Goal: Task Accomplishment & Management: Use online tool/utility

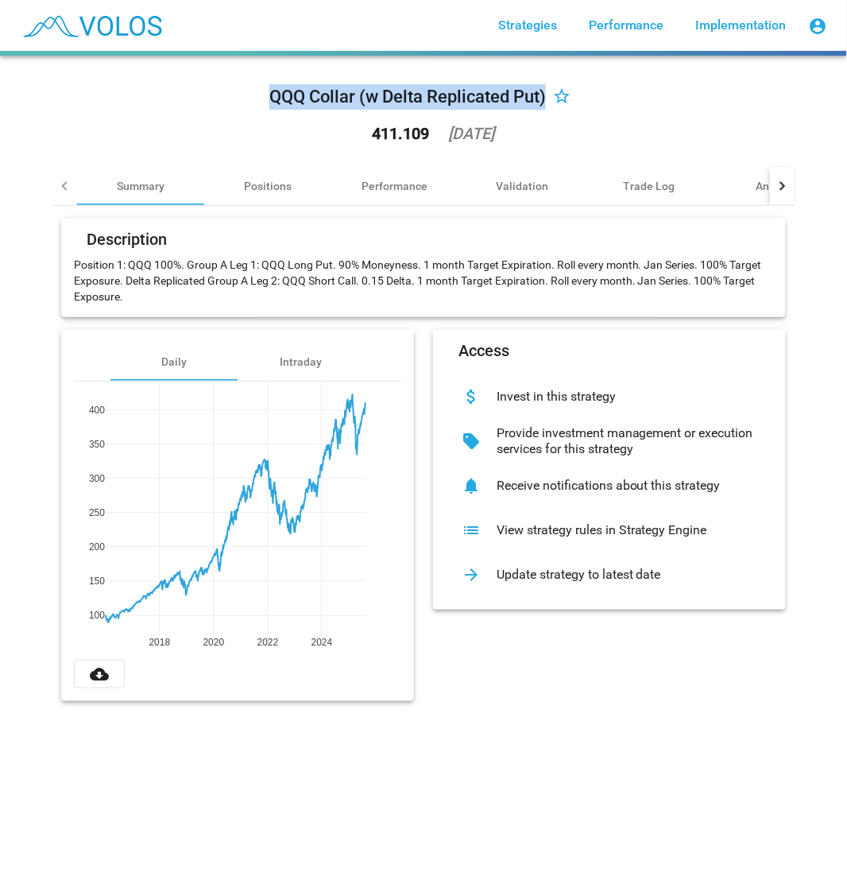
click at [502, 101] on div "QQQ Collar (w Delta Replicated Put)" at bounding box center [407, 96] width 277 height 25
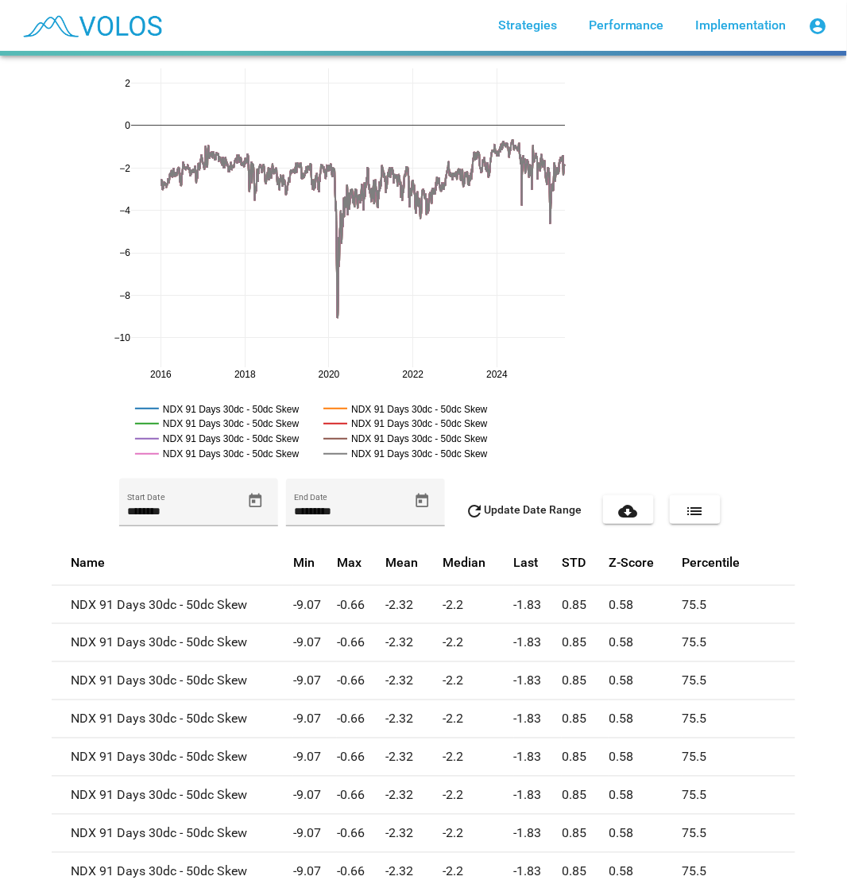
scroll to position [595, 0]
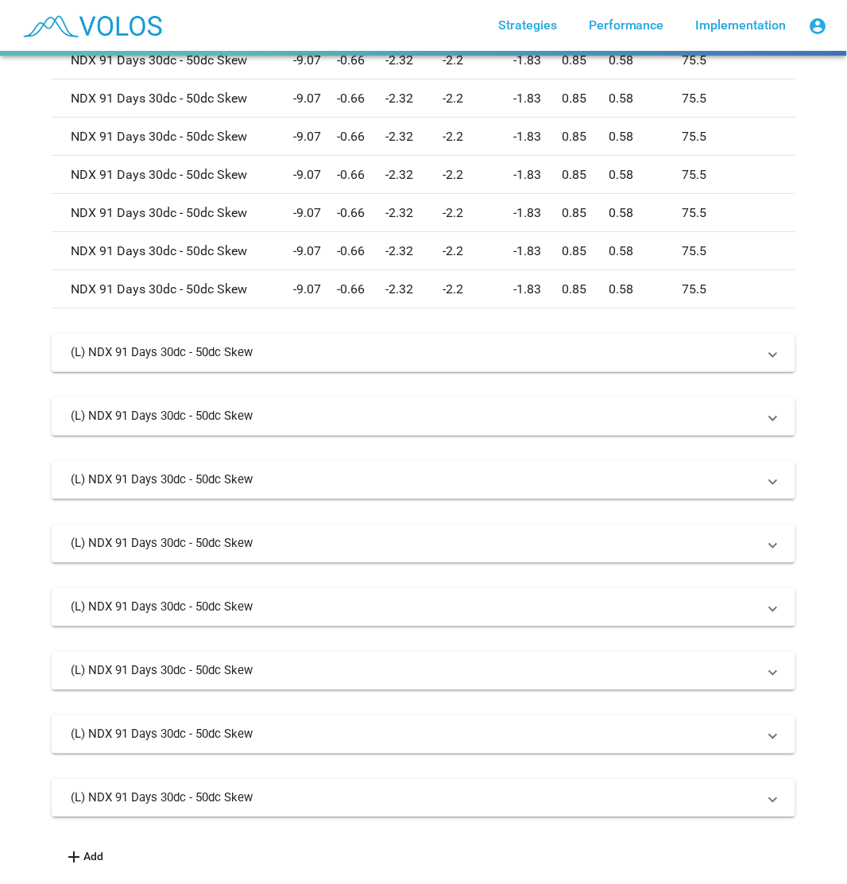
click at [390, 156] on td "-2.32" at bounding box center [415, 175] width 58 height 38
click at [409, 334] on mat-expansion-panel-header "(L) NDX 91 Days 30dc - 50dc Skew" at bounding box center [424, 353] width 744 height 38
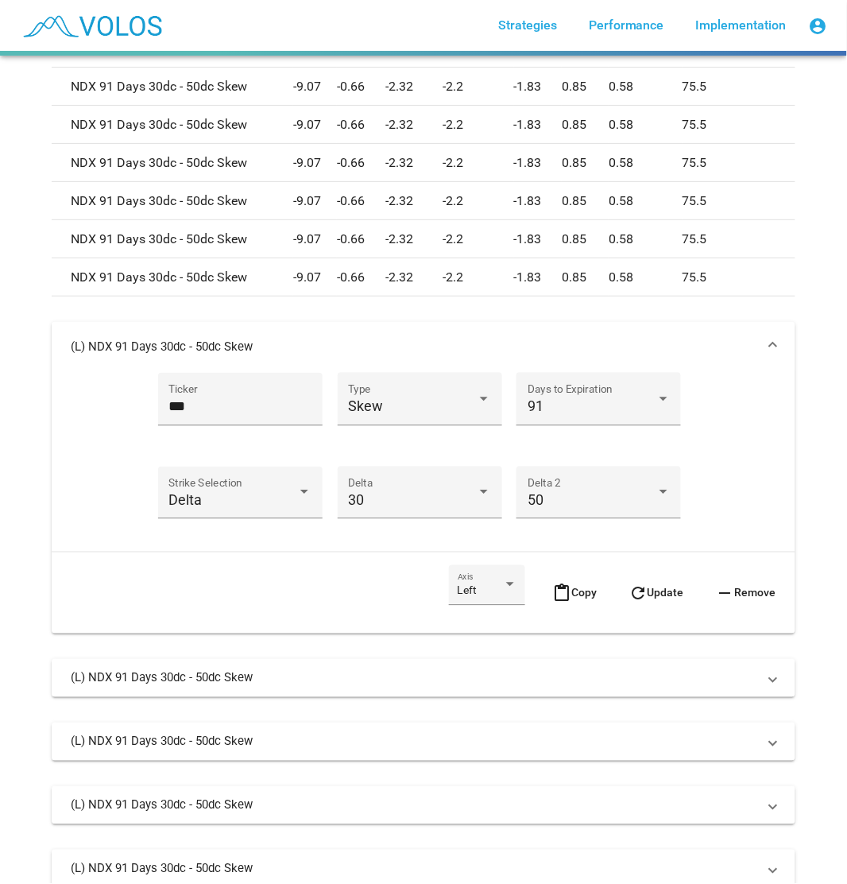
click at [417, 327] on mat-expansion-panel-header "(L) NDX 91 Days 30dc - 50dc Skew" at bounding box center [424, 347] width 744 height 51
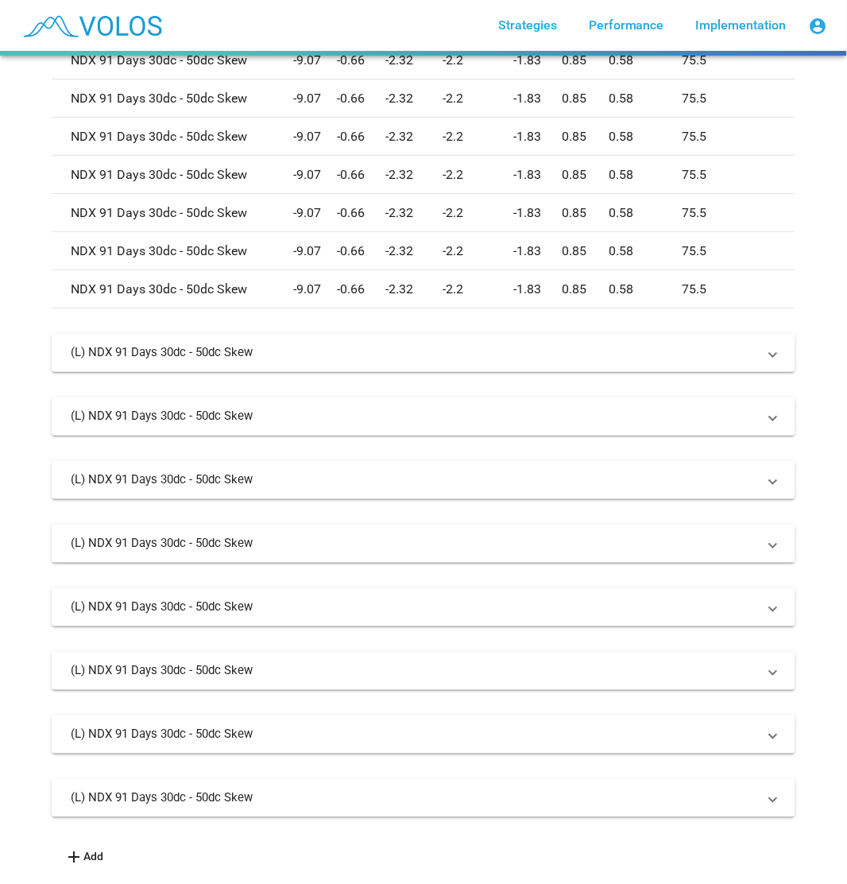
click at [354, 779] on mat-expansion-panel-header "(L) NDX 91 Days 30dc - 50dc Skew" at bounding box center [424, 798] width 744 height 38
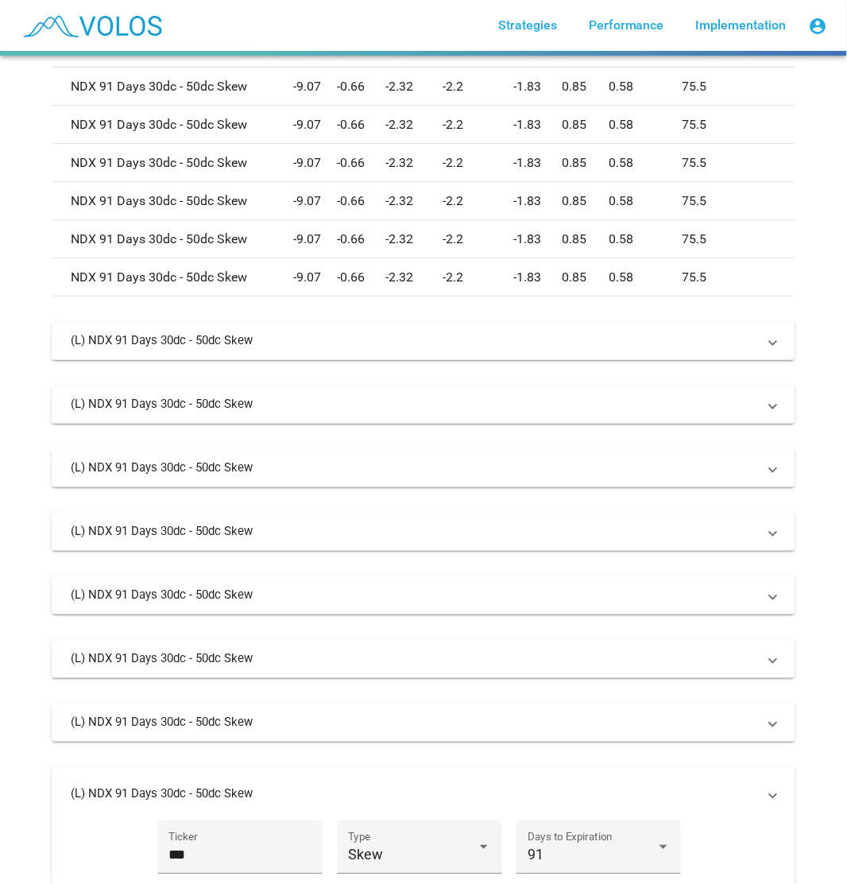
click at [390, 729] on mat-expansion-panel-header "(L) NDX 91 Days 30dc - 50dc Skew" at bounding box center [424, 723] width 744 height 38
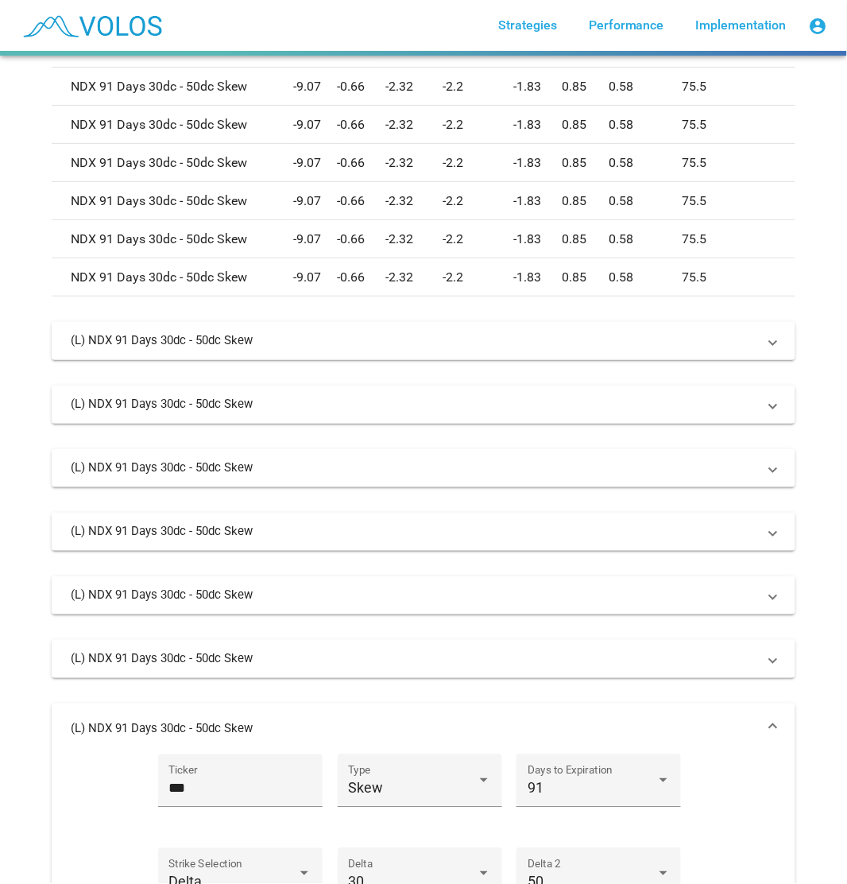
click at [416, 670] on mat-expansion-panel-header "(L) NDX 91 Days 30dc - 50dc Skew" at bounding box center [424, 659] width 744 height 38
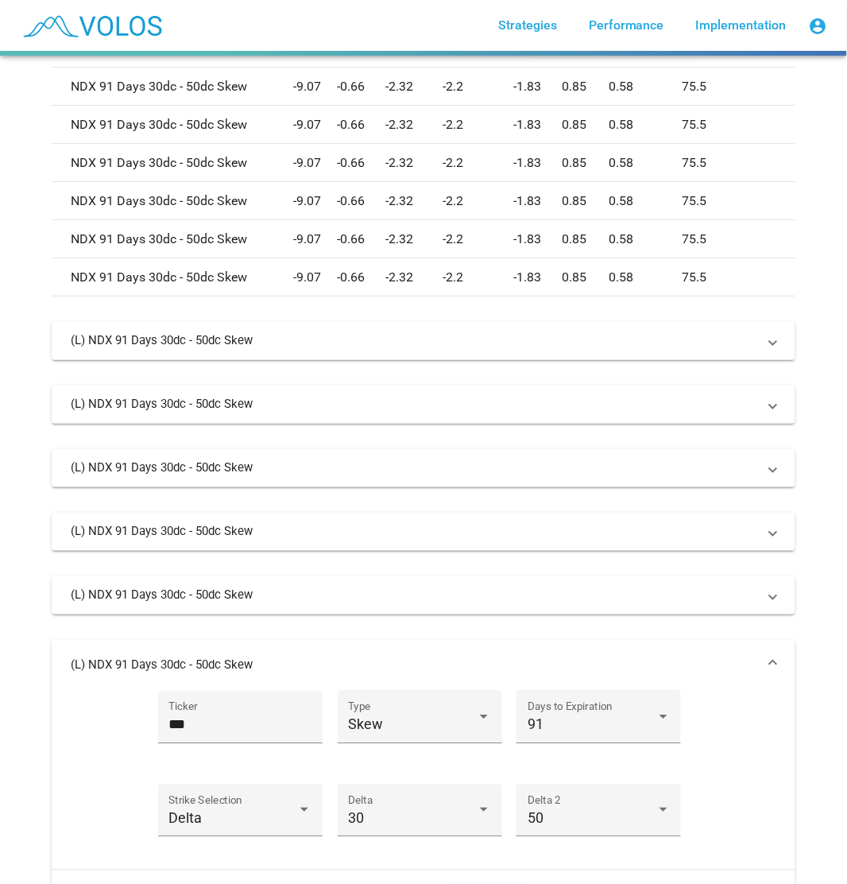
click at [445, 606] on mat-expansion-panel-header "(L) NDX 91 Days 30dc - 50dc Skew" at bounding box center [424, 595] width 744 height 38
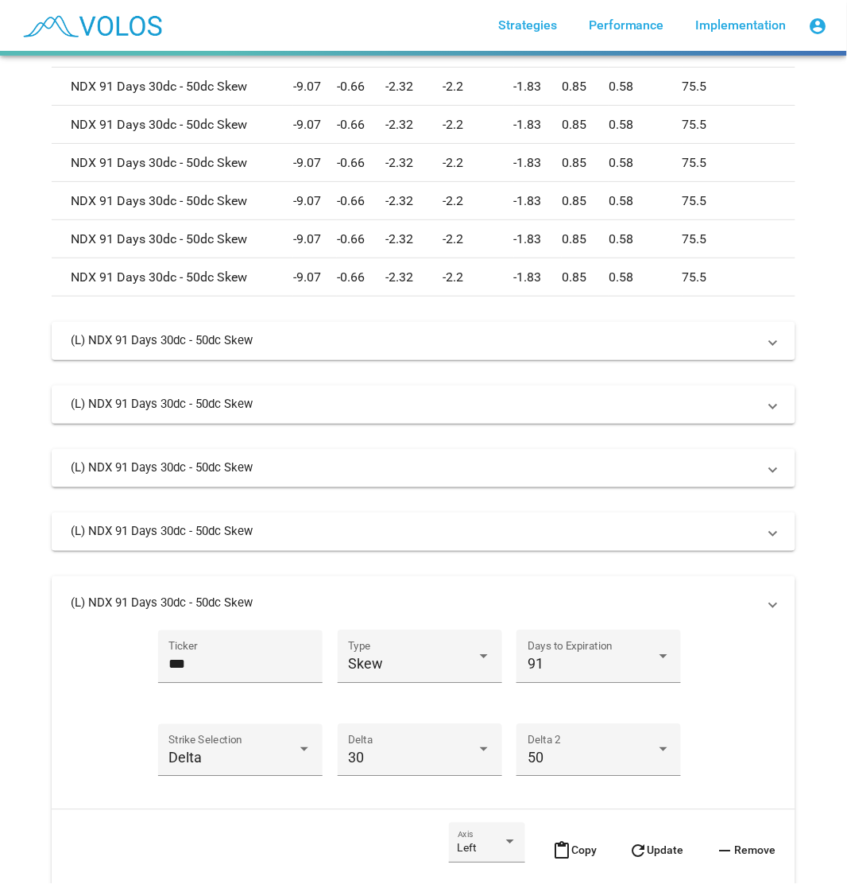
click at [467, 533] on mat-panel-title "(L) NDX 91 Days 30dc - 50dc Skew" at bounding box center [414, 532] width 687 height 16
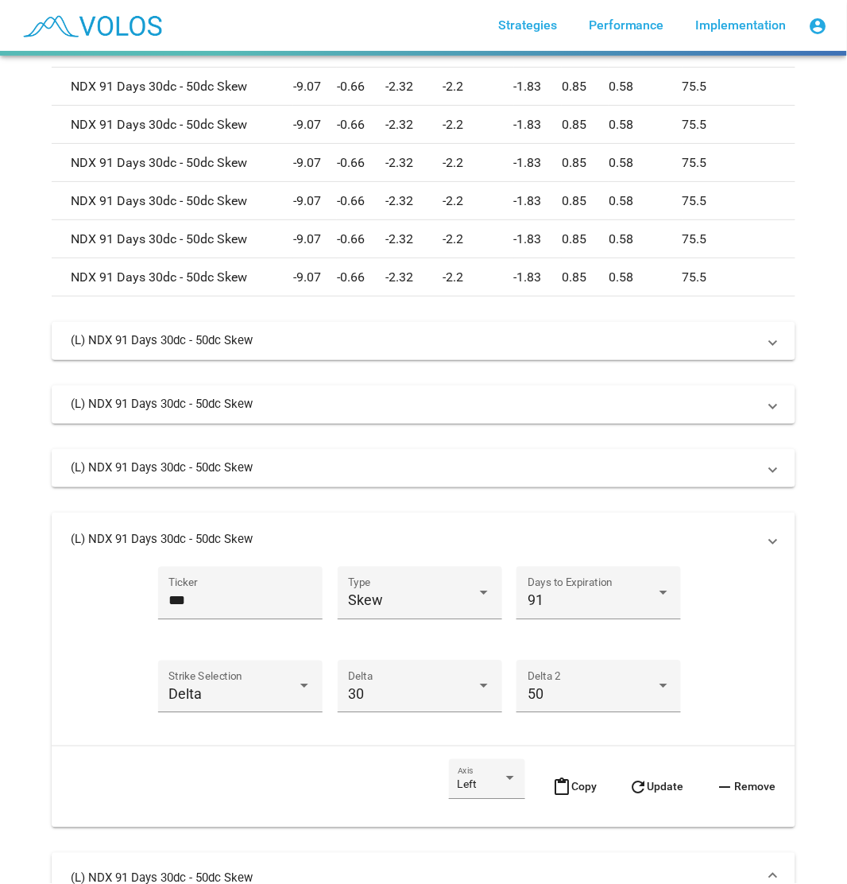
click at [493, 449] on mat-expansion-panel-header "(L) NDX 91 Days 30dc - 50dc Skew" at bounding box center [424, 468] width 744 height 38
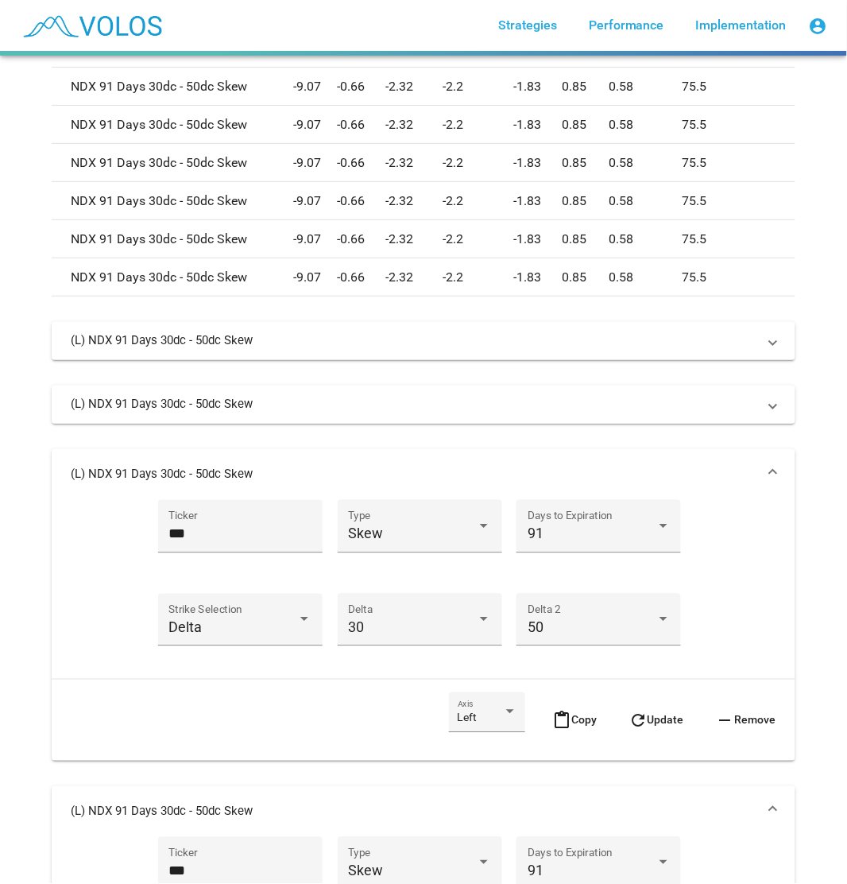
click at [504, 390] on mat-expansion-panel-header "(L) NDX 91 Days 30dc - 50dc Skew" at bounding box center [424, 405] width 744 height 38
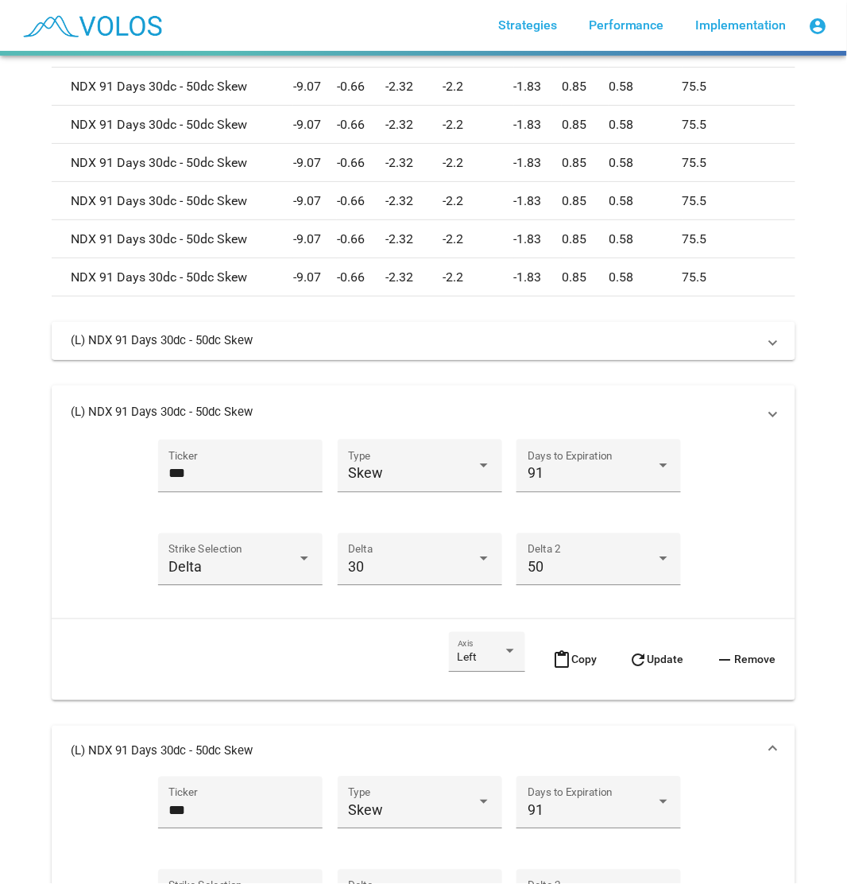
click at [527, 324] on mat-expansion-panel-header "(L) NDX 91 Days 30dc - 50dc Skew" at bounding box center [424, 341] width 744 height 38
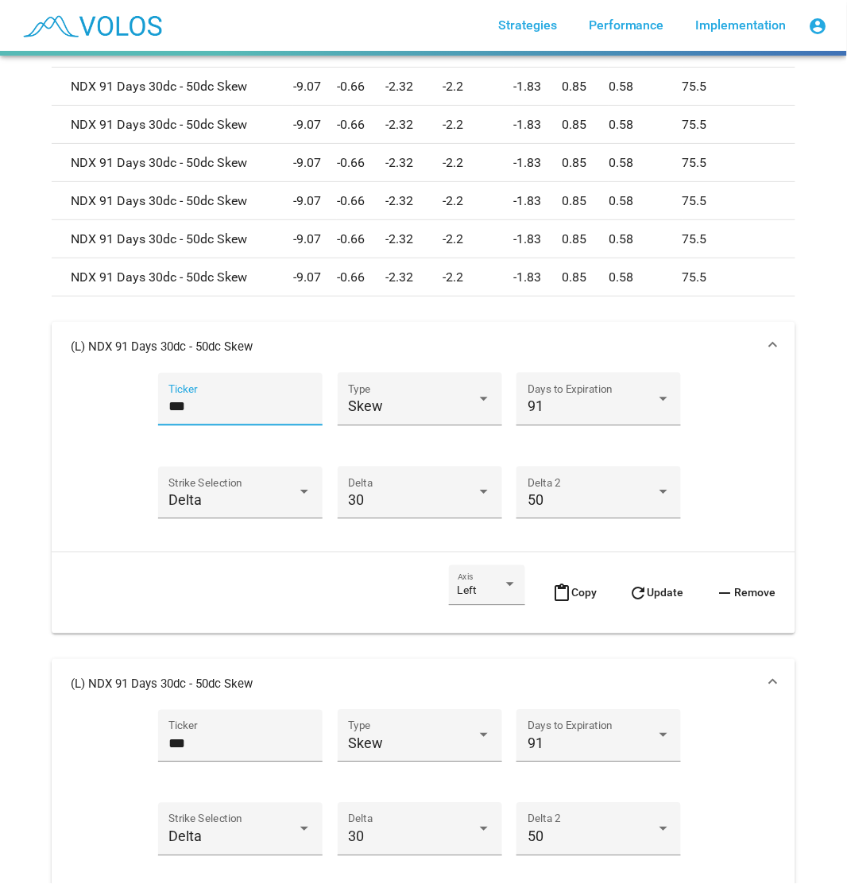
click at [211, 407] on input "***" at bounding box center [240, 407] width 143 height 16
type input "***"
click at [243, 737] on input "***" at bounding box center [240, 744] width 143 height 16
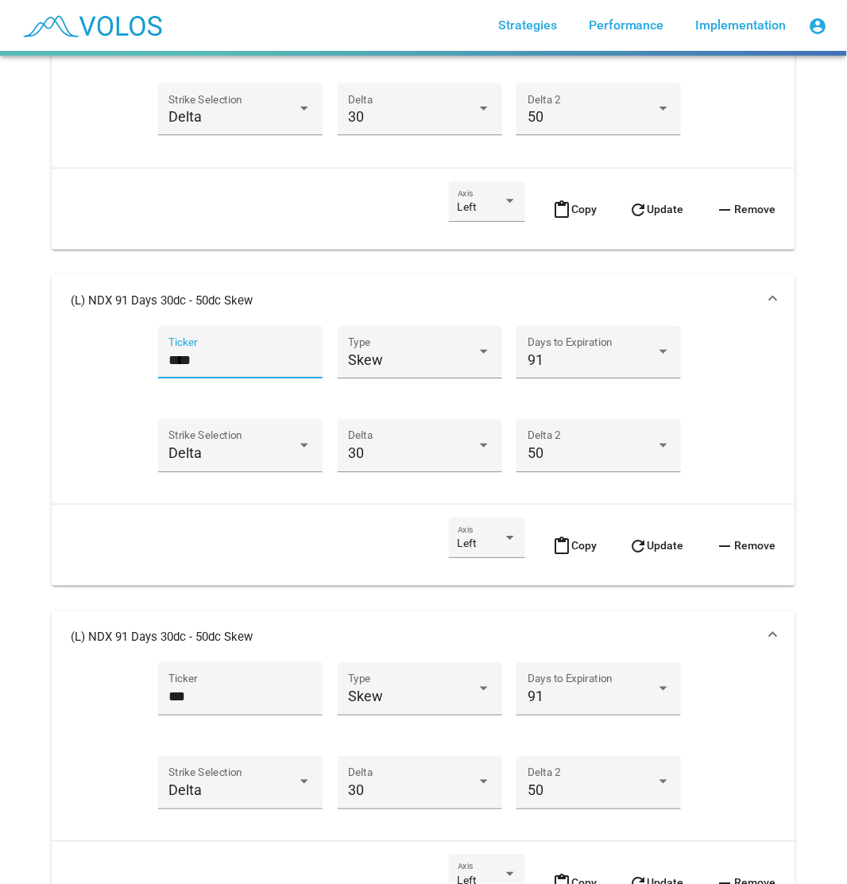
scroll to position [1037, 0]
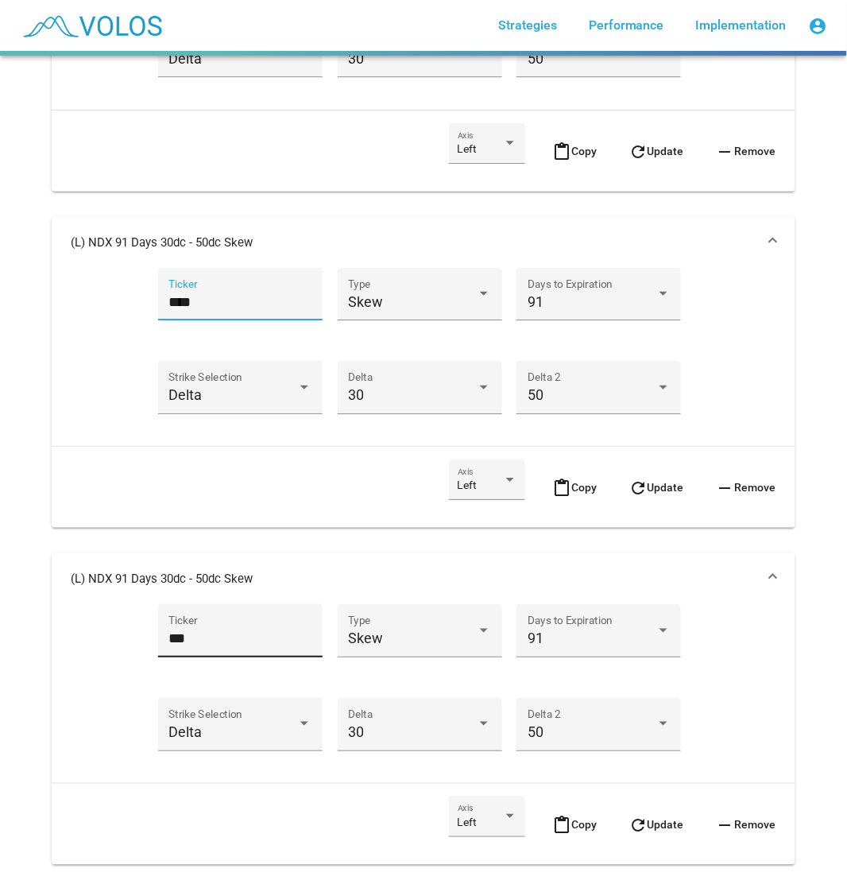
type input "****"
click at [218, 639] on input "***" at bounding box center [240, 638] width 143 height 16
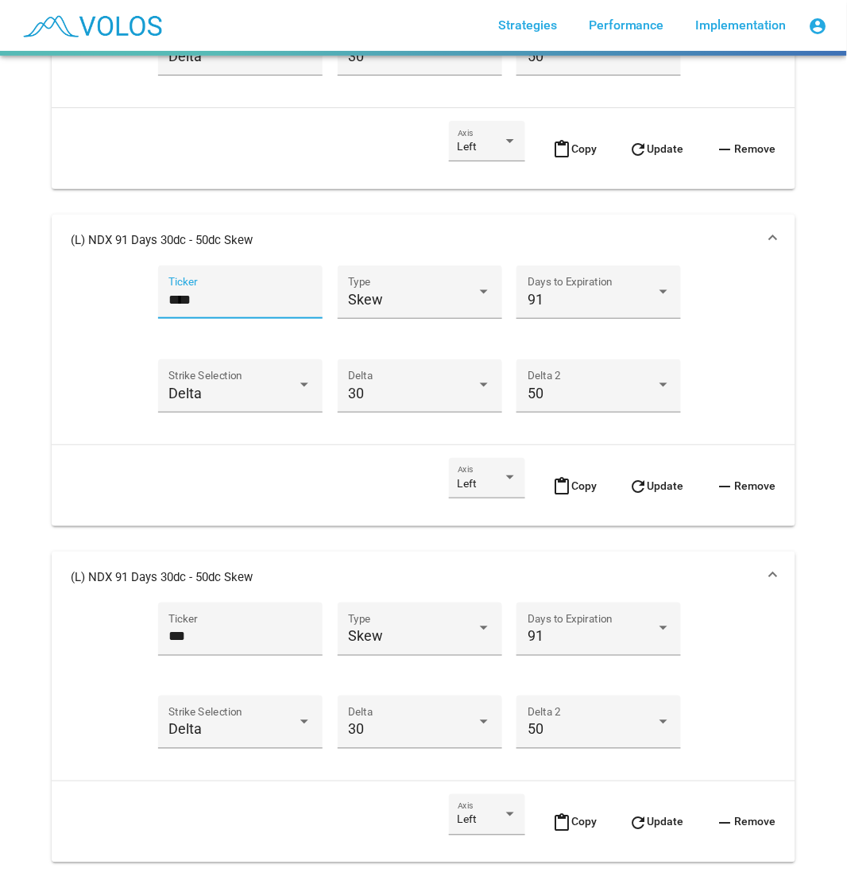
scroll to position [1390, 0]
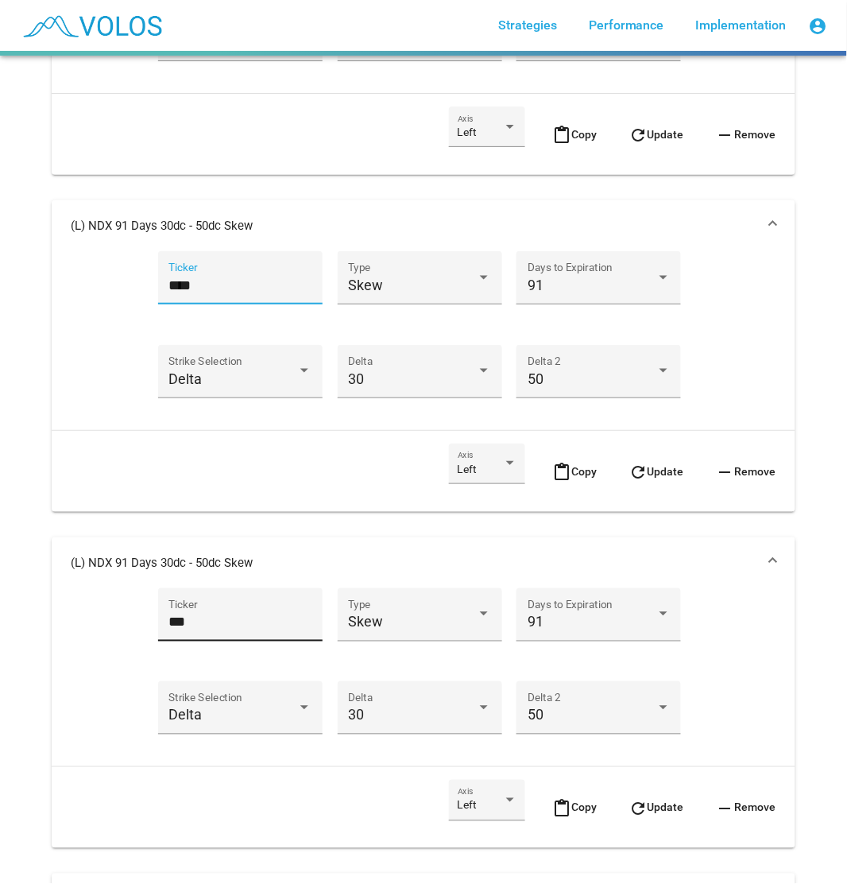
type input "****"
click at [197, 623] on input "***" at bounding box center [240, 622] width 143 height 16
click at [200, 623] on input "***" at bounding box center [240, 622] width 143 height 16
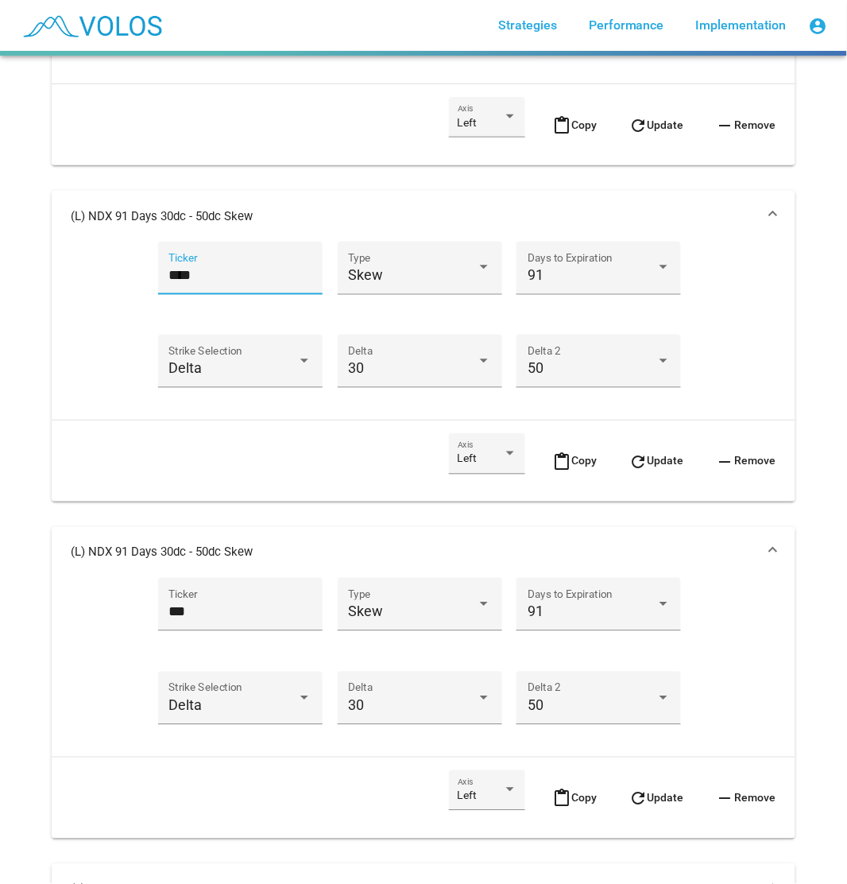
scroll to position [1920, 0]
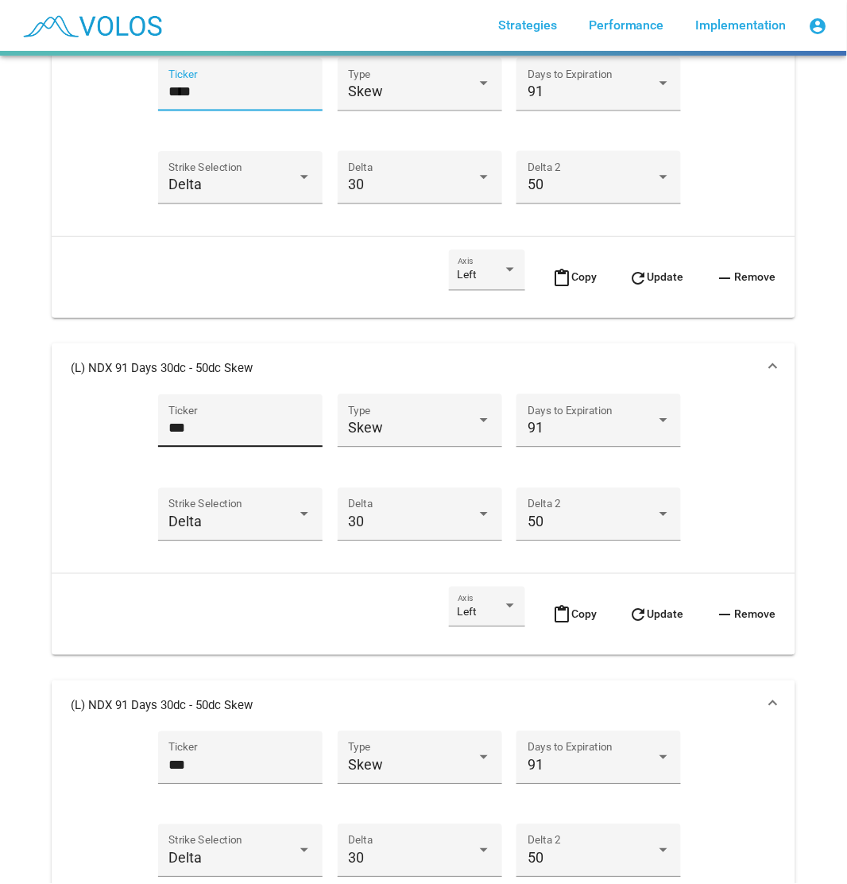
type input "****"
click at [258, 414] on div "*** Ticker" at bounding box center [240, 426] width 143 height 42
click at [266, 422] on input "***" at bounding box center [240, 429] width 143 height 16
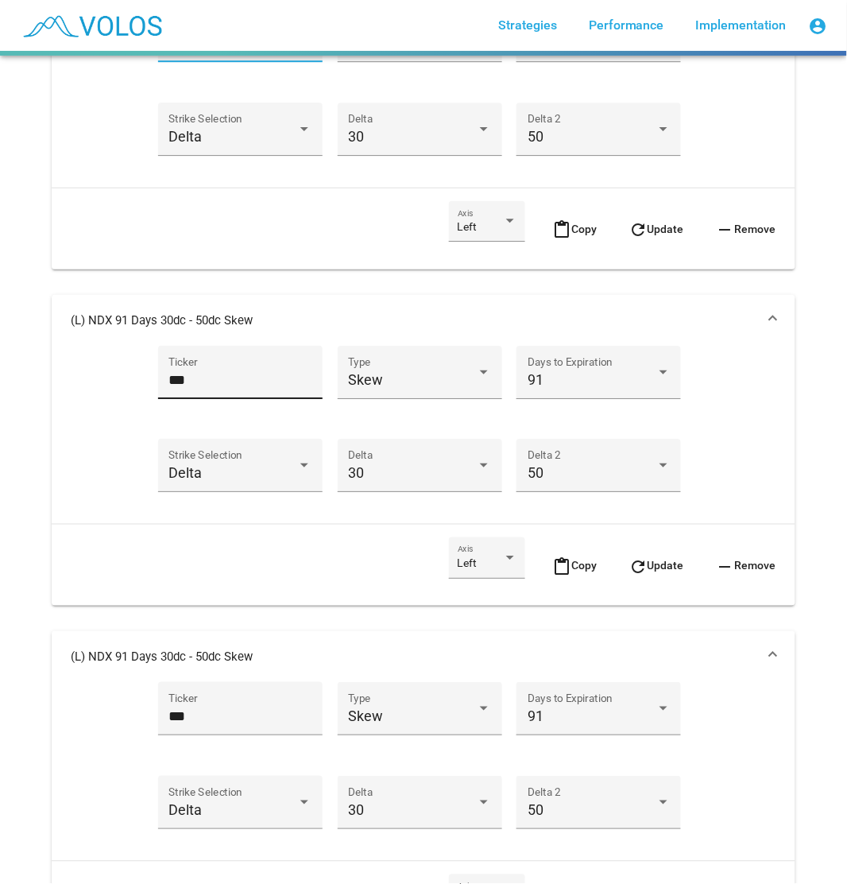
scroll to position [2273, 0]
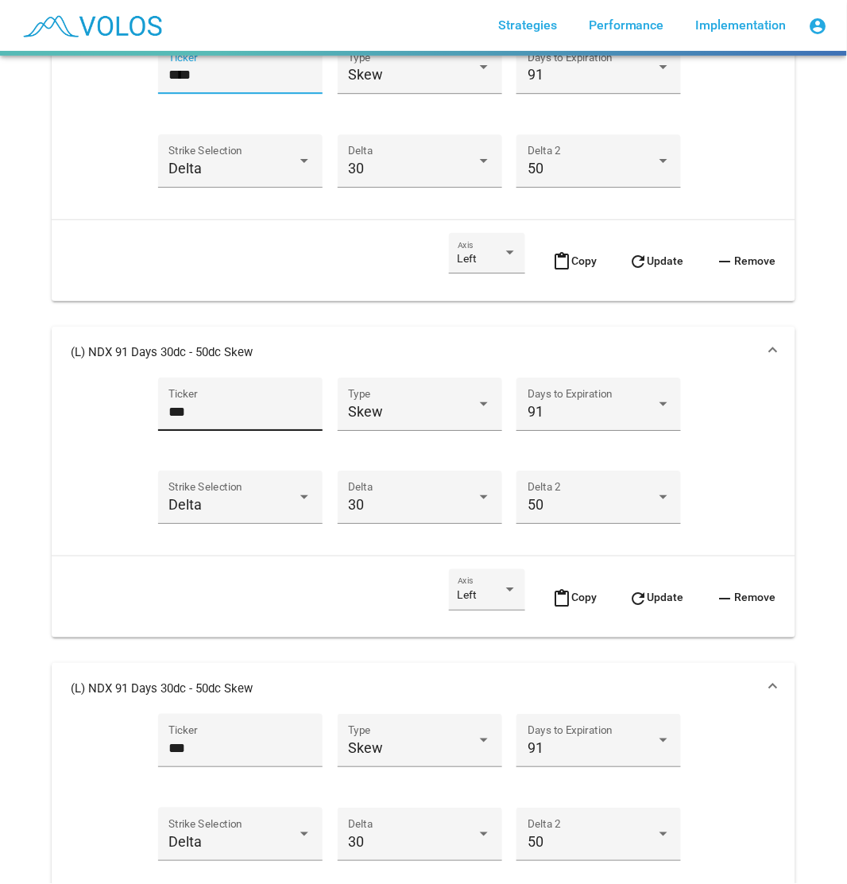
type input "****"
click at [216, 388] on div "*** Ticker" at bounding box center [240, 409] width 143 height 42
click at [218, 407] on input "***" at bounding box center [240, 412] width 143 height 16
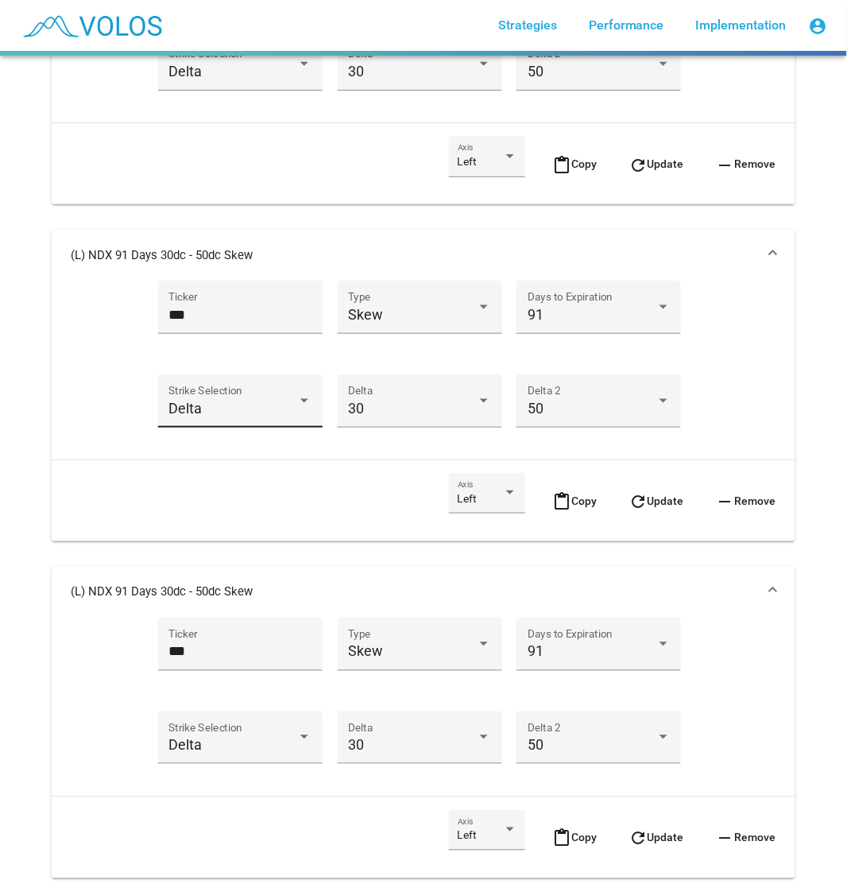
scroll to position [2715, 0]
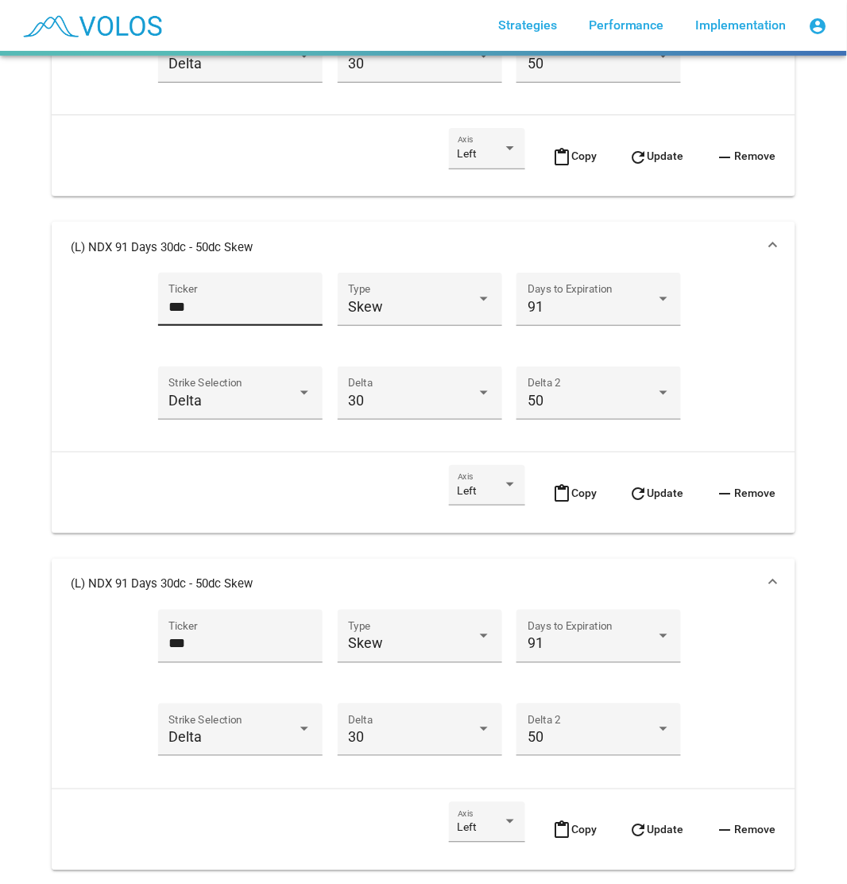
type input "****"
click at [241, 304] on input "***" at bounding box center [240, 307] width 143 height 16
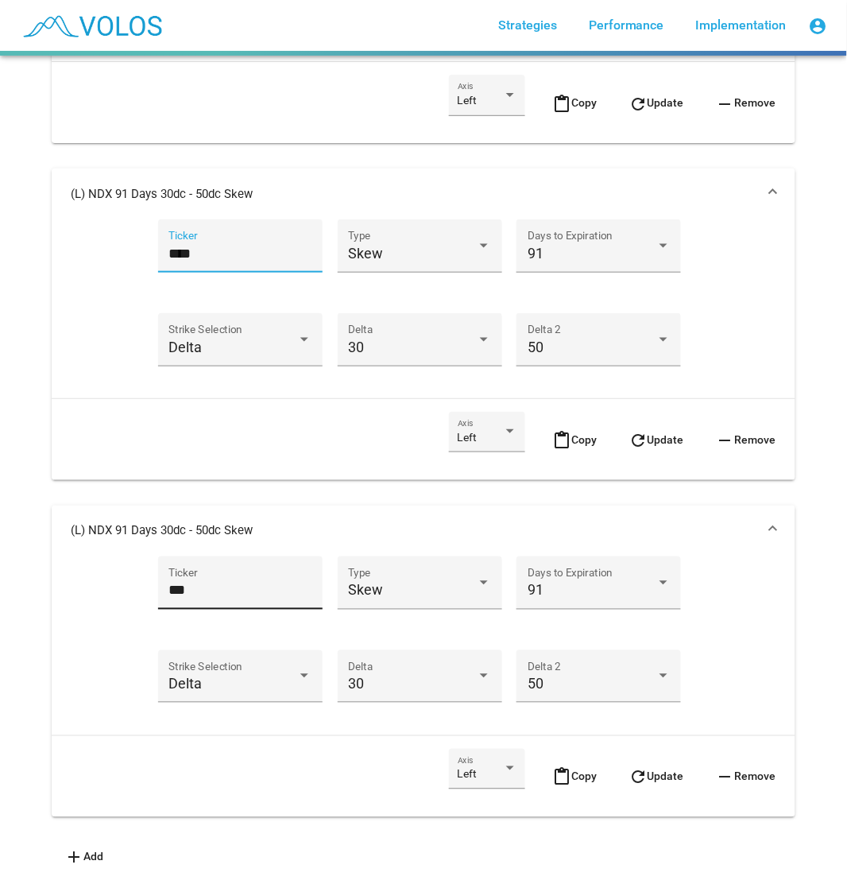
type input "****"
click at [196, 583] on input "***" at bounding box center [240, 591] width 143 height 16
type input "****"
click at [662, 772] on button "refresh Update" at bounding box center [656, 777] width 81 height 56
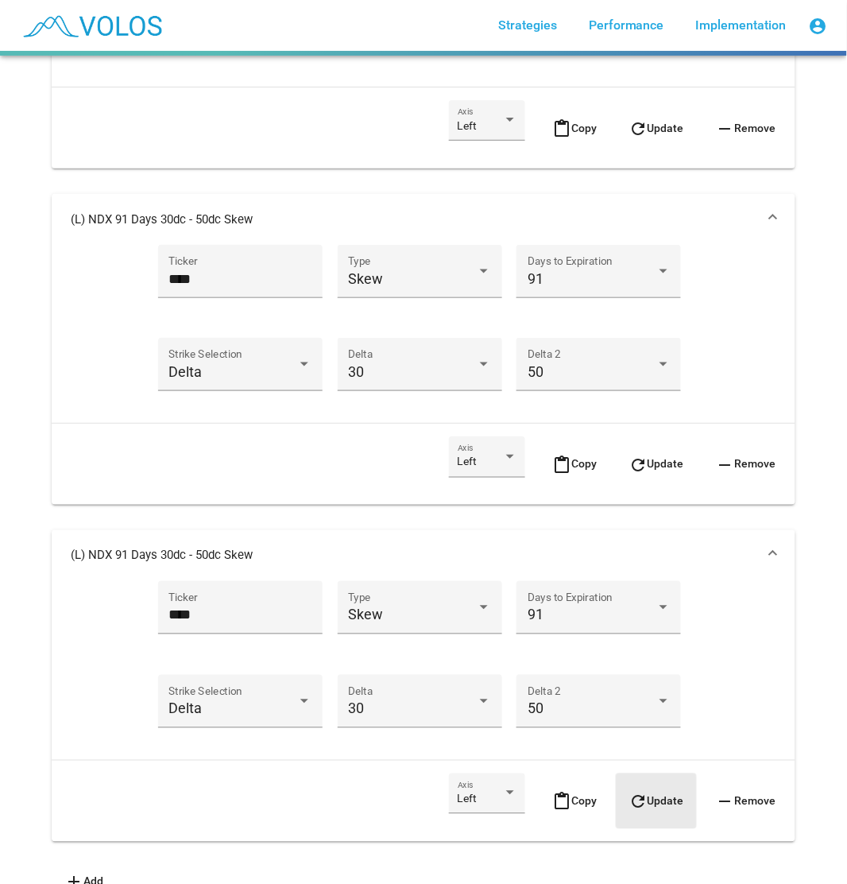
scroll to position [2803, 0]
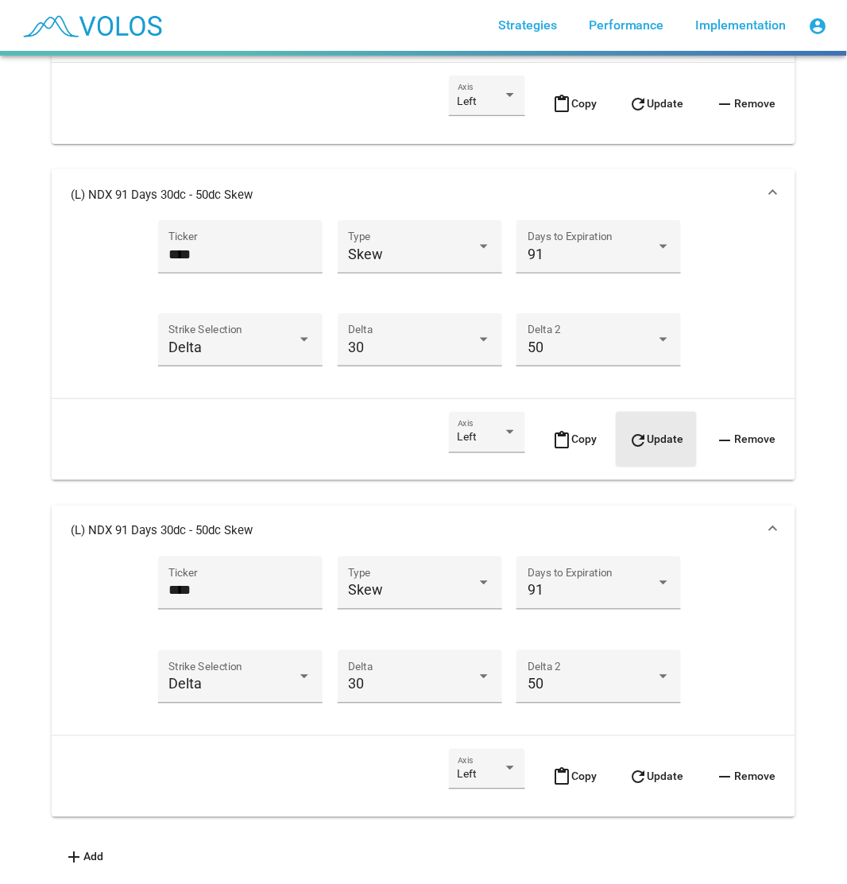
click at [658, 434] on button "refresh Update" at bounding box center [656, 440] width 81 height 56
click at [655, 96] on span "refresh Update" at bounding box center [657, 102] width 56 height 13
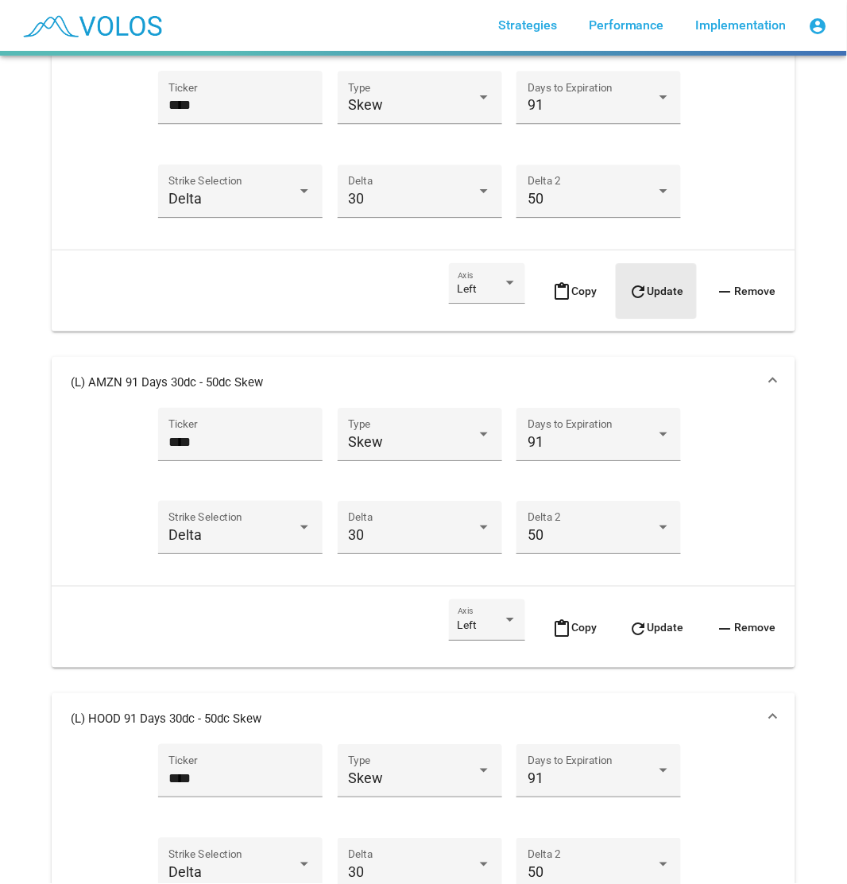
click at [661, 285] on span "refresh Update" at bounding box center [657, 291] width 56 height 13
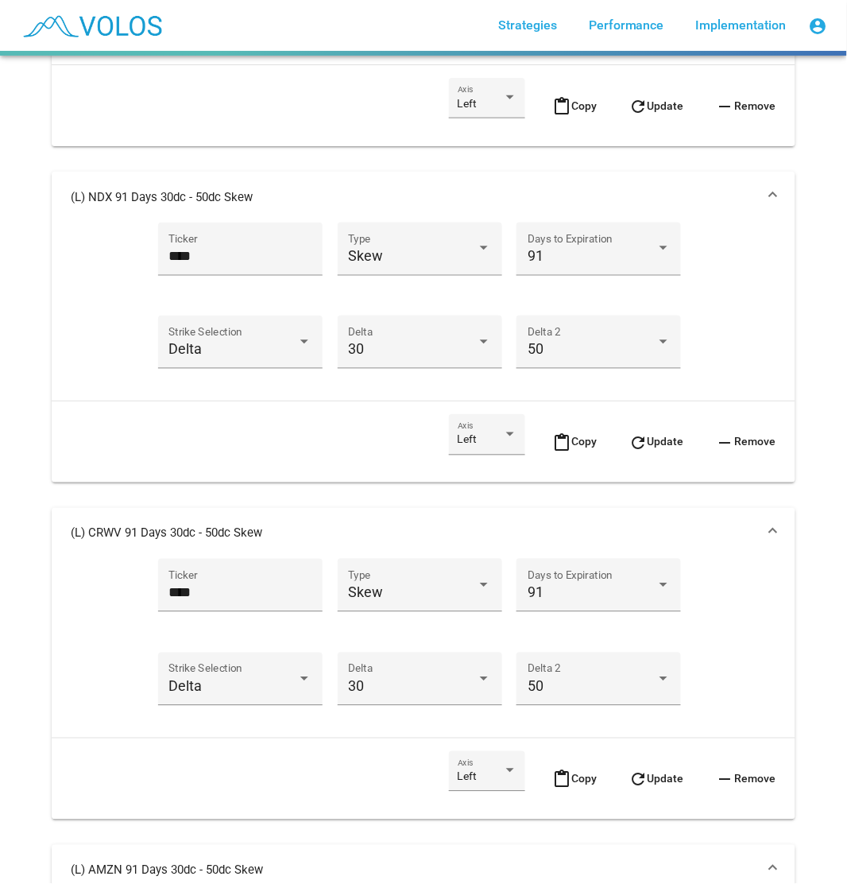
scroll to position [1743, 0]
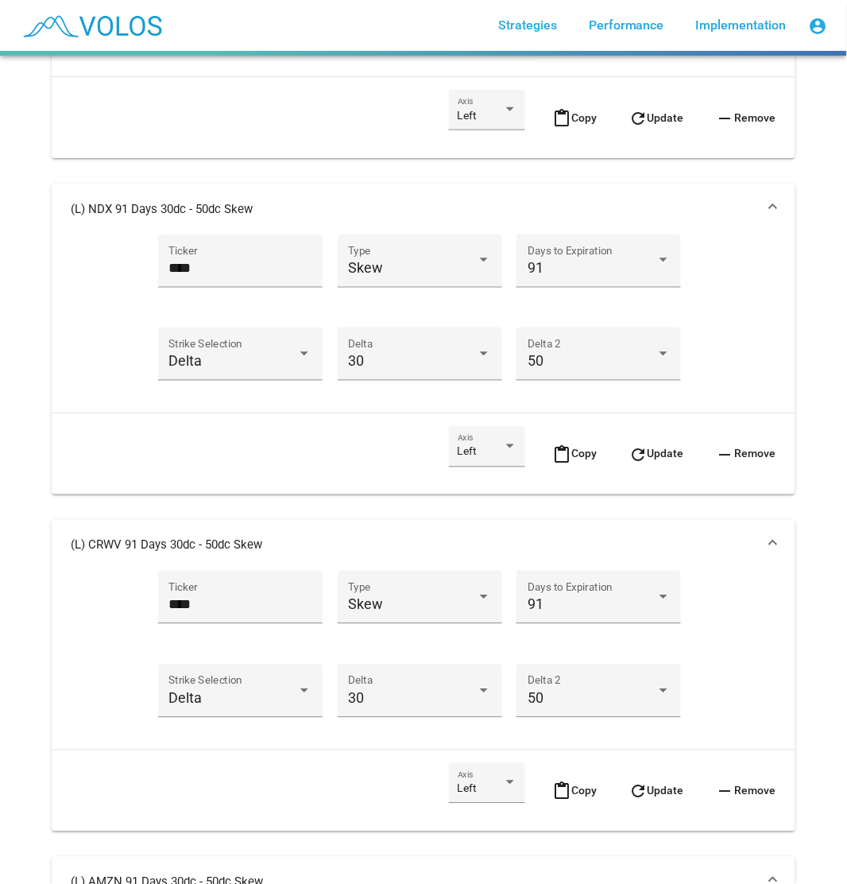
click at [642, 448] on span "refresh Update" at bounding box center [657, 454] width 56 height 13
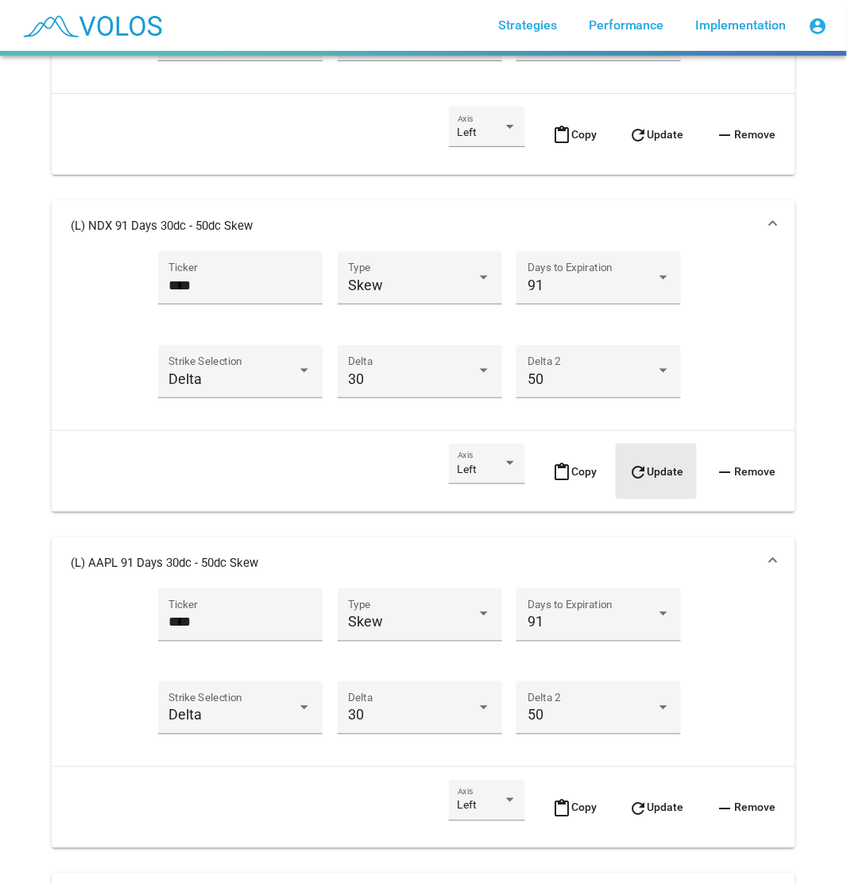
click at [660, 479] on button "refresh Update" at bounding box center [656, 472] width 81 height 56
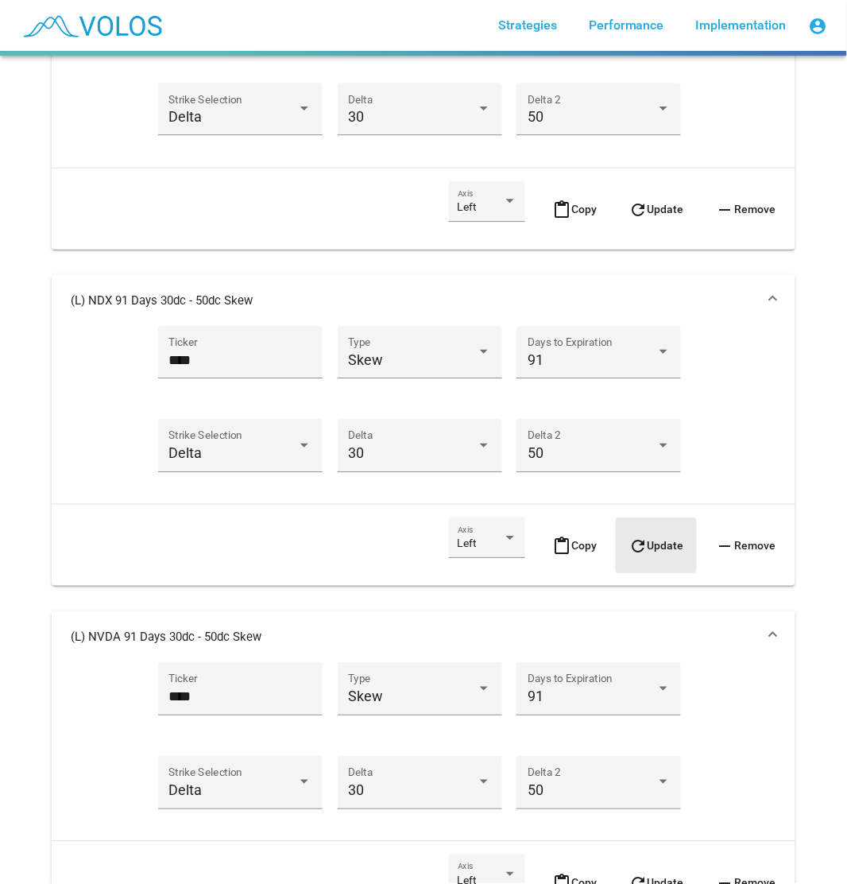
click at [657, 552] on span "refresh Update" at bounding box center [657, 545] width 56 height 13
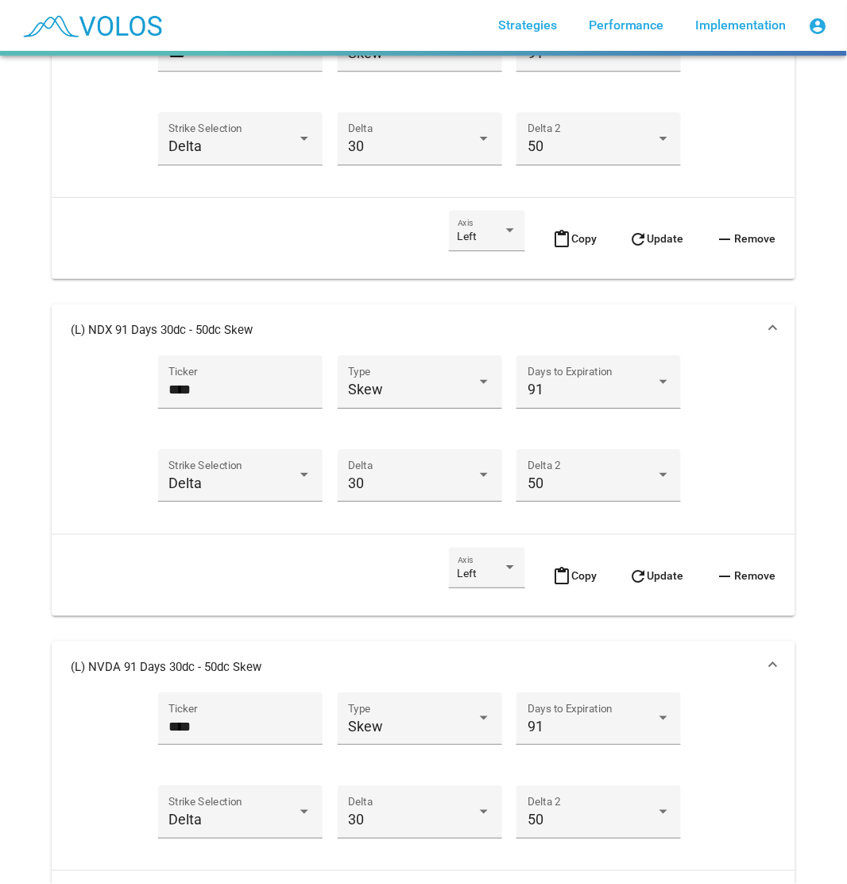
click at [655, 239] on span "refresh Update" at bounding box center [657, 238] width 56 height 13
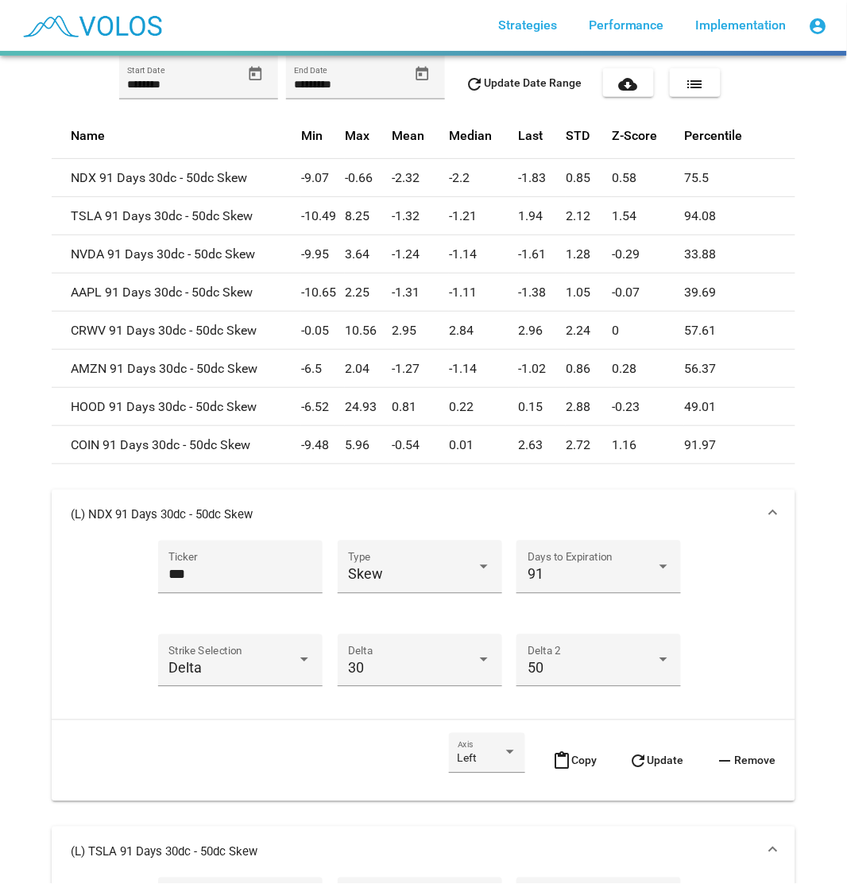
scroll to position [418, 0]
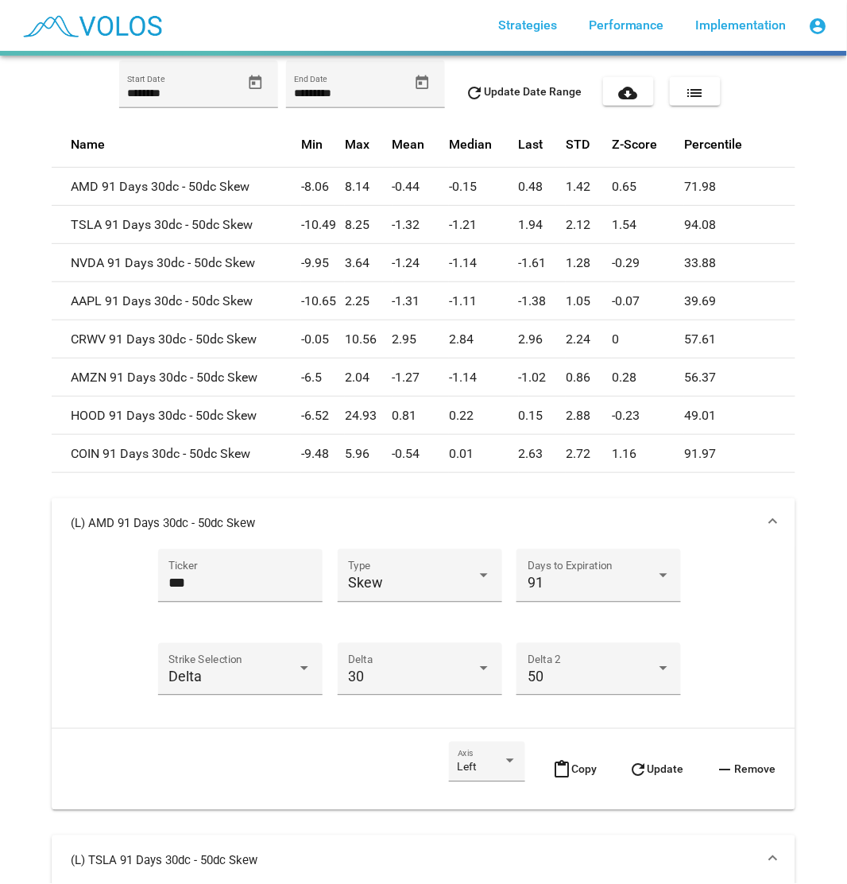
click at [669, 516] on mat-panel-title "(L) AMD 91 Days 30dc - 50dc Skew" at bounding box center [414, 524] width 687 height 16
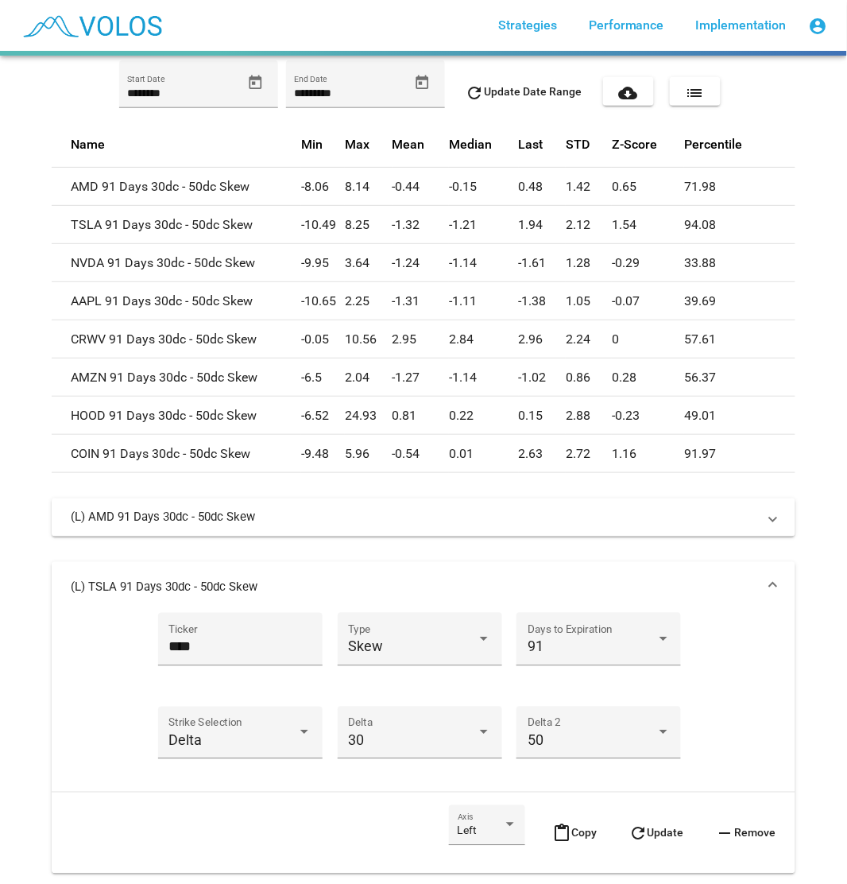
click at [658, 567] on mat-expansion-panel-header "(L) TSLA 91 Days 30dc - 50dc Skew" at bounding box center [424, 587] width 744 height 51
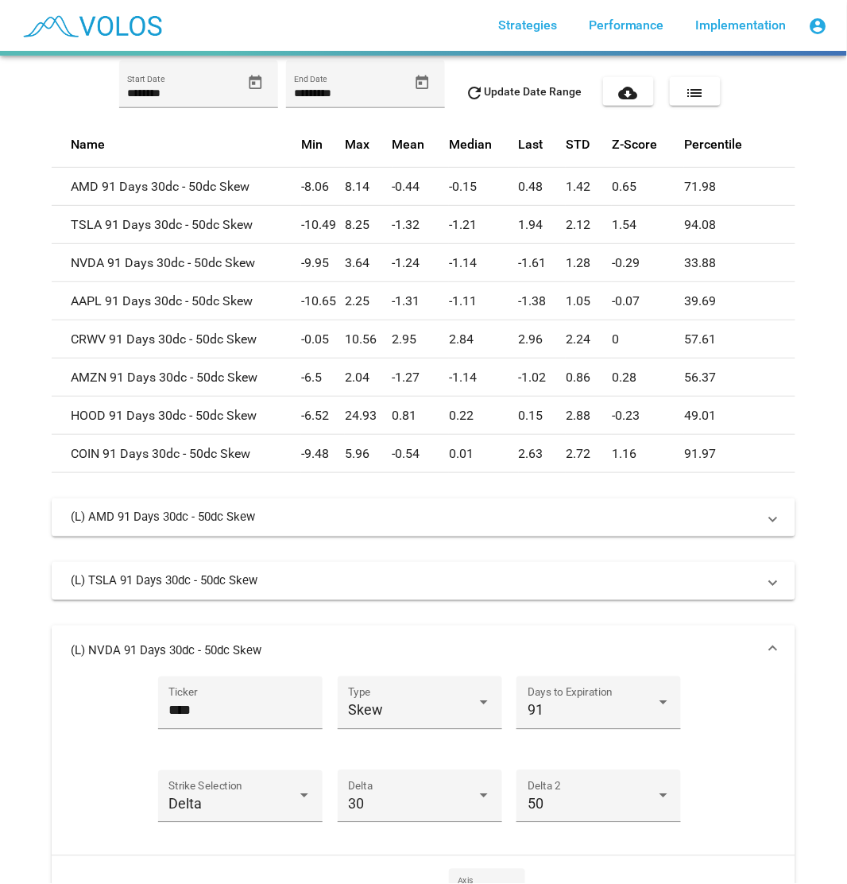
click at [656, 631] on mat-expansion-panel-header "(L) NVDA 91 Days 30dc - 50dc Skew" at bounding box center [424, 651] width 744 height 51
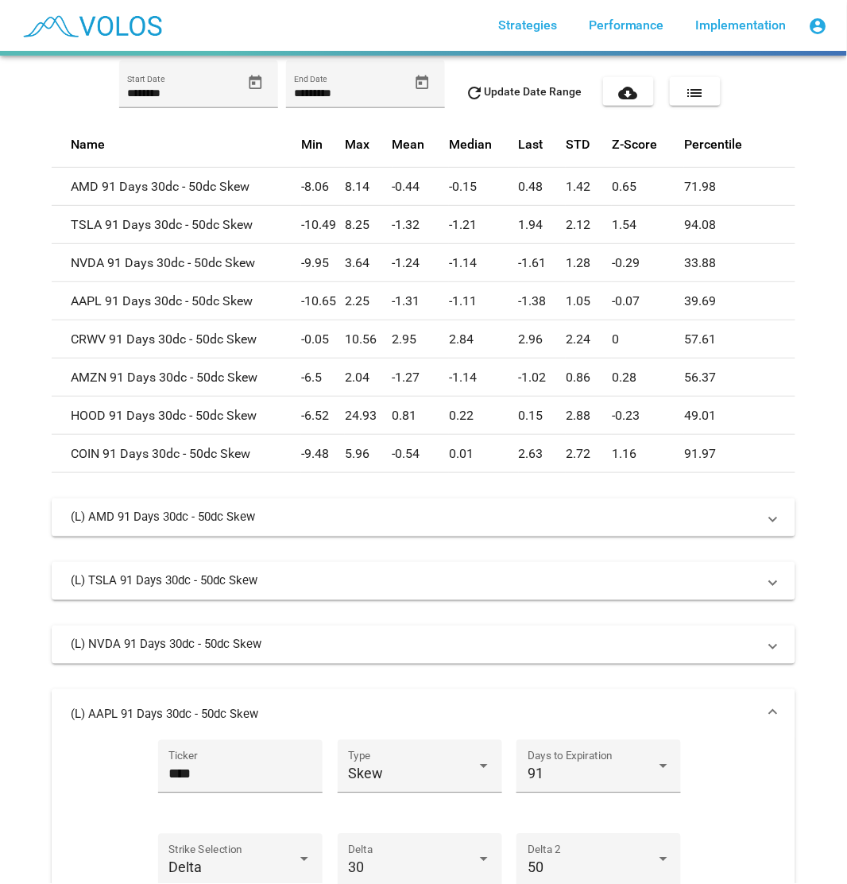
click at [652, 696] on mat-expansion-panel-header "(L) AAPL 91 Days 30dc - 50dc Skew" at bounding box center [424, 714] width 744 height 51
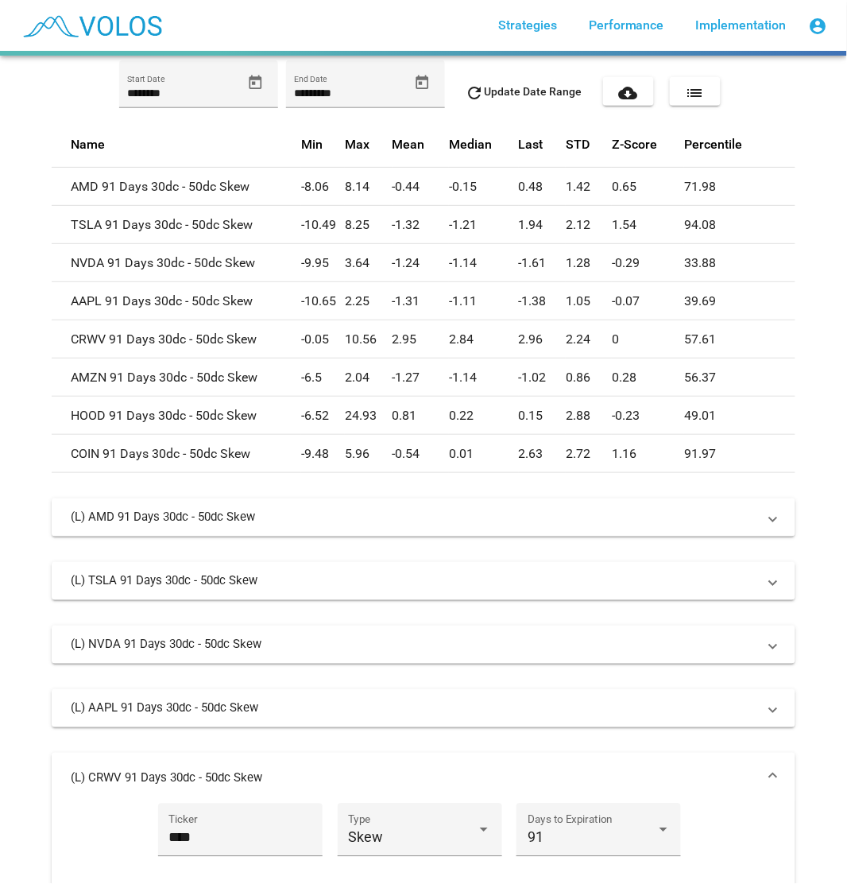
click at [663, 772] on mat-panel-title "(L) CRWV 91 Days 30dc - 50dc Skew" at bounding box center [414, 778] width 687 height 16
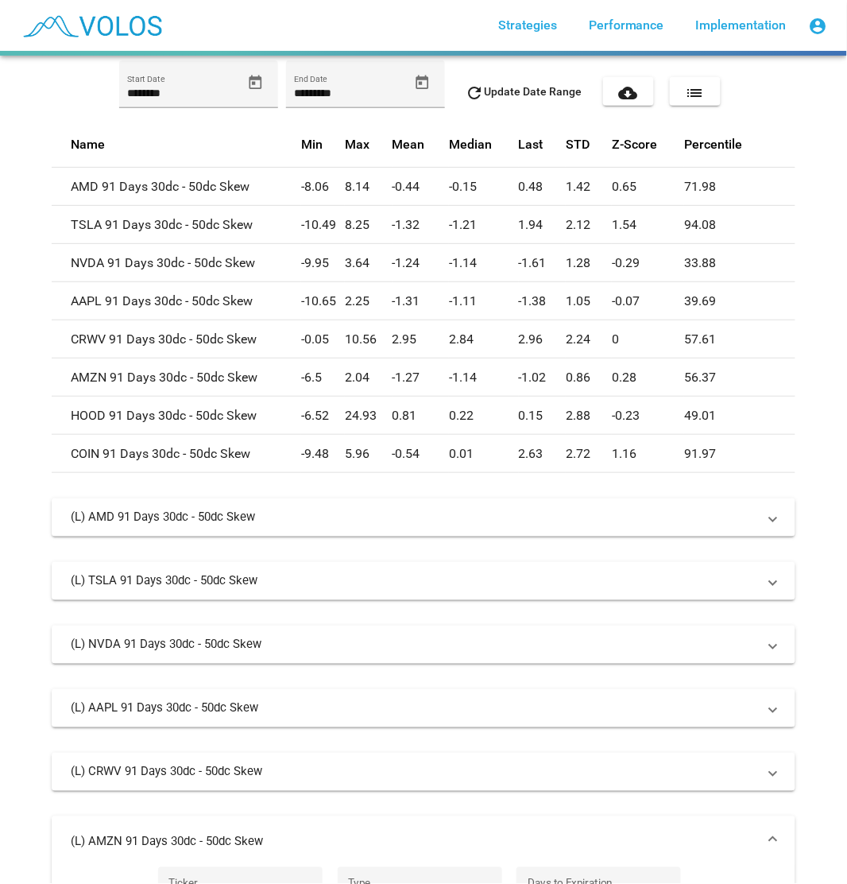
click at [681, 830] on mat-expansion-panel-header "(L) AMZN 91 Days 30dc - 50dc Skew" at bounding box center [424, 841] width 744 height 51
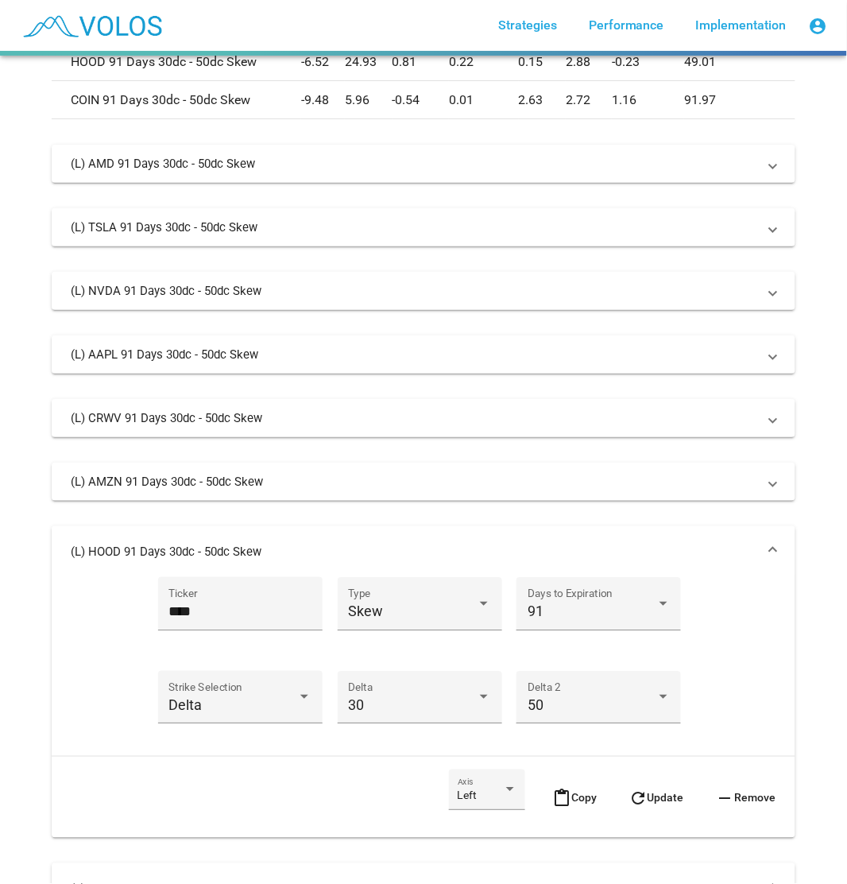
click at [692, 569] on mat-expansion-panel-header "(L) HOOD 91 Days 30dc - 50dc Skew" at bounding box center [424, 551] width 744 height 51
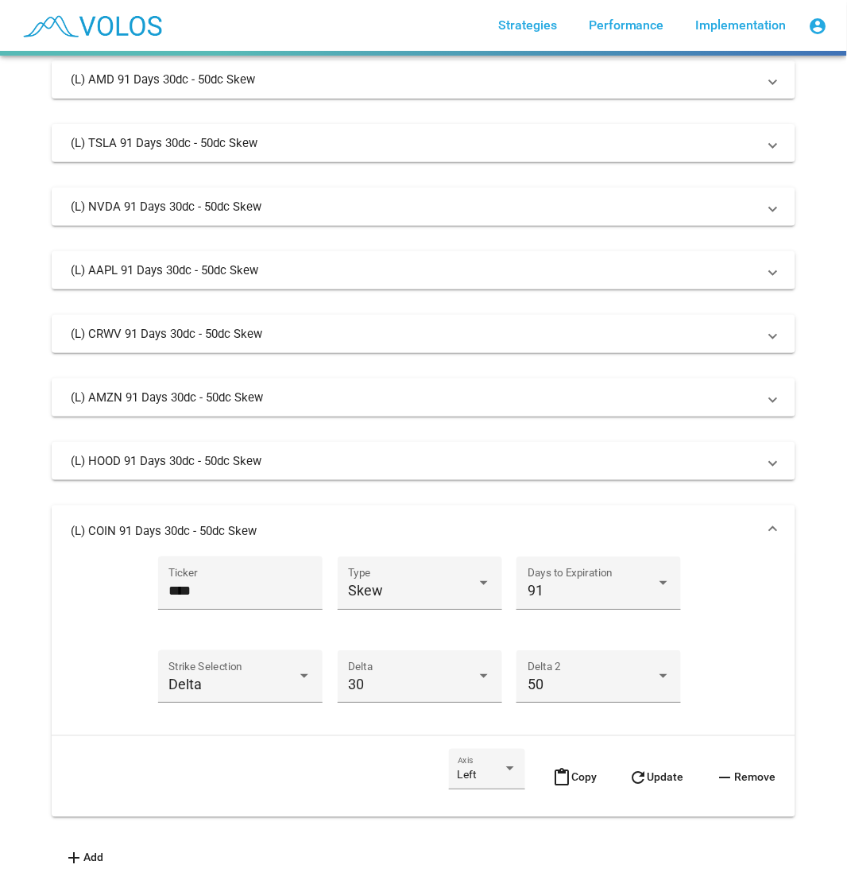
click at [734, 523] on mat-panel-title "(L) COIN 91 Days 30dc - 50dc Skew" at bounding box center [414, 531] width 687 height 16
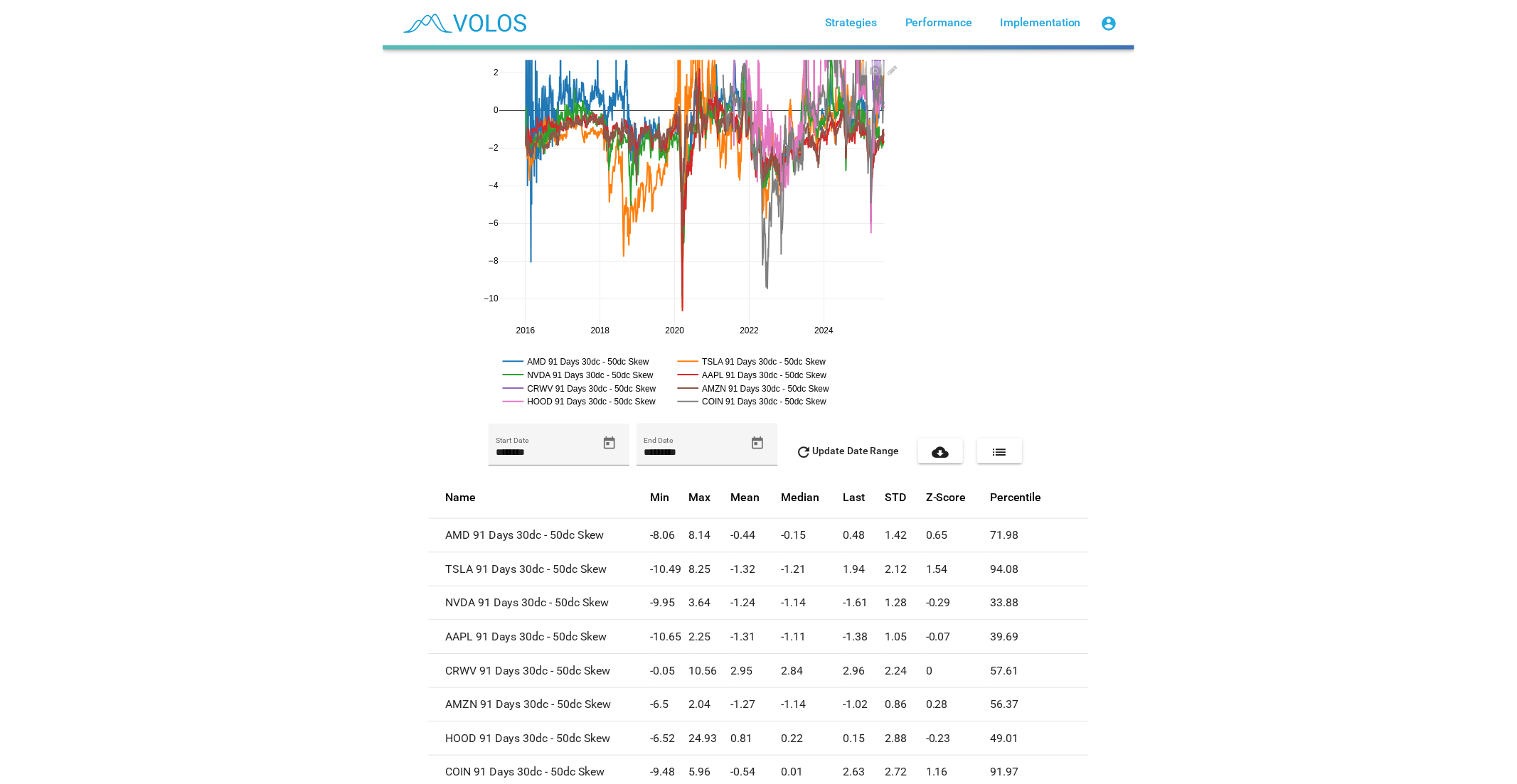
scroll to position [0, 0]
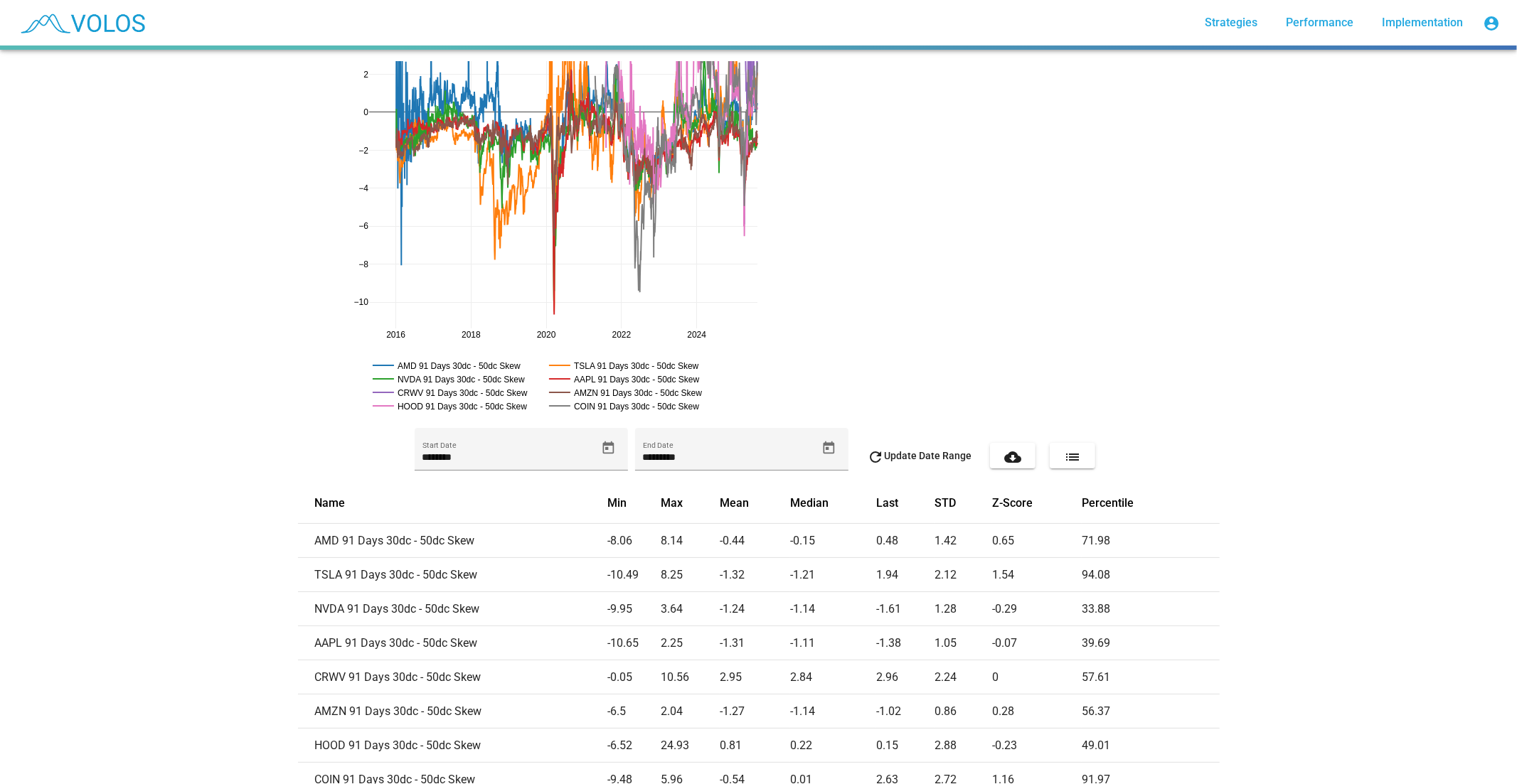
click at [758, 456] on mat-icon "list" at bounding box center [1072, 457] width 17 height 17
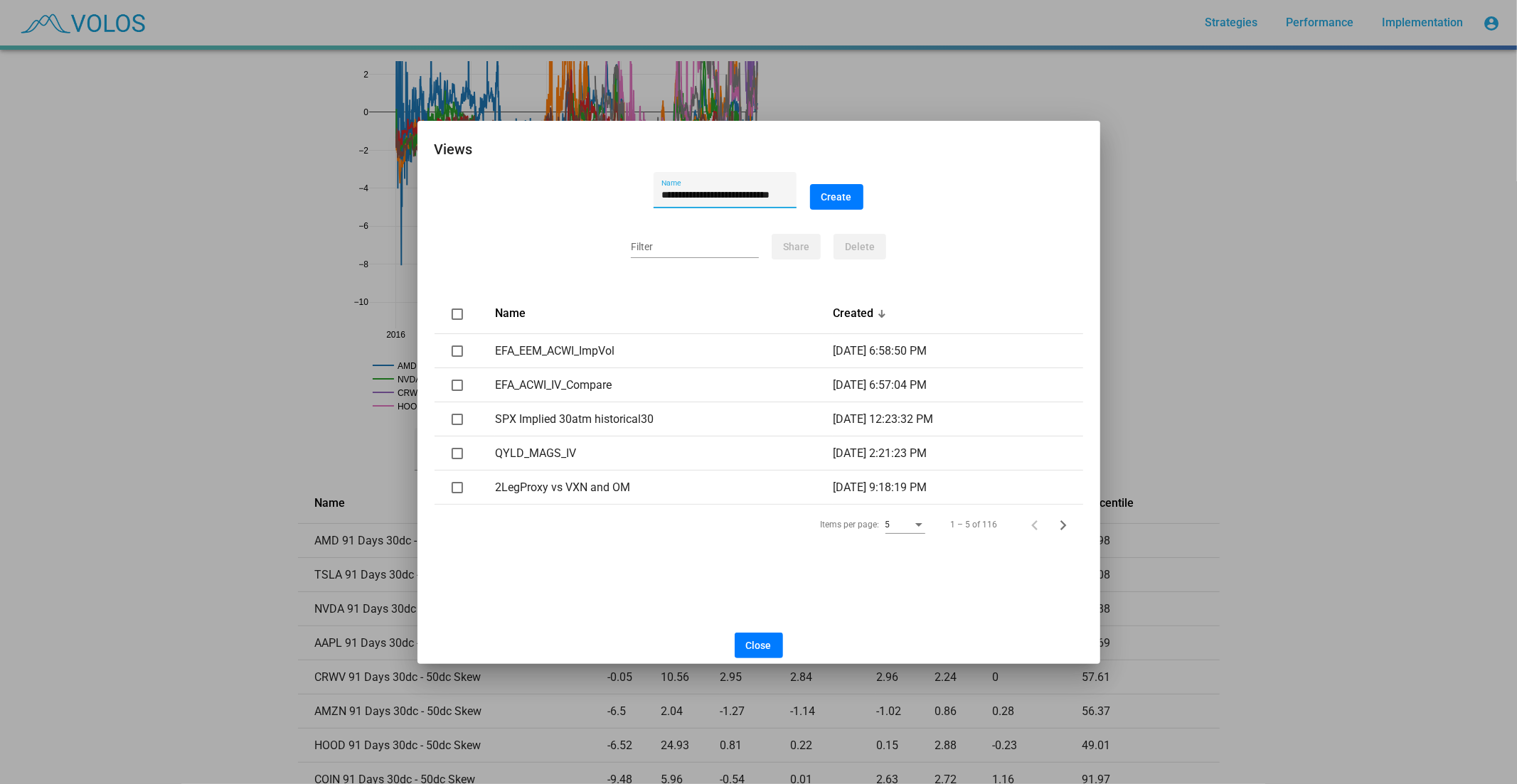
scroll to position [0, 8]
type input "**********"
click at [758, 186] on button "Create" at bounding box center [836, 197] width 54 height 26
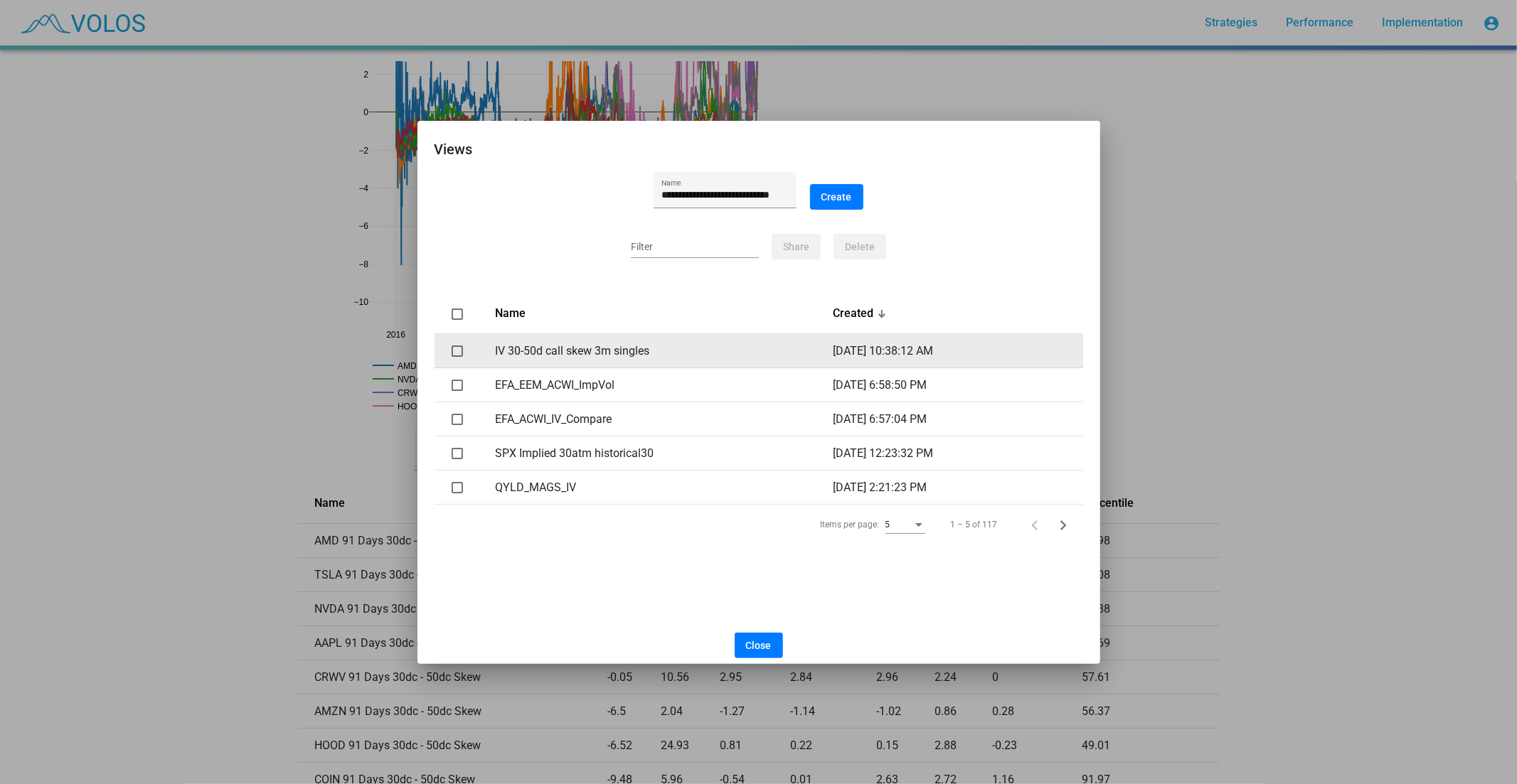
click at [453, 345] on div at bounding box center [457, 350] width 12 height 12
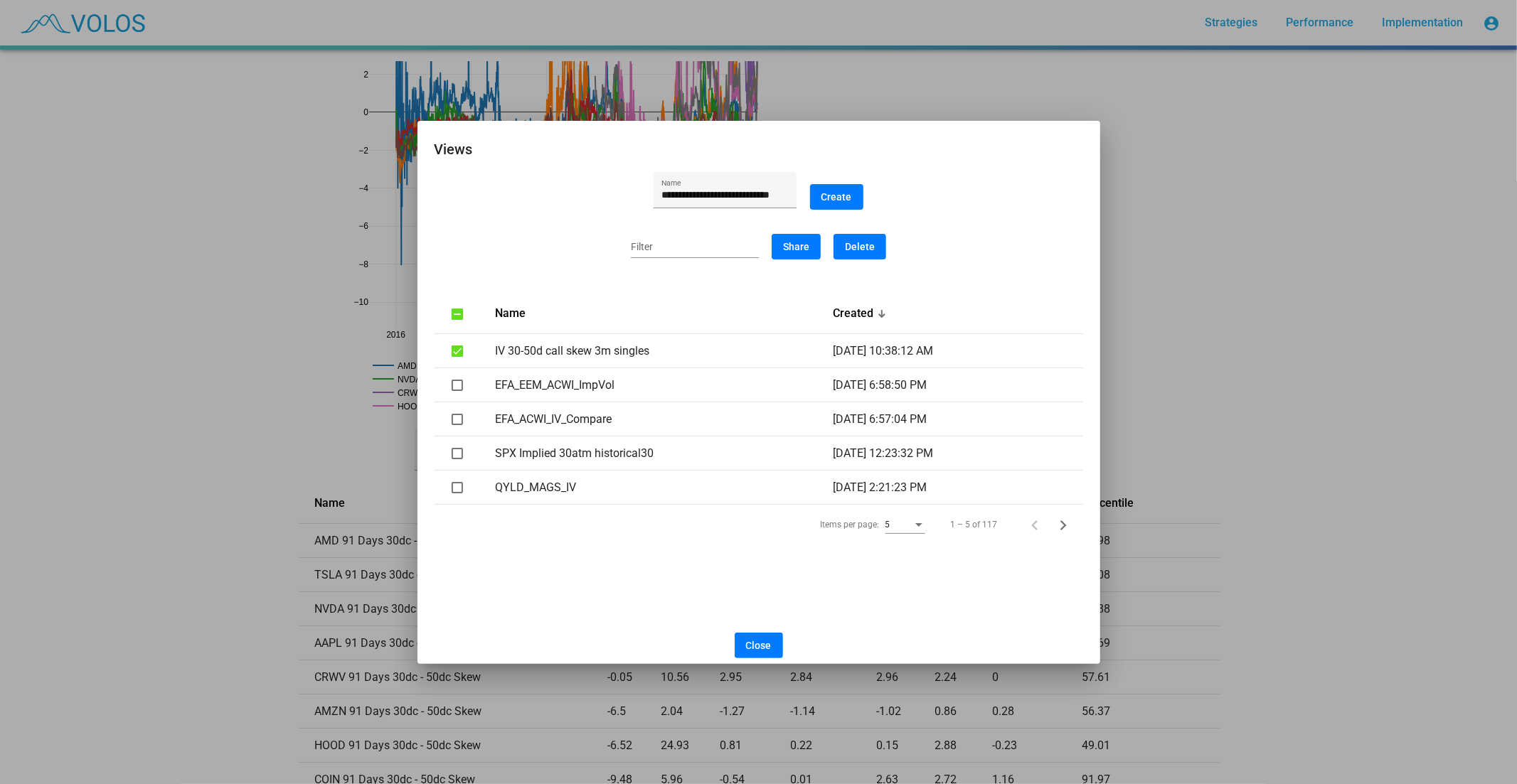
click at [758, 242] on button "Share" at bounding box center [795, 247] width 49 height 26
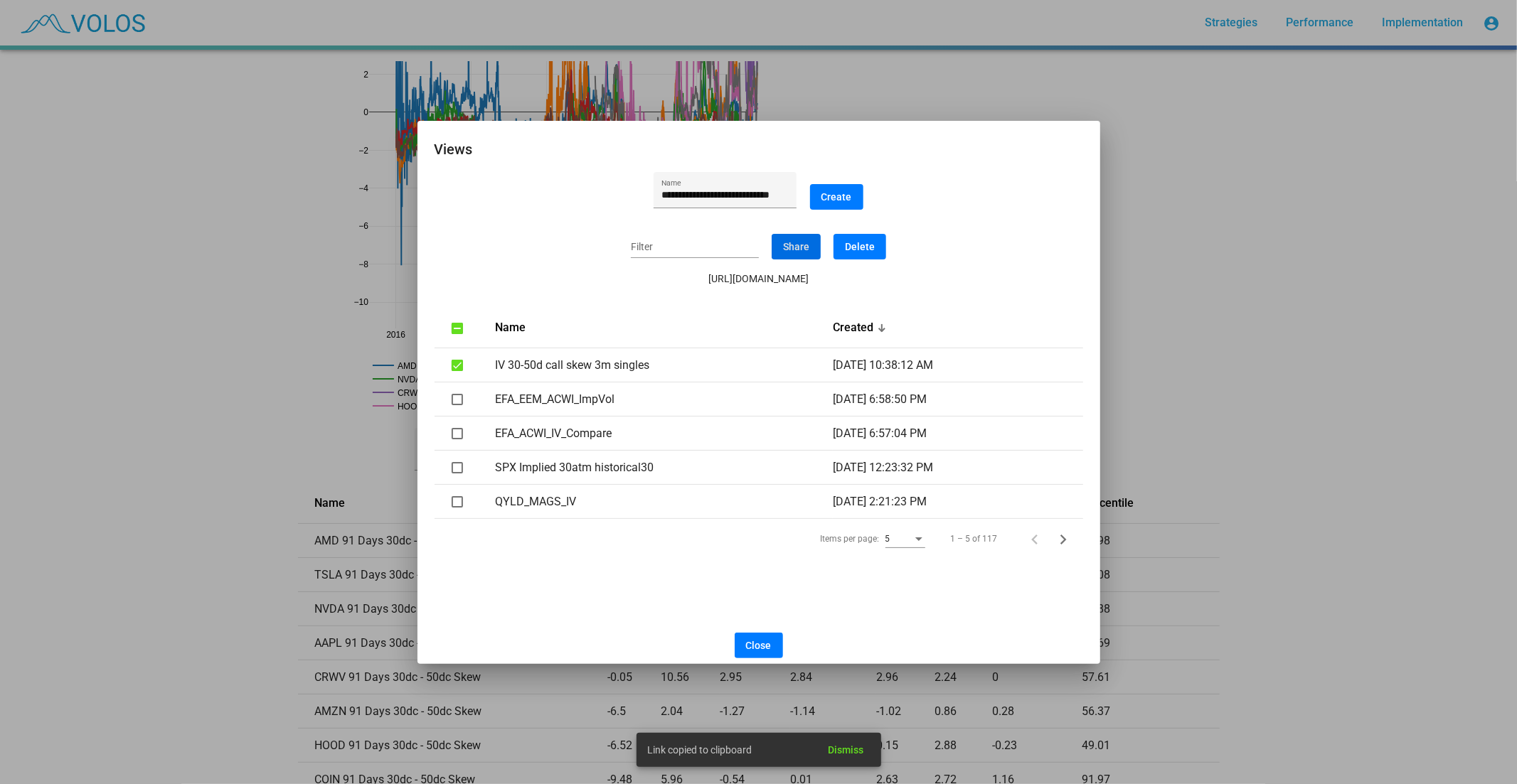
click at [758, 275] on div "https://custom.volossoftware.com/secure/implied-vol/73bdabd9-5005-45e1-9159-291…" at bounding box center [758, 279] width 648 height 14
copy div "vol"
click at [758, 101] on div at bounding box center [758, 392] width 1517 height 784
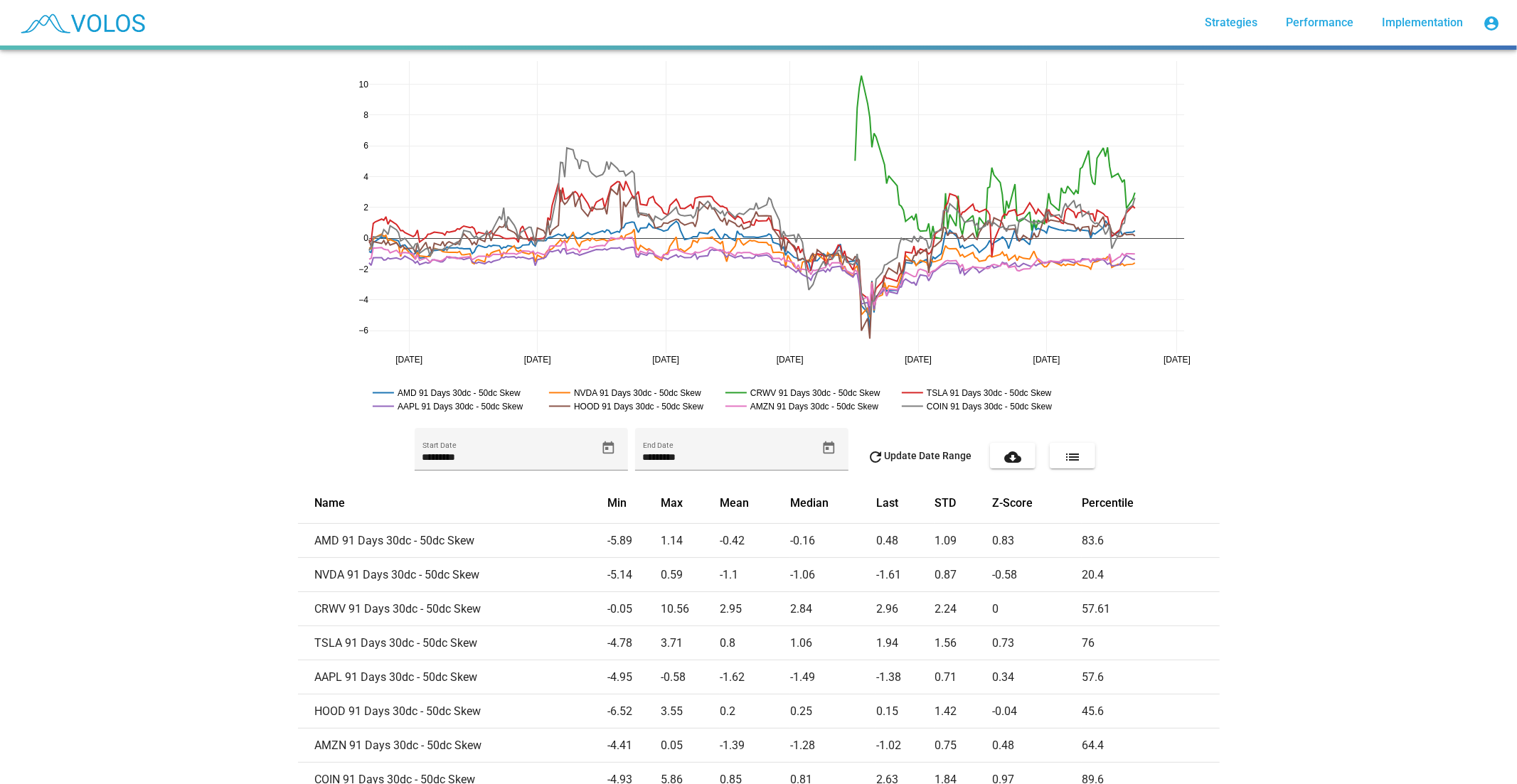
drag, startPoint x: 1146, startPoint y: 364, endPoint x: 1093, endPoint y: 366, distance: 53.0
click at [957, 406] on rect at bounding box center [983, 406] width 171 height 13
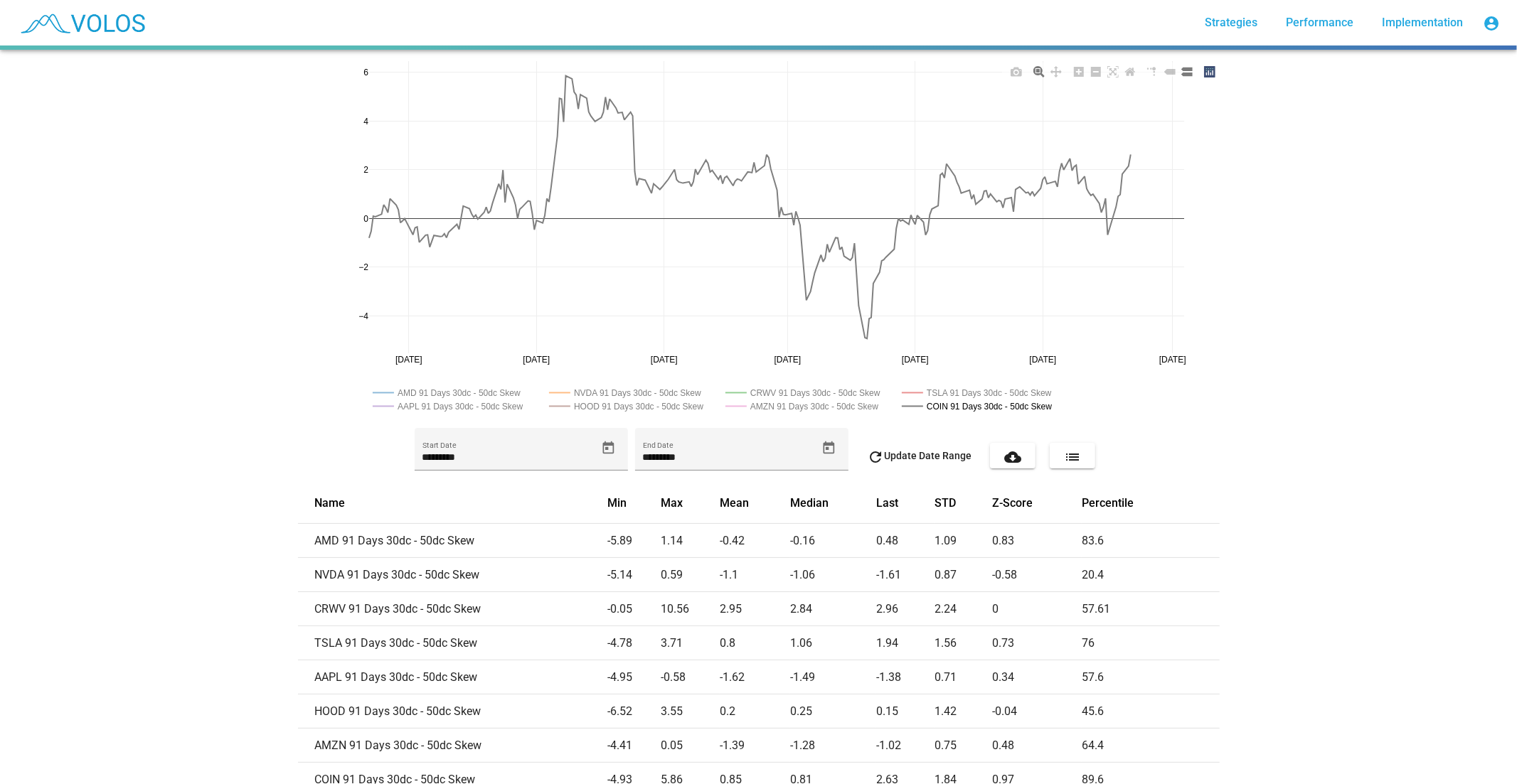
click at [941, 393] on rect at bounding box center [983, 392] width 171 height 13
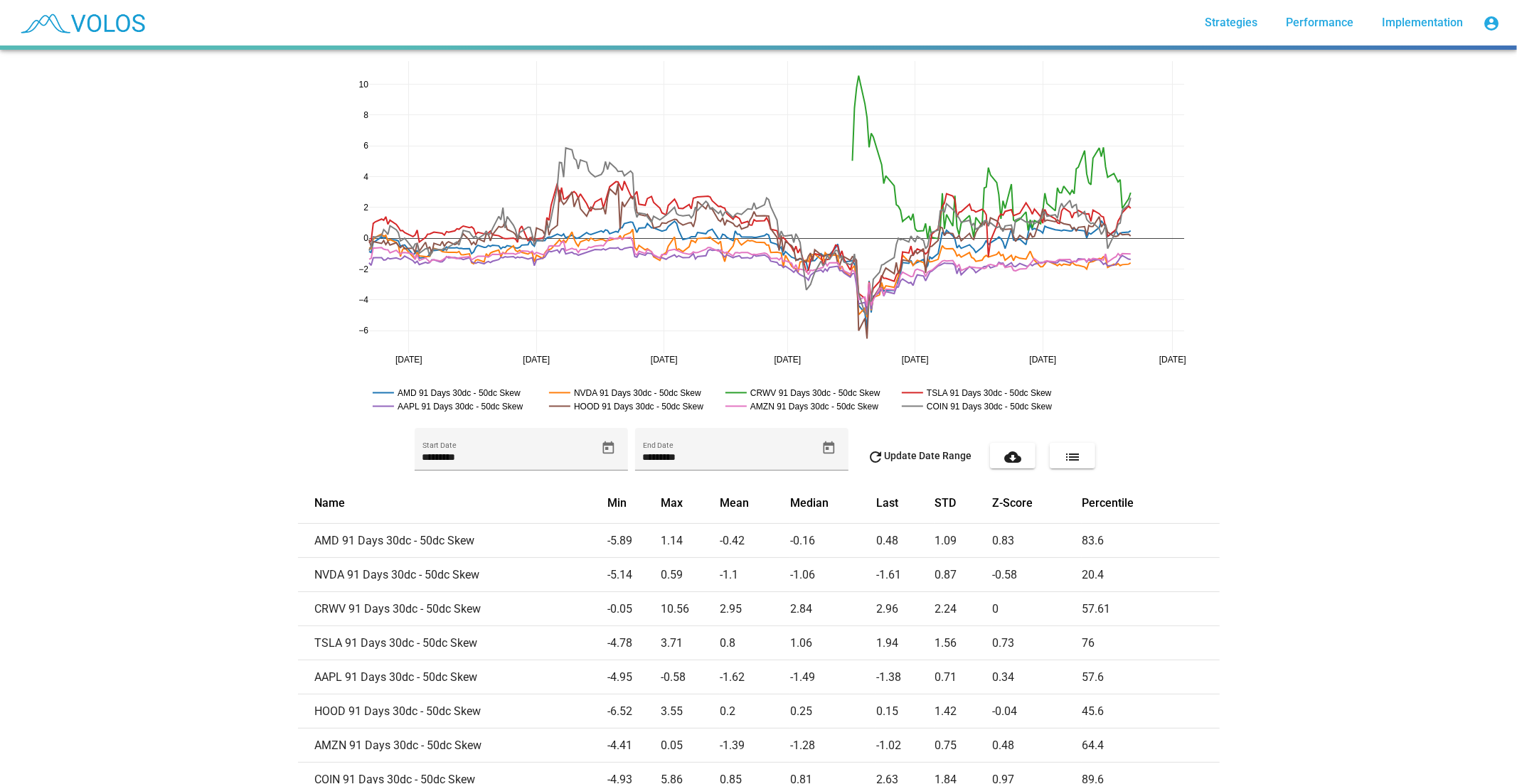
click at [606, 449] on icon "Open calendar" at bounding box center [607, 447] width 12 height 13
click at [471, 510] on button "AUG 2024" at bounding box center [444, 500] width 64 height 29
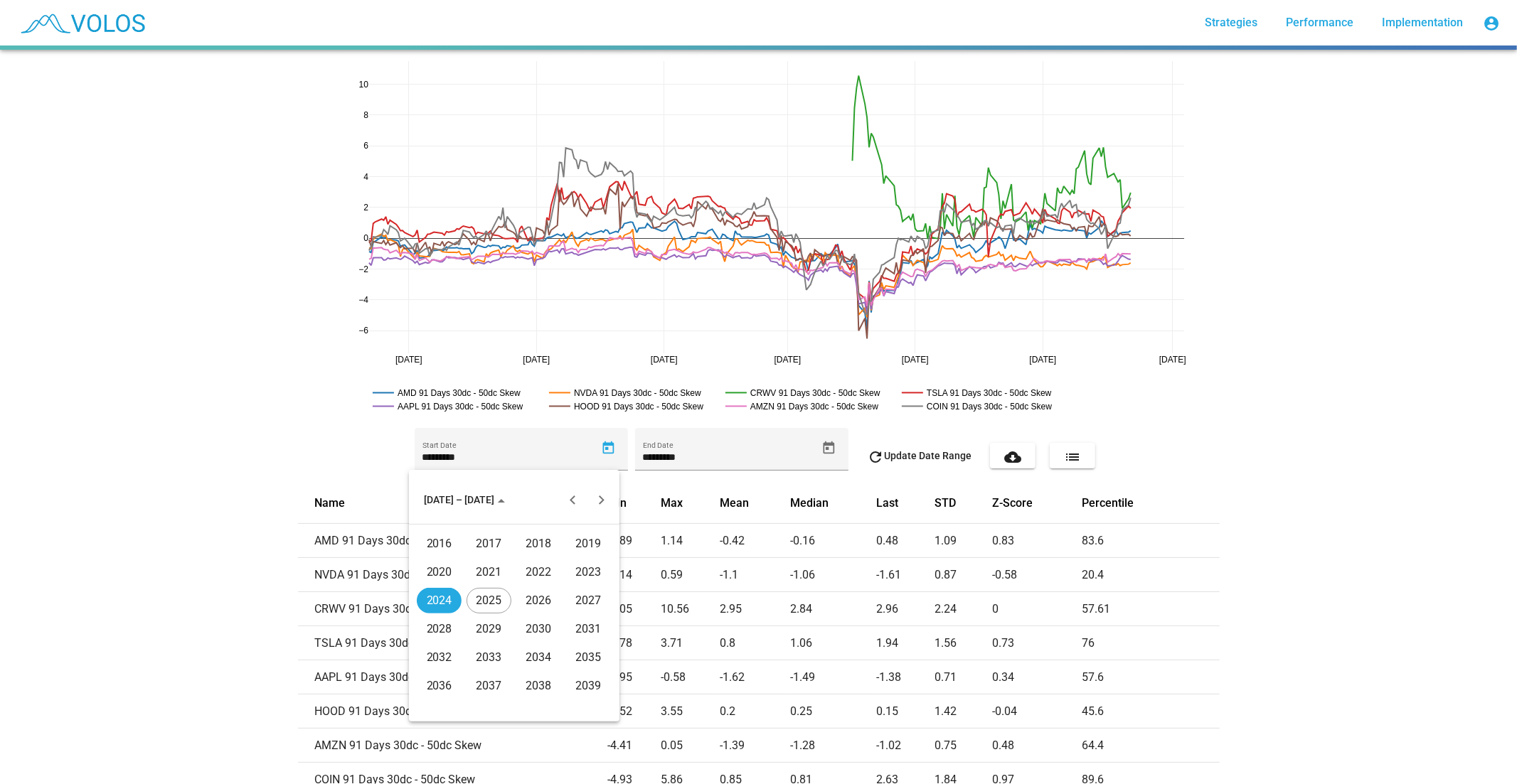
click at [439, 547] on div "2016" at bounding box center [439, 544] width 45 height 26
click at [453, 570] on div "JAN" at bounding box center [439, 572] width 45 height 26
click at [464, 592] on div "4" at bounding box center [457, 592] width 26 height 26
type input "********"
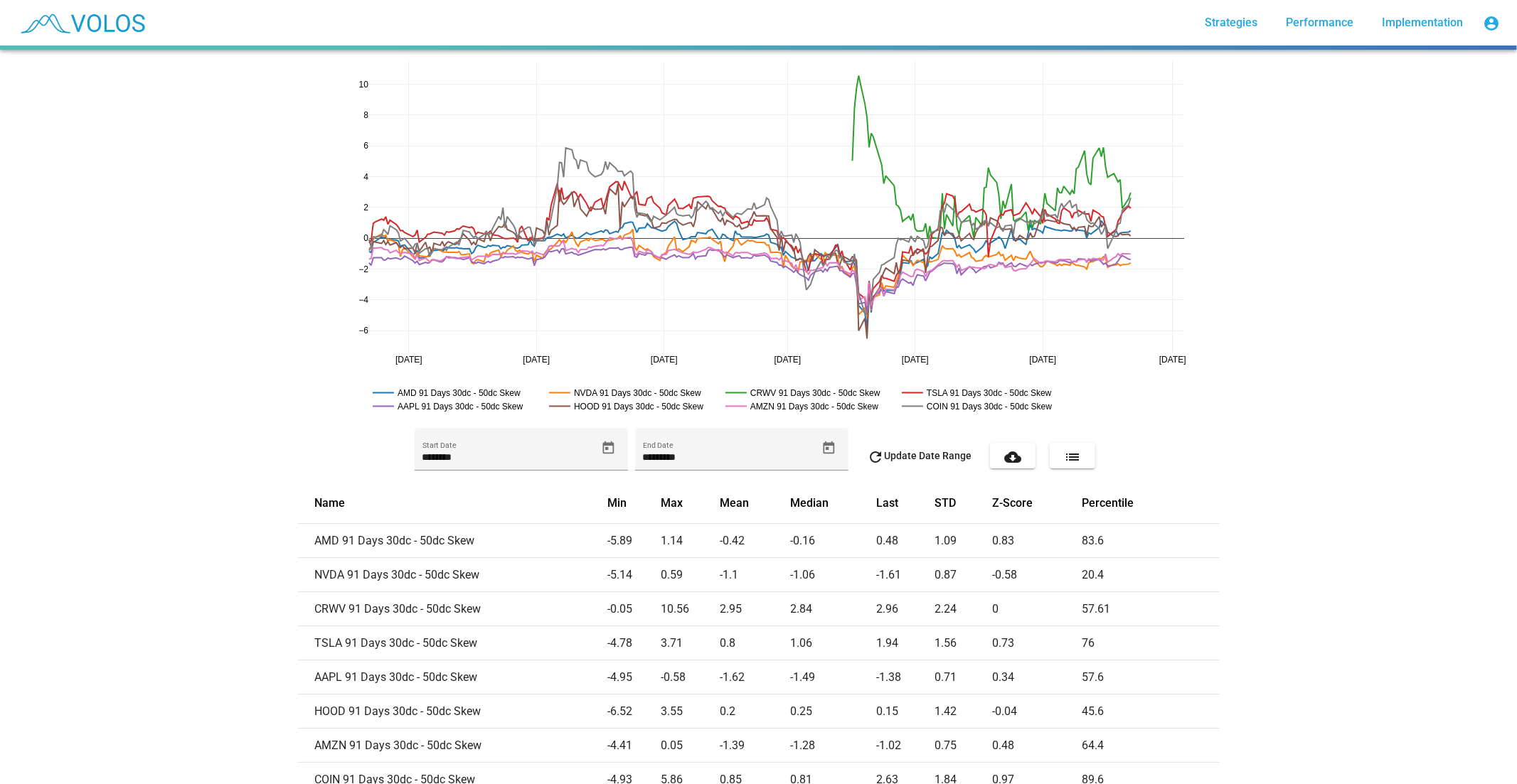
drag, startPoint x: 997, startPoint y: 450, endPoint x: 897, endPoint y: 420, distance: 104.4
click at [907, 452] on span "refresh Update Date Range" at bounding box center [919, 455] width 105 height 12
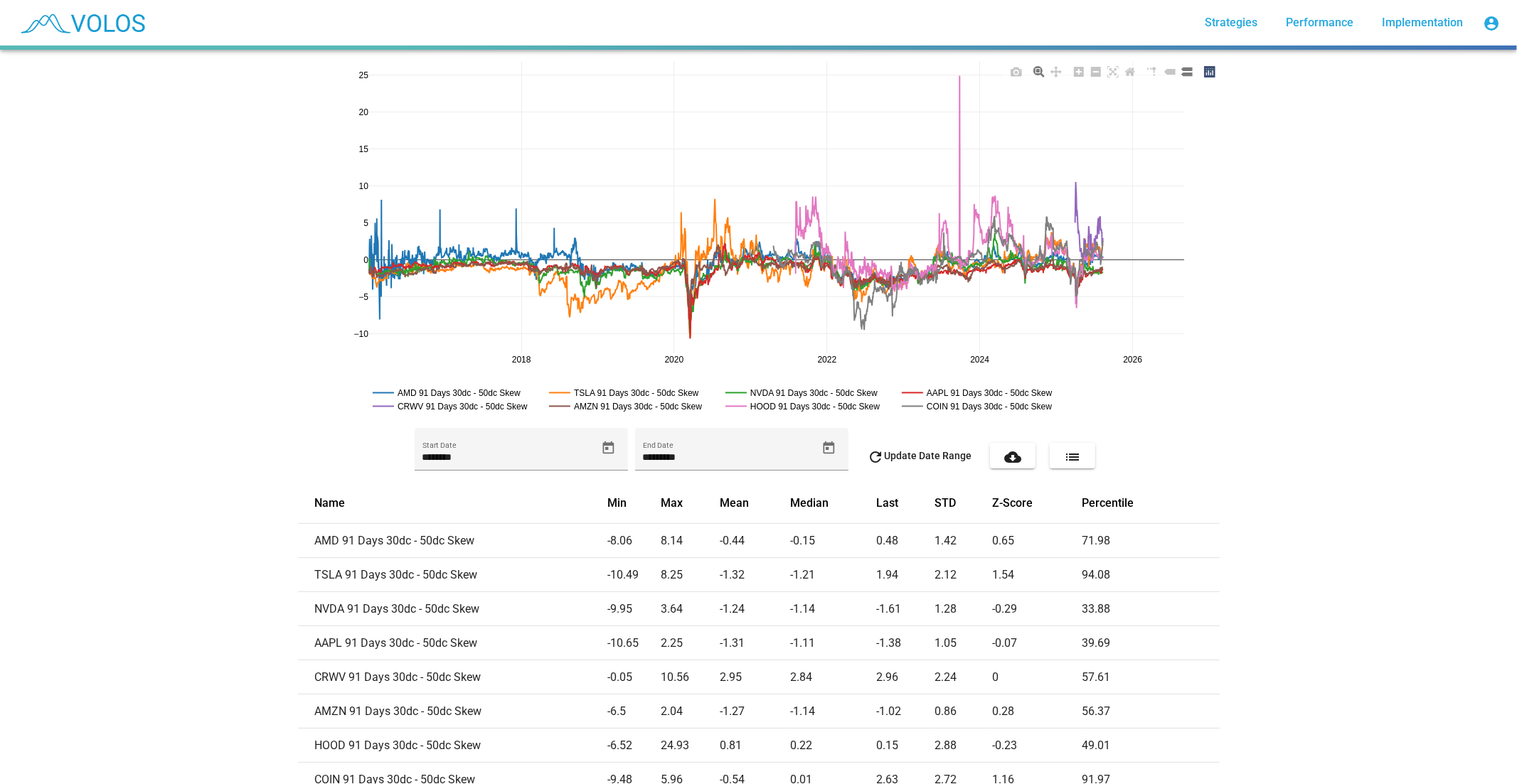
drag, startPoint x: 1166, startPoint y: 355, endPoint x: 1062, endPoint y: 357, distance: 104.0
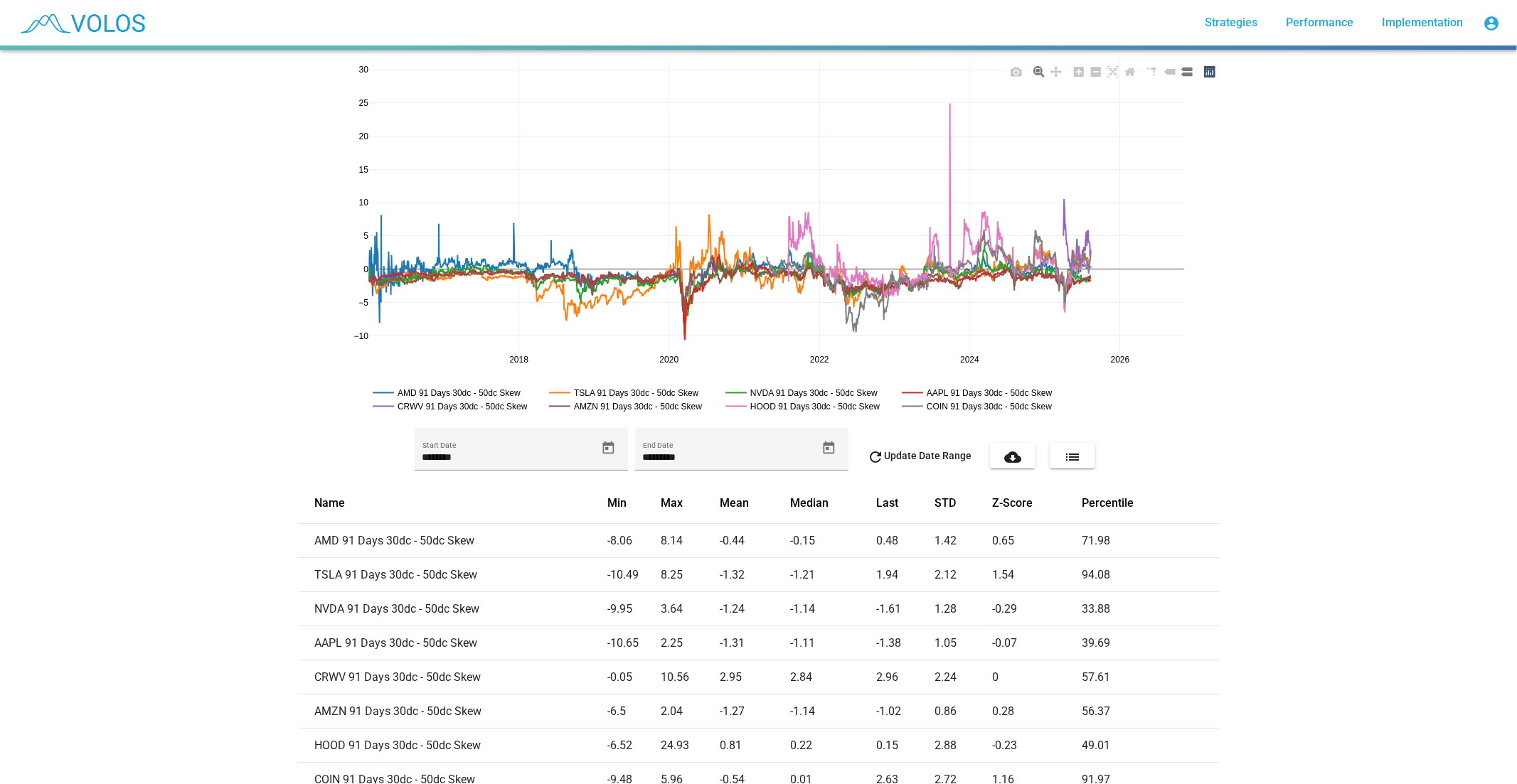
drag, startPoint x: 352, startPoint y: 73, endPoint x: 411, endPoint y: 137, distance: 87.0
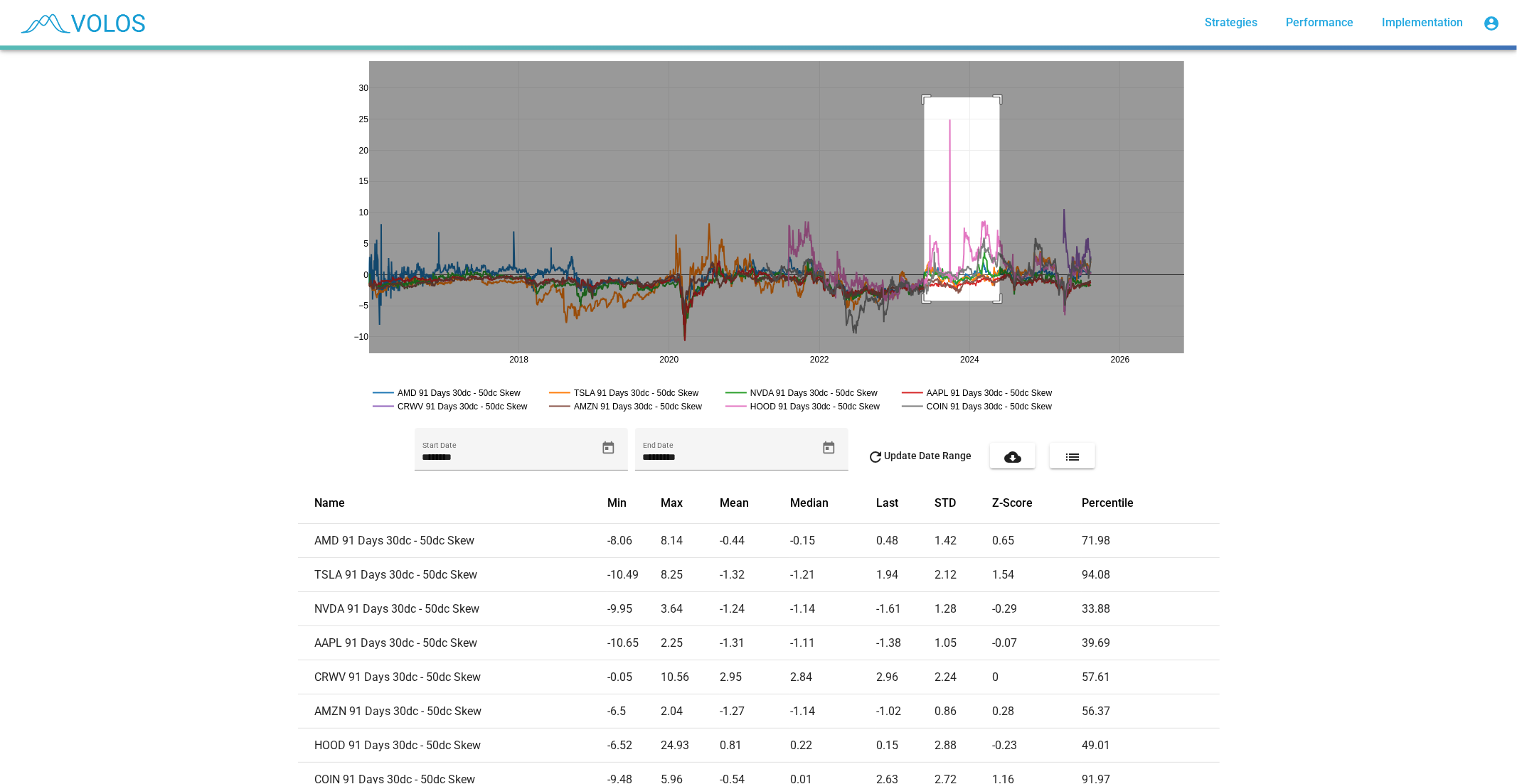
drag, startPoint x: 918, startPoint y: 97, endPoint x: 996, endPoint y: 304, distance: 221.2
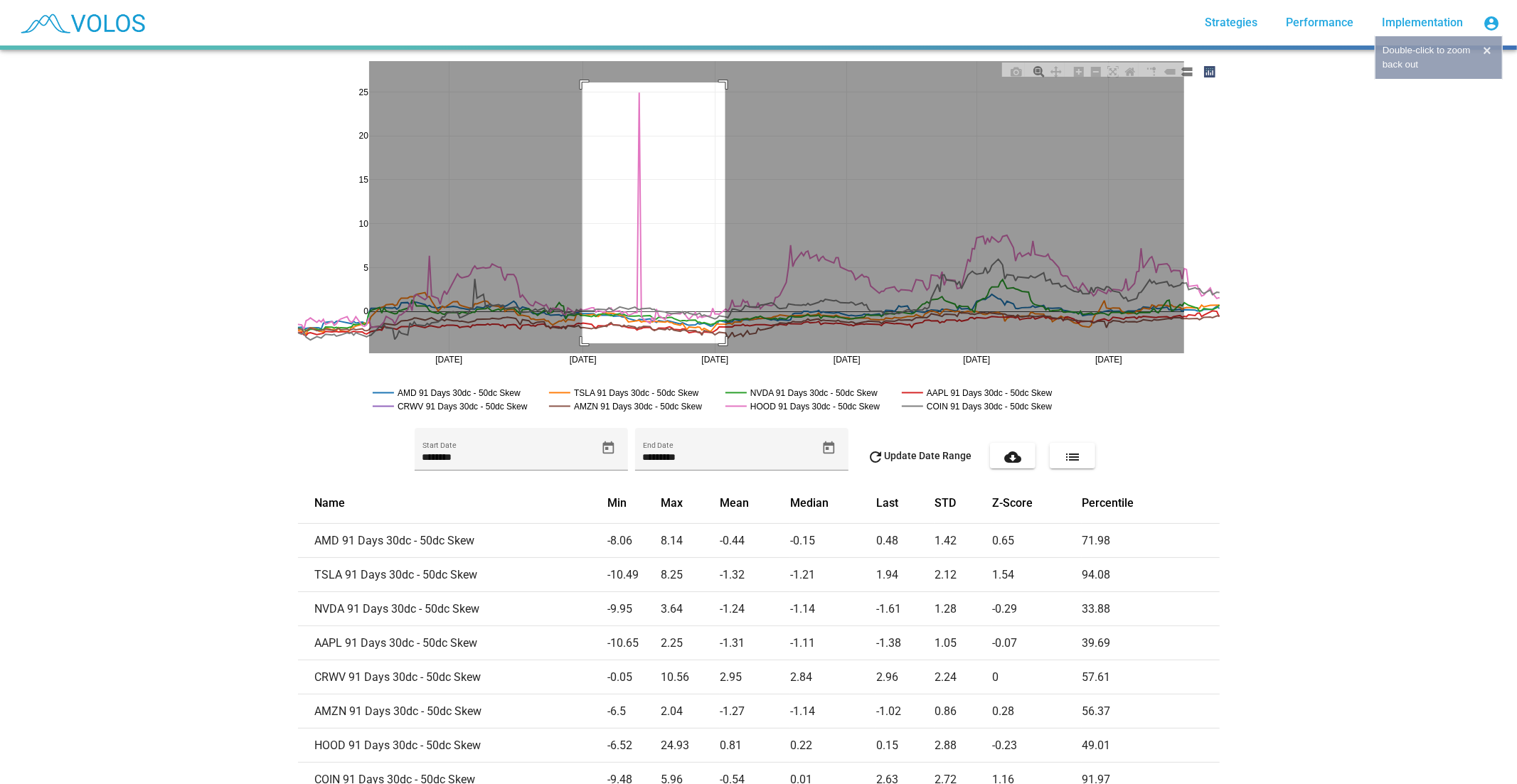
drag, startPoint x: 576, startPoint y: 82, endPoint x: 872, endPoint y: 336, distance: 390.0
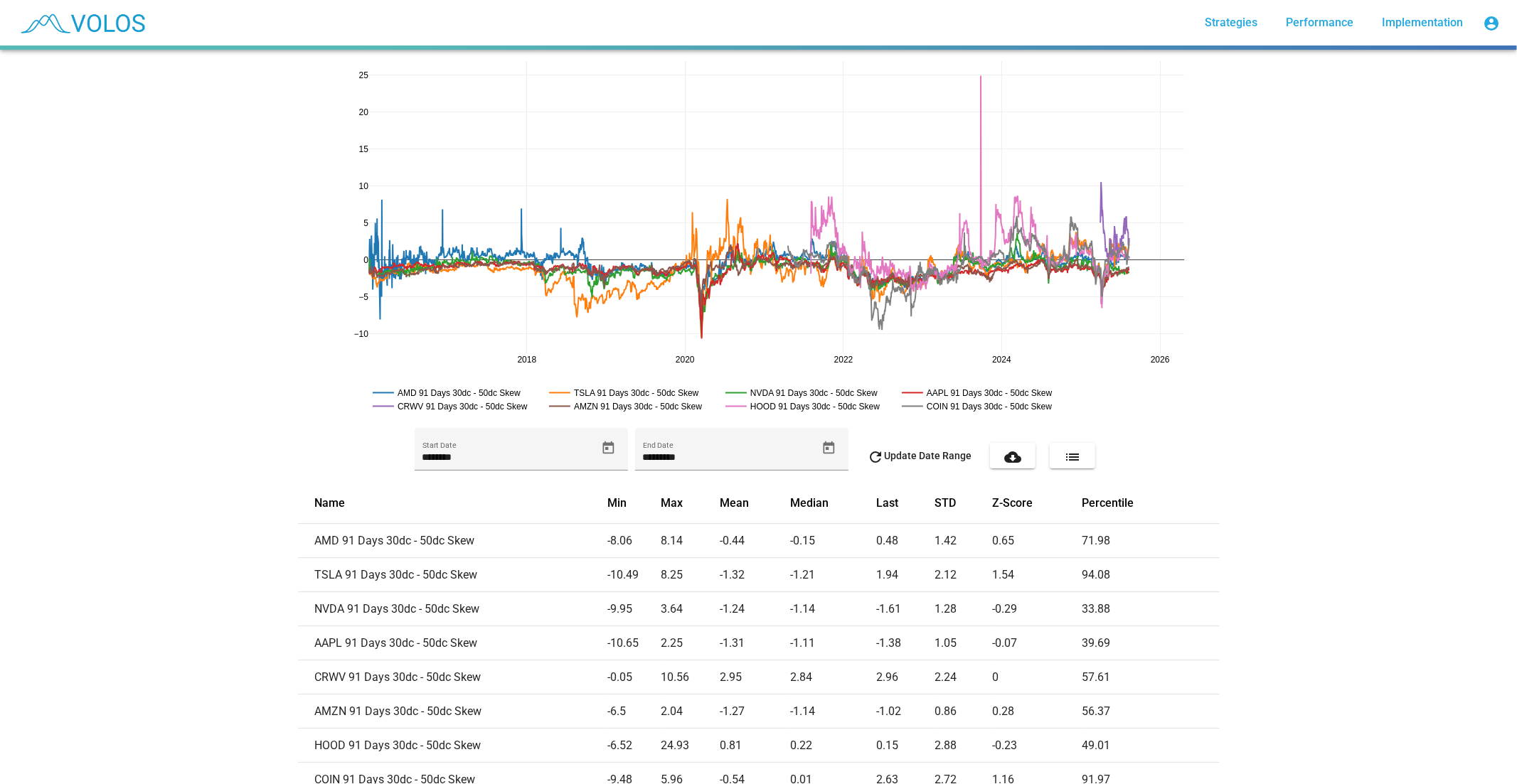
drag, startPoint x: 1174, startPoint y: 354, endPoint x: 1120, endPoint y: 360, distance: 54.3
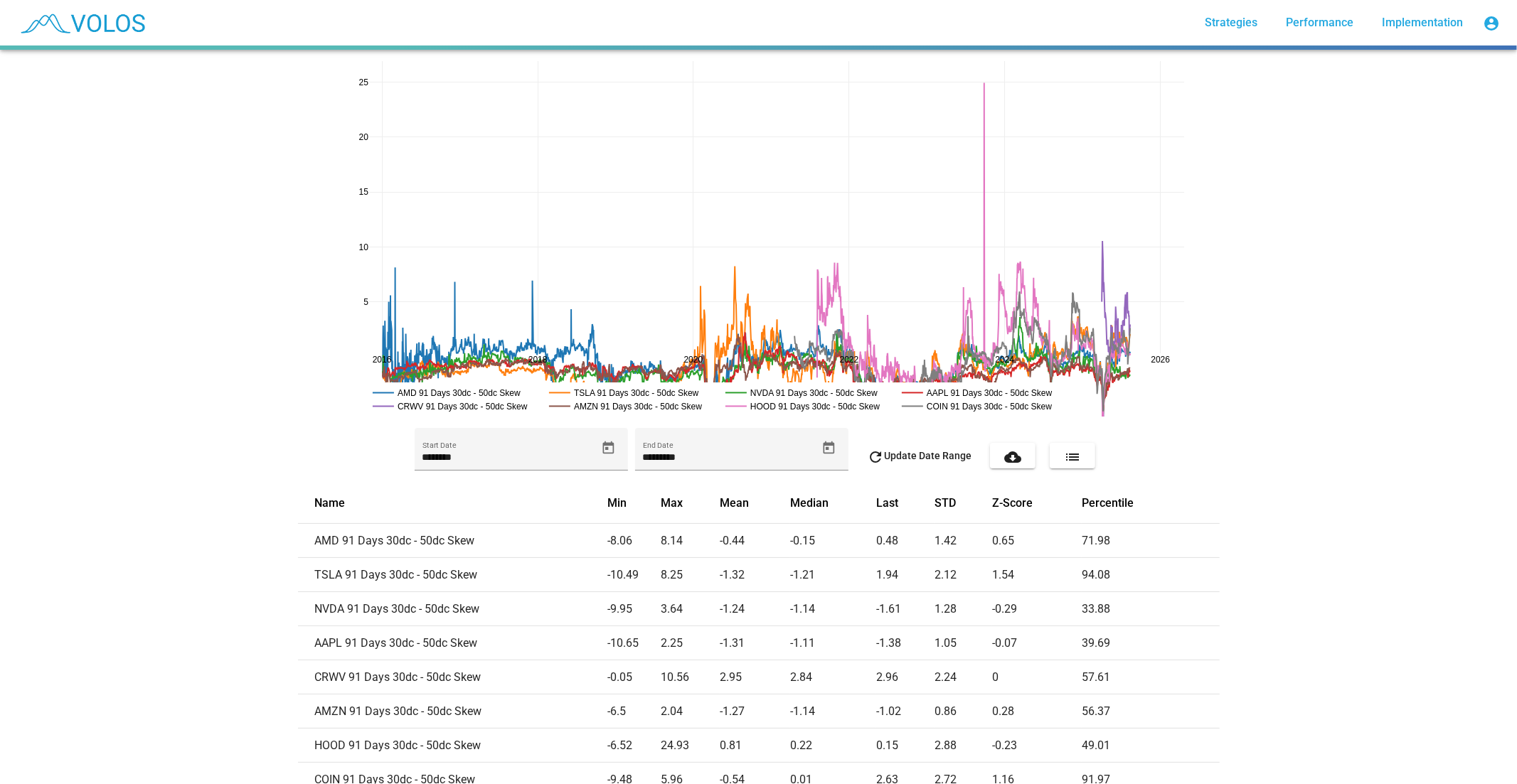
drag, startPoint x: 352, startPoint y: 360, endPoint x: 366, endPoint y: 416, distance: 57.7
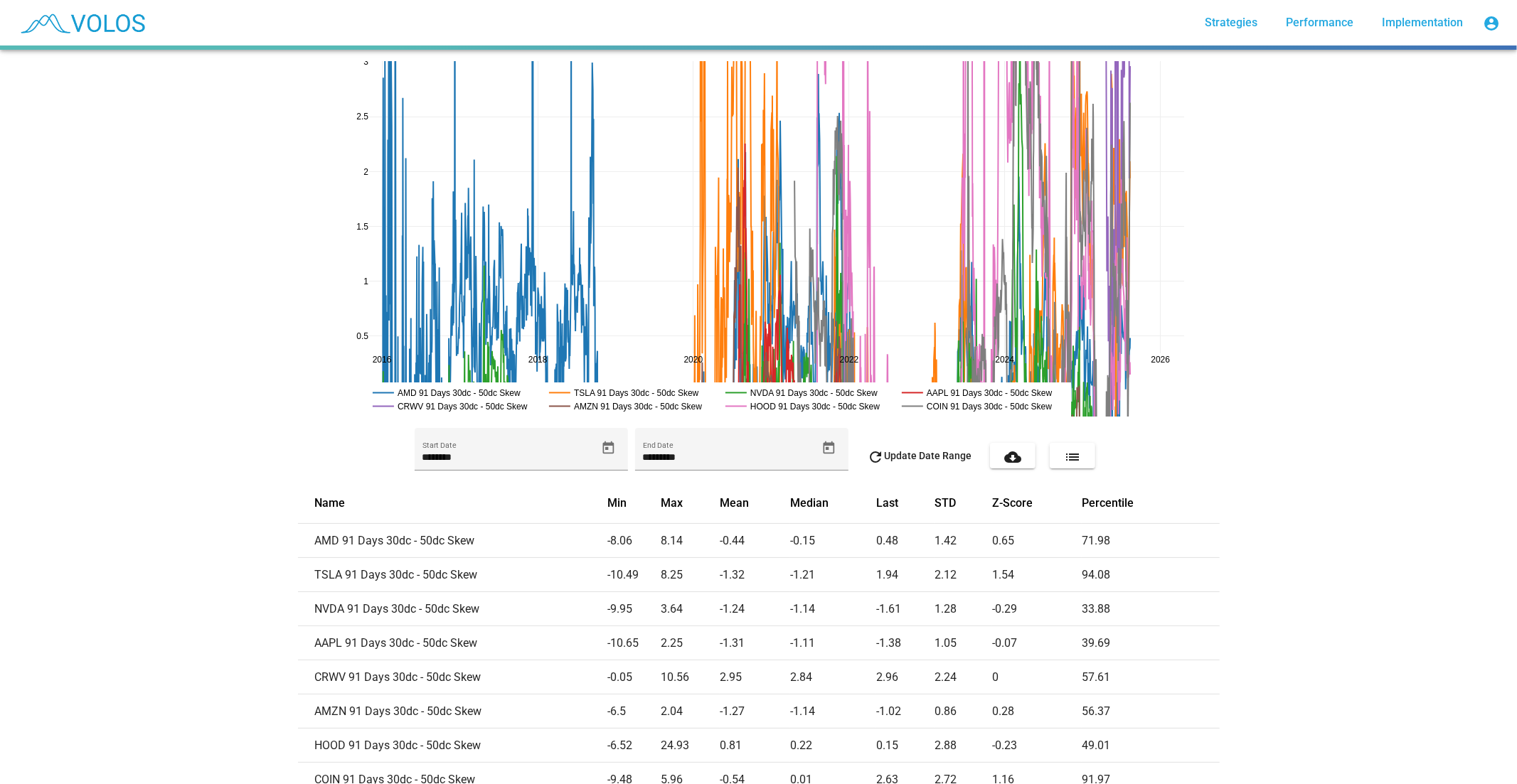
drag, startPoint x: 356, startPoint y: 72, endPoint x: 369, endPoint y: -19, distance: 91.9
click at [369, 0] on html "more_vert Strategies Performance Implementation account_circle 2018 2020 2022 2…" at bounding box center [758, 392] width 1517 height 784
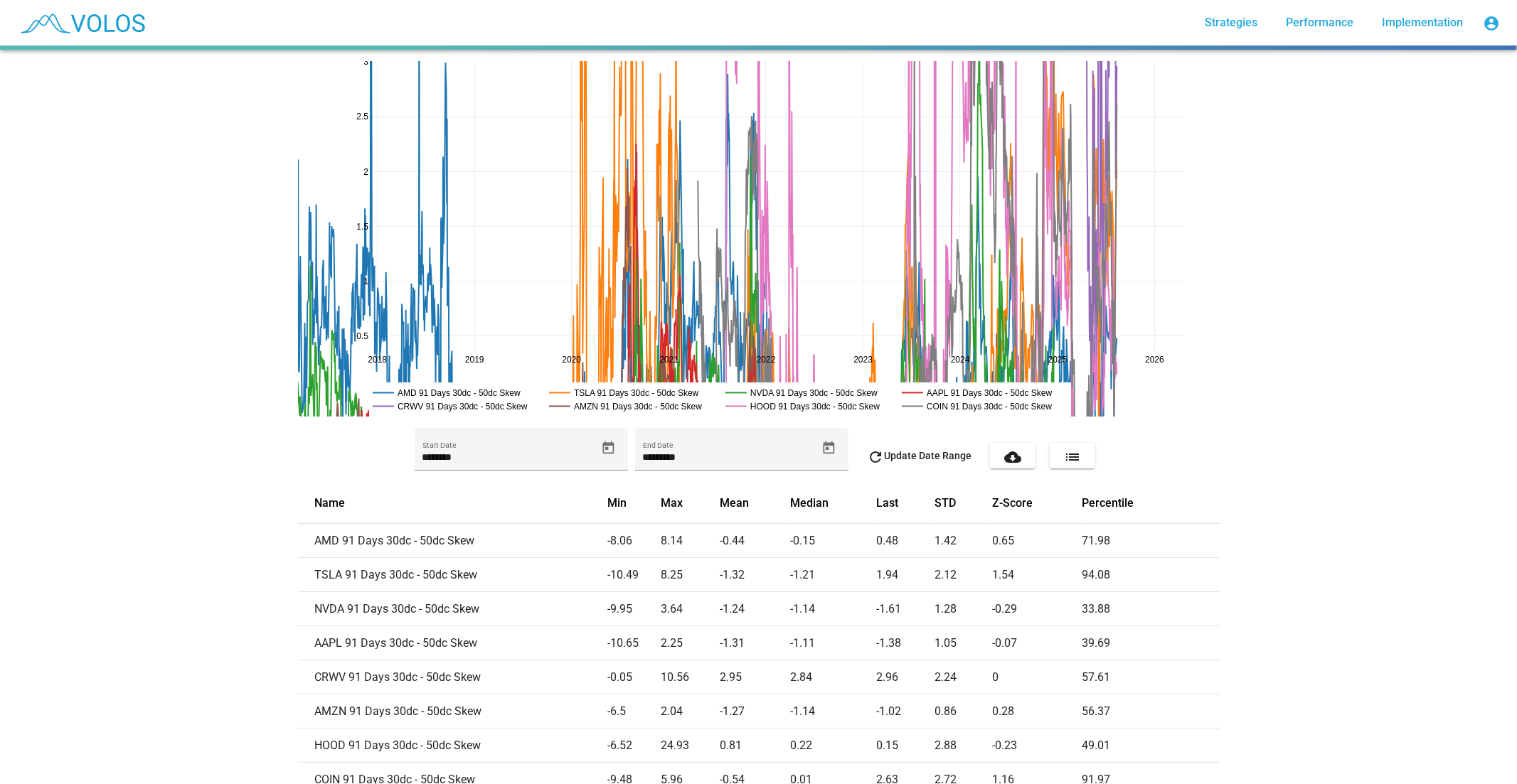
drag, startPoint x: 369, startPoint y: 365, endPoint x: 258, endPoint y: 356, distance: 111.4
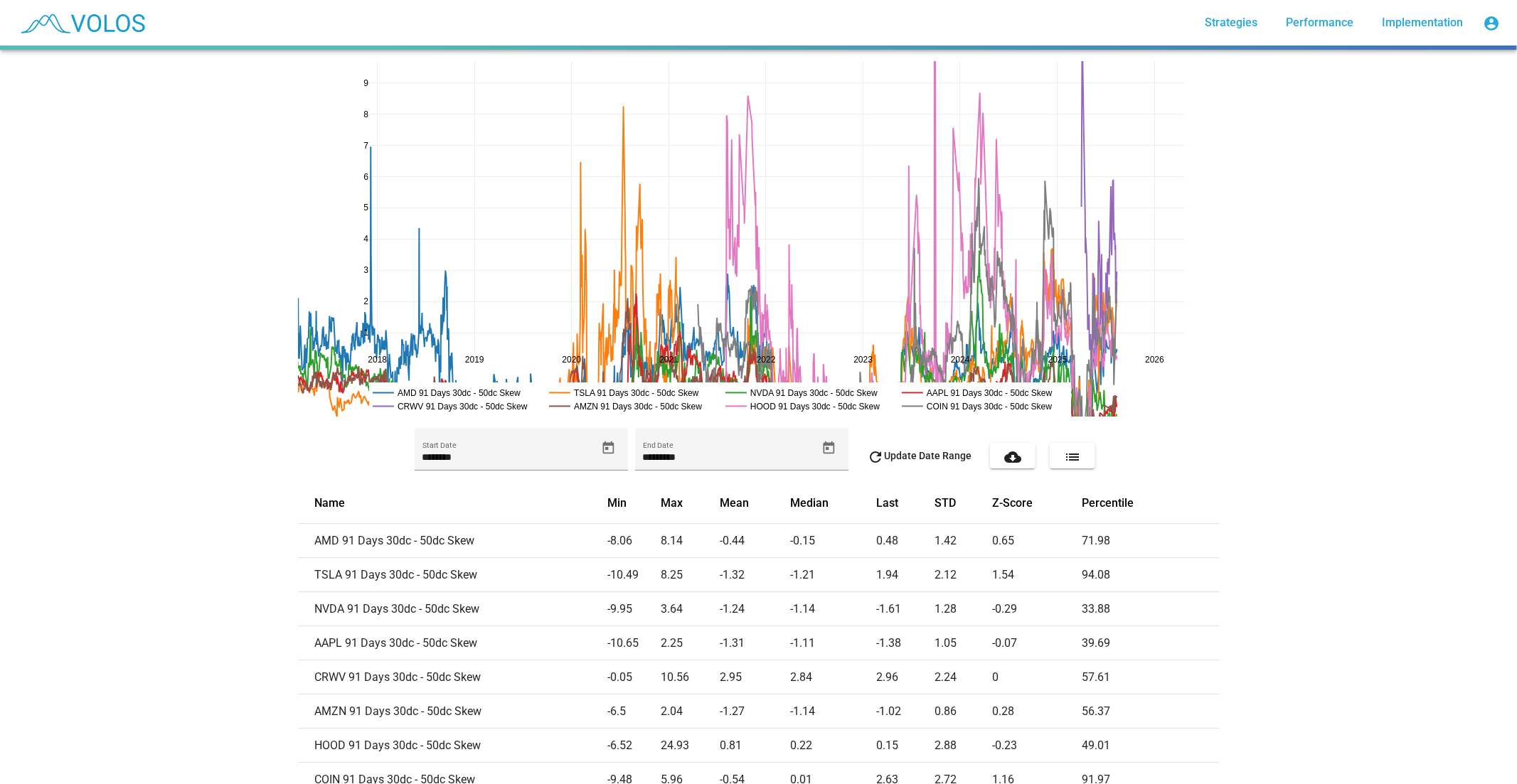
drag, startPoint x: 359, startPoint y: 64, endPoint x: 360, endPoint y: 274, distance: 210.0
click at [1012, 73] on icon at bounding box center [1016, 72] width 12 height 12
click at [1392, 358] on div "2018 2020 2022 2024 2026 2019 2021 2023 2025 1 2 3 4 5 6 7 8 9 AMD 91 Days 30dc…" at bounding box center [758, 417] width 1517 height 734
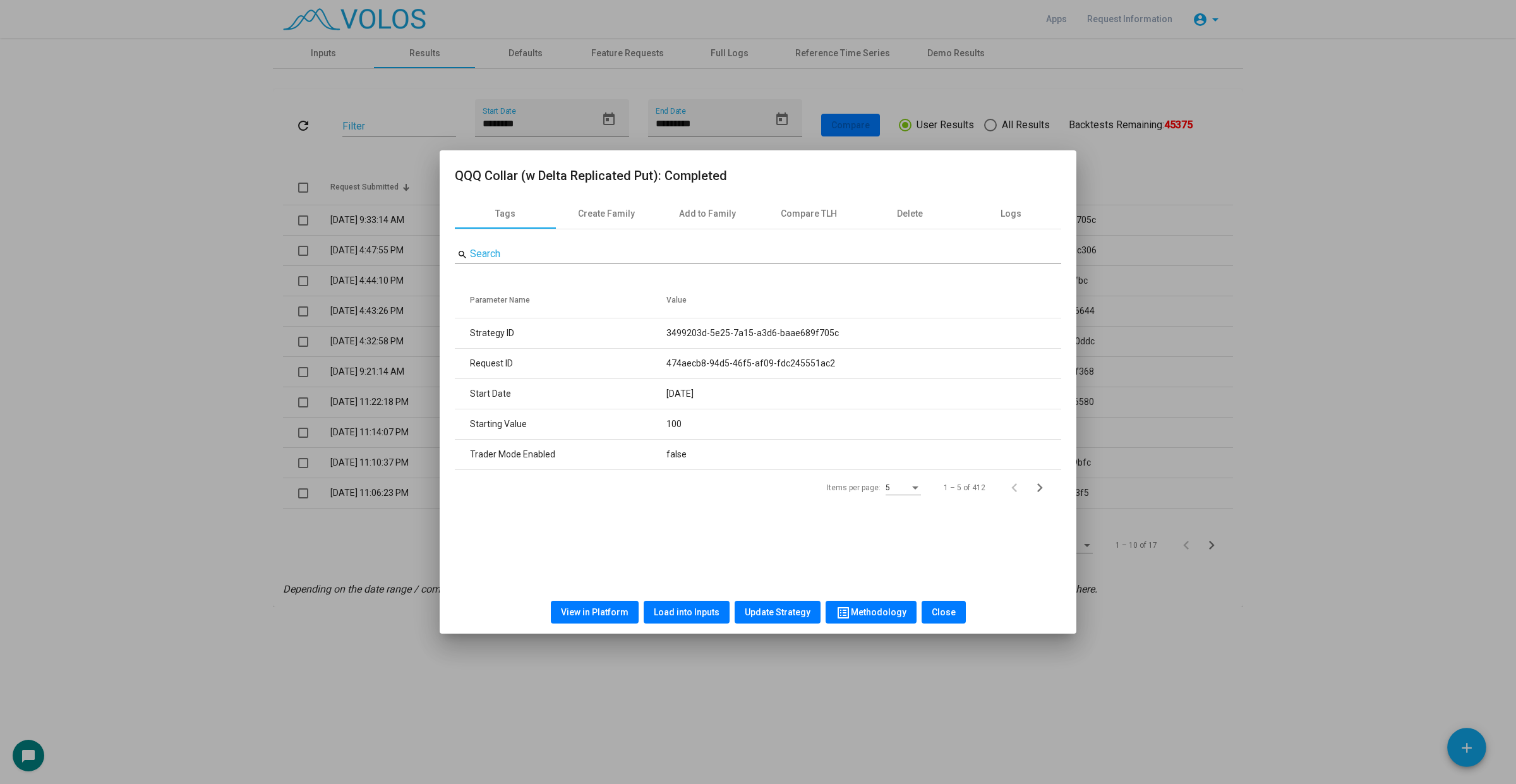
click at [806, 176] on h2 "QQQ Collar (w Delta Replicated Put): Completed" at bounding box center [757, 175] width 606 height 20
click at [1252, 269] on div at bounding box center [758, 392] width 1516 height 784
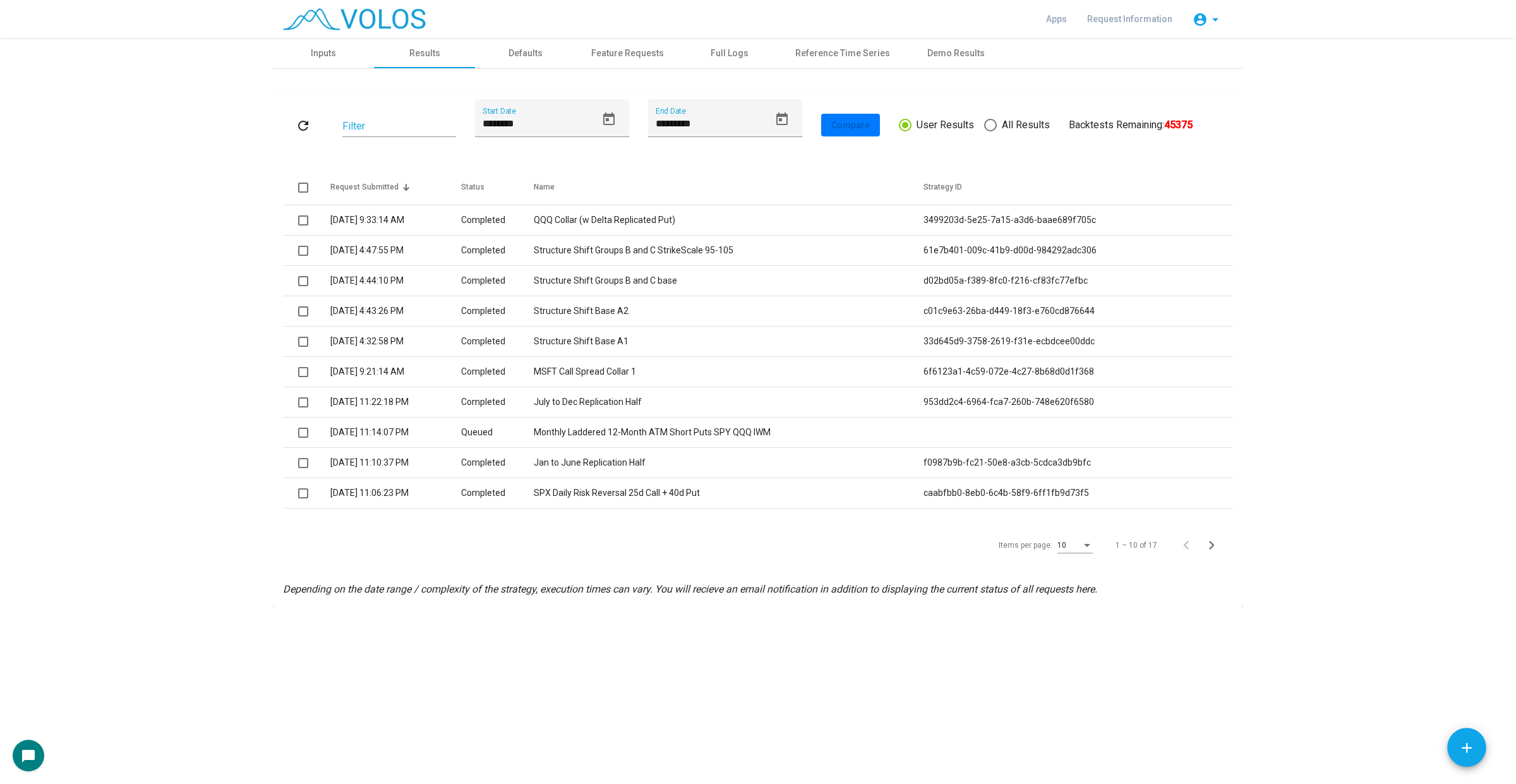
click at [341, 24] on img at bounding box center [354, 19] width 143 height 22
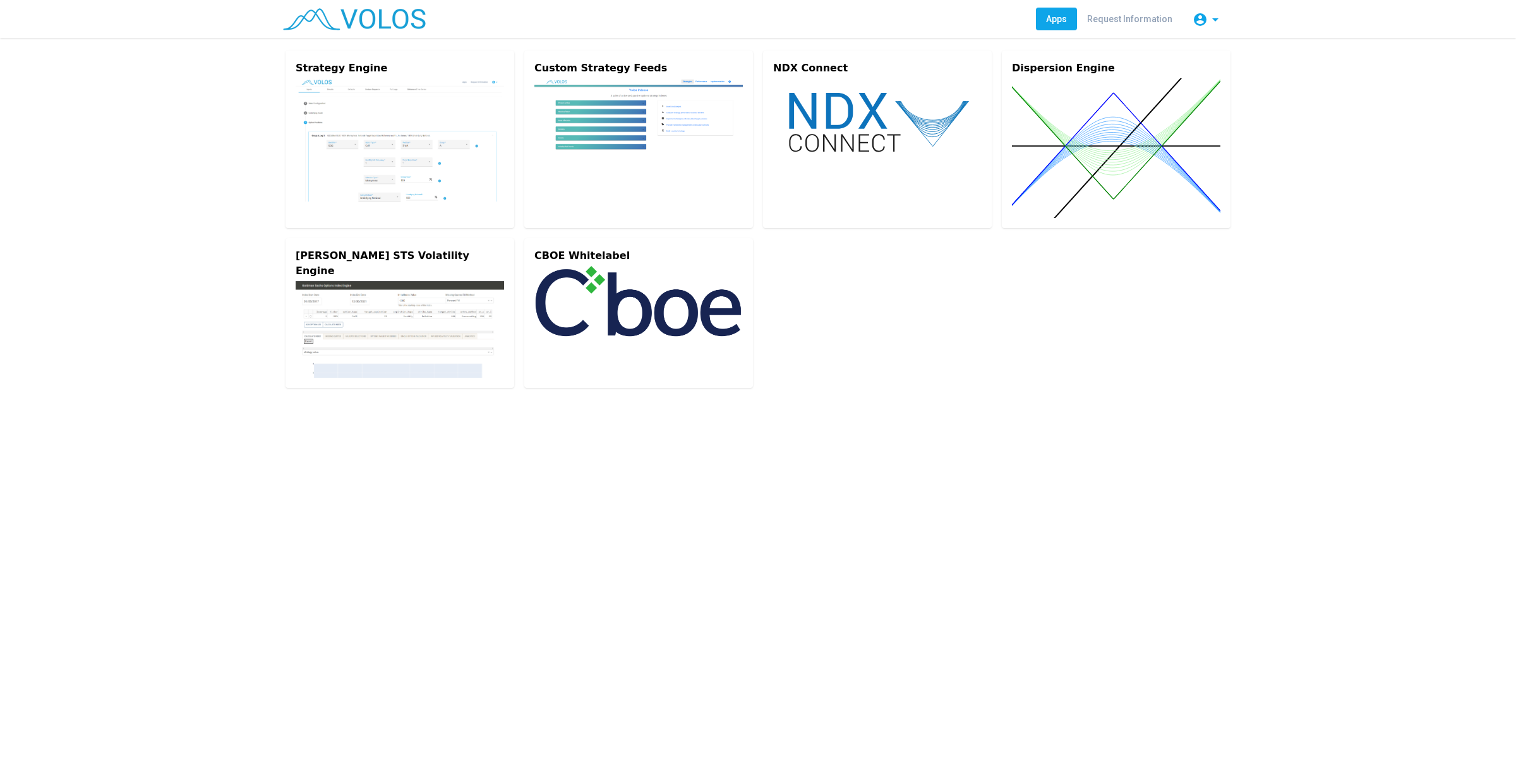
click at [335, 133] on img at bounding box center [400, 140] width 208 height 123
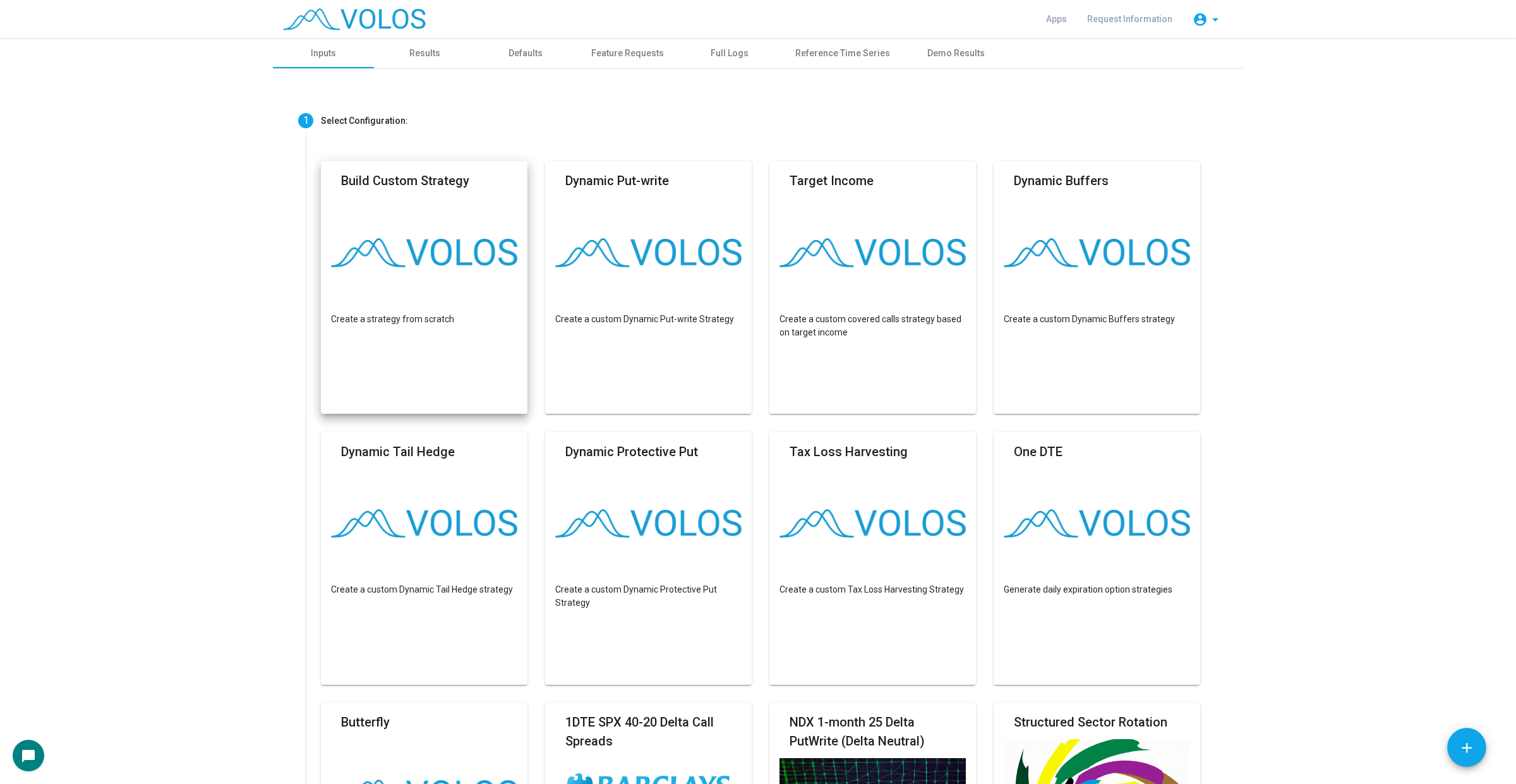
click at [354, 199] on mat-card "Build Custom Strategy Create a strategy from scratch" at bounding box center [424, 288] width 207 height 253
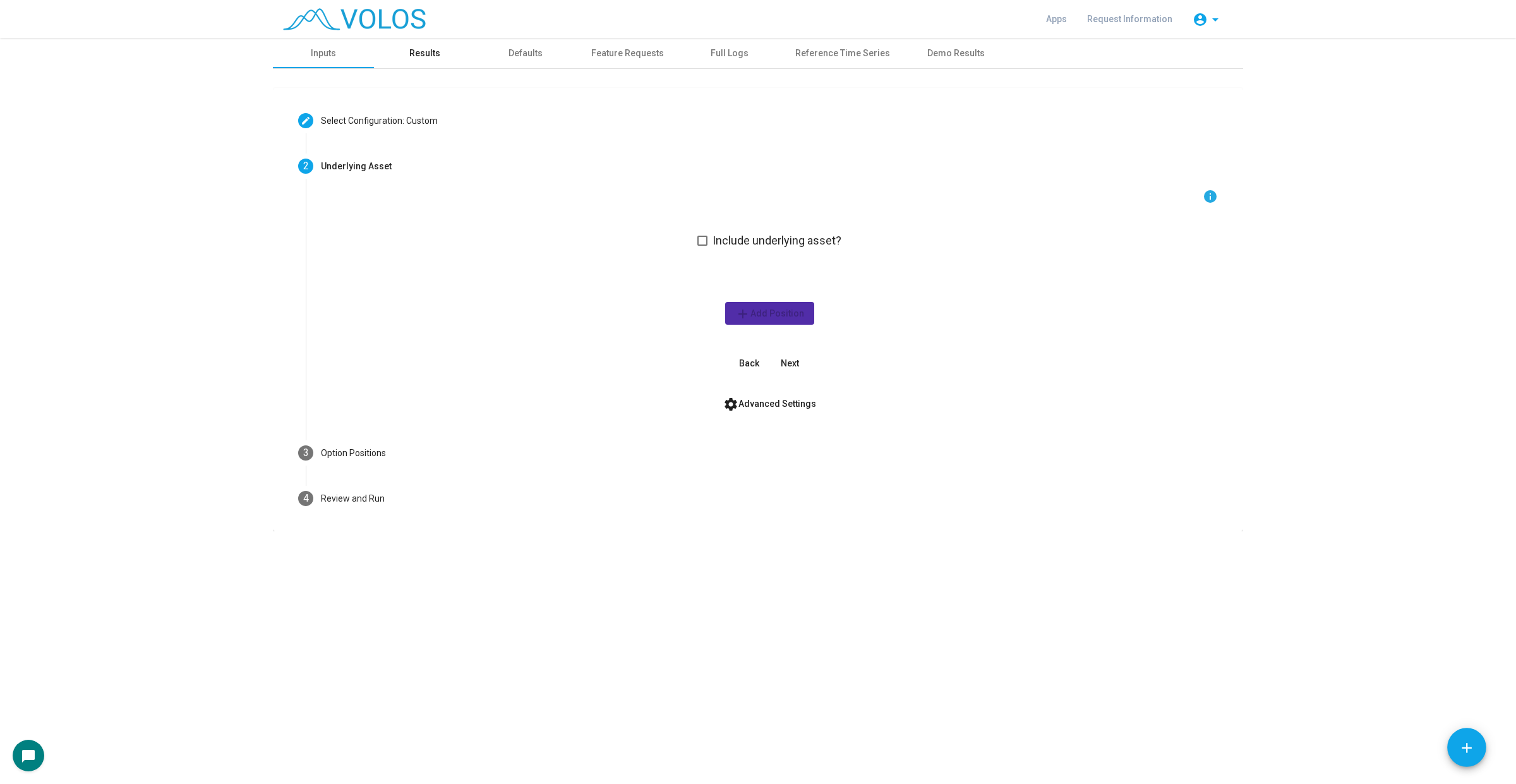
click at [431, 49] on div "Results" at bounding box center [424, 53] width 31 height 14
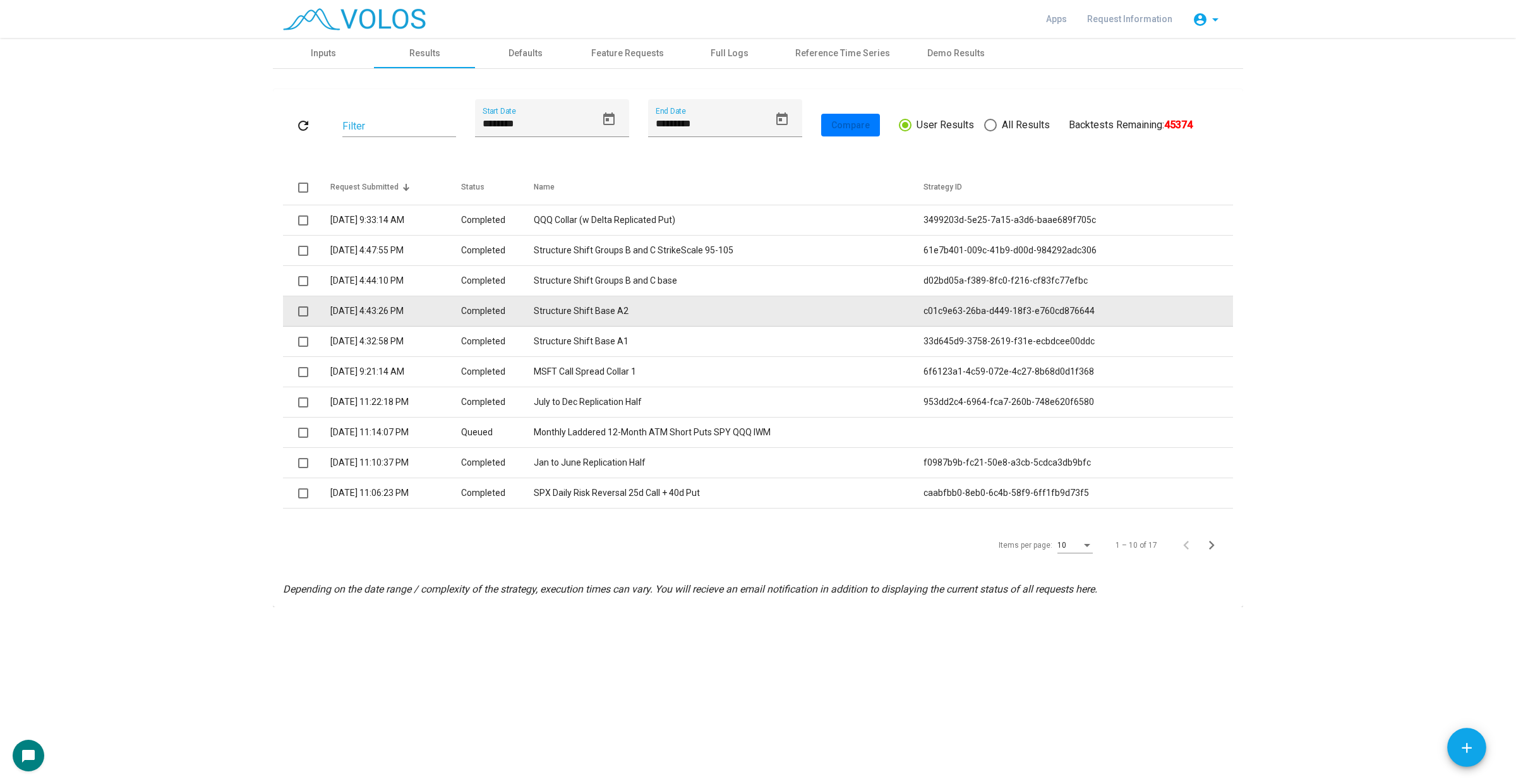
click at [657, 311] on td "Structure Shift Base A2" at bounding box center [729, 311] width 389 height 30
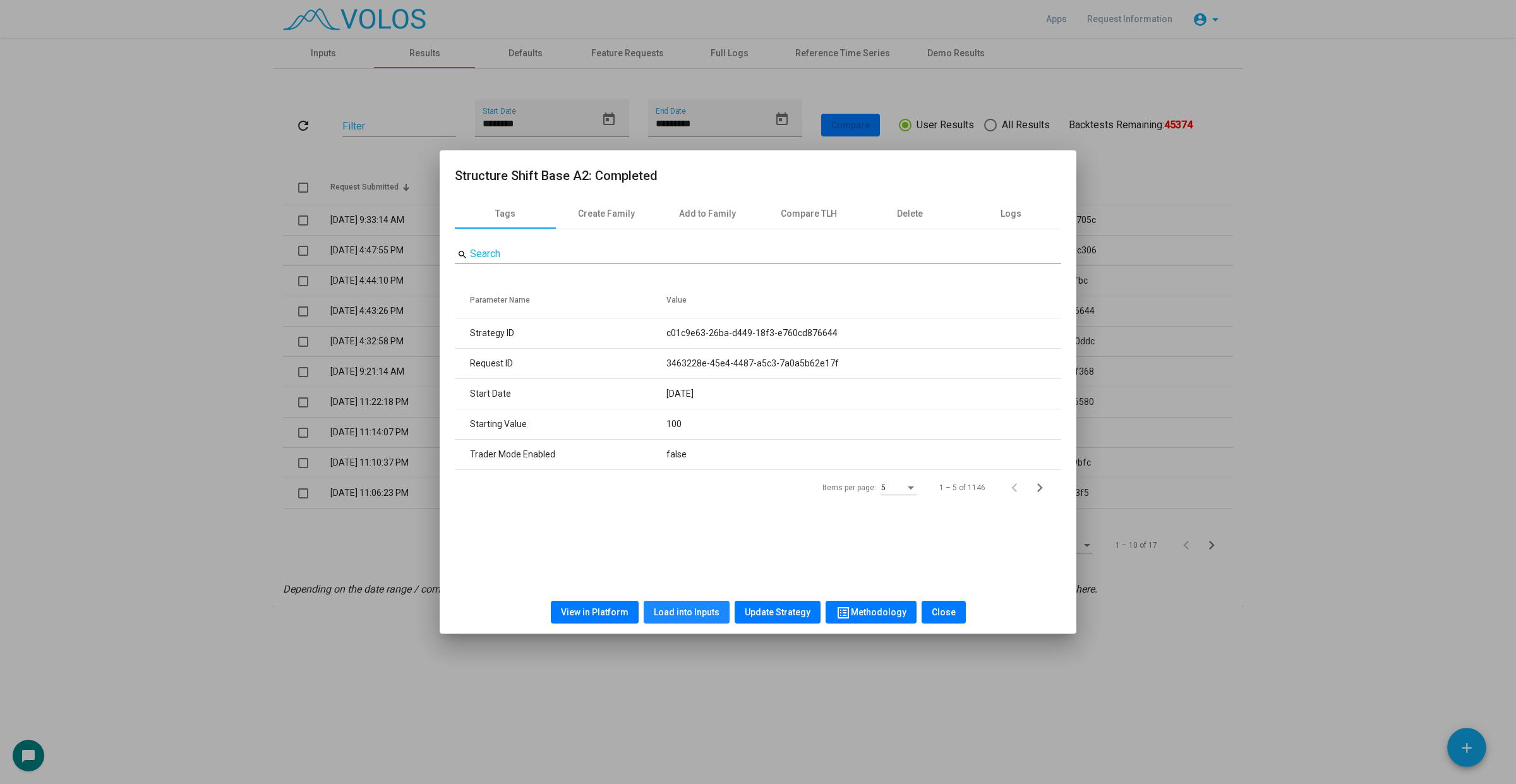
click at [696, 613] on span "Load into Inputs" at bounding box center [686, 612] width 66 height 10
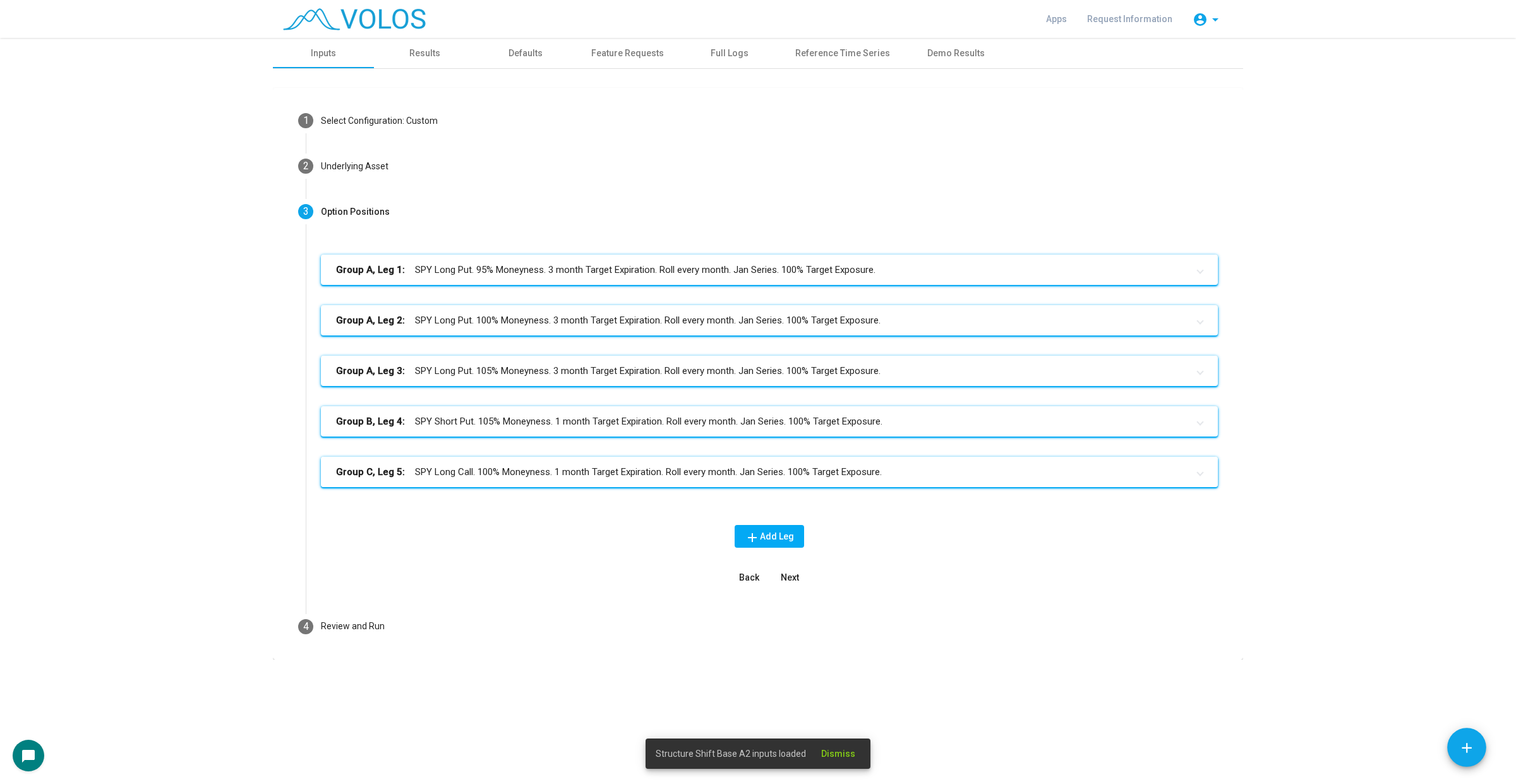
click at [797, 483] on mat-expansion-panel-header "Group C, Leg 5: SPY Long Call. 100% Moneyness. 1 month Target Expiration. Roll …" at bounding box center [769, 472] width 897 height 30
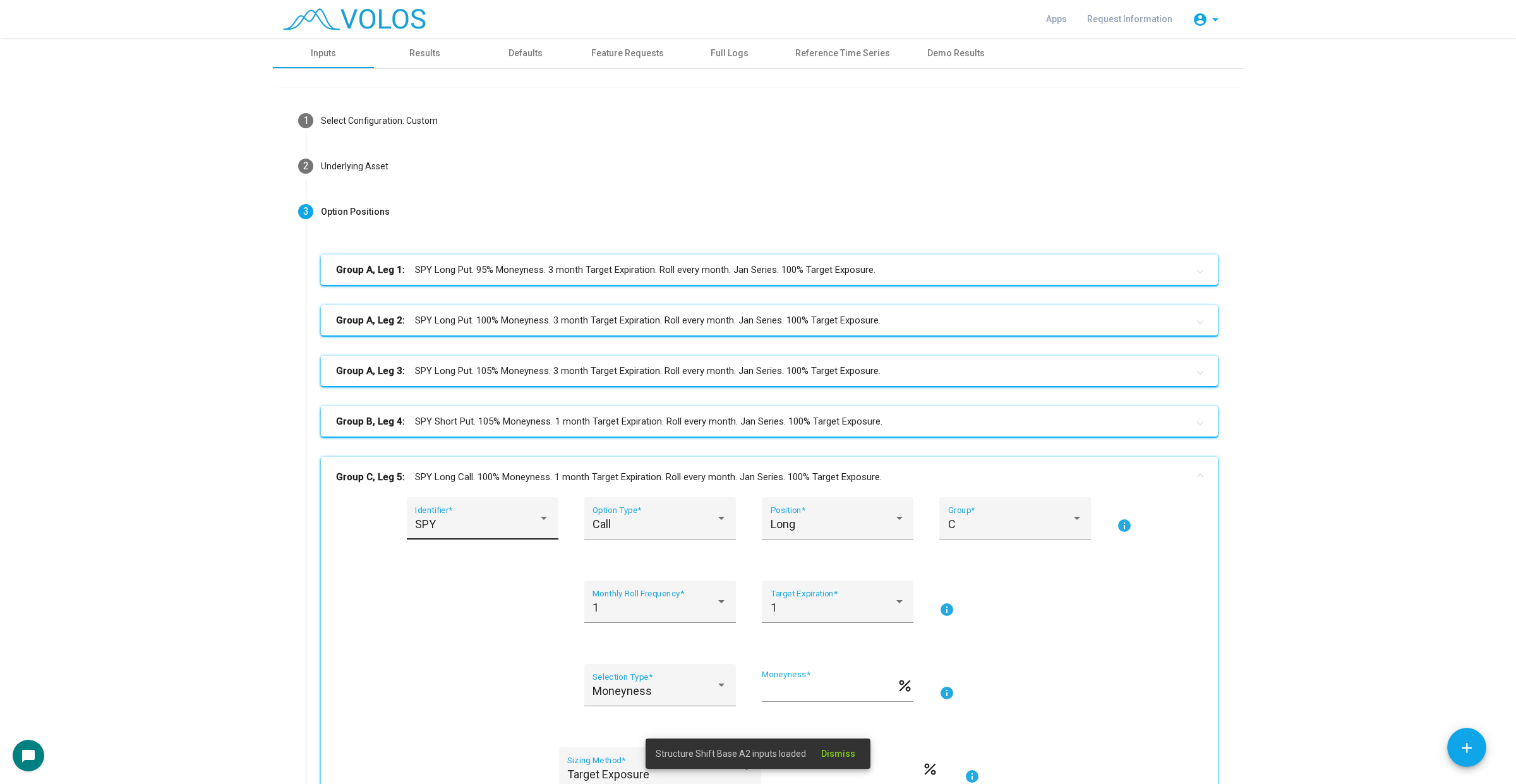
click at [462, 525] on div "SPY" at bounding box center [476, 524] width 123 height 13
click at [472, 546] on span "QQQ" at bounding box center [485, 558] width 152 height 34
click at [522, 483] on mat-panel-title "Group C, Leg 5: QQQ Long Call. 100% Moneyness. 1 month Target Expiration. Roll …" at bounding box center [762, 477] width 852 height 14
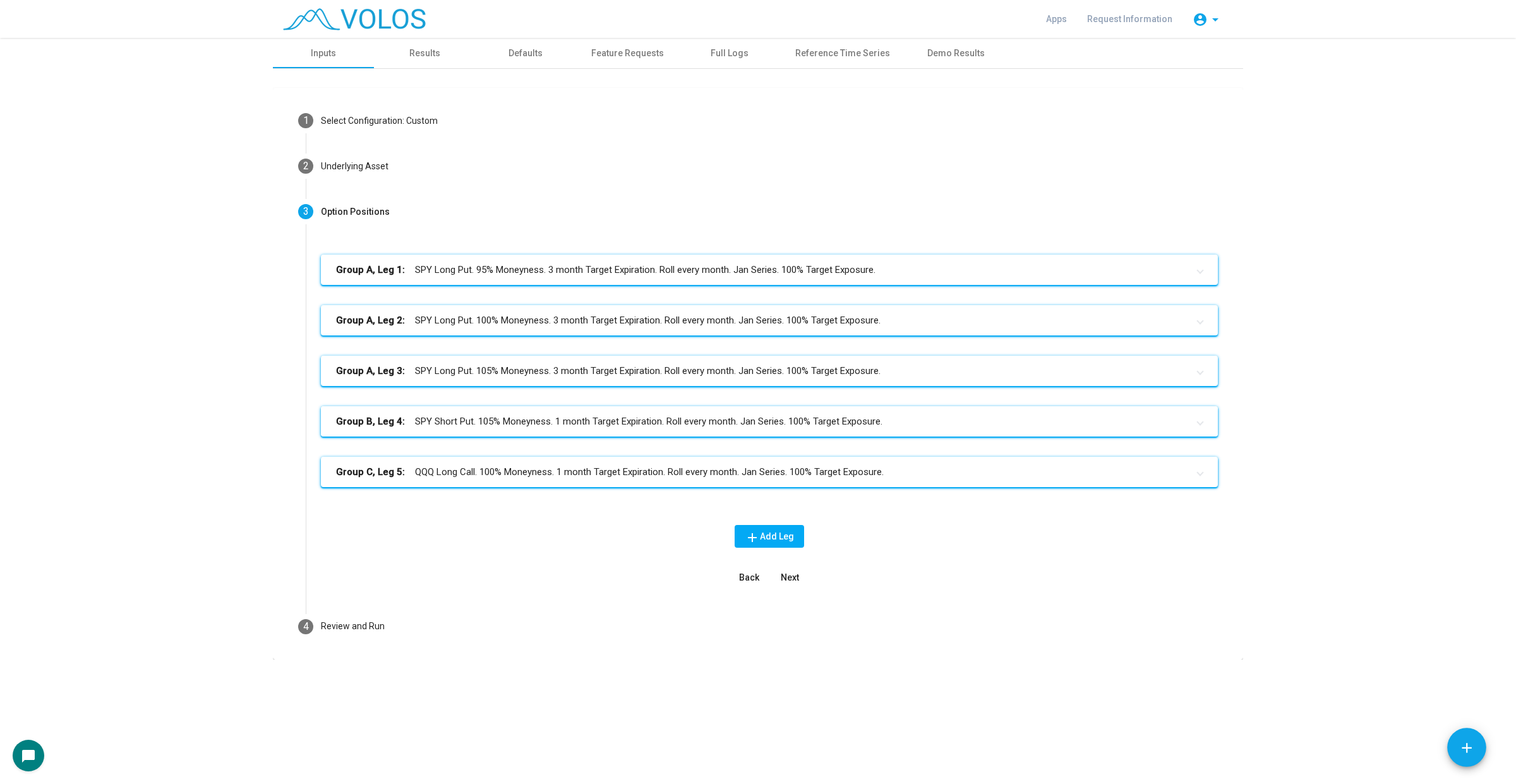
click at [545, 427] on mat-panel-title "Group B, Leg 4: SPY Short Put. 105% Moneyness. 1 month Target Expiration. Roll …" at bounding box center [762, 421] width 852 height 14
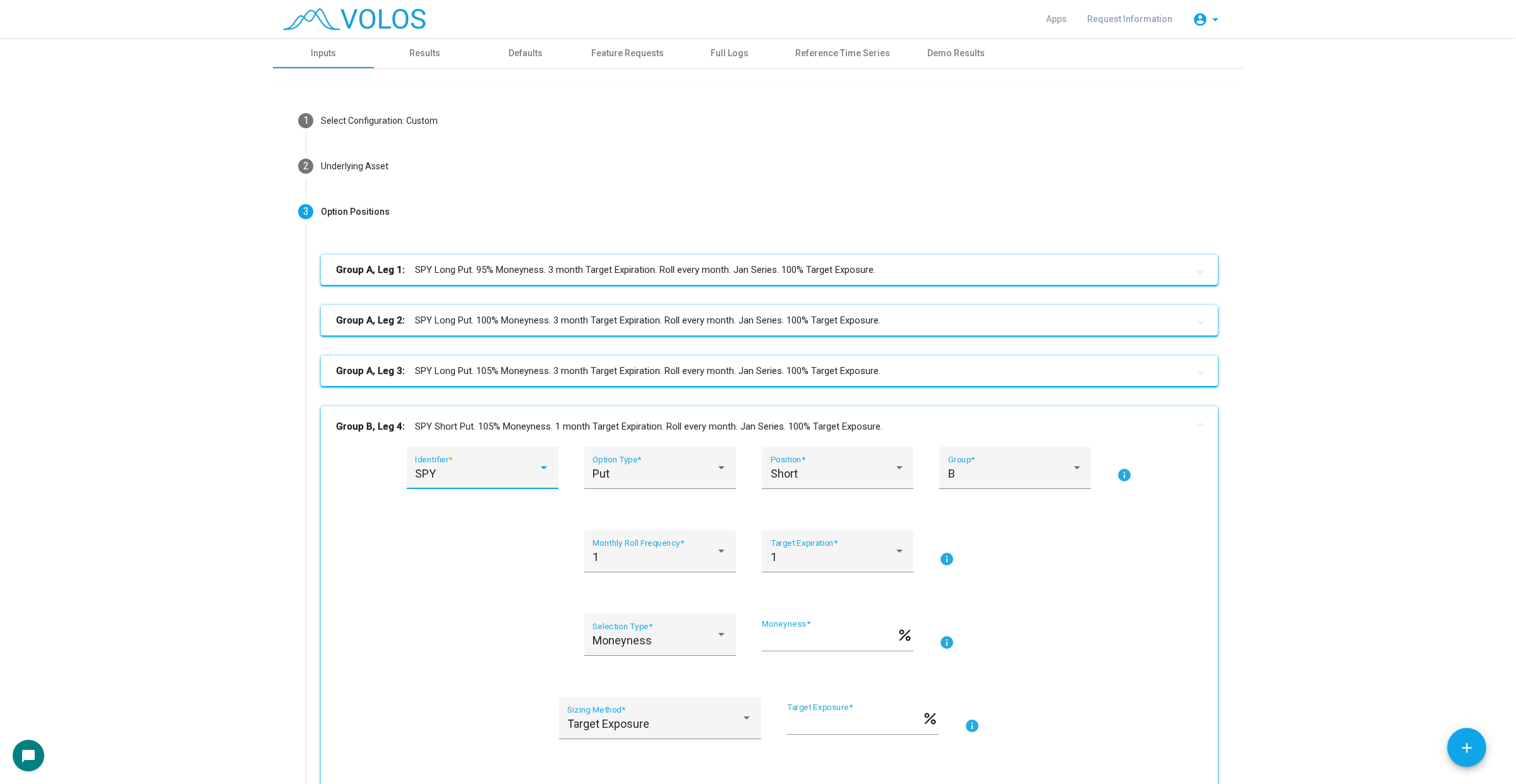
click at [522, 467] on div "SPY" at bounding box center [476, 473] width 123 height 13
click at [512, 503] on span "QQQ" at bounding box center [485, 508] width 152 height 34
click at [558, 377] on mat-expansion-panel-header "Group A, Leg 3: SPY Long Put. 105% Moneyness. 3 month Target Expiration. Roll e…" at bounding box center [769, 371] width 897 height 30
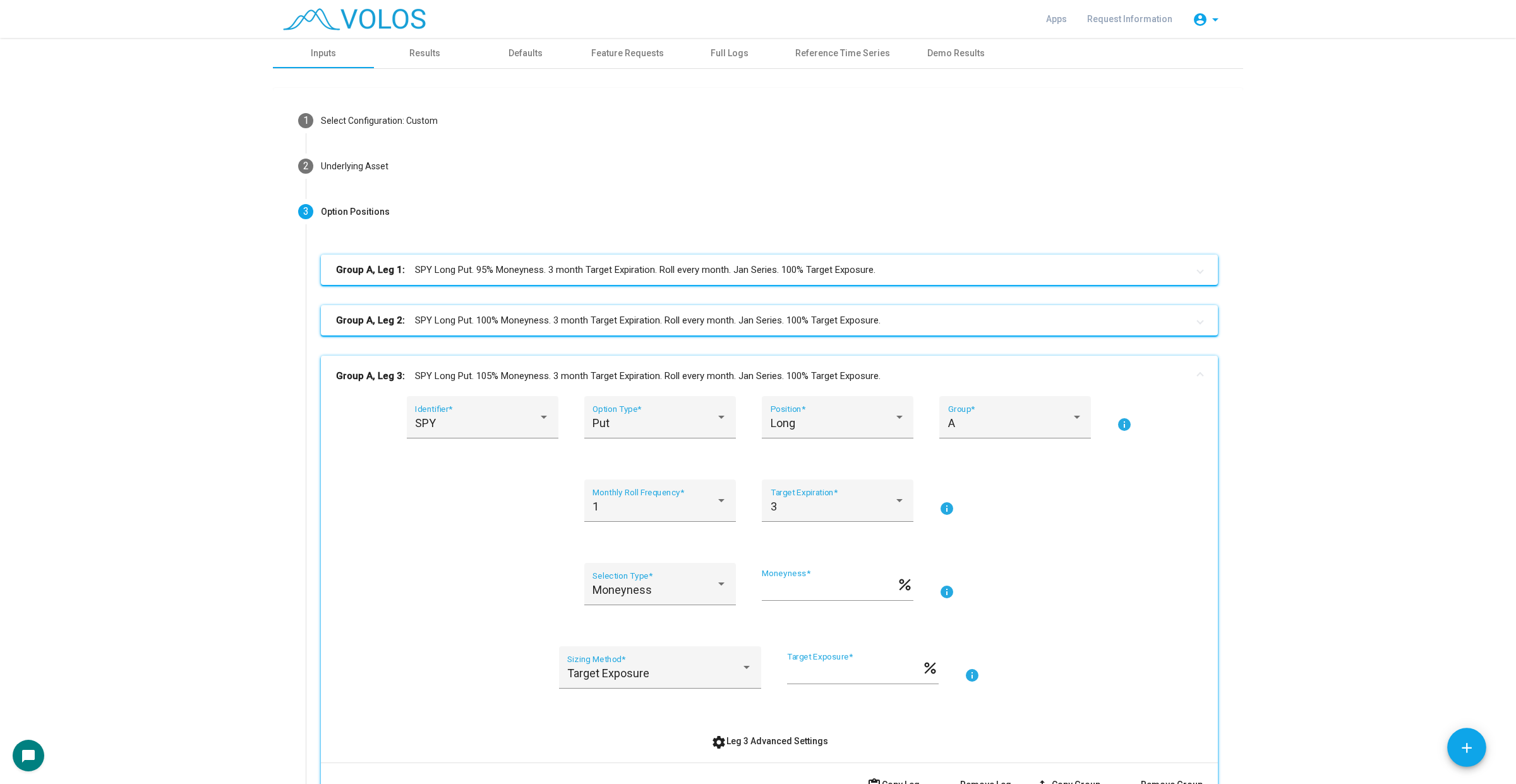
click at [420, 502] on div "1 Monthly Roll Frequency * 3 Target Expiration * info" at bounding box center [769, 508] width 867 height 57
click at [519, 373] on mat-panel-title "Group A, Leg 3: SPY Long Put. 105% Moneyness. 3 month Target Expiration. Roll e…" at bounding box center [762, 376] width 852 height 14
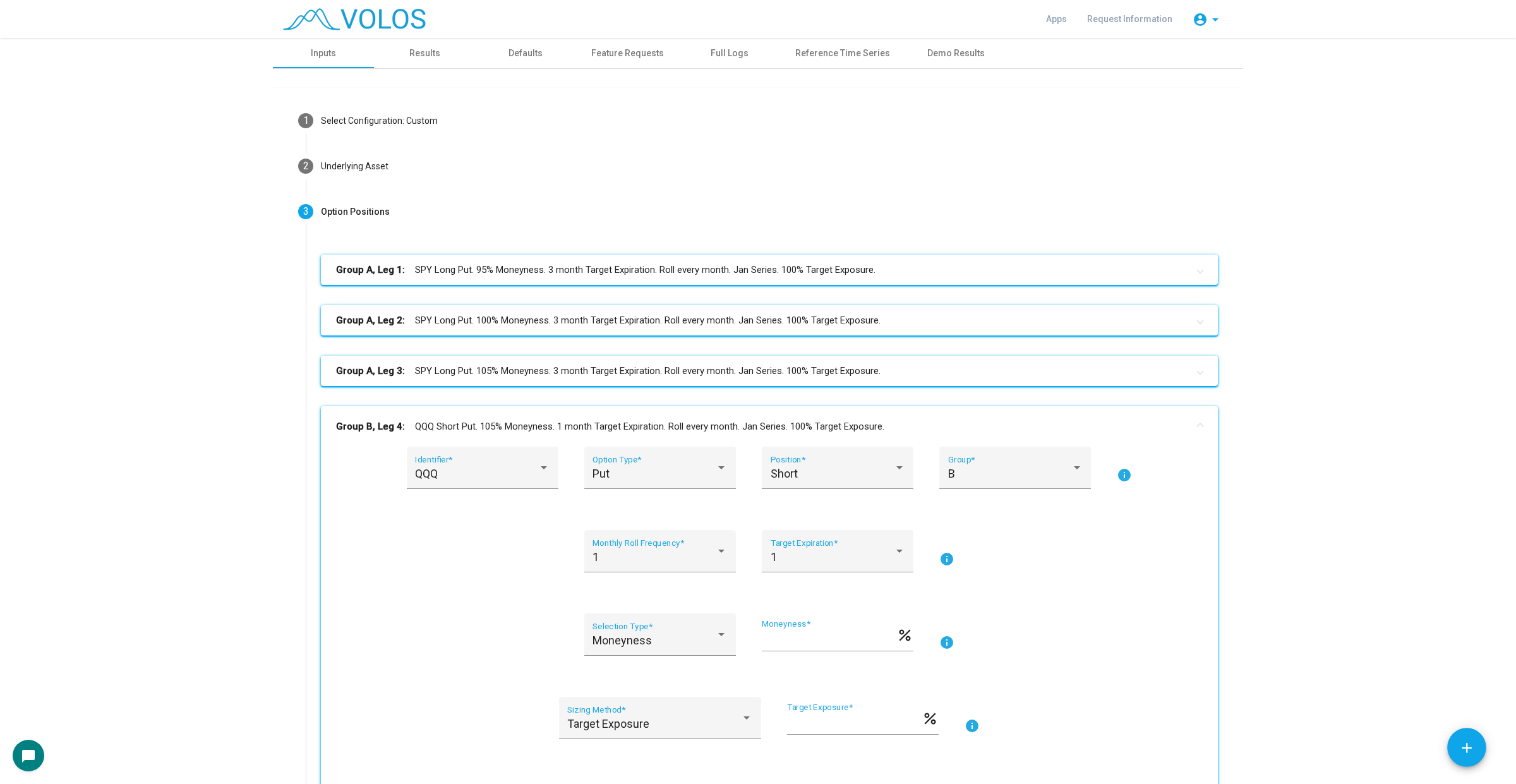
click at [604, 423] on mat-panel-title "Group B, Leg 4: QQQ Short Put. 105% Moneyness. 1 month Target Expiration. Roll …" at bounding box center [762, 427] width 852 height 14
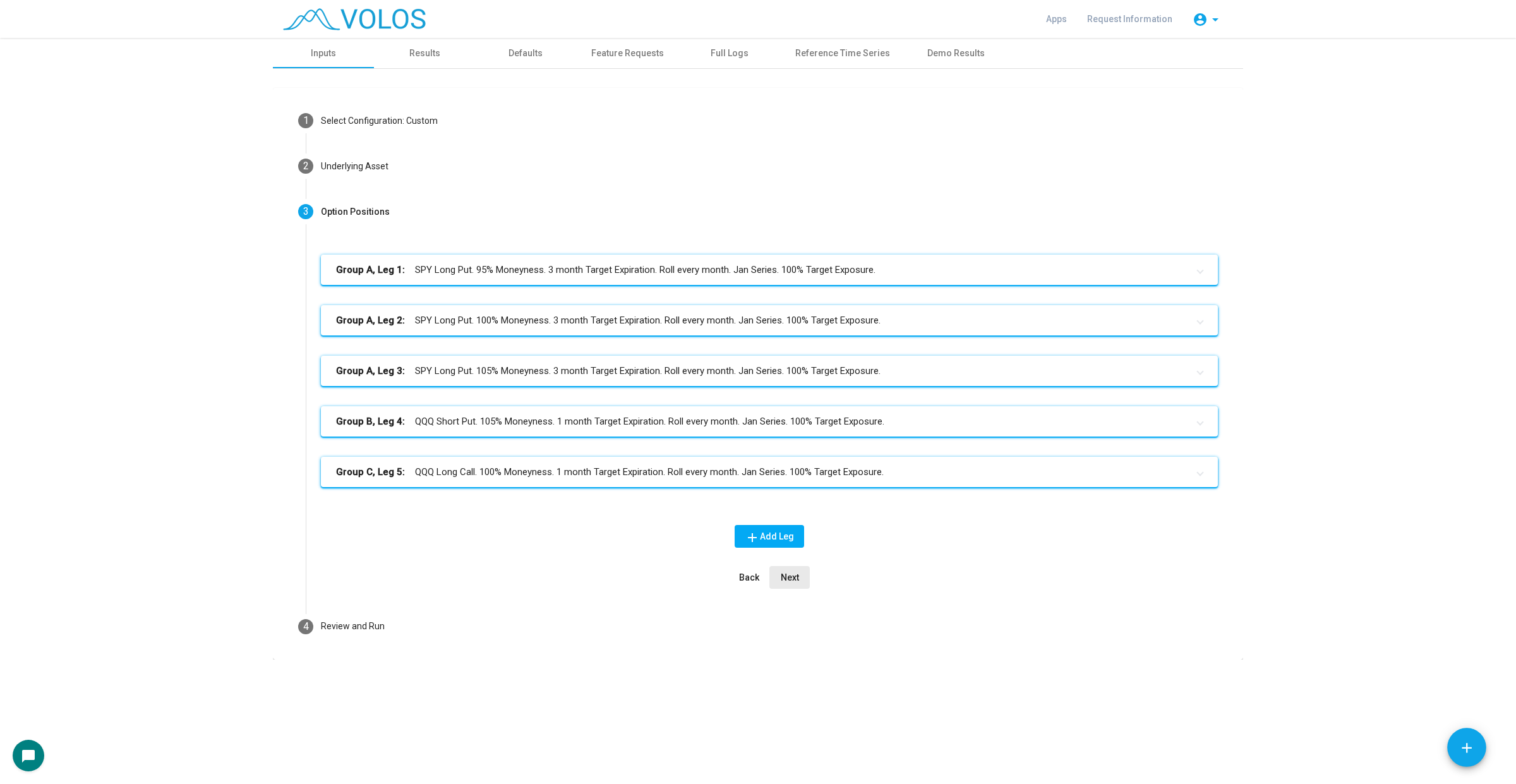
click at [795, 579] on span "Next" at bounding box center [790, 577] width 18 height 10
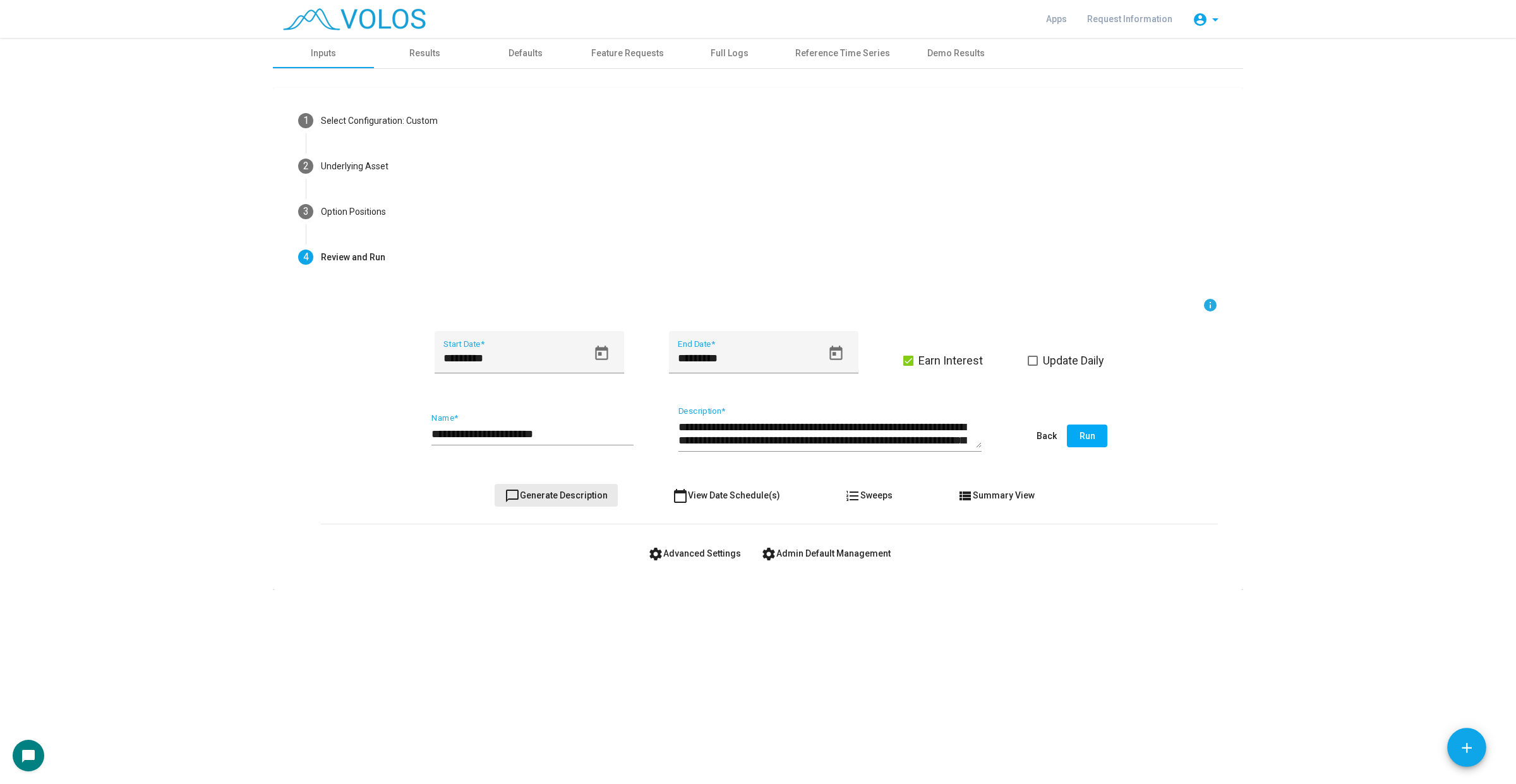
drag, startPoint x: 579, startPoint y: 502, endPoint x: 574, endPoint y: 467, distance: 35.4
click at [578, 502] on button "chat_bubble_outline Generate Description" at bounding box center [555, 495] width 123 height 23
type textarea "**********"
drag, startPoint x: 561, startPoint y: 422, endPoint x: 559, endPoint y: 444, distance: 22.1
click at [560, 434] on div "**********" at bounding box center [532, 429] width 202 height 33
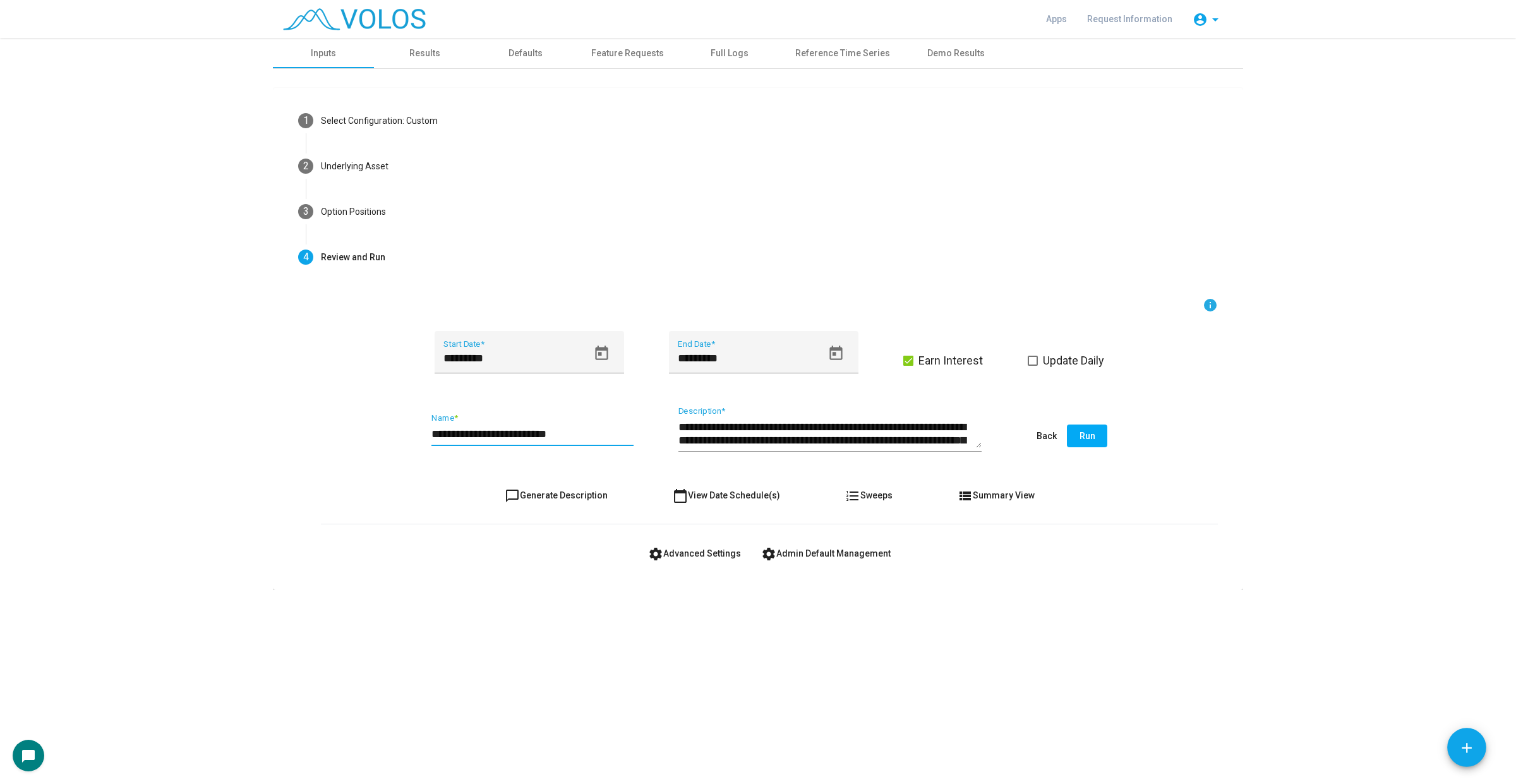
type input "**********"
click at [1052, 359] on span "Update Daily" at bounding box center [1073, 360] width 61 height 15
click at [717, 554] on span "settings Advanced Settings" at bounding box center [694, 553] width 93 height 10
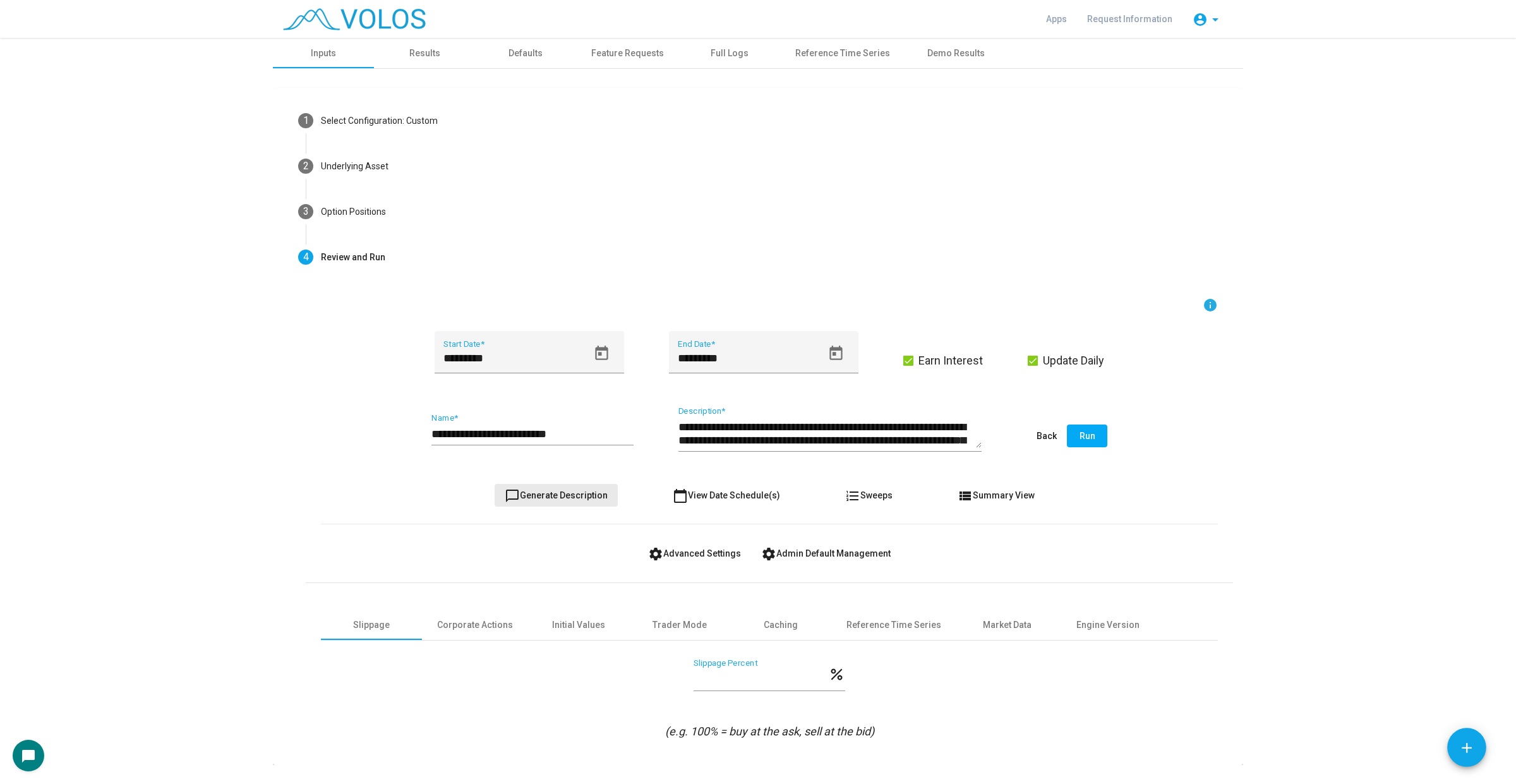
click at [559, 490] on span "chat_bubble_outline Generate Description" at bounding box center [556, 495] width 103 height 10
click at [1090, 436] on button "Run" at bounding box center [1087, 435] width 41 height 23
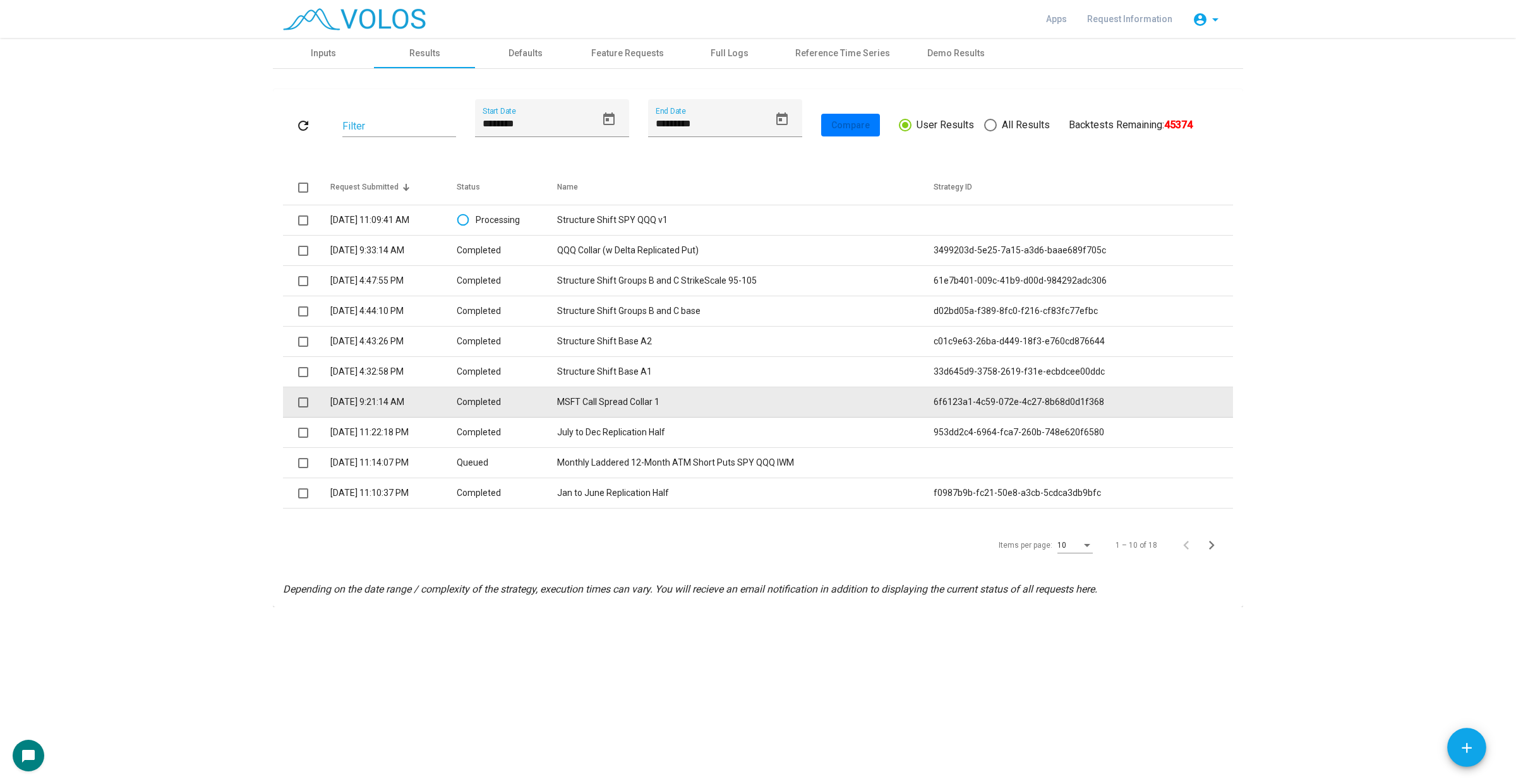
click at [701, 393] on td "MSFT Call Spread Collar 1" at bounding box center [745, 402] width 377 height 30
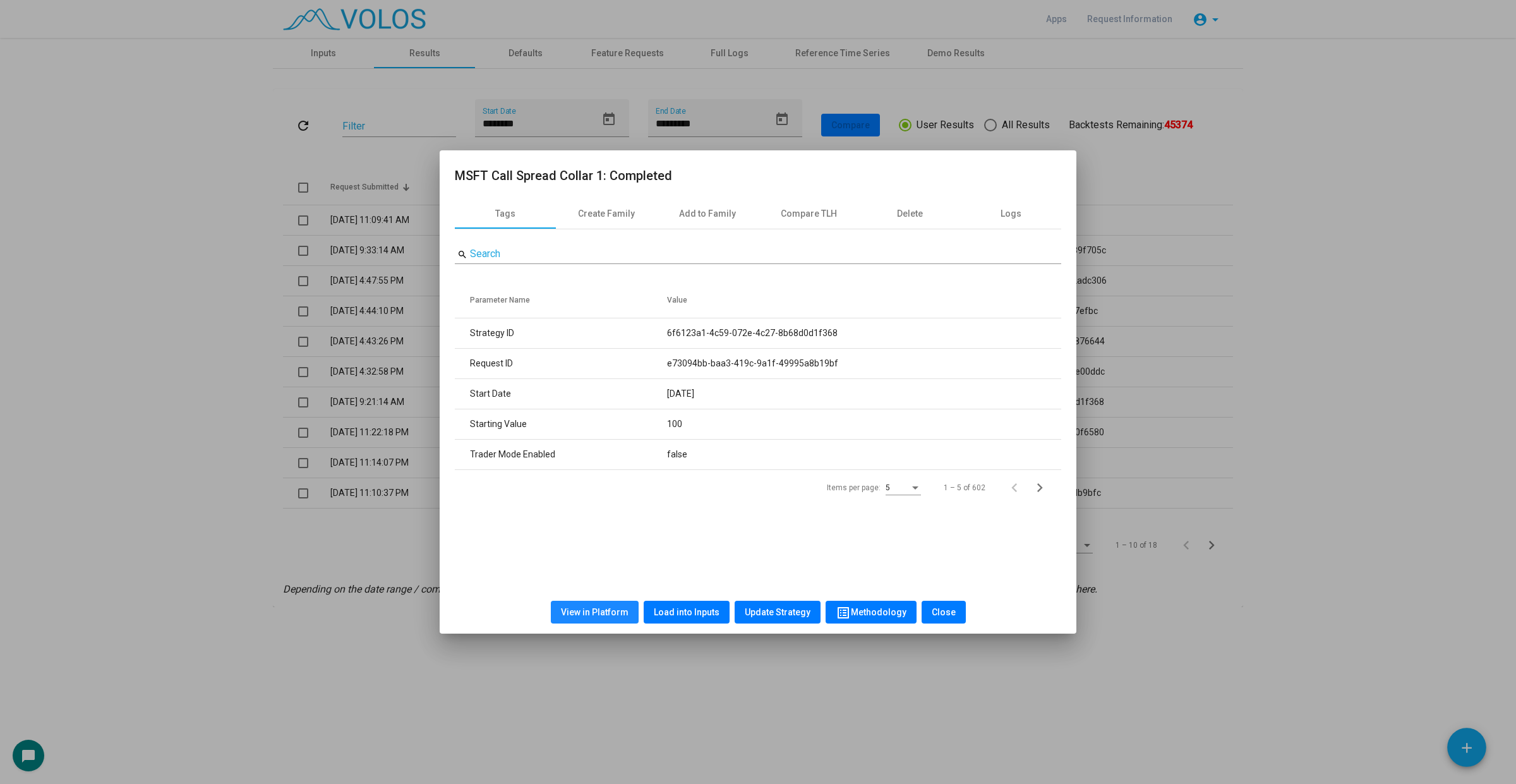
click at [628, 604] on button "View in Platform" at bounding box center [594, 612] width 87 height 23
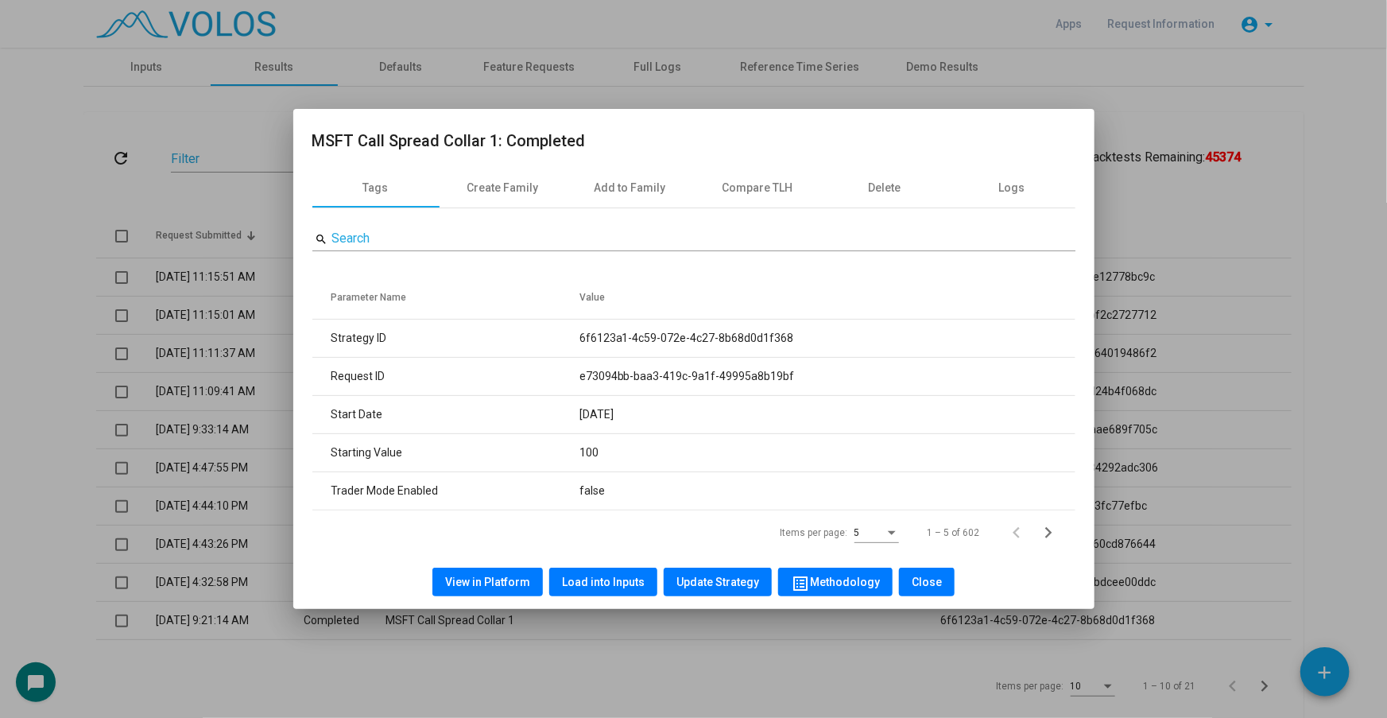
click at [56, 174] on div at bounding box center [693, 359] width 1387 height 718
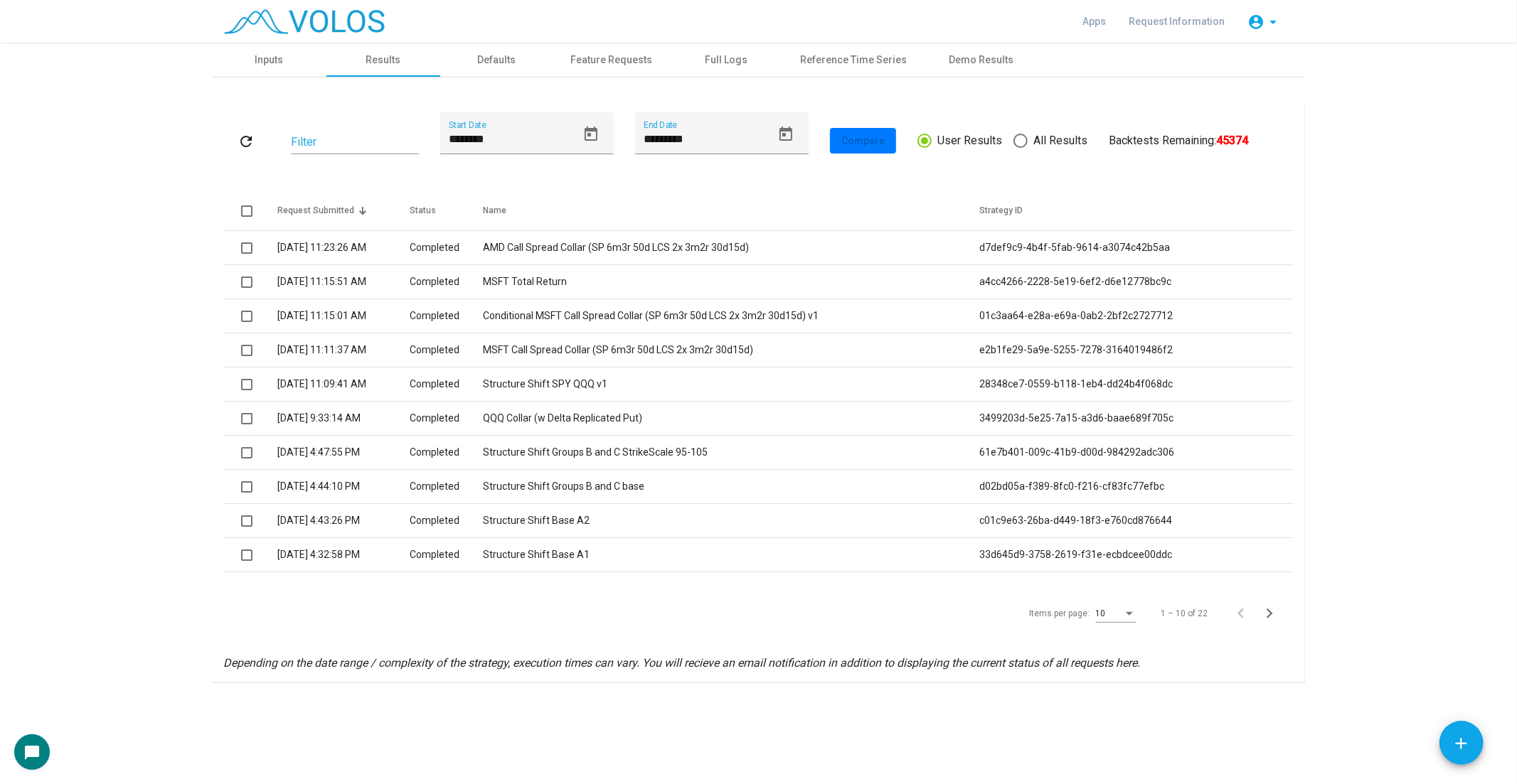
click at [107, 192] on as-strategy-engine-wrapper "**********" at bounding box center [758, 363] width 1517 height 640
click at [879, 68] on div "Reference Time Series" at bounding box center [853, 60] width 140 height 34
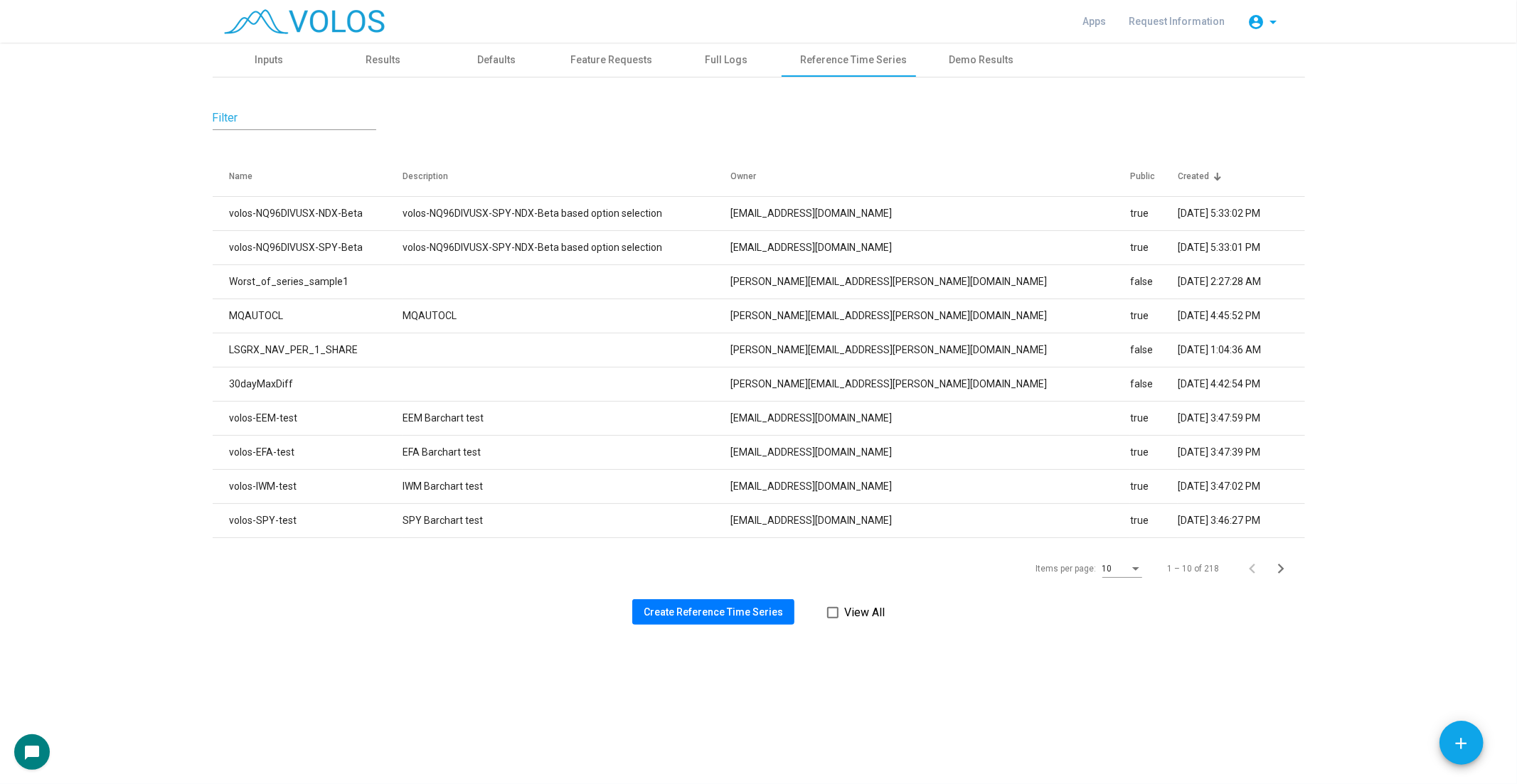
click at [691, 604] on button "Create Reference Time Series" at bounding box center [713, 611] width 162 height 26
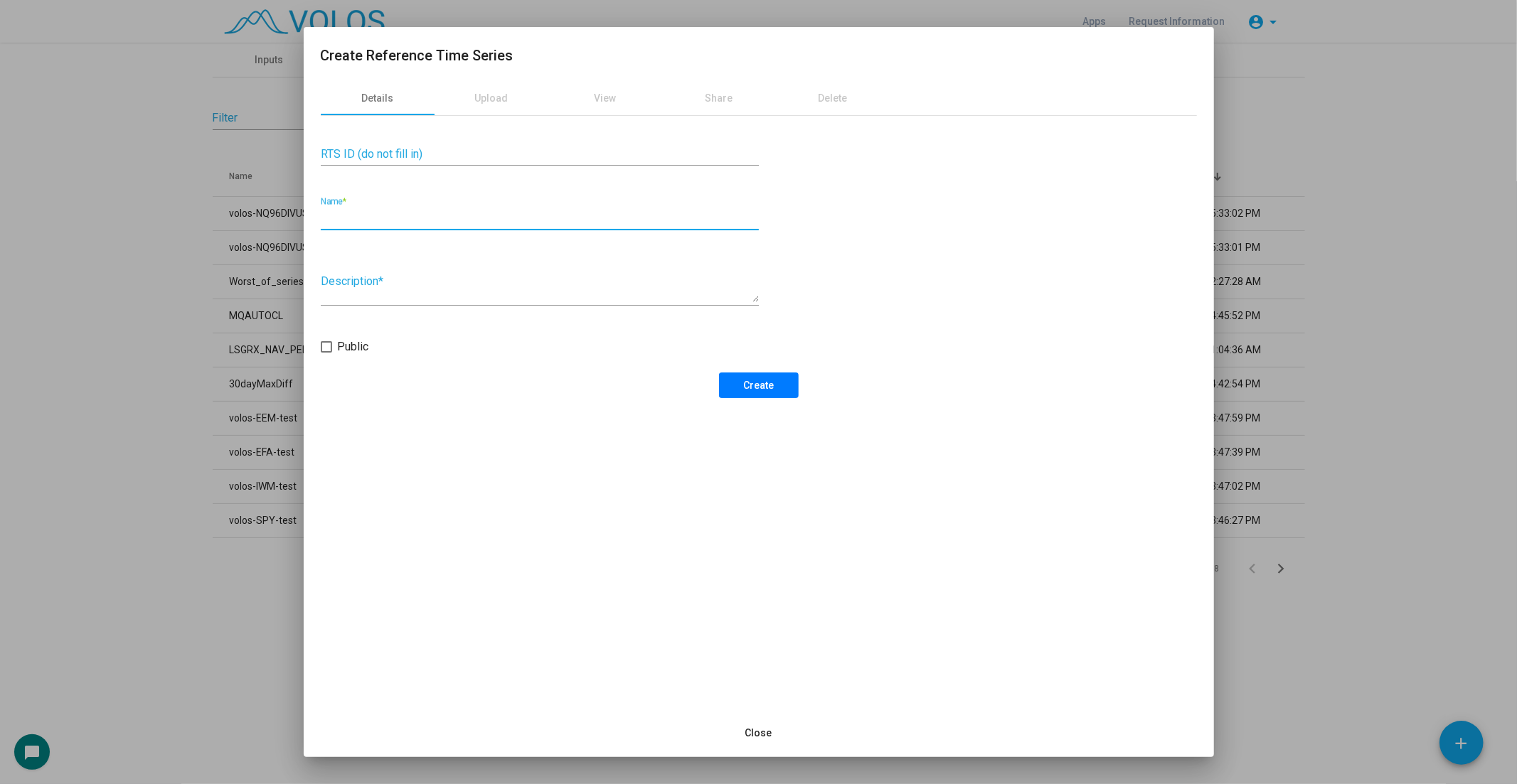
click at [657, 214] on input "Name *" at bounding box center [540, 218] width 438 height 13
paste input "**********"
drag, startPoint x: 424, startPoint y: 215, endPoint x: 565, endPoint y: 249, distance: 145.0
click at [428, 213] on input "**********" at bounding box center [540, 218] width 438 height 13
type input "**********"
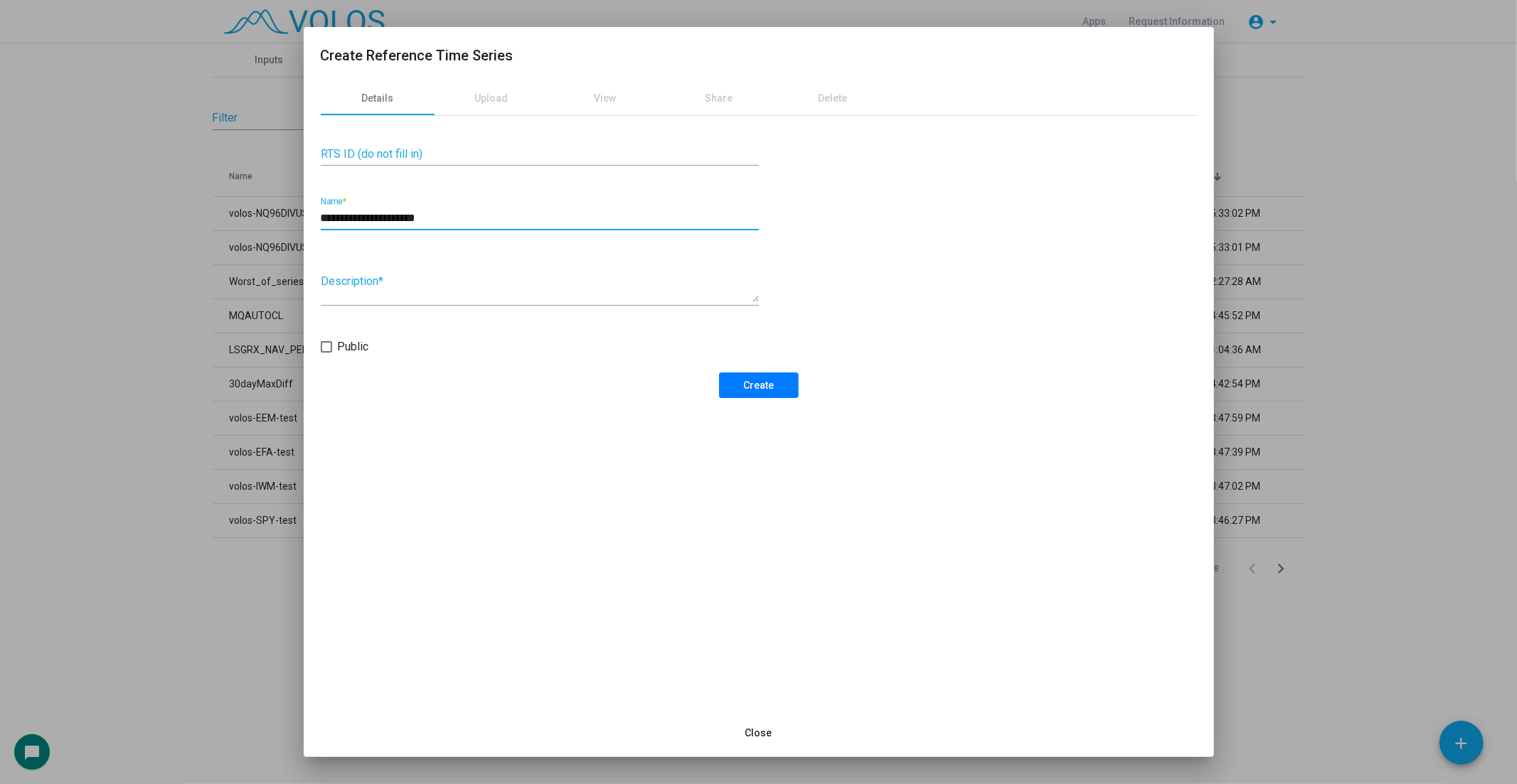
click at [369, 343] on mat-checkbox "Public" at bounding box center [758, 347] width 876 height 18
click at [327, 349] on span at bounding box center [326, 347] width 12 height 12
drag, startPoint x: 752, startPoint y: 395, endPoint x: 505, endPoint y: 414, distance: 247.7
click at [511, 416] on div "**********" at bounding box center [758, 394] width 911 height 627
click at [338, 351] on span "Public" at bounding box center [353, 346] width 31 height 17
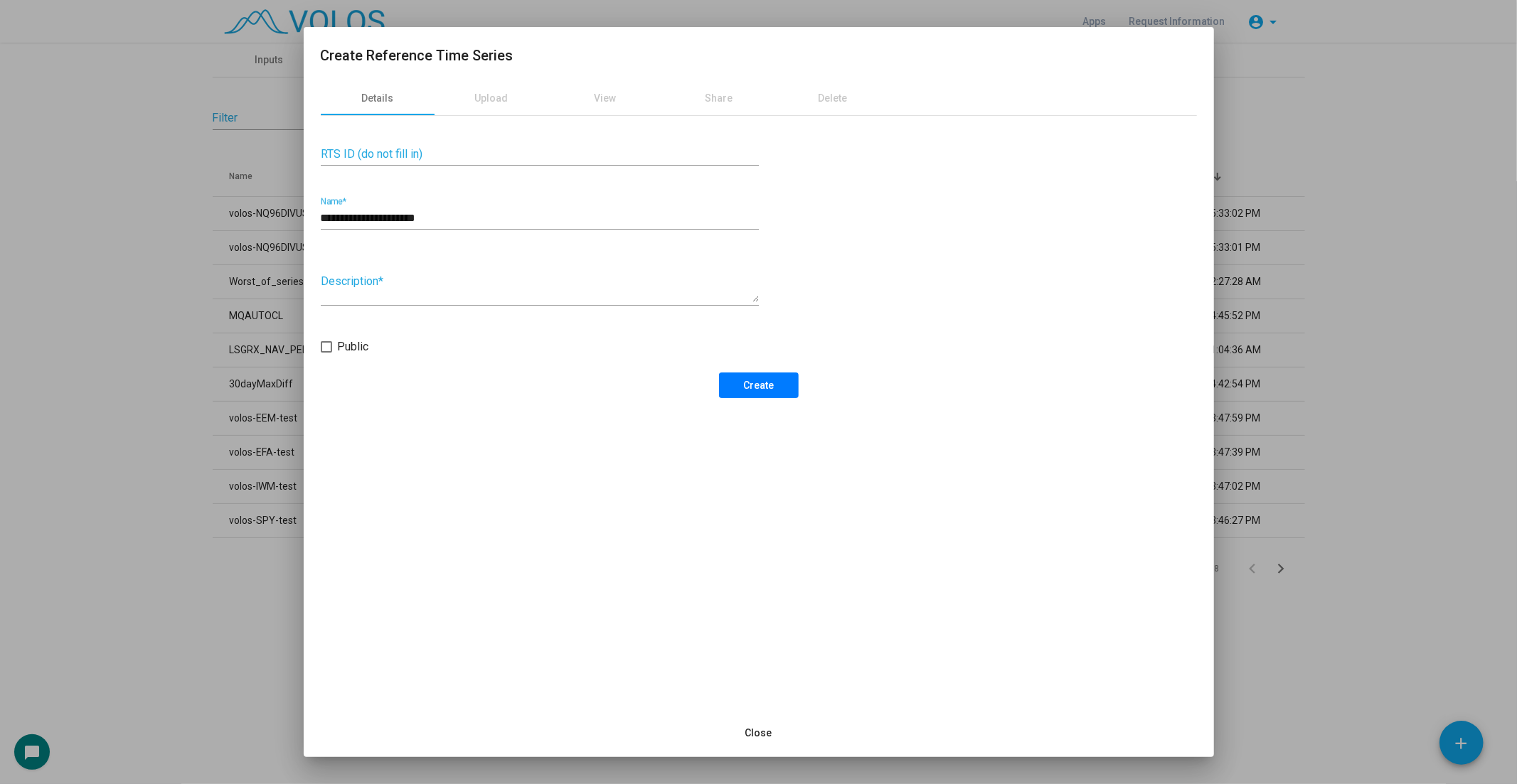
click at [758, 383] on span "Create" at bounding box center [758, 384] width 30 height 12
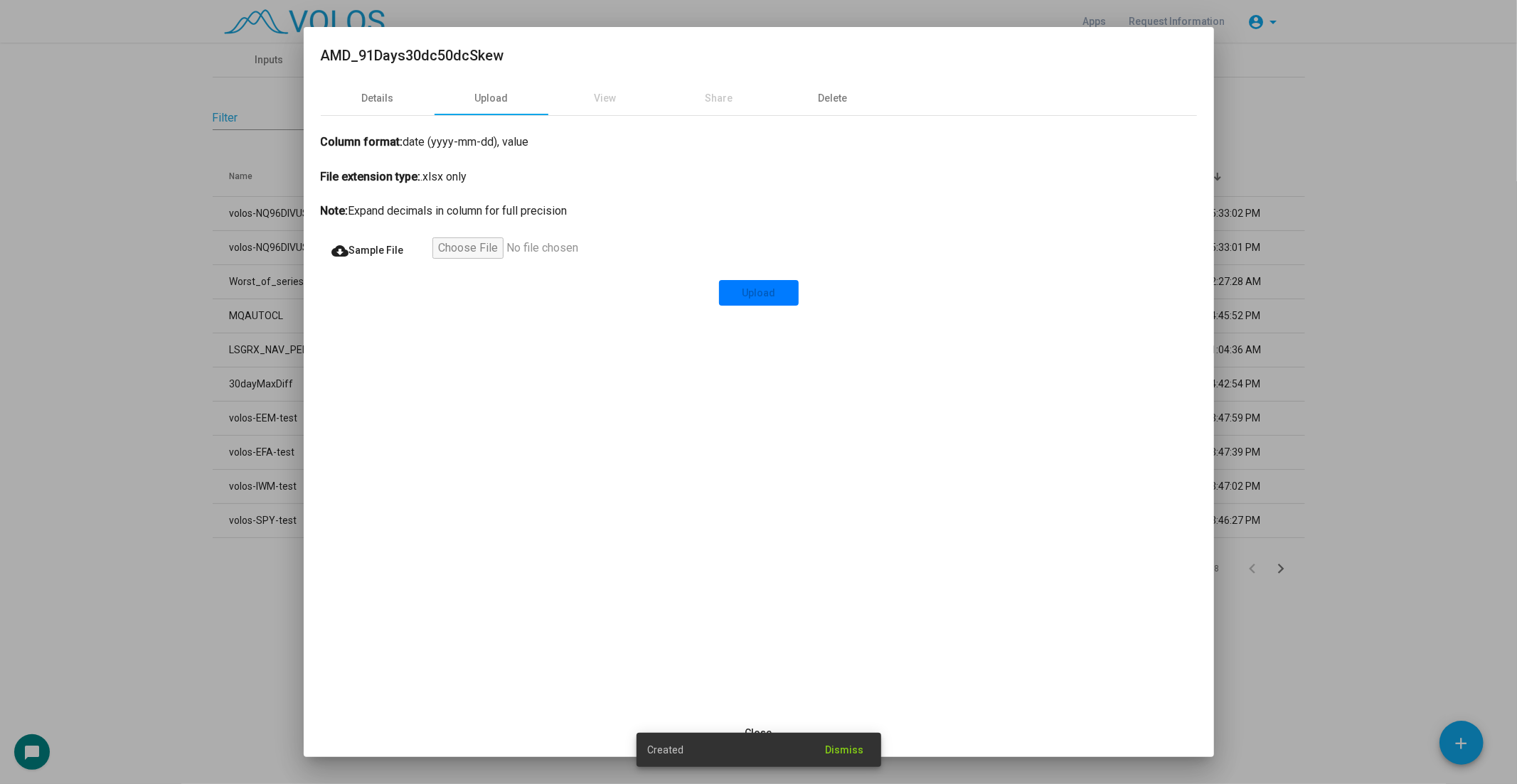
click at [466, 251] on input "file" at bounding box center [520, 250] width 175 height 26
type input "**********"
click at [767, 296] on span "Upload" at bounding box center [758, 292] width 33 height 12
click at [596, 91] on div "View" at bounding box center [605, 98] width 114 height 34
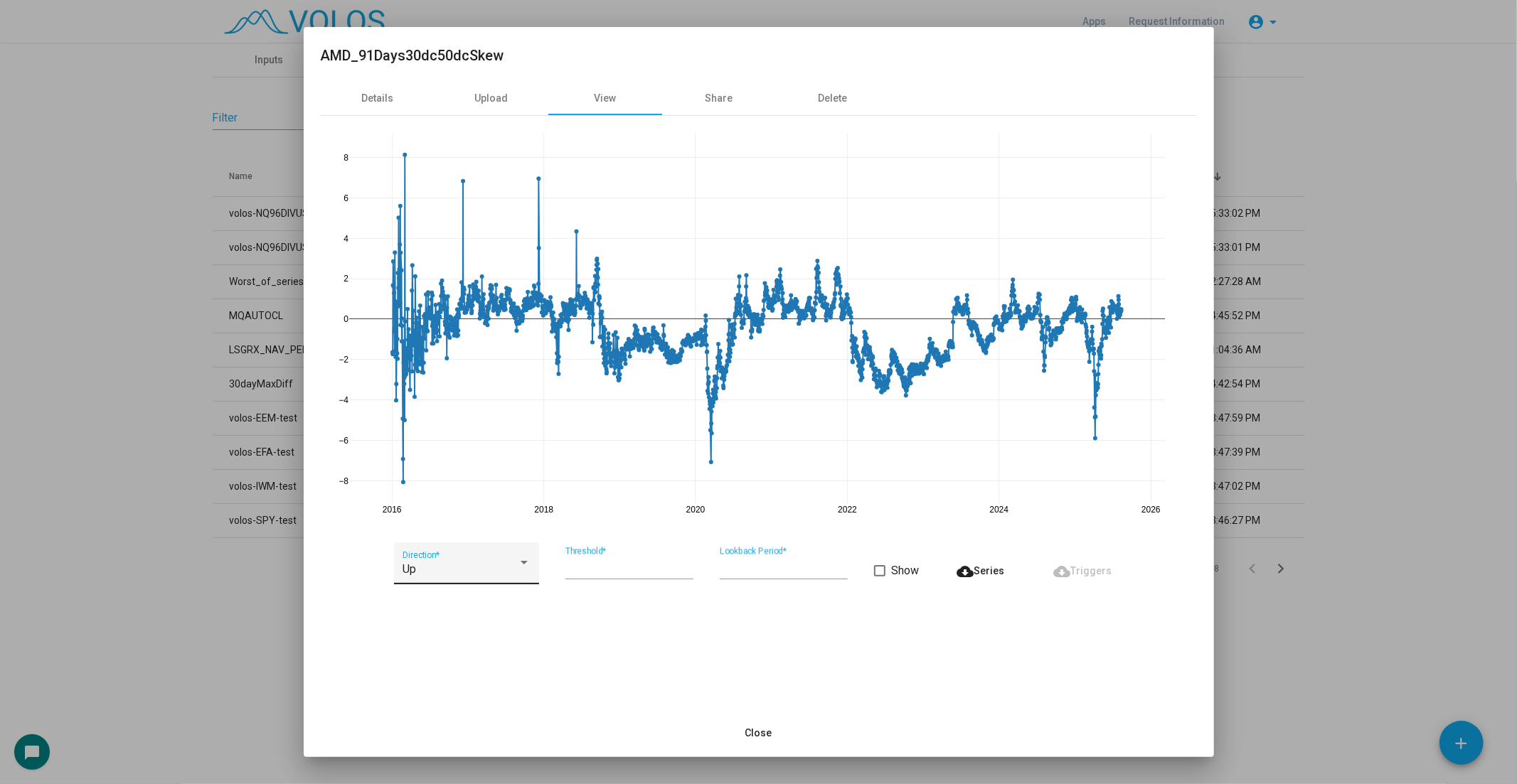
click at [500, 574] on div "Up" at bounding box center [460, 569] width 115 height 13
click at [506, 658] on div at bounding box center [758, 392] width 1517 height 784
click at [629, 564] on input "**" at bounding box center [629, 568] width 128 height 13
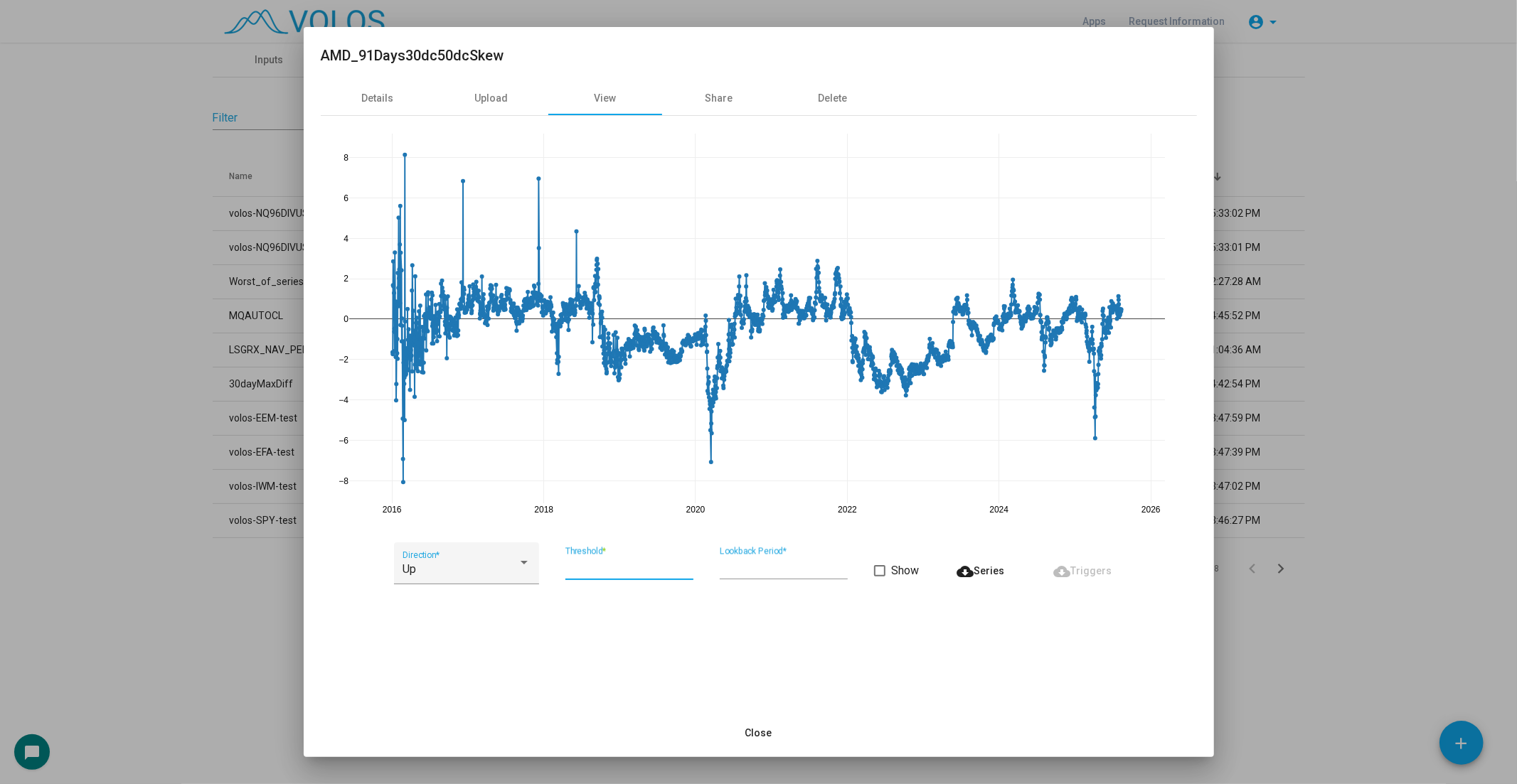
type input "*"
click at [903, 576] on span "Show" at bounding box center [904, 570] width 28 height 17
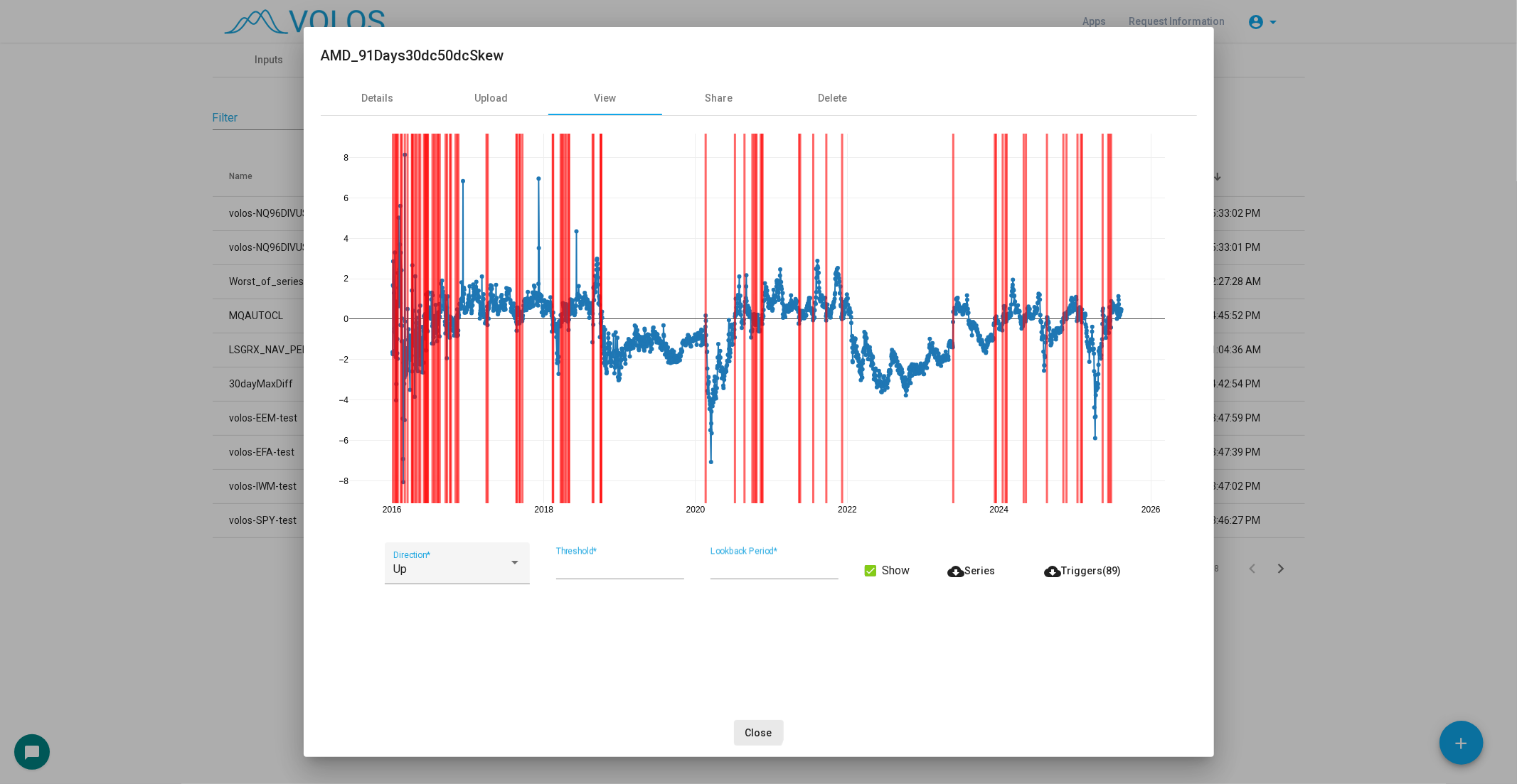
click at [755, 729] on span "Close" at bounding box center [758, 732] width 27 height 12
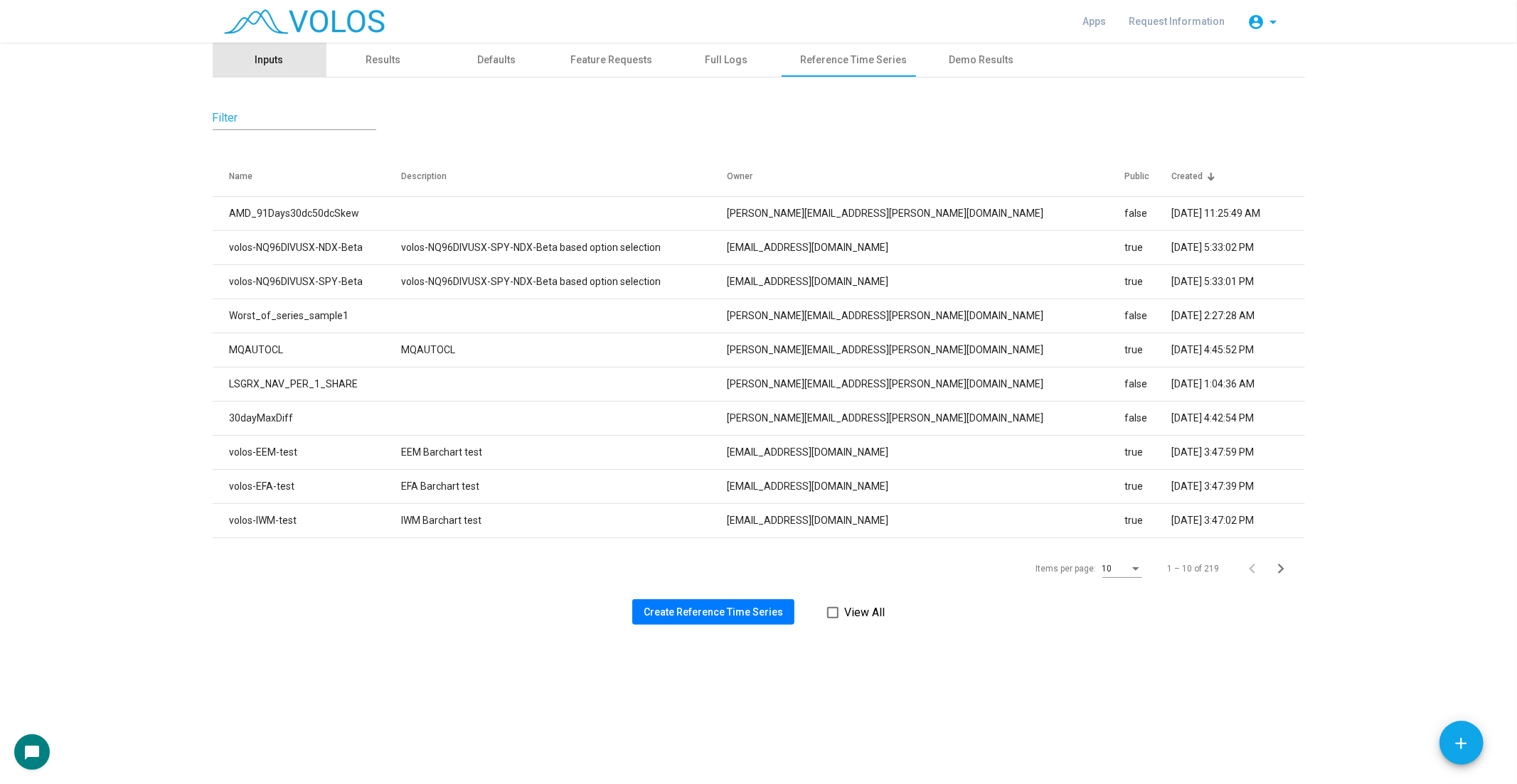
click at [283, 61] on div "Inputs" at bounding box center [269, 60] width 114 height 34
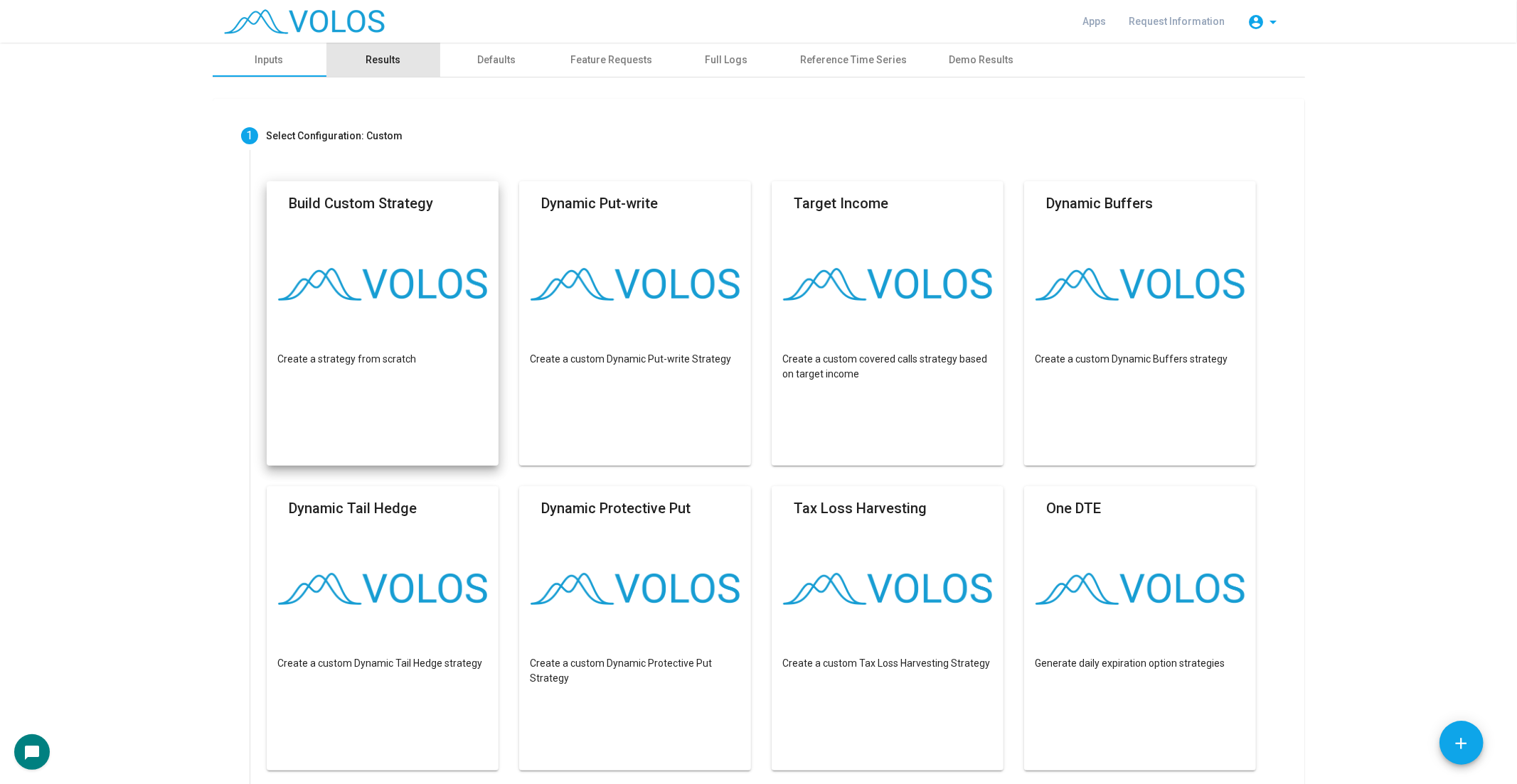
click at [393, 43] on div "Results" at bounding box center [383, 60] width 114 height 34
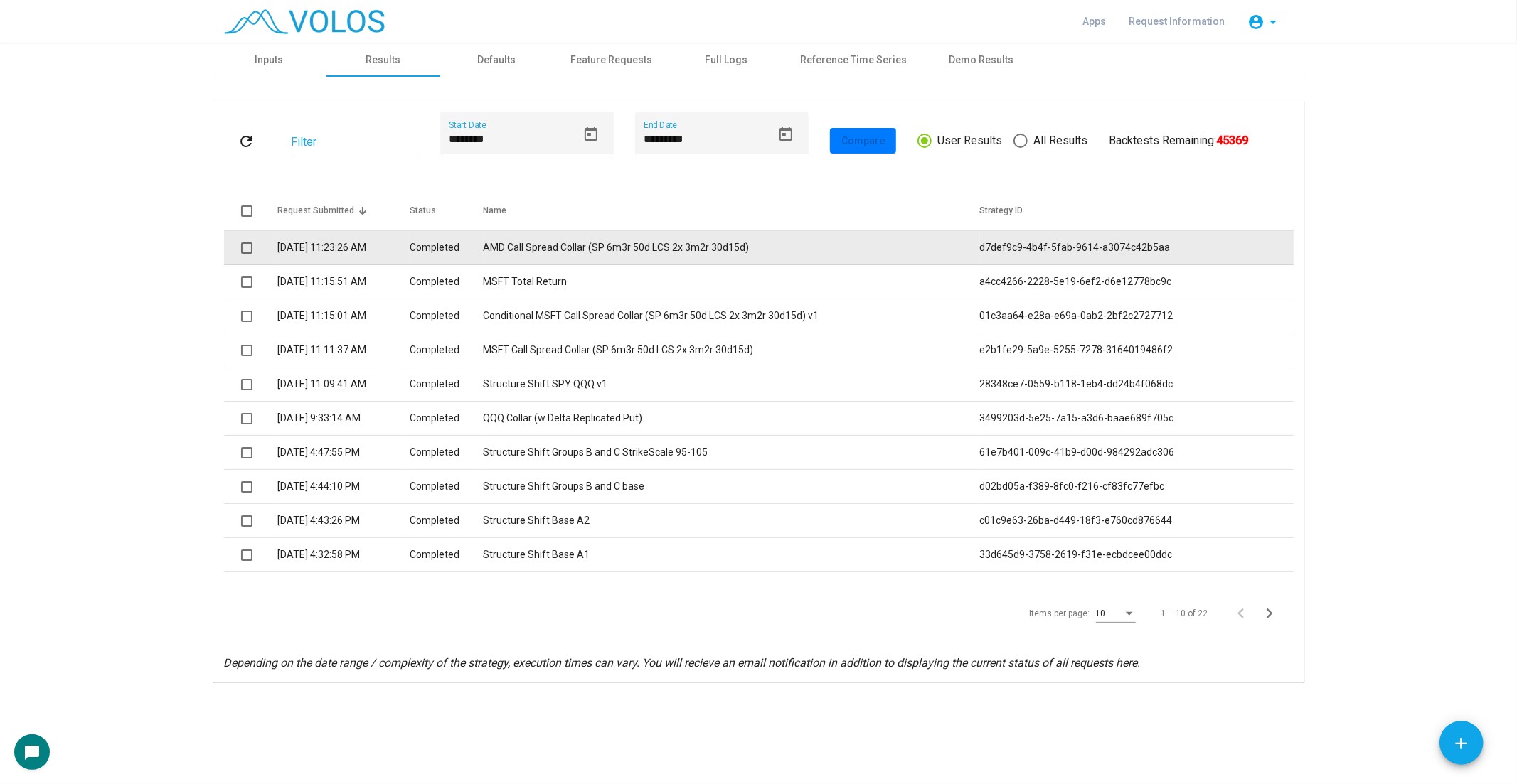
click at [654, 252] on td "AMD Call Spread Collar (SP 6m3r 50d LCS 2x 3m2r 30d15d)" at bounding box center [732, 248] width 496 height 34
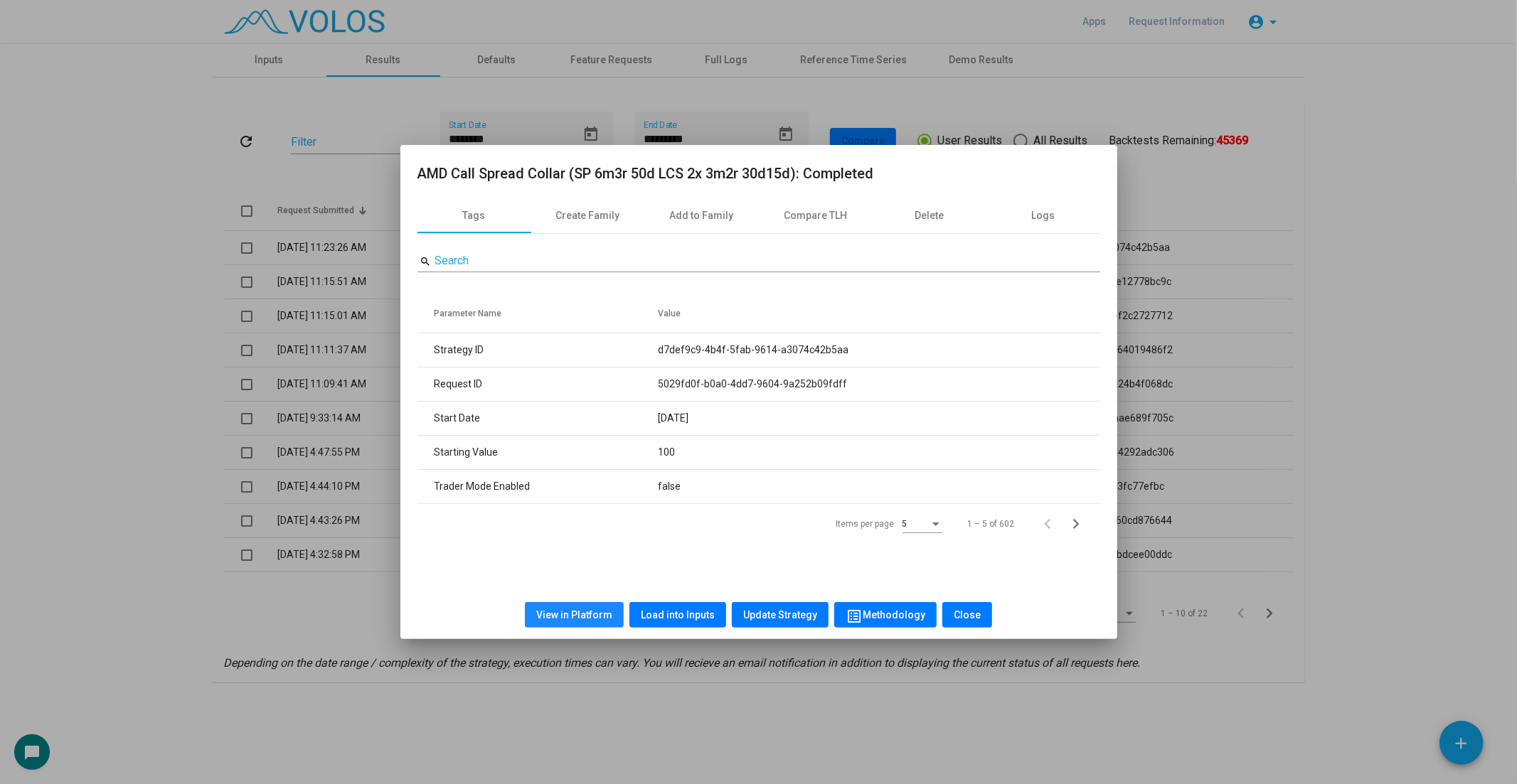
click at [584, 619] on span "View in Platform" at bounding box center [573, 614] width 76 height 12
click at [96, 310] on div at bounding box center [758, 392] width 1517 height 784
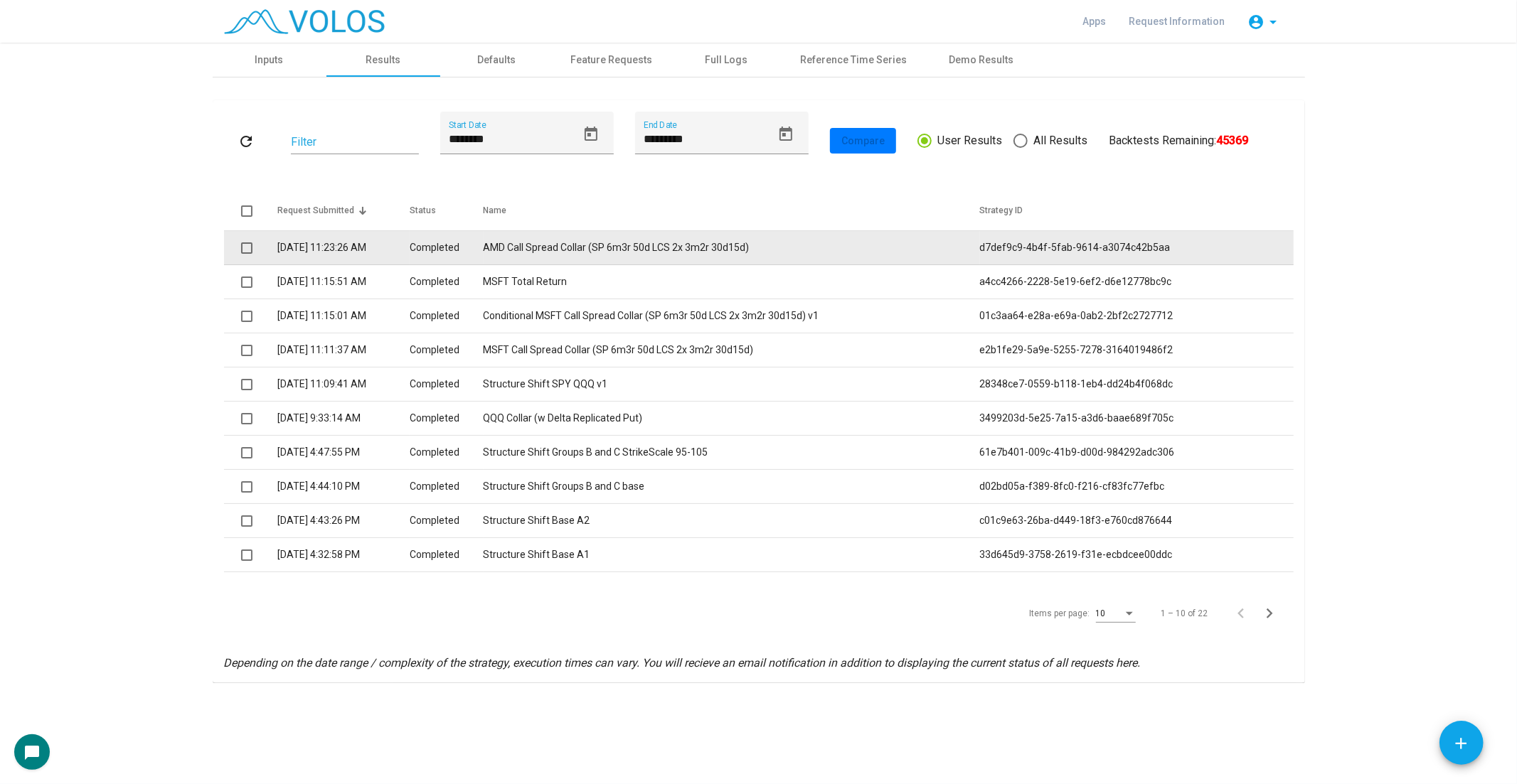
click at [484, 237] on td "Completed" at bounding box center [446, 248] width 74 height 34
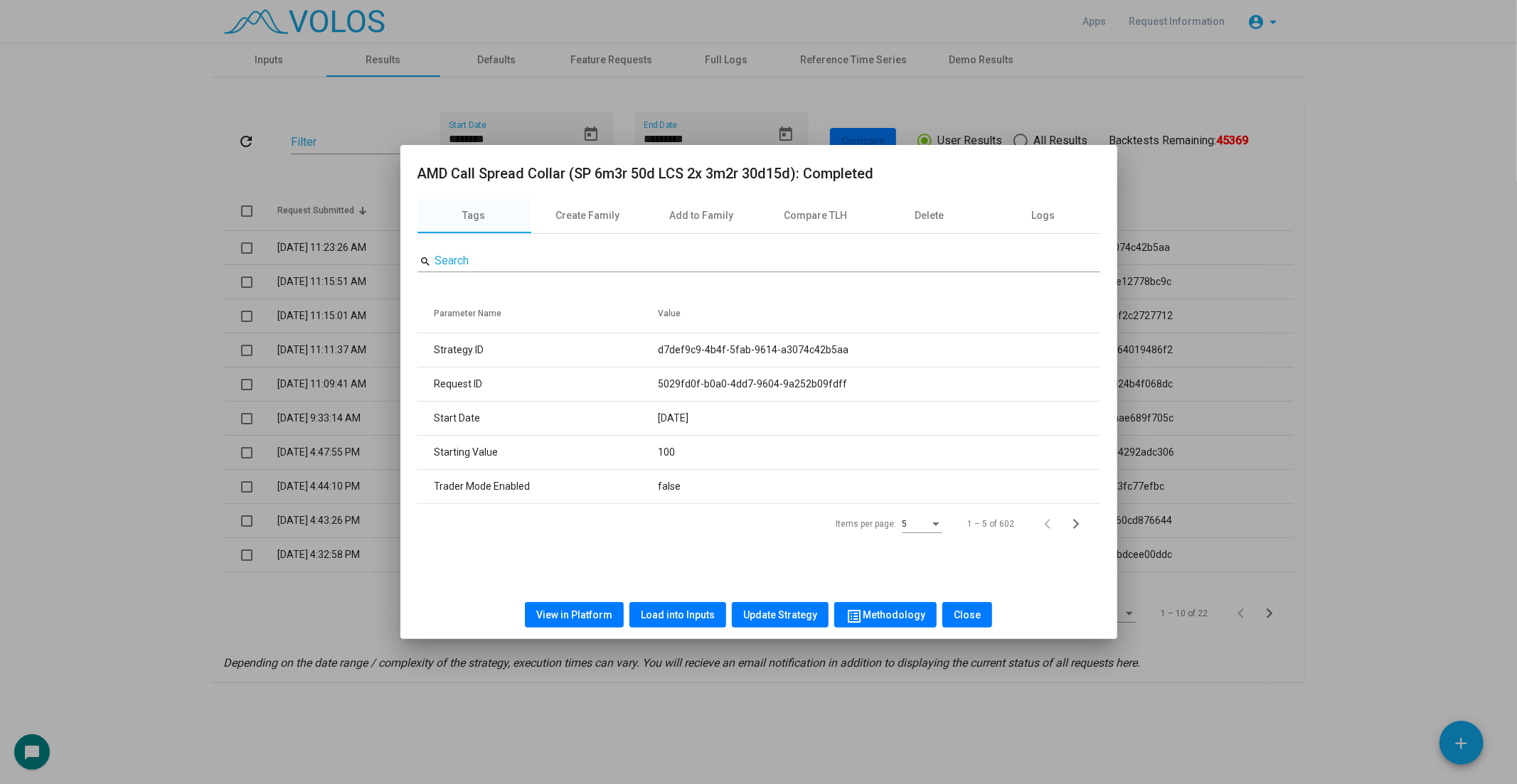
click at [229, 114] on div at bounding box center [758, 392] width 1517 height 784
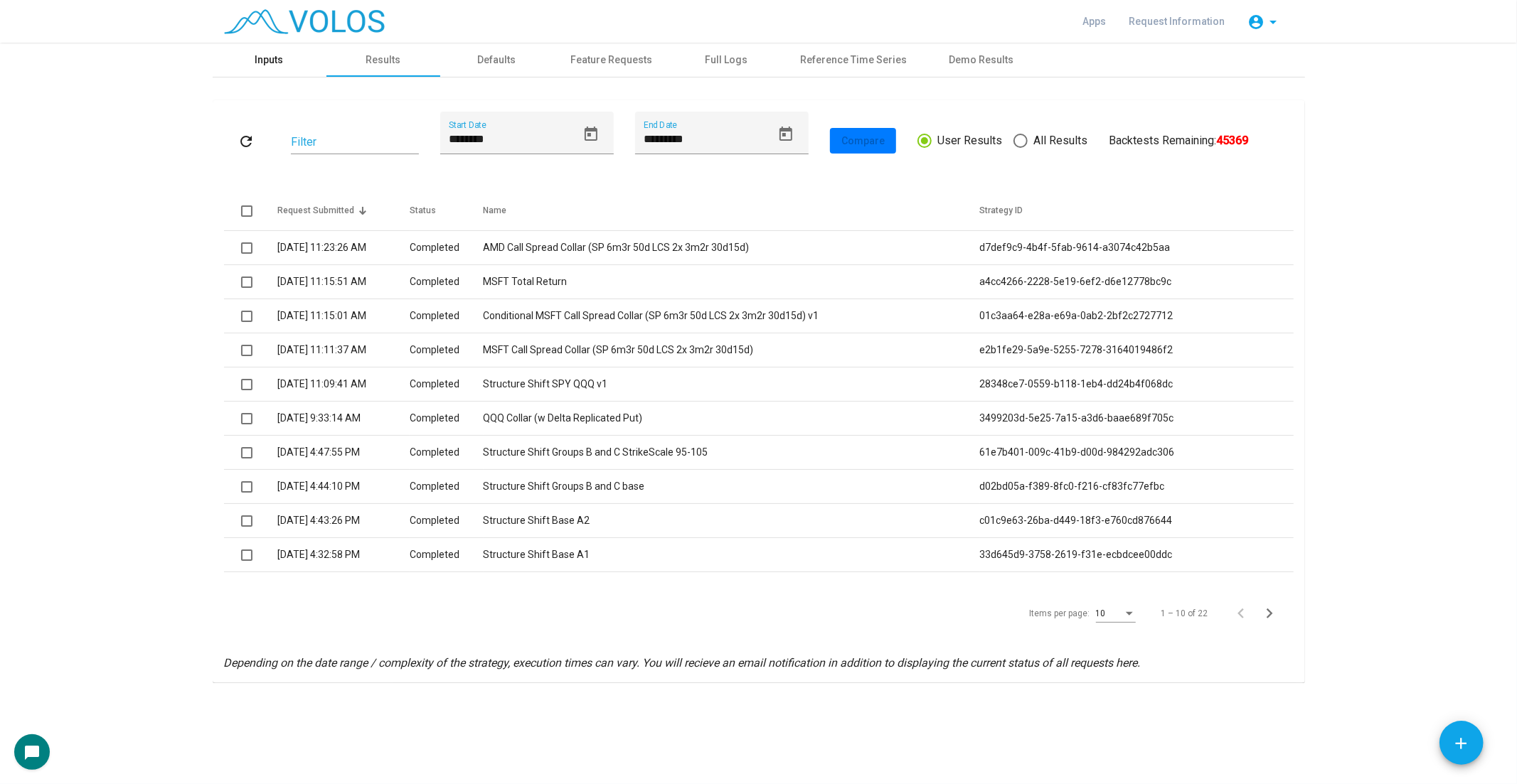
click at [293, 69] on div "Inputs" at bounding box center [269, 60] width 114 height 34
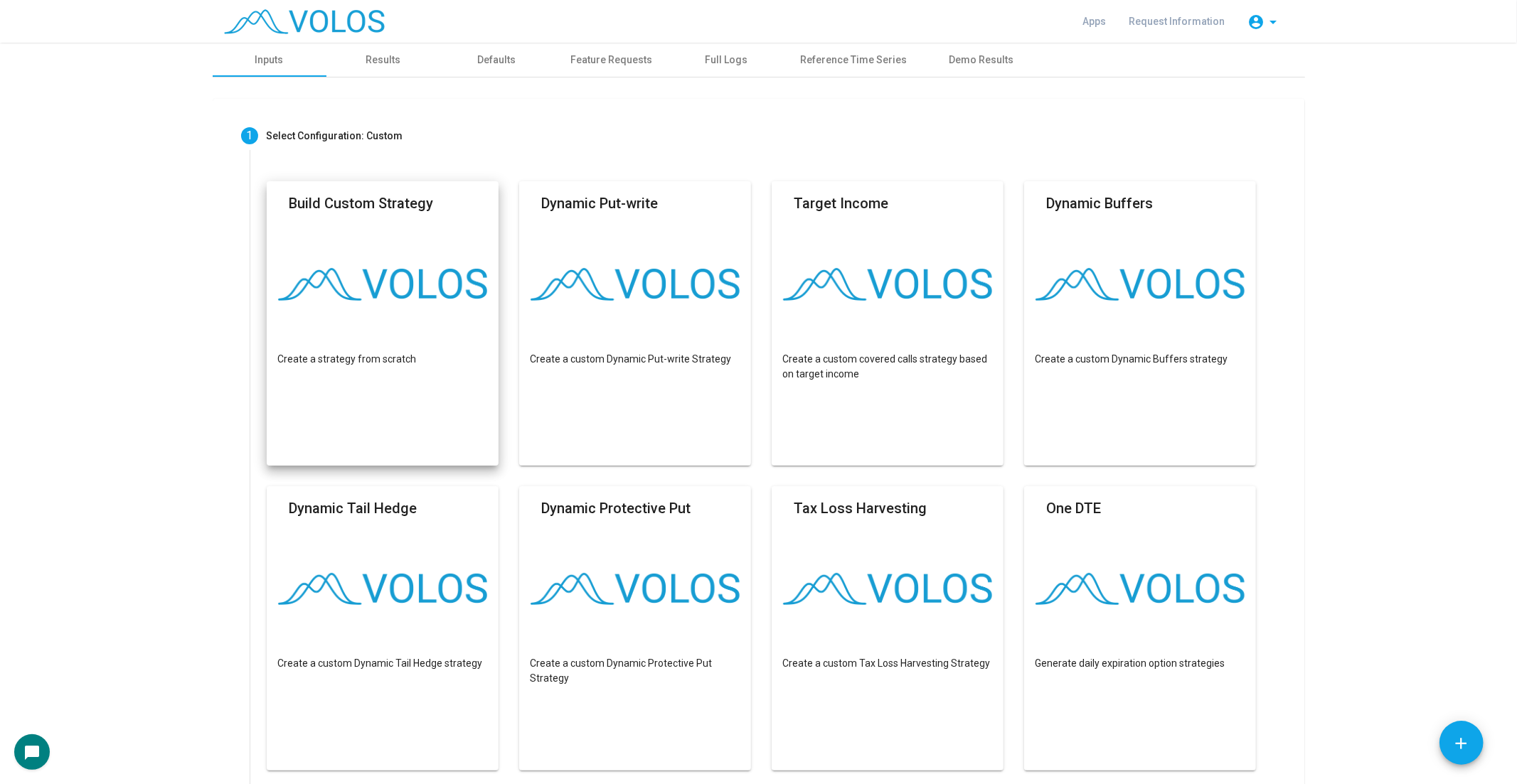
click at [355, 291] on img at bounding box center [383, 284] width 210 height 33
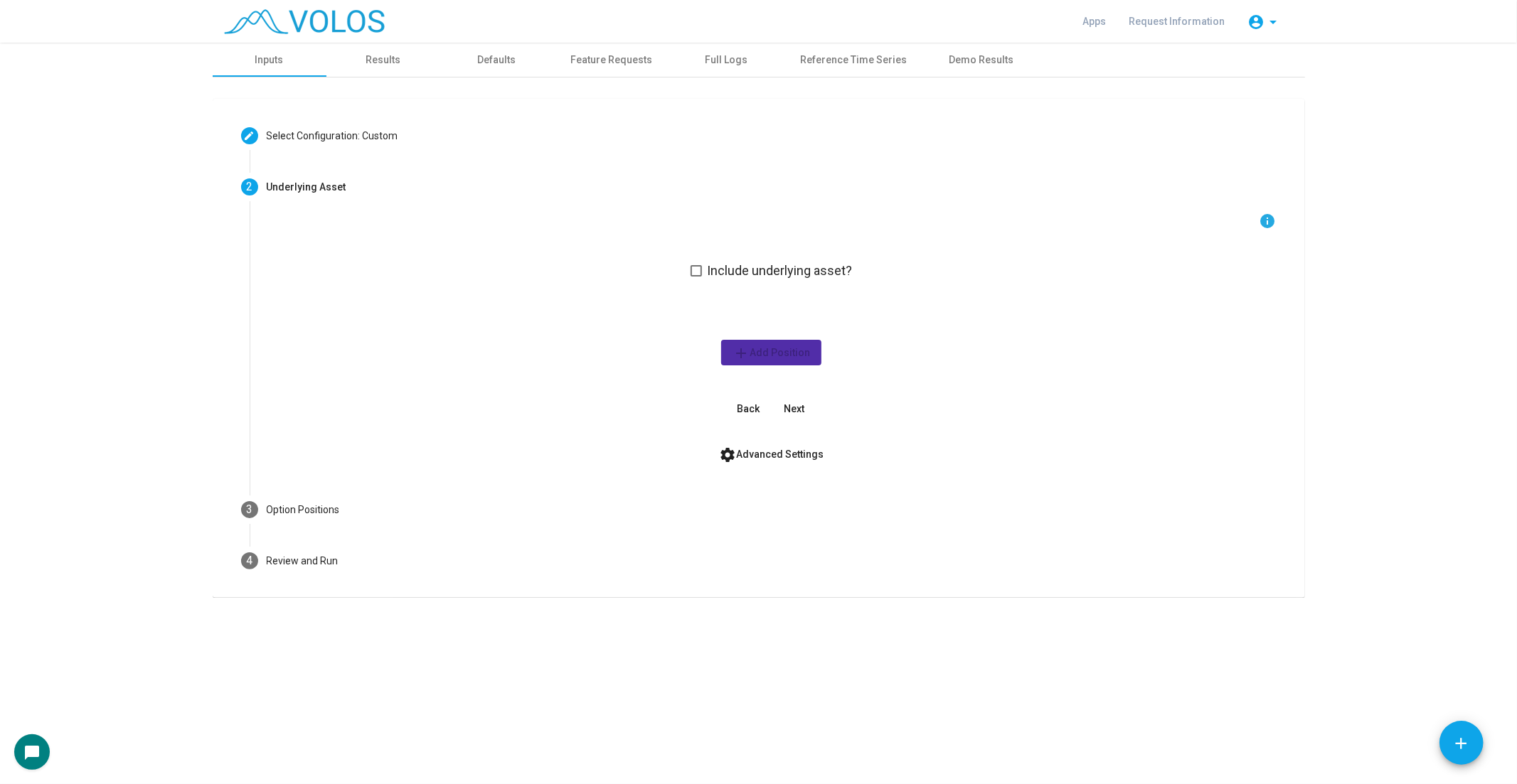
click at [737, 274] on span "Include underlying asset?" at bounding box center [780, 270] width 145 height 17
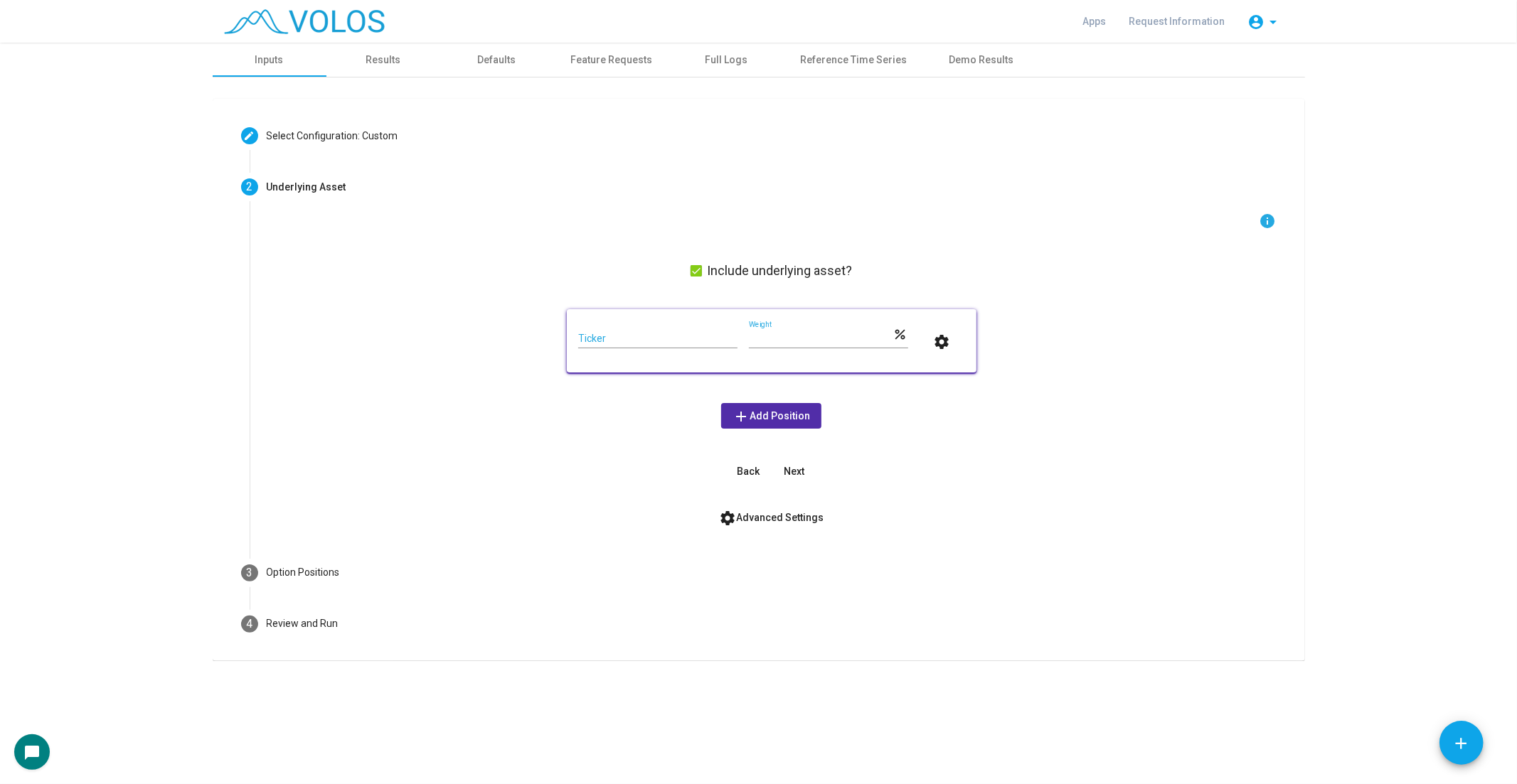
click at [664, 333] on input "Ticker" at bounding box center [657, 339] width 159 height 12
type input "***"
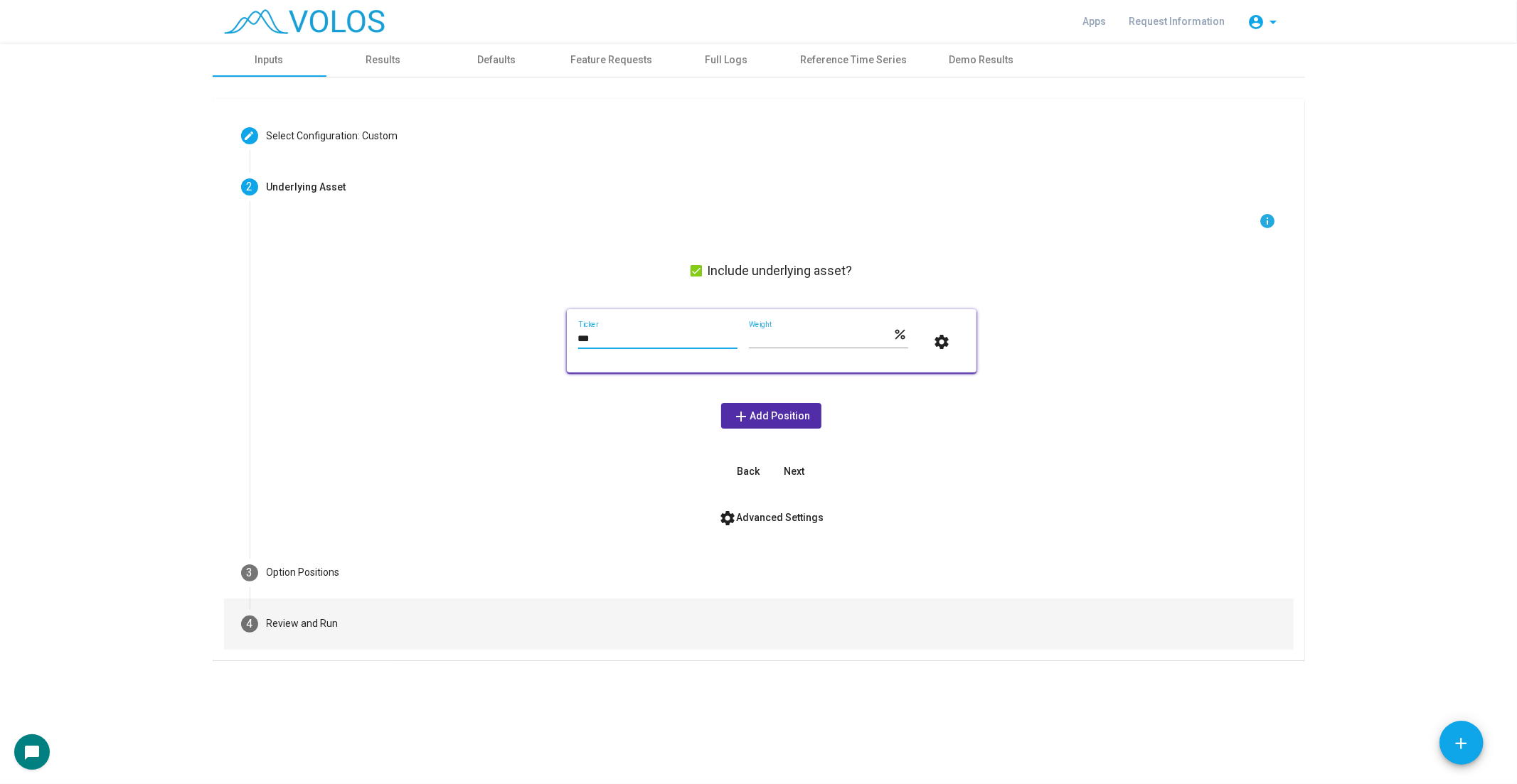
drag, startPoint x: 802, startPoint y: 469, endPoint x: 792, endPoint y: 470, distance: 10.0
click at [800, 469] on span "Next" at bounding box center [793, 471] width 21 height 12
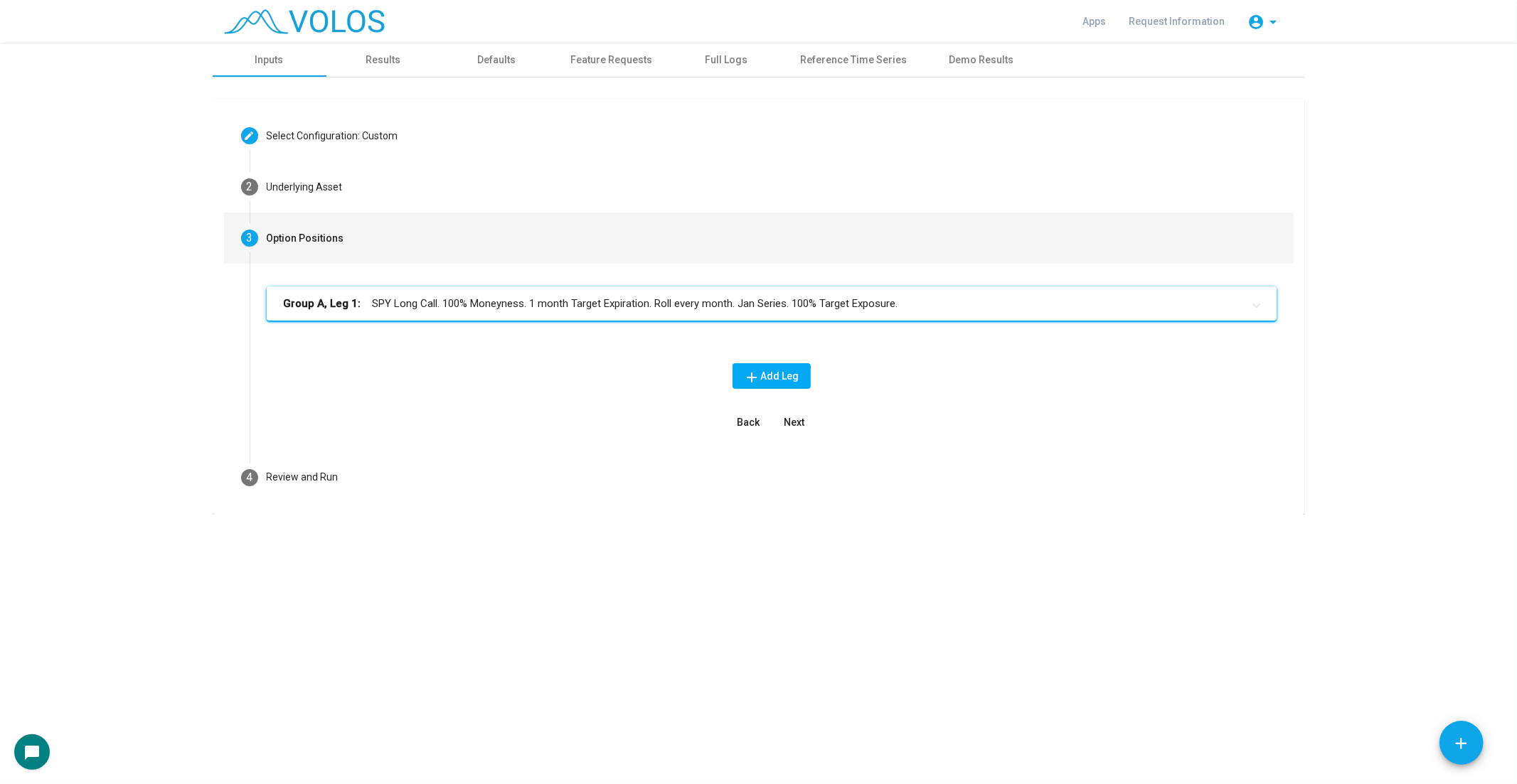
click at [724, 310] on mat-panel-title "Group A, Leg 1: SPY Long Call. 100% Moneyness. 1 month Target Expiration. Roll …" at bounding box center [763, 304] width 959 height 16
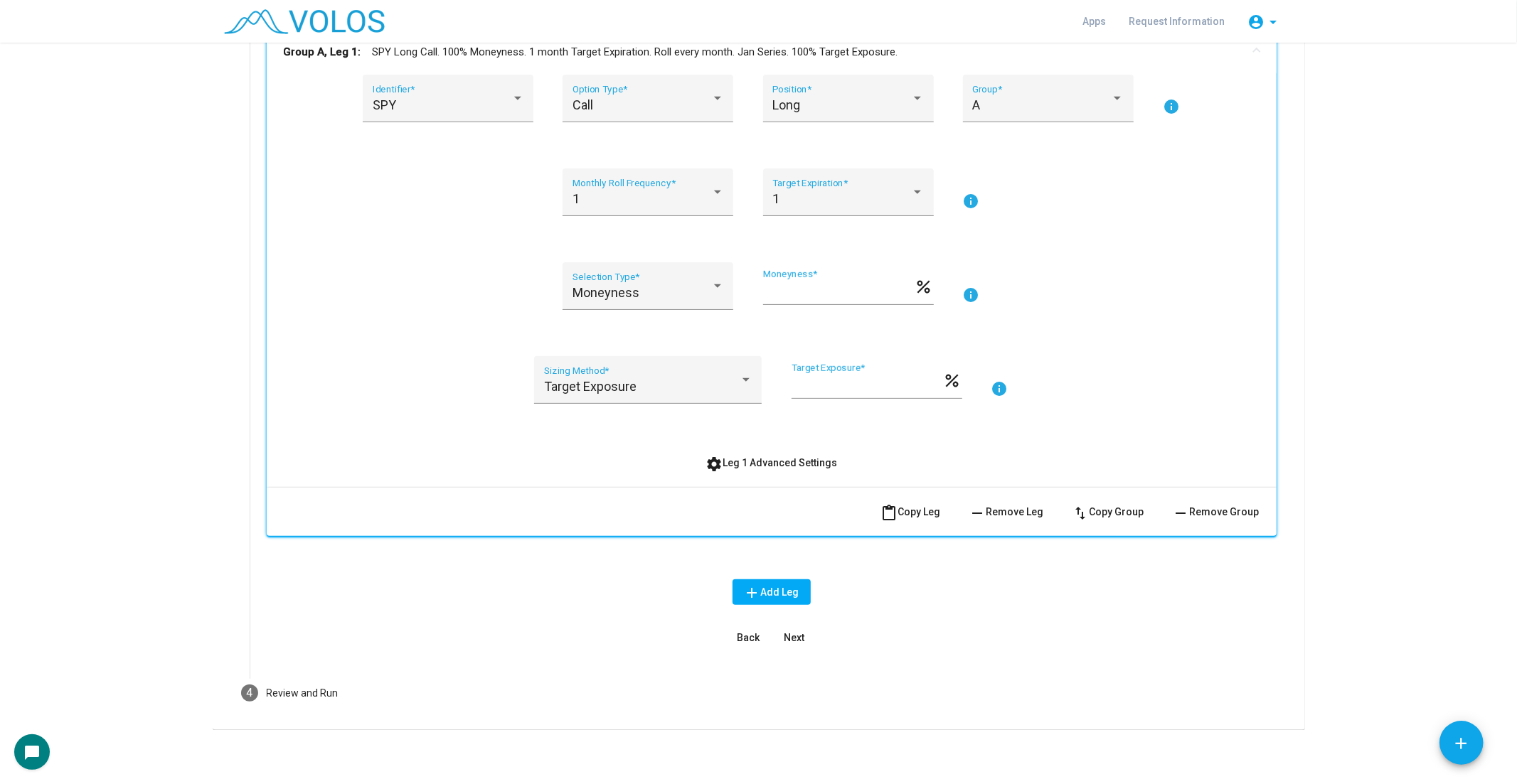
scroll to position [258, 0]
click at [1024, 515] on button "remove Remove Leg" at bounding box center [1006, 510] width 97 height 26
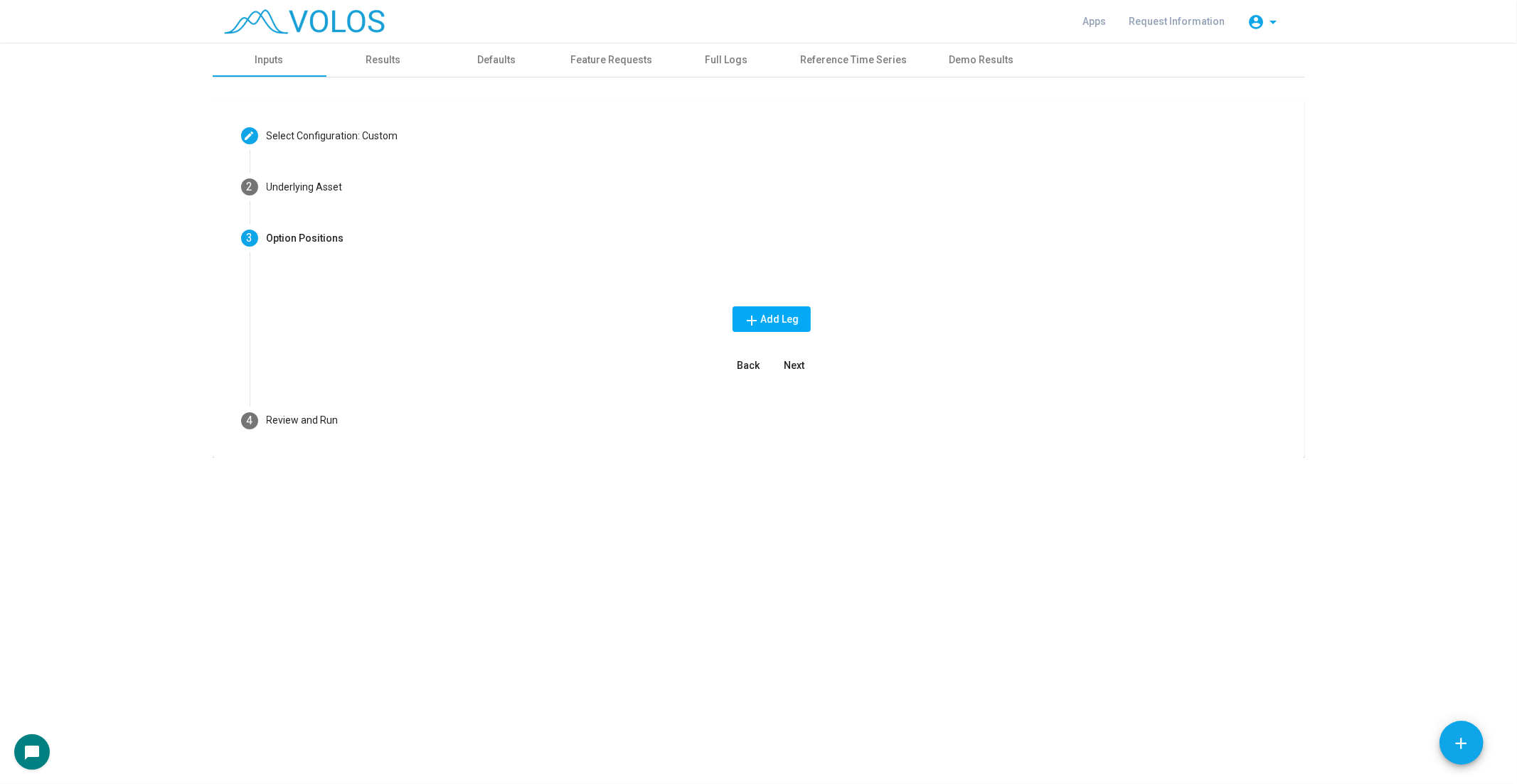
drag, startPoint x: 804, startPoint y: 370, endPoint x: 793, endPoint y: 375, distance: 12.1
click at [801, 369] on span "Next" at bounding box center [793, 365] width 21 height 12
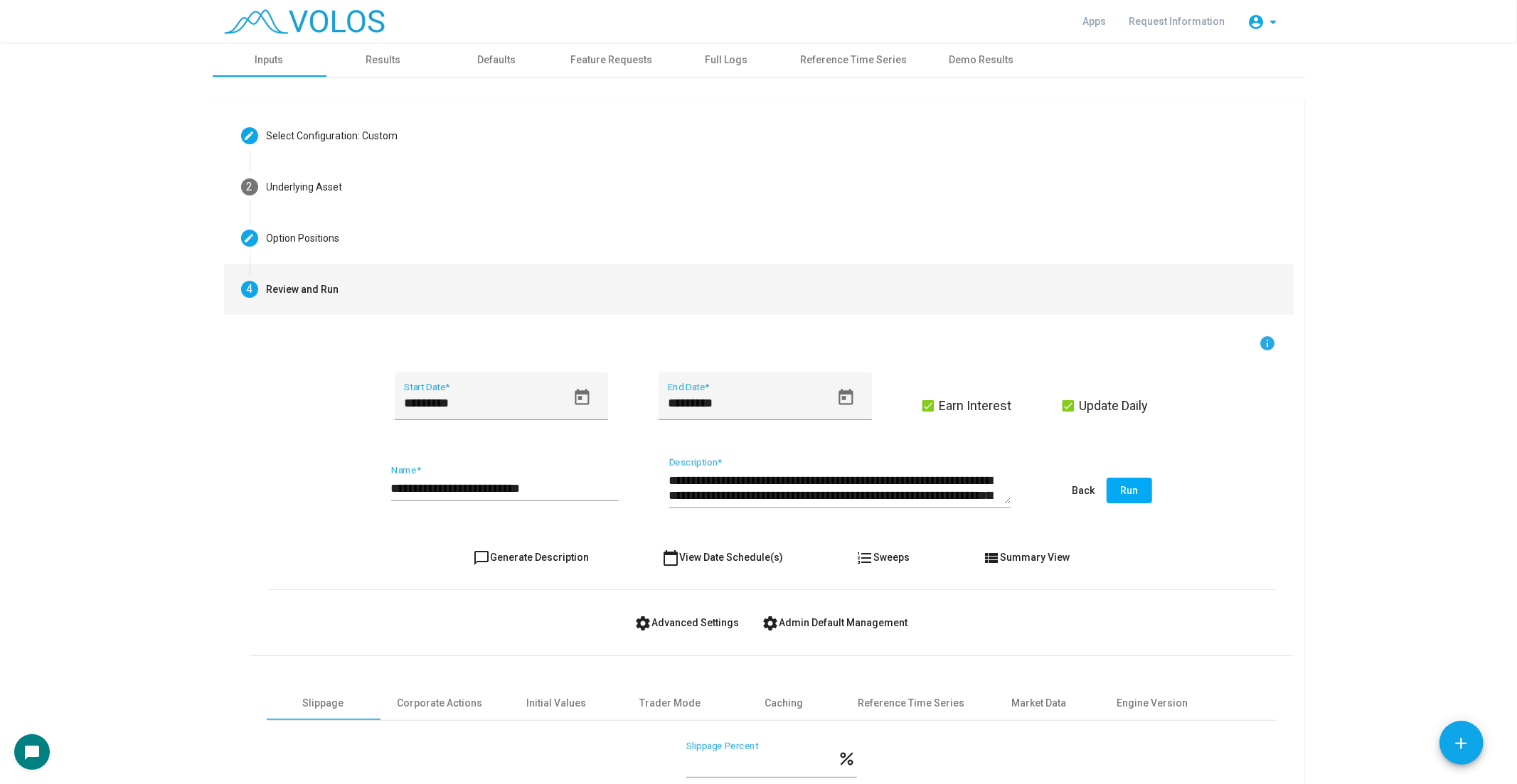
click at [545, 560] on span "chat_bubble_outline Generate Description" at bounding box center [531, 557] width 116 height 12
type textarea "**********"
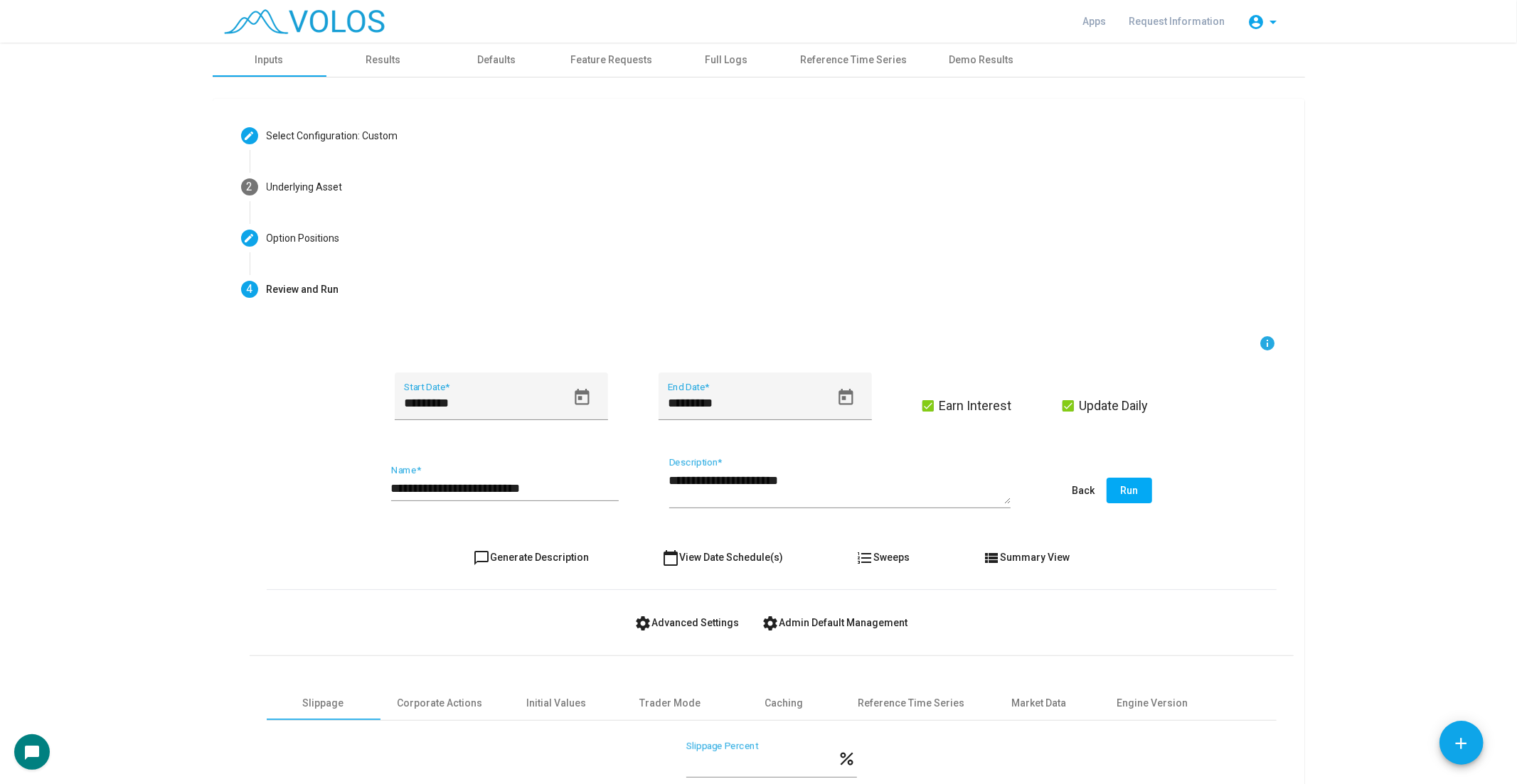
click at [504, 465] on div "**********" at bounding box center [504, 483] width 227 height 37
click at [501, 481] on input "**********" at bounding box center [504, 488] width 227 height 14
type input "*"
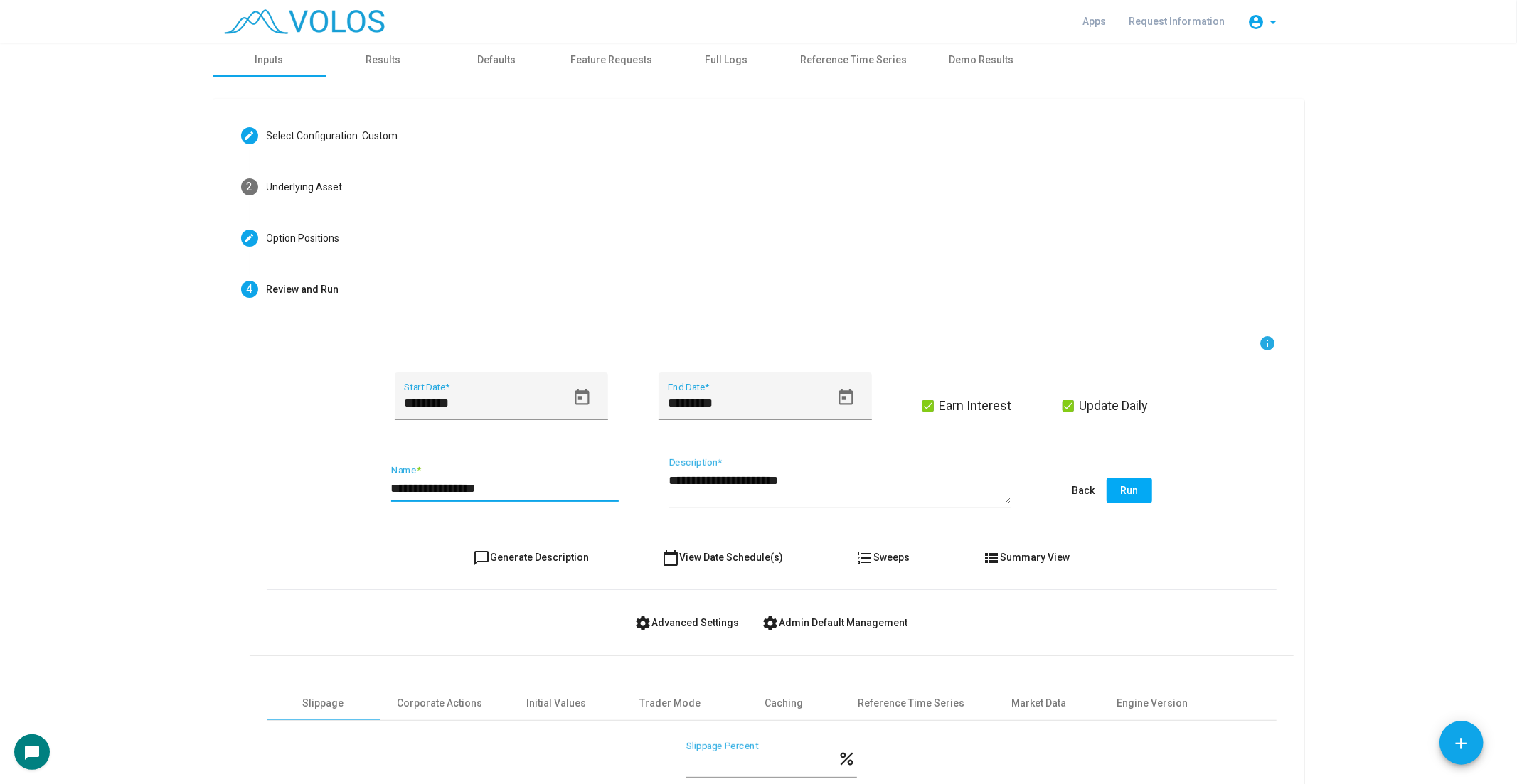
type input "**********"
click at [566, 544] on button "chat_bubble_outline Generate Description" at bounding box center [530, 557] width 139 height 26
click at [1122, 493] on span "Run" at bounding box center [1129, 490] width 18 height 12
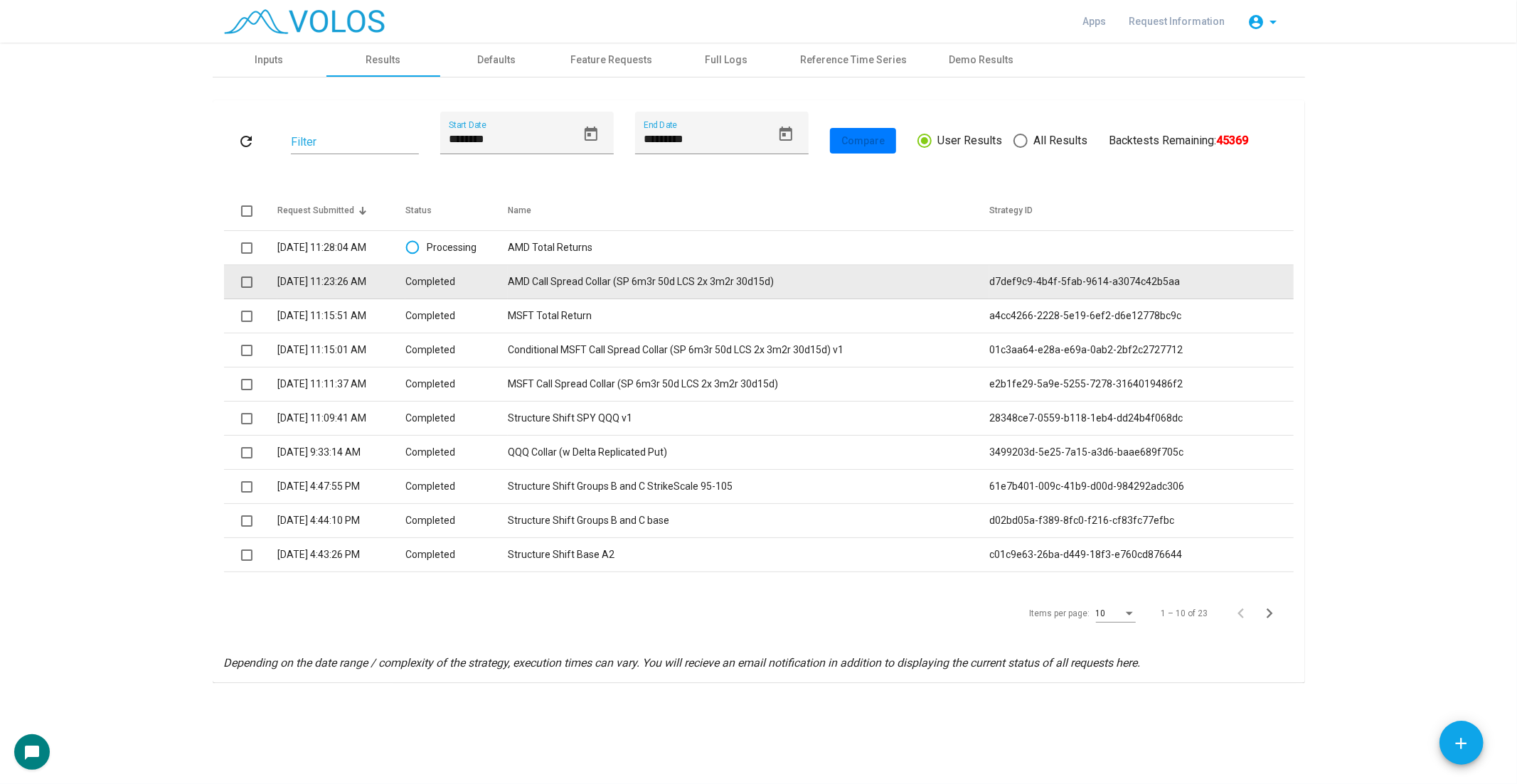
click at [794, 278] on td "AMD Call Spread Collar (SP 6m3r 50d LCS 2x 3m2r 30d15d)" at bounding box center [749, 282] width 481 height 34
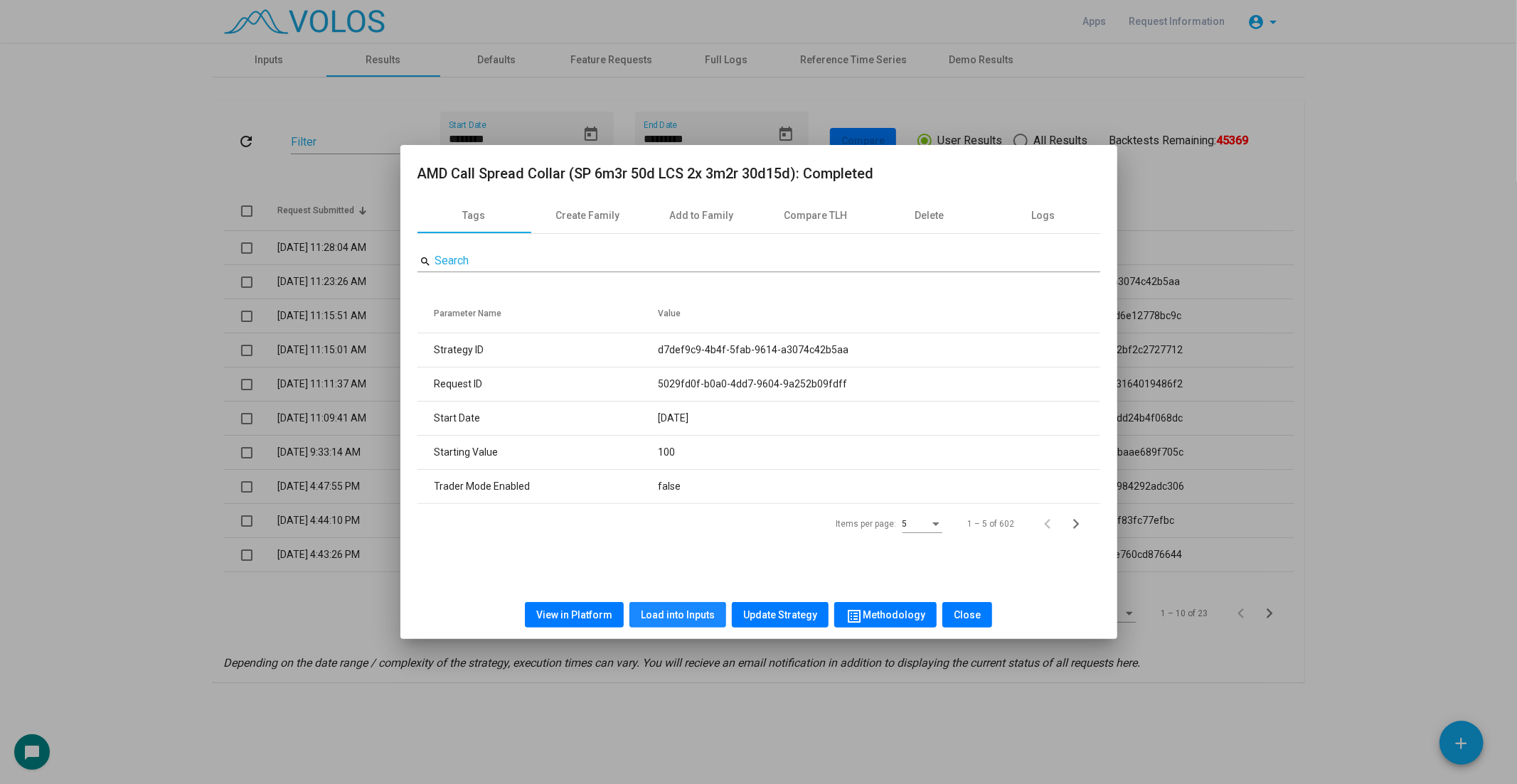
click at [680, 619] on span "Load into Inputs" at bounding box center [677, 614] width 74 height 12
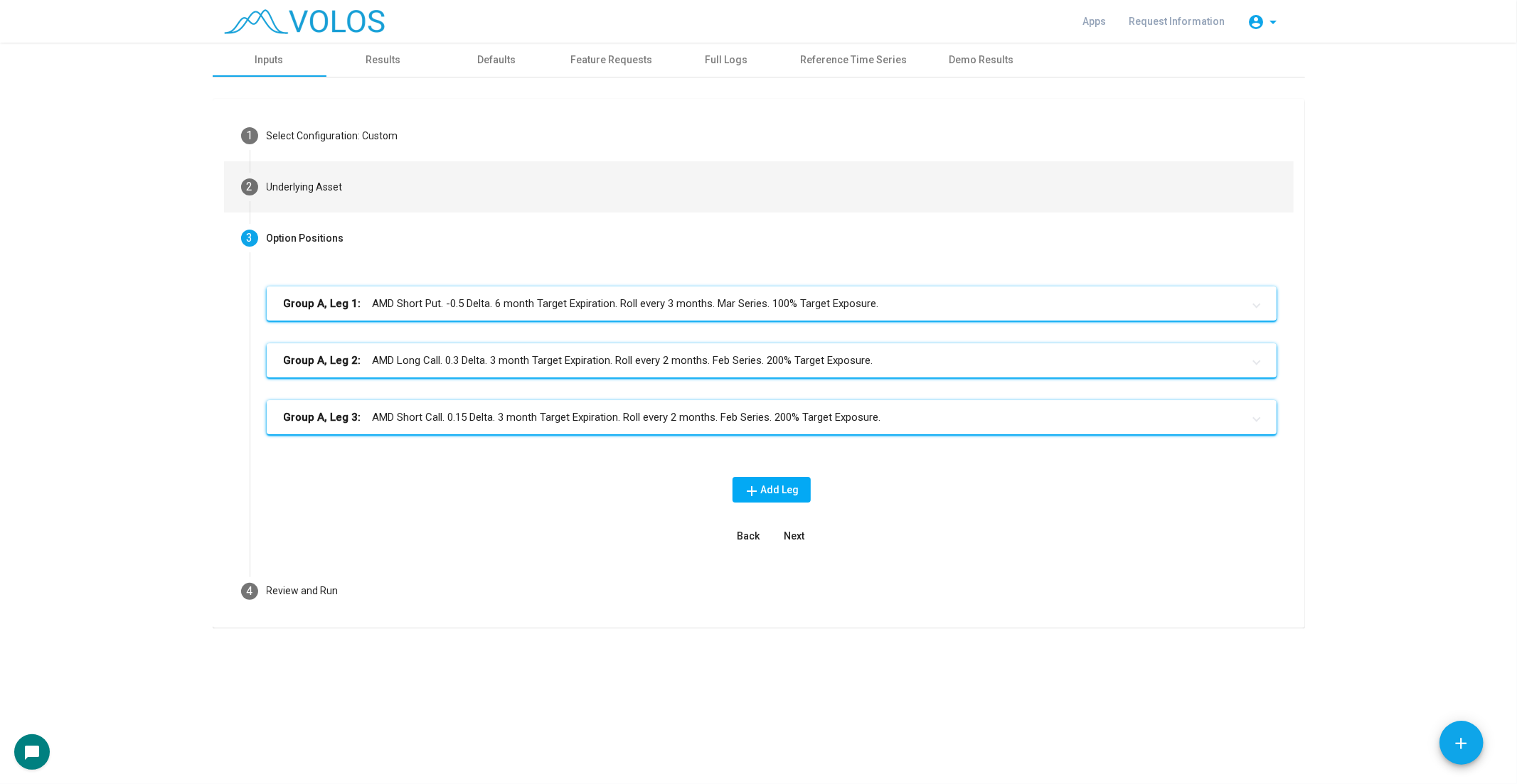
click at [674, 190] on mat-step-header "2 Underlying Asset" at bounding box center [758, 186] width 1070 height 51
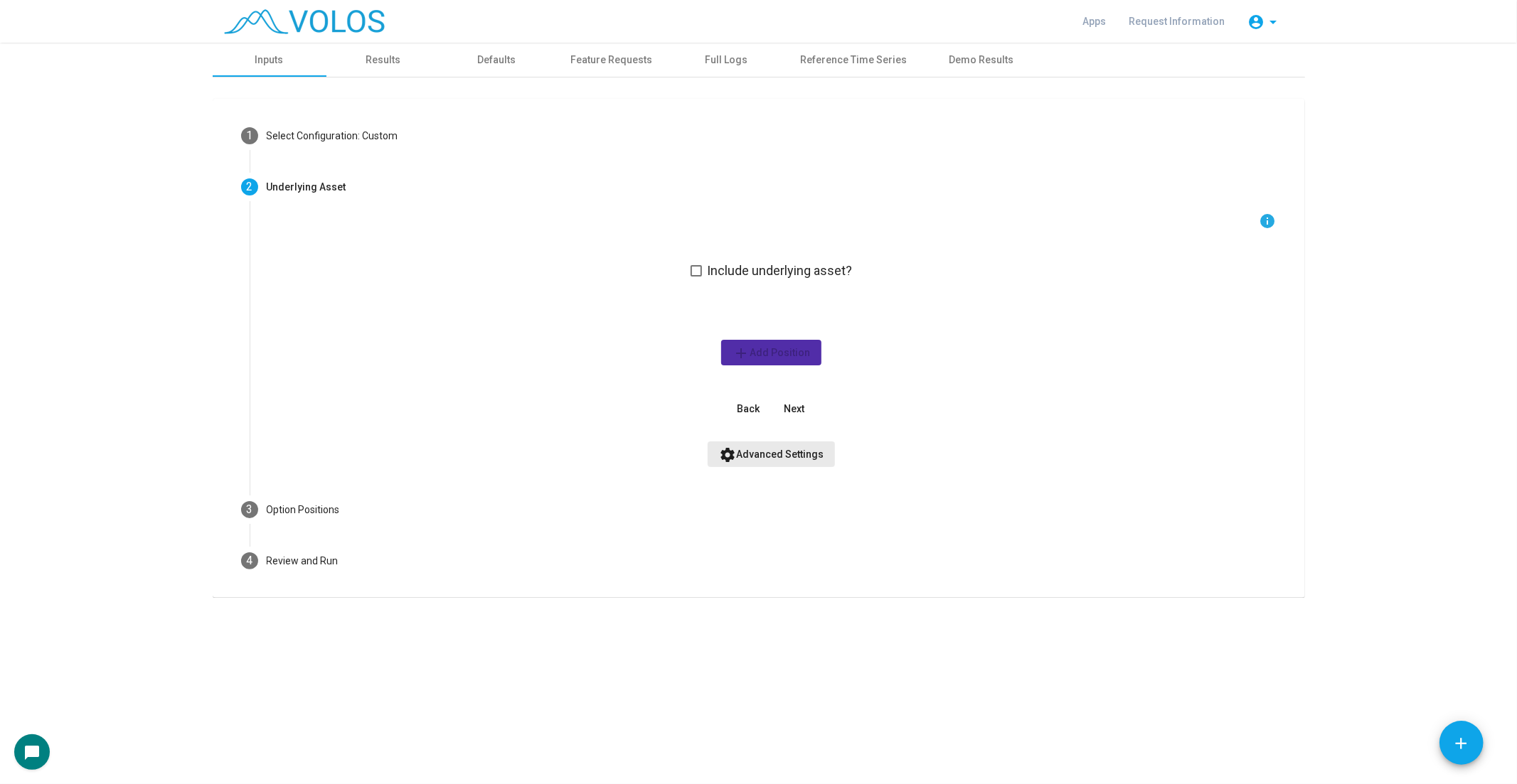
click at [800, 449] on span "settings Advanced Settings" at bounding box center [771, 454] width 105 height 12
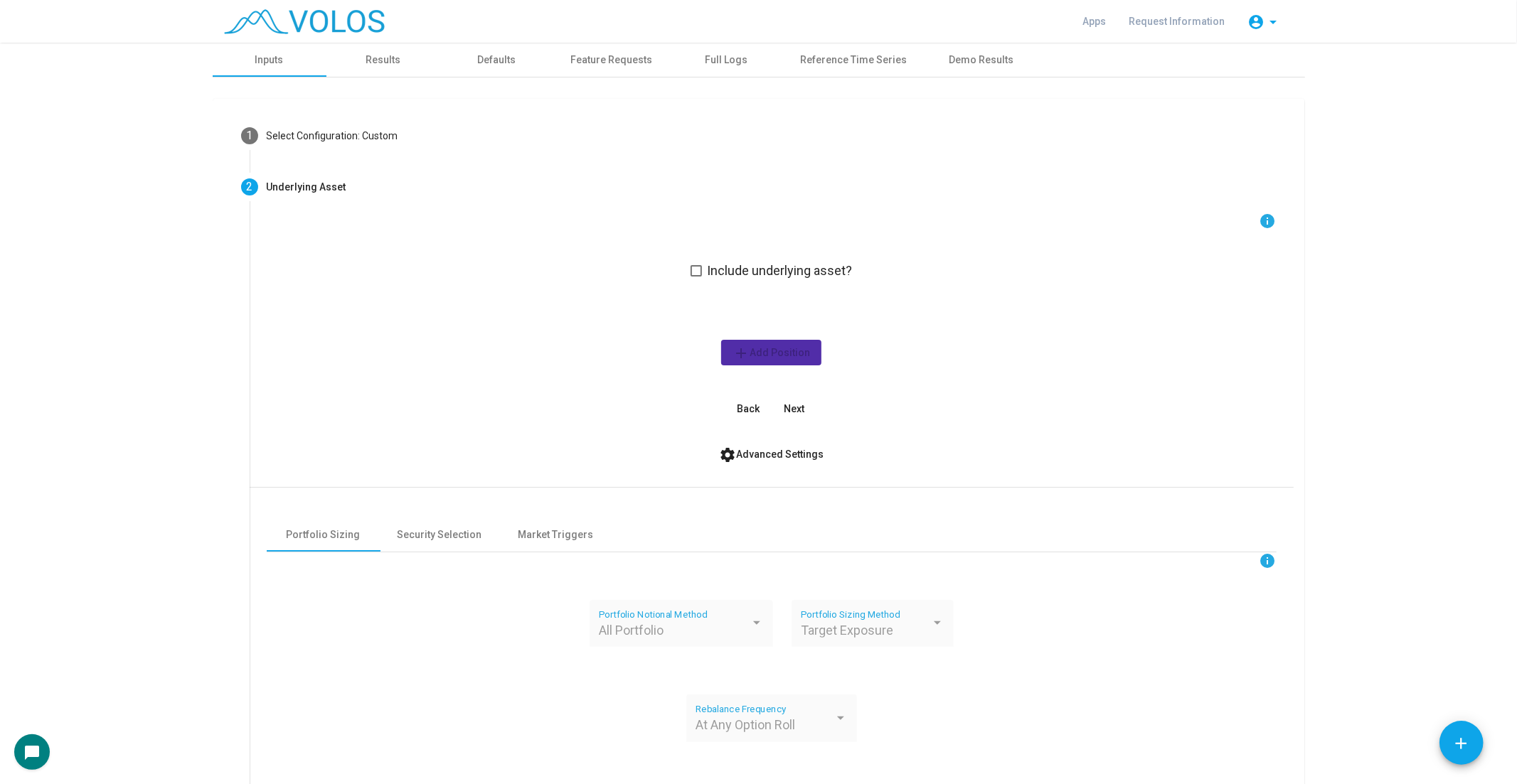
scroll to position [157, 0]
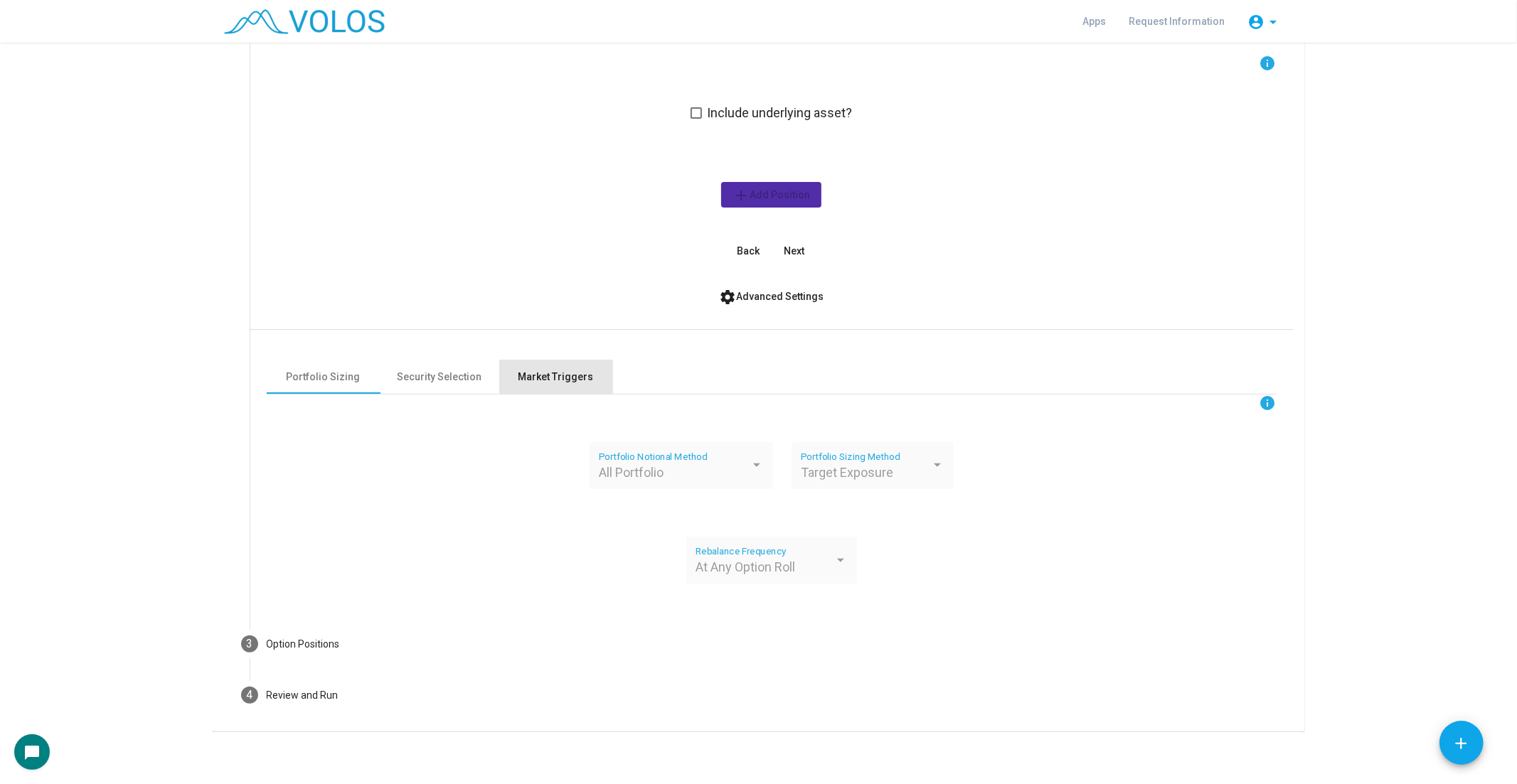
click at [565, 375] on div "Market Triggers" at bounding box center [556, 376] width 75 height 15
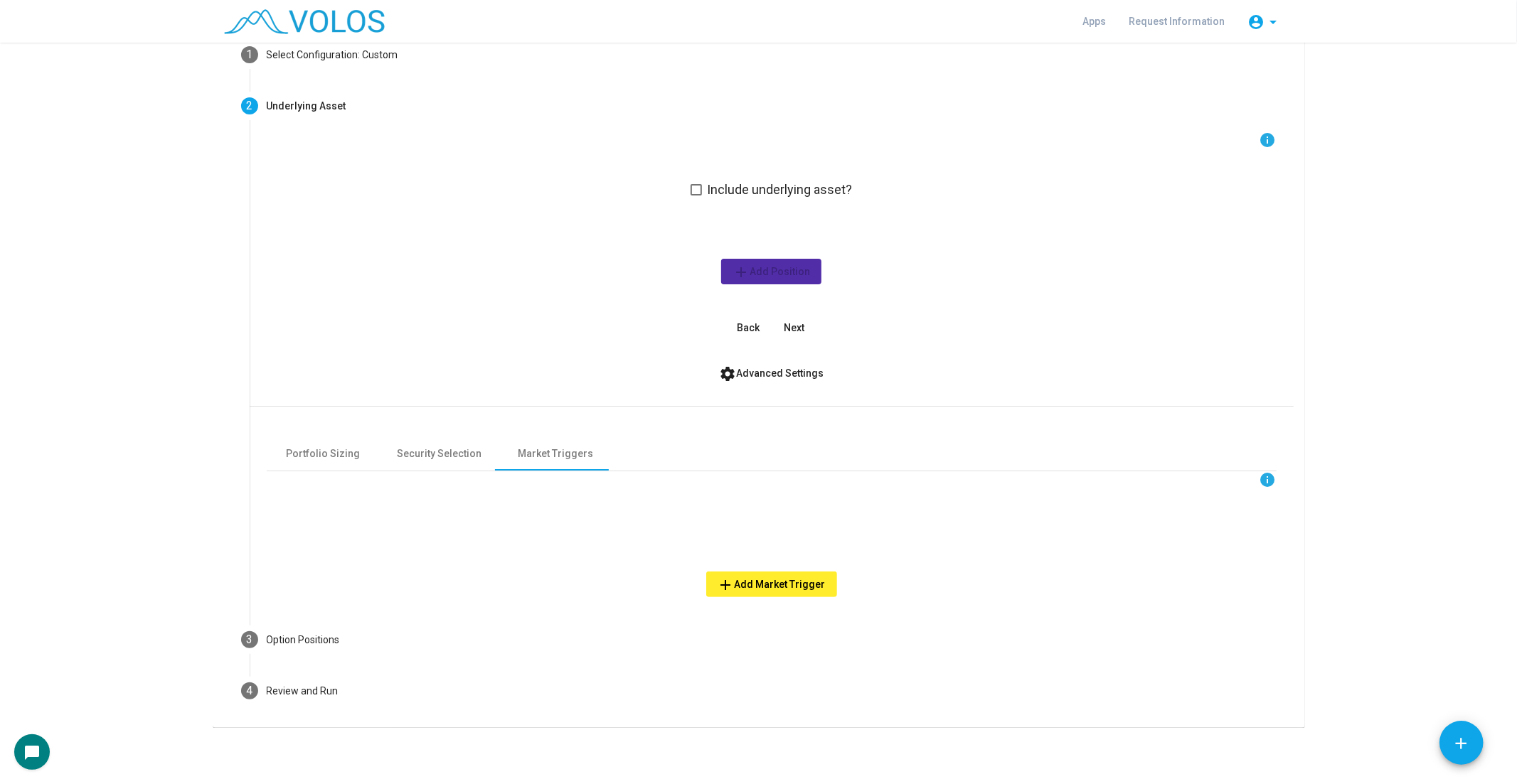
click at [758, 578] on span "add Add Market Trigger" at bounding box center [771, 584] width 108 height 12
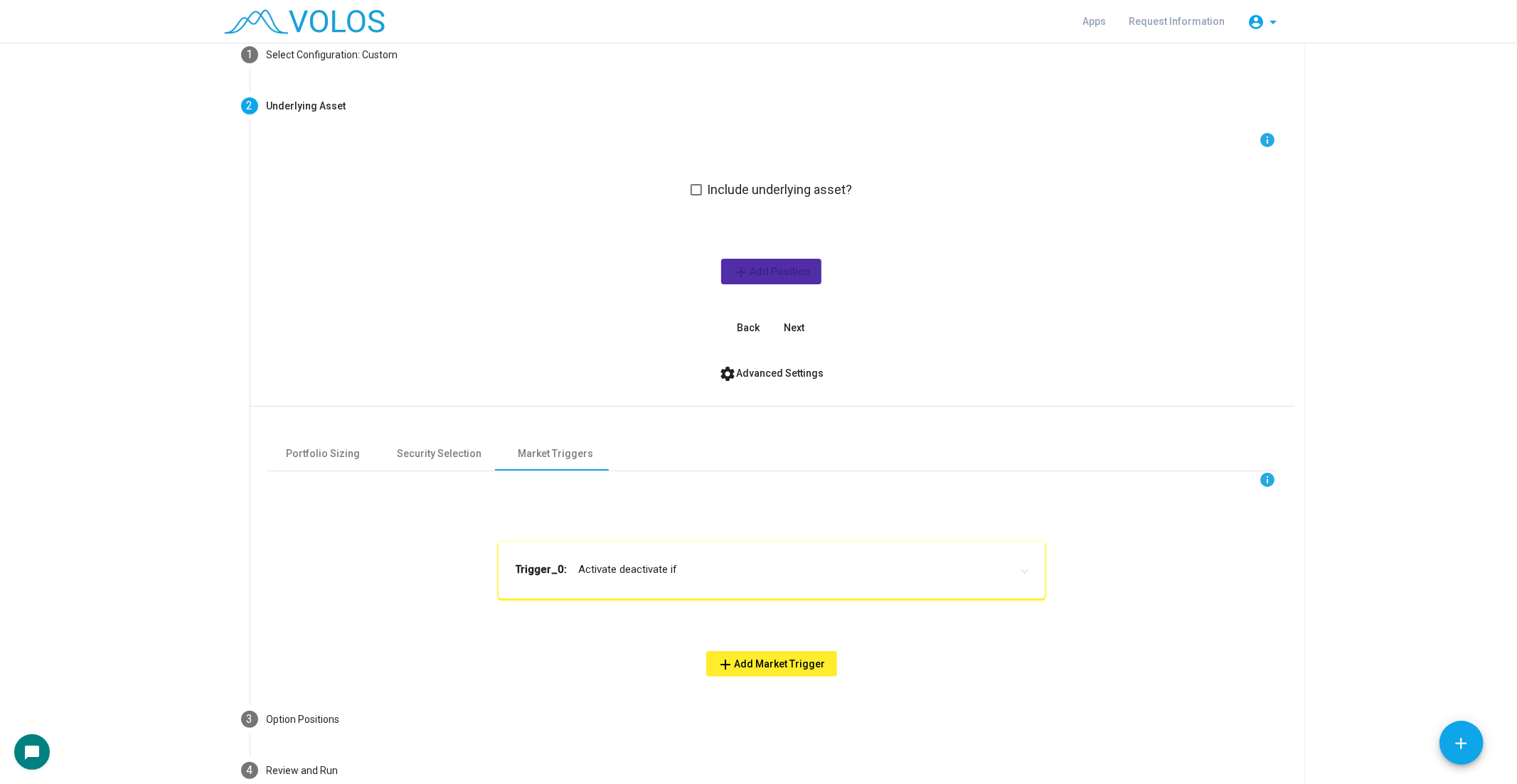
click at [735, 560] on mat-expansion-panel-header "Trigger_0: Activate deactivate if" at bounding box center [771, 570] width 547 height 57
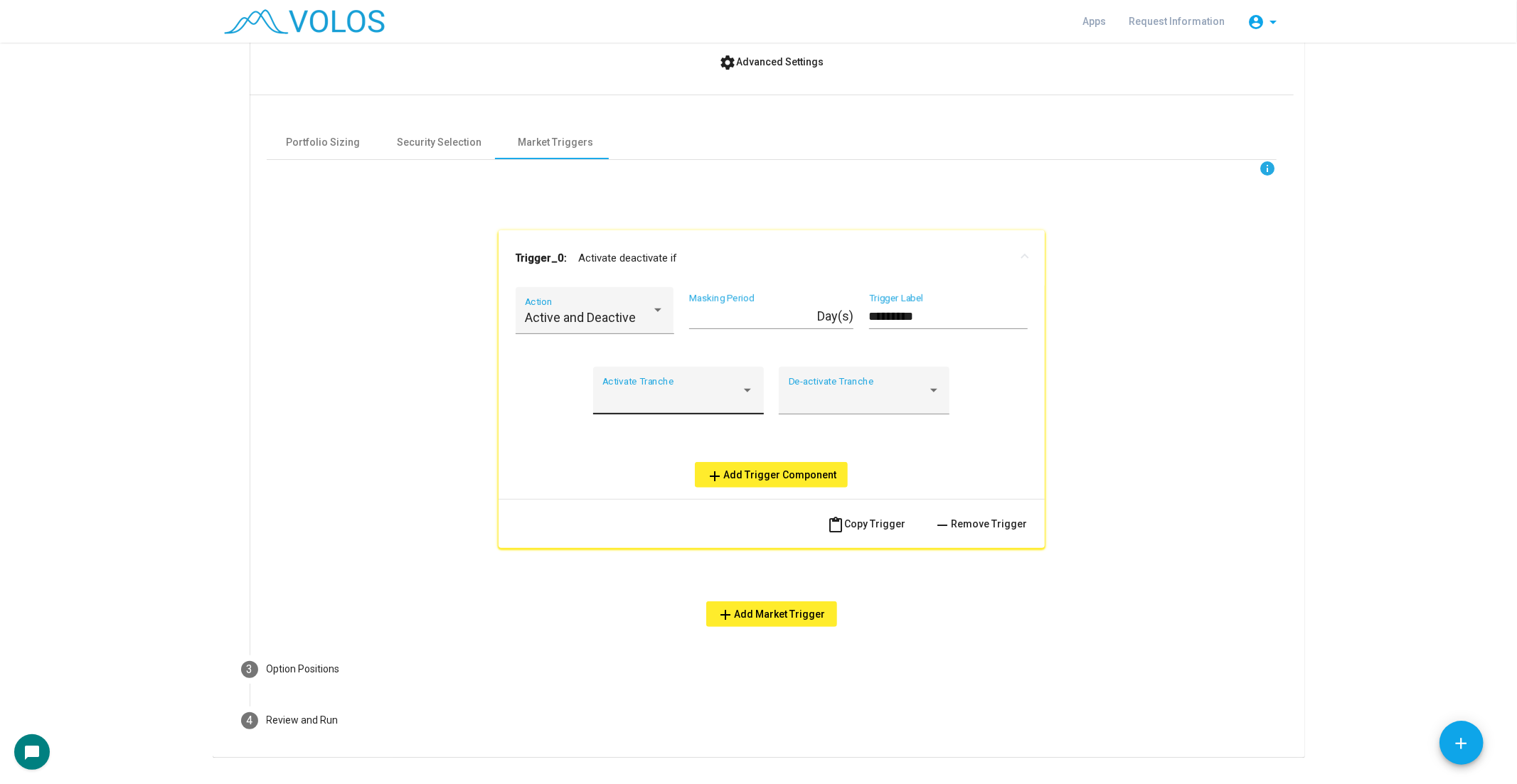
scroll to position [421, 0]
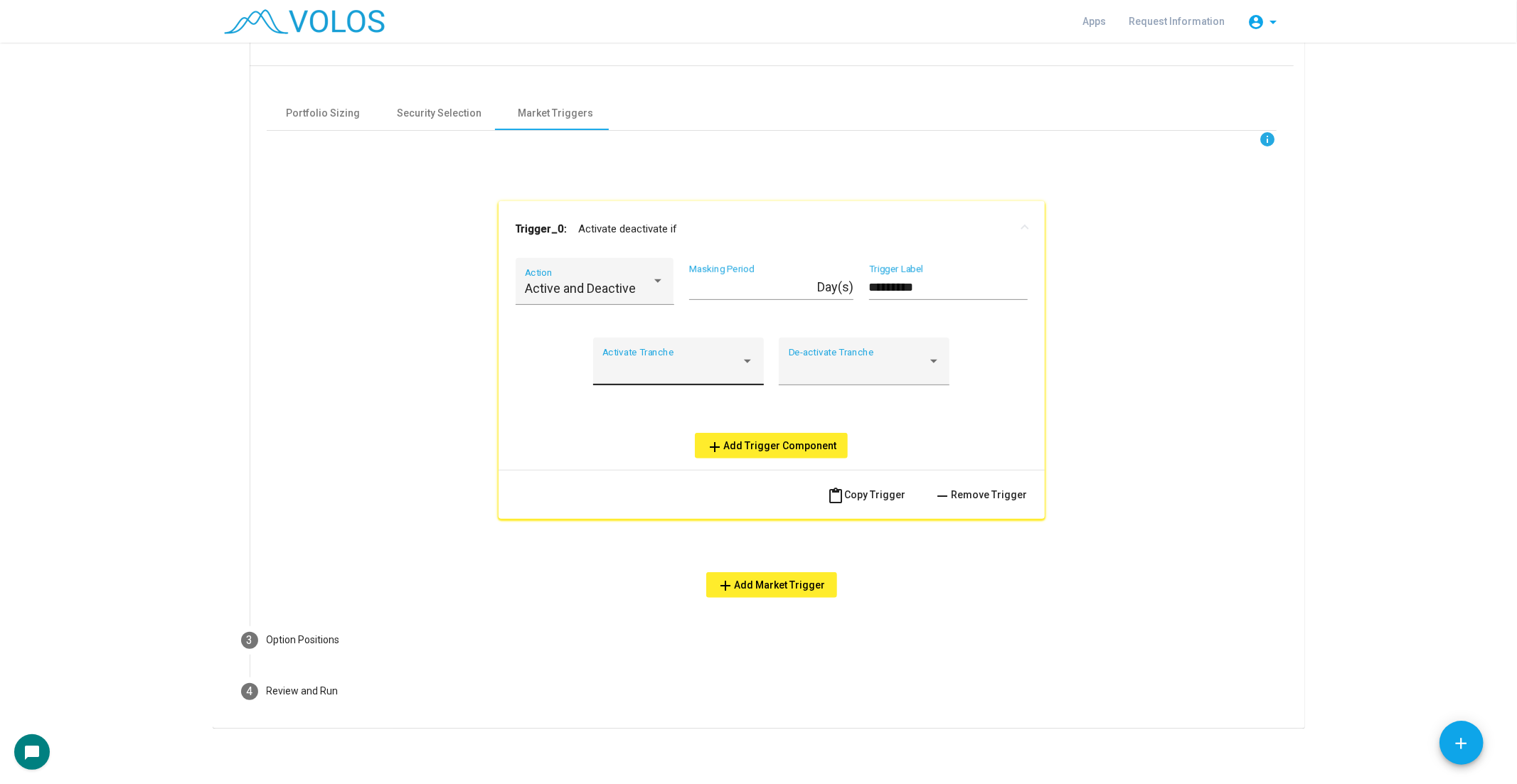
click at [663, 351] on div "Activate Tranche" at bounding box center [677, 367] width 151 height 38
click at [665, 398] on span "*" at bounding box center [672, 405] width 151 height 38
click at [799, 440] on span "add Add Trigger Component" at bounding box center [770, 445] width 130 height 12
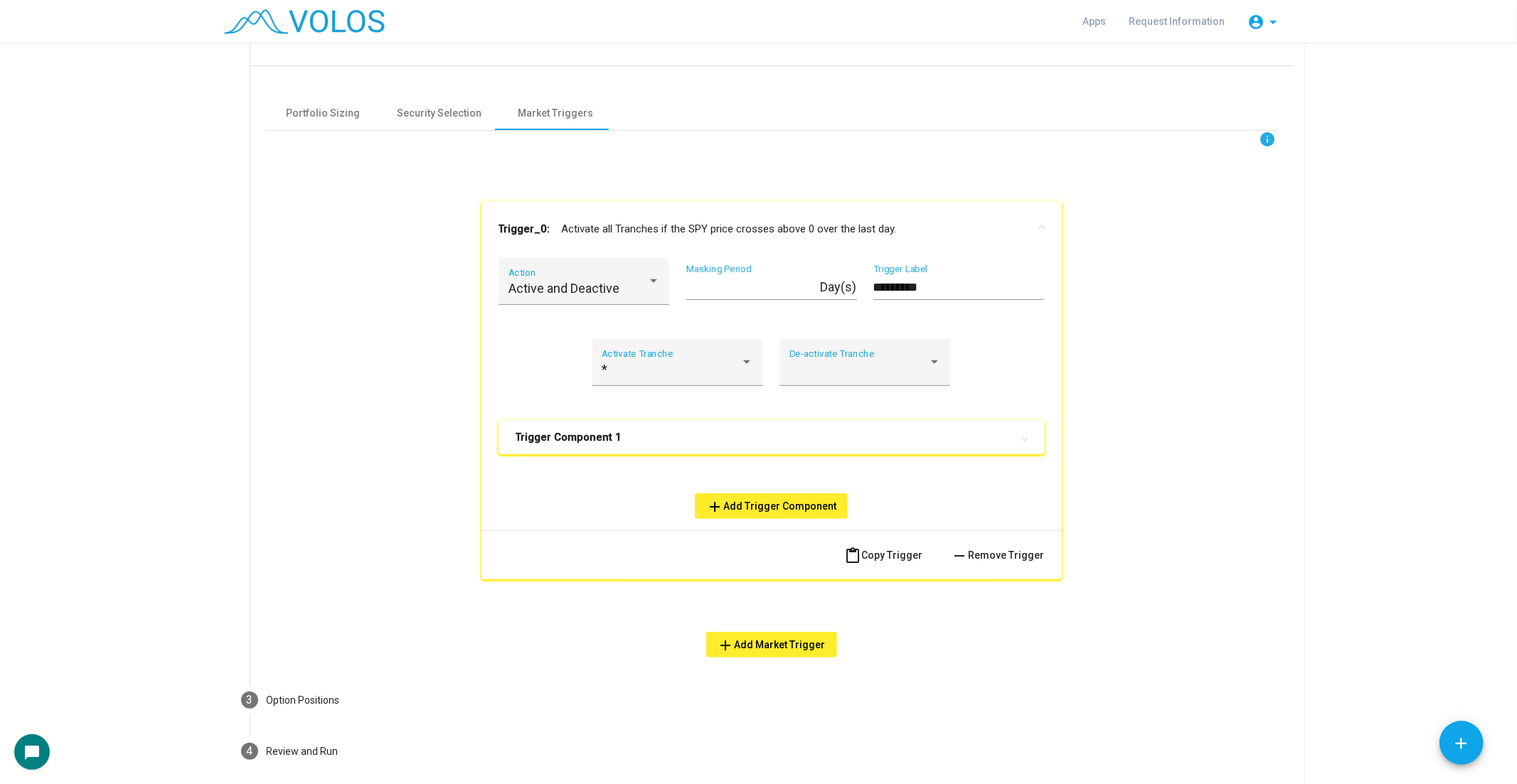
click at [799, 438] on mat-panel-title "Trigger Component 1" at bounding box center [762, 437] width 495 height 14
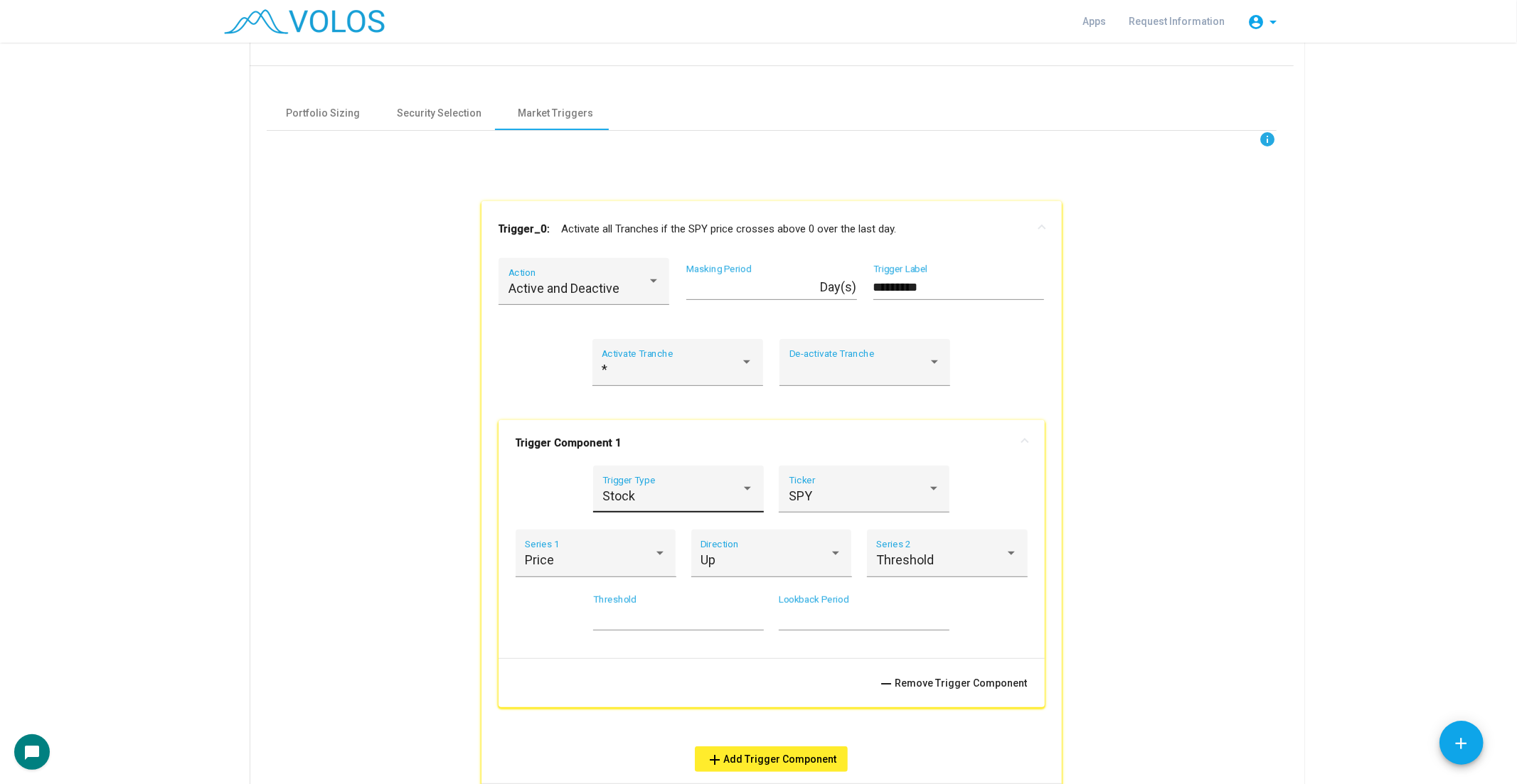
click at [685, 502] on div "Stock Trigger Type" at bounding box center [677, 493] width 151 height 38
click at [699, 560] on span "Custom" at bounding box center [672, 570] width 151 height 38
click at [598, 554] on span at bounding box center [589, 560] width 129 height 14
click at [858, 509] on div at bounding box center [758, 392] width 1517 height 784
click at [865, 497] on span at bounding box center [858, 496] width 139 height 14
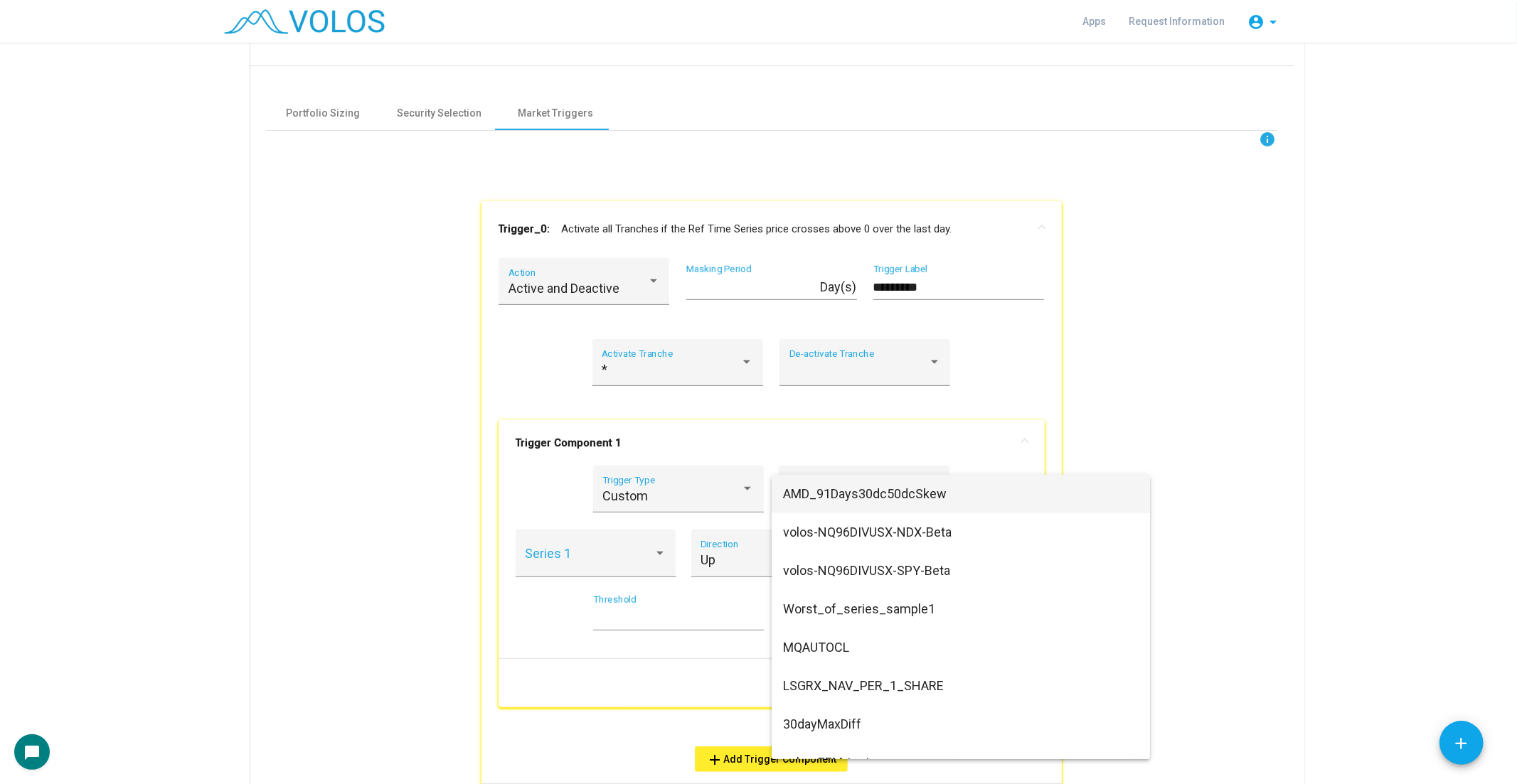
click at [882, 503] on span "AMD_91Days30dc50dcSkew" at bounding box center [960, 493] width 355 height 38
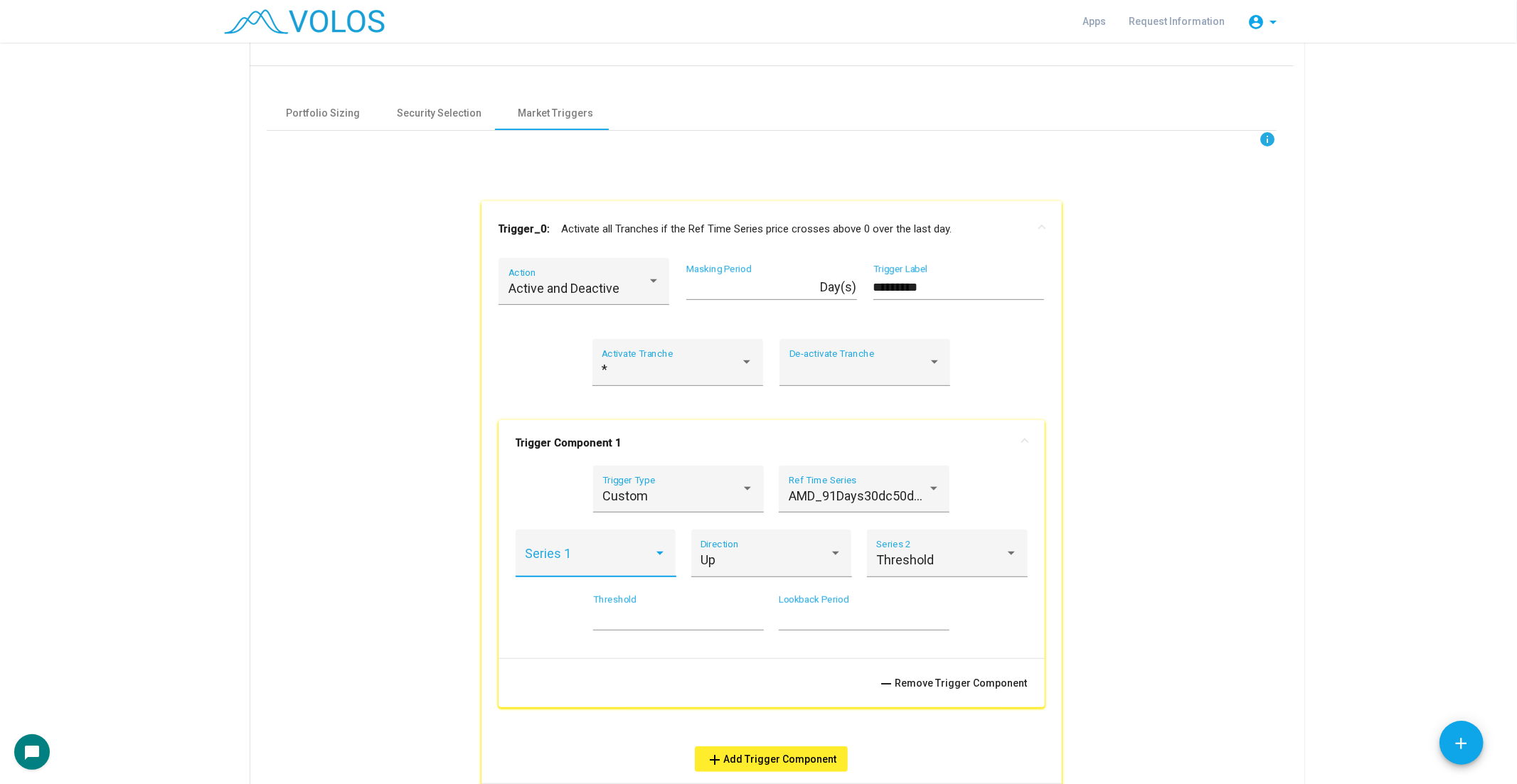
click at [577, 565] on span at bounding box center [589, 560] width 129 height 14
click at [607, 559] on span "Value" at bounding box center [589, 558] width 141 height 38
click at [802, 552] on div "Up" at bounding box center [765, 560] width 129 height 14
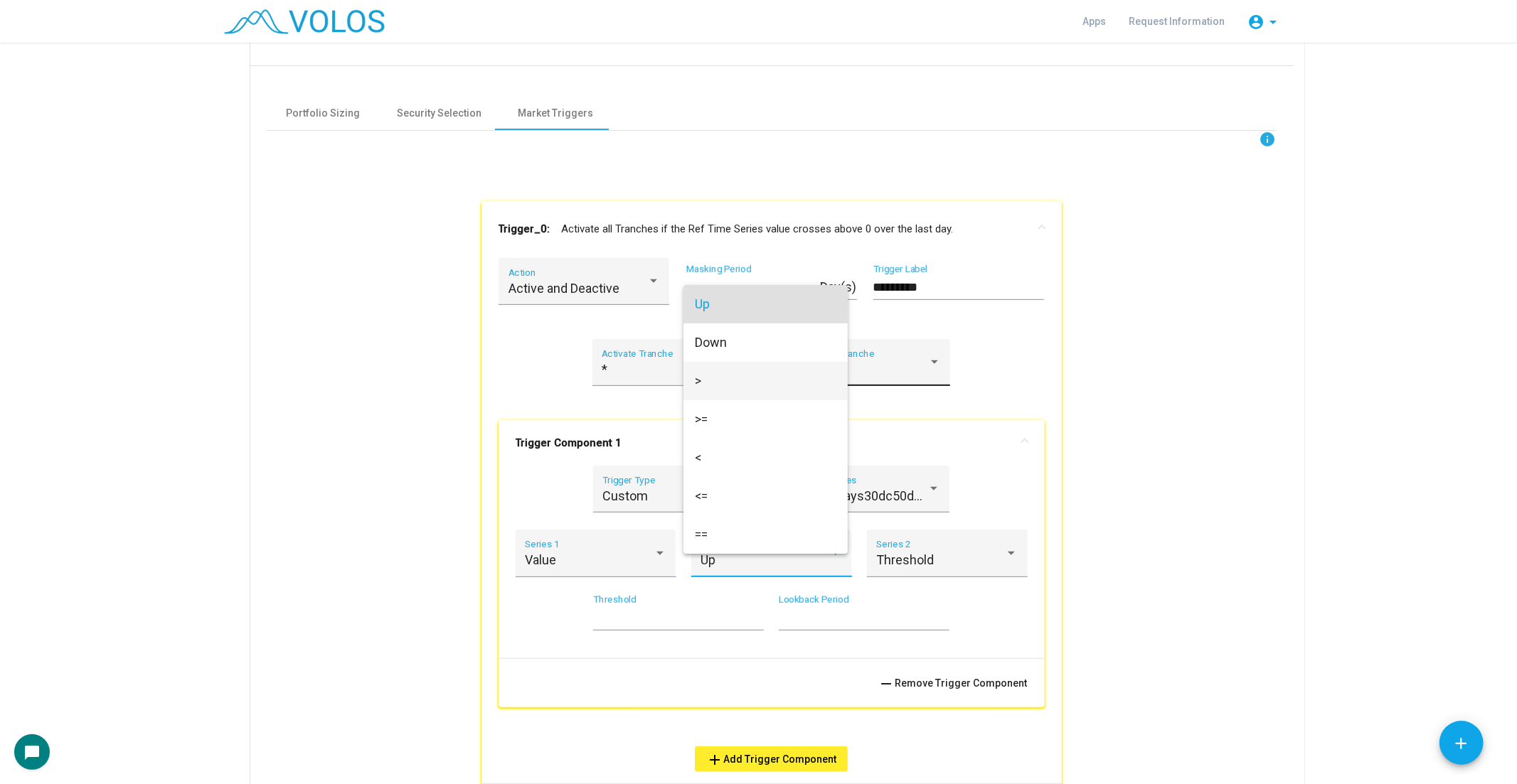
click at [813, 384] on span ">" at bounding box center [766, 381] width 141 height 38
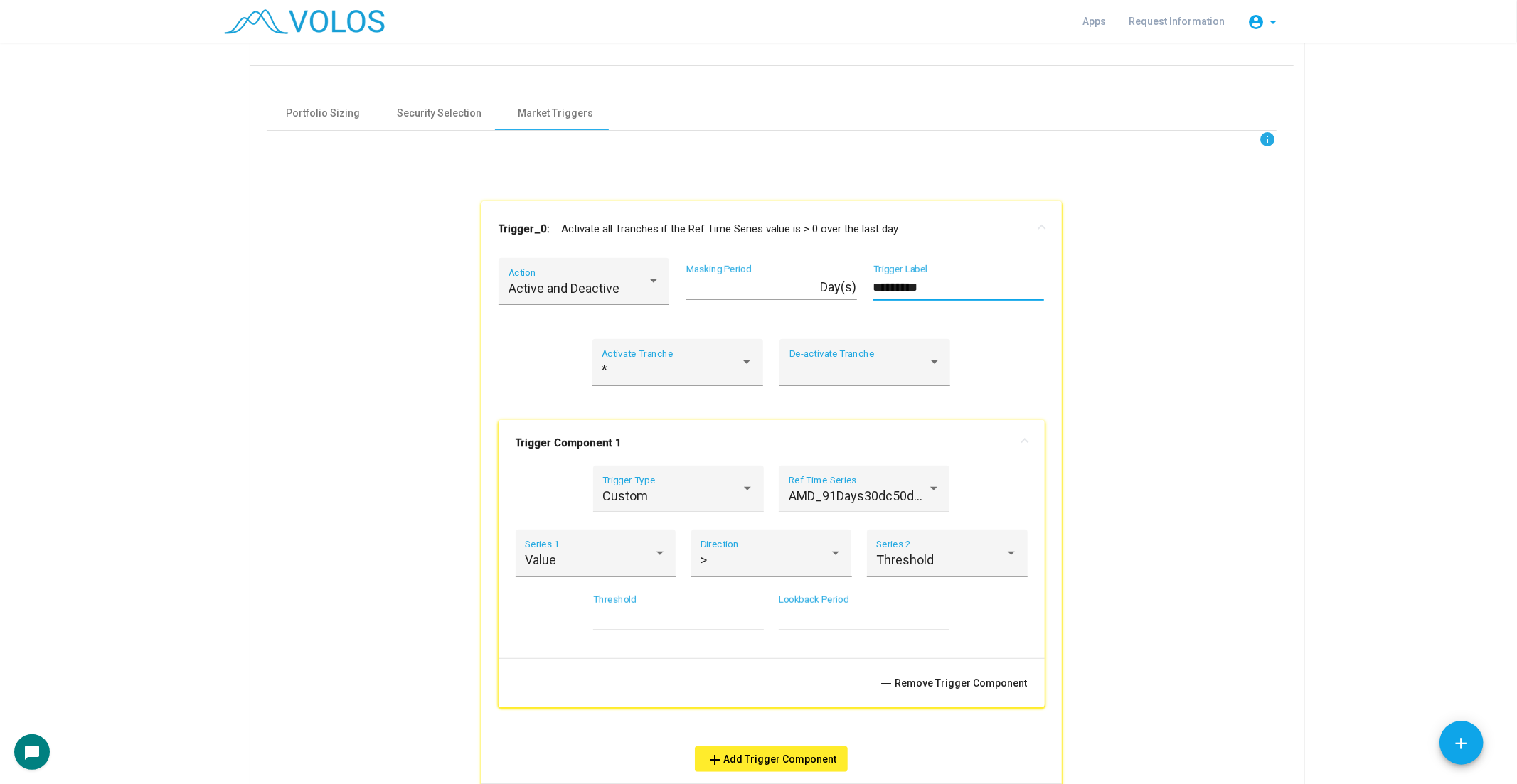
click at [902, 289] on input "*********" at bounding box center [958, 287] width 171 height 14
type input "*"
click at [873, 290] on input "**********" at bounding box center [958, 287] width 171 height 14
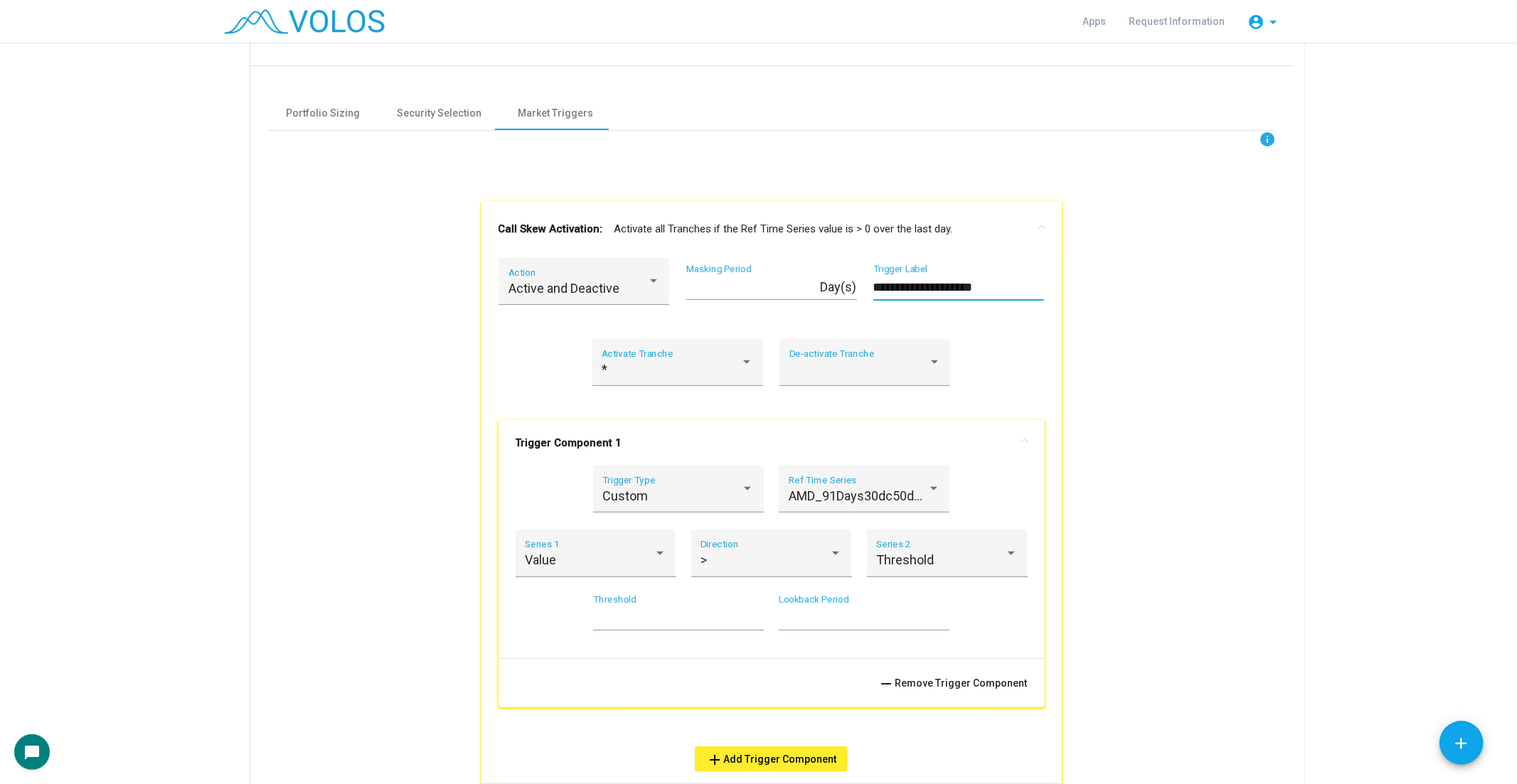
type input "**********"
click at [946, 223] on mat-panel-title "Call Skew Activation: Activate all Tranches if the Ref Time Series value is > 0…" at bounding box center [762, 229] width 529 height 16
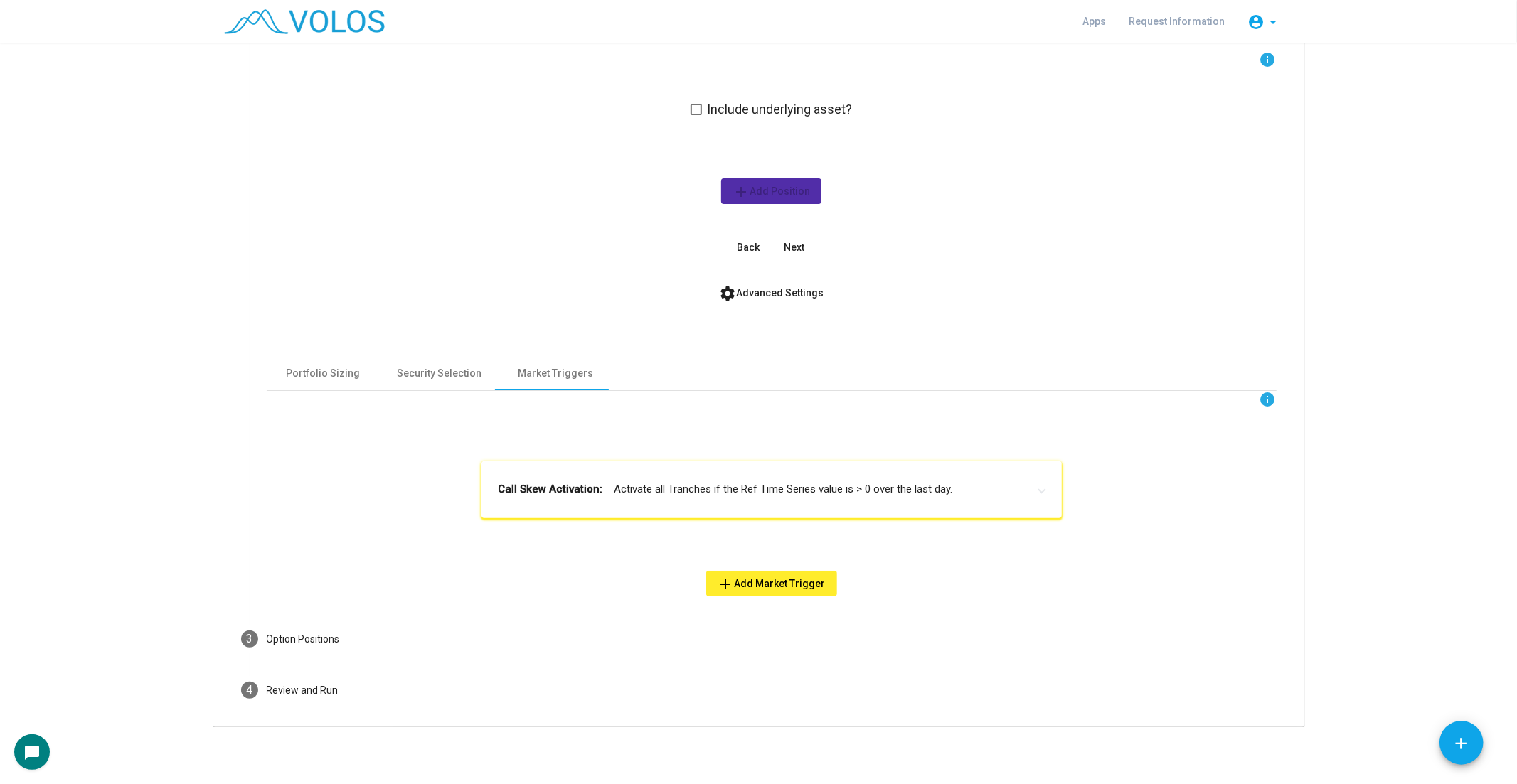
scroll to position [161, 0]
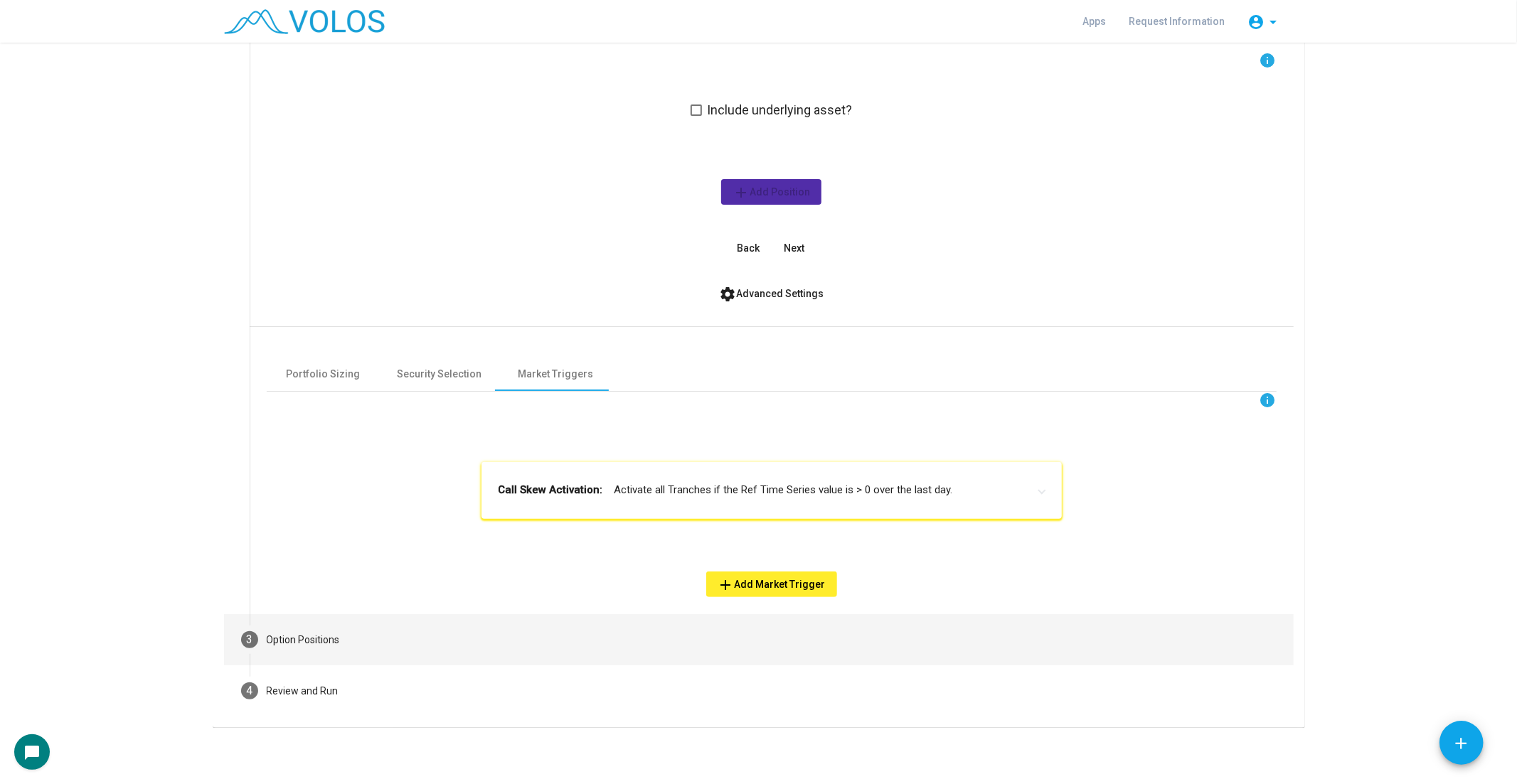
click at [764, 629] on mat-step-header "3 Option Positions" at bounding box center [758, 639] width 1070 height 51
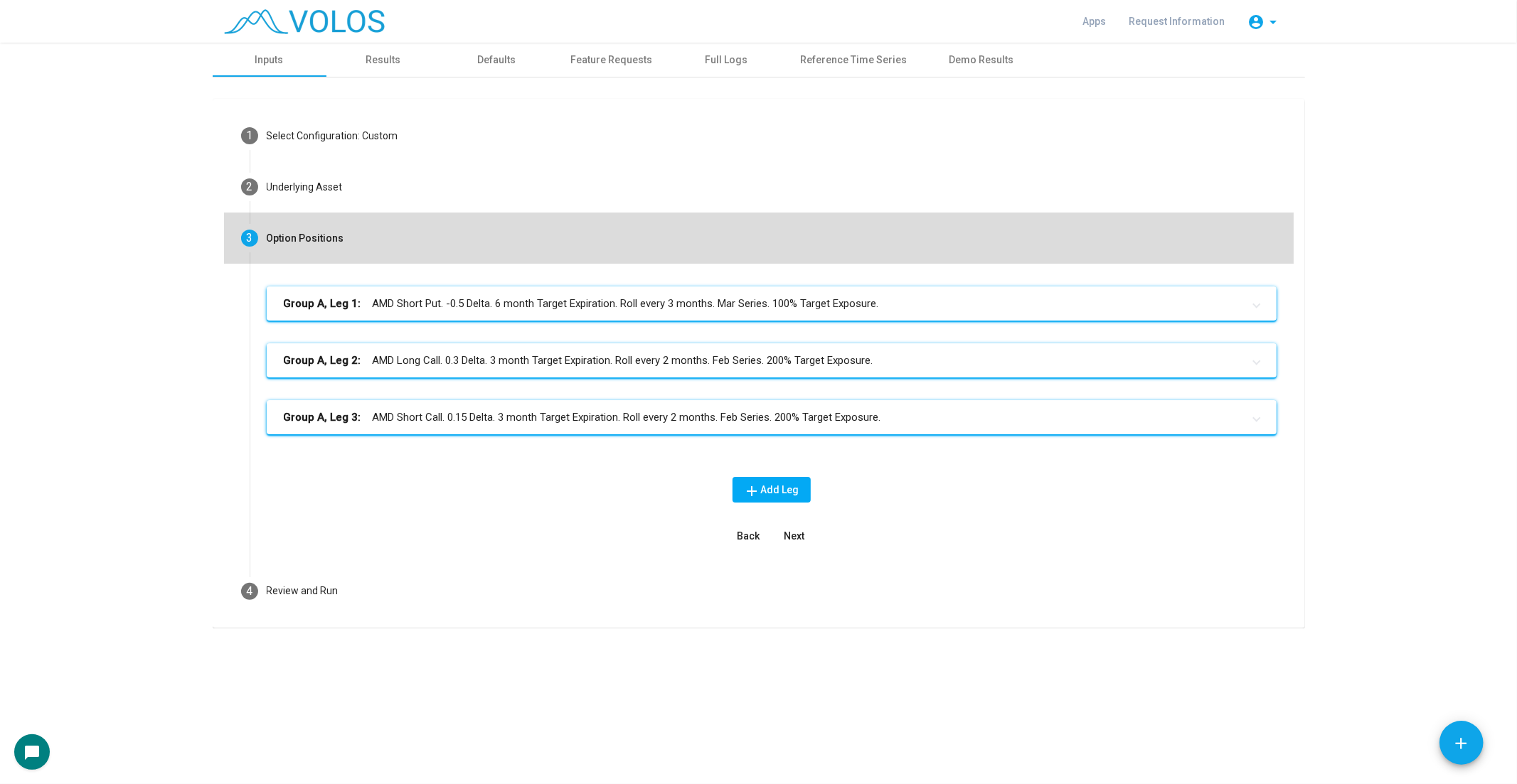
scroll to position [0, 0]
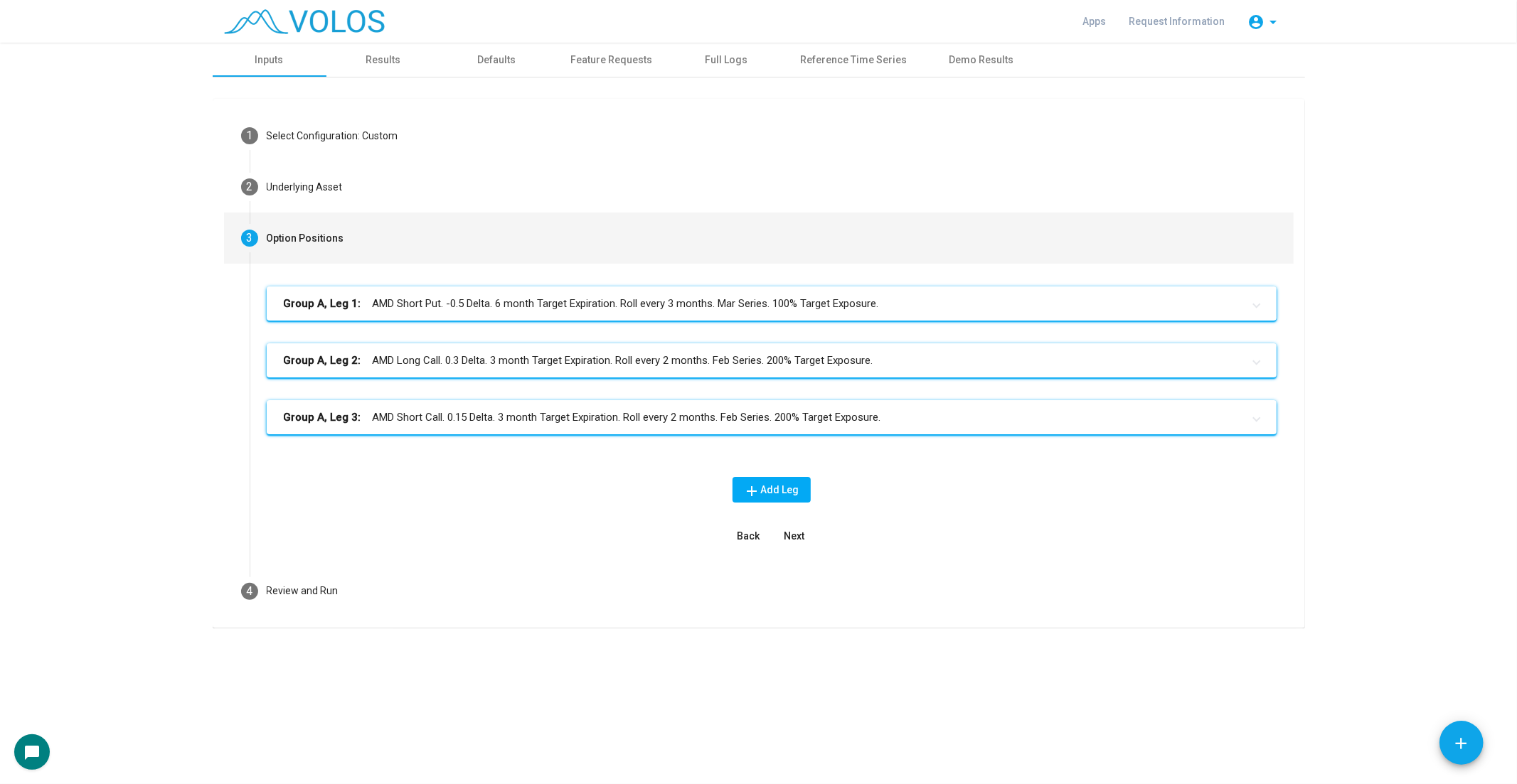
click at [803, 533] on span "Next" at bounding box center [793, 535] width 21 height 12
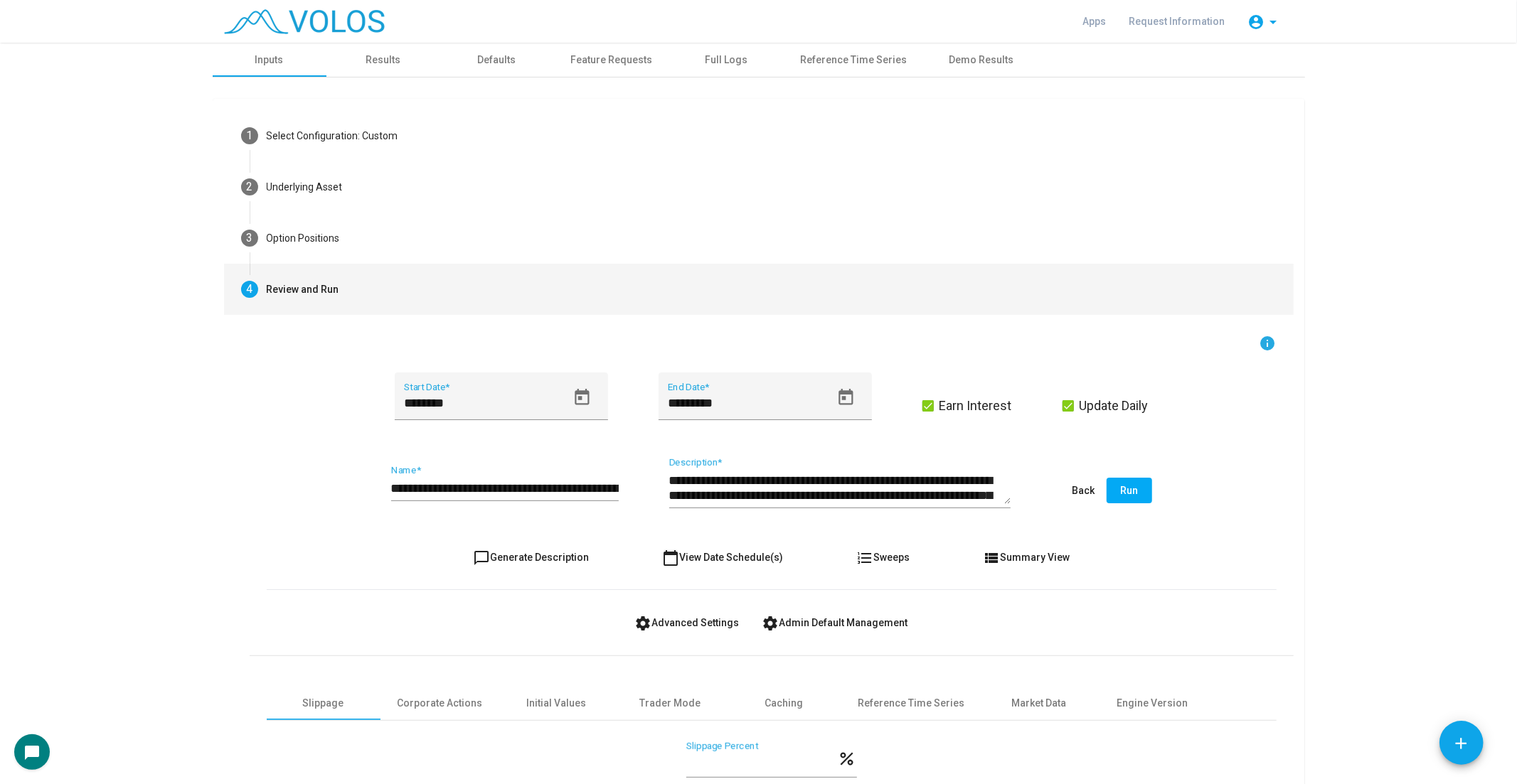
click at [553, 545] on button "chat_bubble_outline Generate Description" at bounding box center [530, 557] width 139 height 26
type textarea "**********"
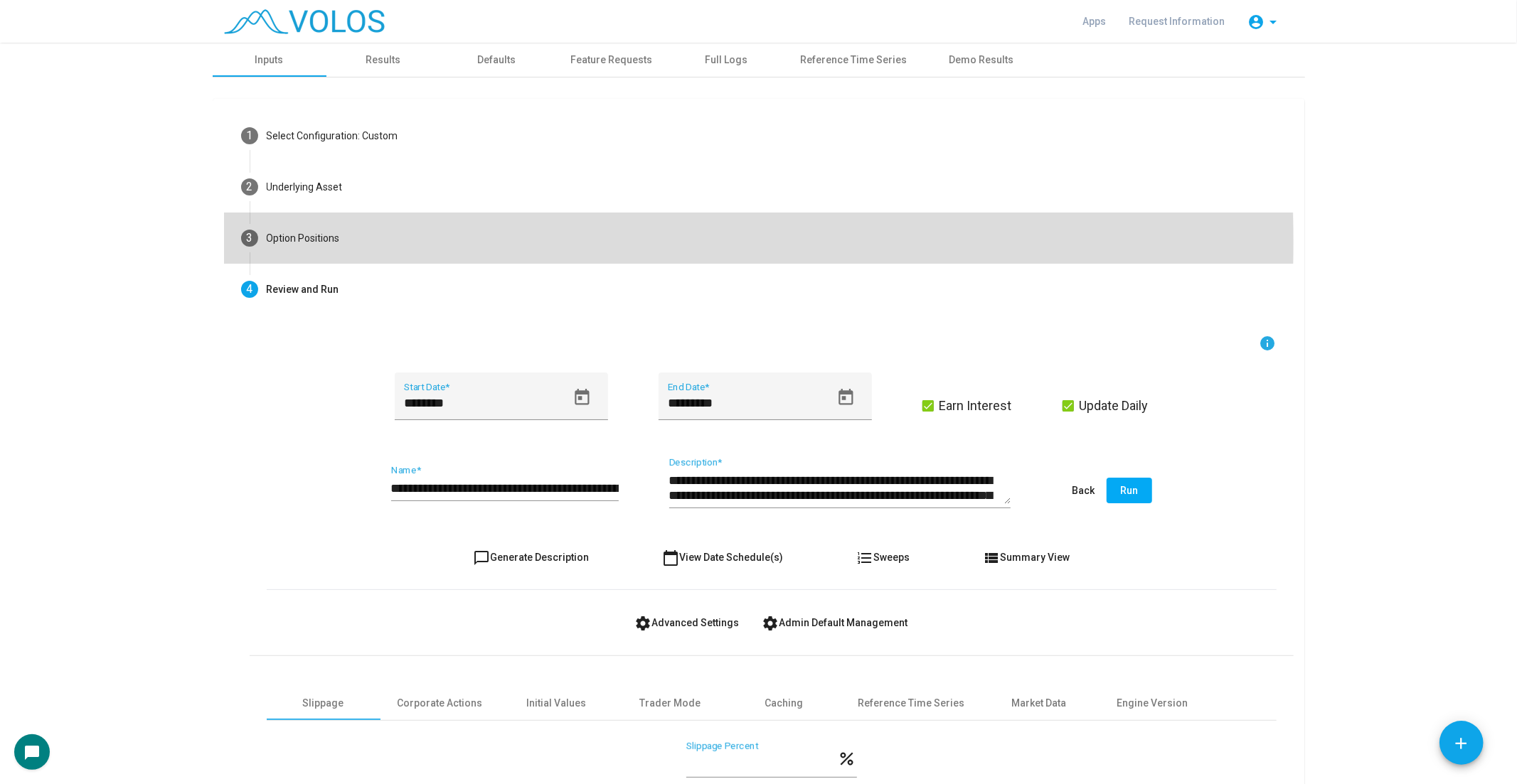
click at [654, 241] on mat-step-header "3 Option Positions" at bounding box center [758, 238] width 1070 height 51
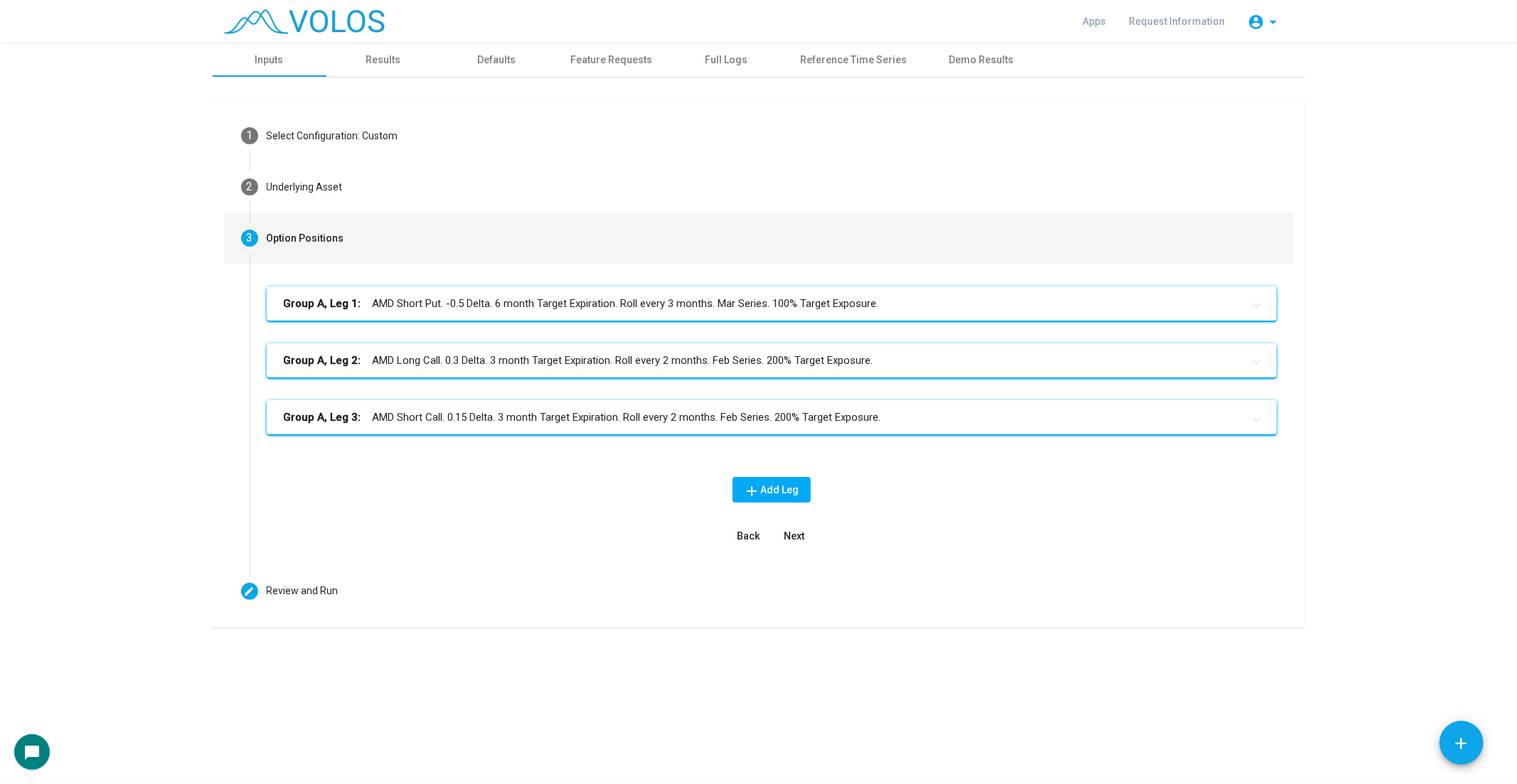
drag, startPoint x: 704, startPoint y: 432, endPoint x: 733, endPoint y: 402, distance: 41.7
click at [706, 432] on mat-expansion-panel-header "Group A, Leg 3: AMD Short Call. 0.15 Delta. 3 month Target Expiration. Roll eve…" at bounding box center [771, 417] width 1010 height 34
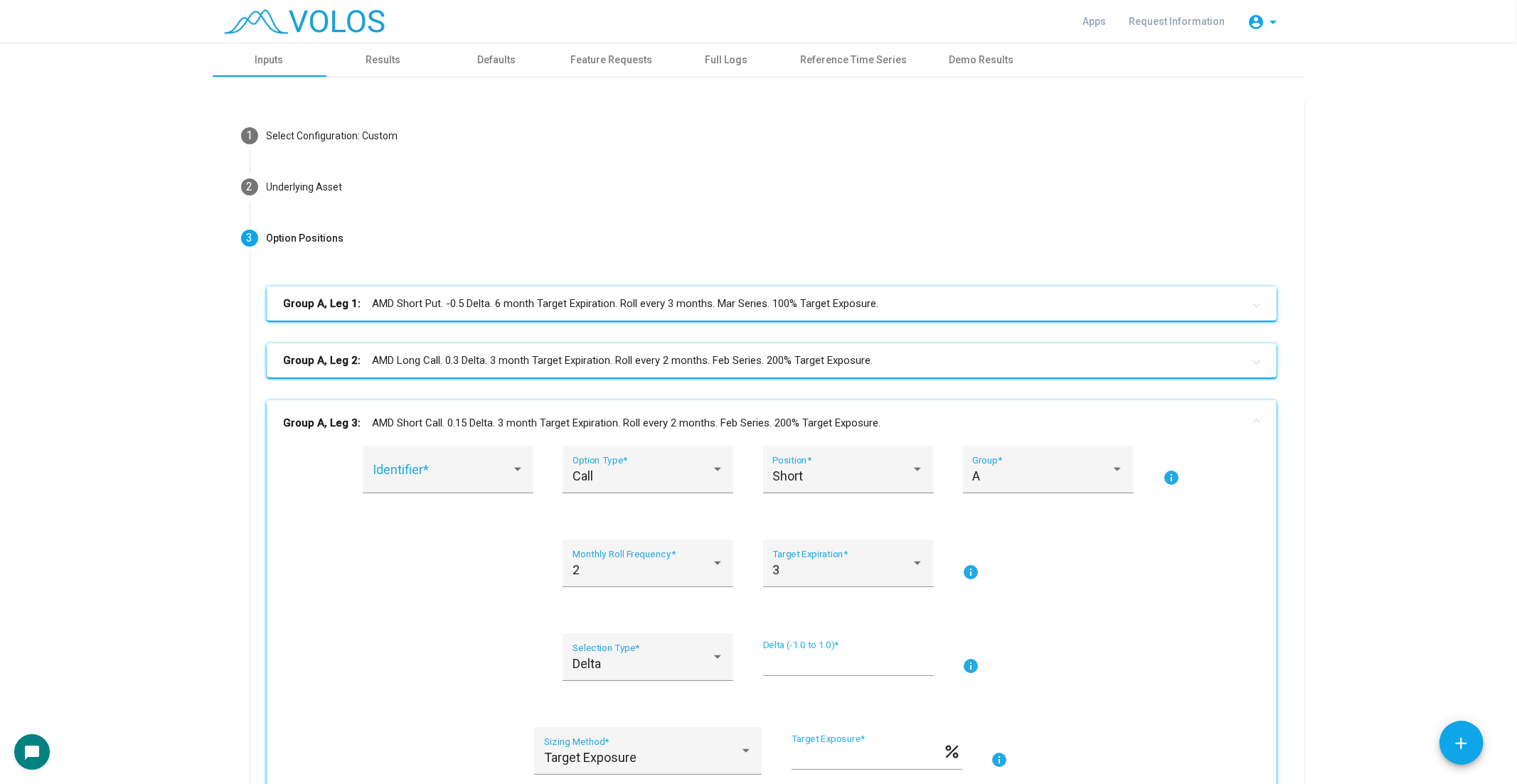
click at [762, 363] on mat-panel-title "Group A, Leg 2: AMD Long Call. 0.3 Delta. 3 month Target Expiration. Roll every…" at bounding box center [763, 360] width 959 height 16
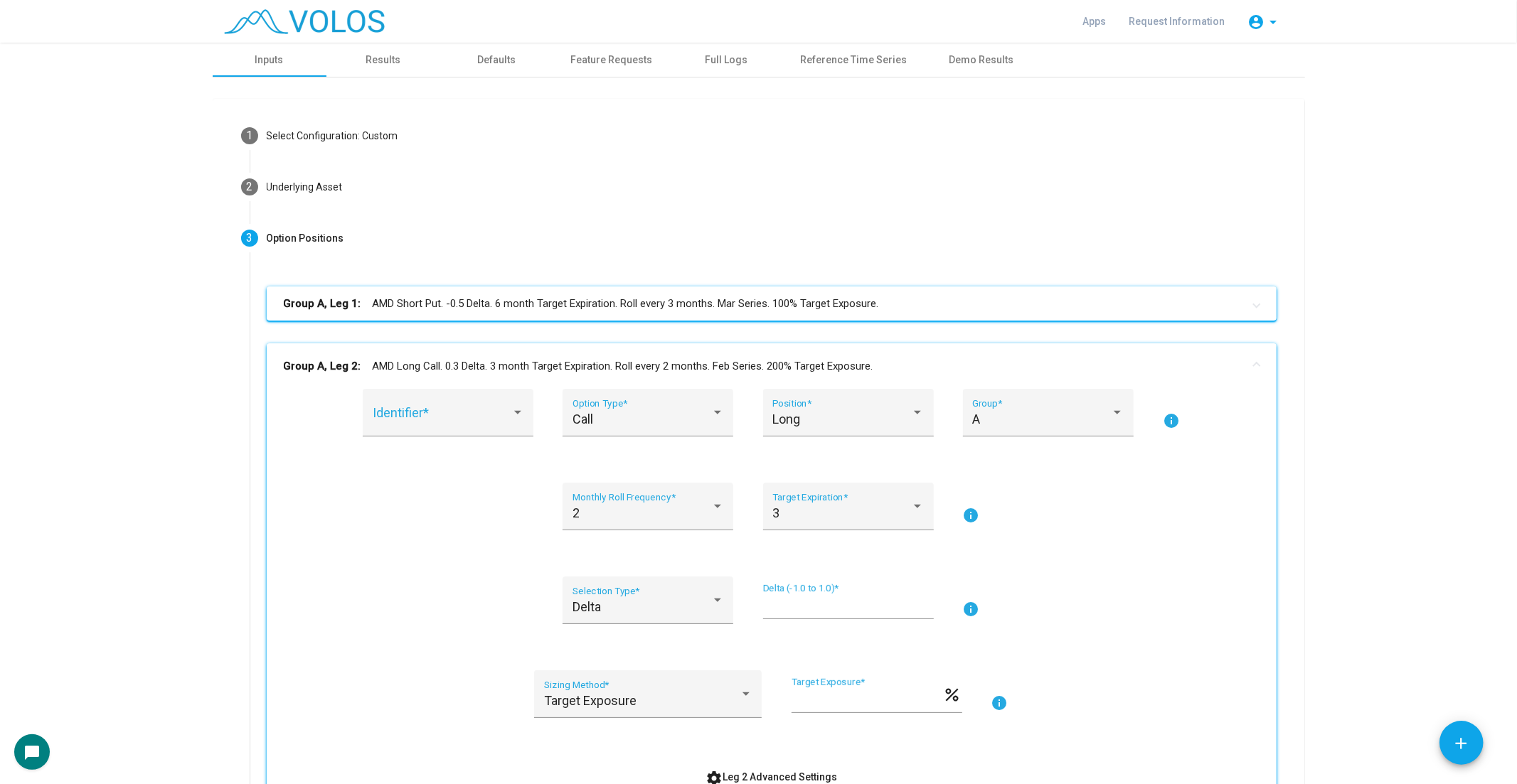
drag, startPoint x: 786, startPoint y: 292, endPoint x: 773, endPoint y: 345, distance: 54.6
click at [786, 290] on mat-expansion-panel-header "Group A, Leg 1: AMD Short Put. -0.5 Delta. 6 month Target Expiration. Roll ever…" at bounding box center [771, 303] width 1010 height 34
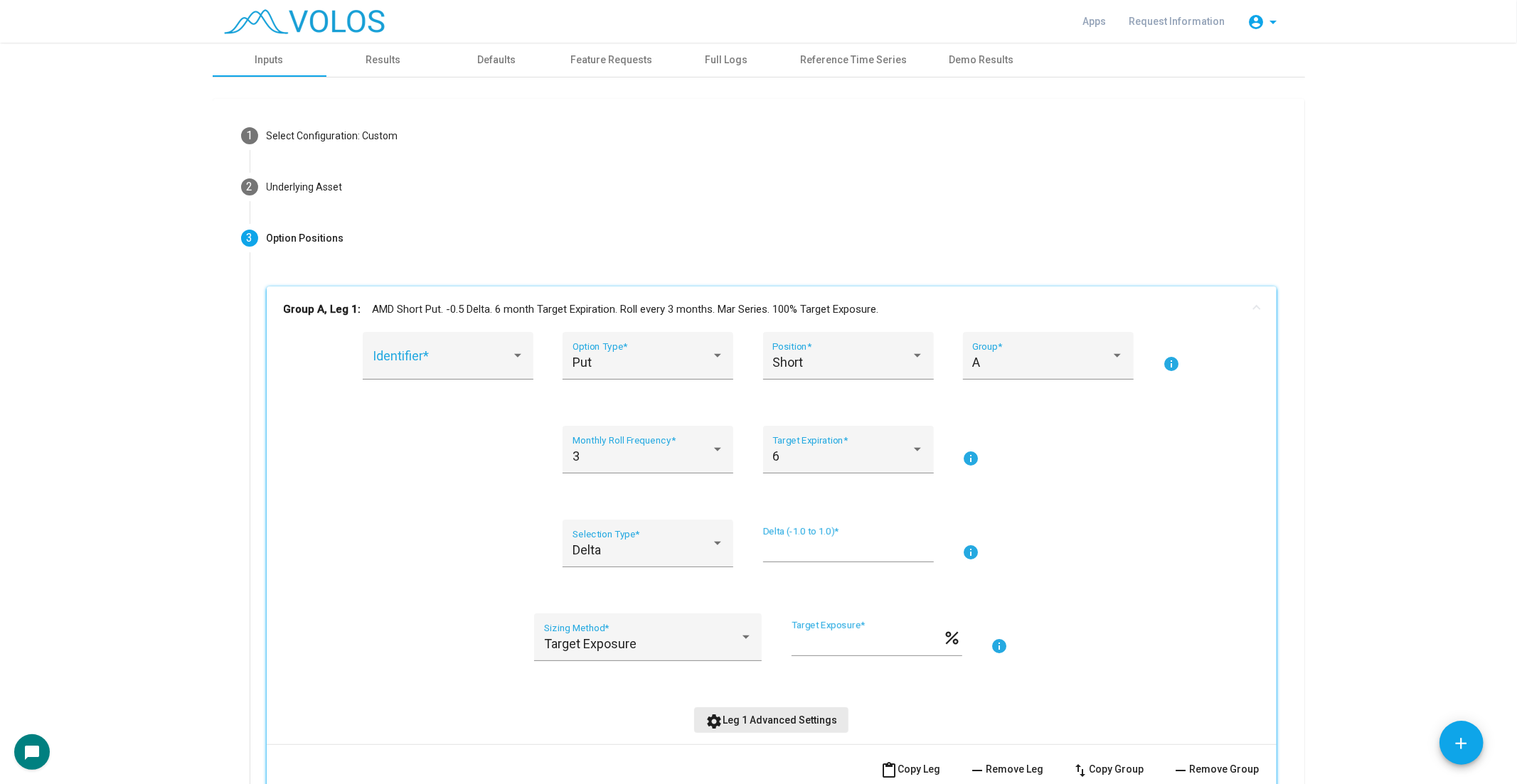
click at [801, 707] on button "settings Leg 1 Advanced Settings" at bounding box center [771, 720] width 154 height 26
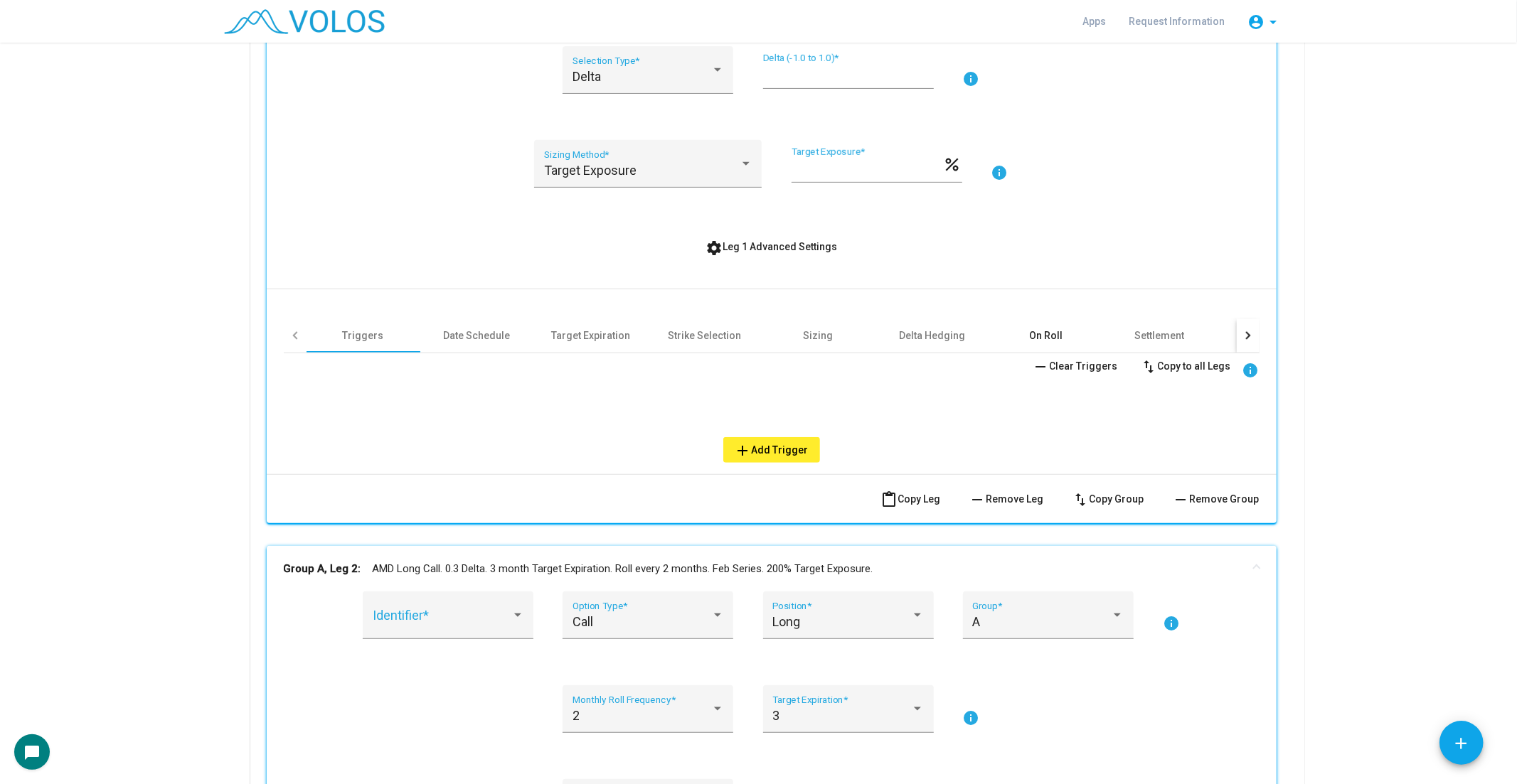
click at [1049, 337] on div "On Roll" at bounding box center [1045, 335] width 33 height 14
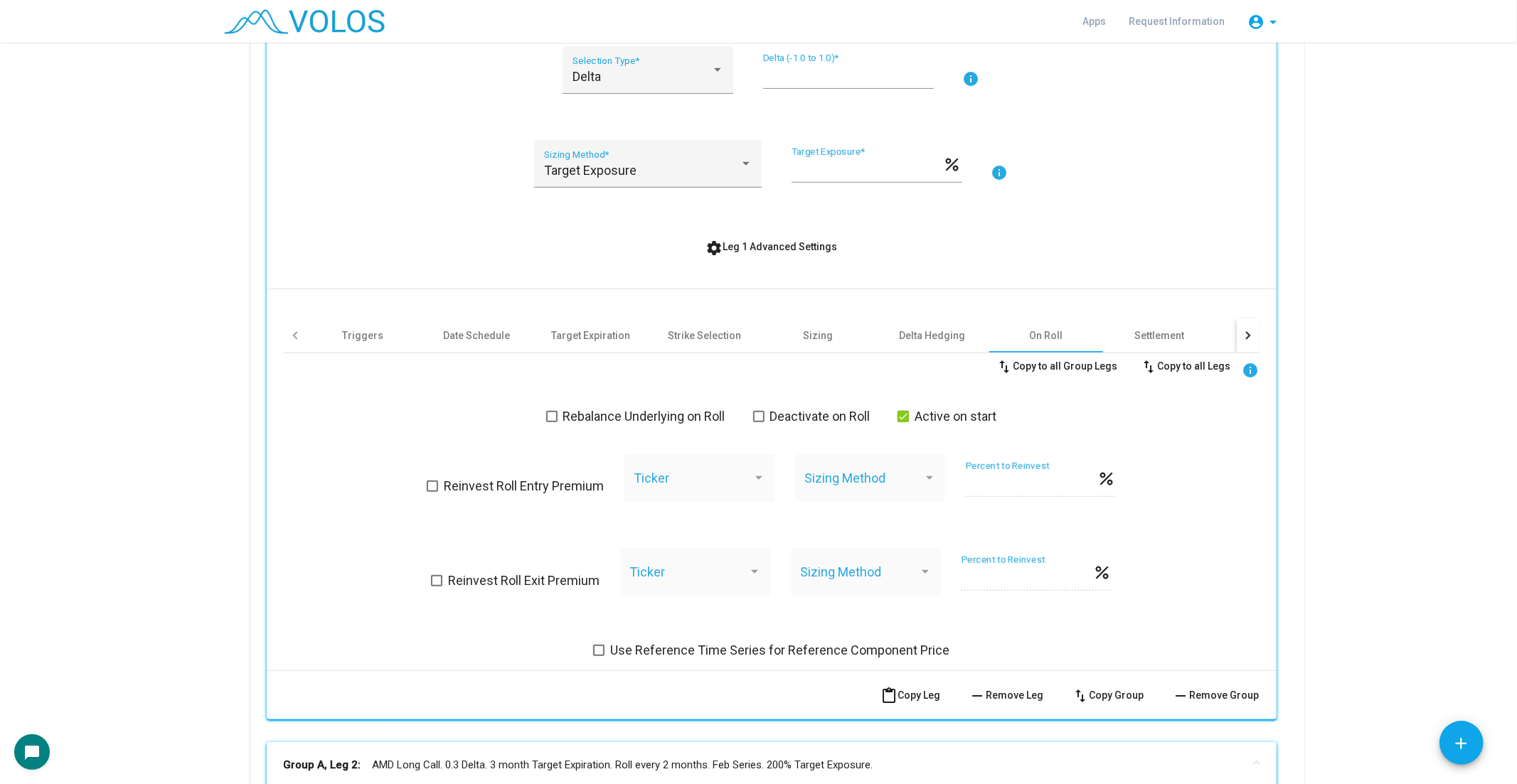
click at [942, 408] on span "Active on start" at bounding box center [954, 416] width 81 height 17
click at [818, 408] on span "Deactivate on Roll" at bounding box center [820, 416] width 100 height 17
click at [794, 246] on span "settings Leg 1 Advanced Settings" at bounding box center [771, 246] width 131 height 12
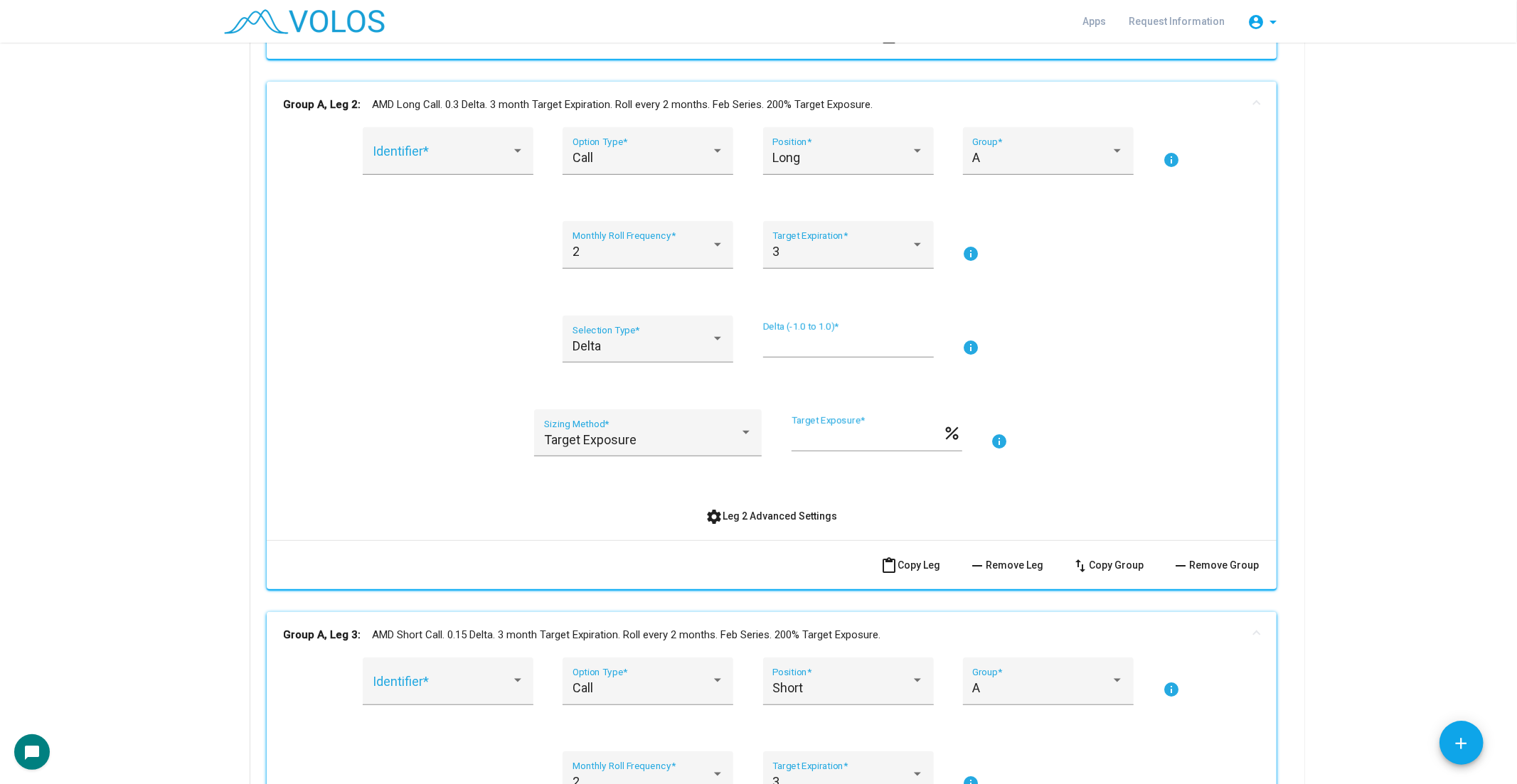
scroll to position [789, 0]
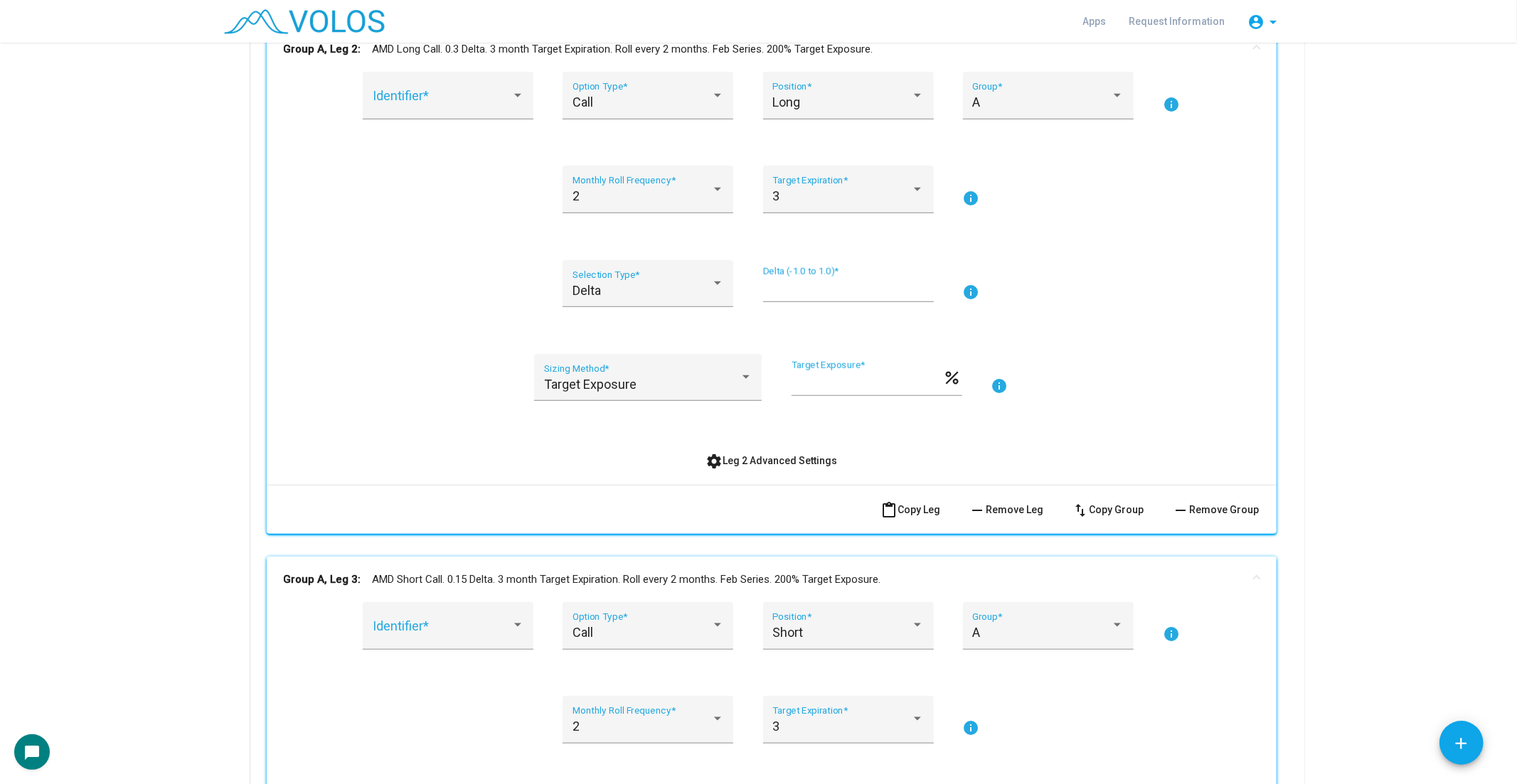
click at [762, 442] on div "Identifier * Call Option Type * Long Position * A Group * info 2 Monthly Roll F…" at bounding box center [771, 272] width 976 height 400
click at [758, 459] on span "settings Leg 2 Advanced Settings" at bounding box center [771, 460] width 131 height 12
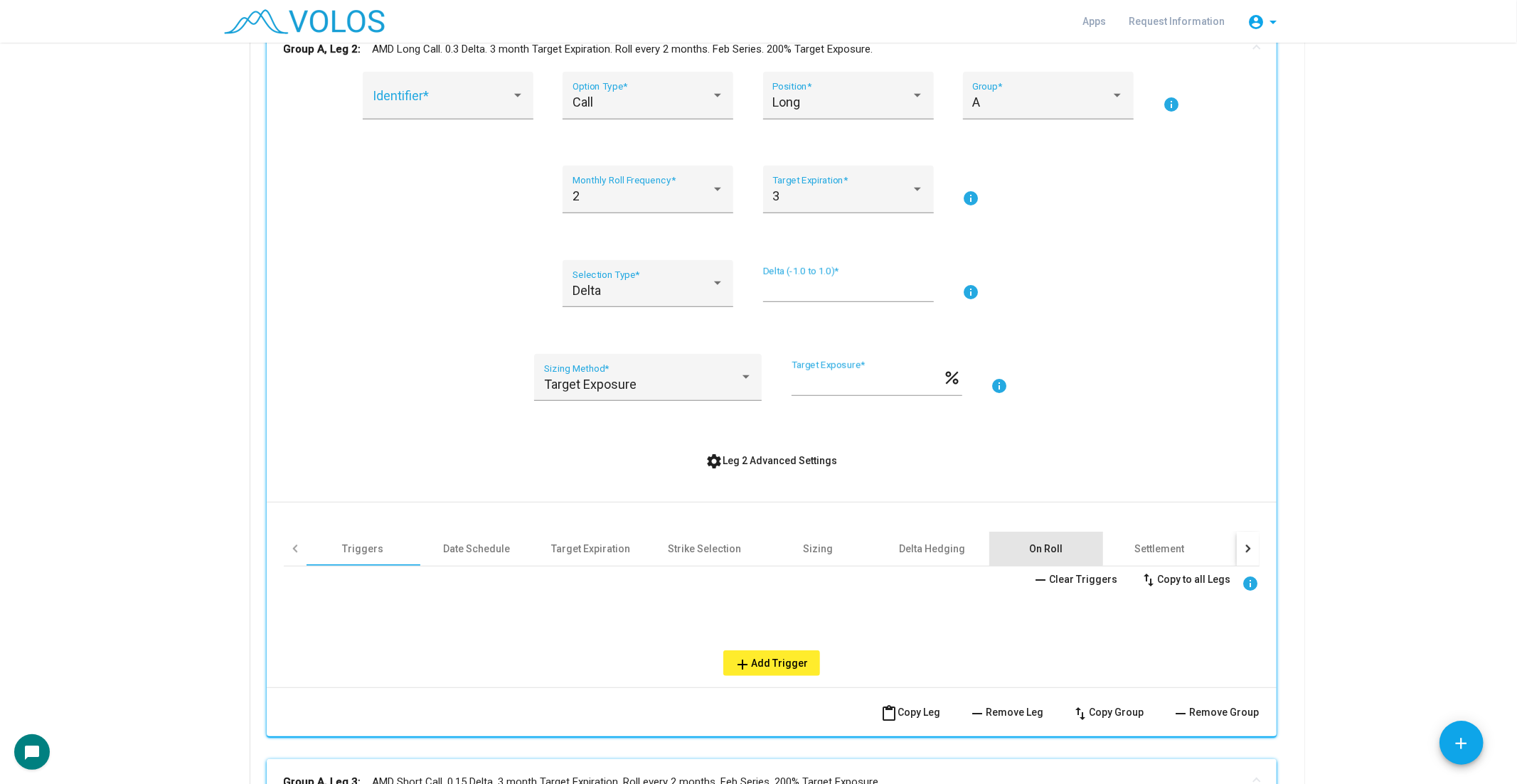
click at [1029, 542] on div "On Roll" at bounding box center [1045, 549] width 33 height 14
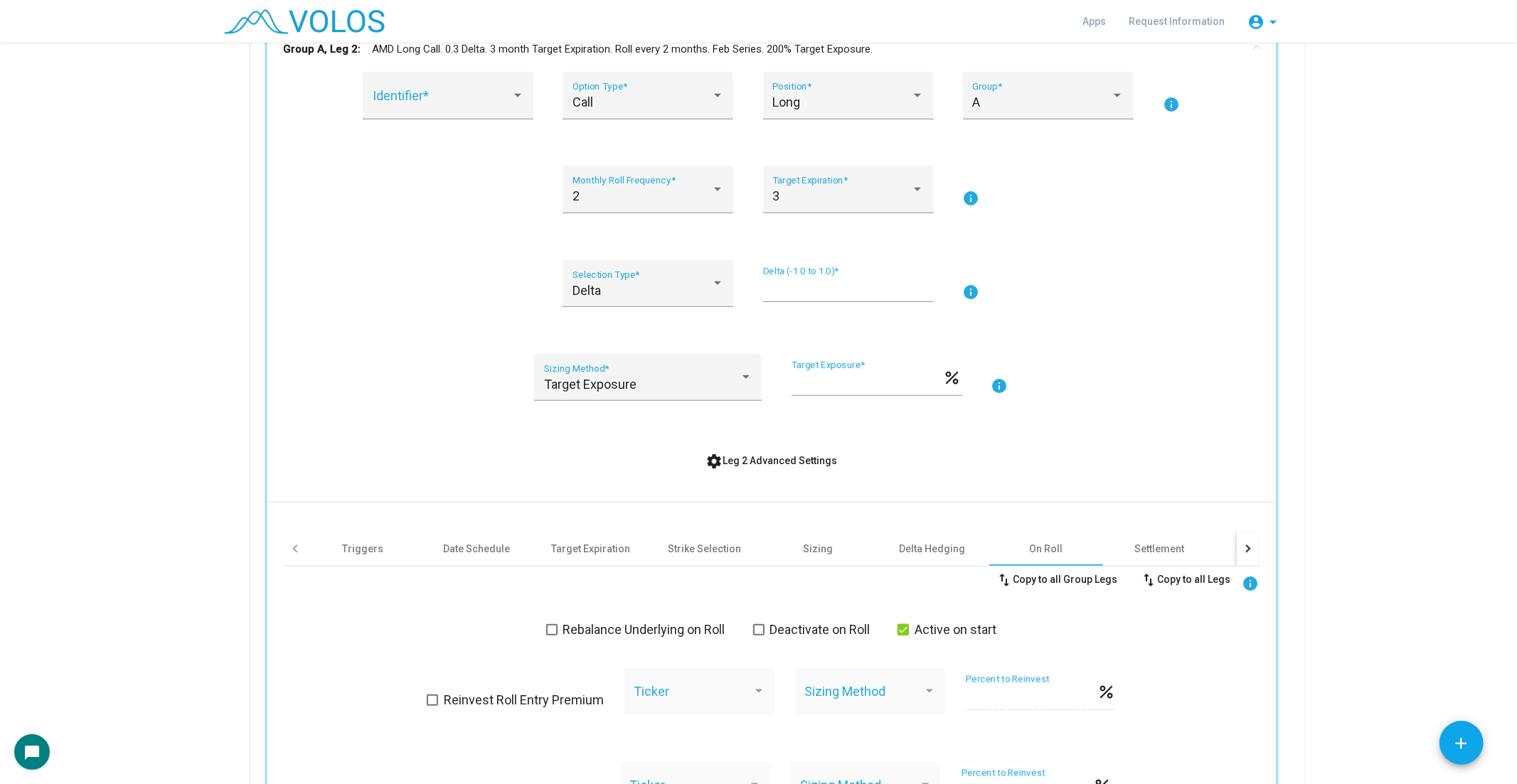
drag, startPoint x: 954, startPoint y: 629, endPoint x: 868, endPoint y: 628, distance: 86.0
click at [953, 629] on span "Active on start" at bounding box center [954, 629] width 81 height 17
click at [823, 627] on span "Deactivate on Roll" at bounding box center [820, 629] width 100 height 17
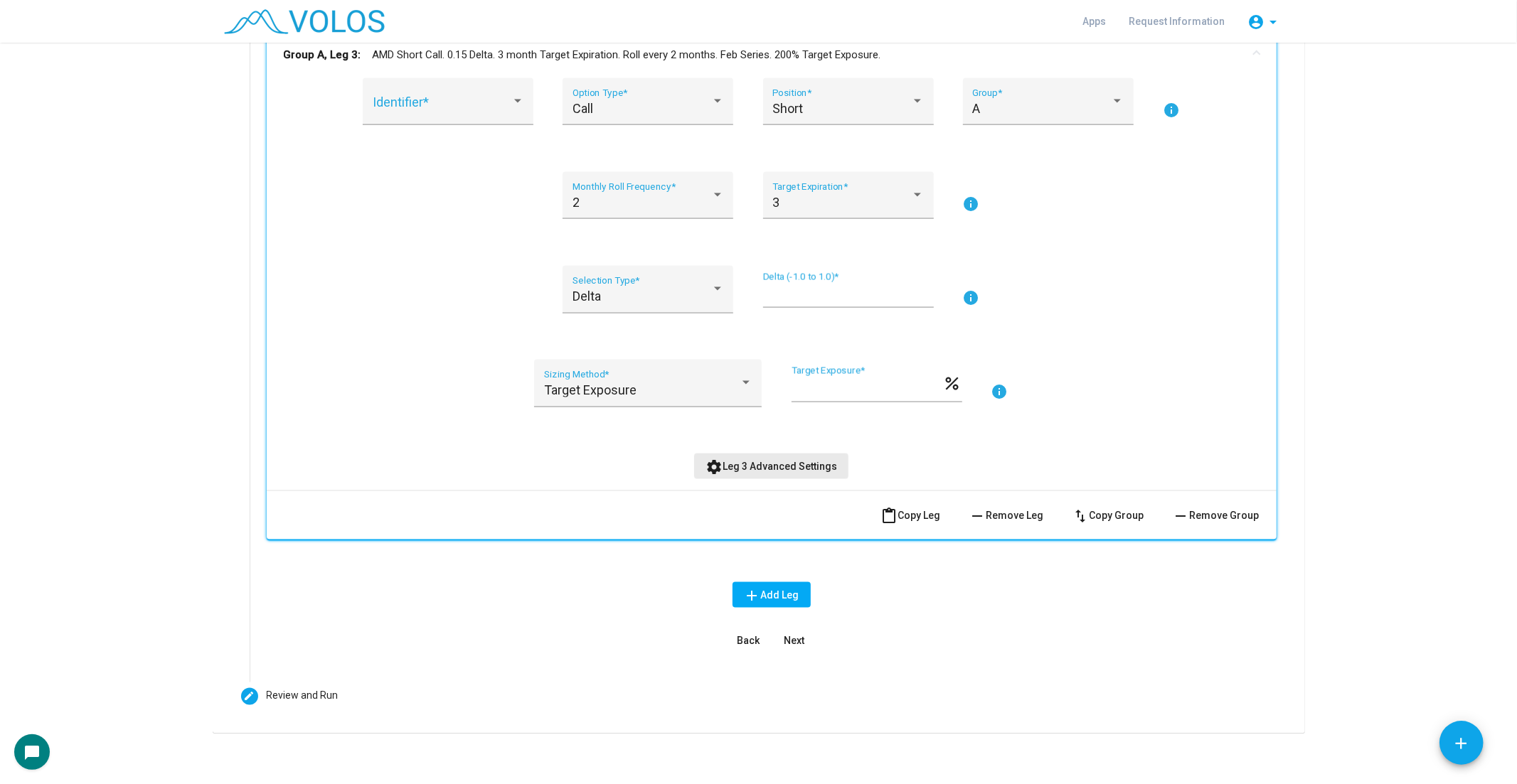
click at [781, 453] on button "settings Leg 3 Advanced Settings" at bounding box center [771, 466] width 154 height 26
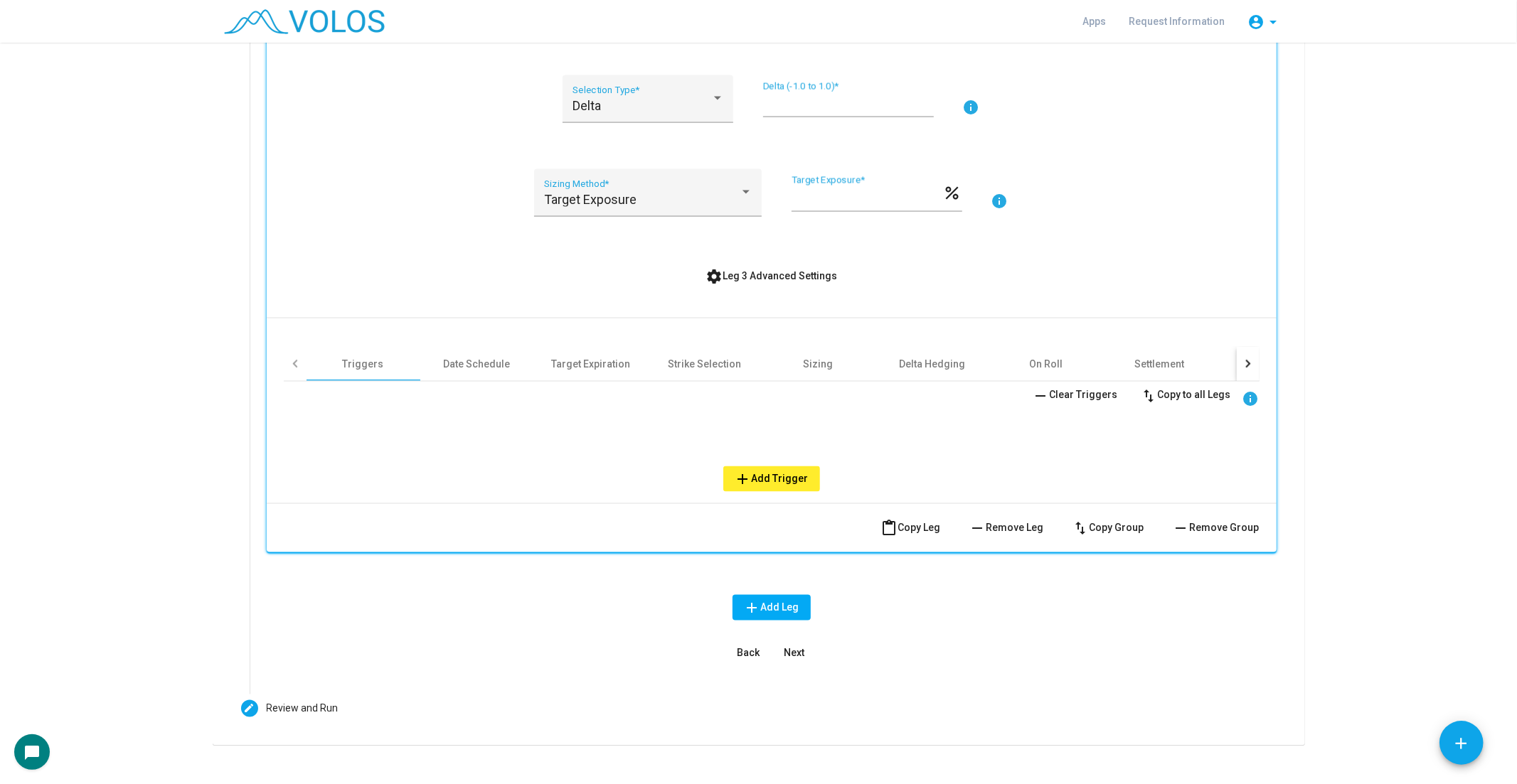
scroll to position [1915, 0]
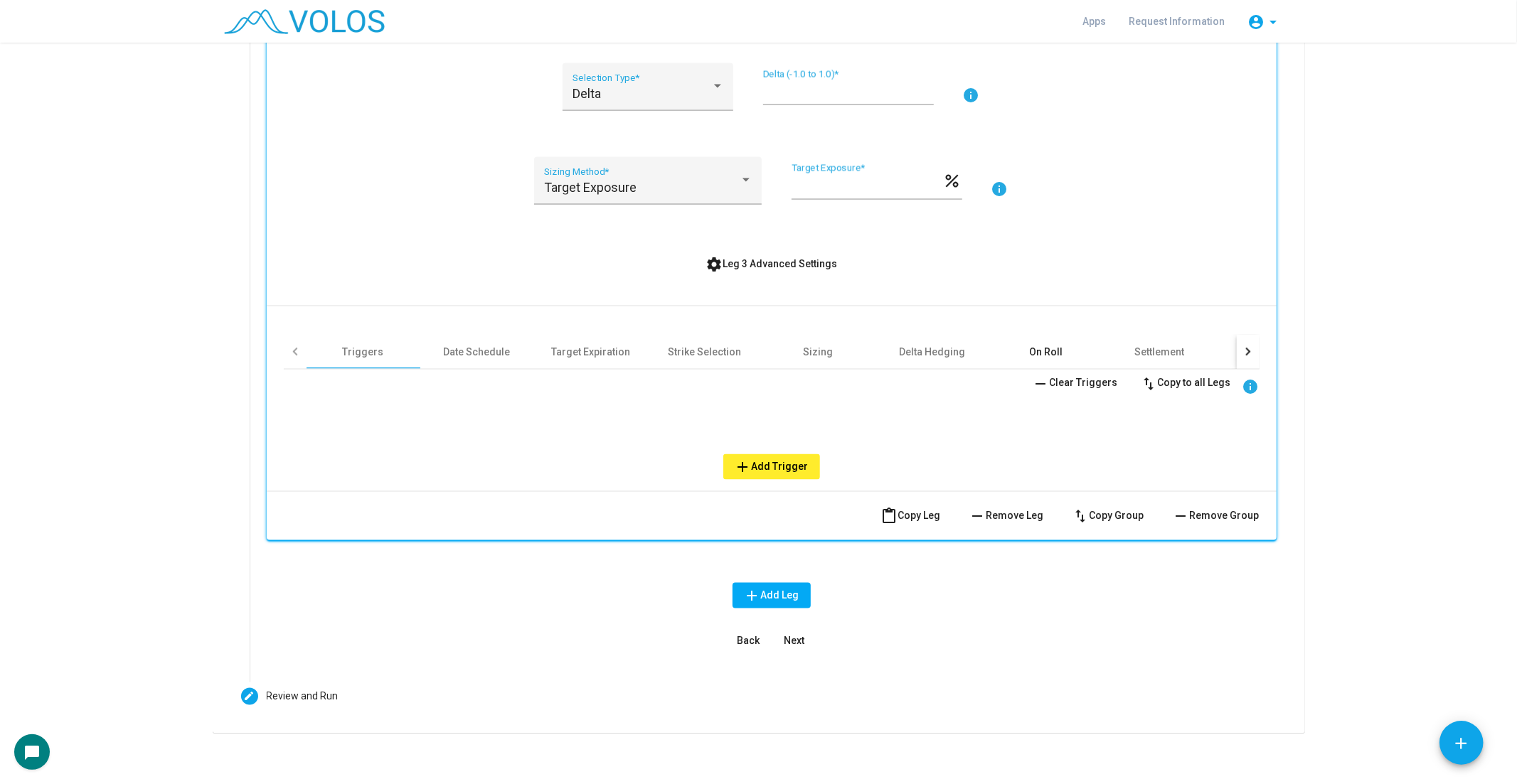
click at [1046, 345] on div "On Roll" at bounding box center [1045, 352] width 33 height 14
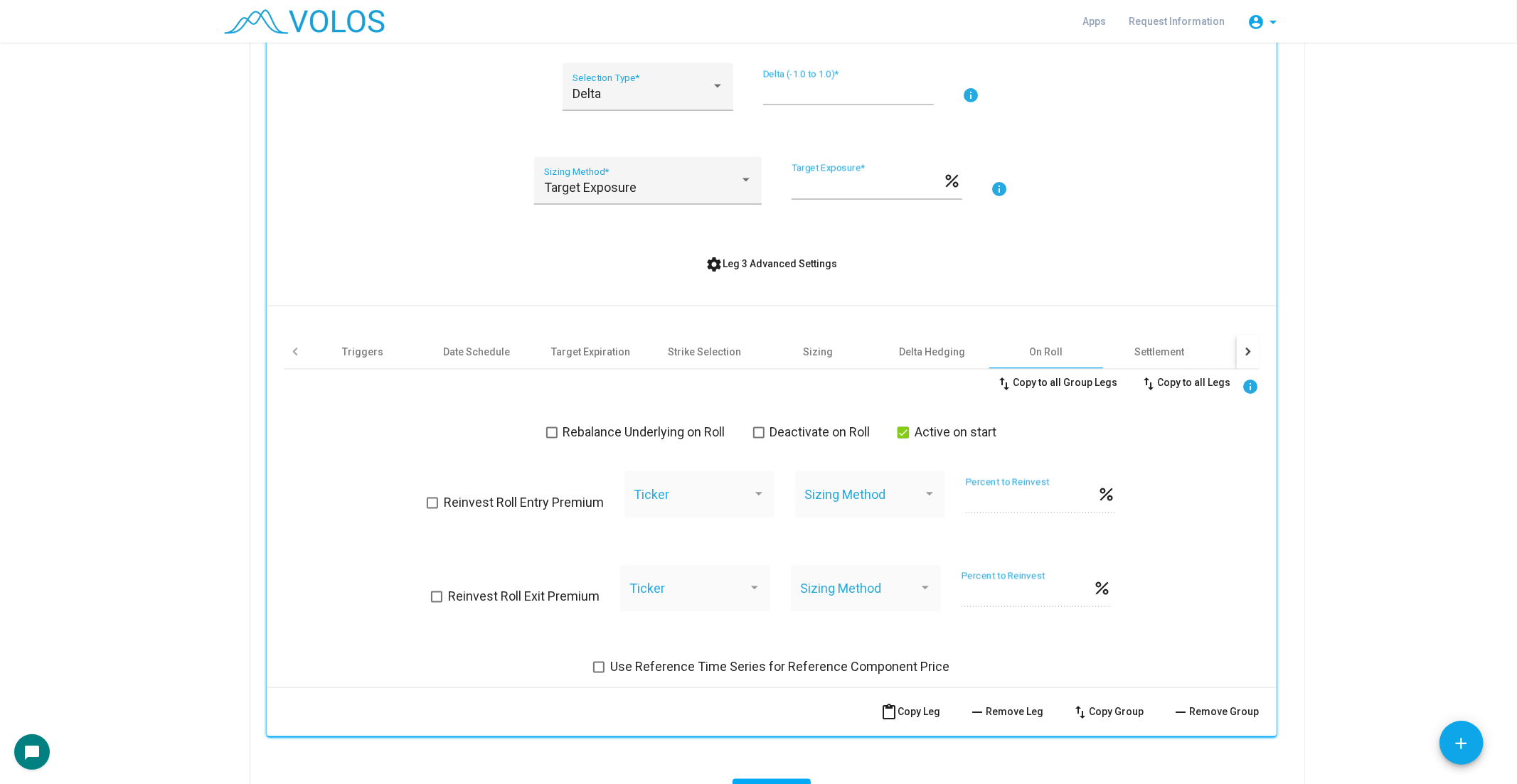
click at [828, 425] on span "Deactivate on Roll" at bounding box center [820, 433] width 100 height 17
click at [979, 425] on span "Active on start" at bounding box center [954, 433] width 81 height 17
click at [809, 251] on button "settings Leg 3 Advanced Settings" at bounding box center [771, 264] width 154 height 26
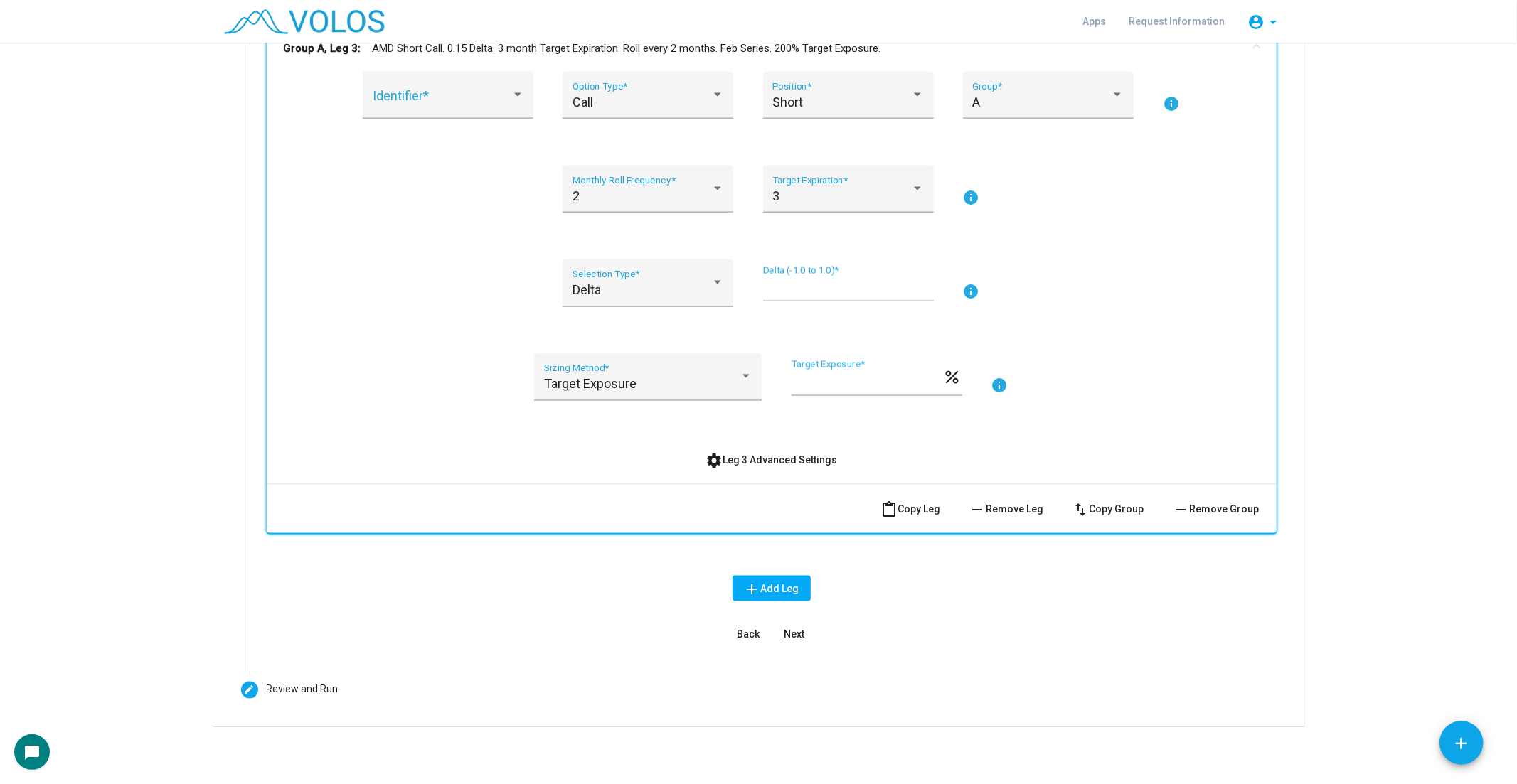
scroll to position [1713, 0]
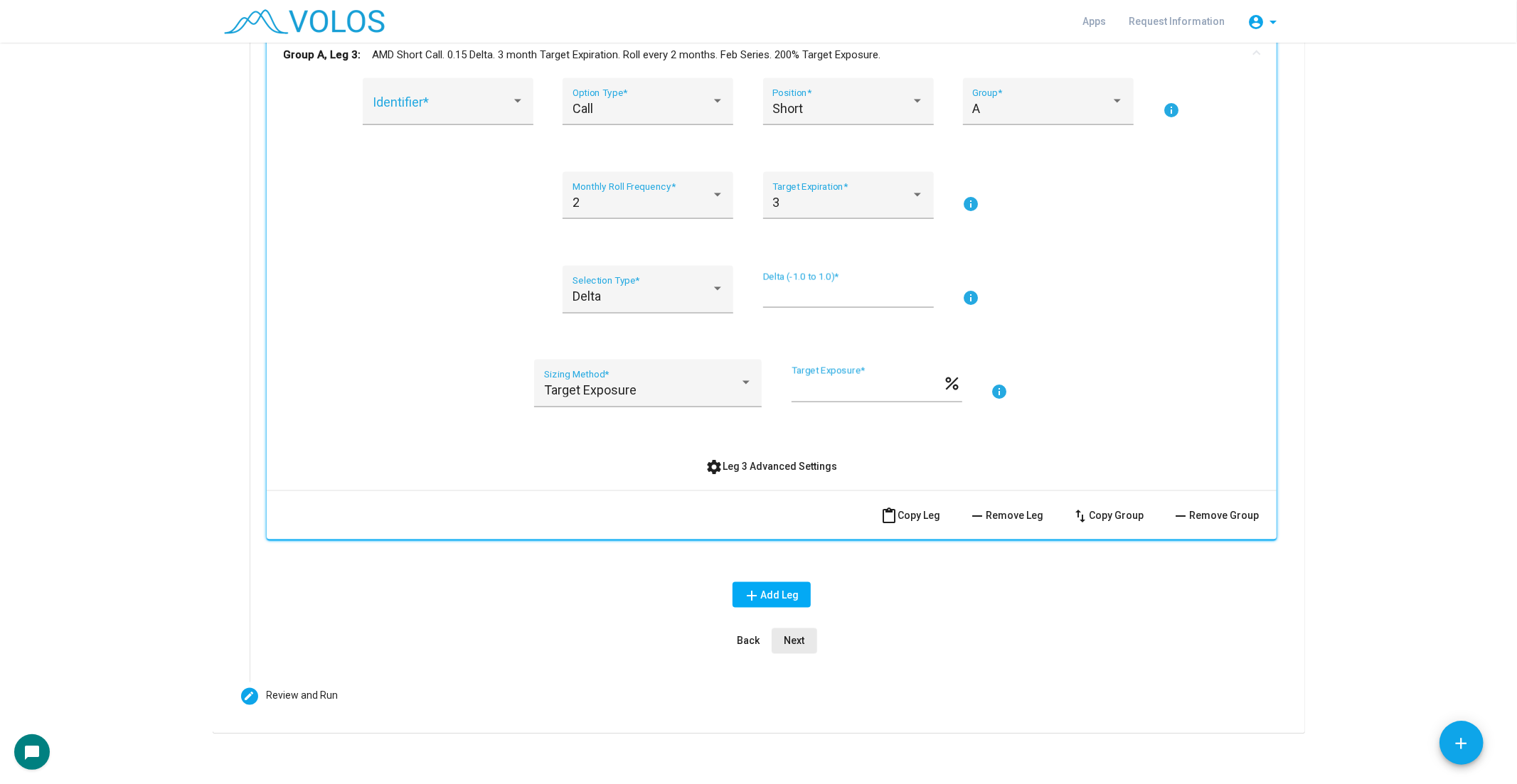
click at [787, 636] on span "Next" at bounding box center [793, 641] width 21 height 12
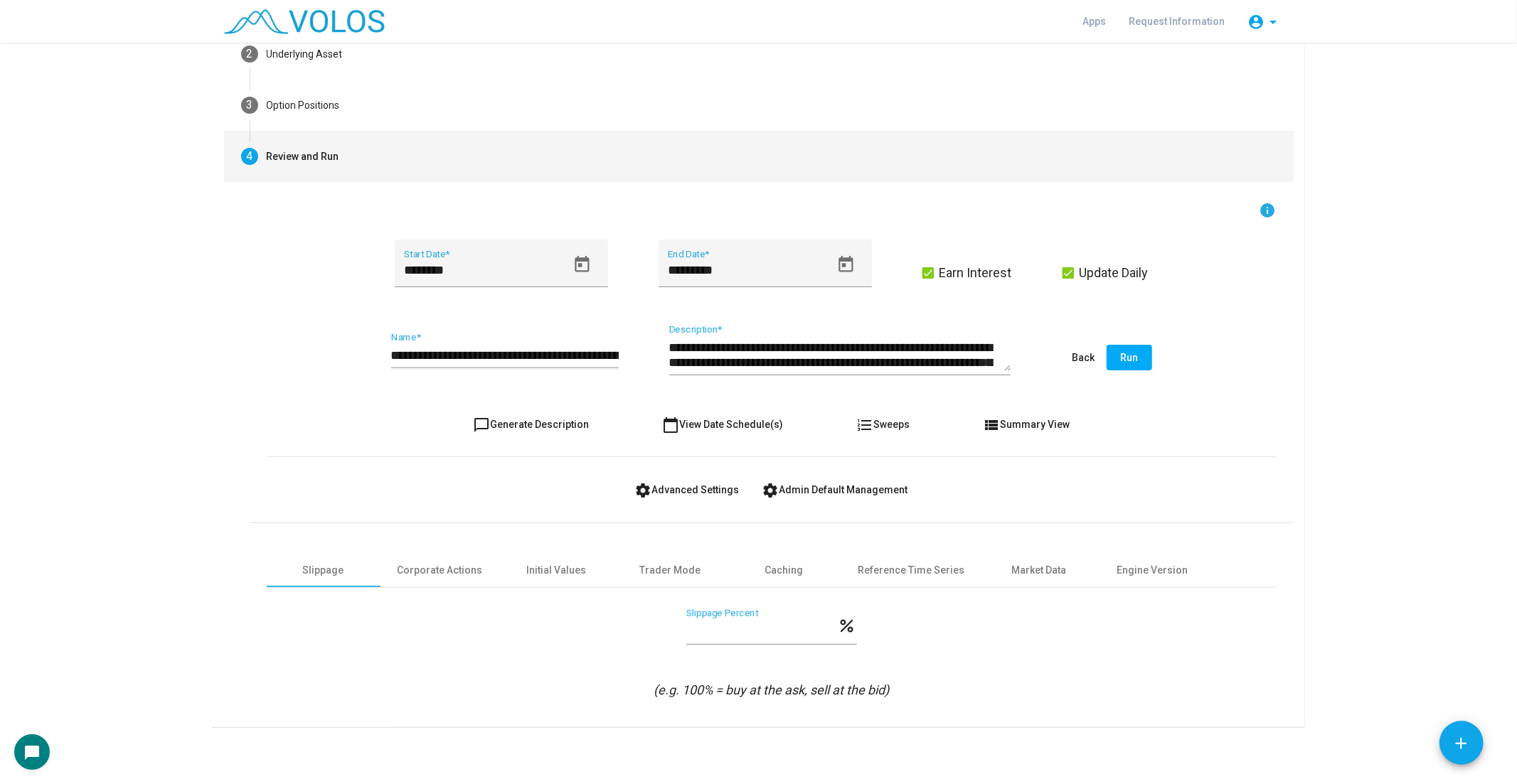
click at [564, 416] on button "chat_bubble_outline Generate Description" at bounding box center [530, 424] width 139 height 26
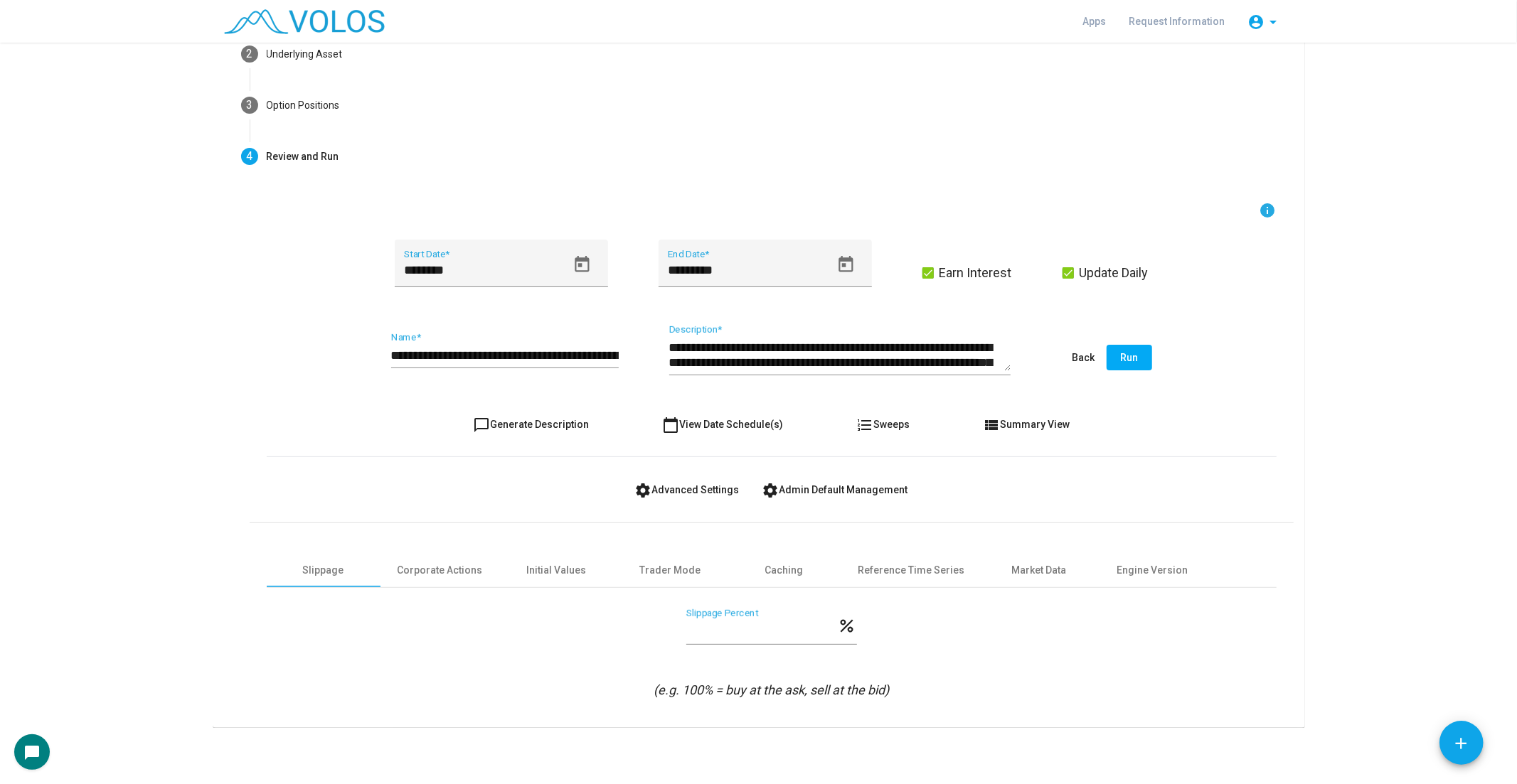
click at [391, 352] on input "**********" at bounding box center [504, 356] width 227 height 14
type input "**********"
click at [1122, 360] on span "Run" at bounding box center [1129, 357] width 18 height 12
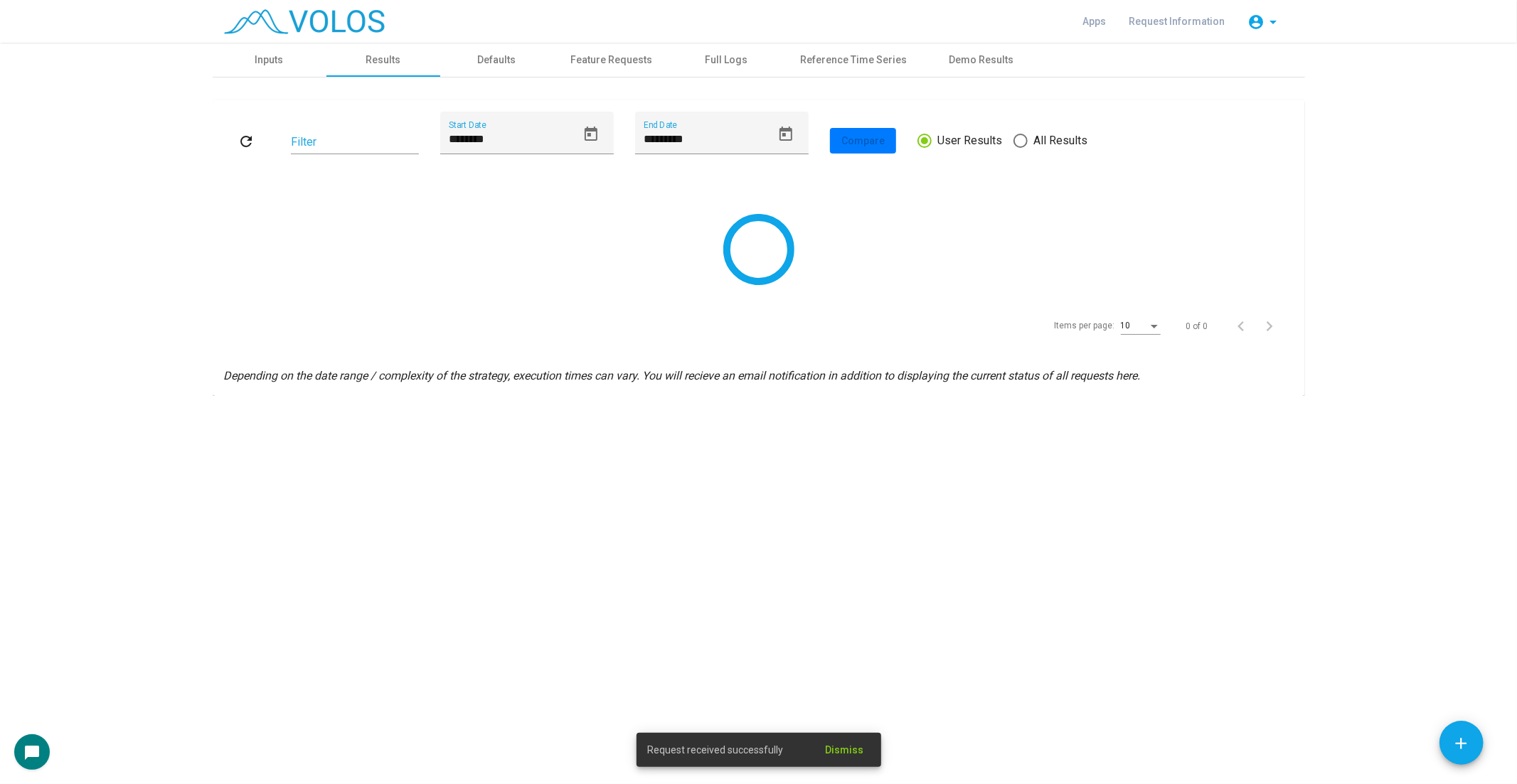
scroll to position [0, 0]
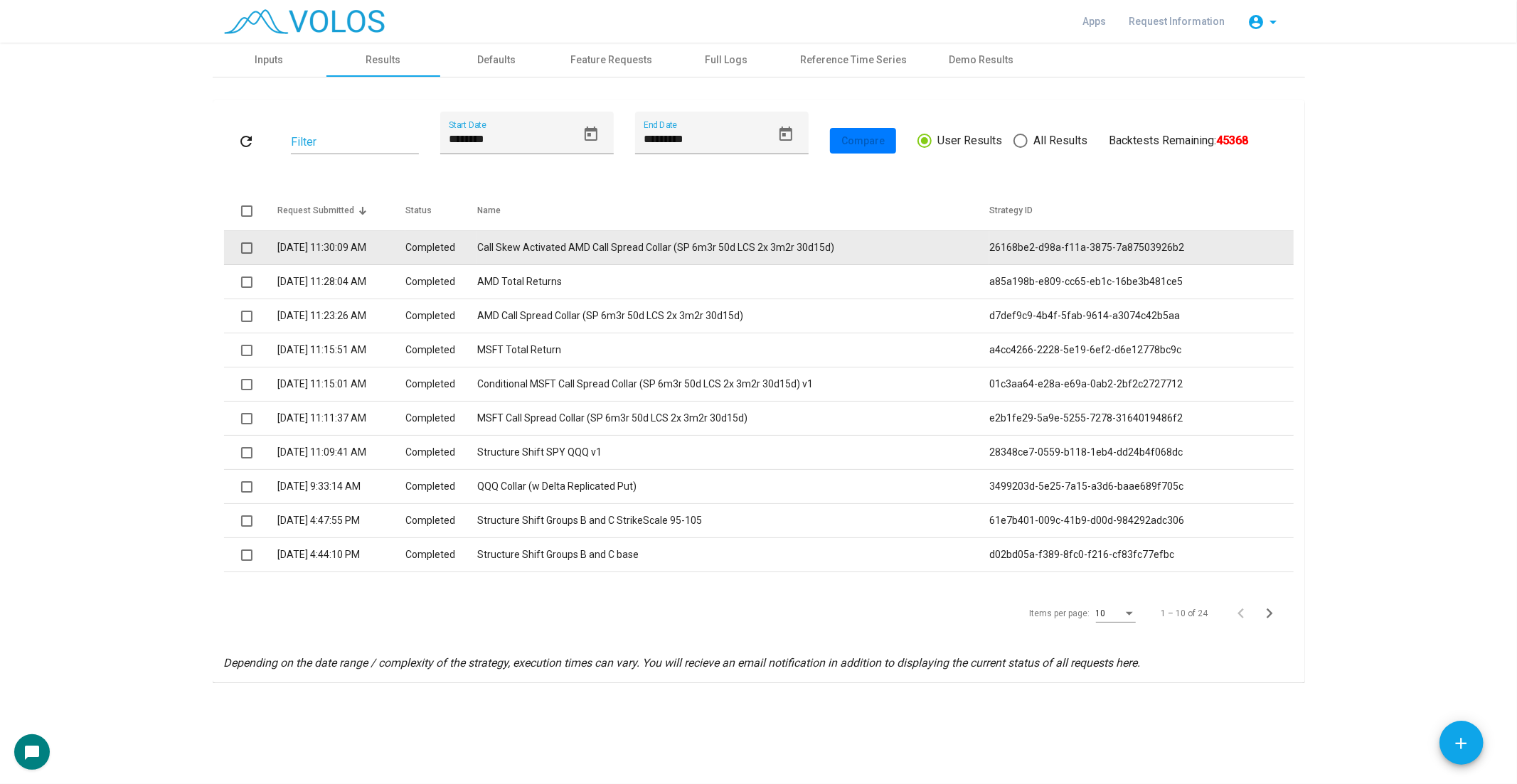
click at [275, 244] on td at bounding box center [250, 248] width 54 height 34
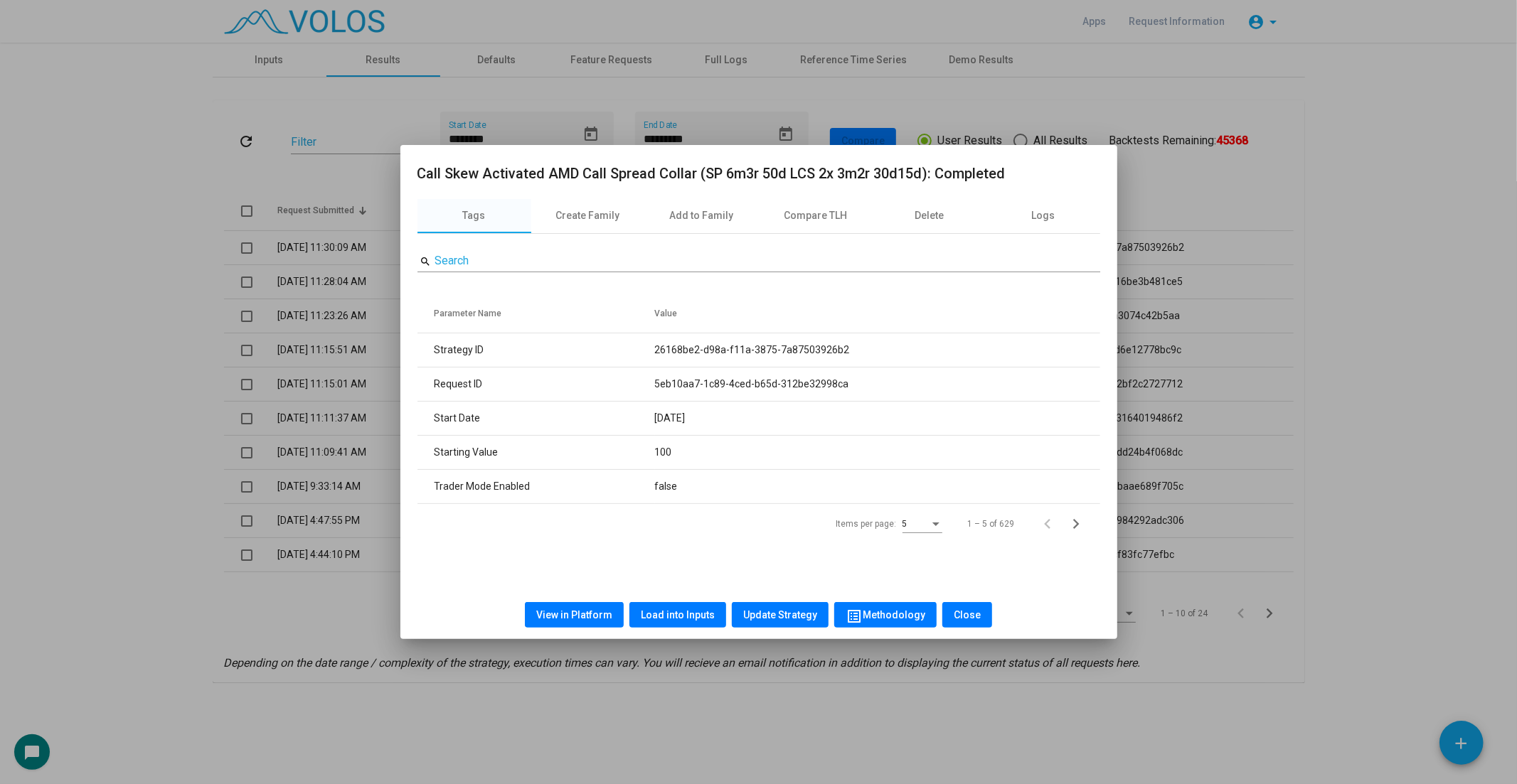
click at [564, 615] on span "View in Platform" at bounding box center [573, 614] width 76 height 12
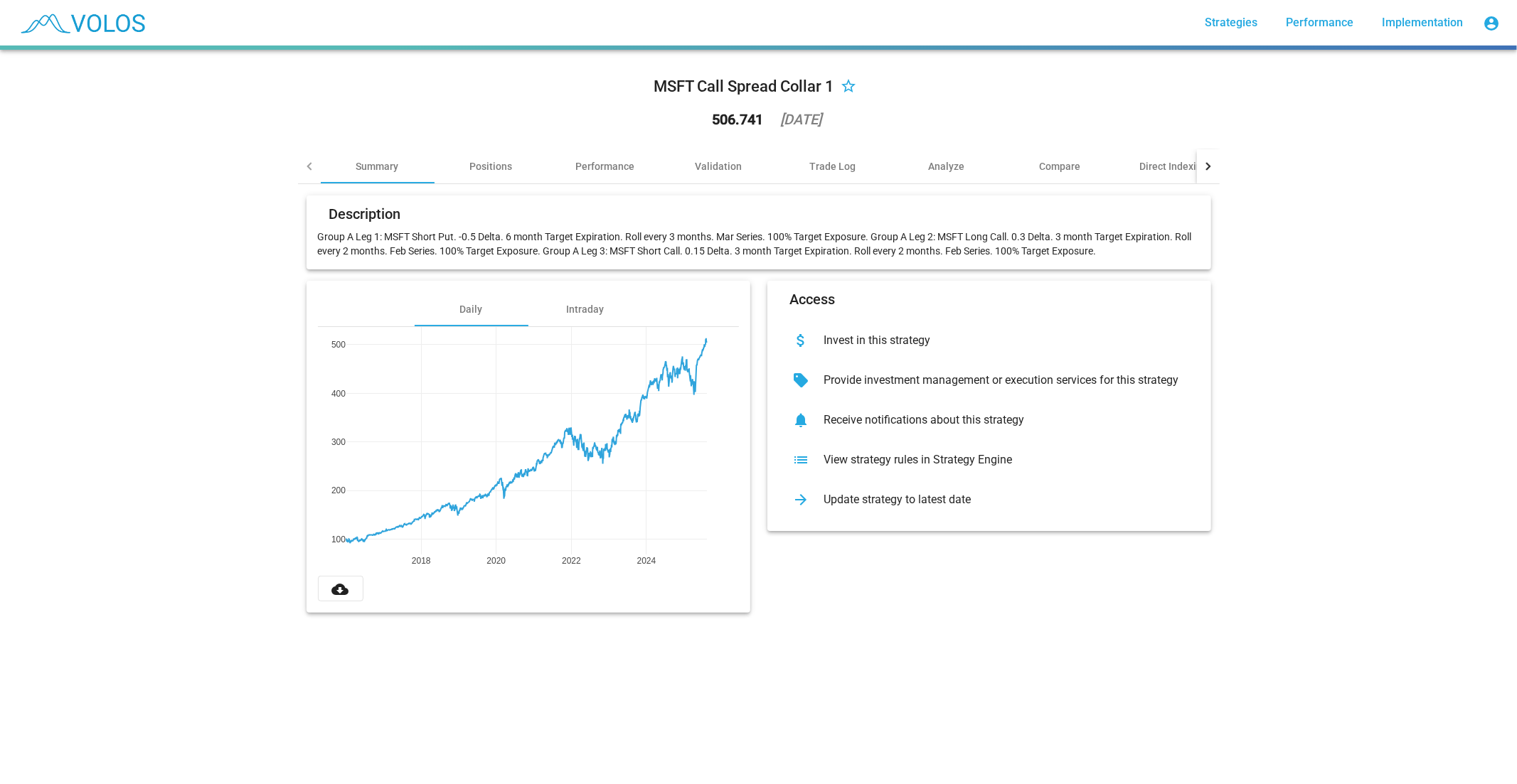
click at [848, 86] on mat-icon "star_border" at bounding box center [849, 87] width 17 height 17
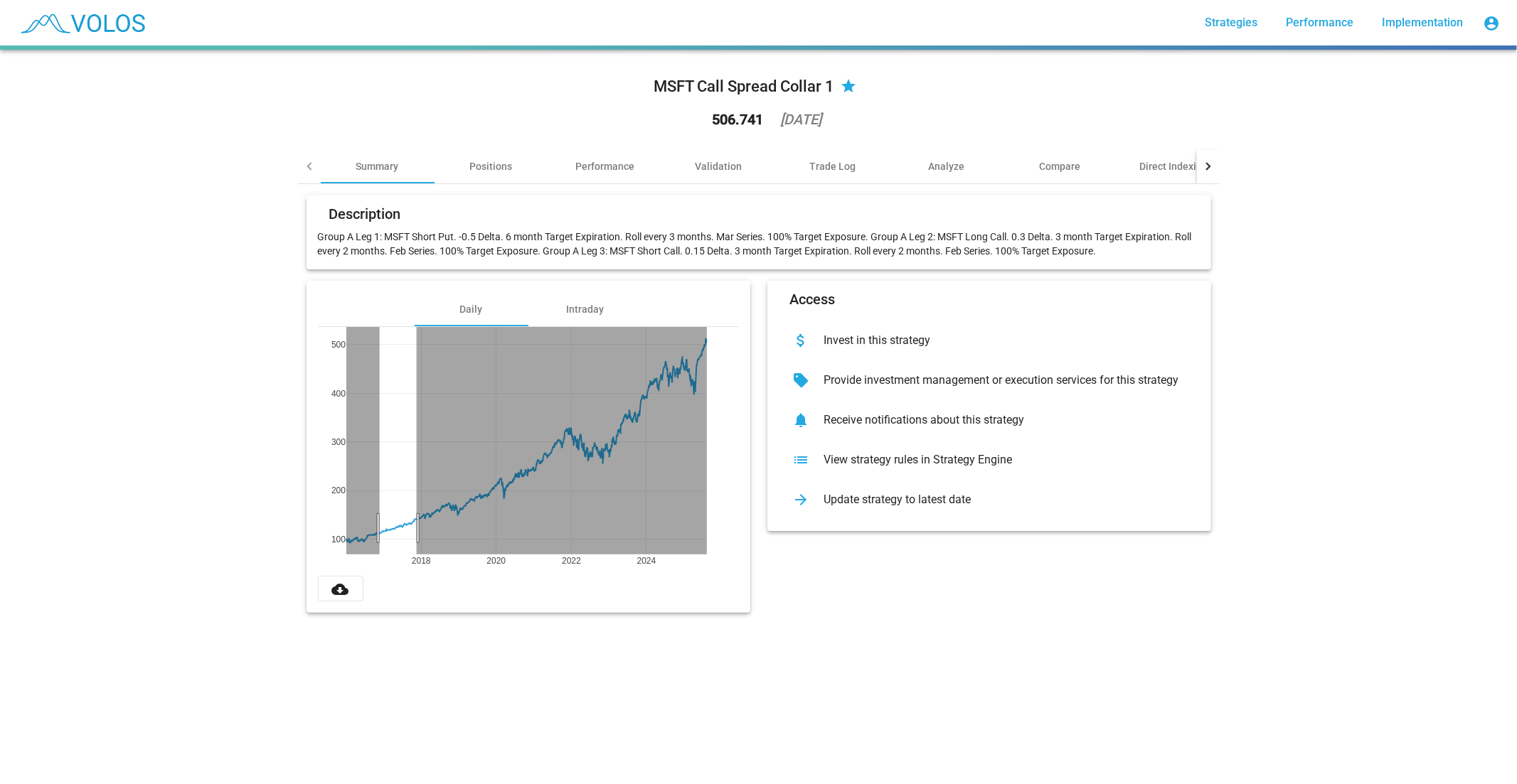
drag, startPoint x: 373, startPoint y: 528, endPoint x: 411, endPoint y: 515, distance: 40.2
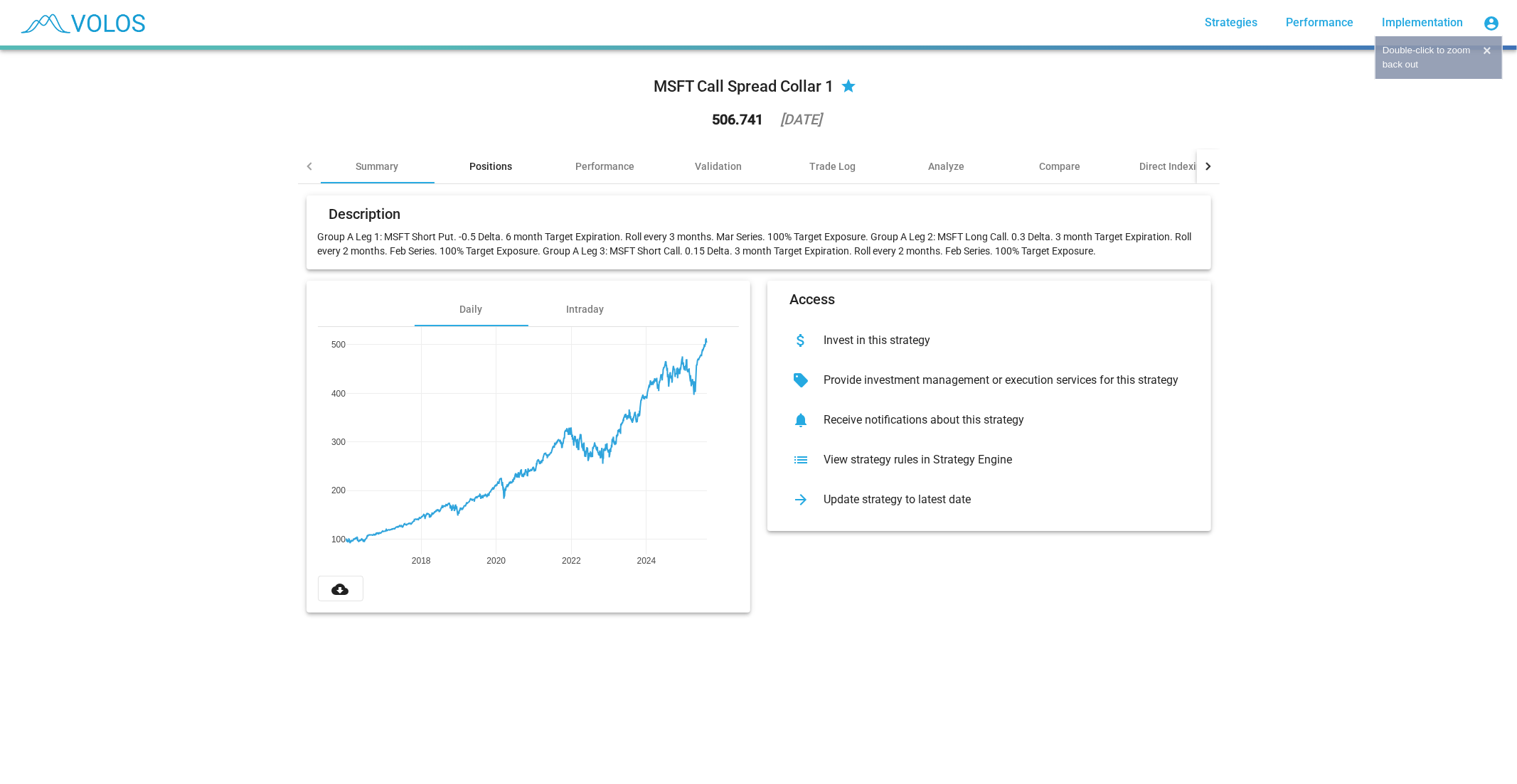
click at [494, 154] on div "Positions" at bounding box center [491, 166] width 114 height 34
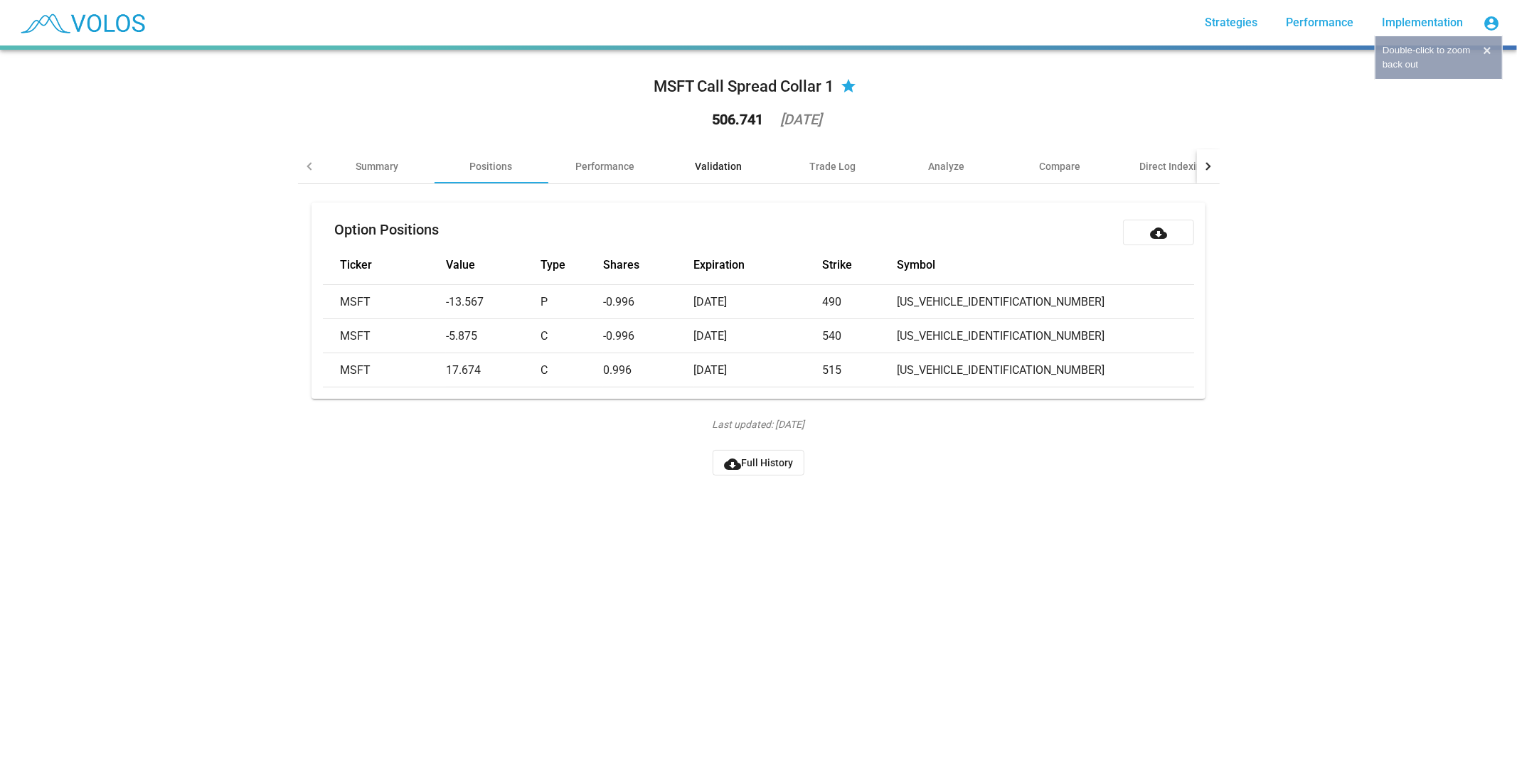
click at [662, 157] on div "Validation" at bounding box center [718, 166] width 114 height 34
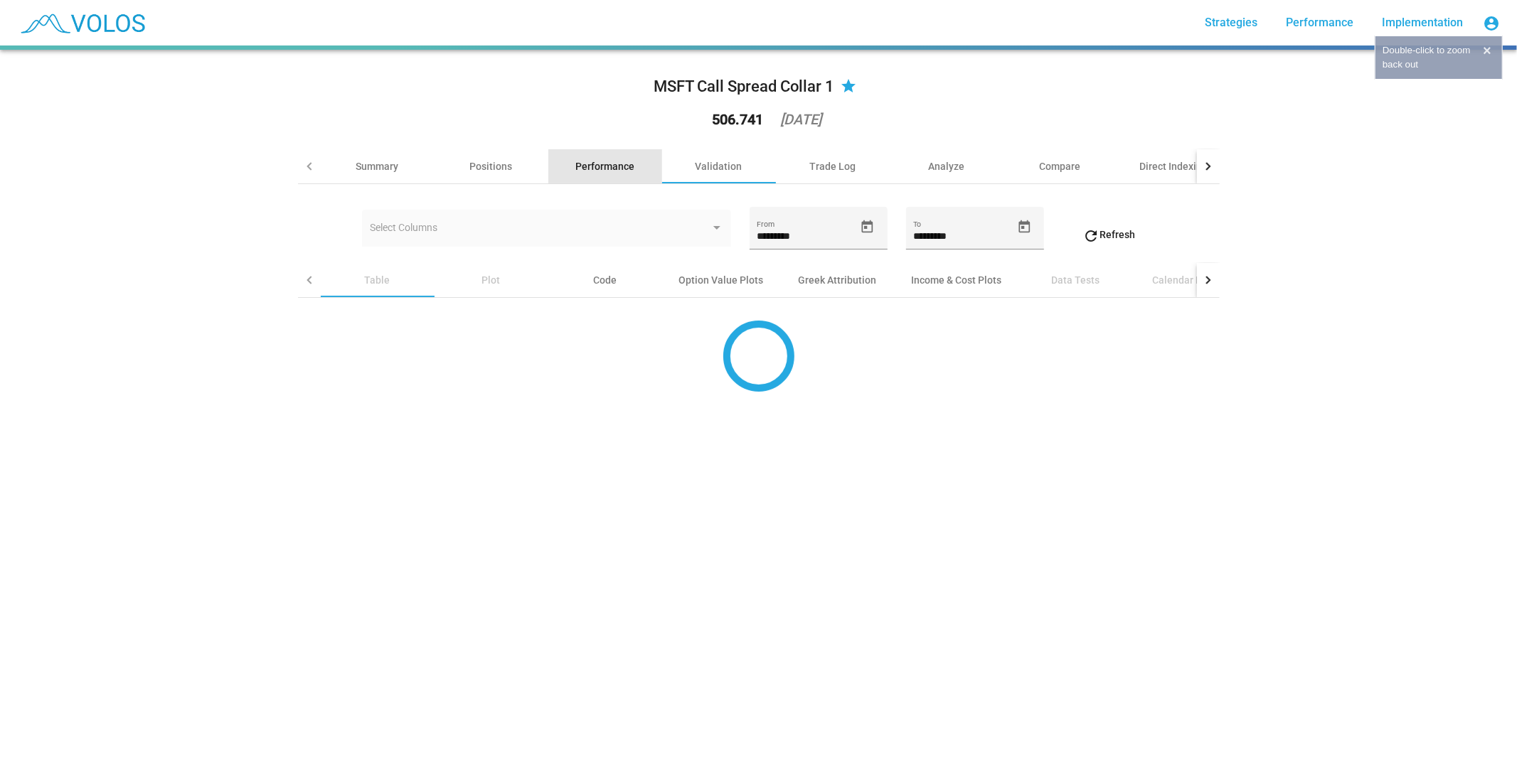
click at [606, 165] on div "Performance" at bounding box center [605, 166] width 59 height 14
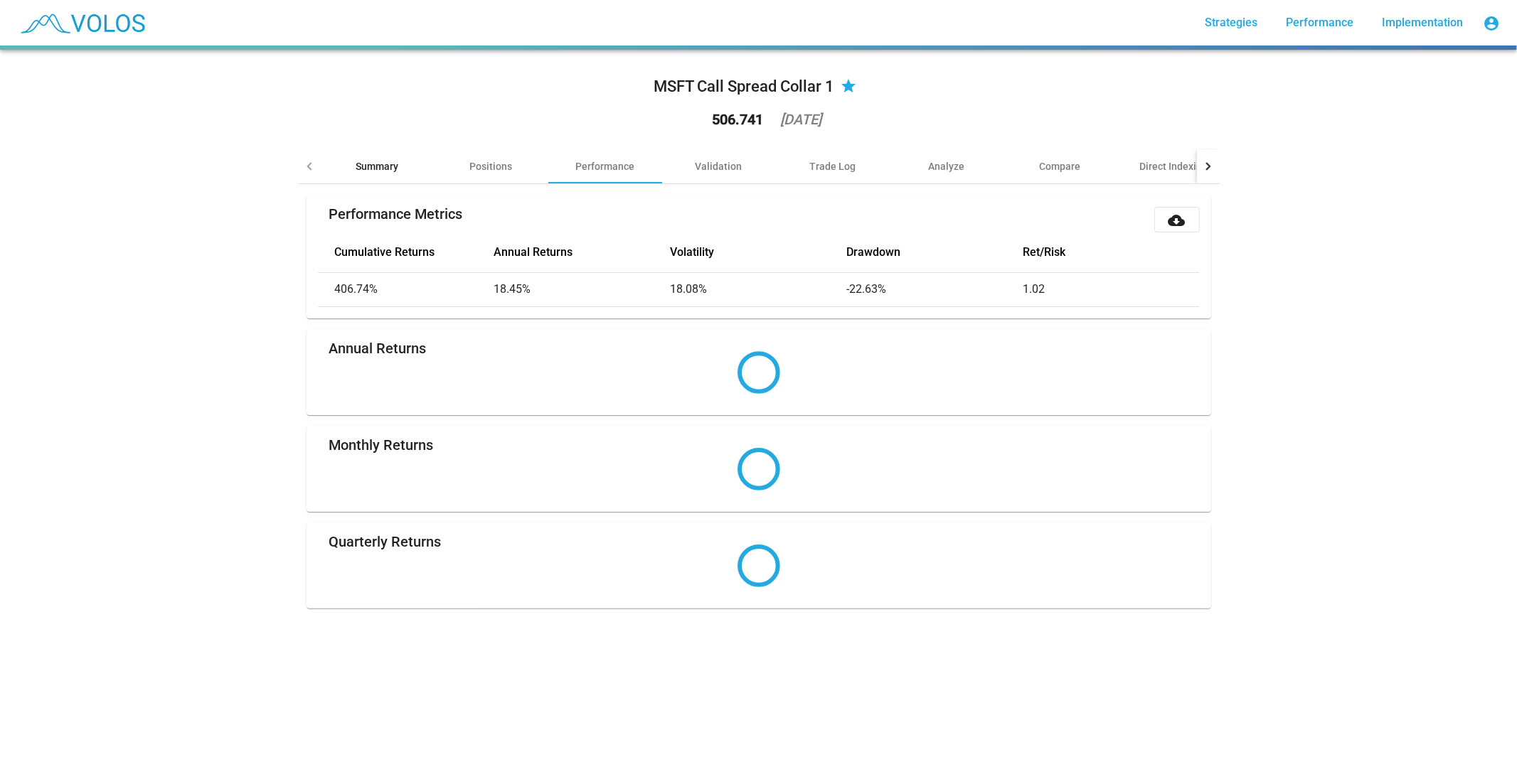
click at [368, 173] on div "Summary" at bounding box center [377, 166] width 114 height 34
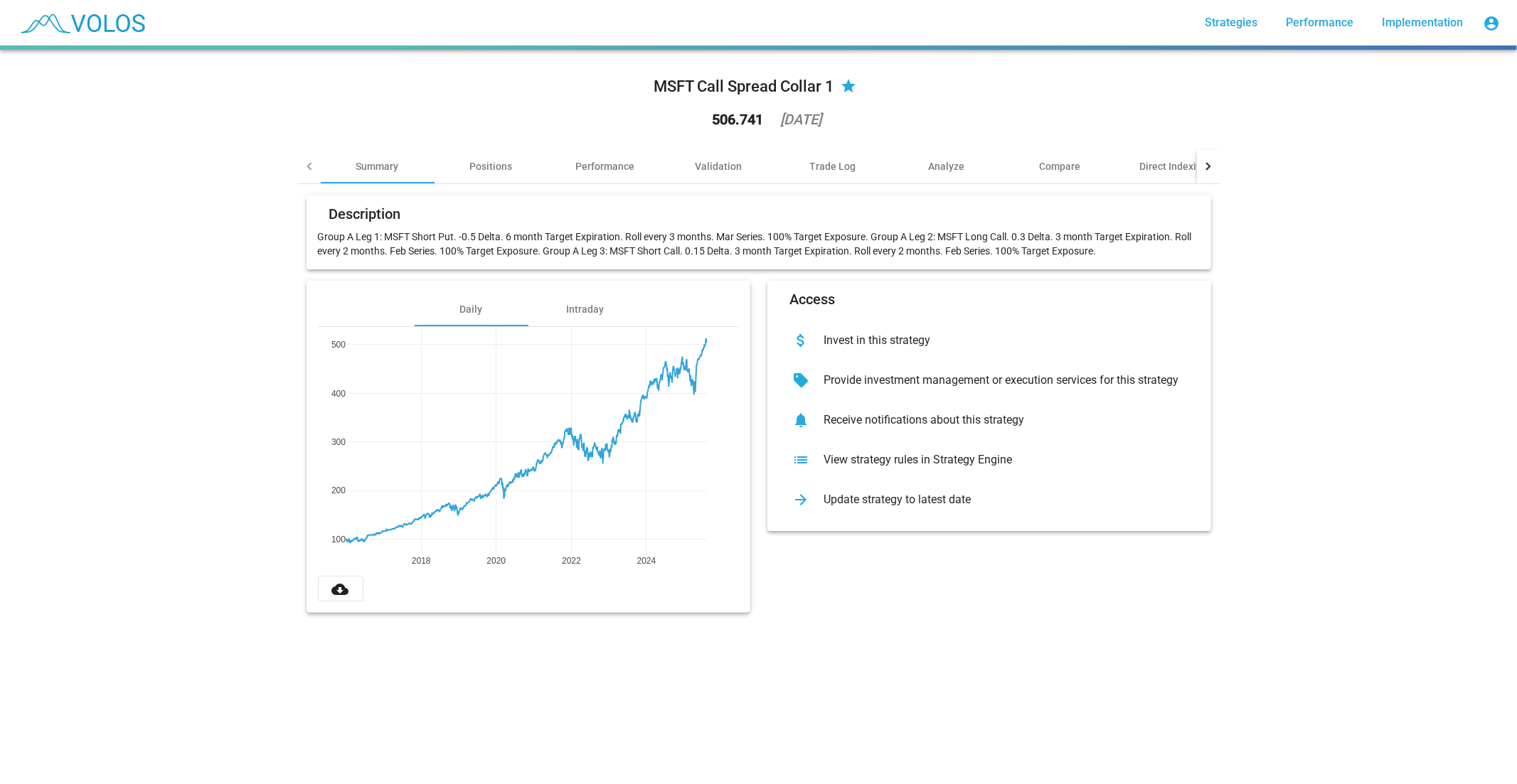
click at [126, 220] on div "MSFT Call Spread Collar 1 star 506.741 [DATE] Summary Positions Performance Val…" at bounding box center [758, 417] width 1517 height 734
drag, startPoint x: 328, startPoint y: 335, endPoint x: 325, endPoint y: 354, distance: 19.2
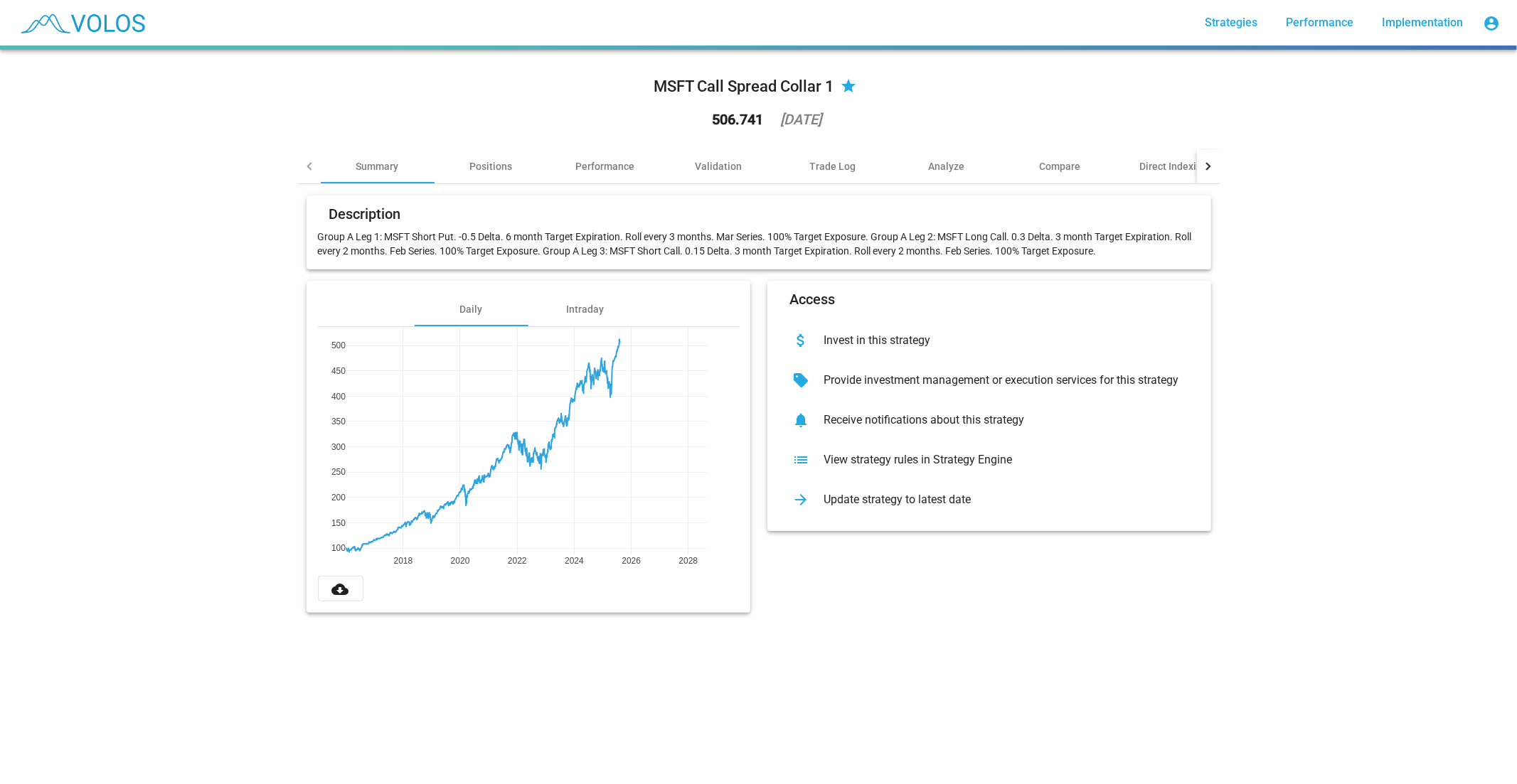
drag, startPoint x: 711, startPoint y: 557, endPoint x: 624, endPoint y: 566, distance: 87.5
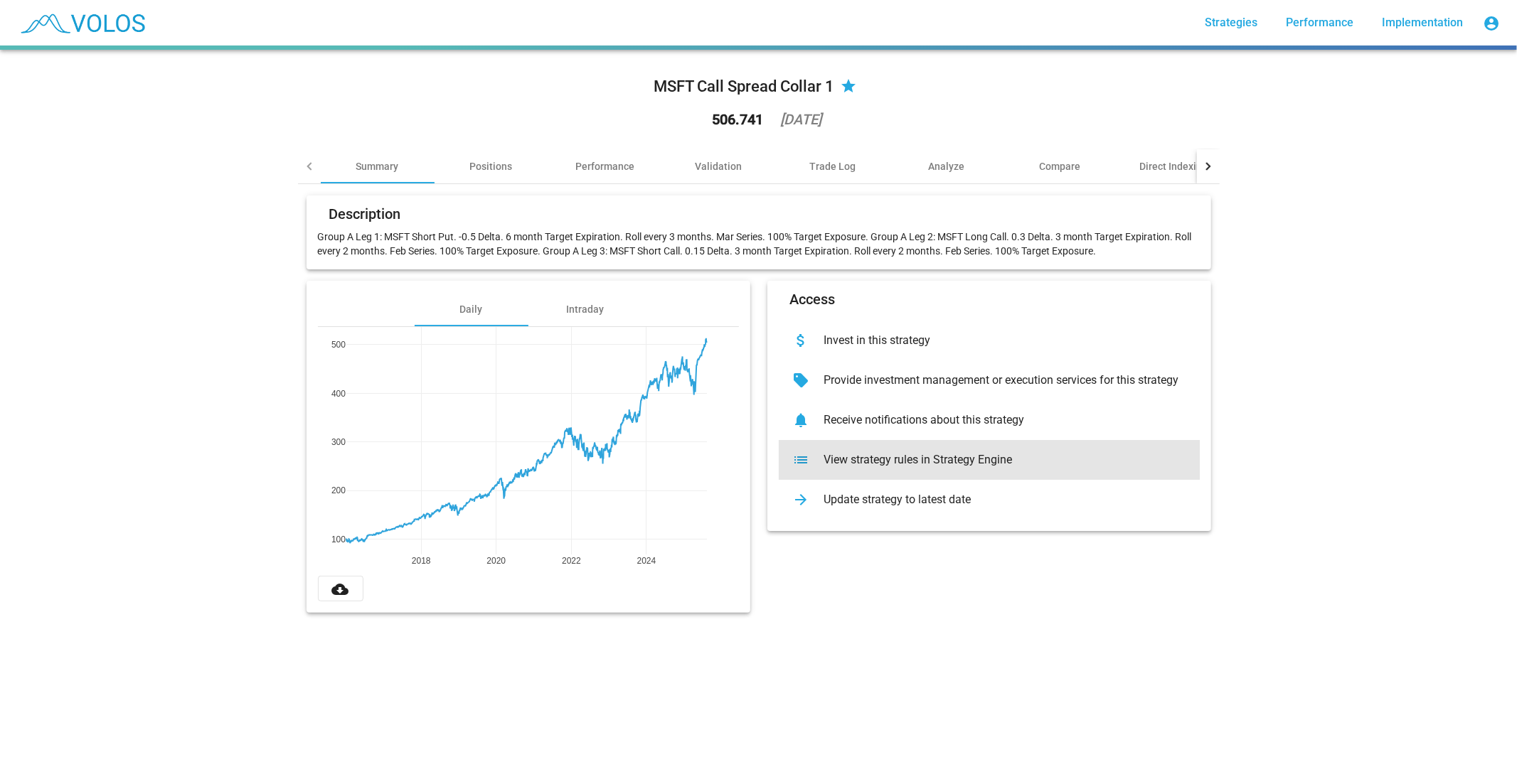
click at [1000, 450] on div "list View strategy rules in Strategy Engine" at bounding box center [988, 459] width 421 height 40
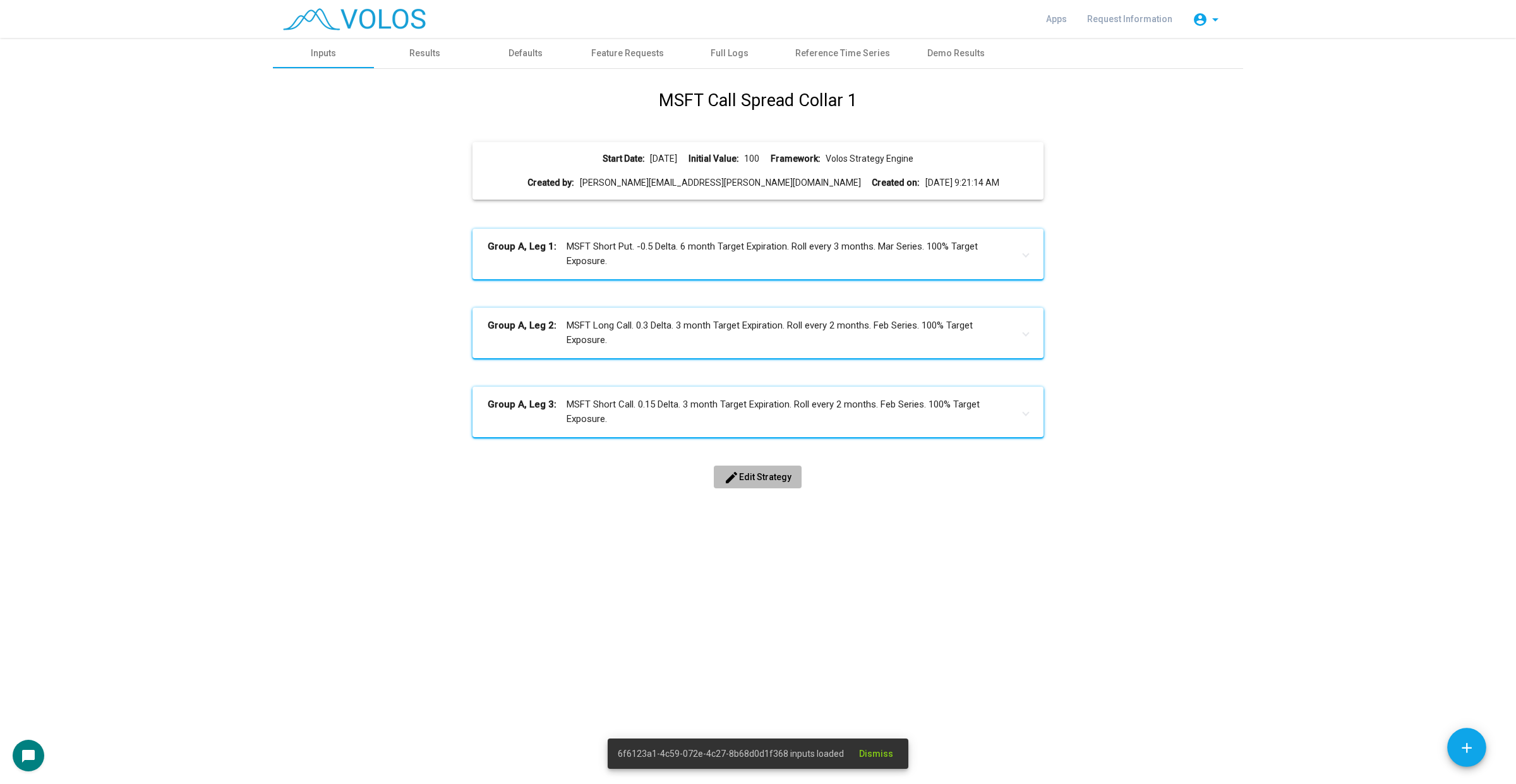
click at [760, 476] on span "edit Edit Strategy" at bounding box center [757, 477] width 68 height 10
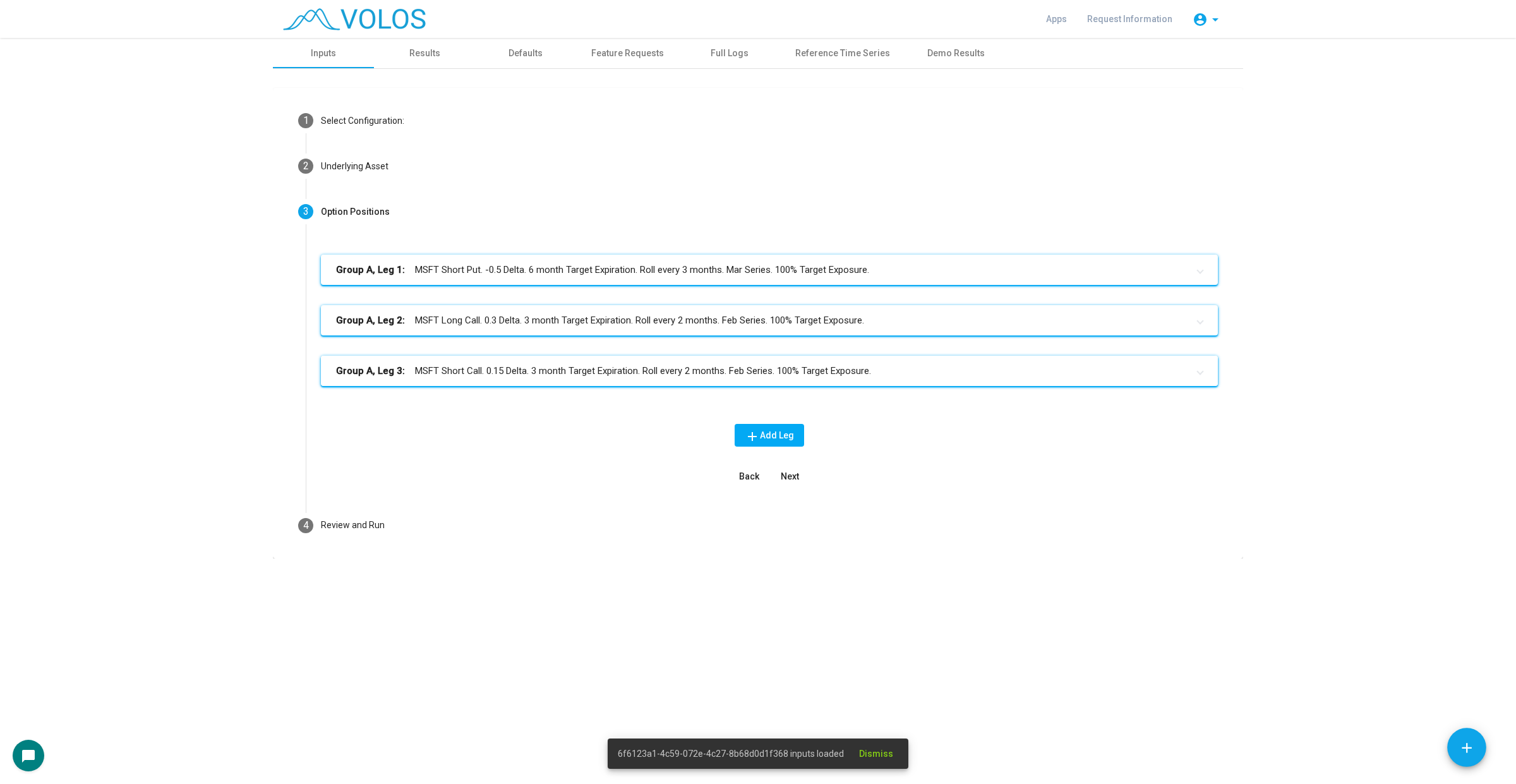
click at [743, 376] on mat-panel-title "Group A, Leg 3: MSFT Short Call. 0.15 Delta. 3 month Target Expiration. Roll ev…" at bounding box center [762, 371] width 852 height 14
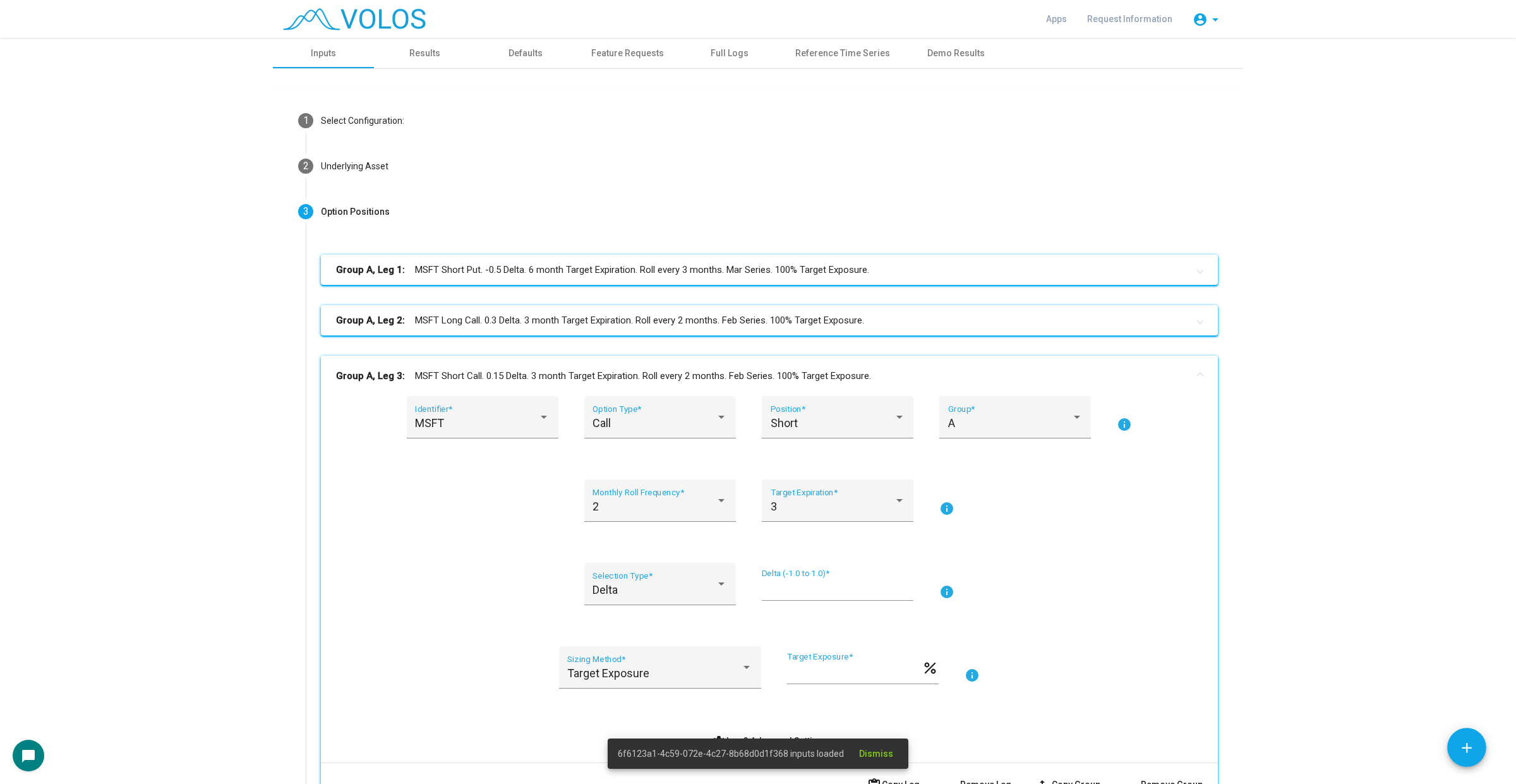
click at [791, 330] on mat-expansion-panel-header "Group A, Leg 2: MSFT Long Call. 0.3 Delta. 3 month Target Expiration. Roll ever…" at bounding box center [769, 320] width 897 height 30
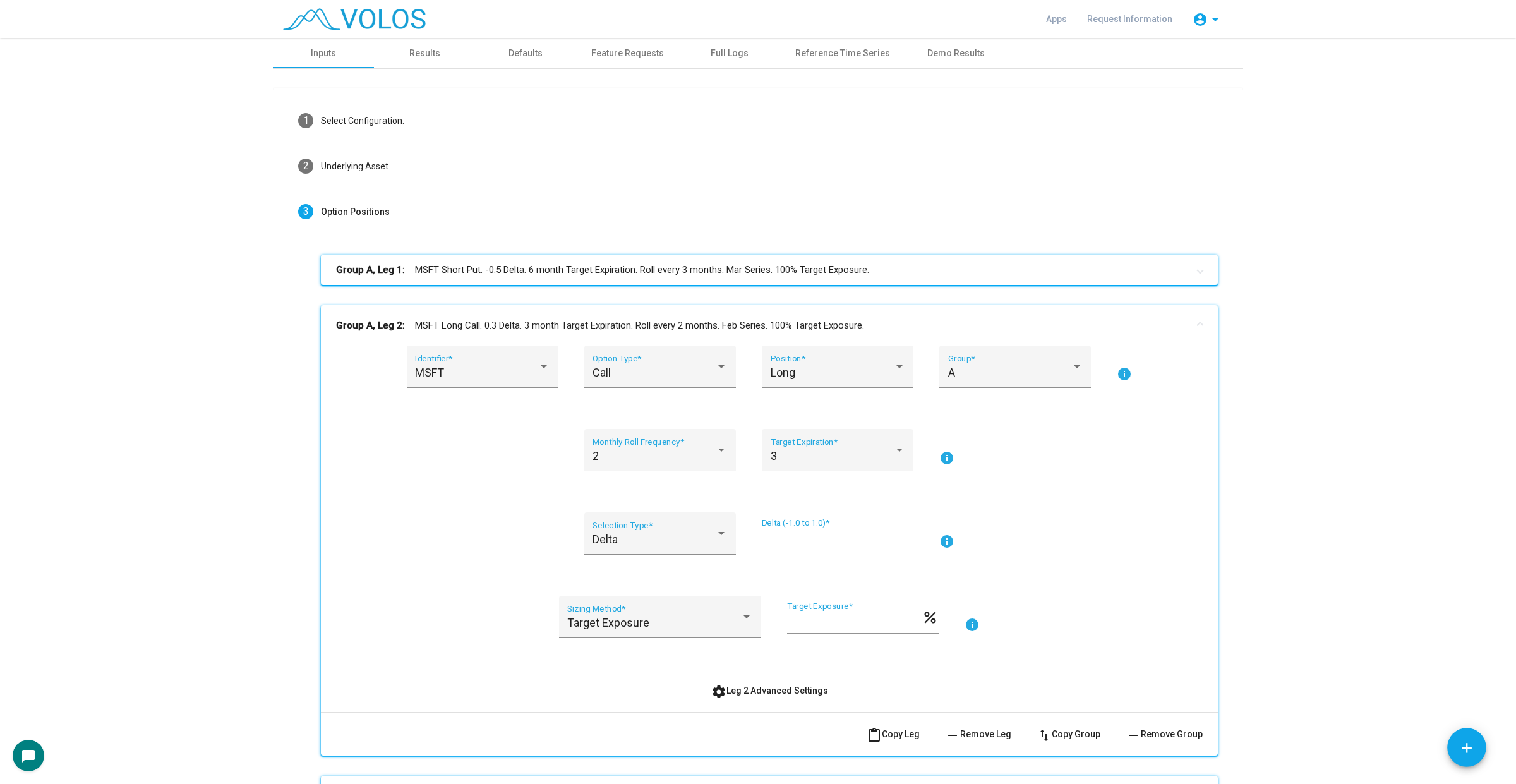
click at [787, 633] on div "*** Target Exposure *" at bounding box center [853, 617] width 134 height 33
click at [787, 623] on input "***" at bounding box center [853, 622] width 134 height 13
type input "***"
click at [1095, 581] on div "MSFT Identifier * Call Option Type * Long Position * A Group * info 2 Monthly R…" at bounding box center [769, 523] width 867 height 356
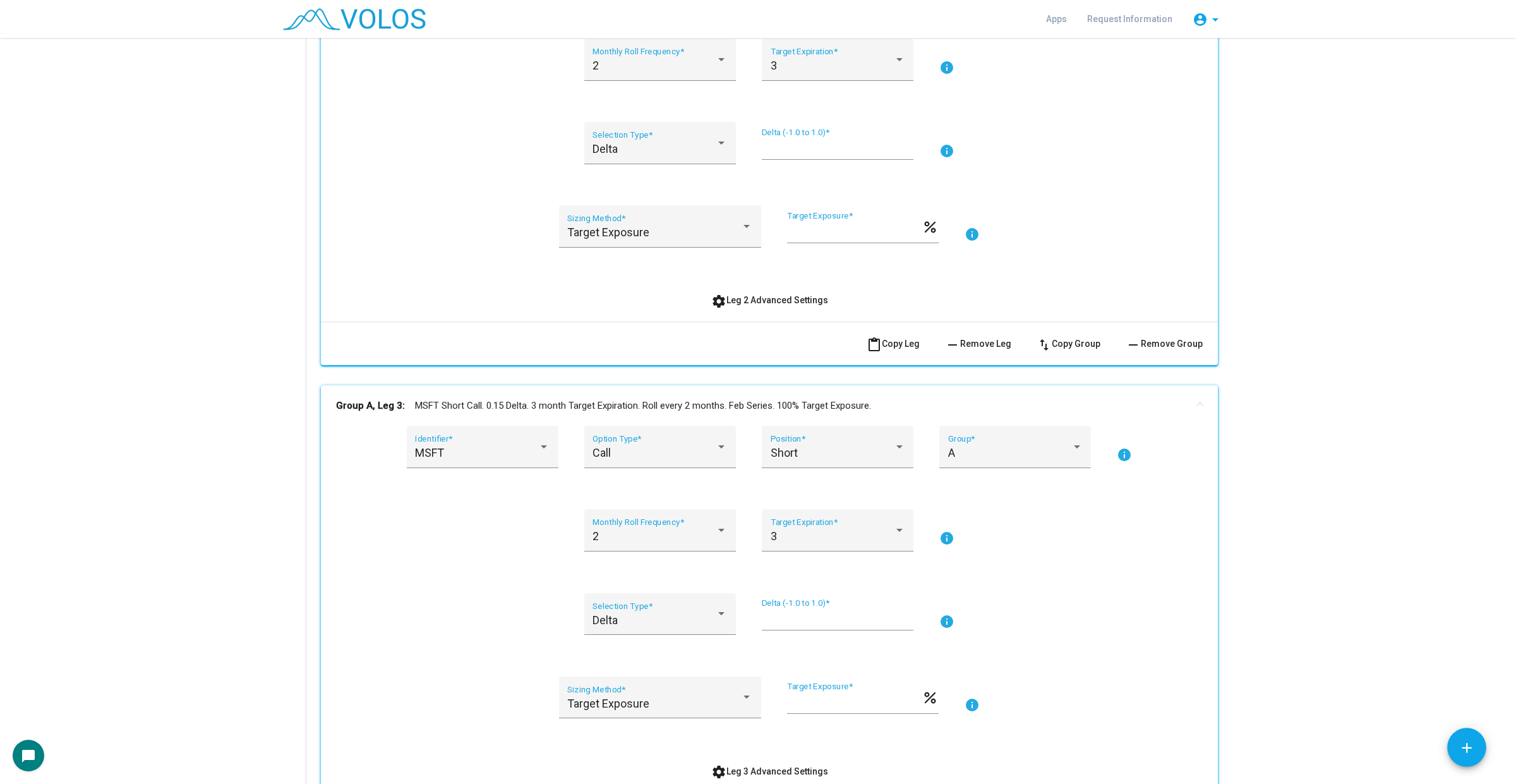
scroll to position [395, 0]
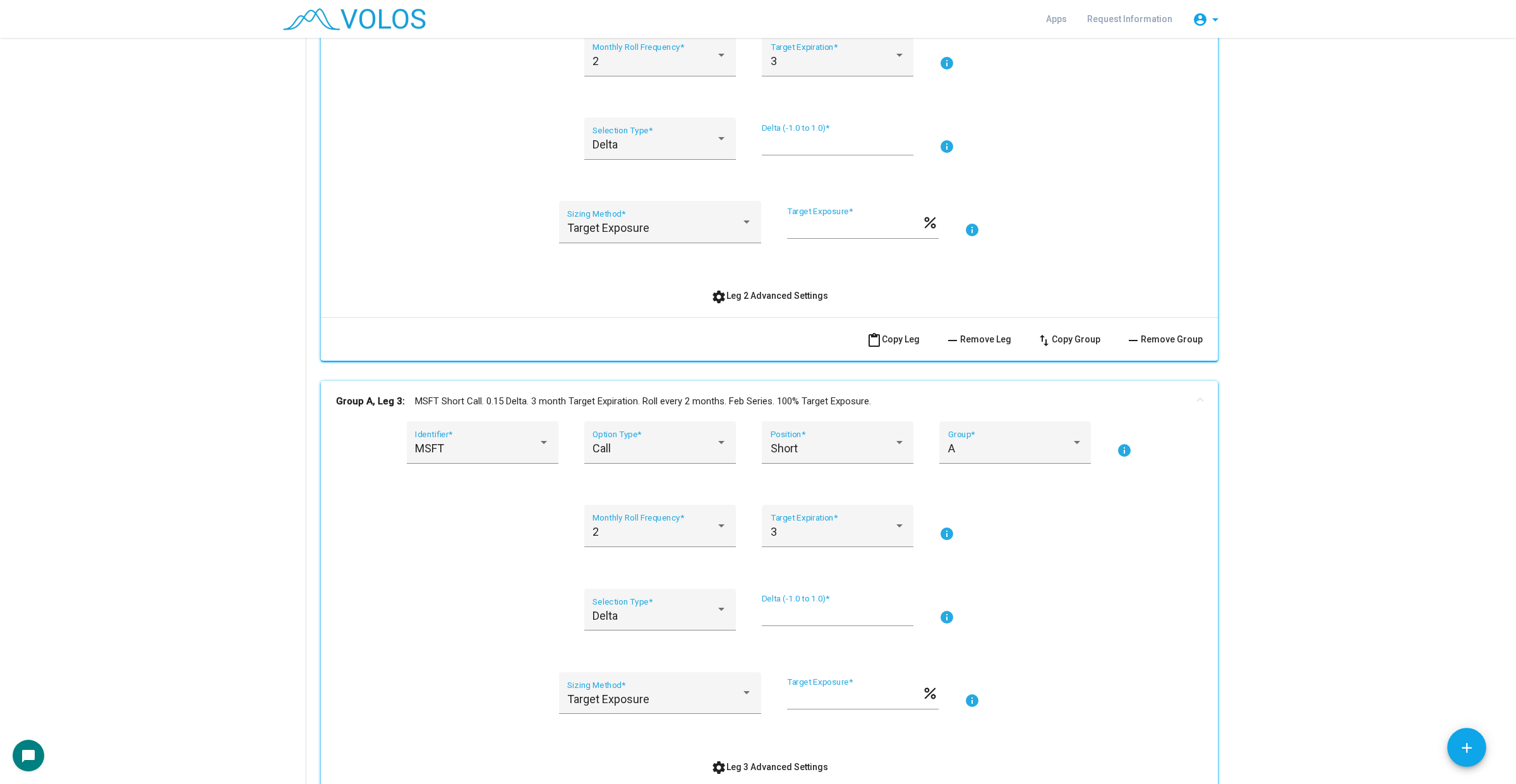
click at [787, 690] on div "*** Target Exposure *" at bounding box center [853, 693] width 134 height 33
click at [787, 693] on input "***" at bounding box center [853, 697] width 134 height 13
type input "***"
click at [1147, 686] on div "Target Exposure Sizing Method * *** Target Exposure * percent info" at bounding box center [769, 701] width 867 height 57
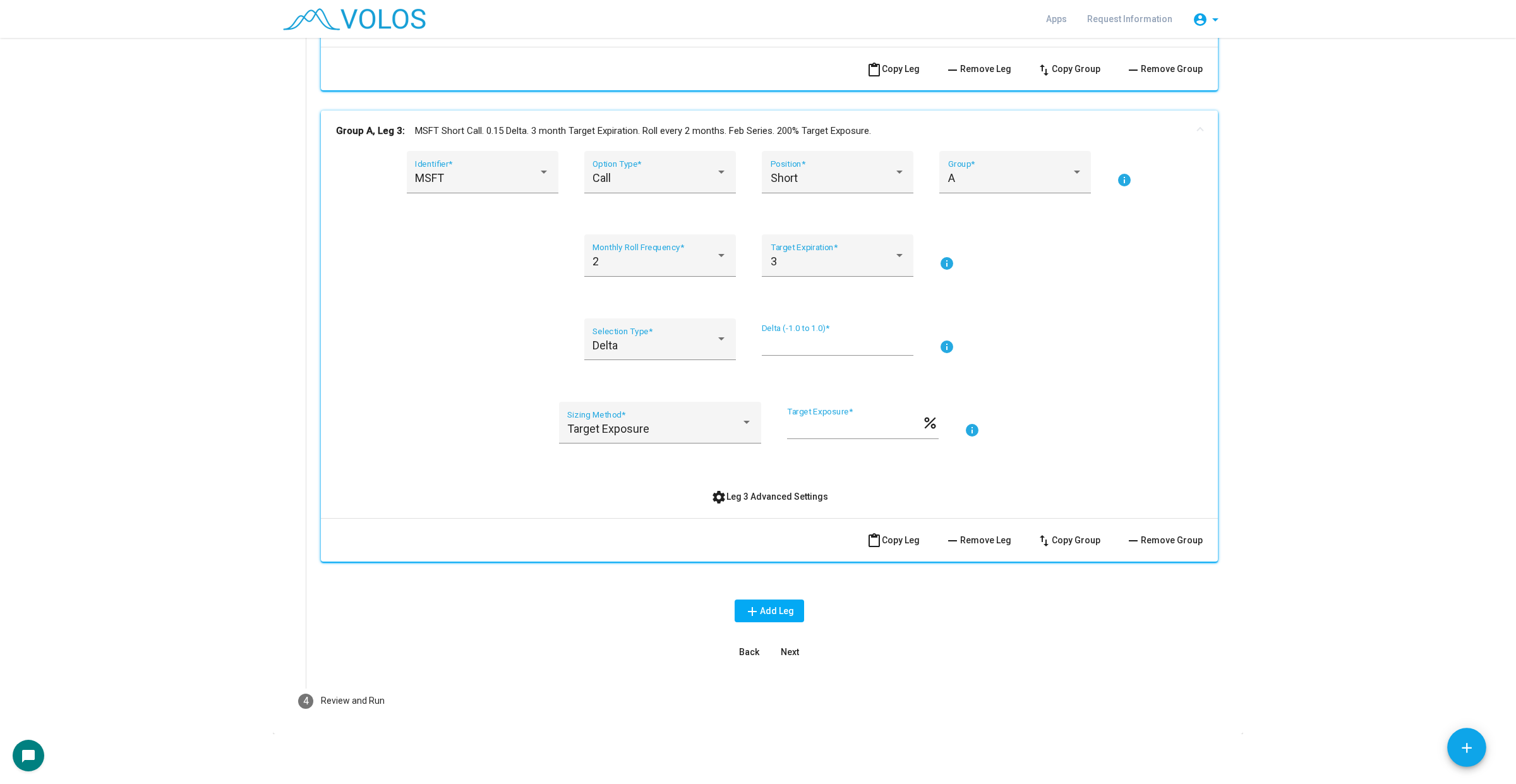
click at [790, 655] on span "Next" at bounding box center [790, 651] width 18 height 10
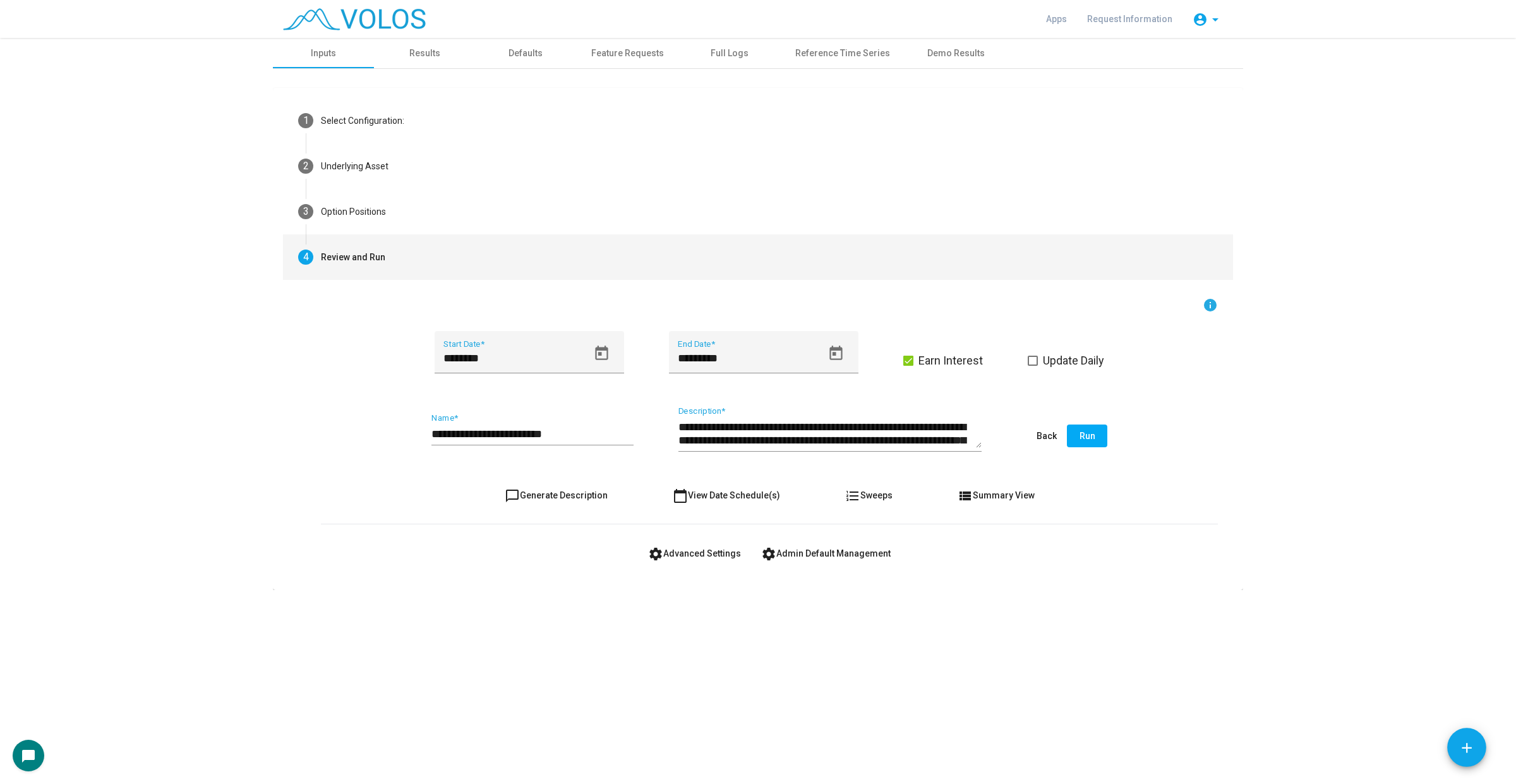
scroll to position [0, 0]
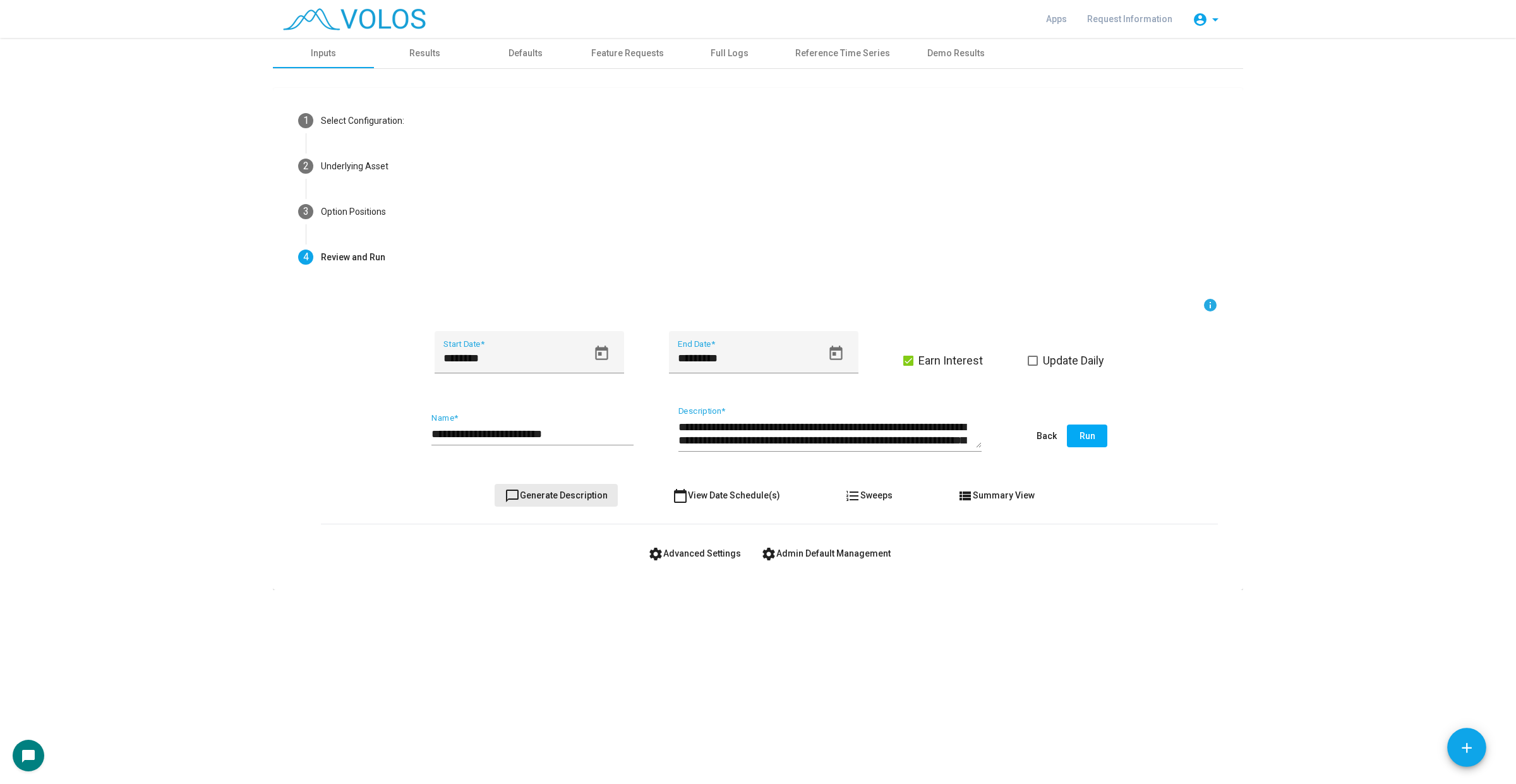
click at [593, 484] on button "chat_bubble_outline Generate Description" at bounding box center [555, 495] width 123 height 23
type textarea "**********"
click at [586, 433] on input "**********" at bounding box center [532, 434] width 202 height 13
type input "**********"
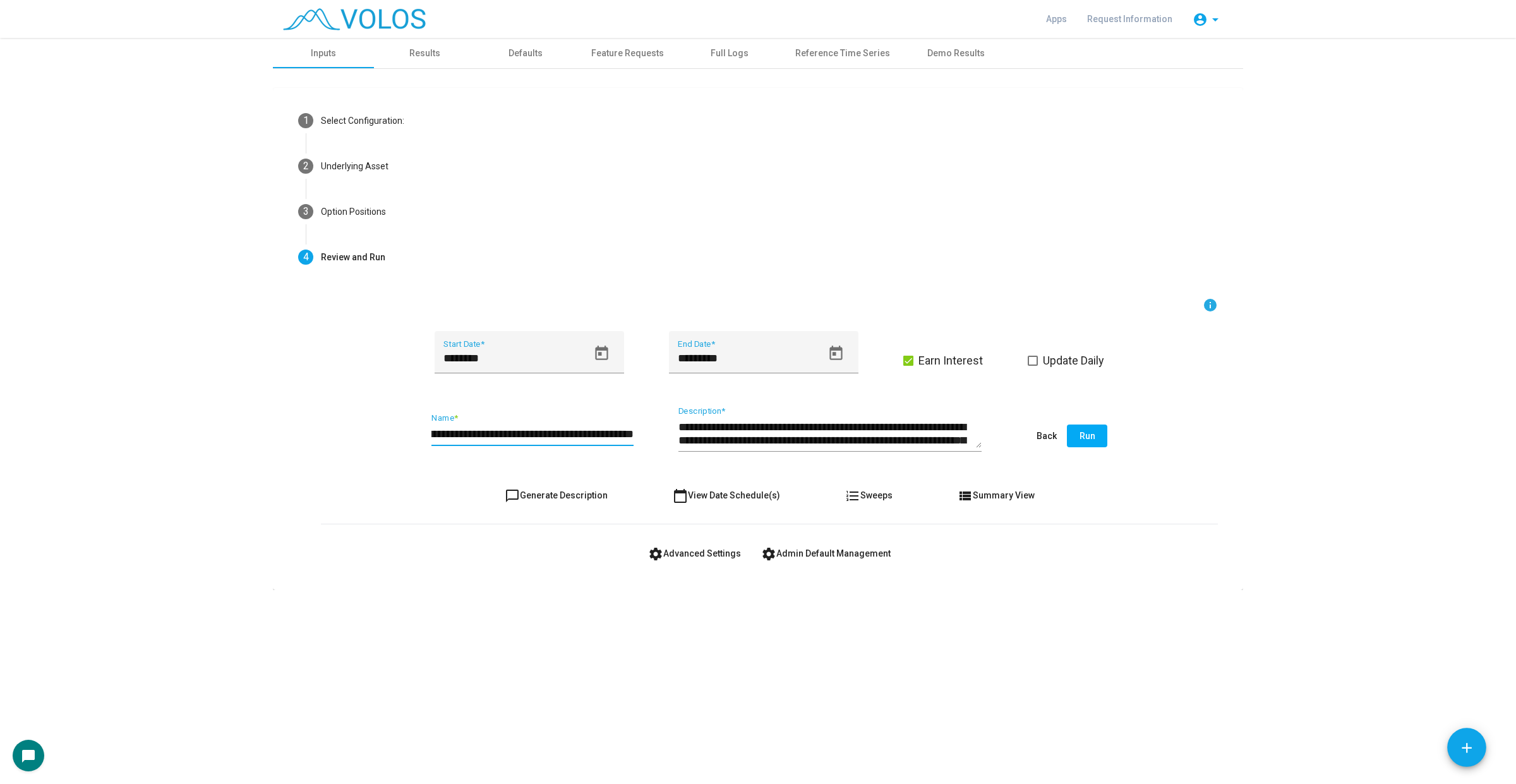
click at [1055, 361] on span "Update Daily" at bounding box center [1073, 360] width 61 height 15
click at [1089, 437] on span "Run" at bounding box center [1088, 435] width 16 height 10
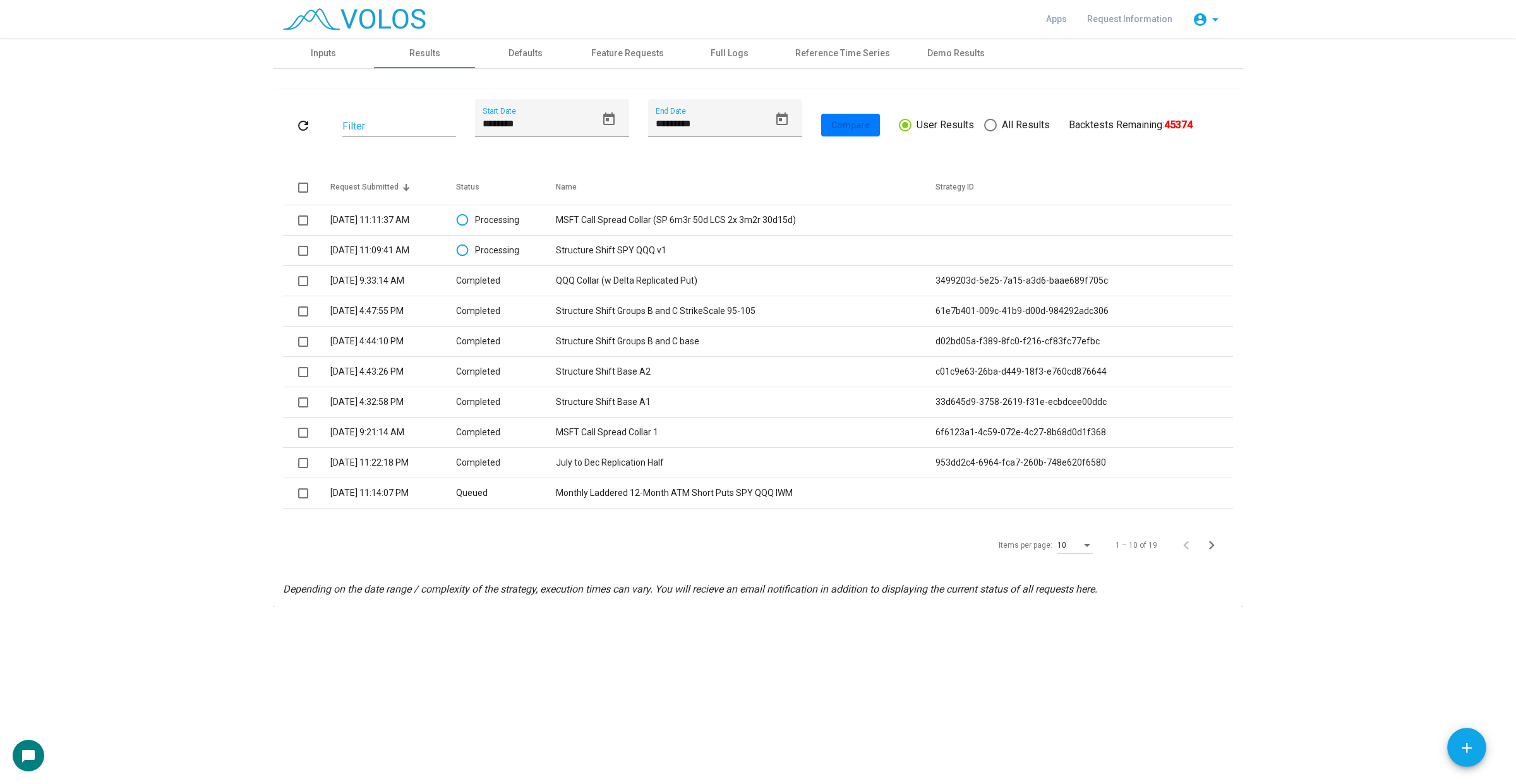
click at [310, 129] on mat-icon "refresh" at bounding box center [303, 126] width 15 height 15
click at [794, 232] on td "MSFT Call Spread Collar (SP 6m3r 50d LCS 2x 3m2r 30d15d)" at bounding box center [746, 220] width 380 height 30
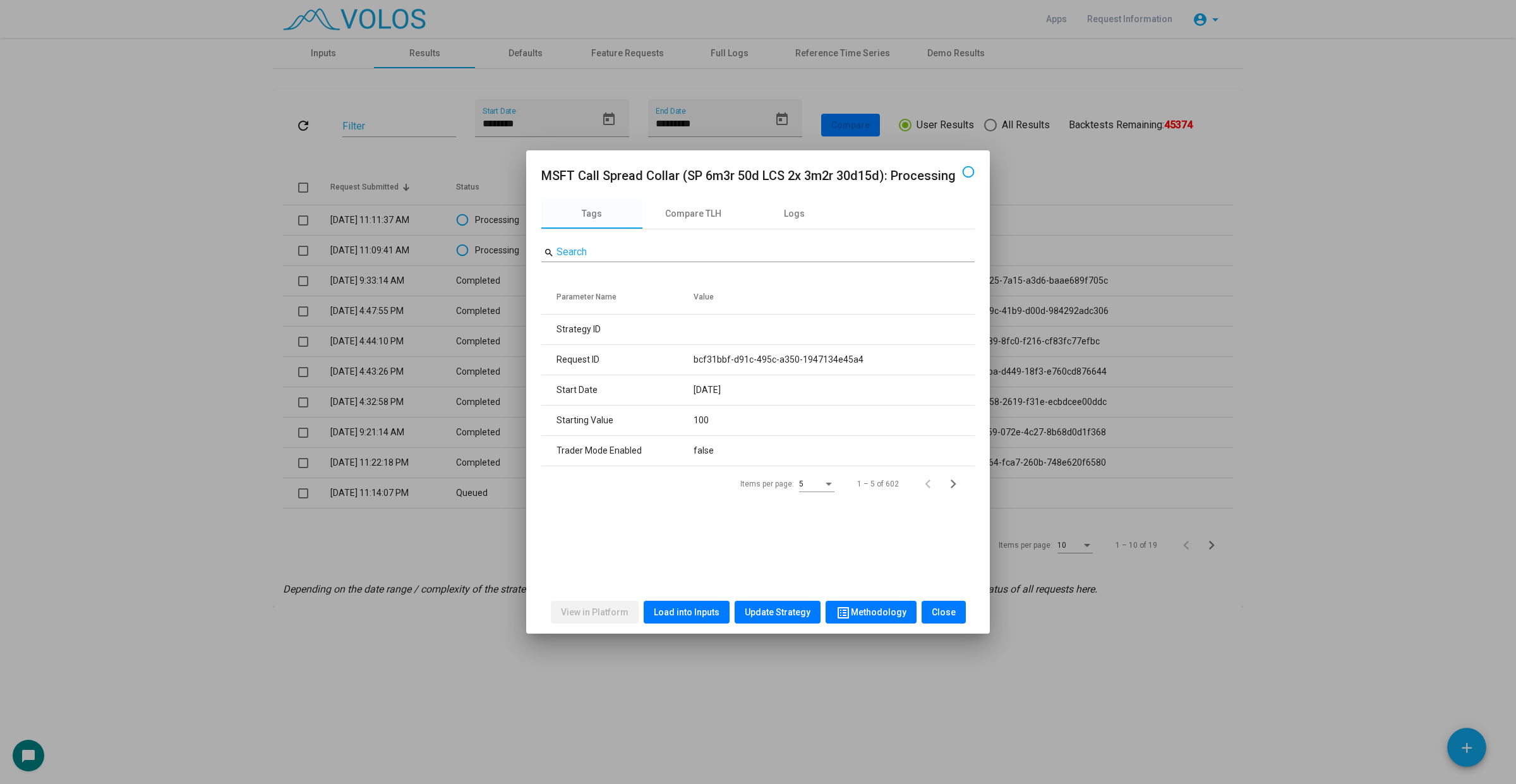
click at [708, 607] on span "Load into Inputs" at bounding box center [686, 612] width 66 height 10
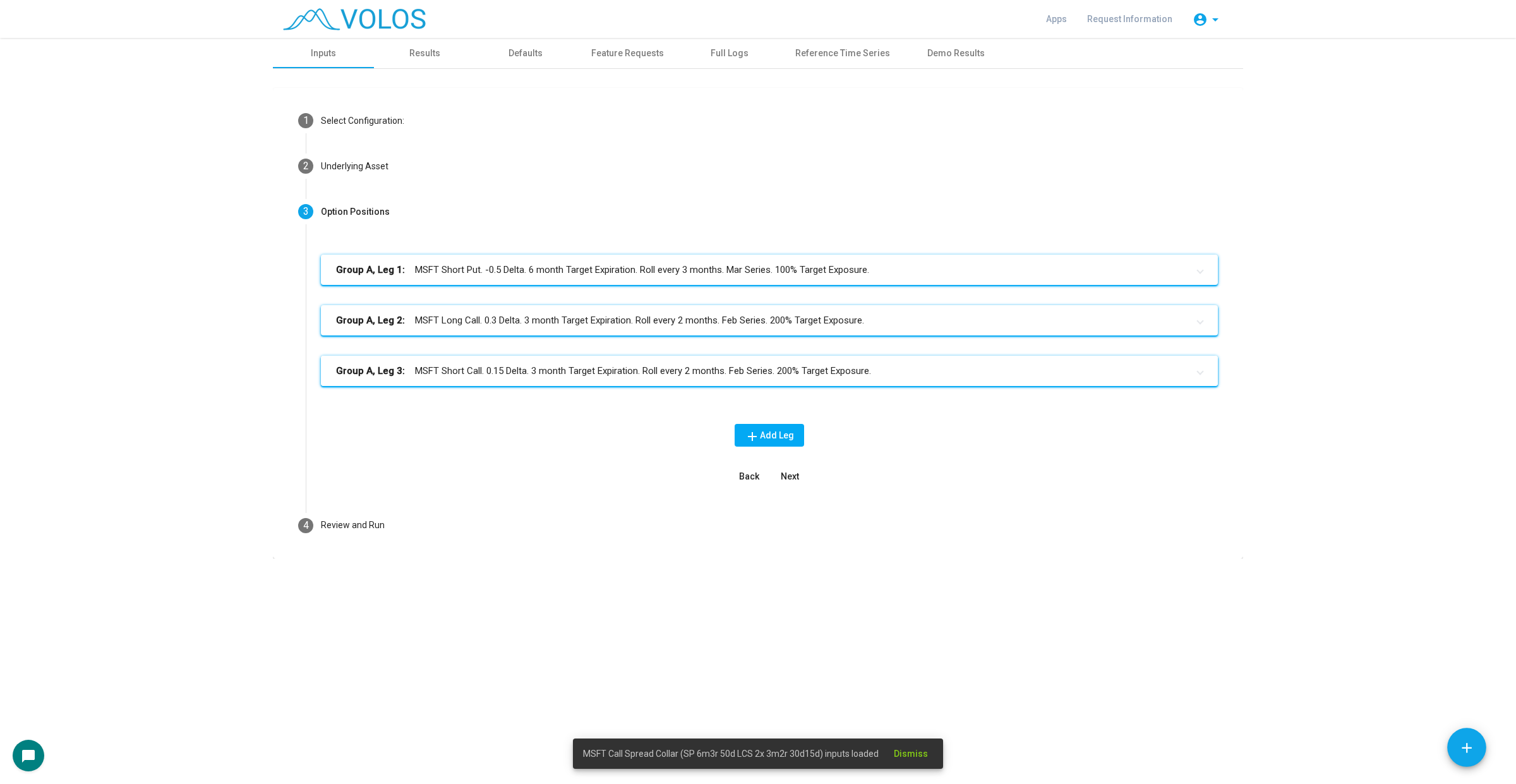
click at [695, 371] on mat-panel-title "Group A, Leg 3: MSFT Short Call. 0.15 Delta. 3 month Target Expiration. Roll ev…" at bounding box center [762, 371] width 852 height 14
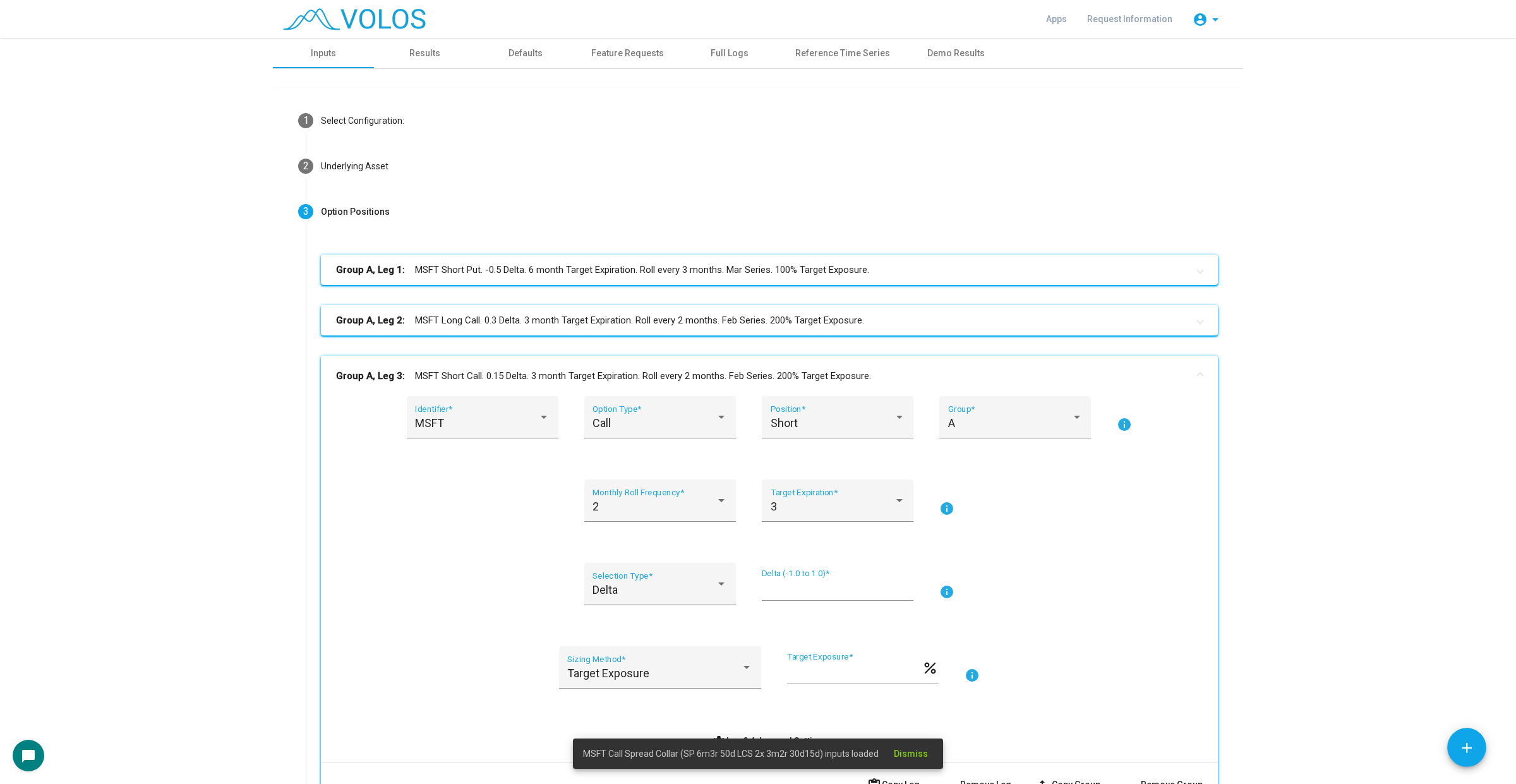
click at [756, 322] on mat-panel-title "Group A, Leg 2: MSFT Long Call. 0.3 Delta. 3 month Target Expiration. Roll ever…" at bounding box center [762, 320] width 852 height 14
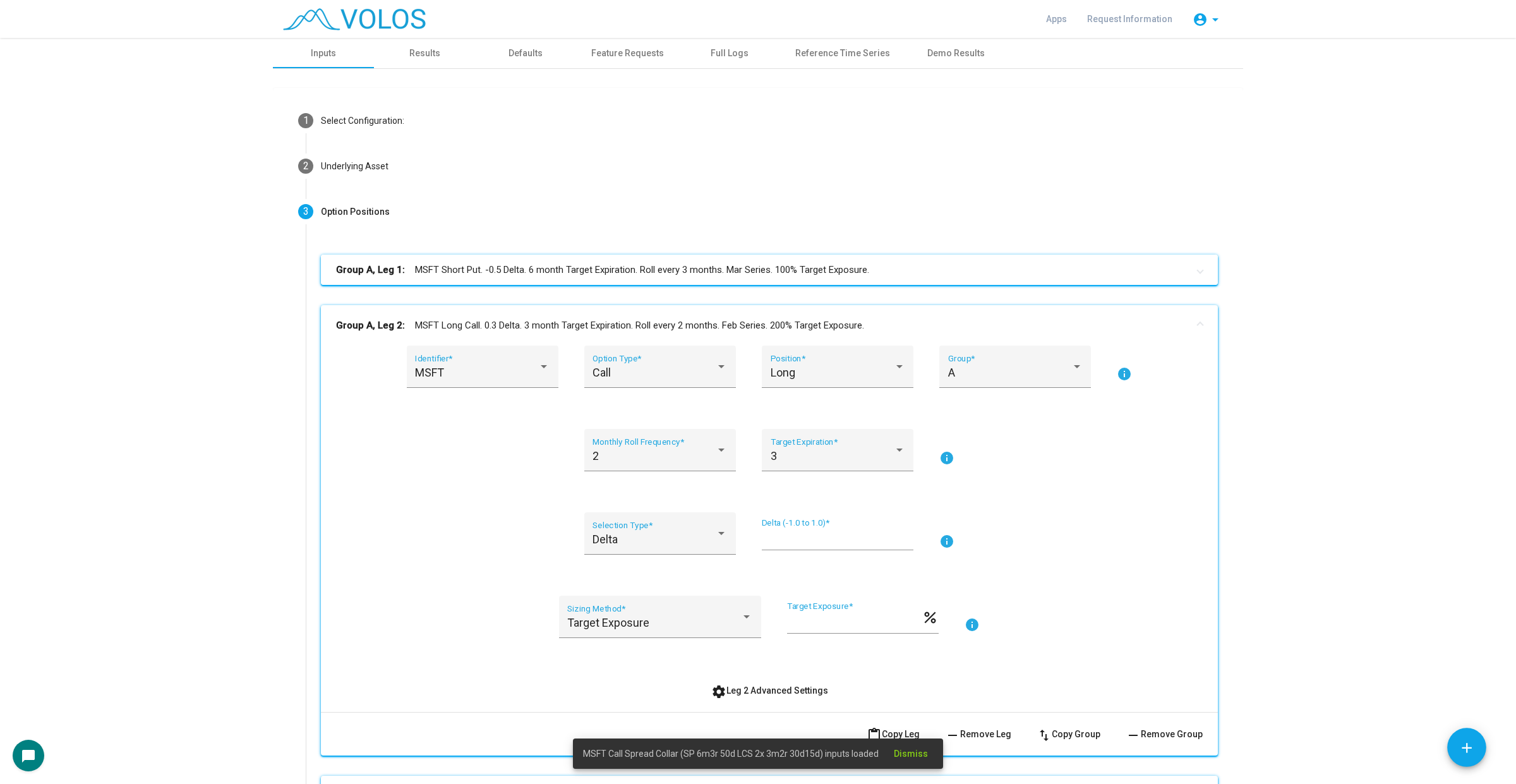
click at [818, 257] on mat-expansion-panel-header "Group A, Leg 1: MSFT Short Put. -0.5 Delta. 6 month Target Expiration. Roll eve…" at bounding box center [769, 269] width 897 height 30
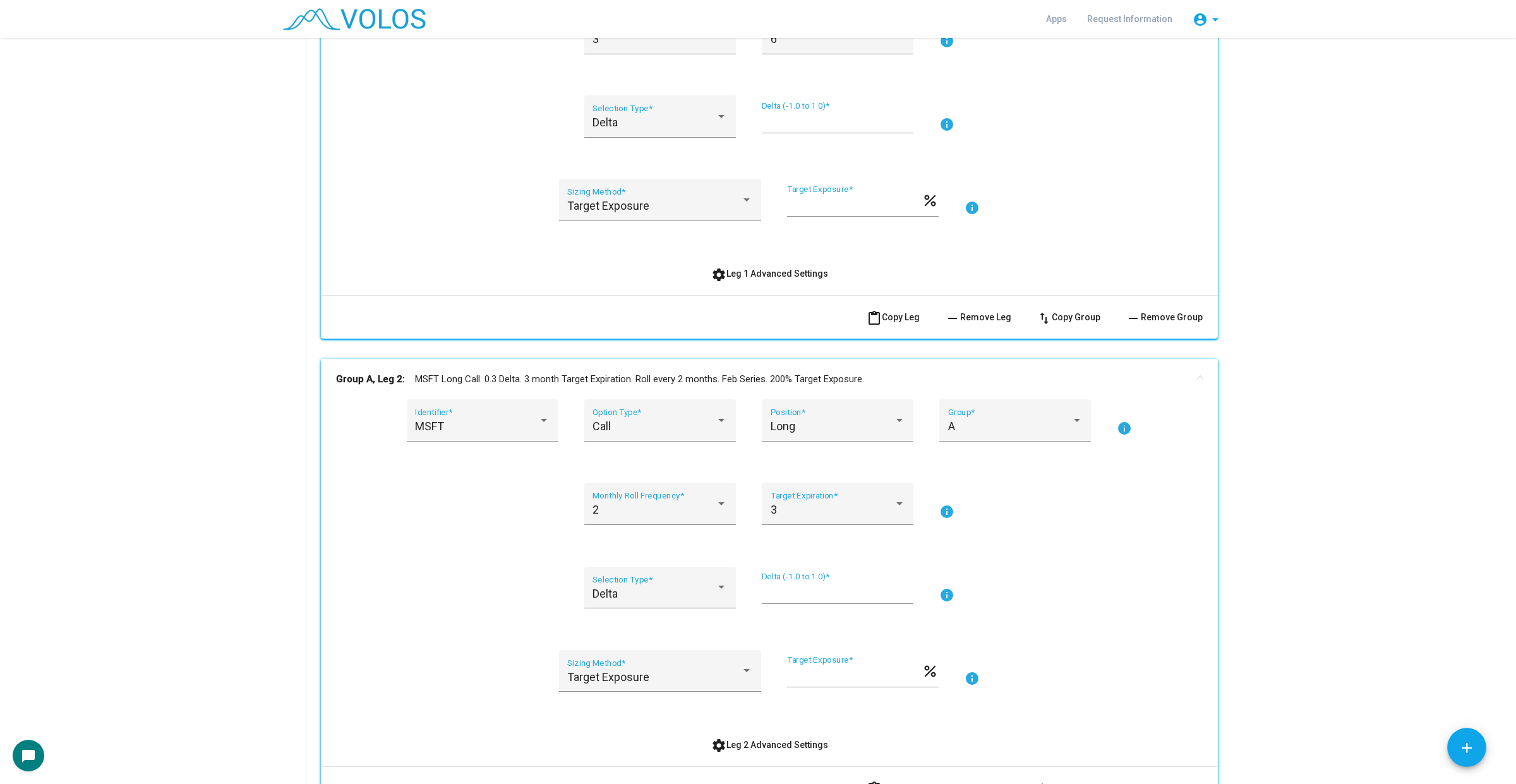
scroll to position [473, 0]
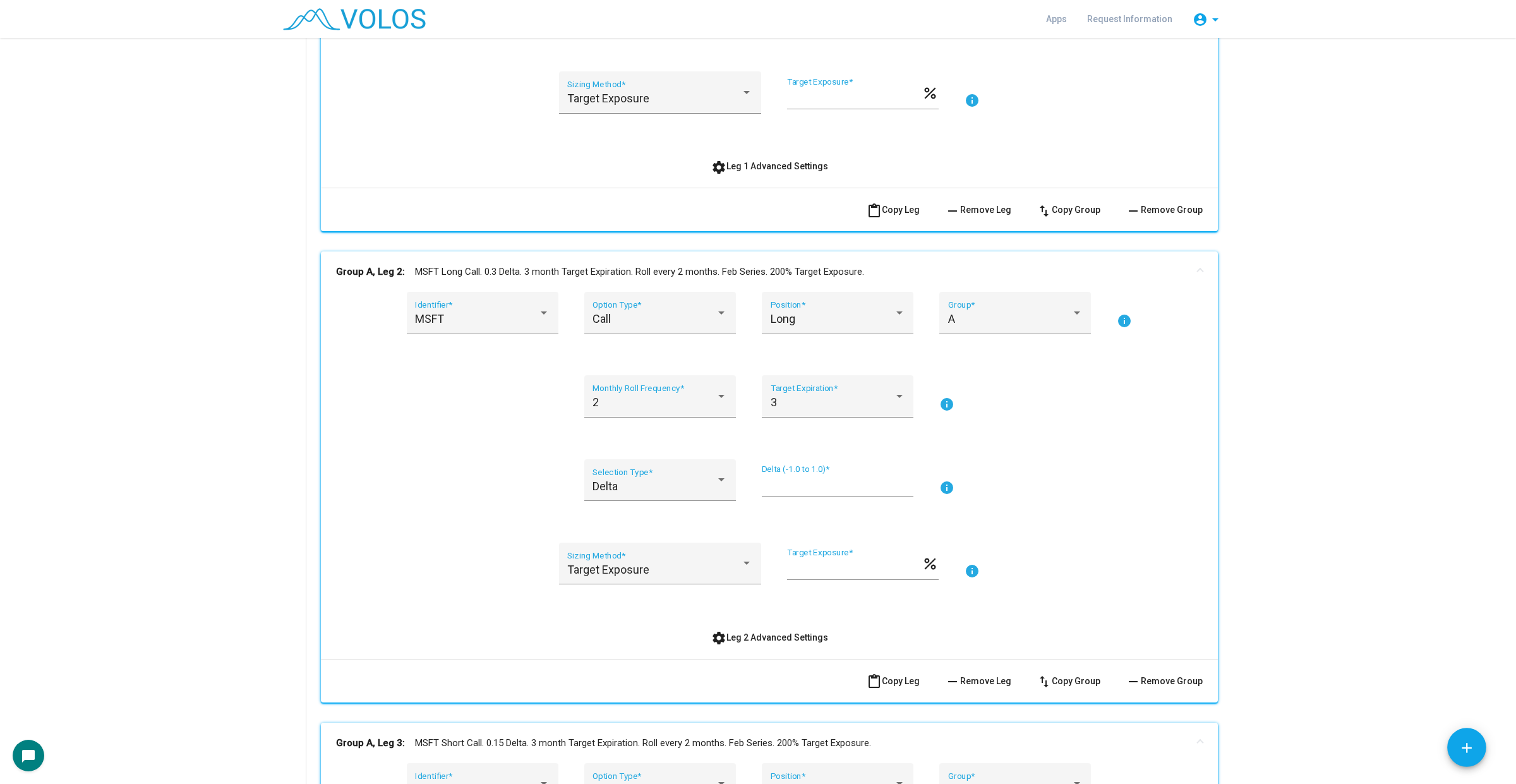
click at [1046, 337] on div "A Group *" at bounding box center [1015, 320] width 152 height 57
click at [1046, 330] on div "A Group *" at bounding box center [1015, 317] width 134 height 33
click at [1015, 351] on span "B" at bounding box center [1008, 353] width 134 height 34
click at [1200, 389] on div "MSFT Identifier * Call Option Type * Long Position * B Group * info 2 Monthly R…" at bounding box center [769, 474] width 897 height 366
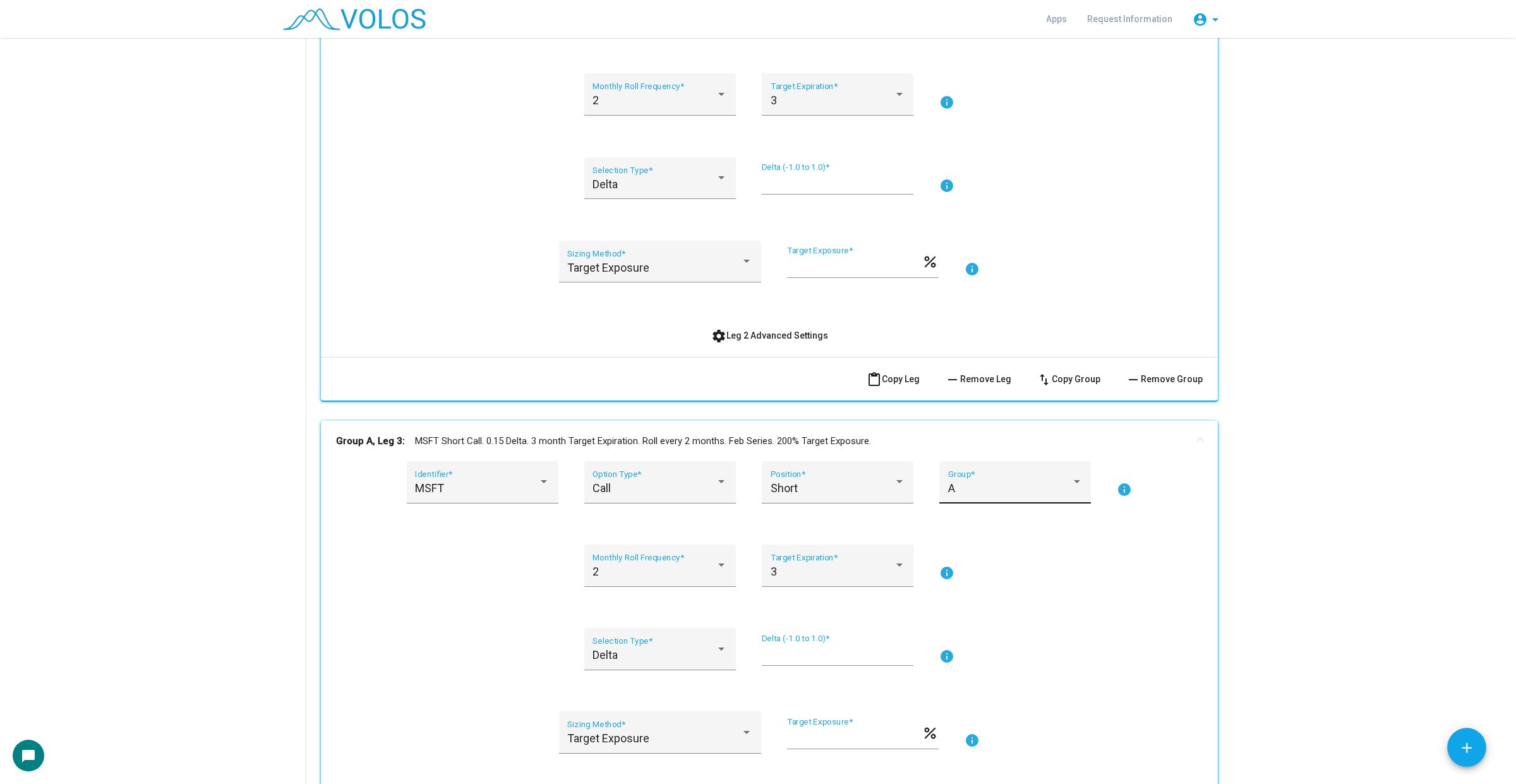
scroll to position [790, 0]
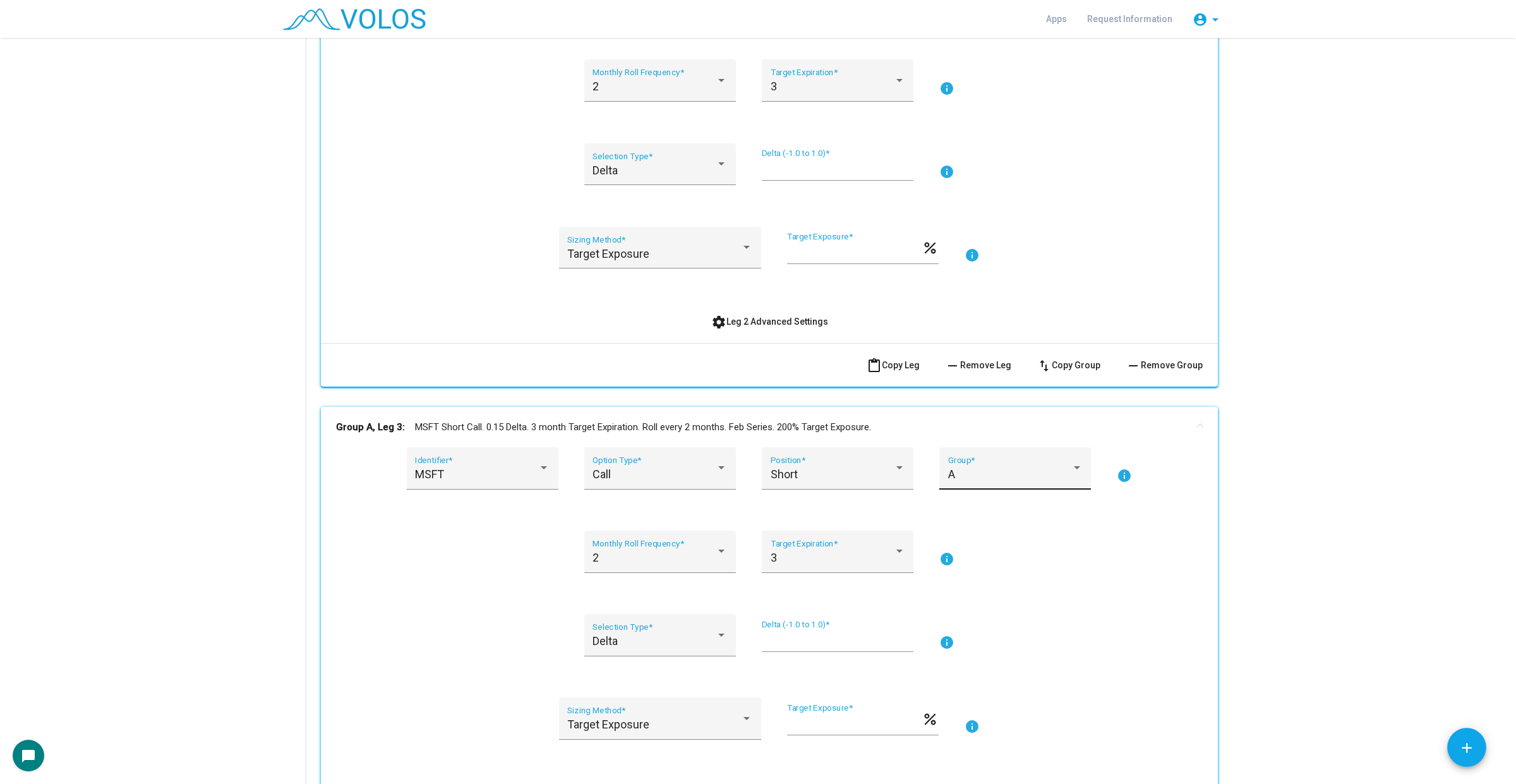
click at [981, 460] on div "A Group *" at bounding box center [1015, 472] width 134 height 33
click at [988, 496] on span "B" at bounding box center [1008, 508] width 134 height 34
click at [1159, 500] on div "MSFT Identifier * Call Option Type * Short Position * B Group * info" at bounding box center [769, 476] width 867 height 57
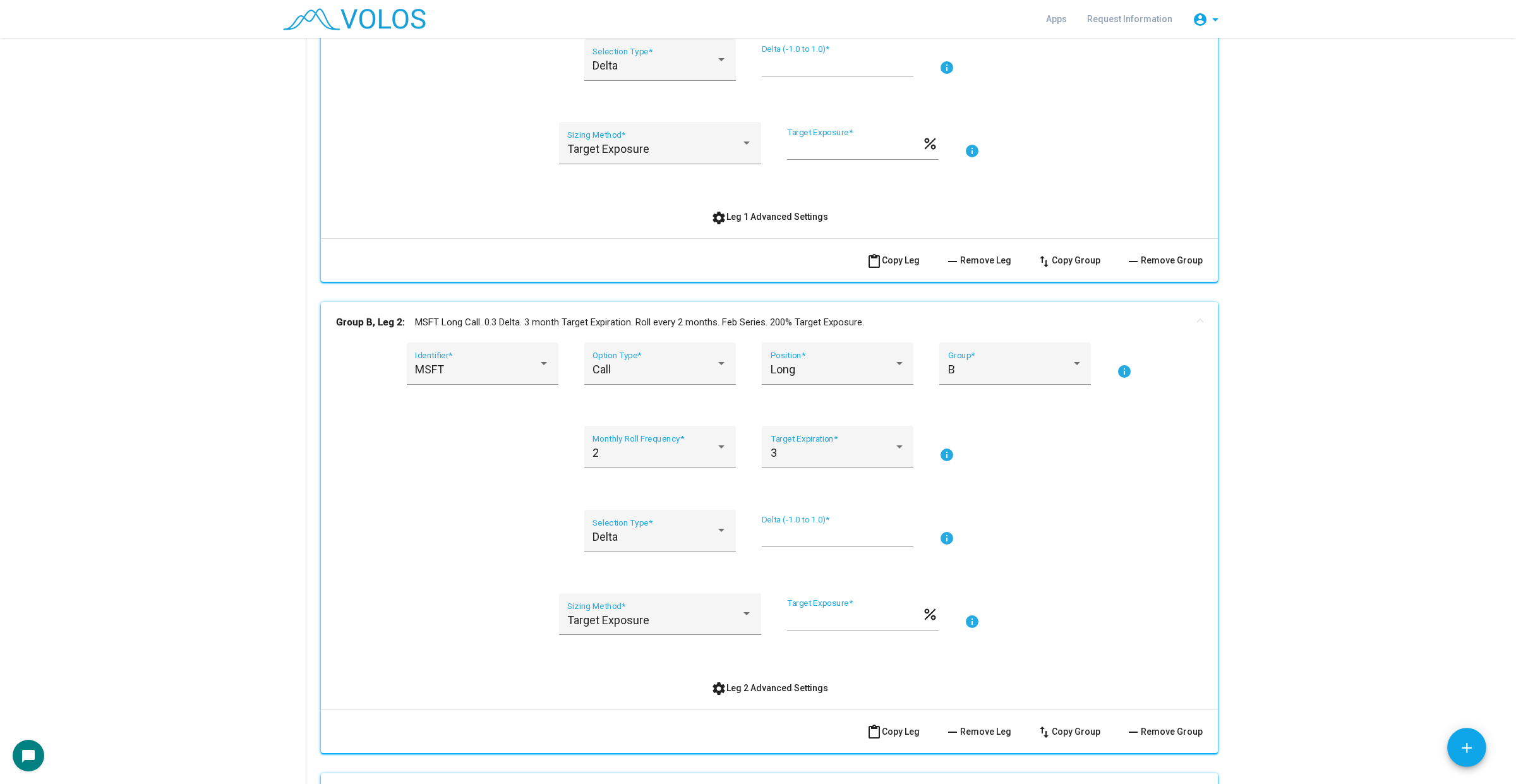
scroll to position [395, 0]
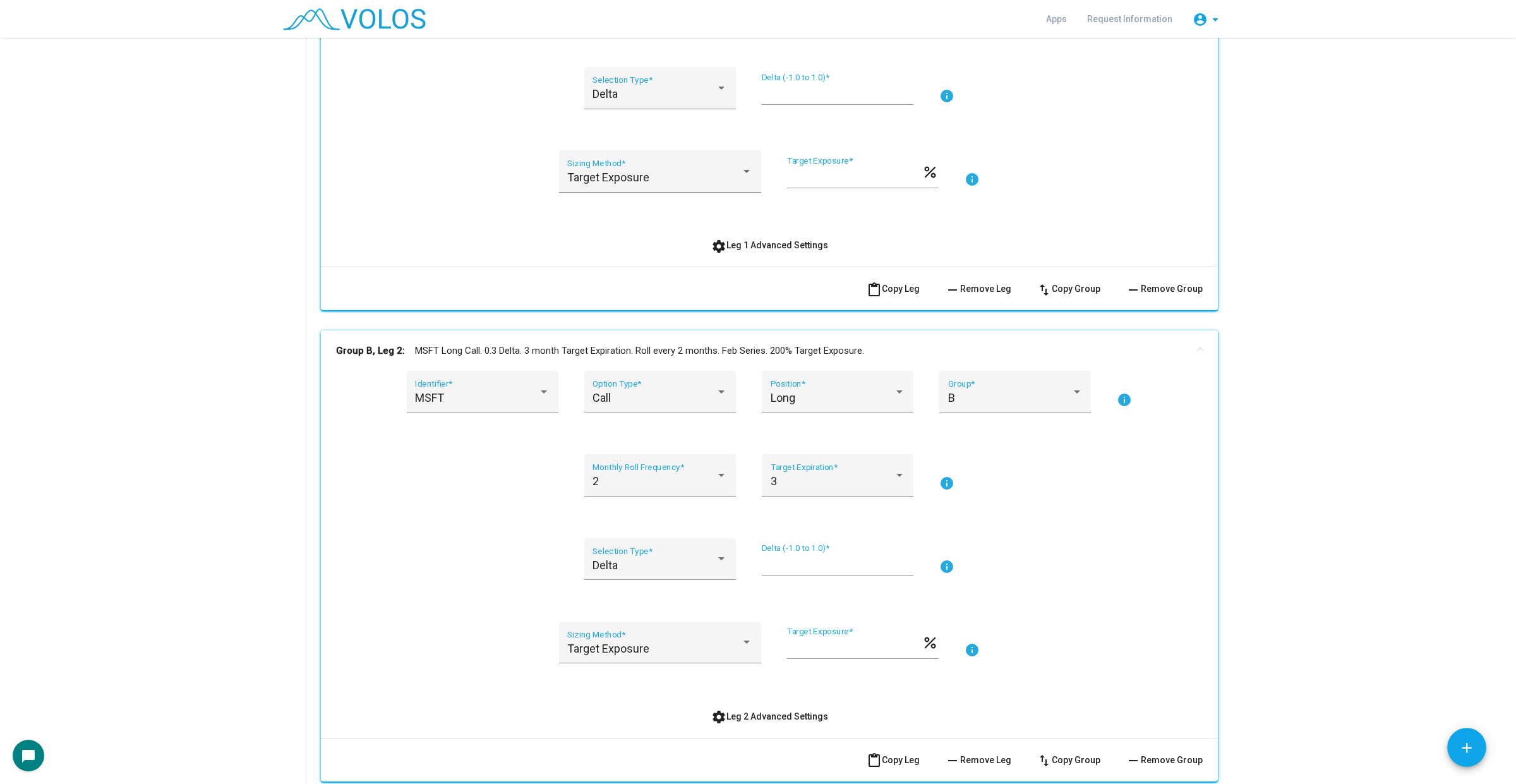
click at [1115, 350] on mat-panel-title "Group B, Leg 2: MSFT Long Call. 0.3 Delta. 3 month Target Expiration. Roll ever…" at bounding box center [762, 350] width 852 height 14
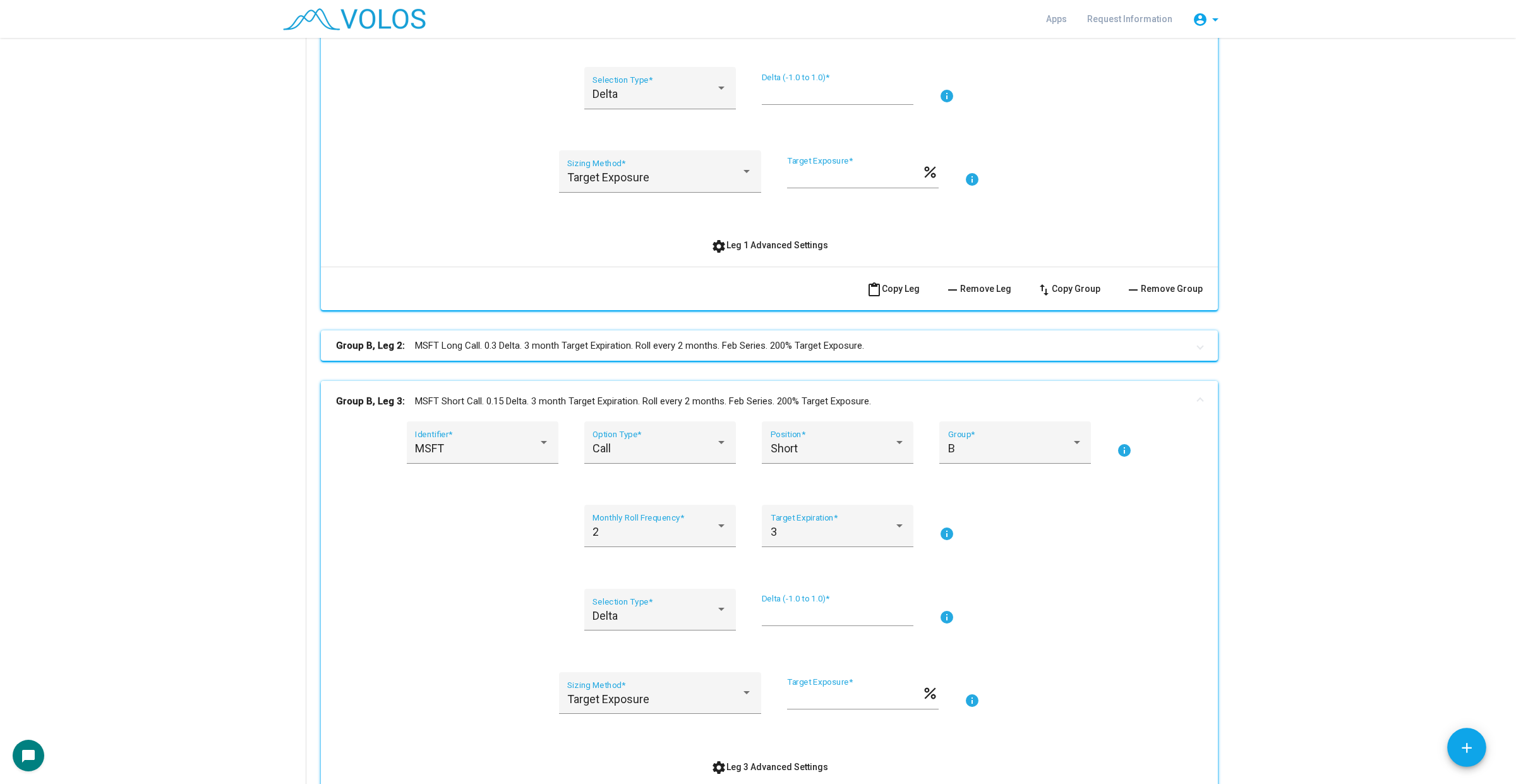
click at [1084, 411] on mat-expansion-panel-header "Group B, Leg 3: MSFT Short Call. 0.15 Delta. 3 month Target Expiration. Roll ev…" at bounding box center [769, 400] width 897 height 41
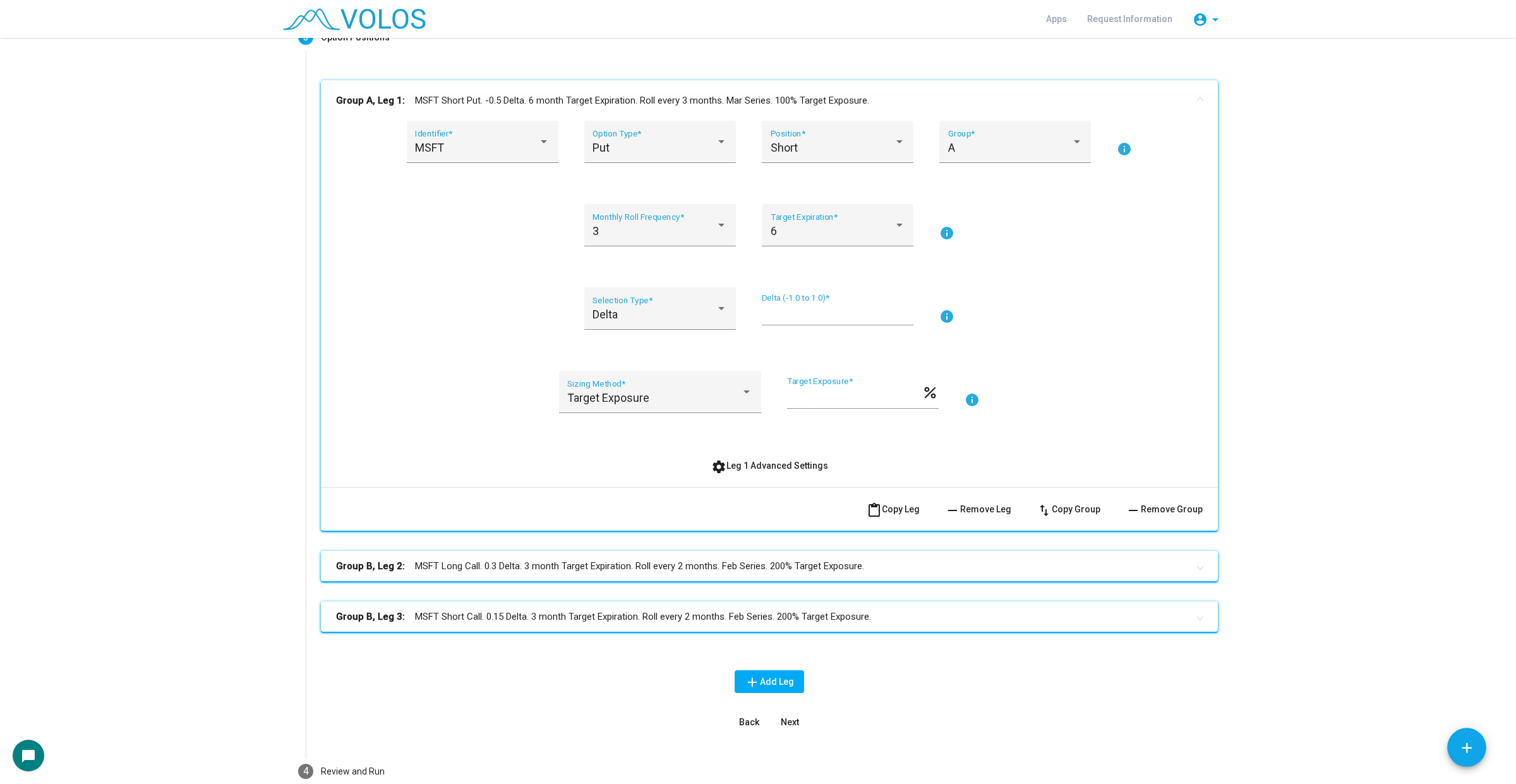
scroll to position [87, 0]
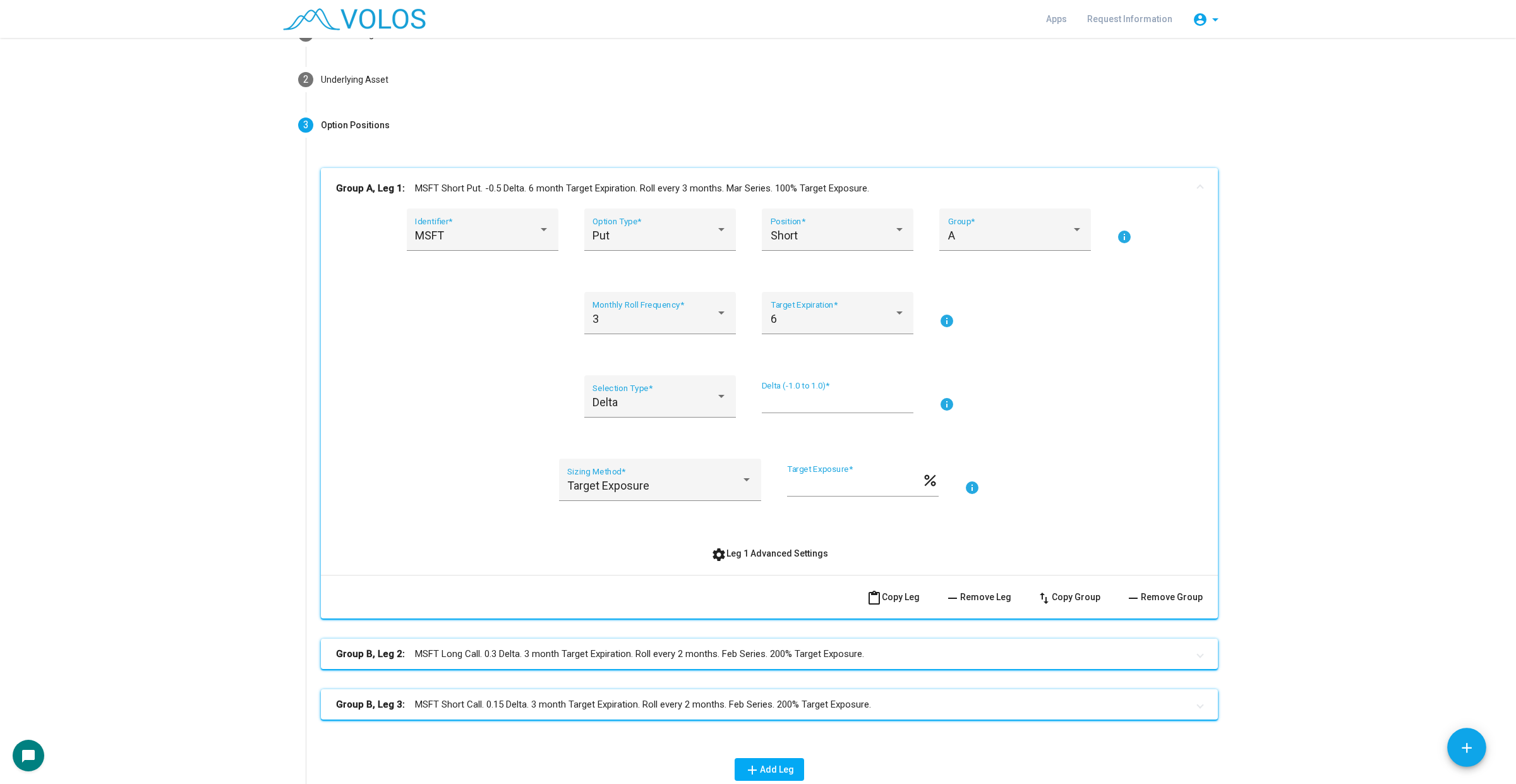
click at [1047, 181] on mat-panel-title "Group A, Leg 1: MSFT Short Put. -0.5 Delta. 6 month Target Expiration. Roll eve…" at bounding box center [762, 188] width 852 height 14
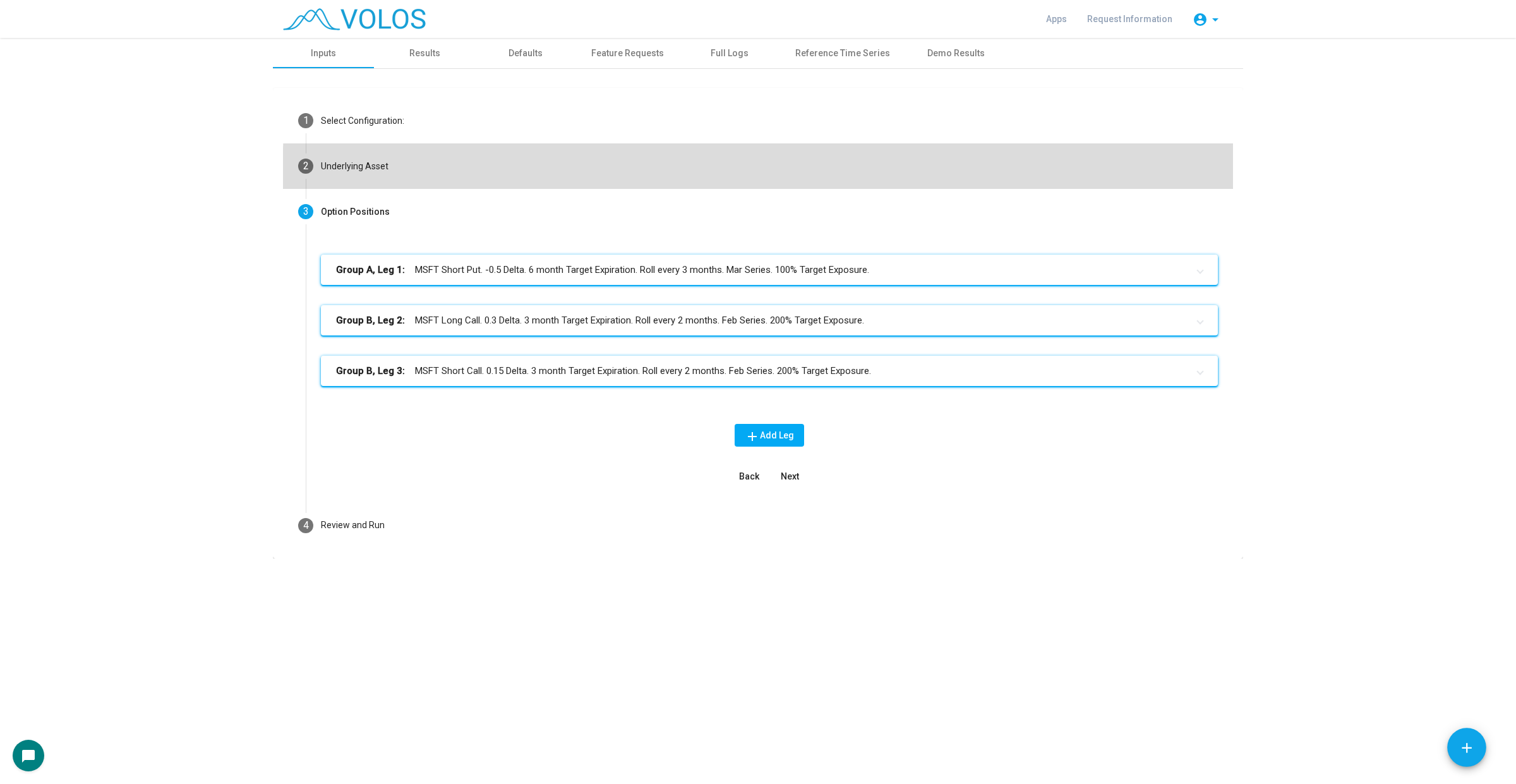
click at [898, 177] on mat-step-header "2 Underlying Asset" at bounding box center [758, 165] width 950 height 45
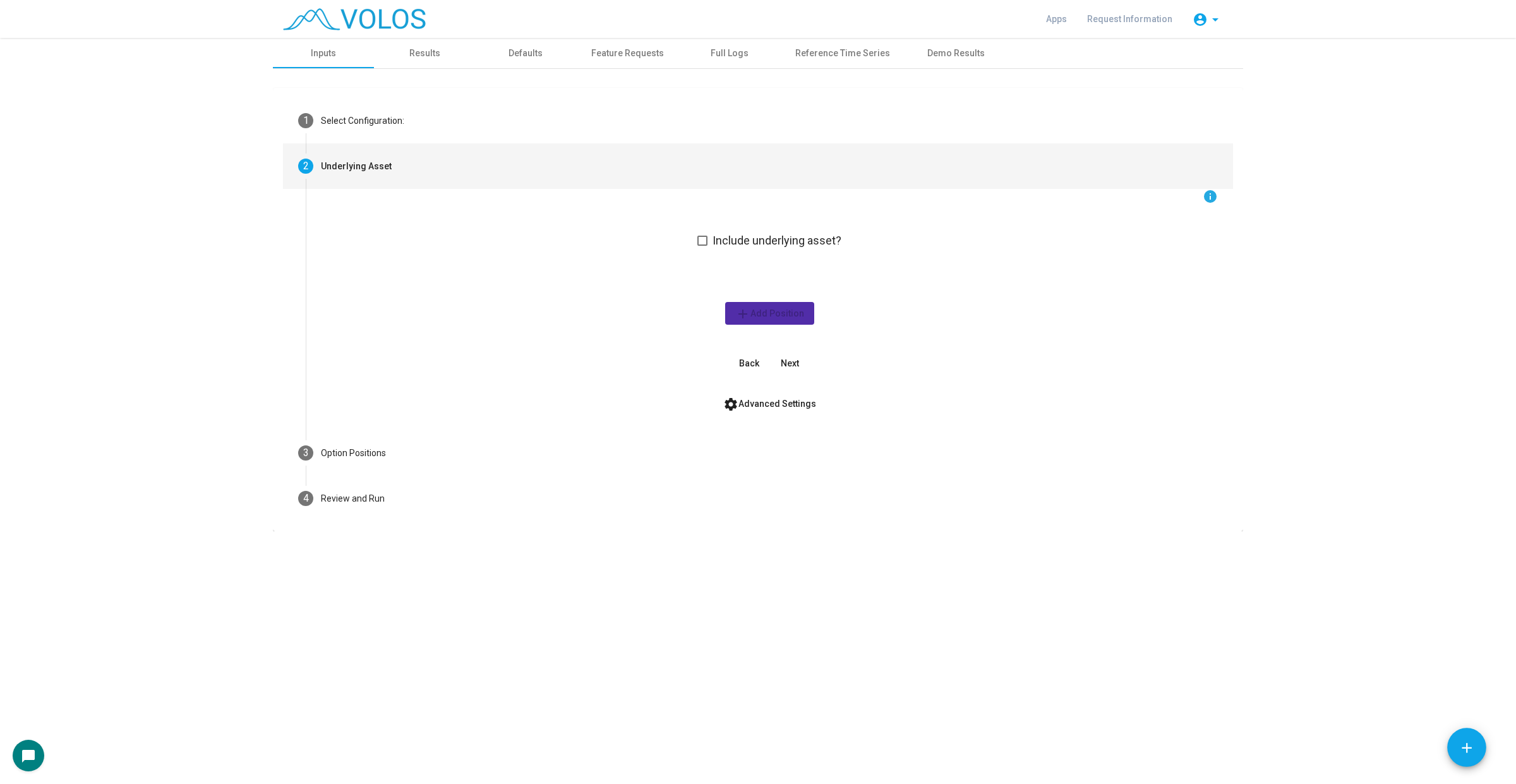
click at [797, 396] on button "settings Advanced Settings" at bounding box center [769, 404] width 113 height 23
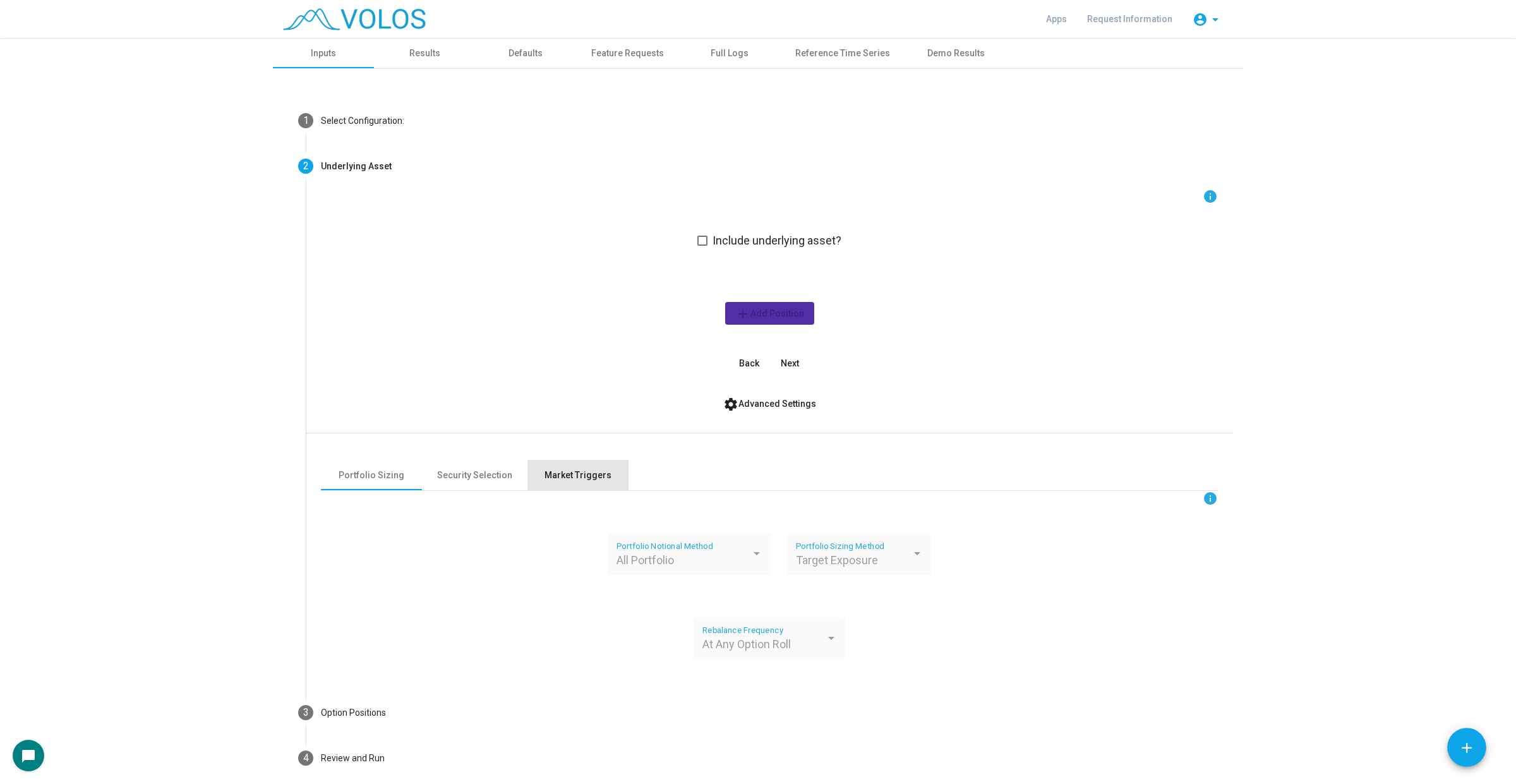
click at [567, 473] on div "Market Triggers" at bounding box center [578, 475] width 67 height 14
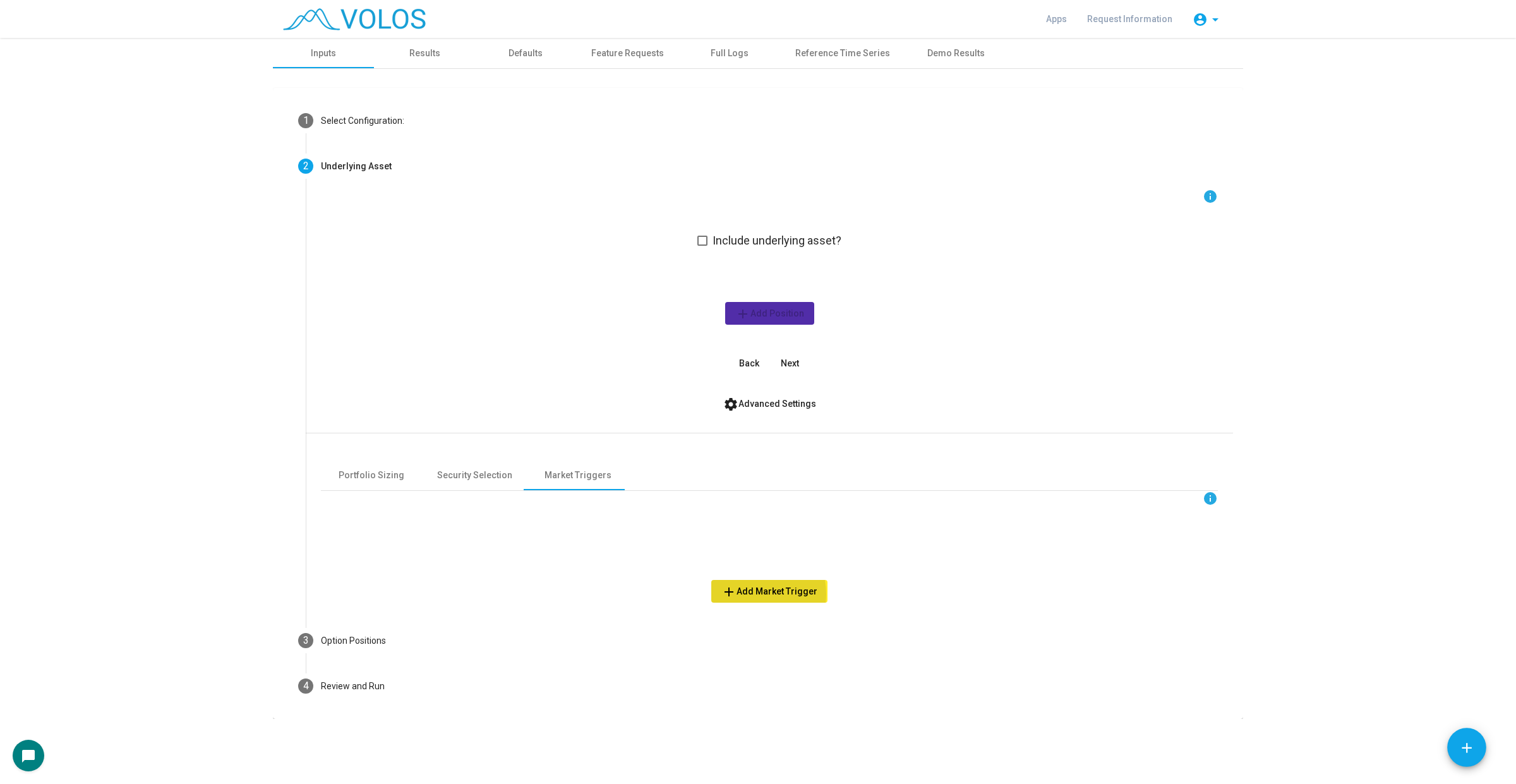
click at [750, 594] on span "add Add Market Trigger" at bounding box center [769, 591] width 96 height 10
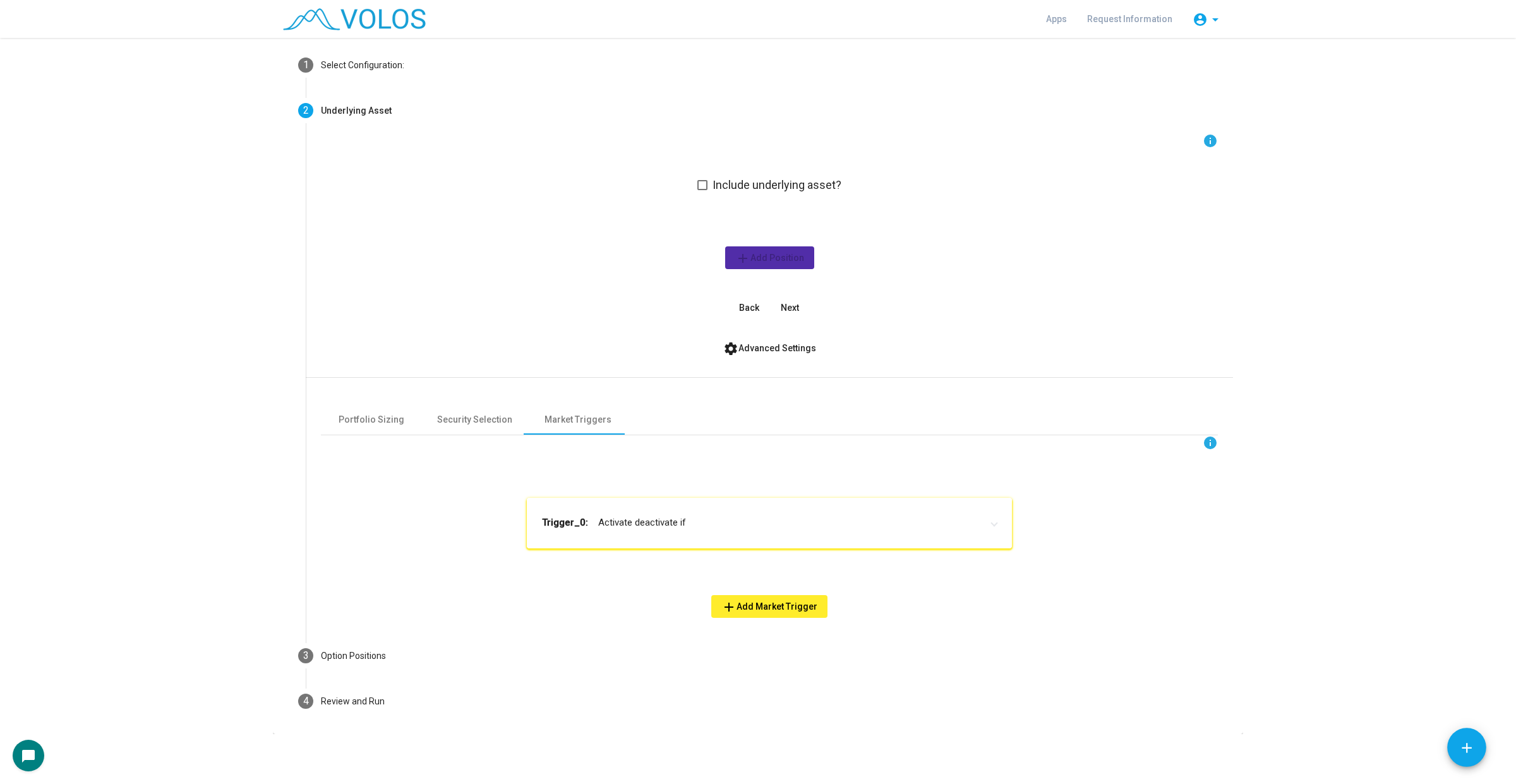
click at [675, 522] on mat-panel-title "Trigger_0: Activate deactivate if" at bounding box center [761, 523] width 439 height 14
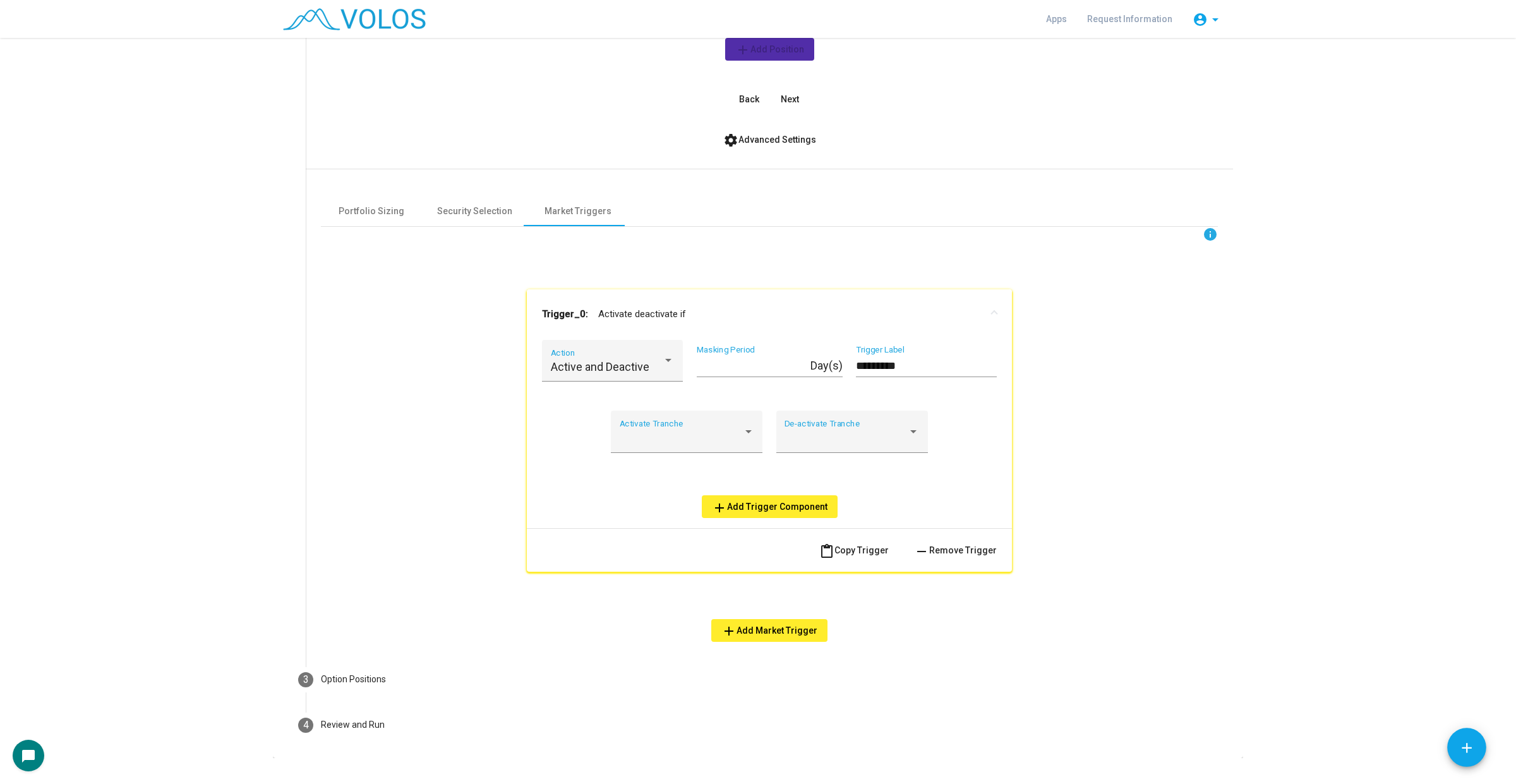
scroll to position [288, 0]
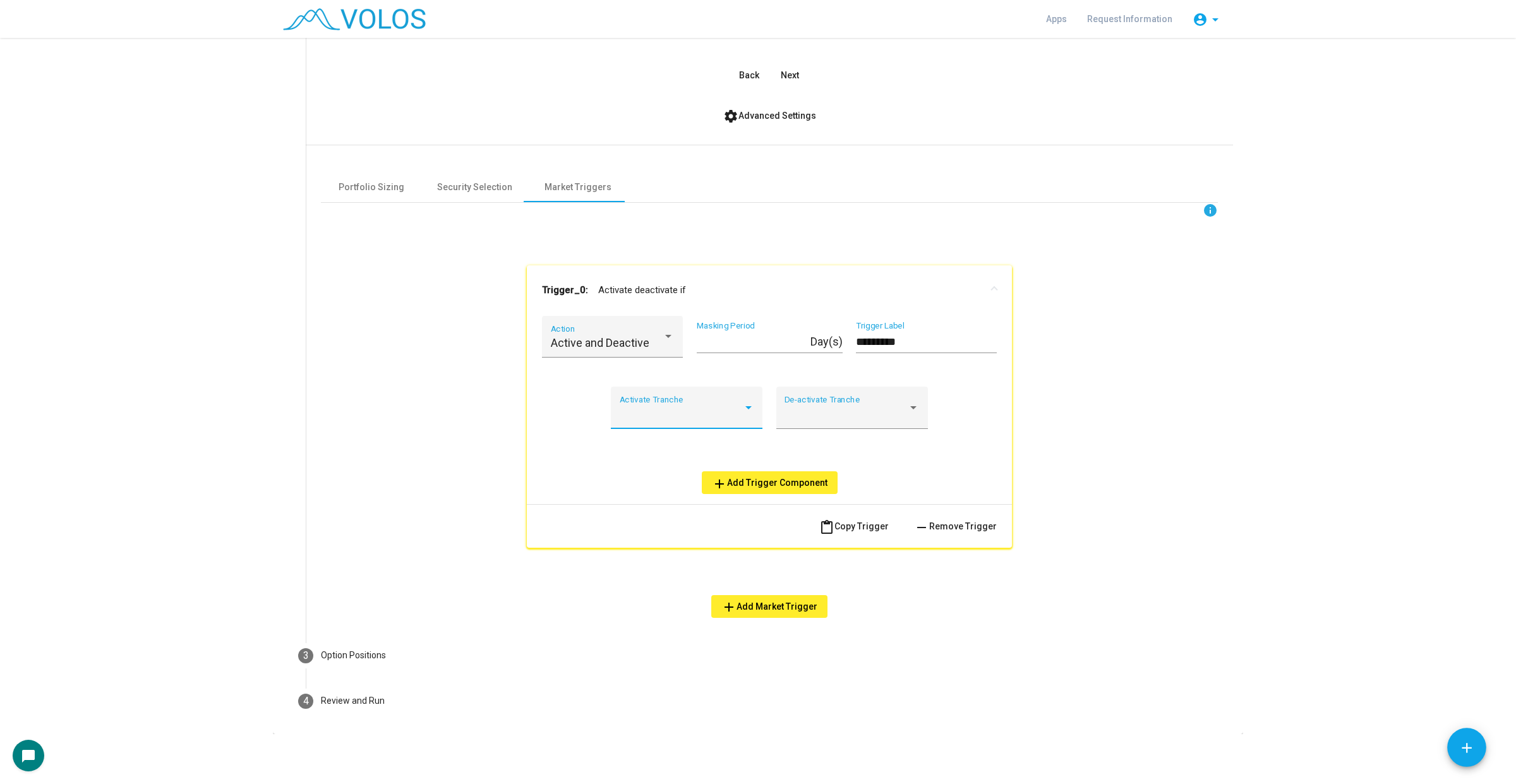
click at [726, 414] on div at bounding box center [681, 414] width 123 height 13
click at [698, 441] on span "*" at bounding box center [680, 447] width 134 height 34
click at [559, 433] on div "* Activate Tranche De-activate Tranche" at bounding box center [769, 415] width 454 height 57
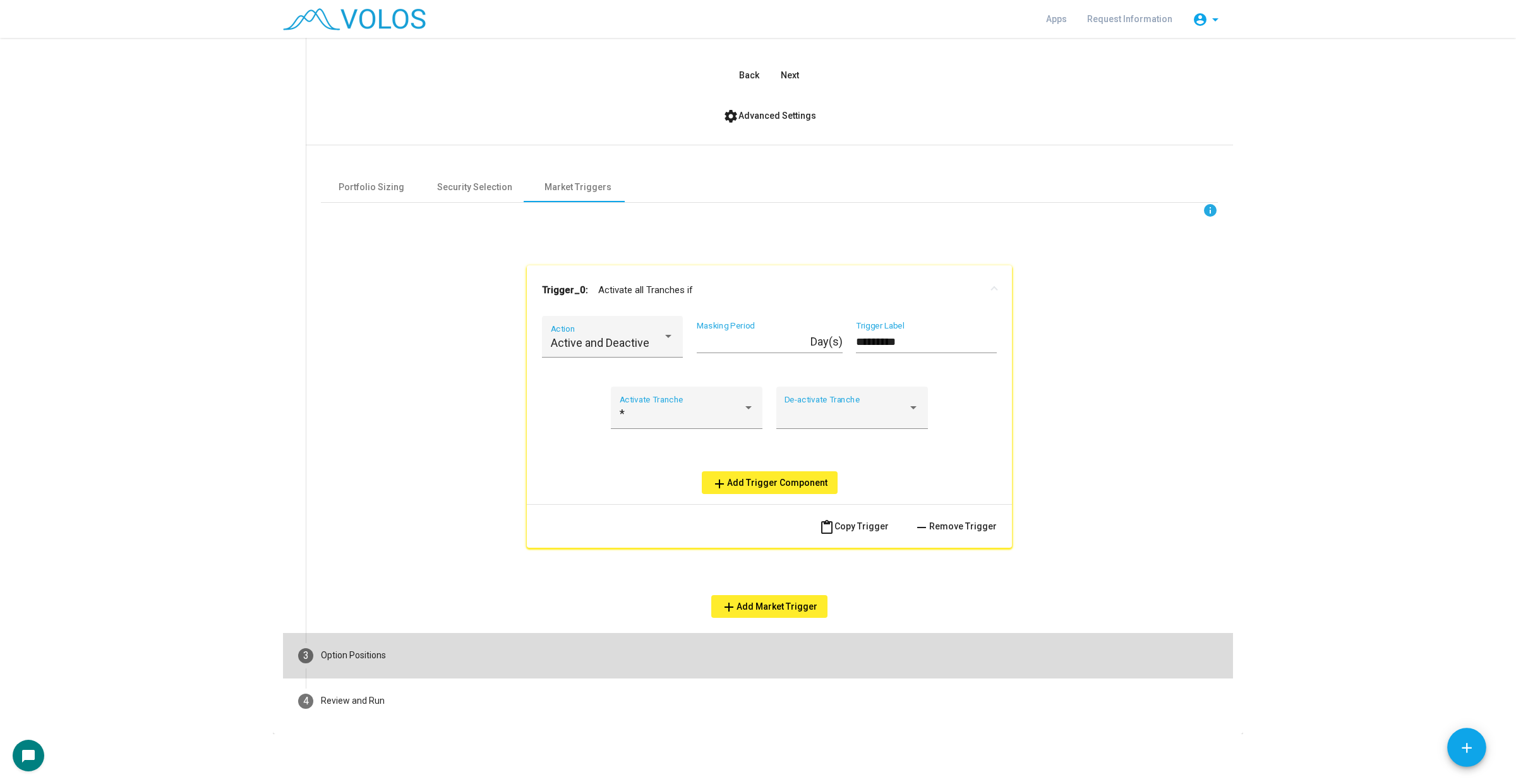
click at [586, 673] on mat-step-header "3 Option Positions" at bounding box center [758, 655] width 950 height 45
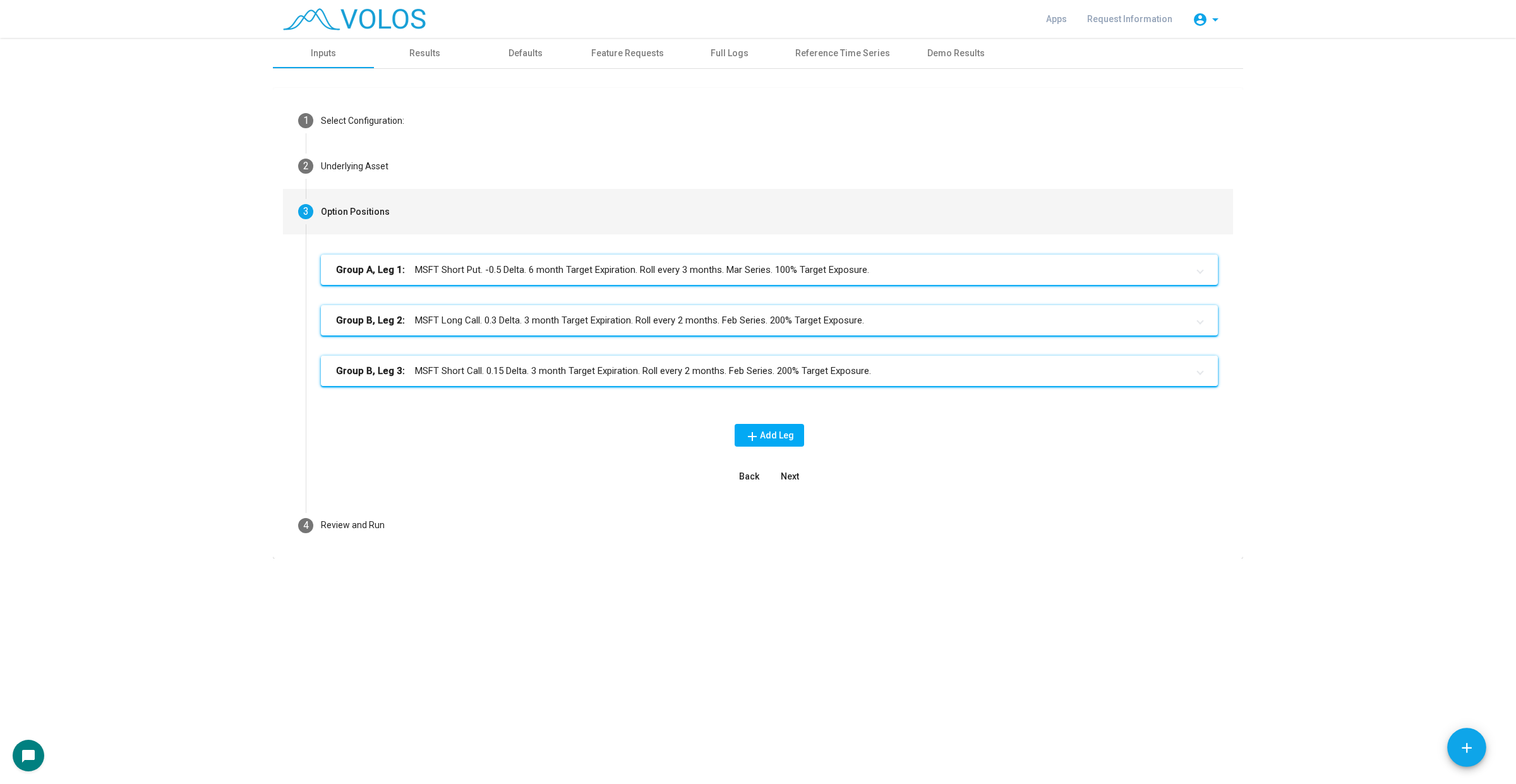
click at [865, 370] on mat-panel-title "Group B, Leg 3: MSFT Short Call. 0.15 Delta. 3 month Target Expiration. Roll ev…" at bounding box center [762, 371] width 852 height 14
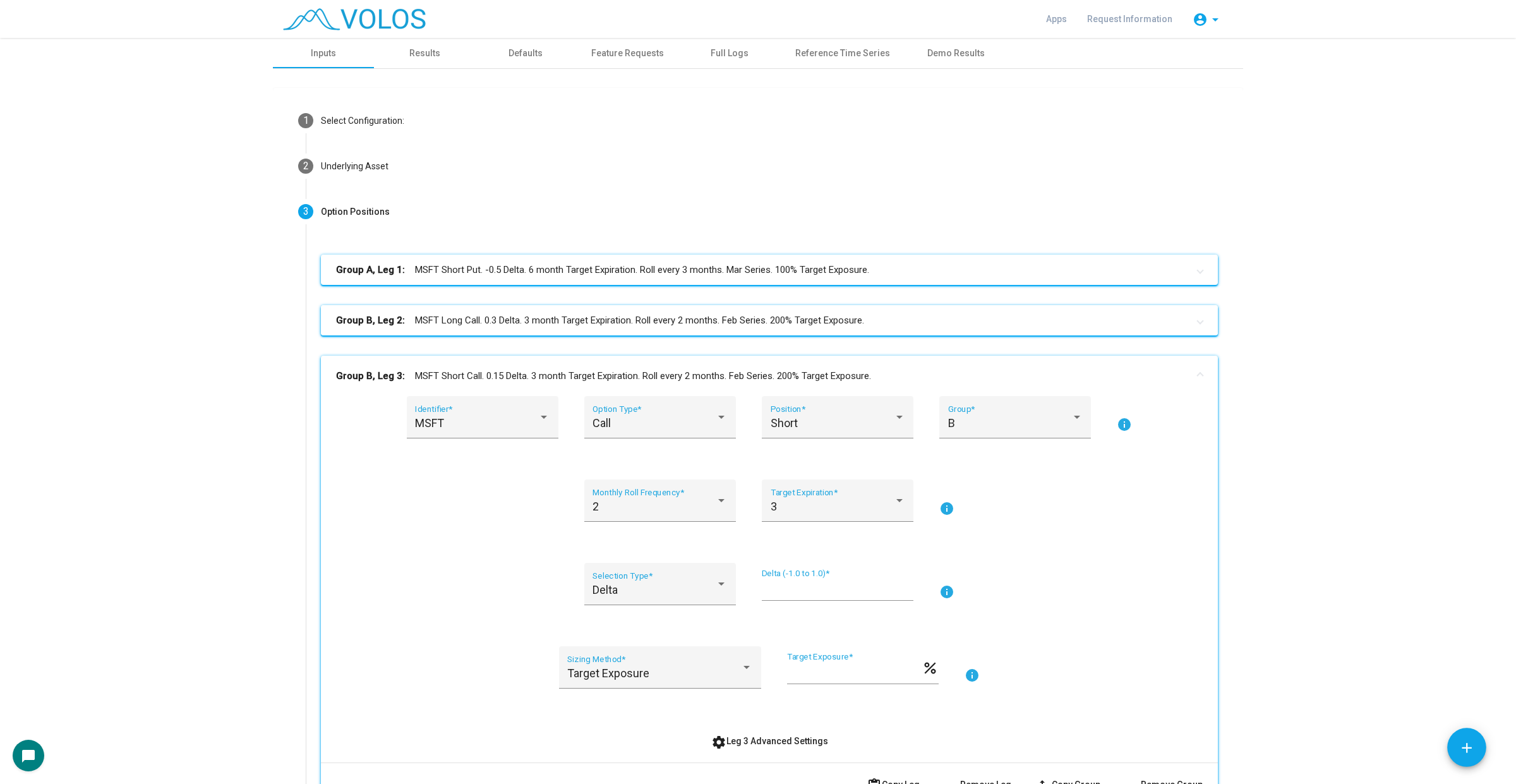
click at [866, 316] on mat-panel-title "Group B, Leg 2: MSFT Long Call. 0.3 Delta. 3 month Target Expiration. Roll ever…" at bounding box center [762, 320] width 852 height 14
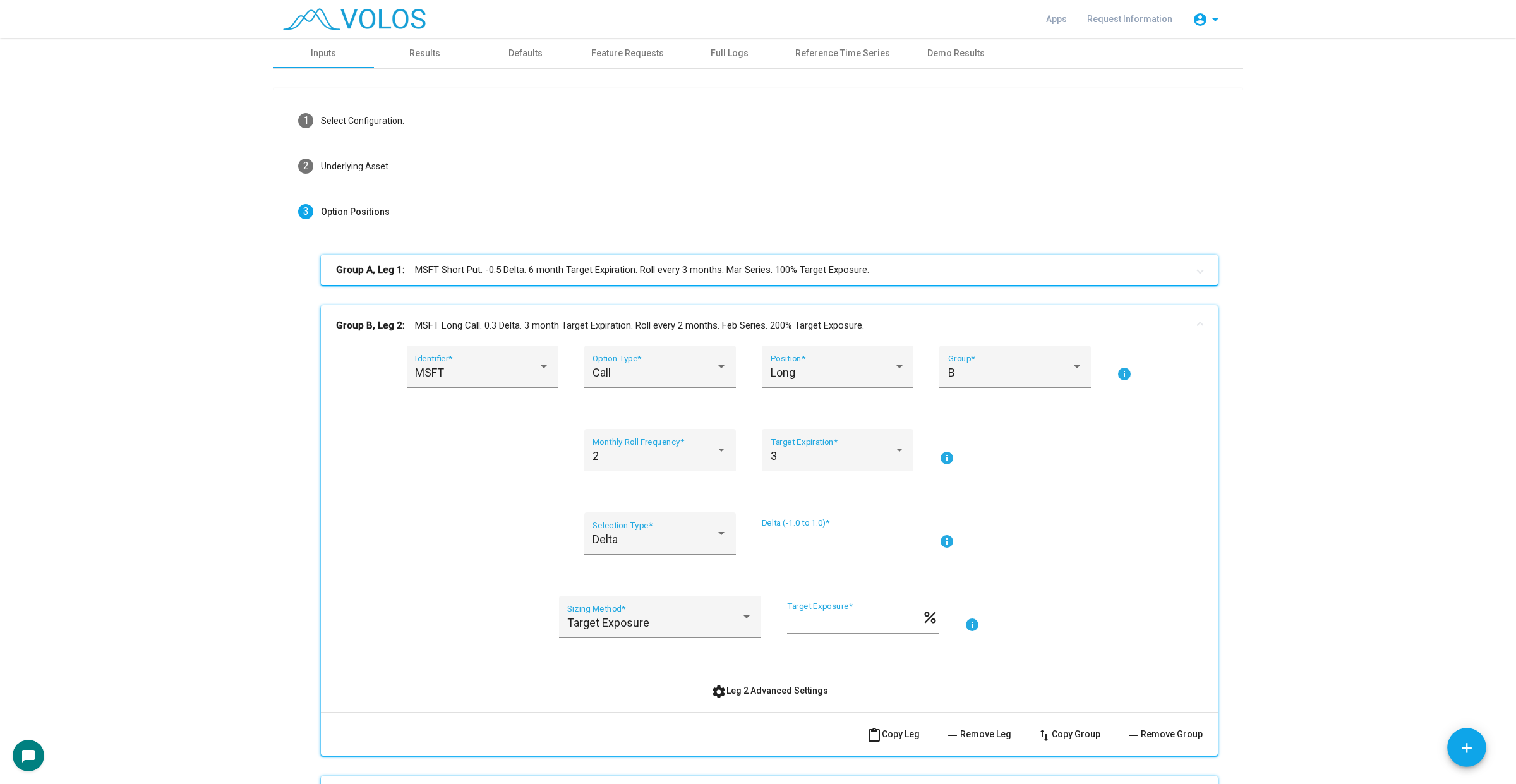
click at [873, 278] on mat-expansion-panel-header "Group A, Leg 1: MSFT Short Put. -0.5 Delta. 6 month Target Expiration. Roll eve…" at bounding box center [769, 269] width 897 height 30
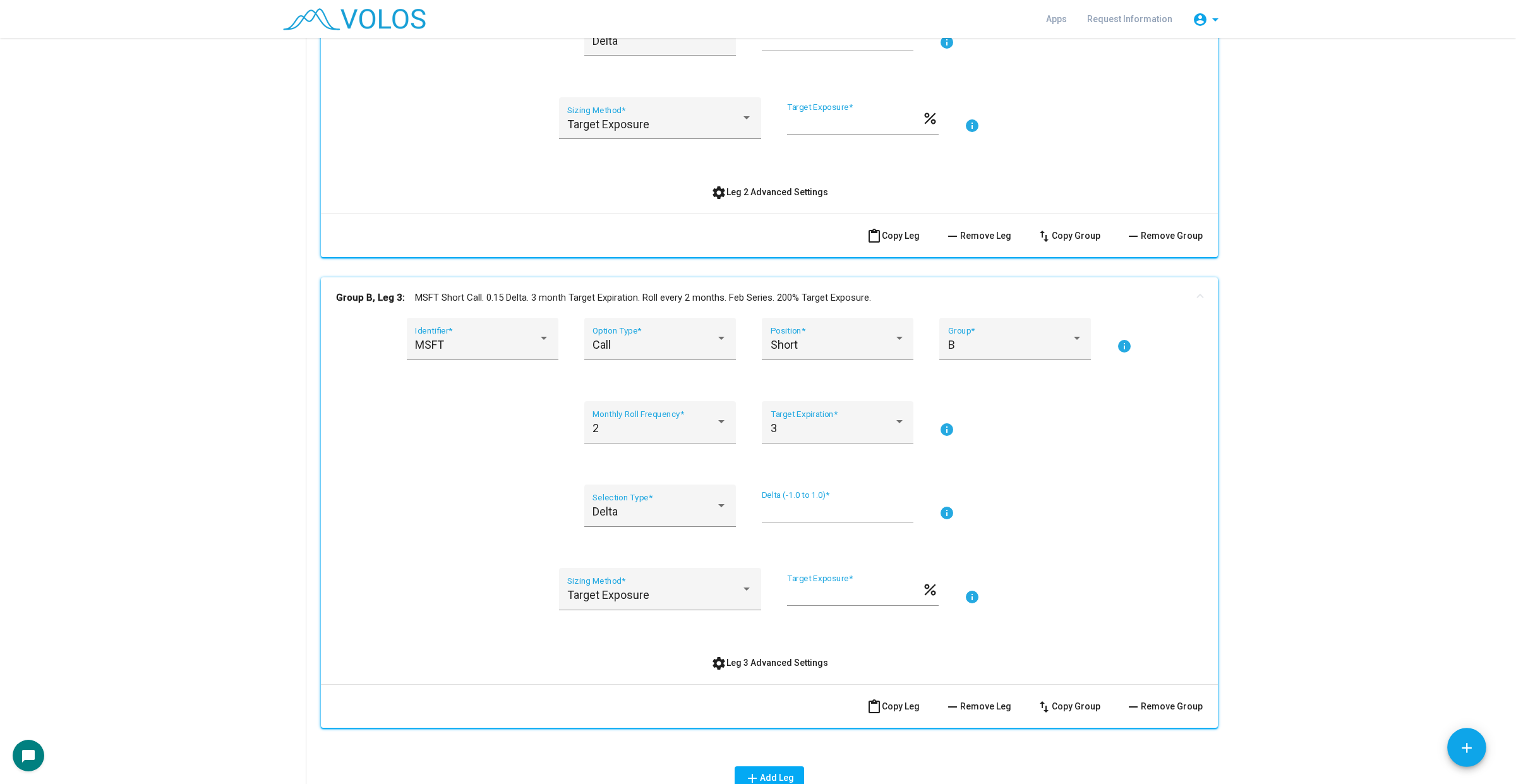
scroll to position [947, 0]
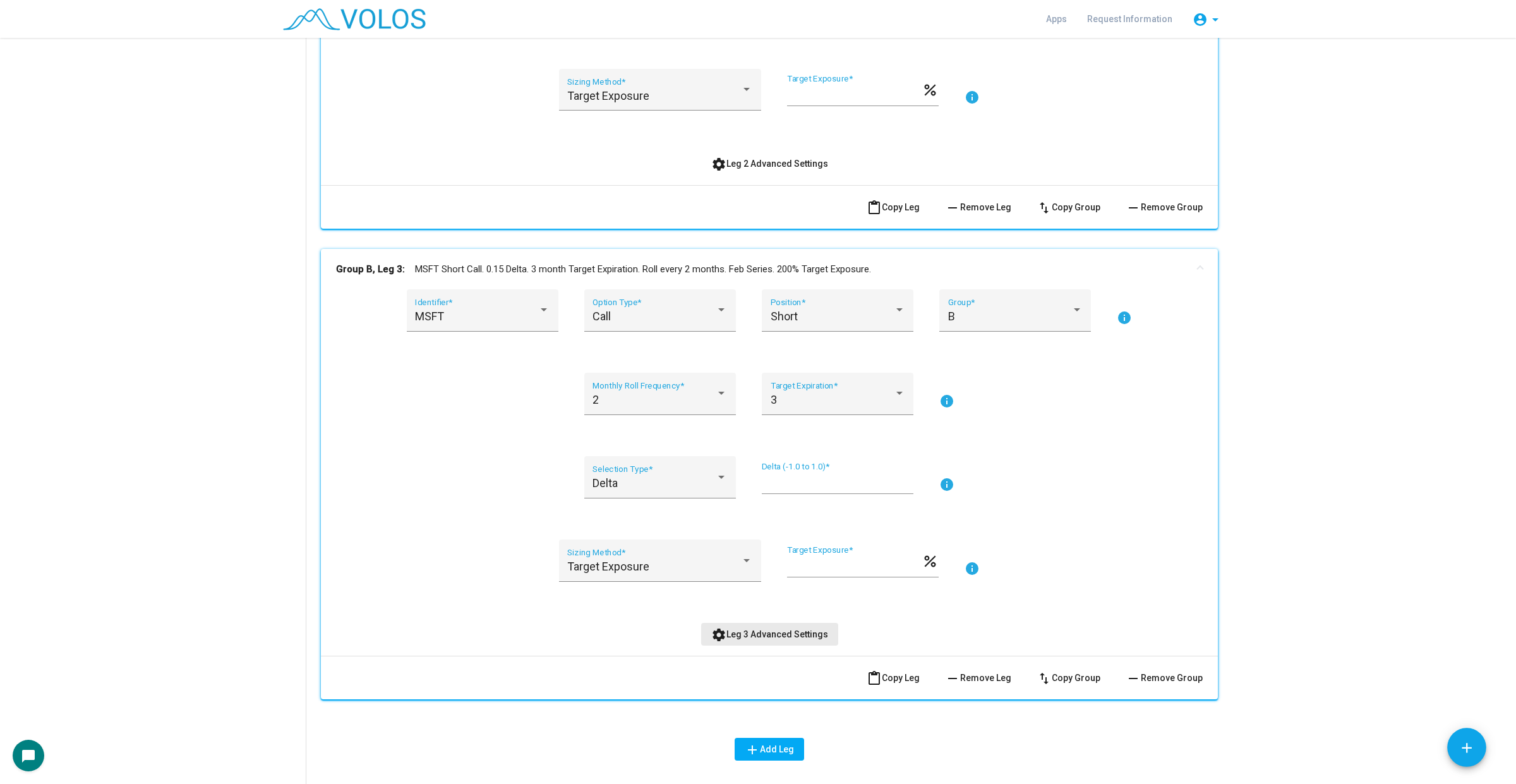
click at [806, 627] on button "settings Leg 3 Advanced Settings" at bounding box center [769, 634] width 137 height 23
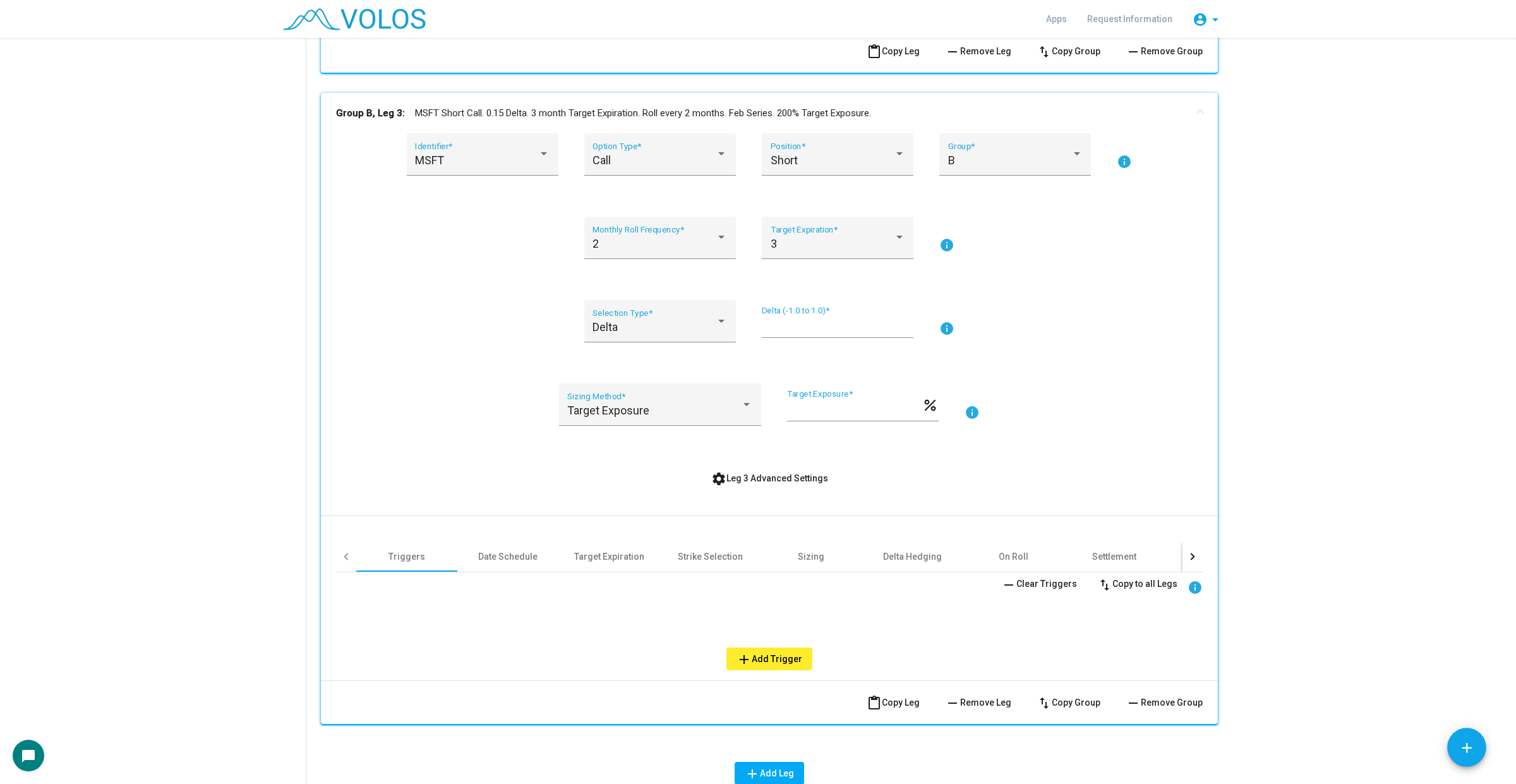
scroll to position [1105, 0]
click at [1031, 553] on div "On Roll" at bounding box center [1012, 554] width 101 height 30
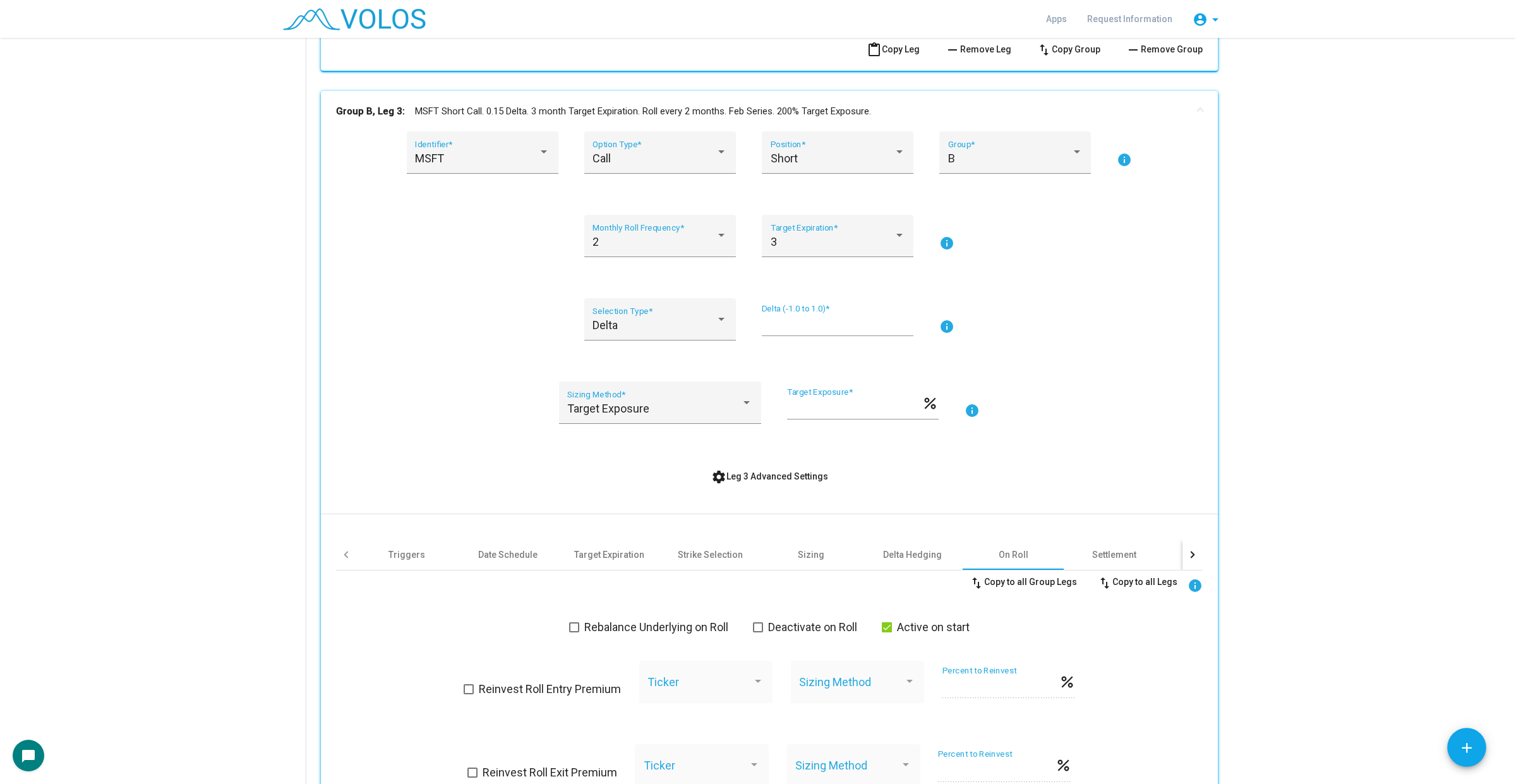
click at [825, 628] on span "Deactivate on Roll" at bounding box center [813, 627] width 89 height 15
click at [923, 630] on span "Active on start" at bounding box center [933, 627] width 72 height 15
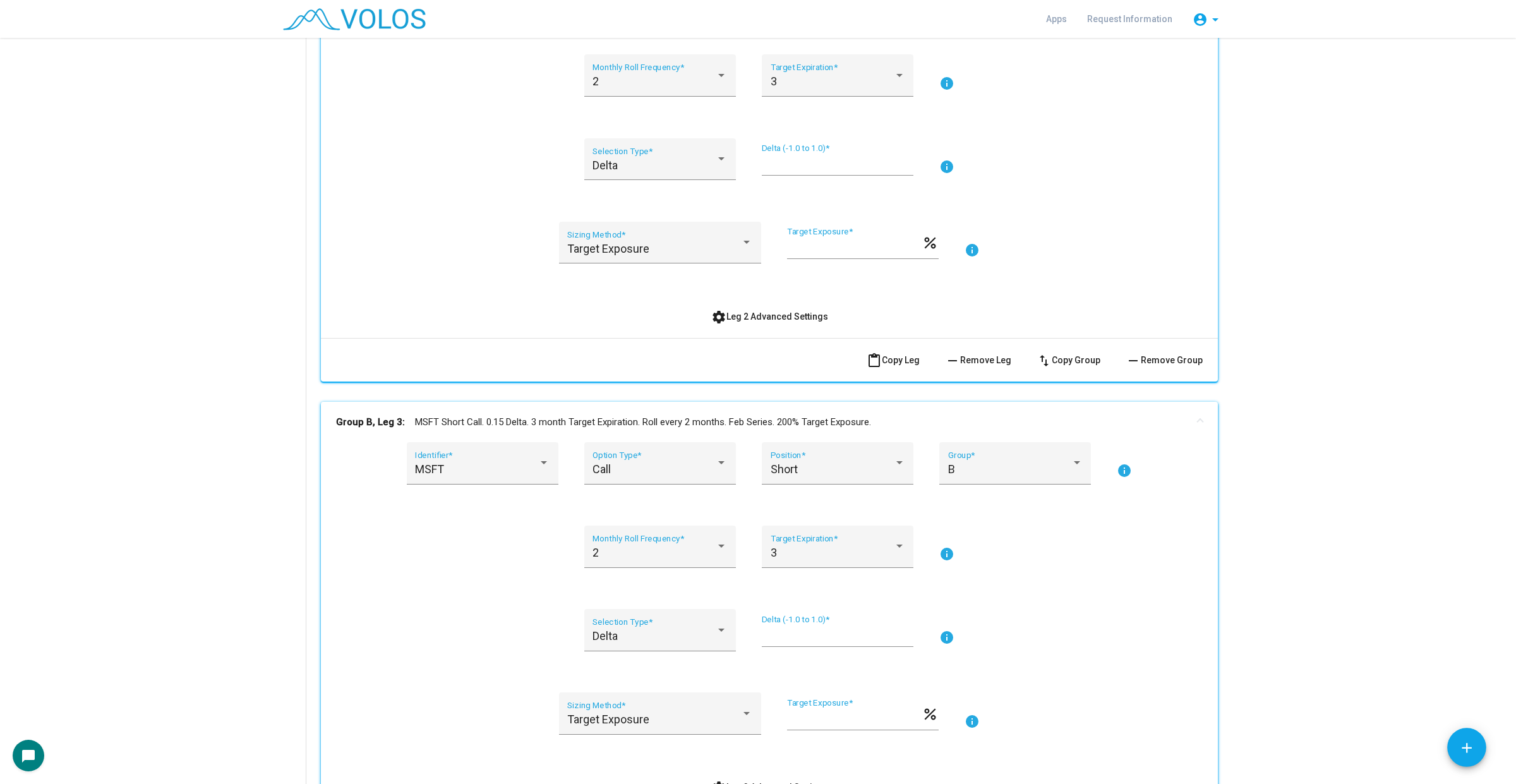
scroll to position [790, 0]
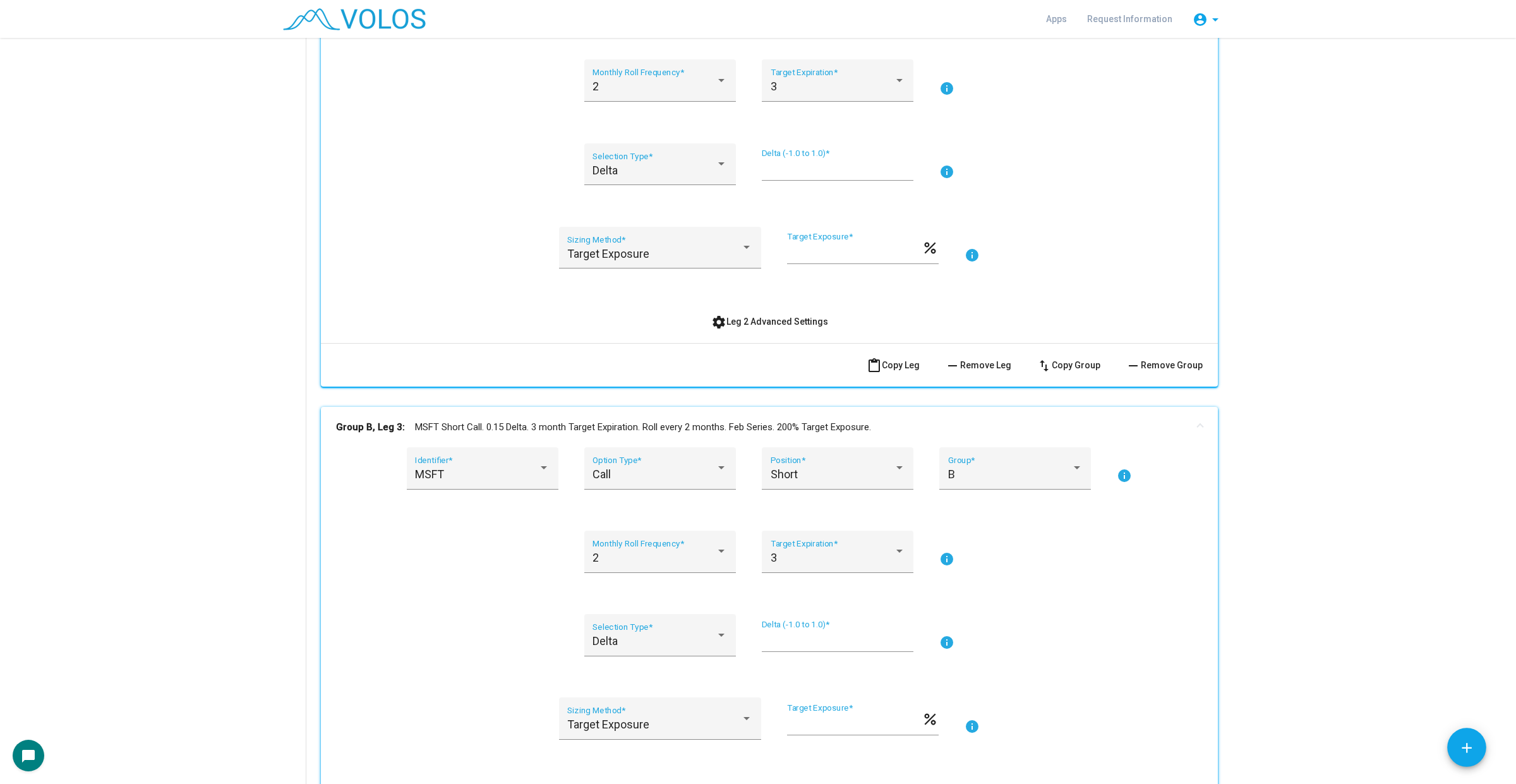
click at [806, 321] on span "settings Leg 2 Advanced Settings" at bounding box center [769, 321] width 117 height 10
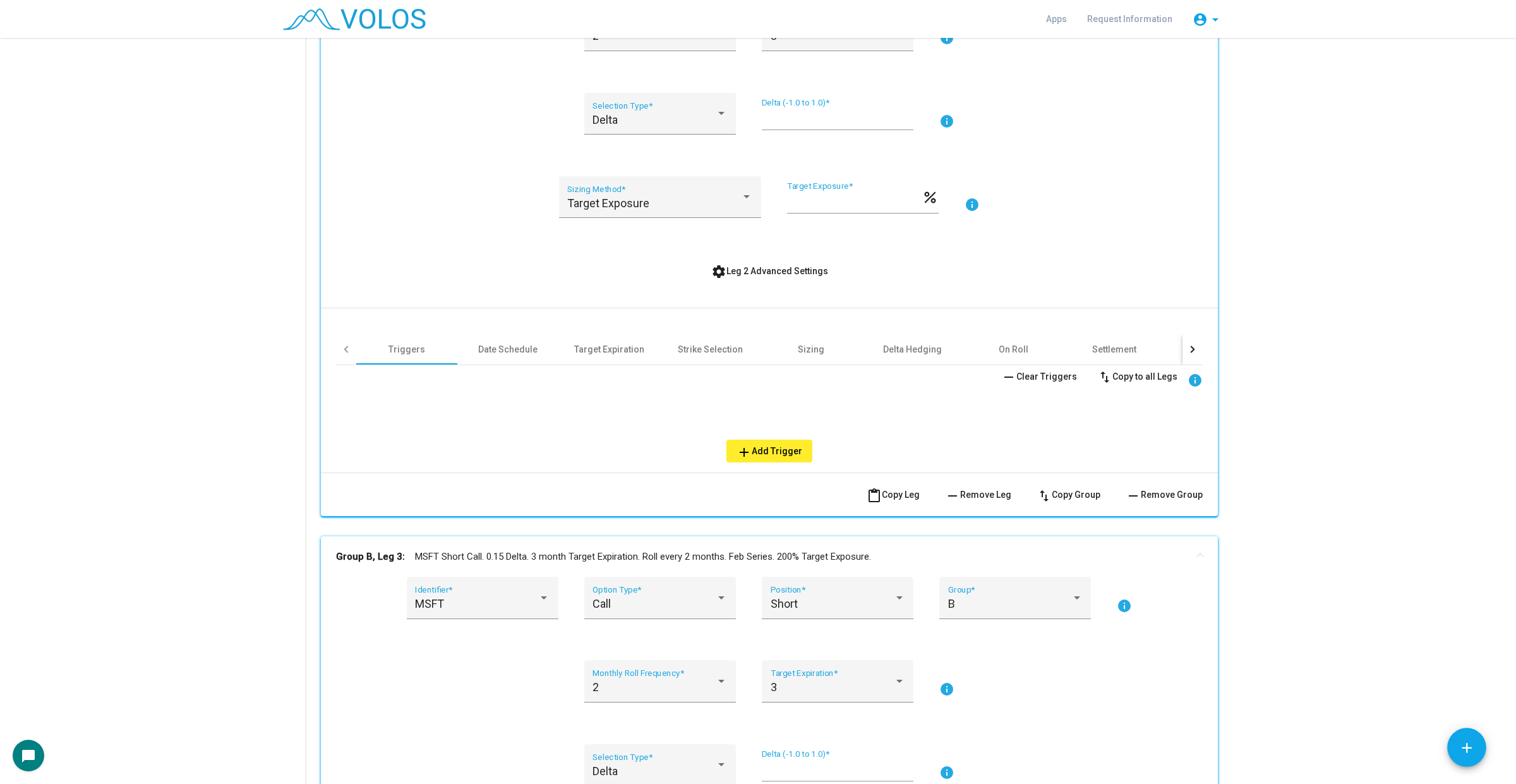
scroll to position [868, 0]
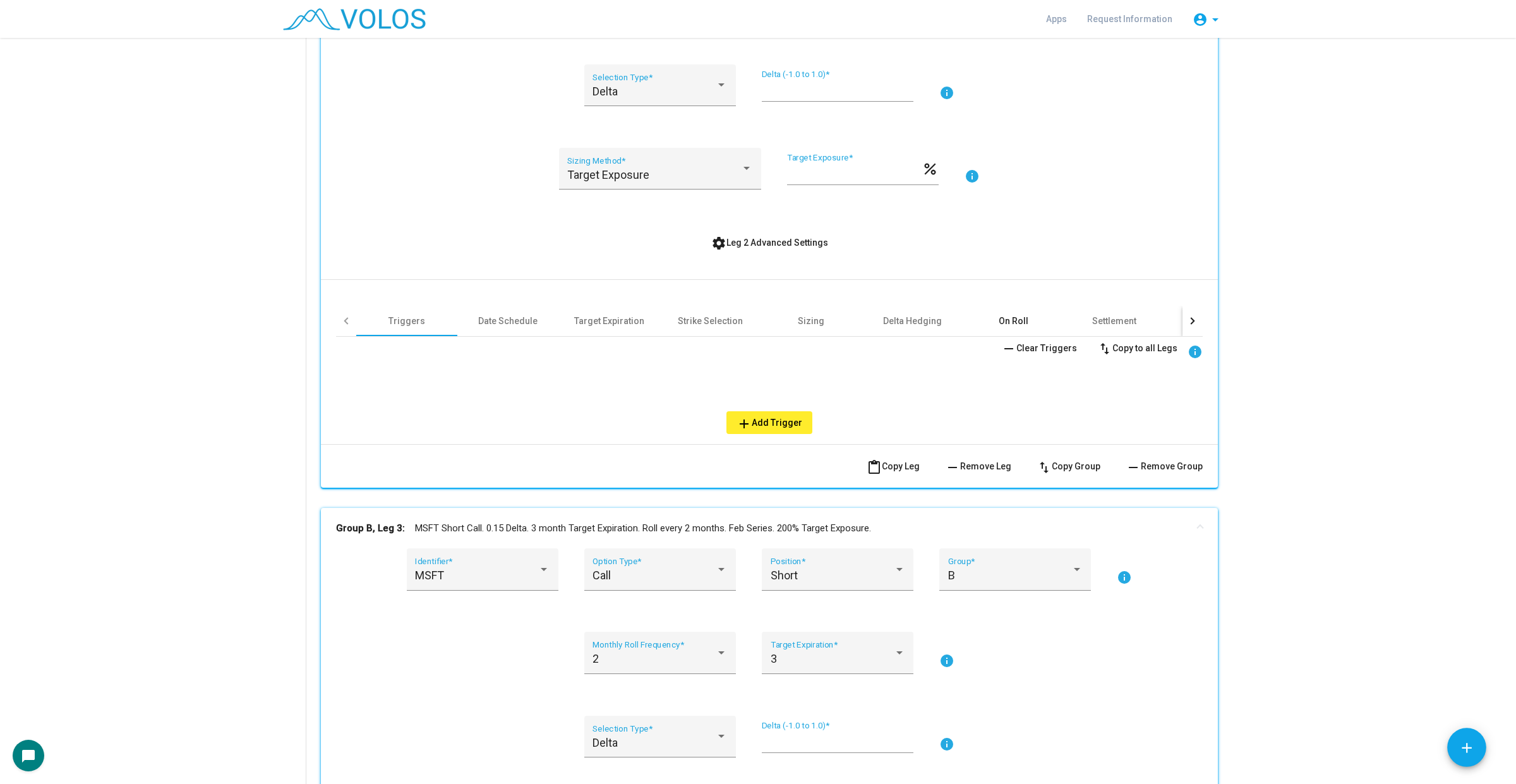
click at [1025, 318] on div "On Roll" at bounding box center [1012, 321] width 101 height 30
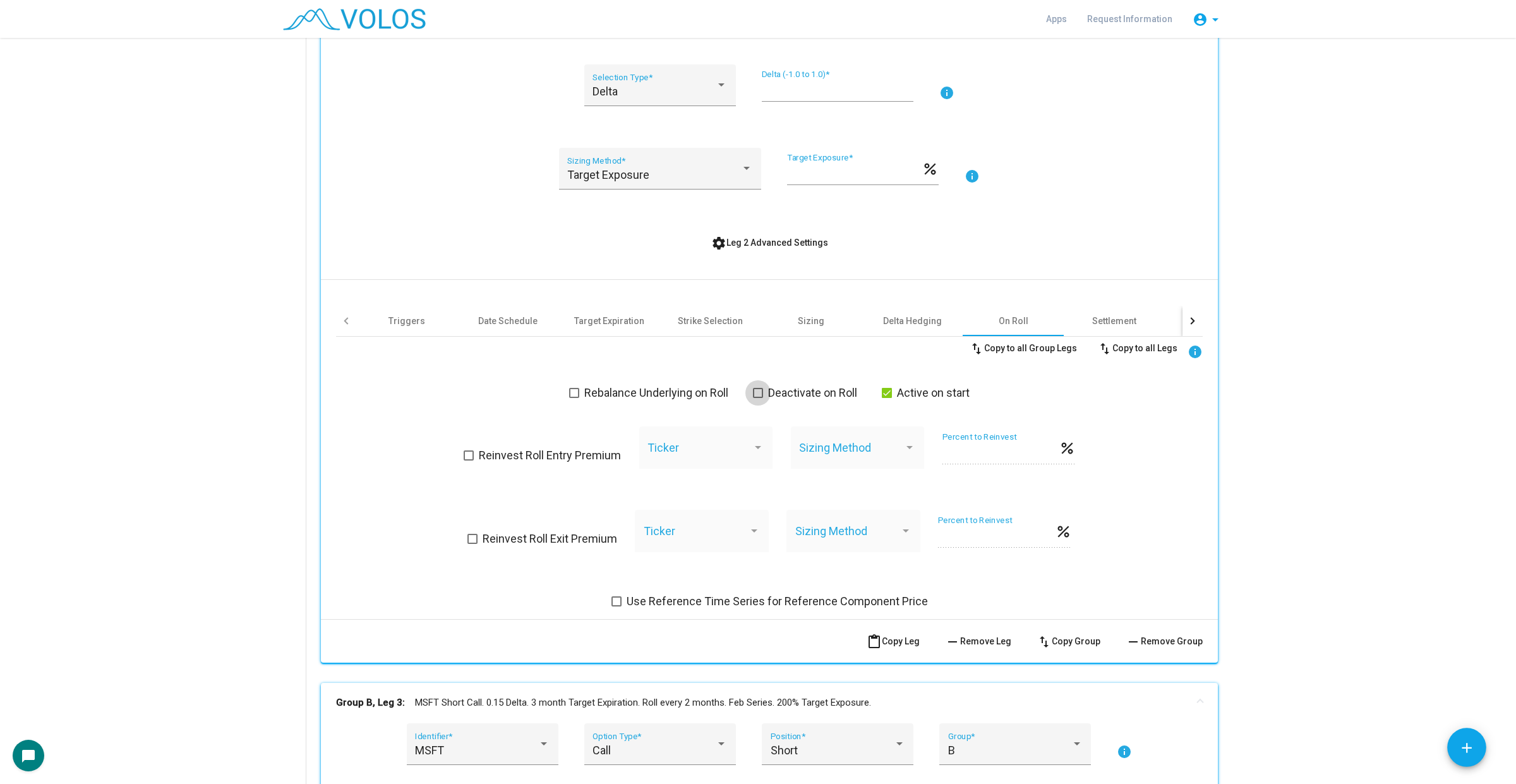
click at [787, 399] on span "Deactivate on Roll" at bounding box center [813, 392] width 89 height 15
click at [934, 396] on span "Active on start" at bounding box center [933, 392] width 72 height 15
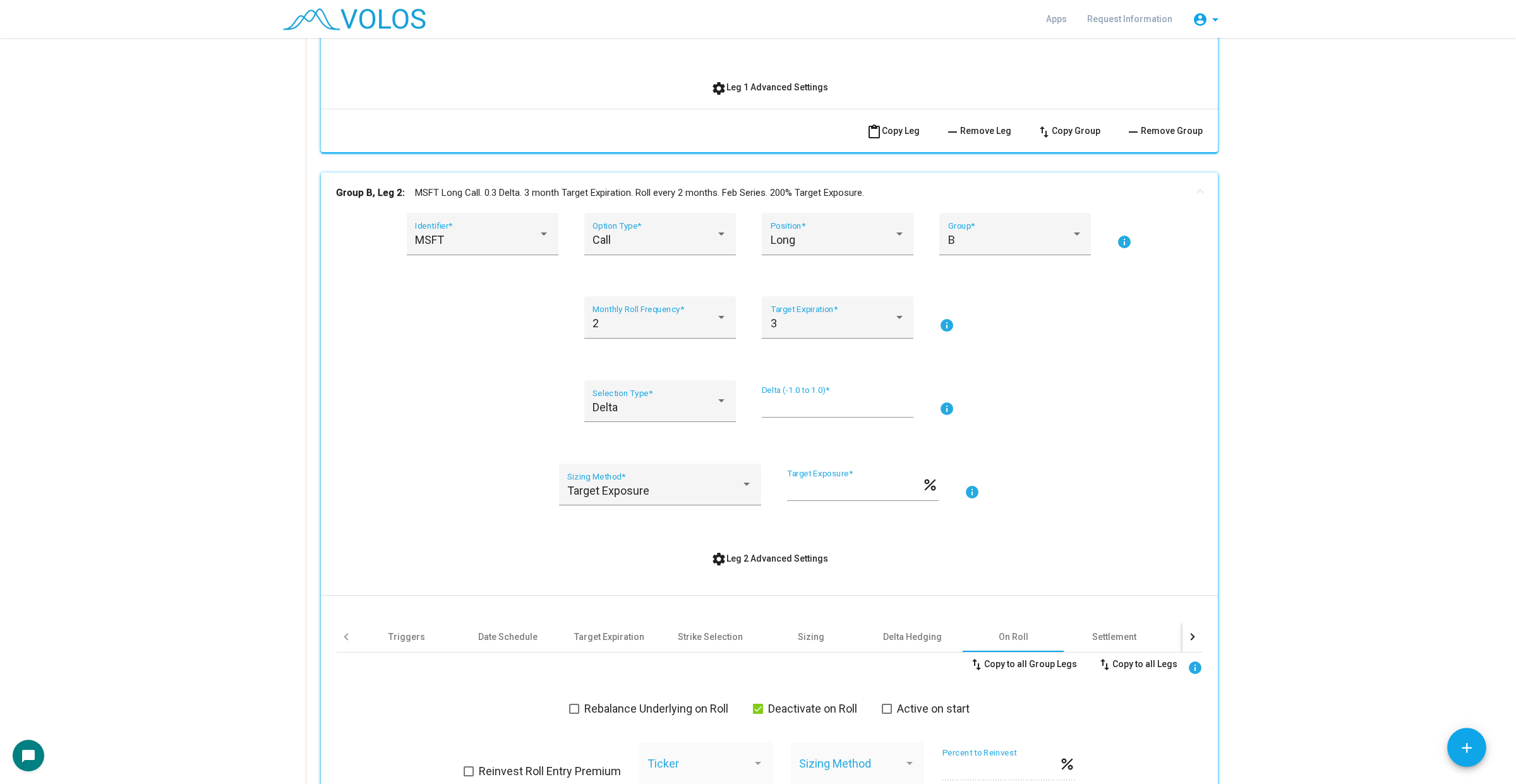
scroll to position [315, 0]
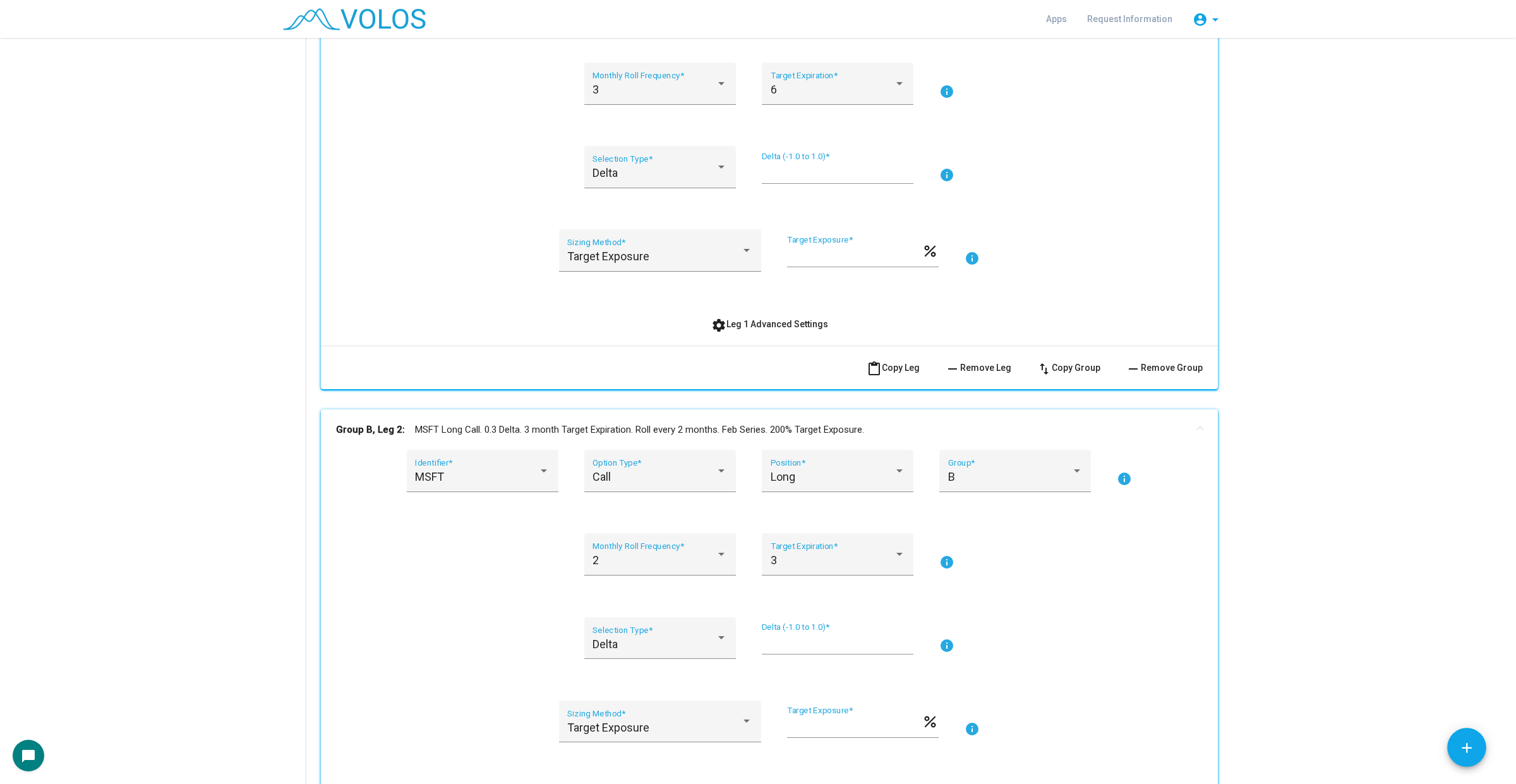
click at [793, 321] on span "settings Leg 1 Advanced Settings" at bounding box center [769, 323] width 117 height 10
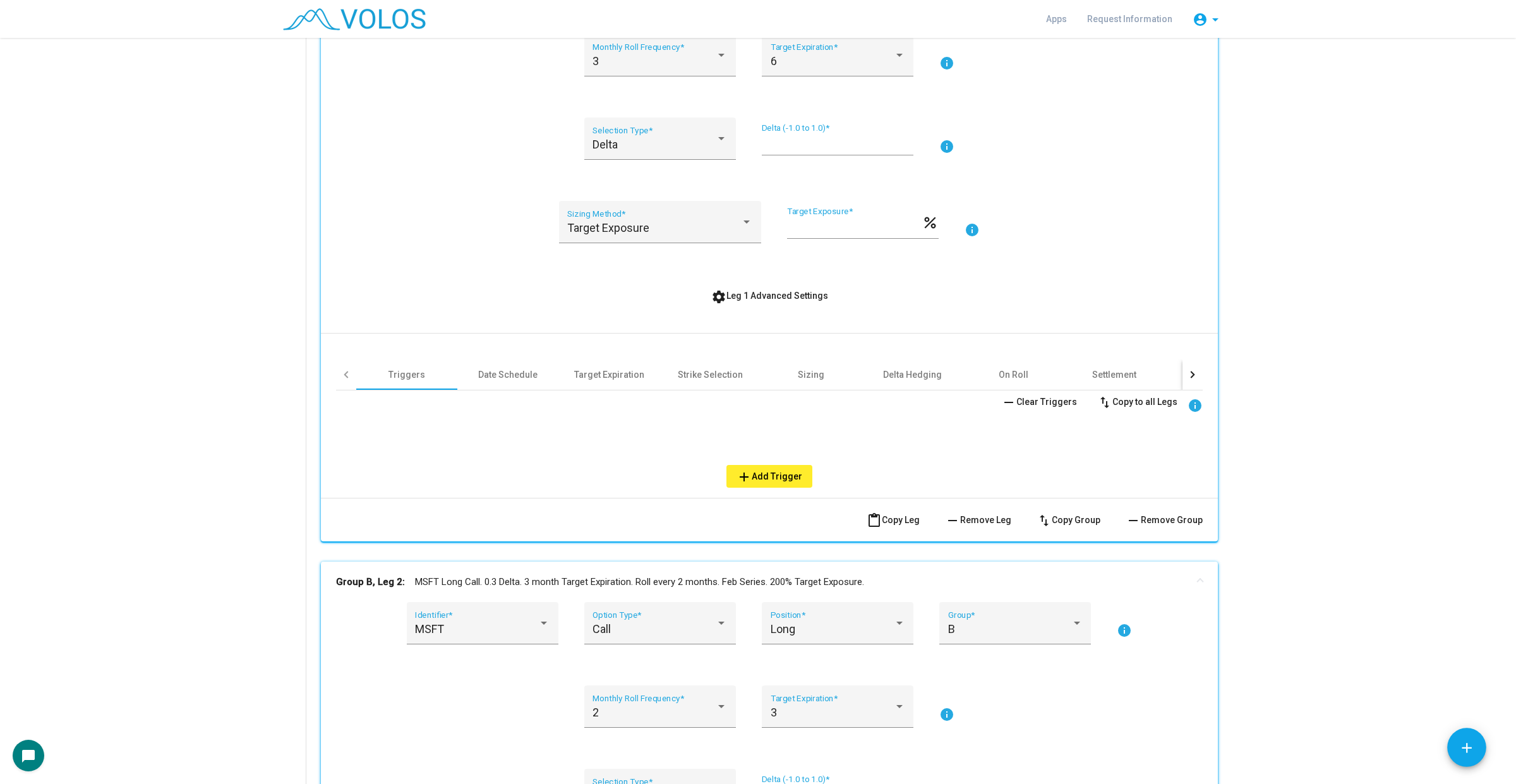
scroll to position [395, 0]
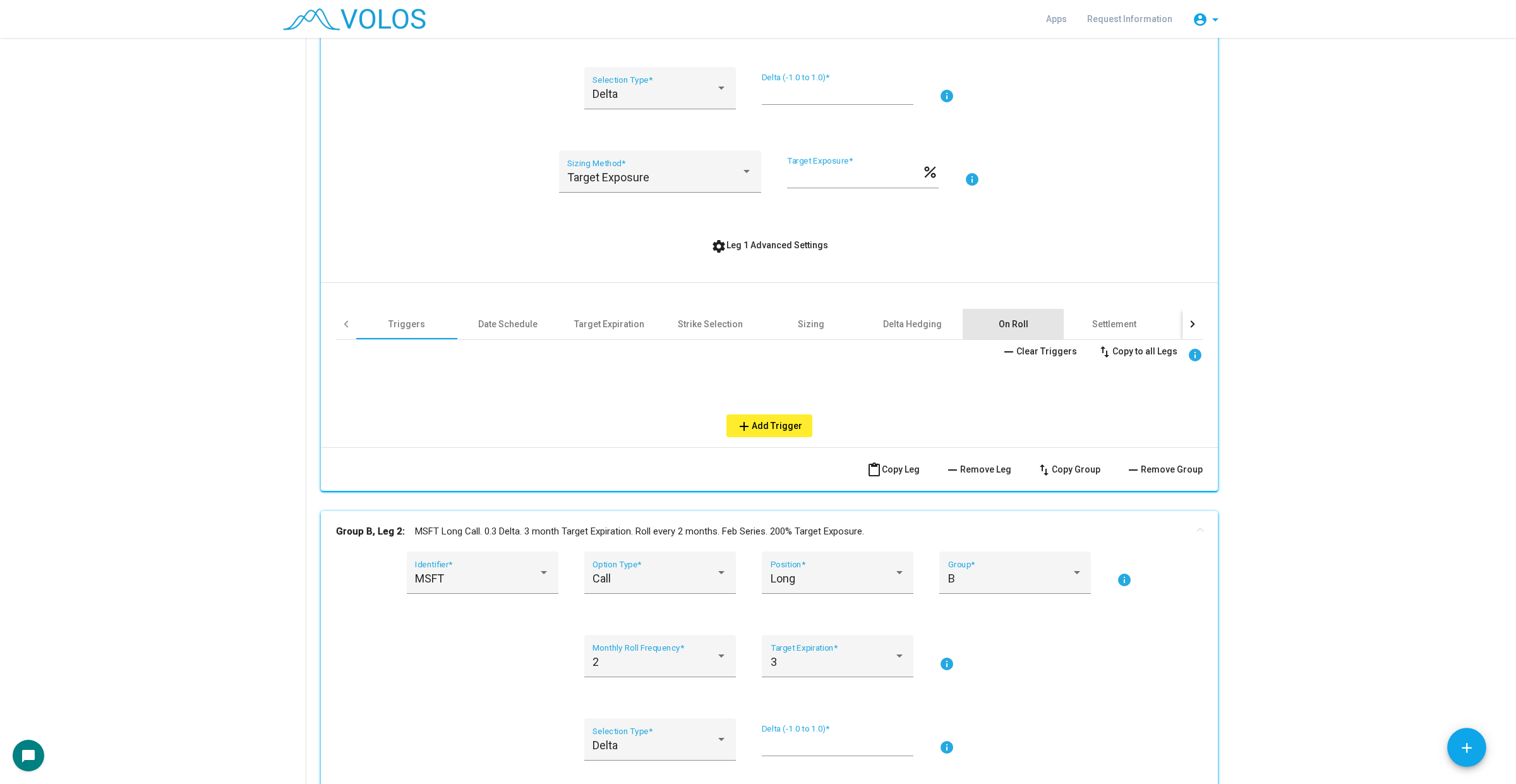
click at [1025, 321] on div "On Roll" at bounding box center [1012, 324] width 101 height 30
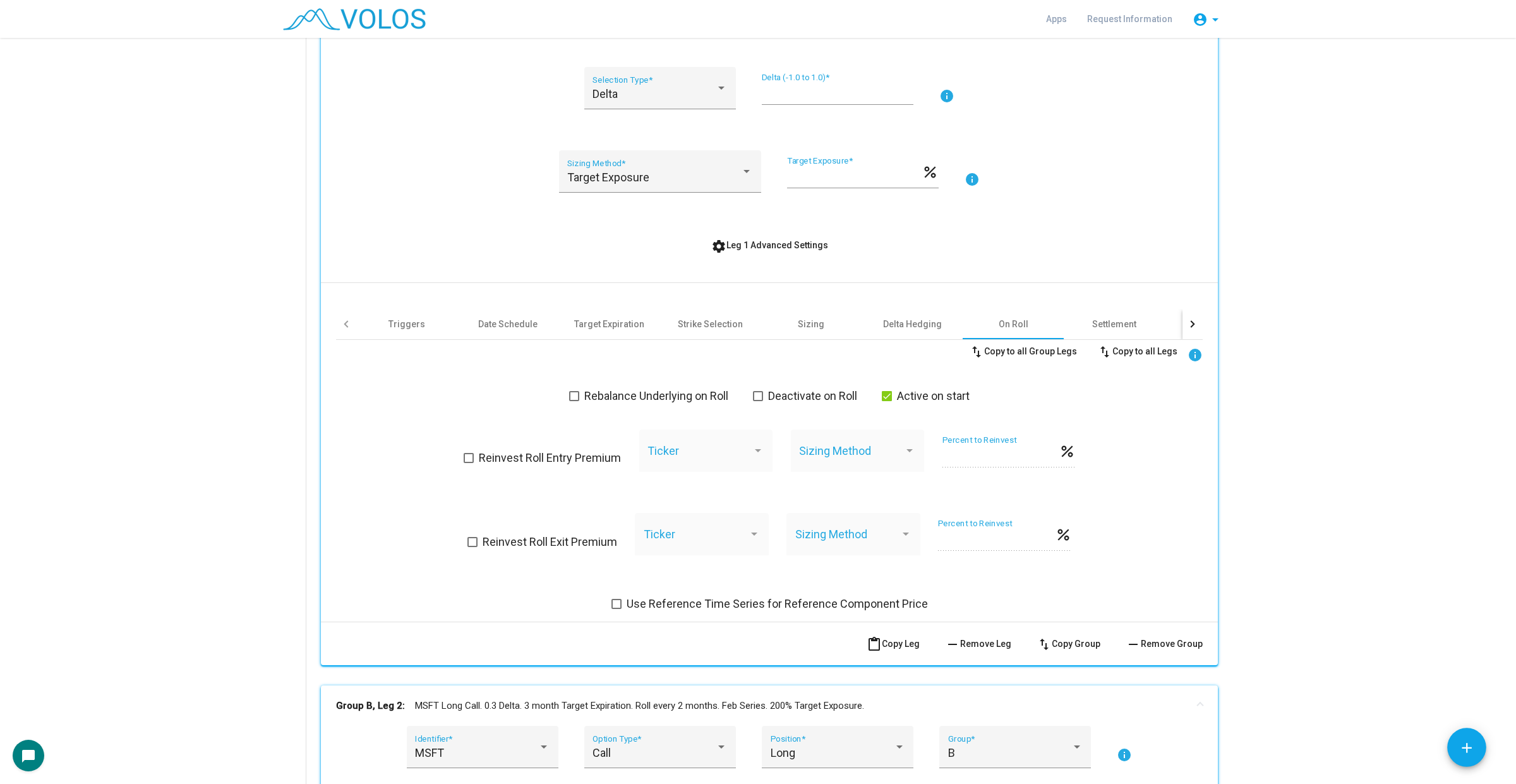
click at [817, 389] on span "Deactivate on Roll" at bounding box center [813, 396] width 89 height 15
click at [947, 400] on span "Active on start" at bounding box center [933, 396] width 72 height 15
click at [811, 240] on span "settings Leg 1 Advanced Settings" at bounding box center [769, 245] width 117 height 10
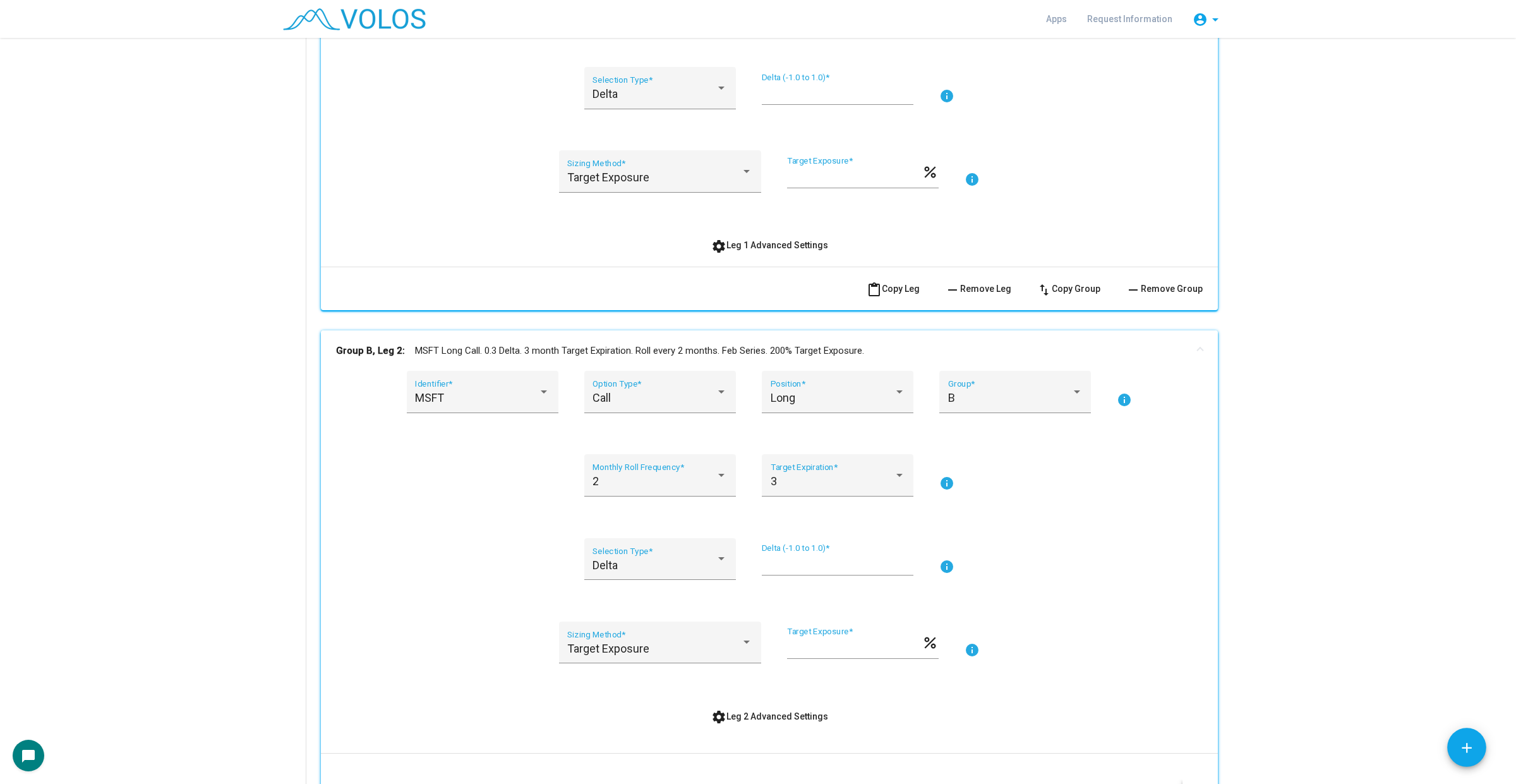
click at [844, 347] on mat-panel-title "Group B, Leg 2: MSFT Long Call. 0.3 Delta. 3 month Target Expiration. Roll ever…" at bounding box center [762, 350] width 852 height 14
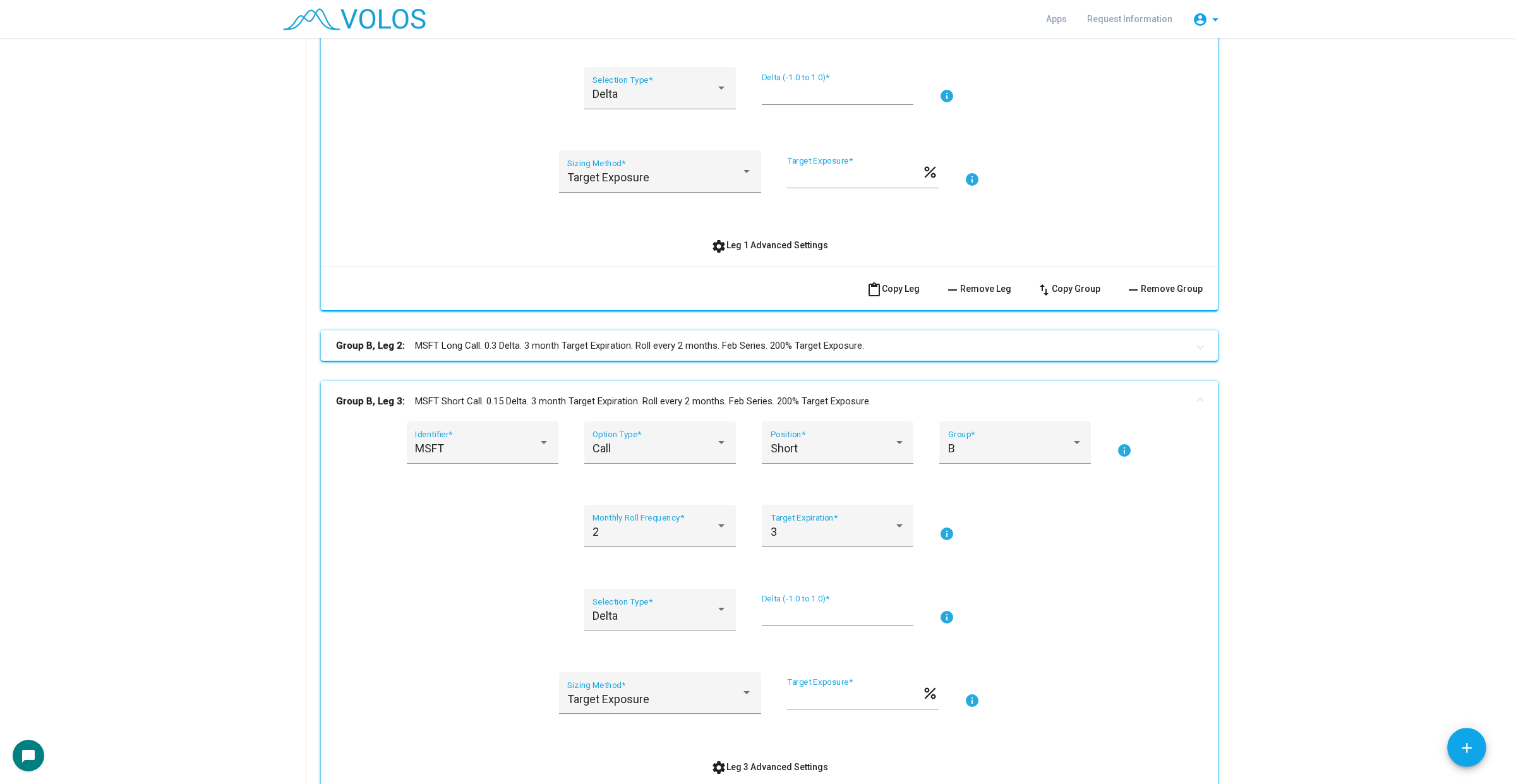
click at [849, 396] on mat-panel-title "Group B, Leg 3: MSFT Short Call. 0.15 Delta. 3 month Target Expiration. Roll ev…" at bounding box center [762, 401] width 852 height 14
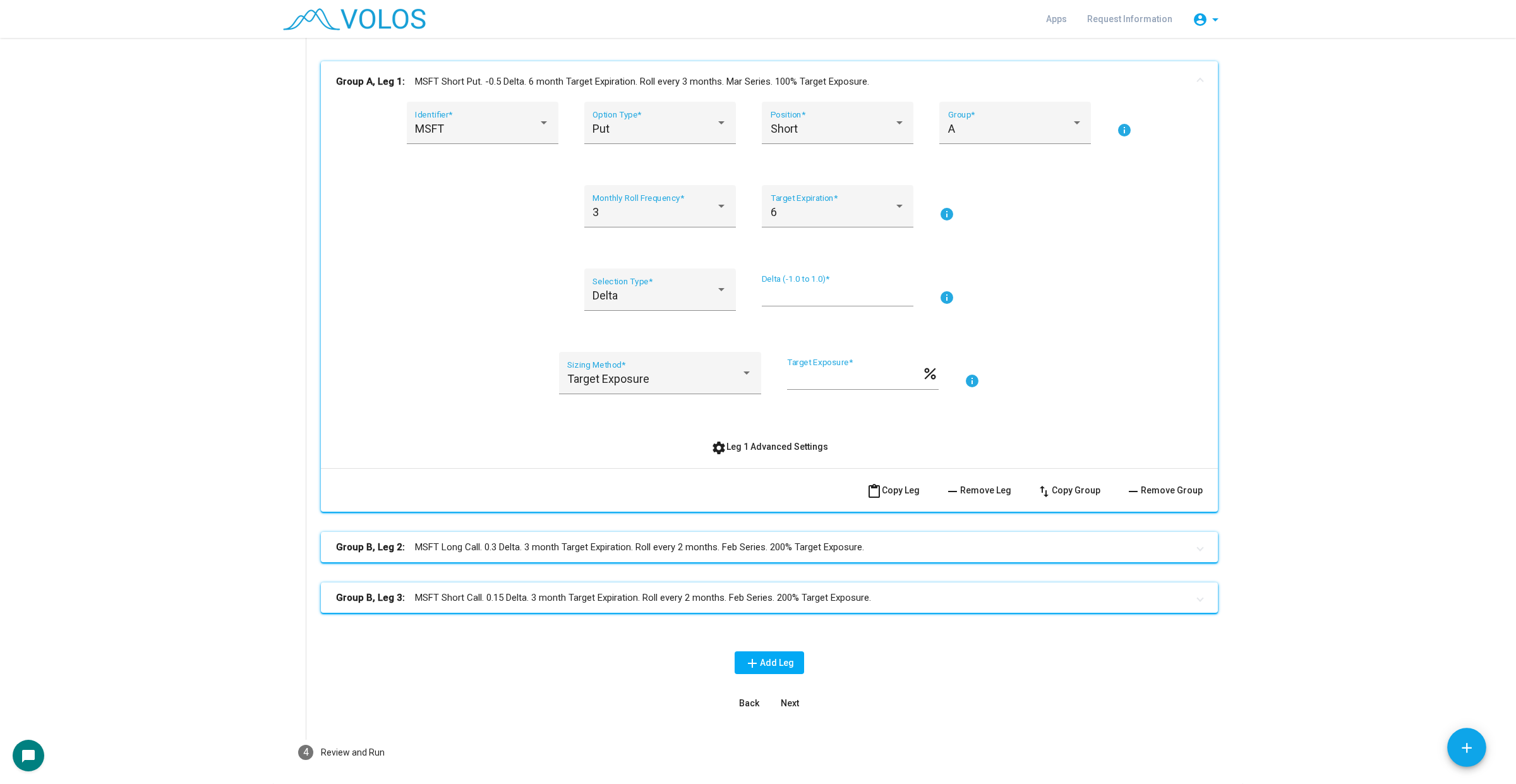
scroll to position [165, 0]
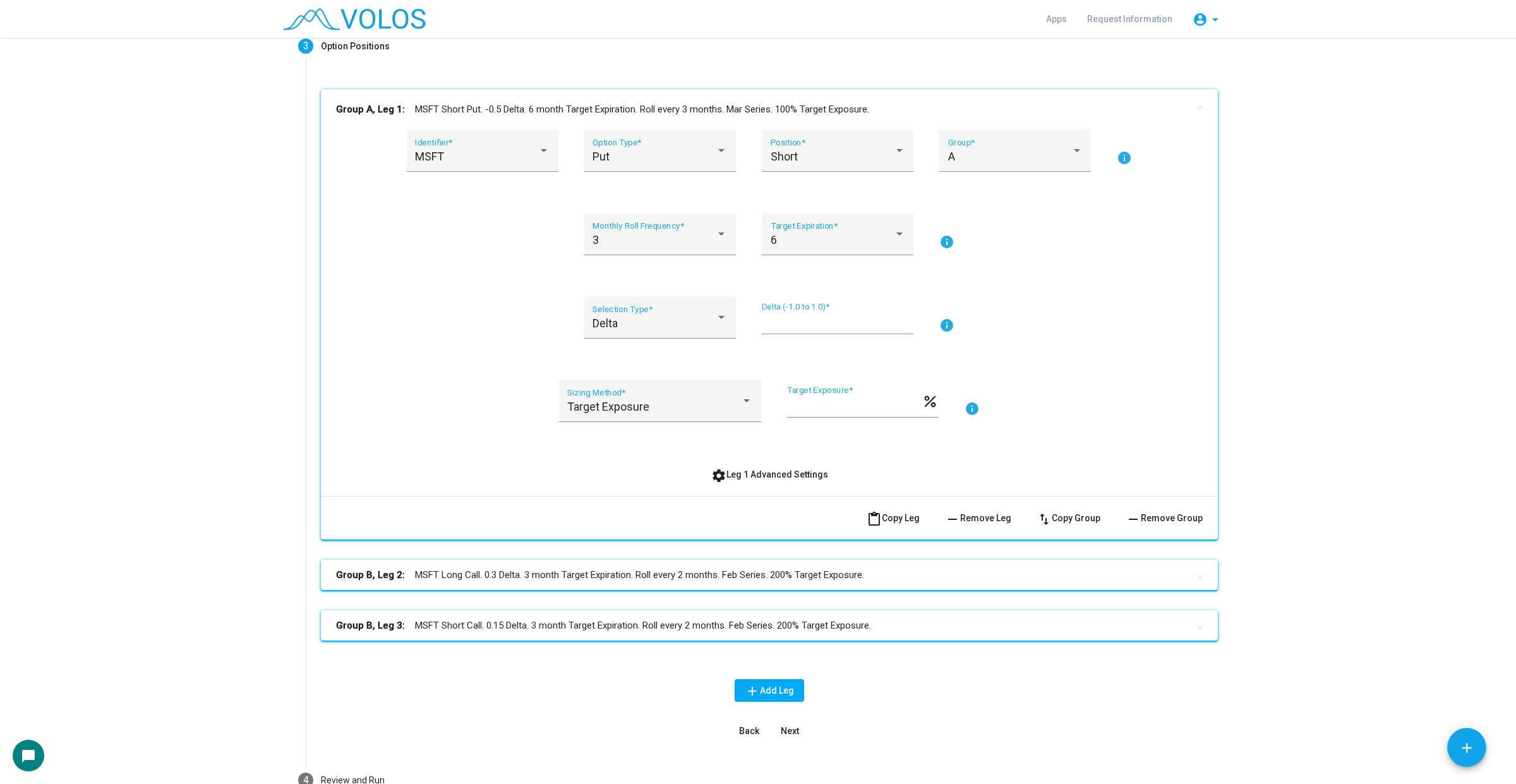
click at [748, 114] on mat-panel-title "Group A, Leg 1: MSFT Short Put. -0.5 Delta. 6 month Target Expiration. Roll eve…" at bounding box center [762, 110] width 852 height 14
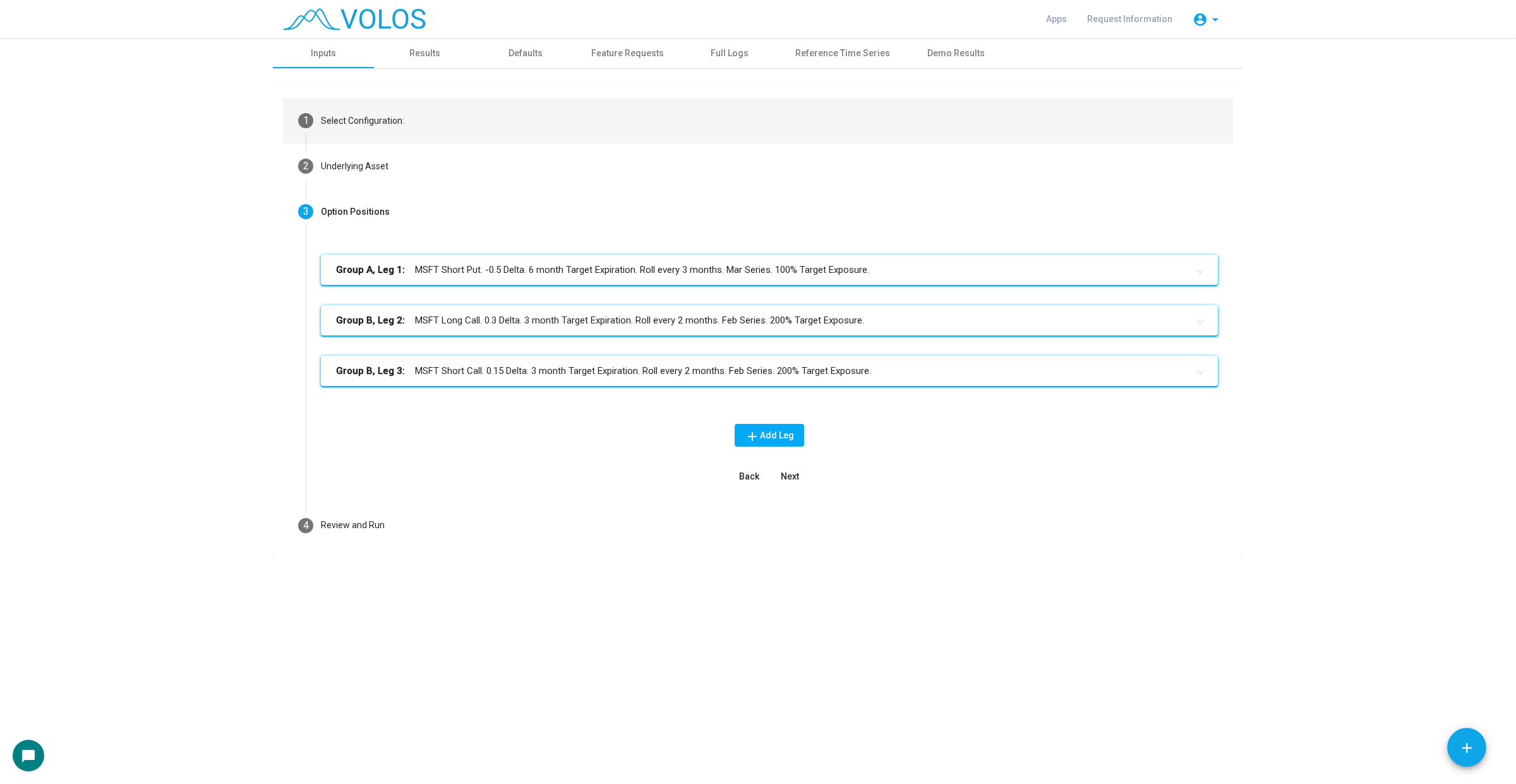
scroll to position [0, 0]
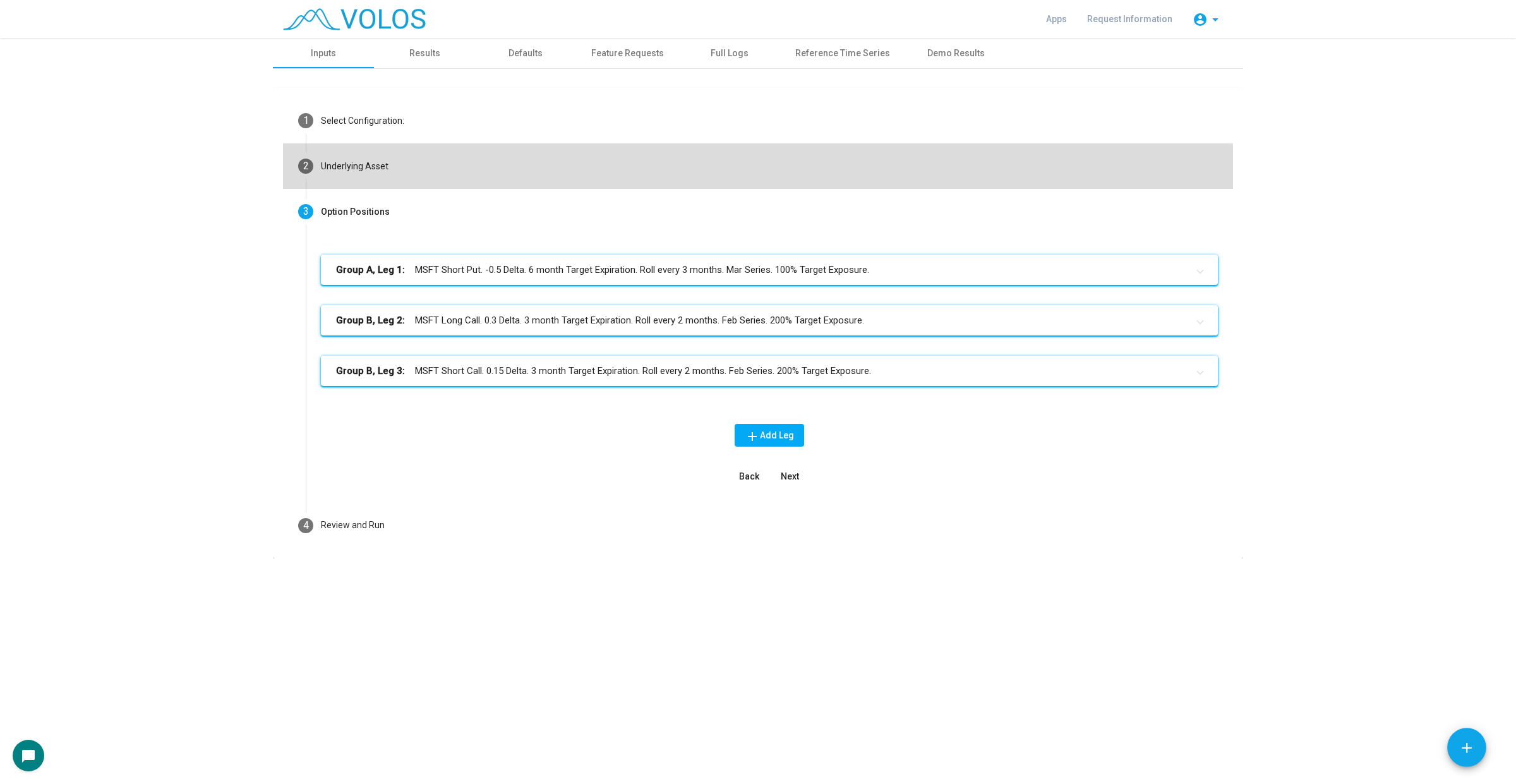
click at [602, 187] on mat-step-header "2 Underlying Asset" at bounding box center [758, 165] width 950 height 45
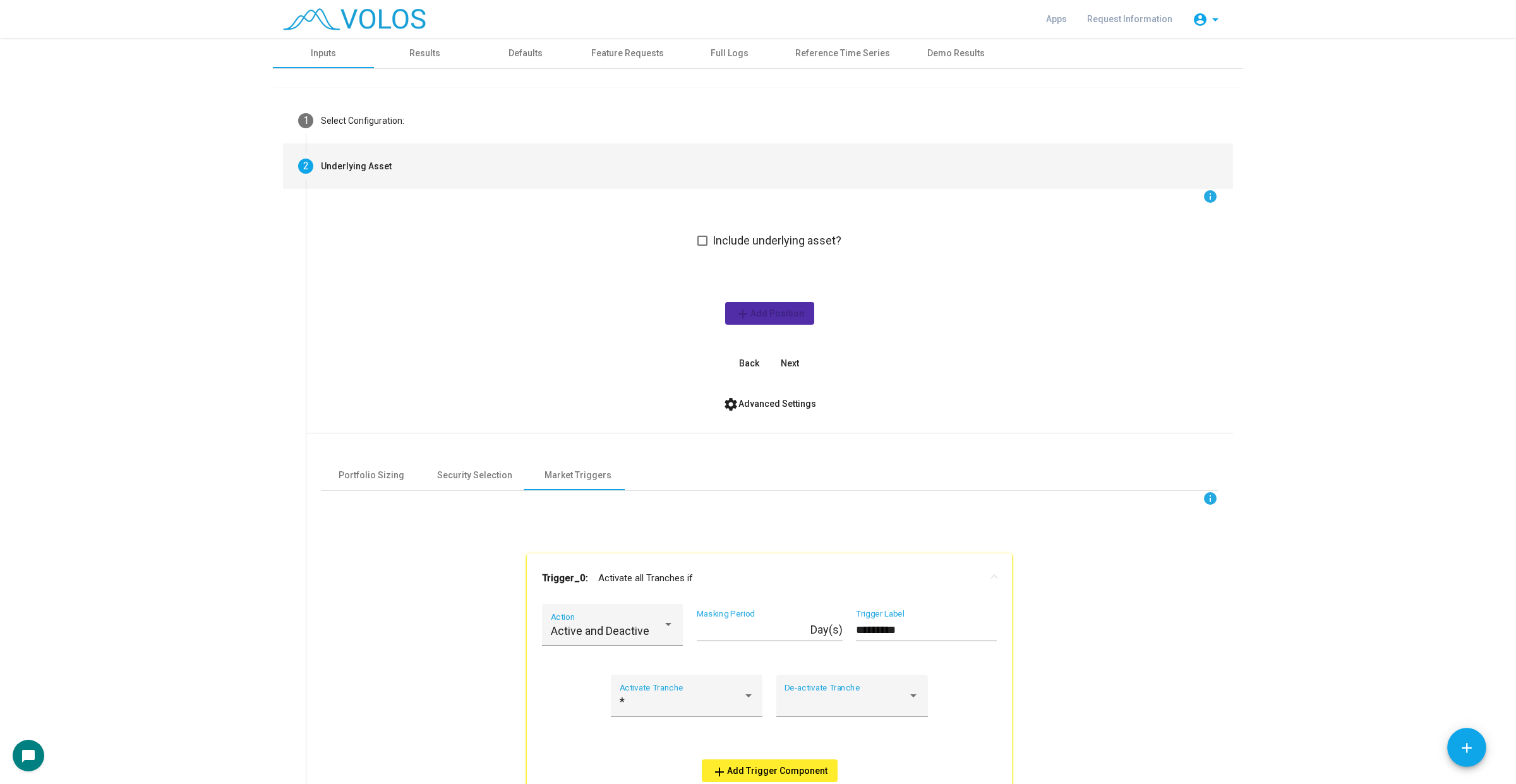
scroll to position [288, 0]
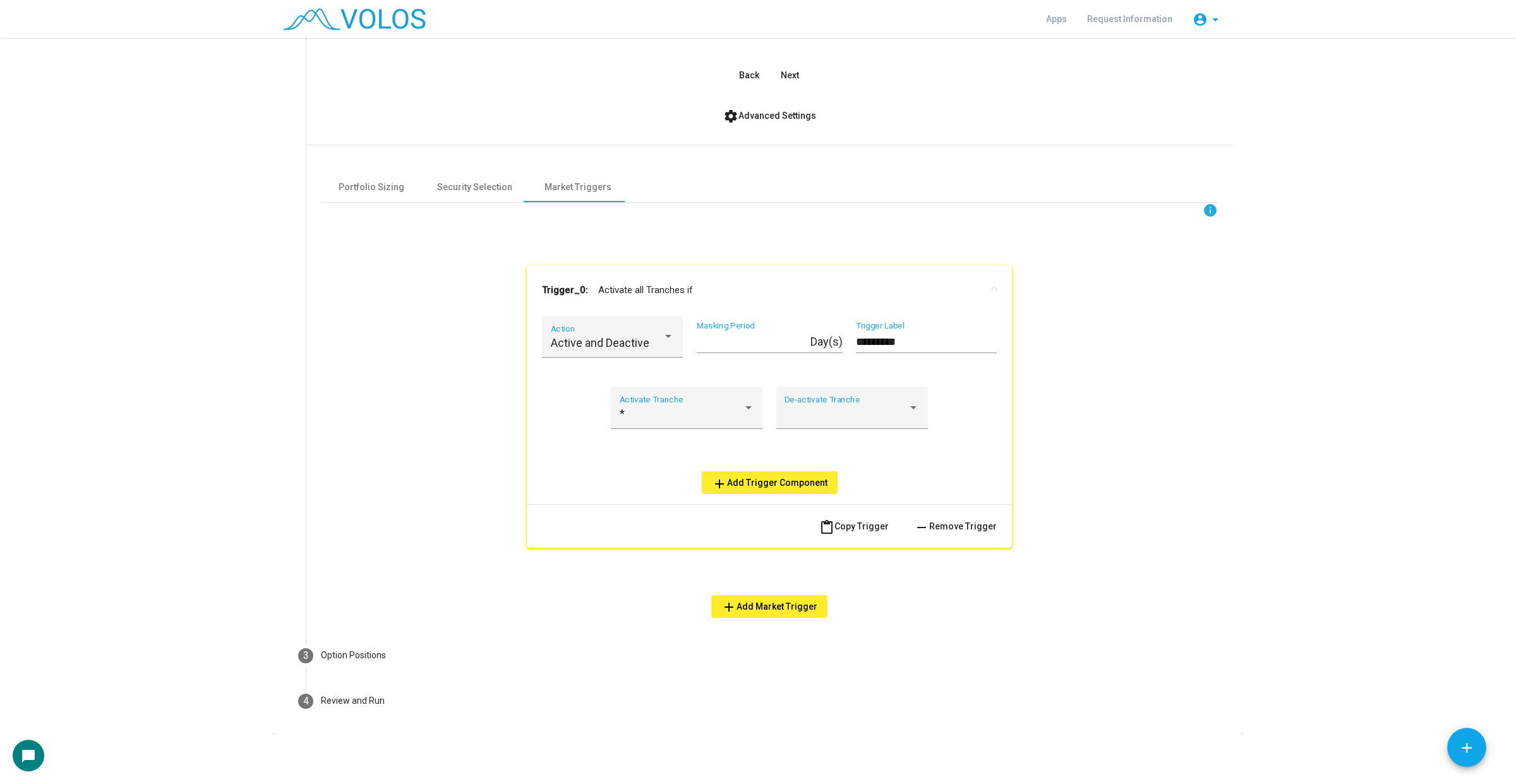
click at [752, 482] on span "add Add Trigger Component" at bounding box center [769, 482] width 115 height 10
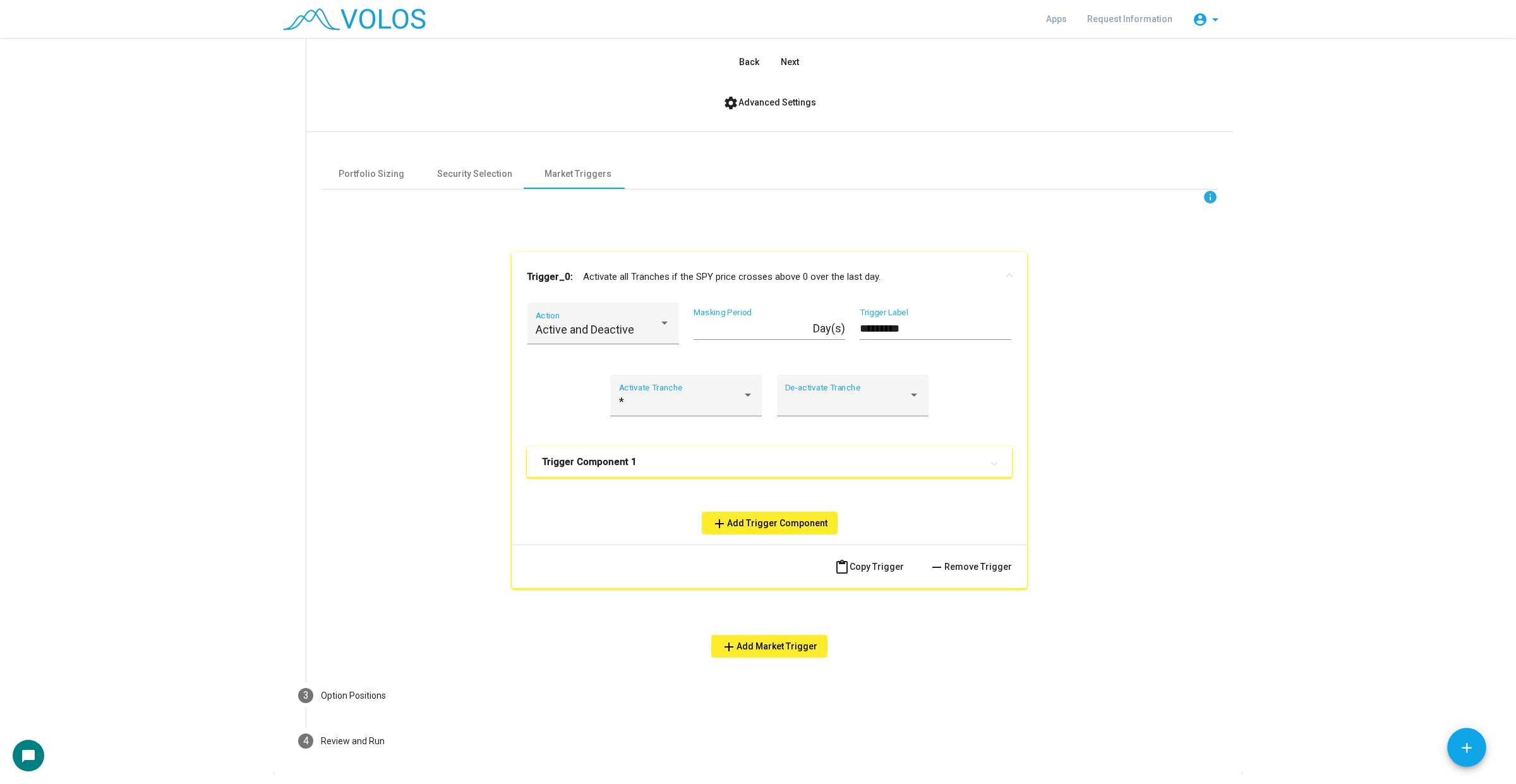
scroll to position [342, 0]
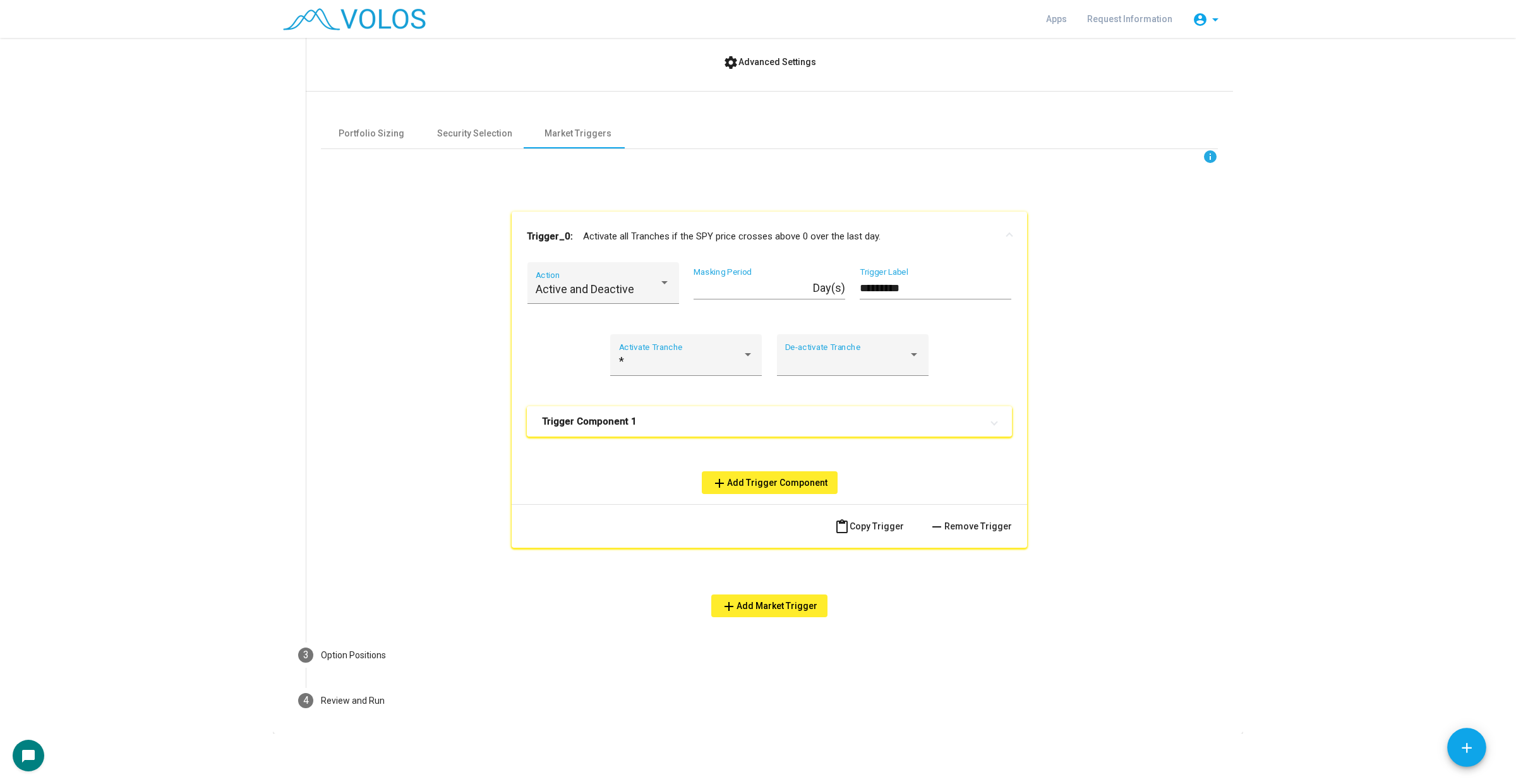
click at [864, 411] on mat-expansion-panel-header "Trigger Component 1" at bounding box center [769, 421] width 485 height 30
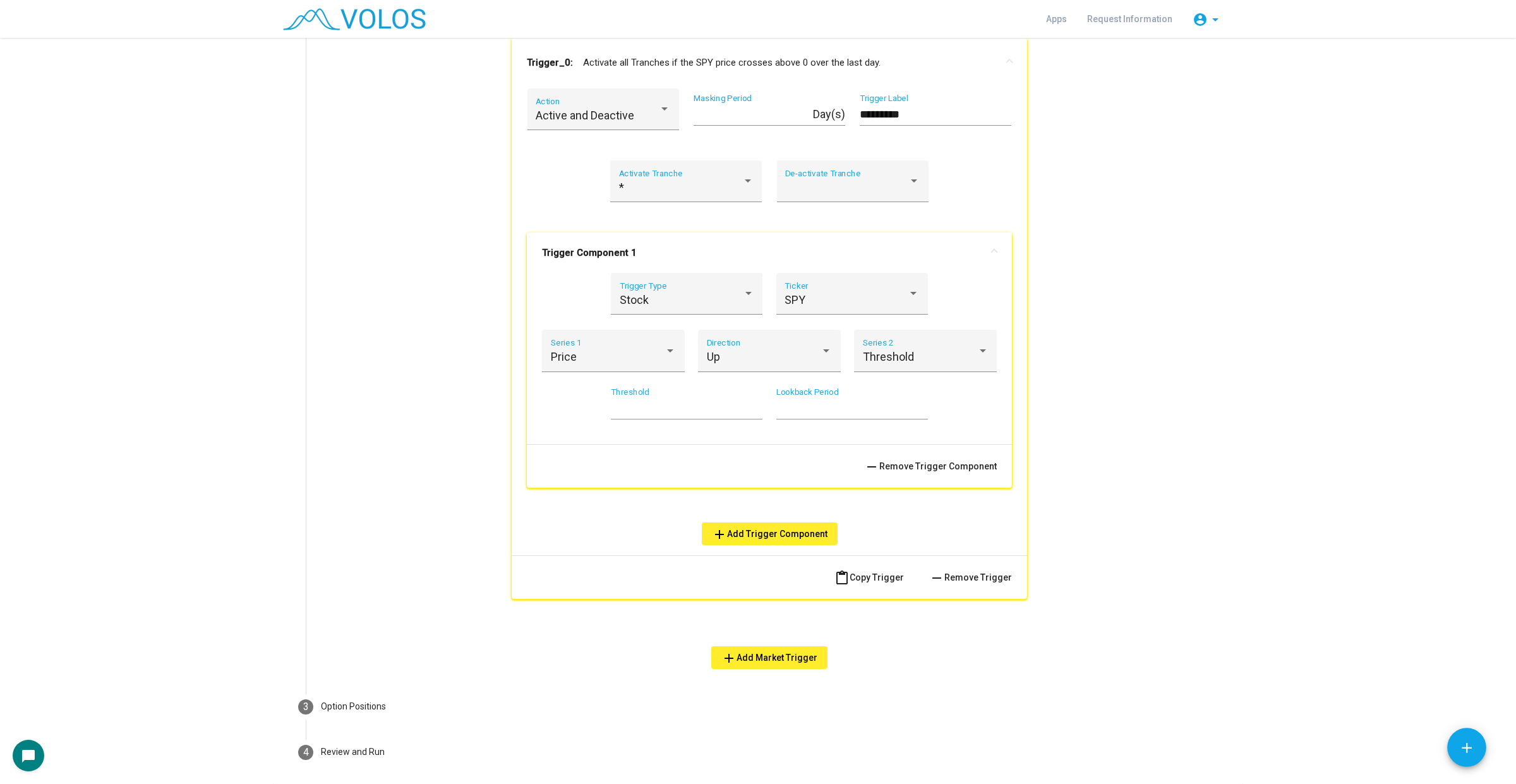
scroll to position [488, 0]
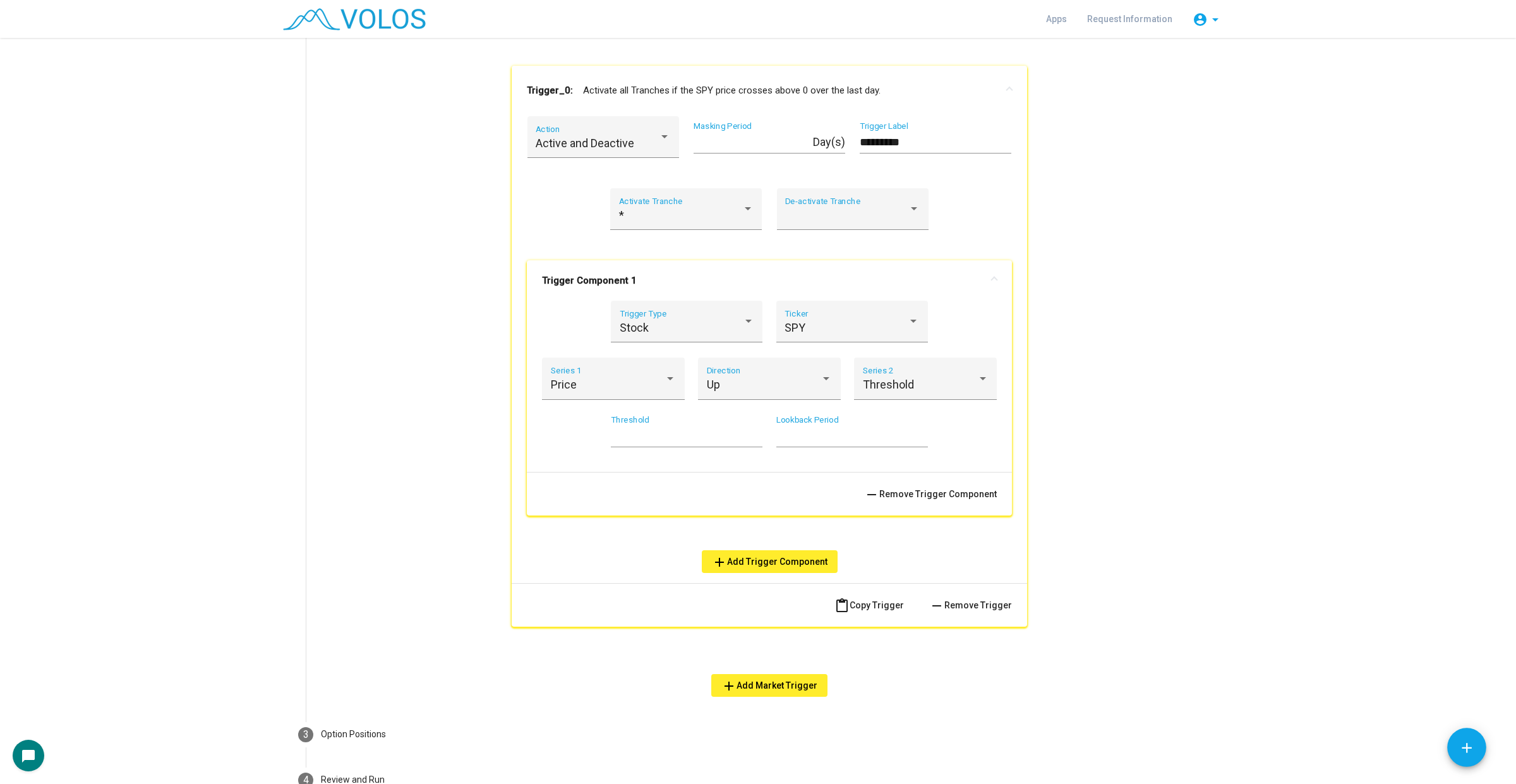
click at [918, 137] on input "*********" at bounding box center [935, 142] width 152 height 13
click at [910, 144] on input "*********" at bounding box center [935, 142] width 152 height 13
type input "*"
type input "**********"
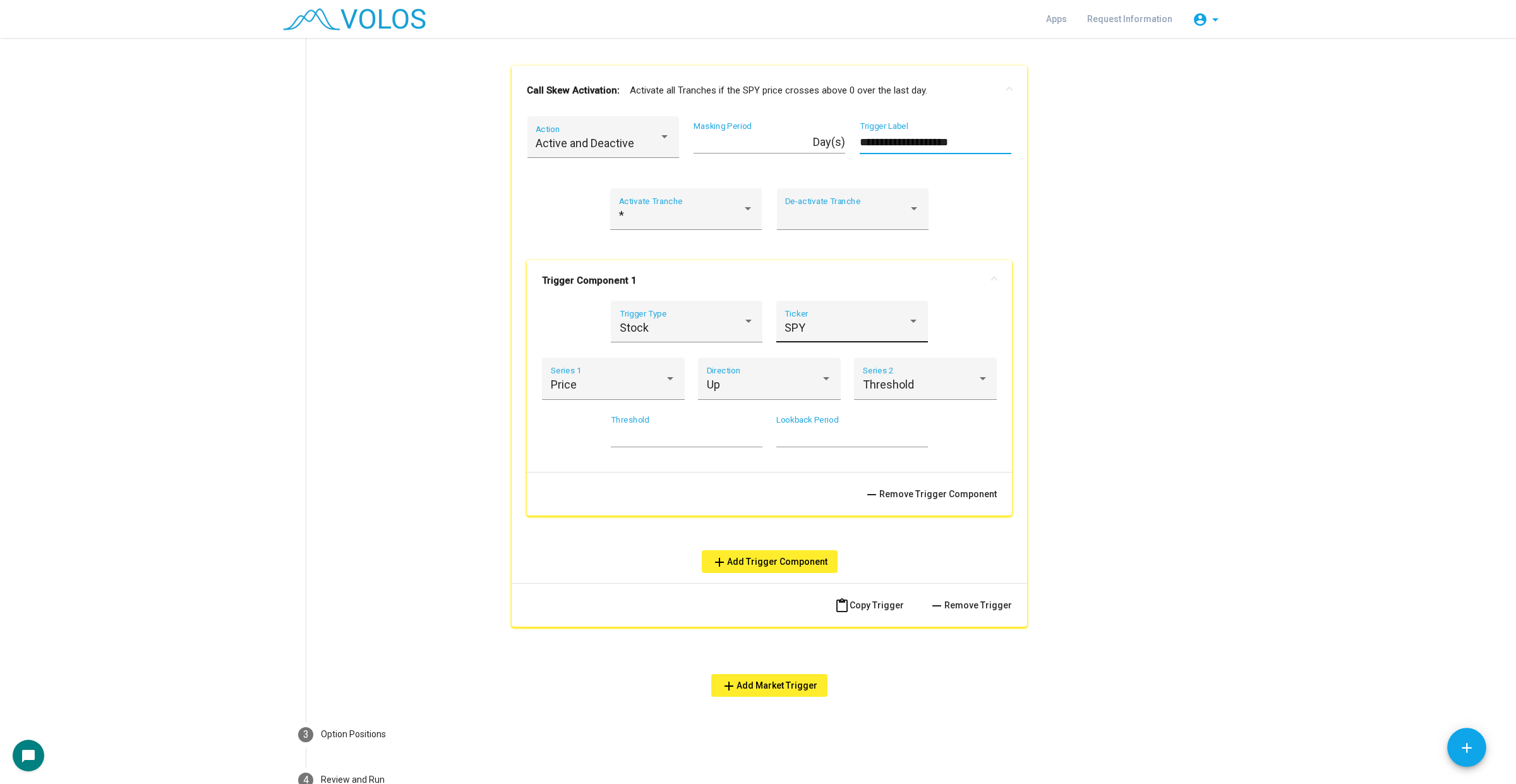
click at [830, 327] on div "SPY" at bounding box center [845, 328] width 123 height 13
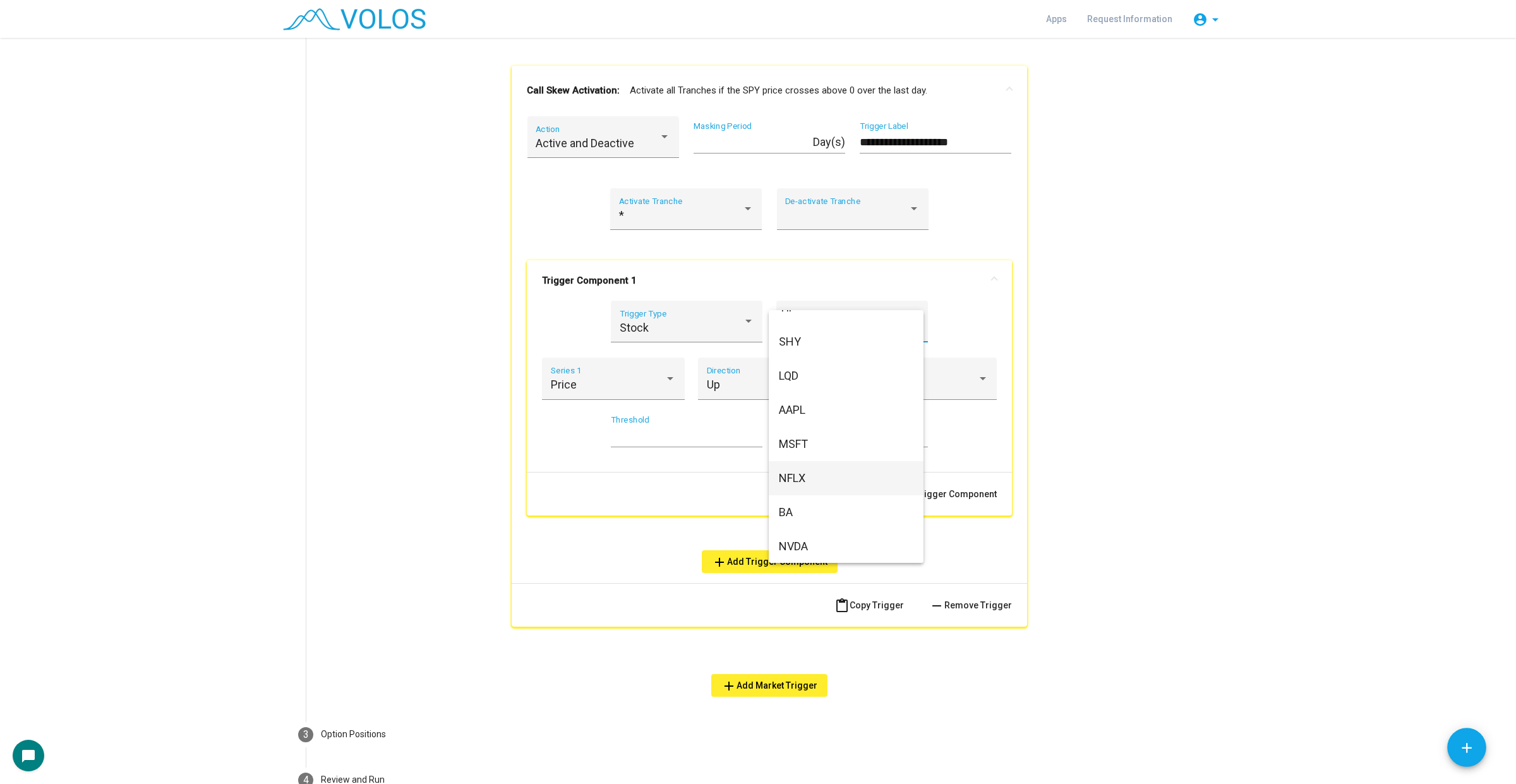
scroll to position [1263, 0]
click at [846, 433] on span "MSFT" at bounding box center [845, 427] width 134 height 34
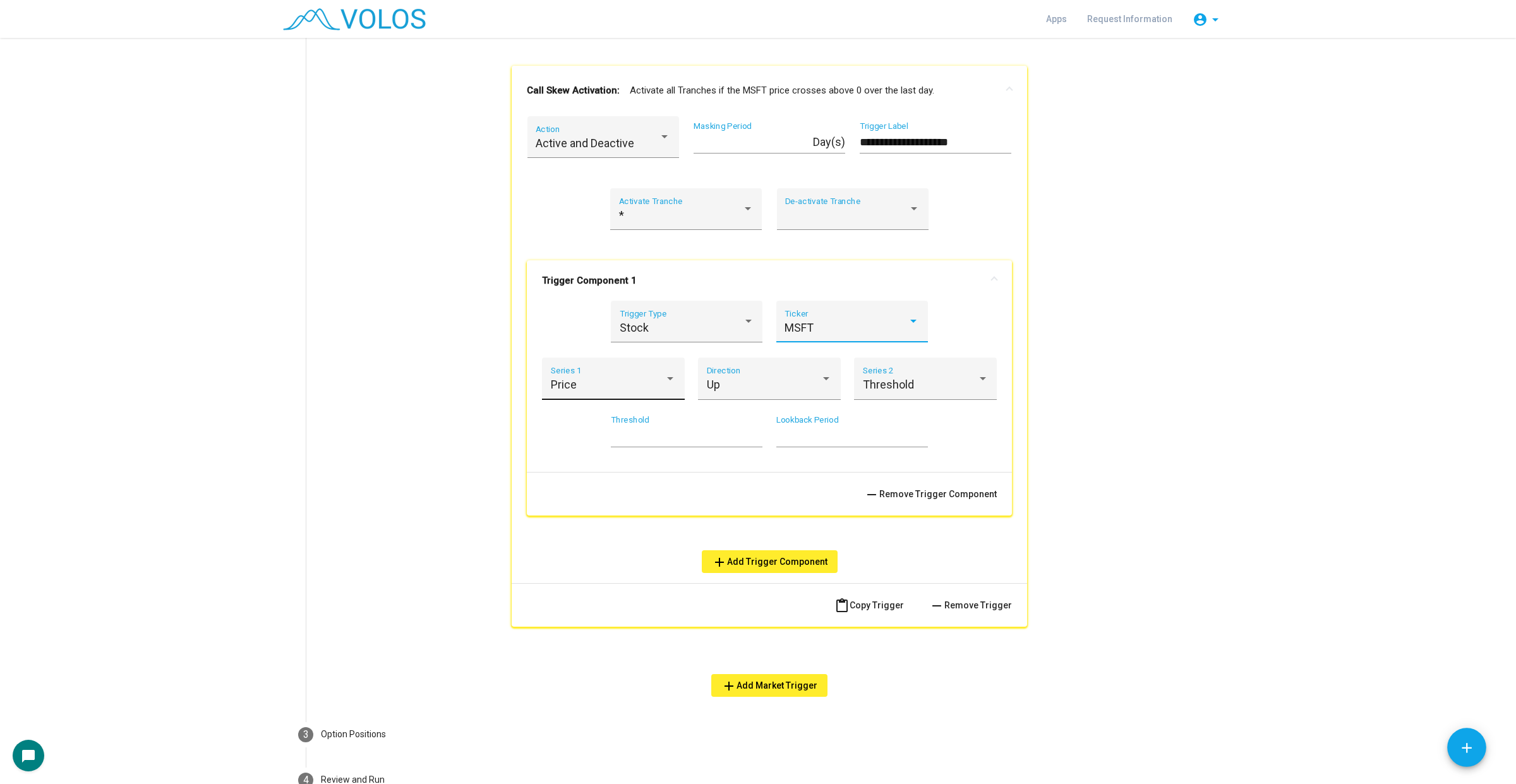
click at [639, 370] on div "Price Series 1" at bounding box center [613, 383] width 126 height 33
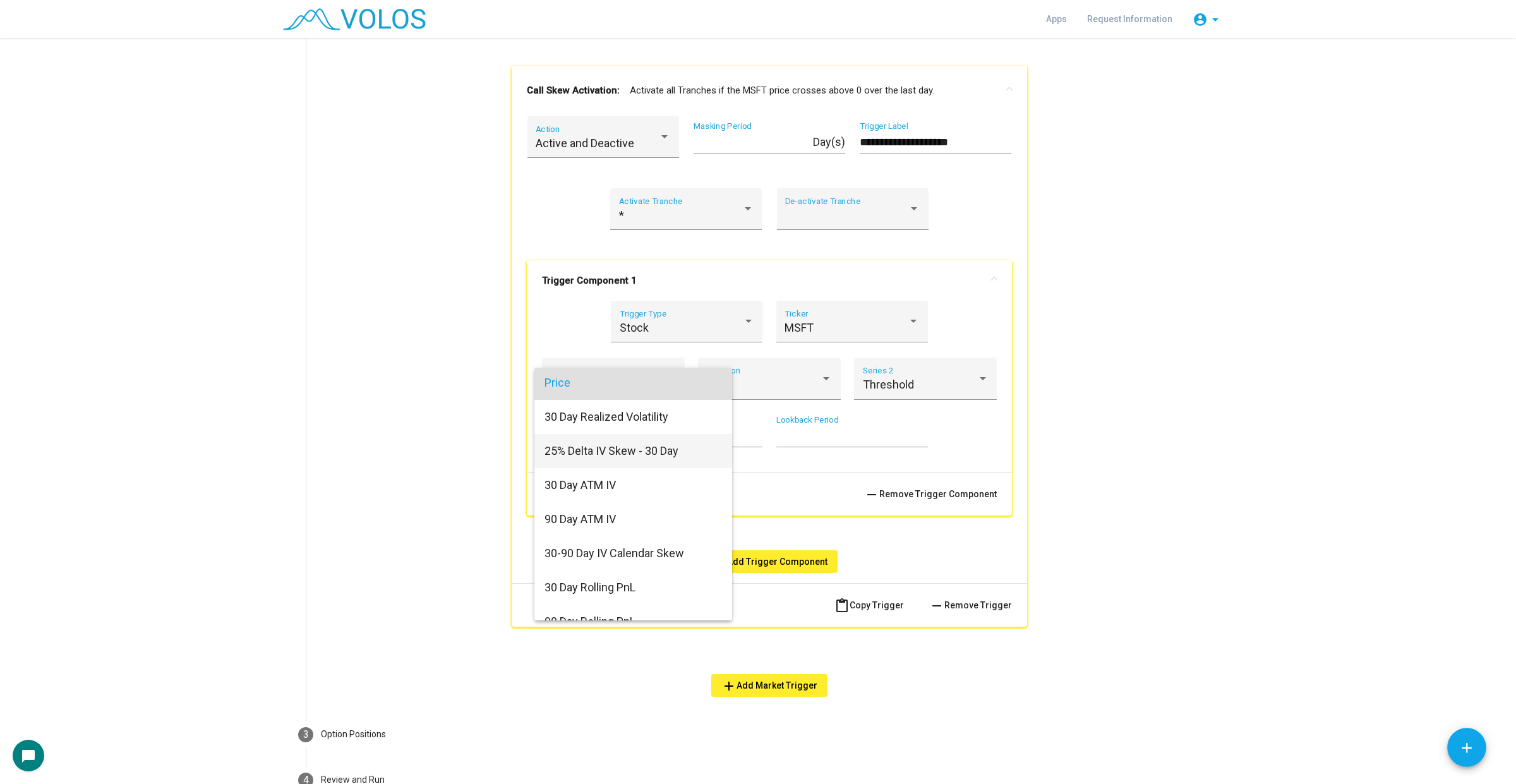
scroll to position [0, 0]
click at [702, 450] on span "25% Delta IV Skew - 30 Day" at bounding box center [632, 453] width 177 height 34
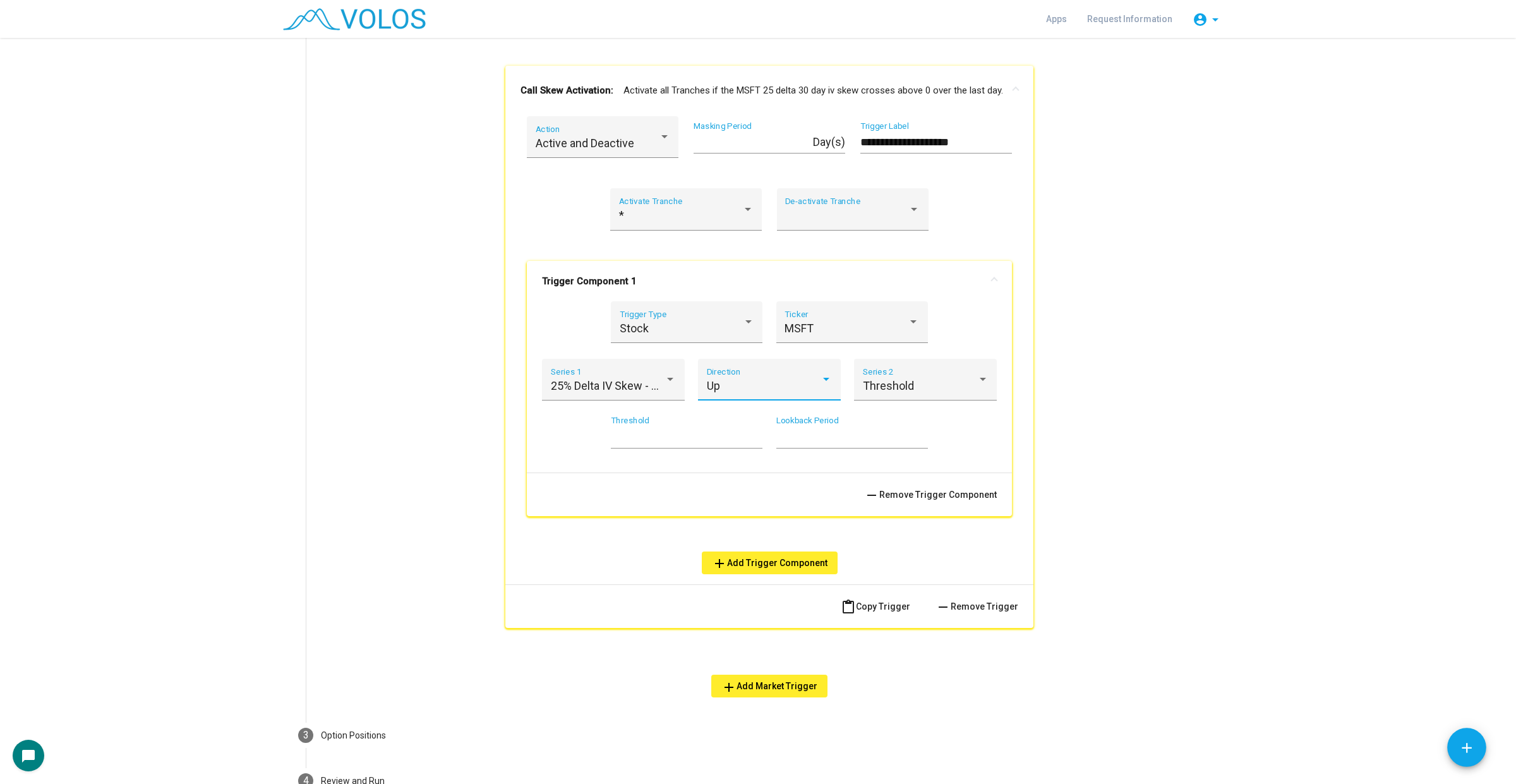
click at [803, 392] on div "Up" at bounding box center [764, 386] width 114 height 13
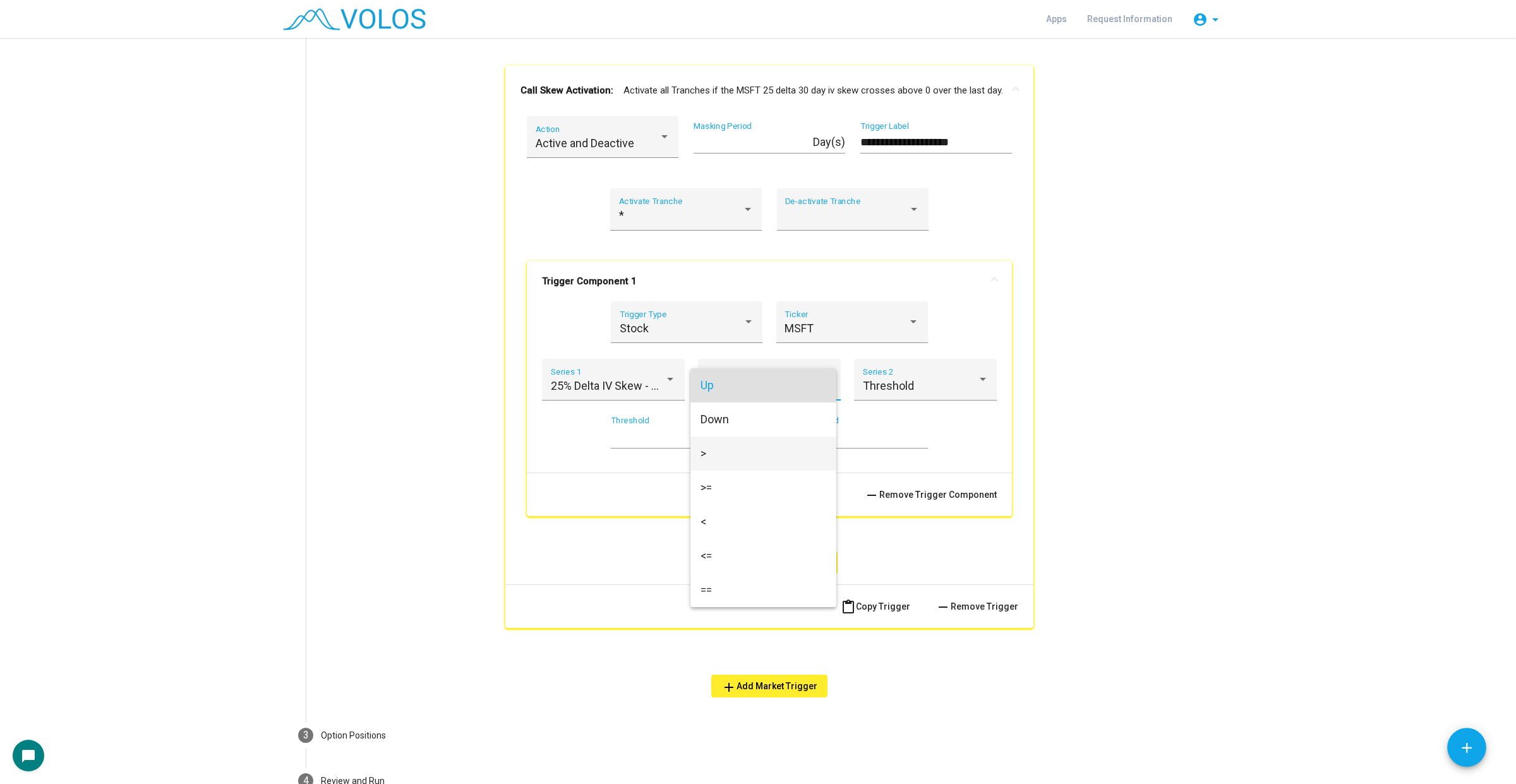
click at [781, 446] on span ">" at bounding box center [764, 453] width 126 height 34
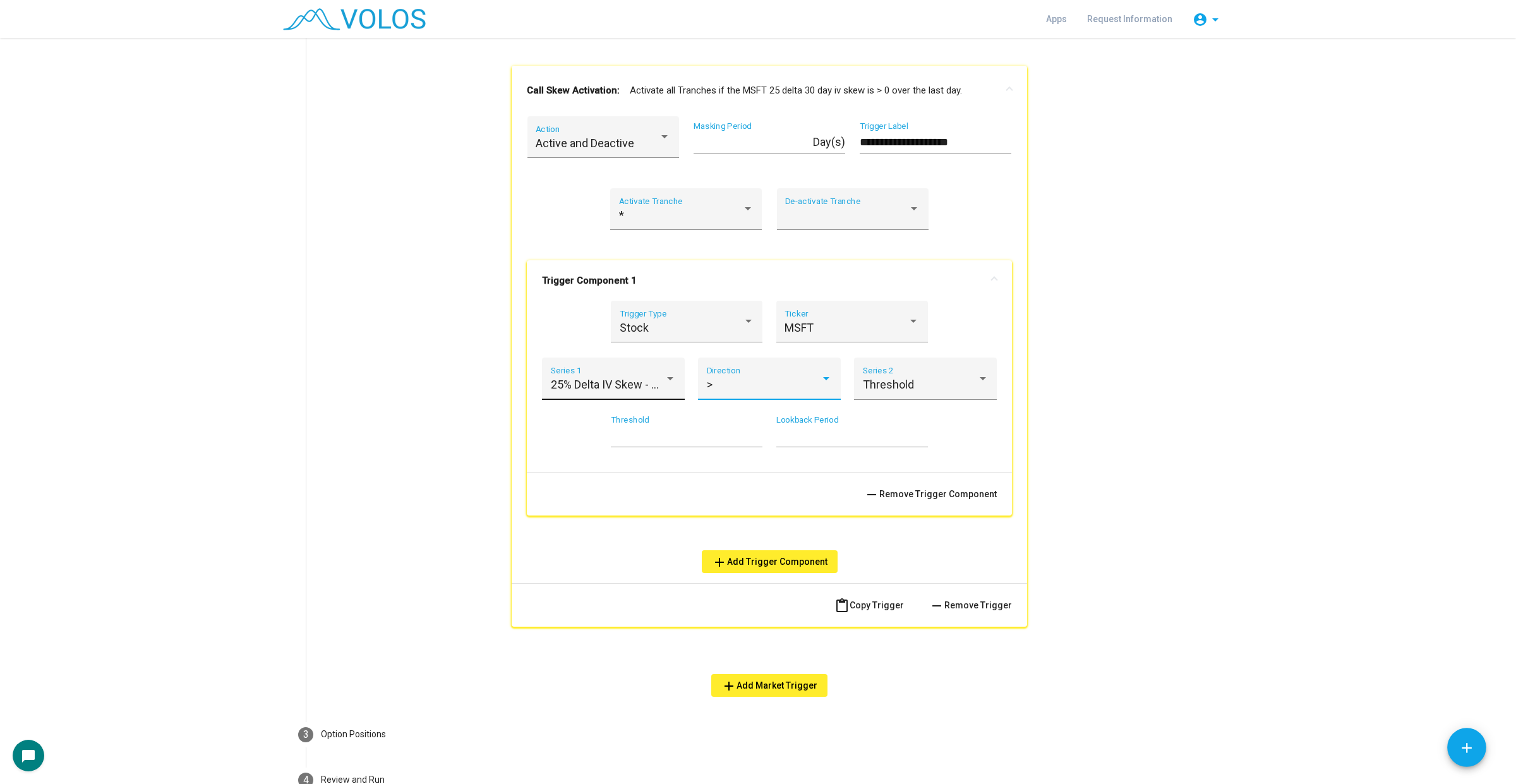
click at [629, 380] on span "25% Delta IV Skew - 30 Day" at bounding box center [617, 384] width 134 height 14
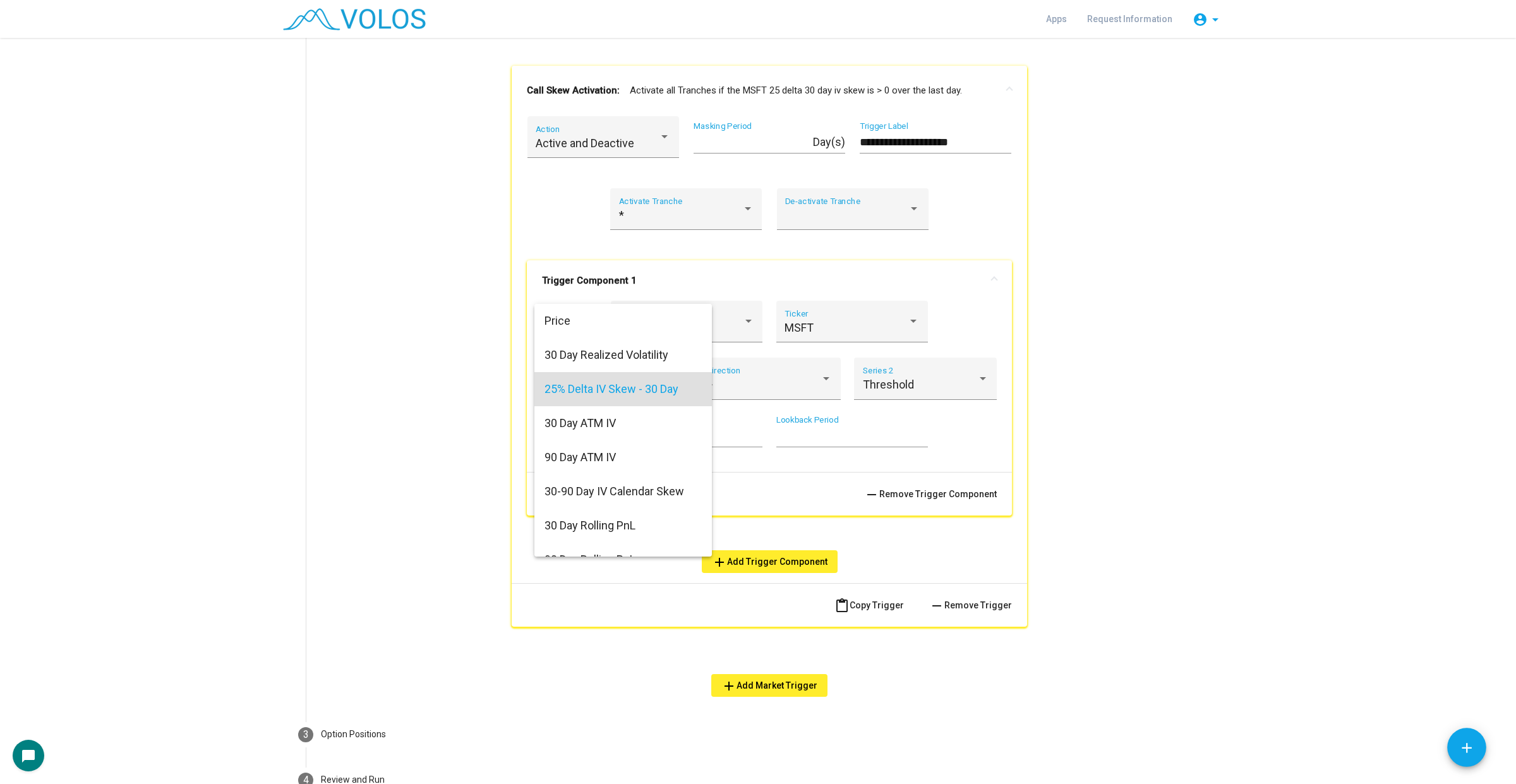
scroll to position [5, 0]
click at [656, 453] on span "90 Day ATM IV" at bounding box center [632, 453] width 177 height 34
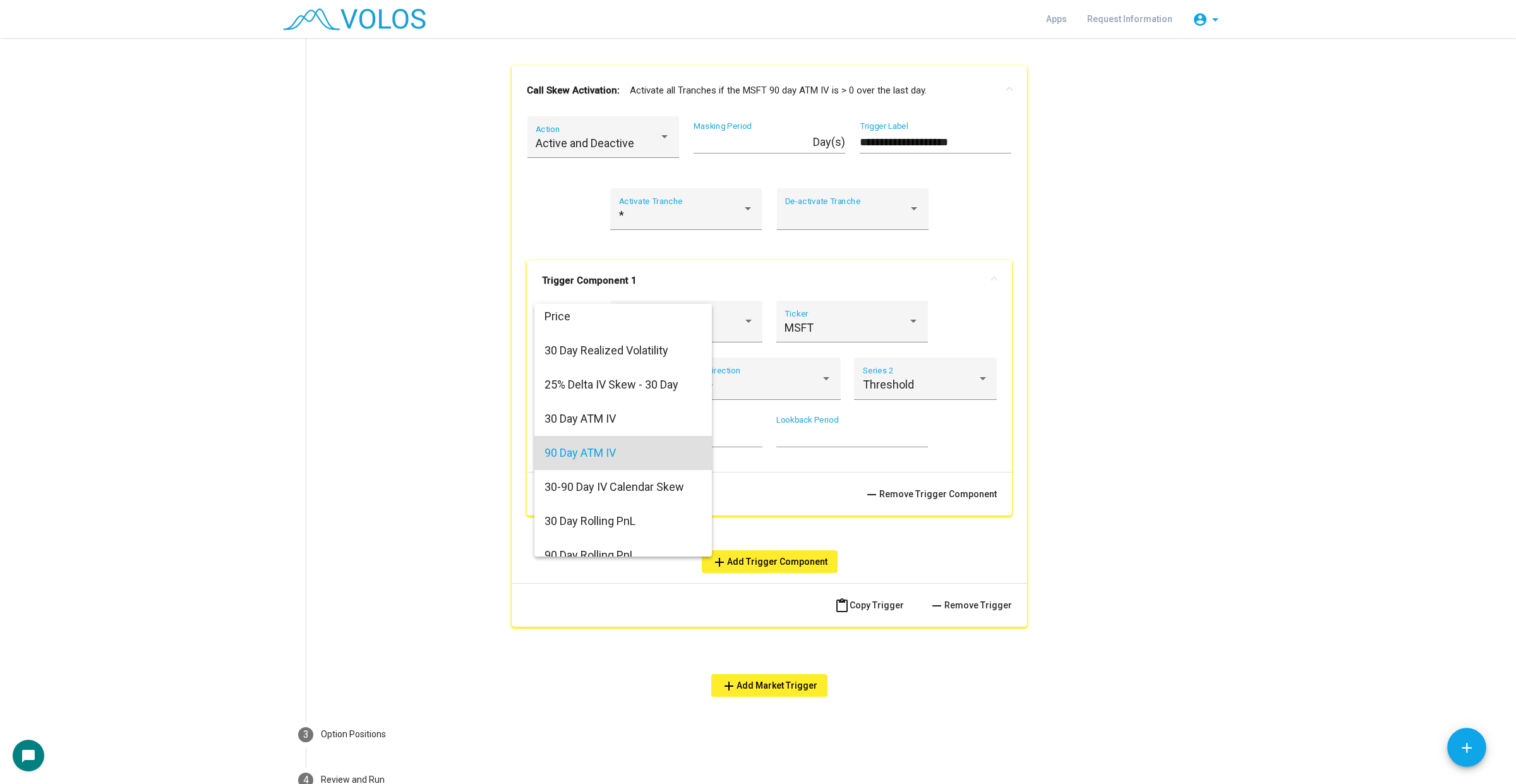
scroll to position [8, 0]
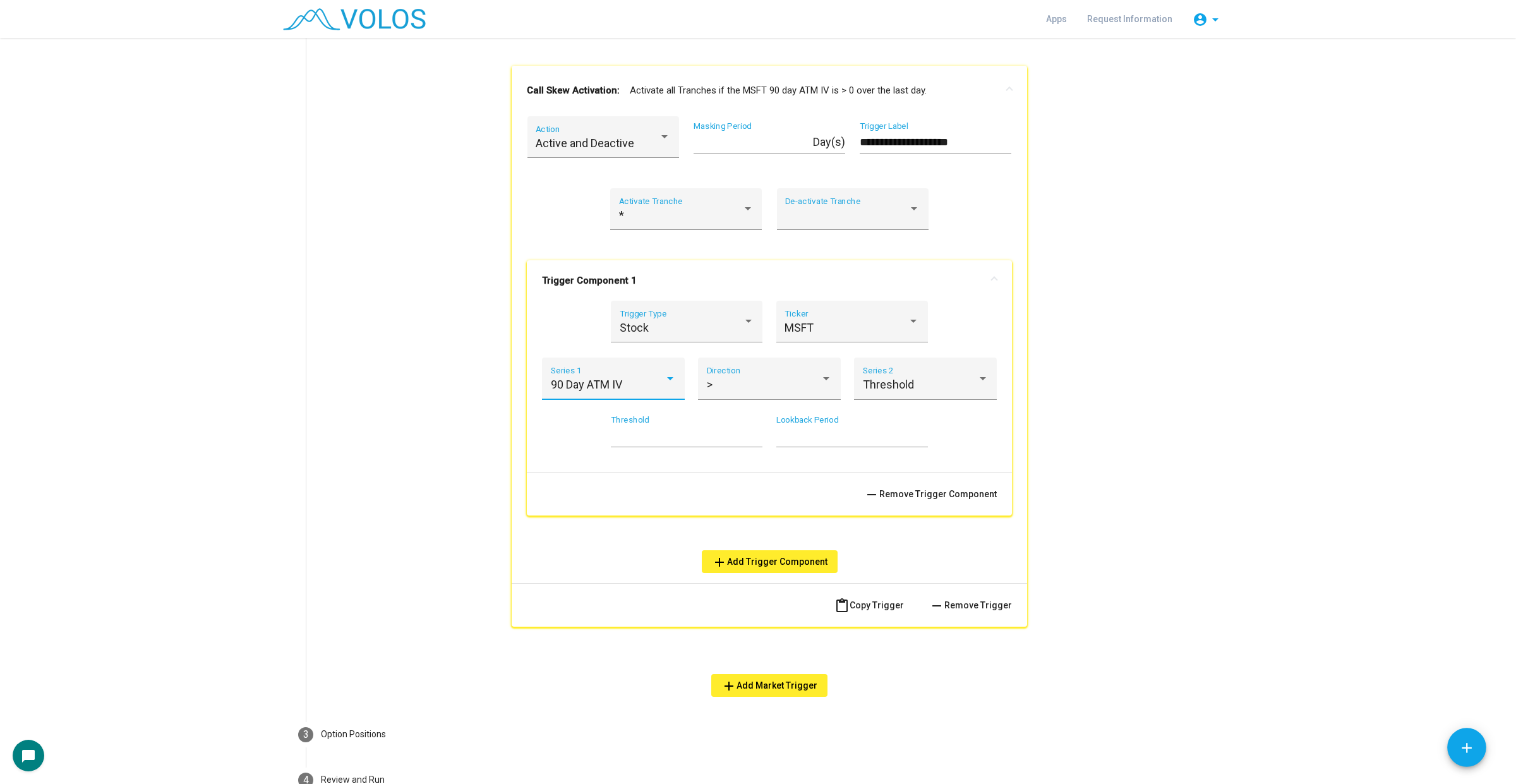
click at [670, 369] on div "90 Day ATM IV Series 1" at bounding box center [613, 378] width 143 height 42
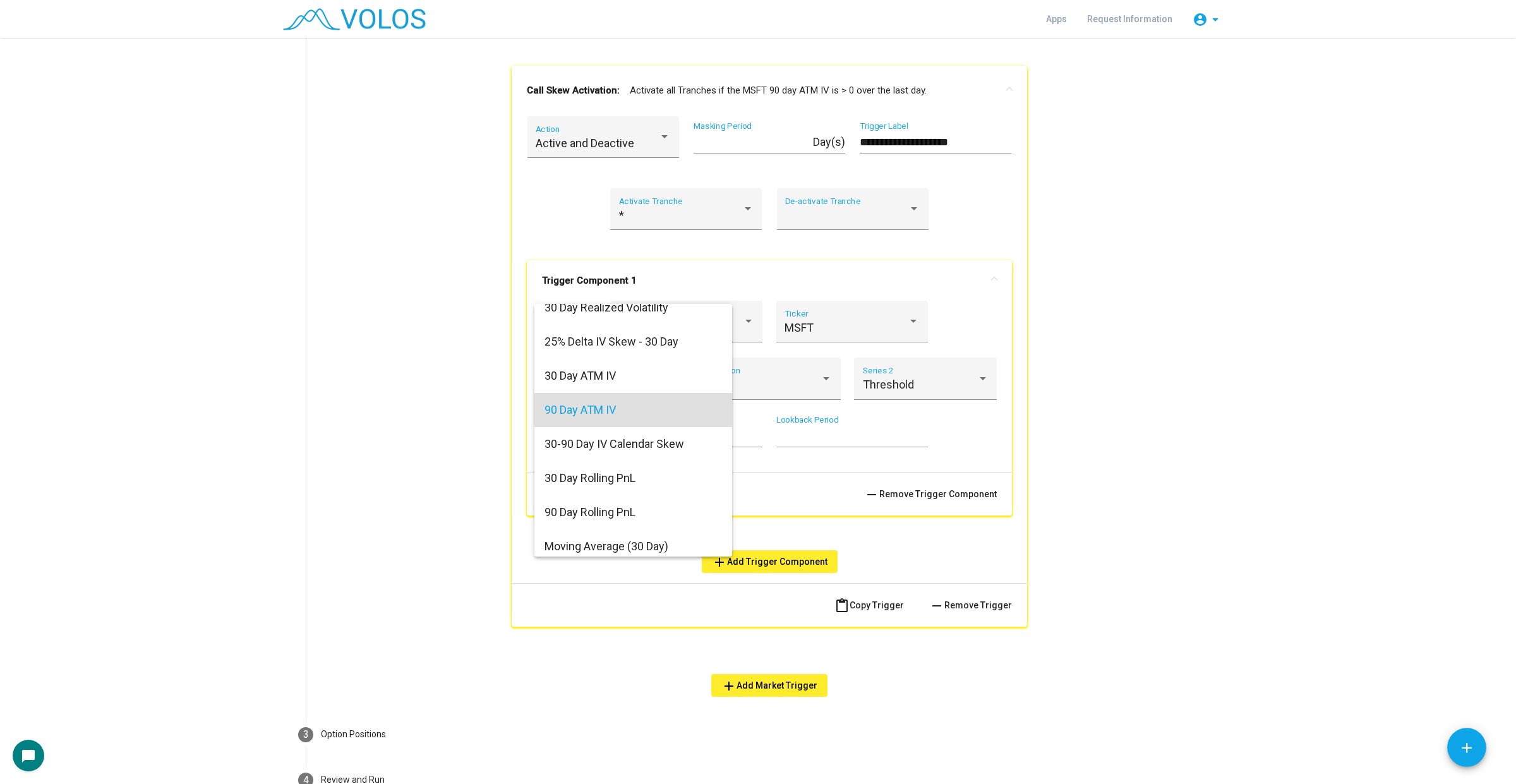
scroll to position [11, 0]
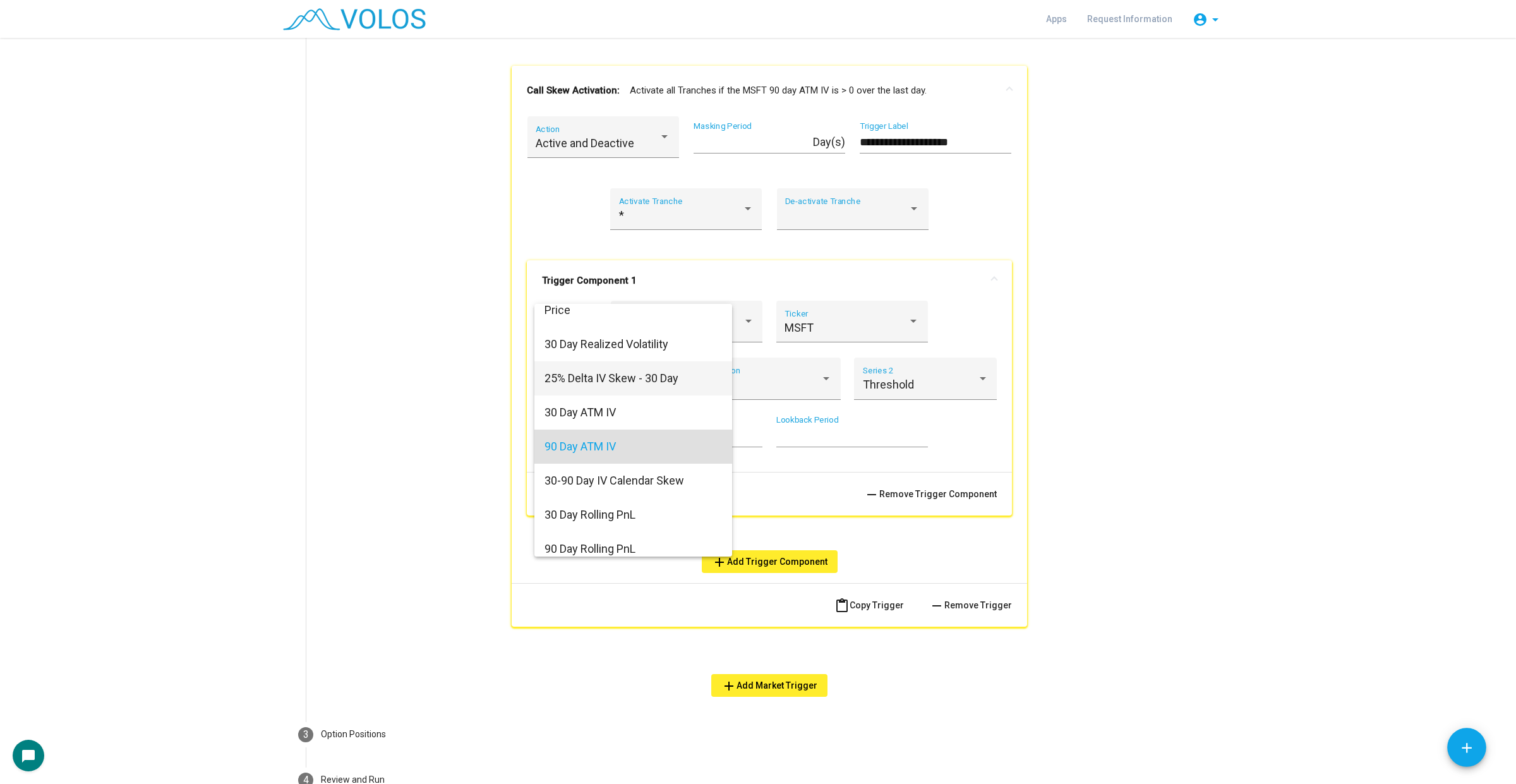
click at [710, 386] on span "25% Delta IV Skew - 30 Day" at bounding box center [632, 378] width 177 height 34
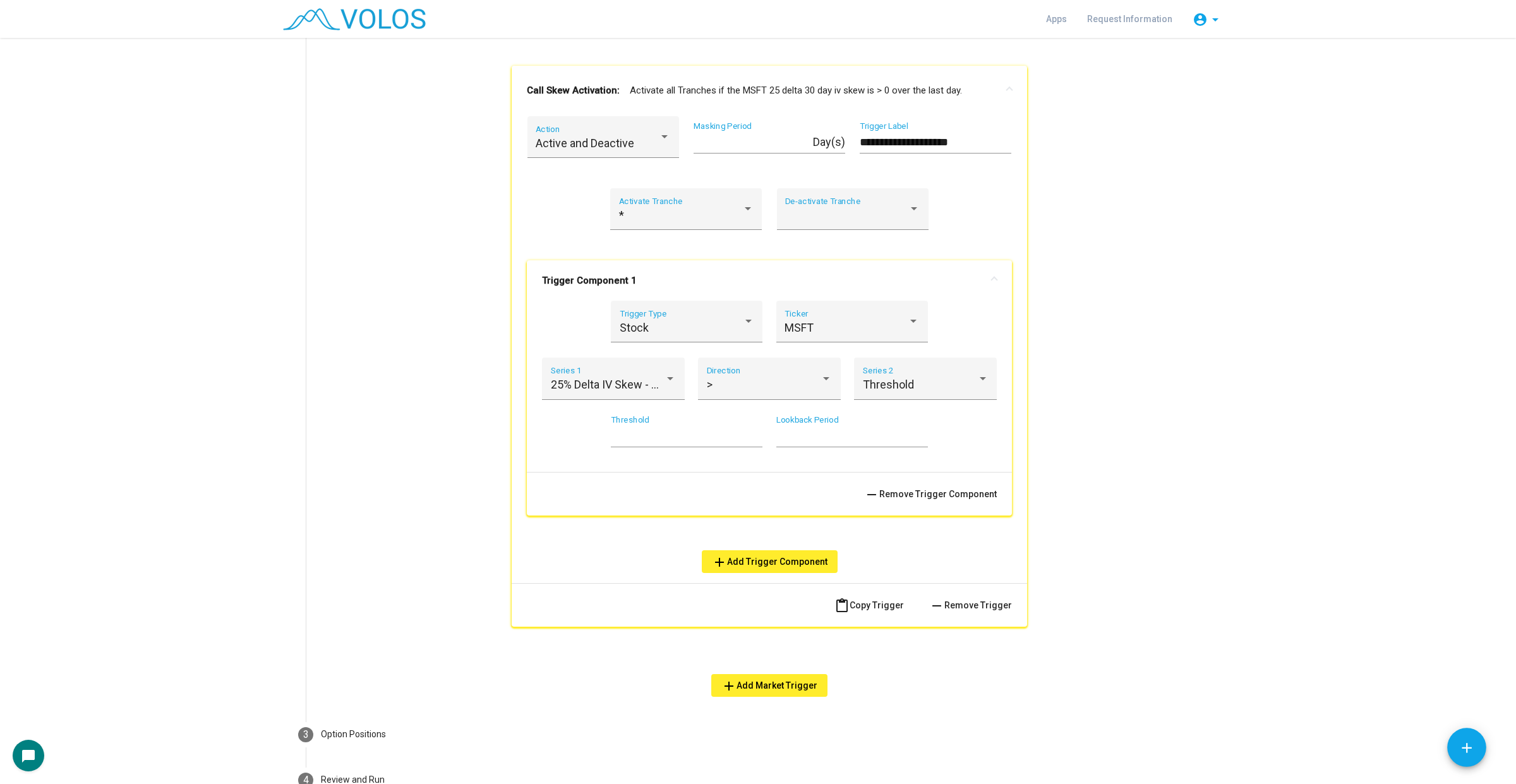
click at [983, 443] on div "* Threshold * Lookback Period" at bounding box center [769, 438] width 454 height 47
click at [932, 89] on mat-panel-title "Call Skew Activation: Activate all Tranches if the MSFT 25 delta 30 day iv skew…" at bounding box center [761, 91] width 470 height 14
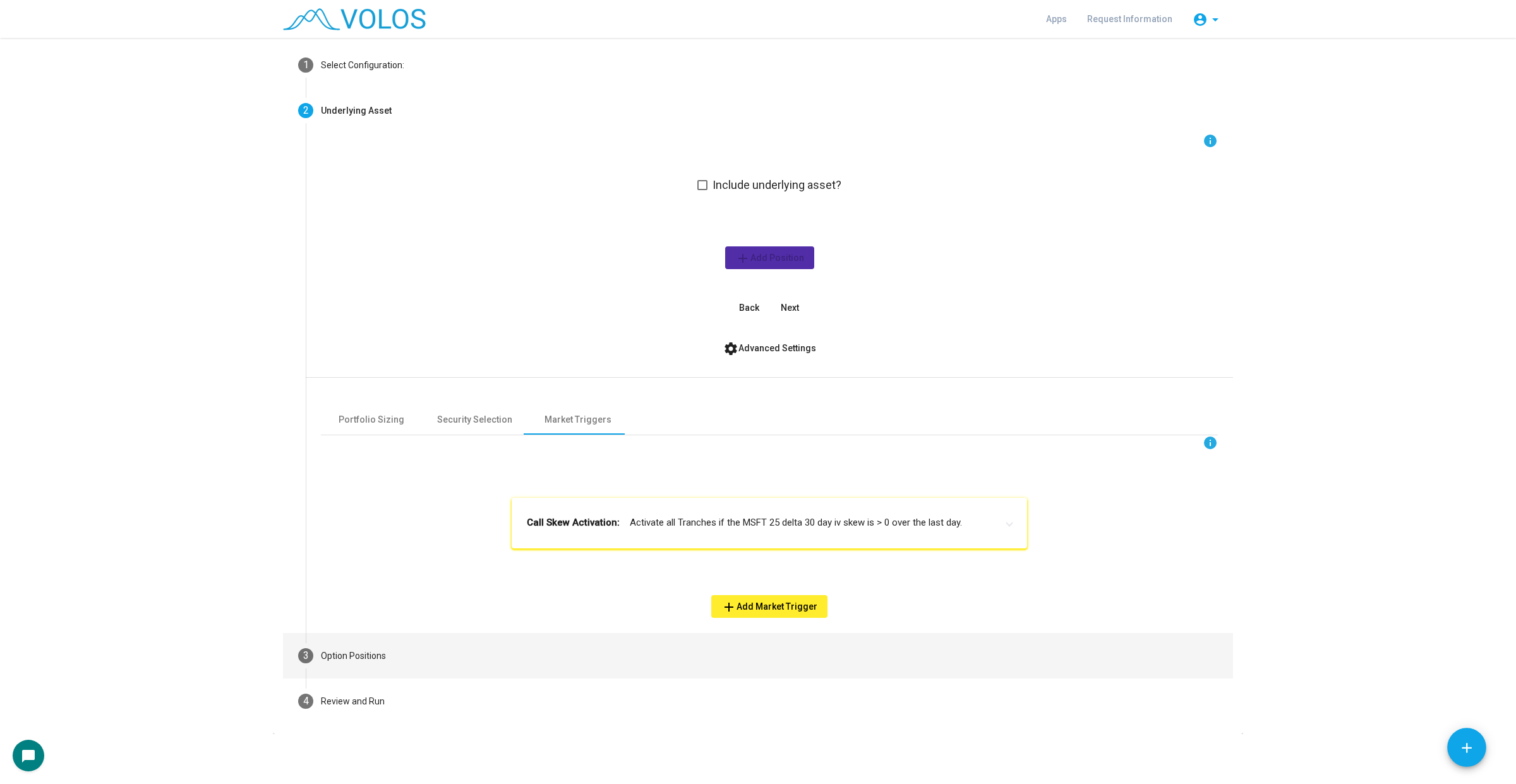
click at [796, 645] on mat-step-header "3 Option Positions" at bounding box center [758, 655] width 950 height 45
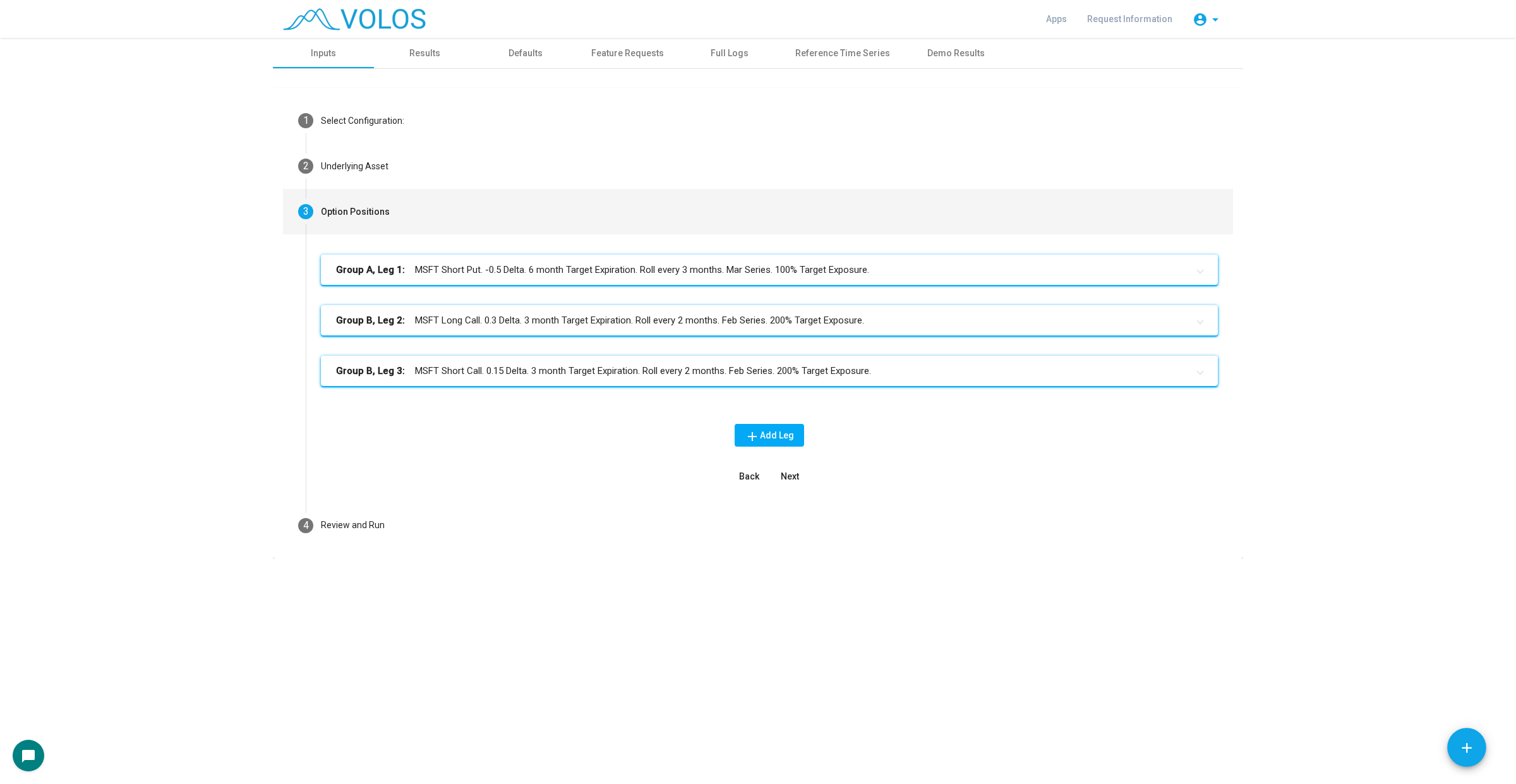
scroll to position [0, 0]
click at [895, 380] on mat-expansion-panel-header "Group B, Leg 3: MSFT Short Call. 0.15 Delta. 3 month Target Expiration. Roll ev…" at bounding box center [769, 371] width 897 height 30
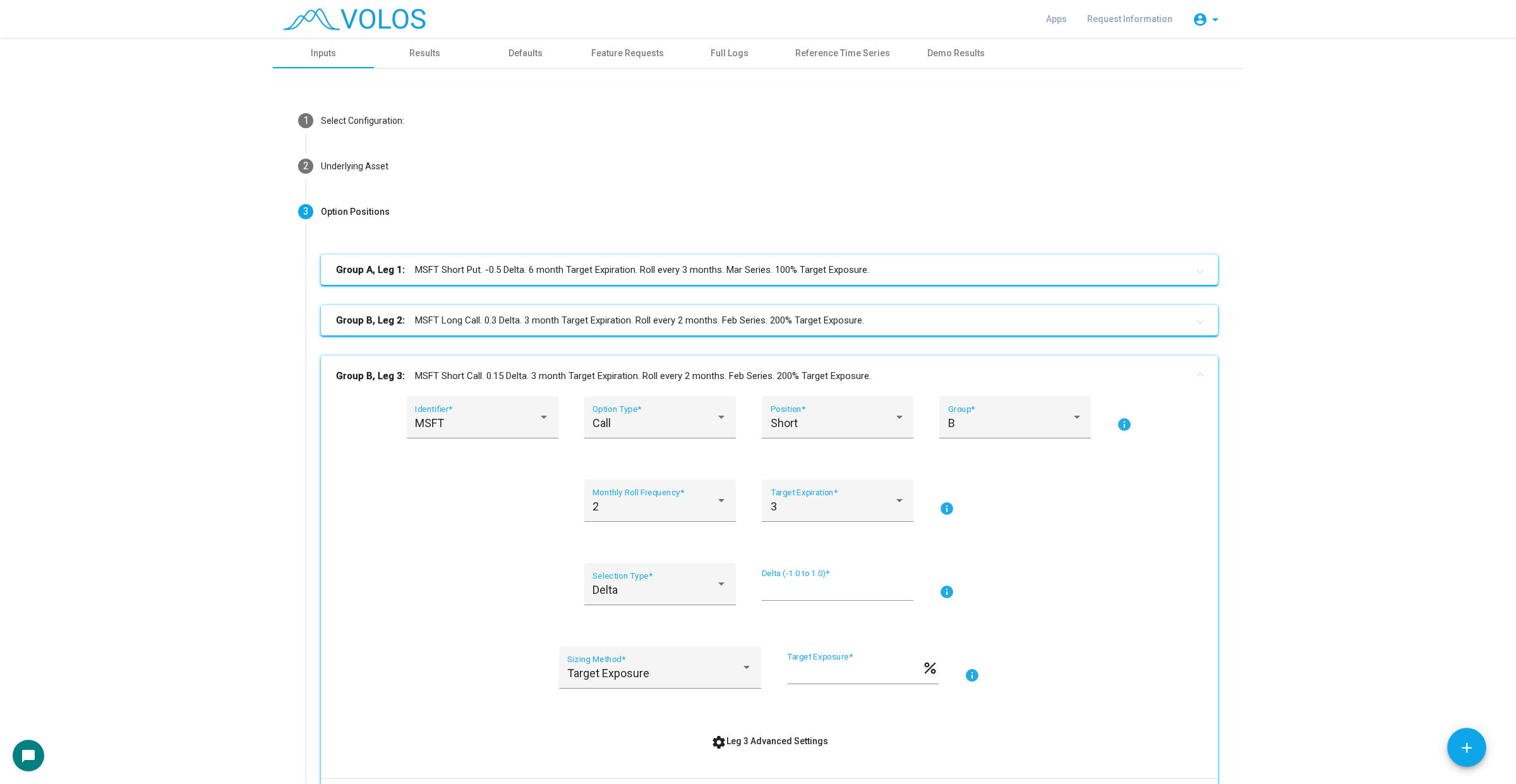
click at [926, 324] on mat-panel-title "Group B, Leg 2: MSFT Long Call. 0.3 Delta. 3 month Target Expiration. Roll ever…" at bounding box center [762, 320] width 852 height 14
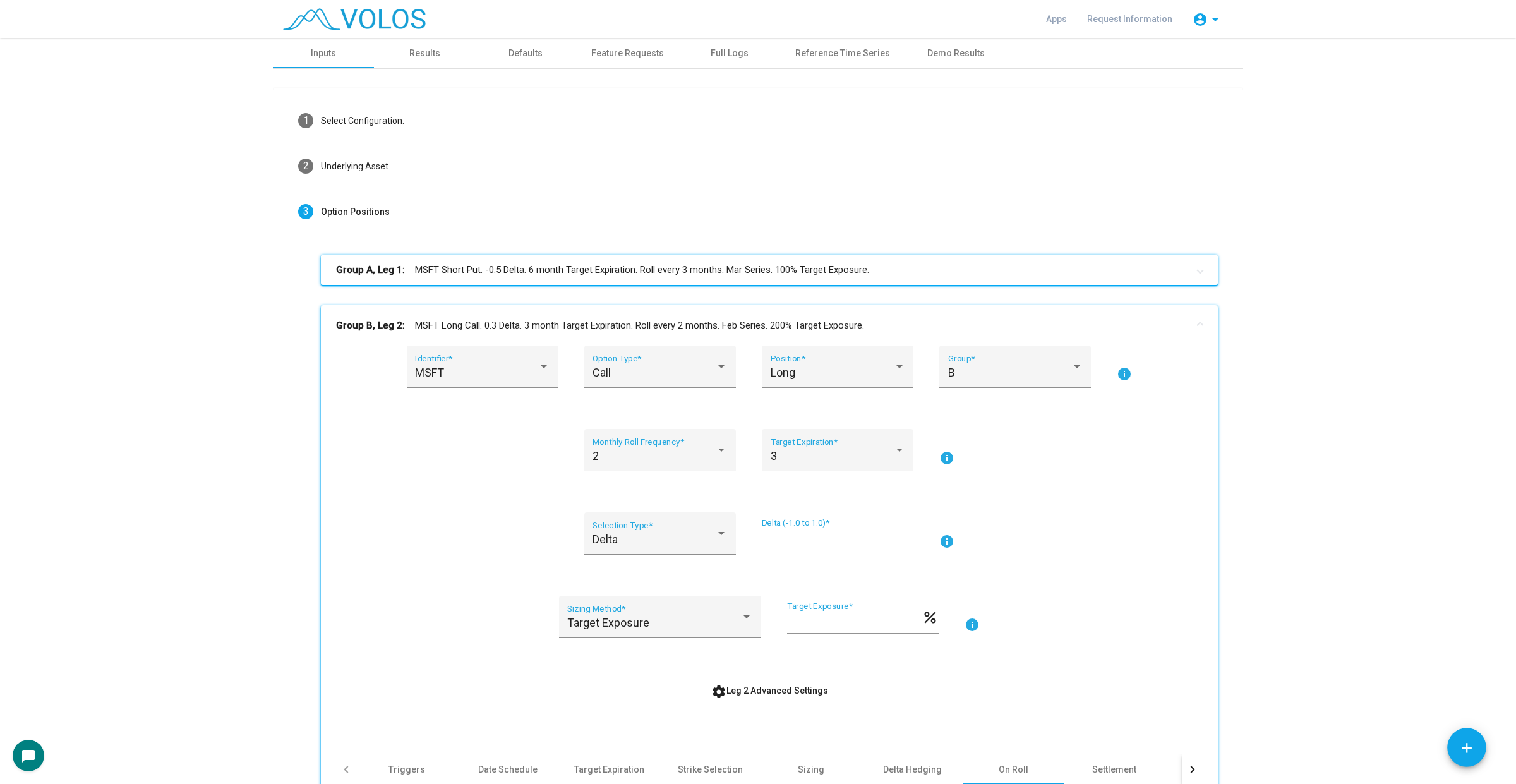
click at [947, 264] on mat-panel-title "Group A, Leg 1: MSFT Short Put. -0.5 Delta. 6 month Target Expiration. Roll eve…" at bounding box center [762, 270] width 852 height 14
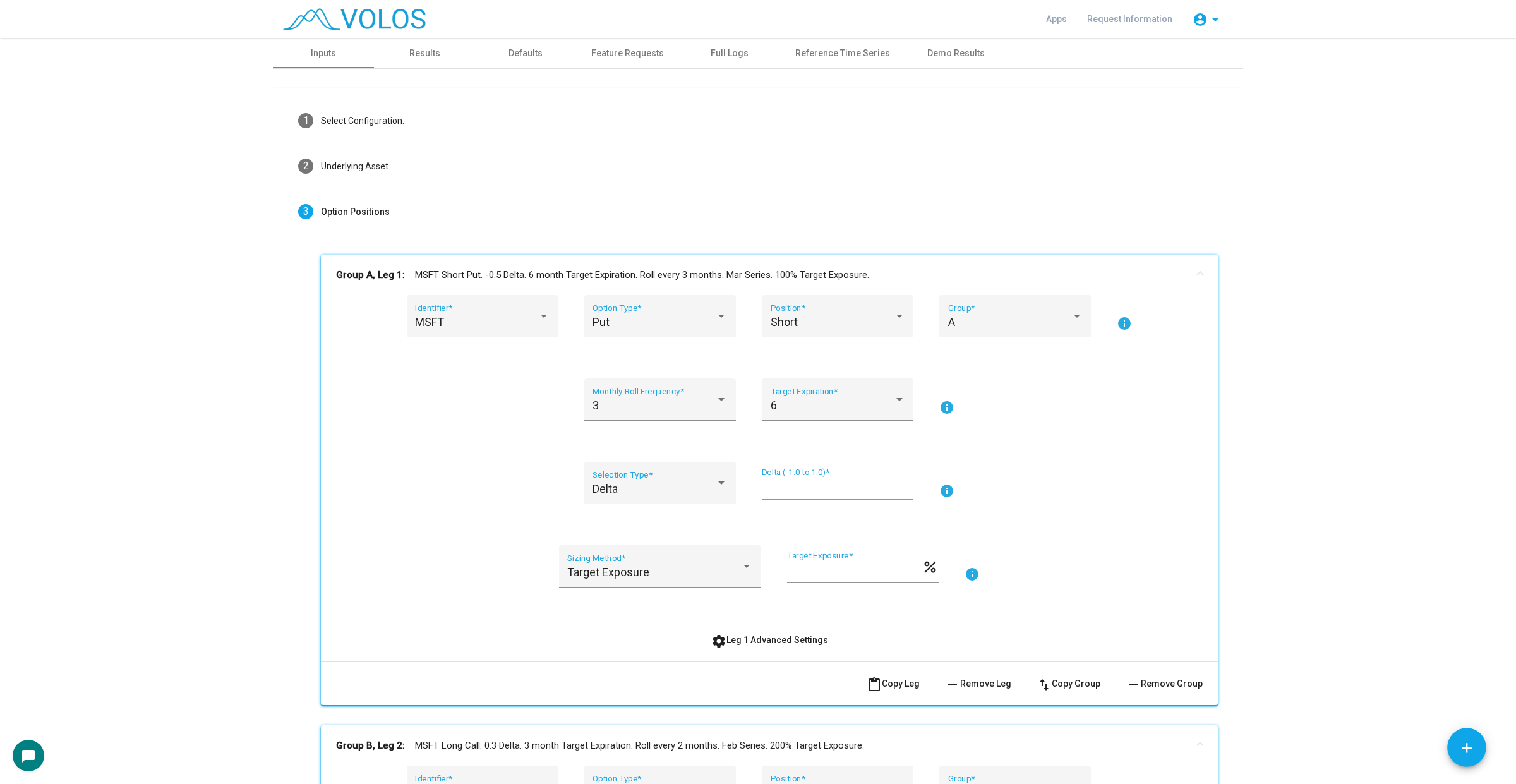
click at [778, 636] on span "settings Leg 1 Advanced Settings" at bounding box center [769, 639] width 117 height 10
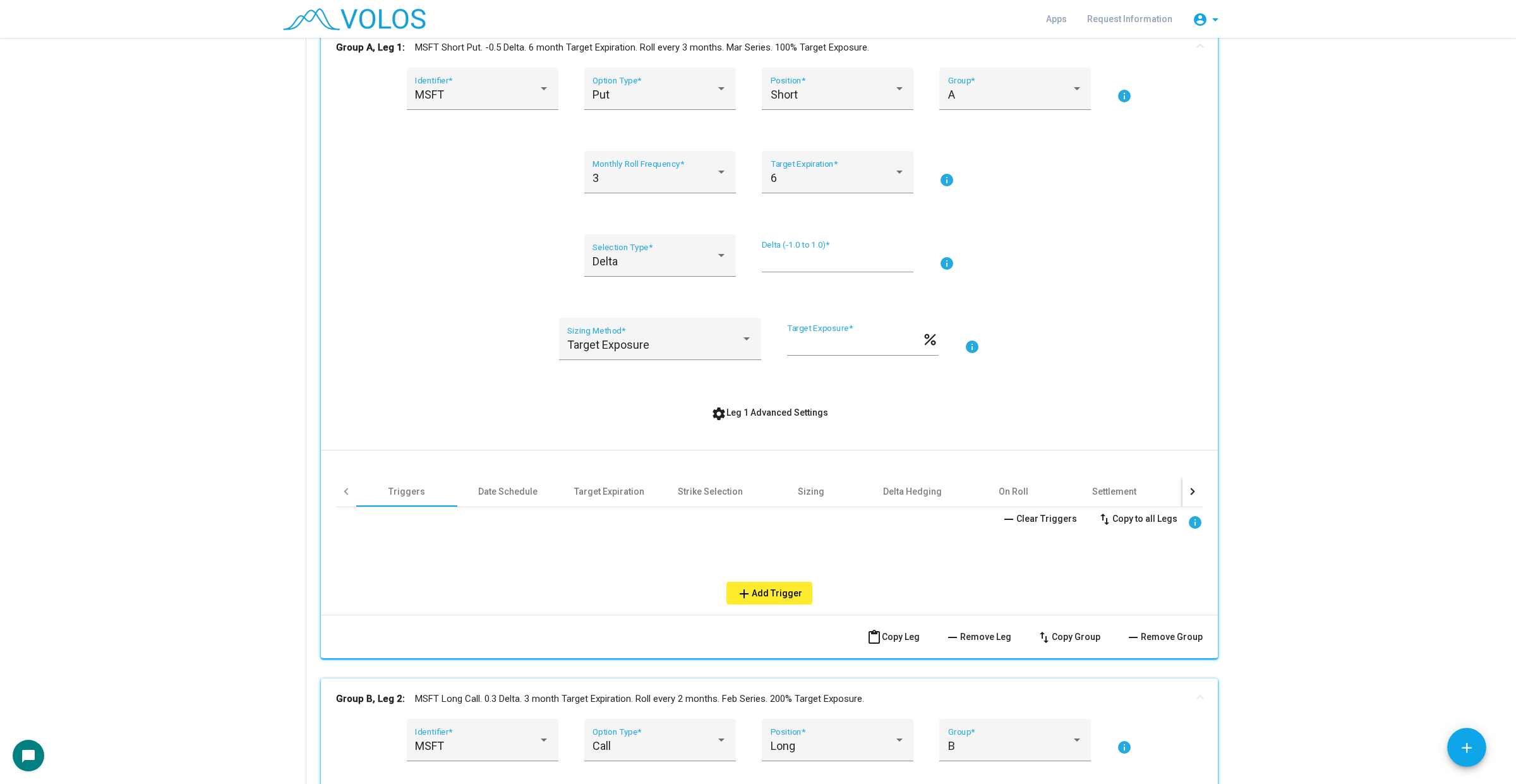
scroll to position [237, 0]
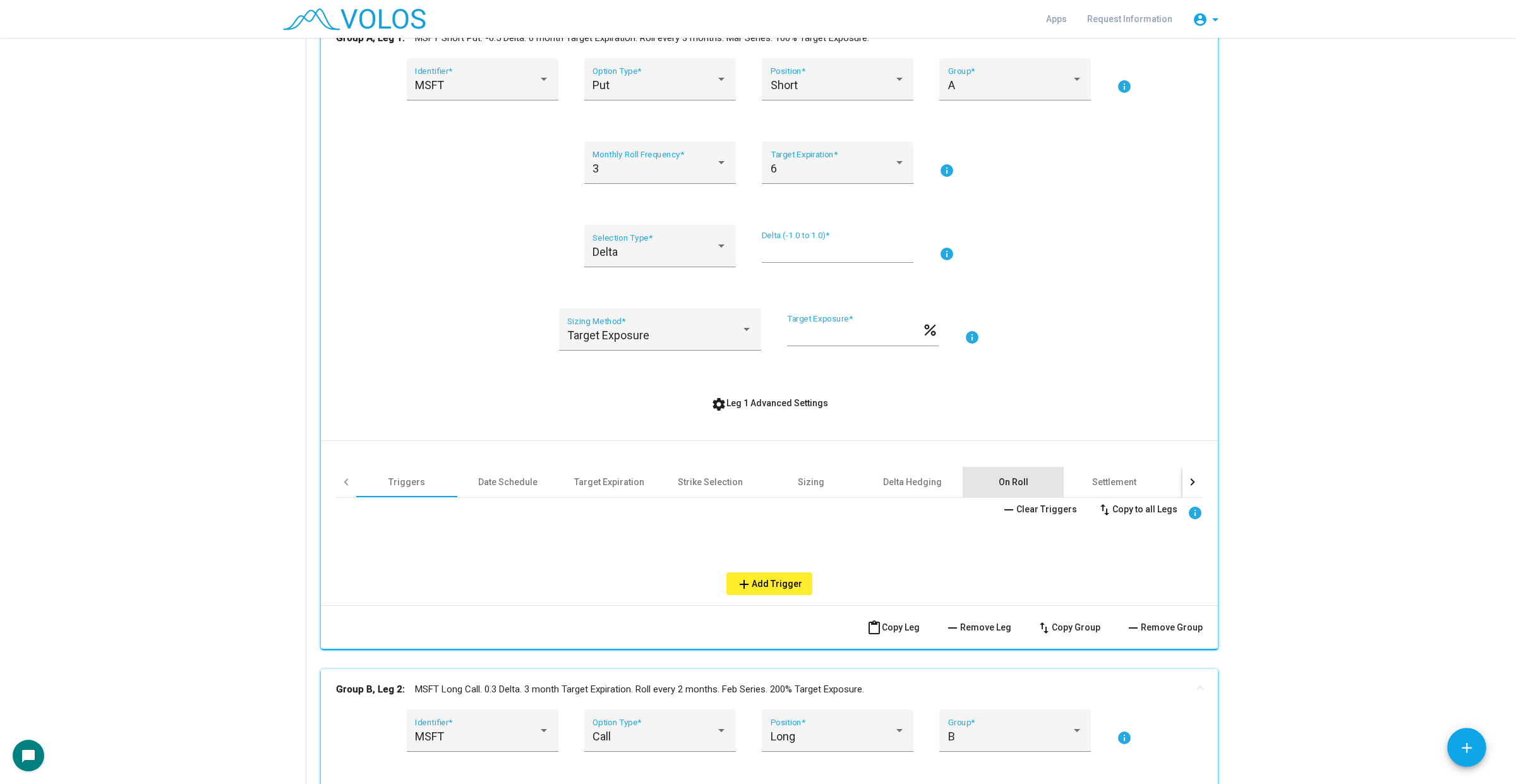
click at [1008, 473] on div "On Roll" at bounding box center [1012, 481] width 101 height 30
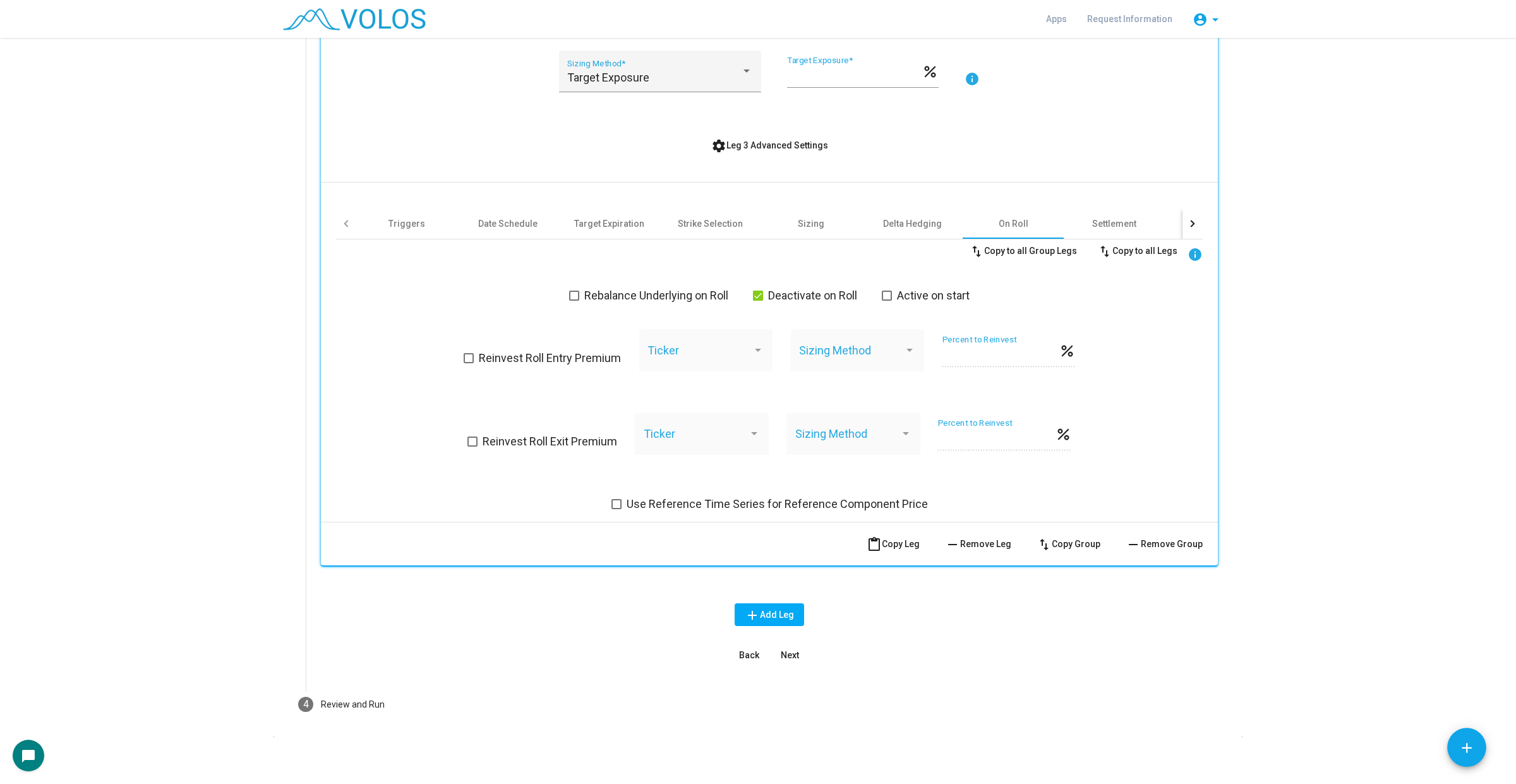
scroll to position [2150, 0]
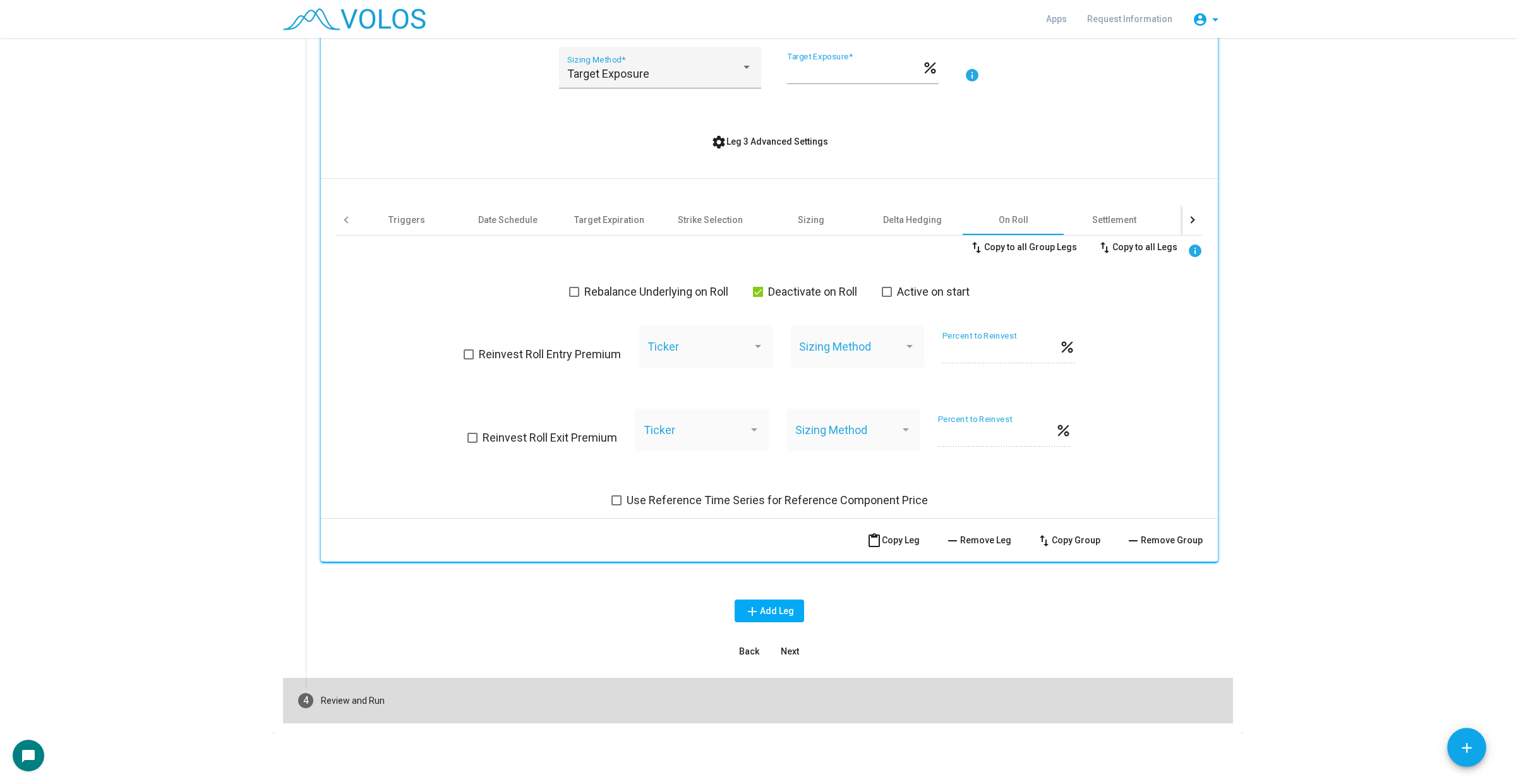
click at [727, 687] on mat-step-header "4 Review and Run" at bounding box center [758, 700] width 950 height 45
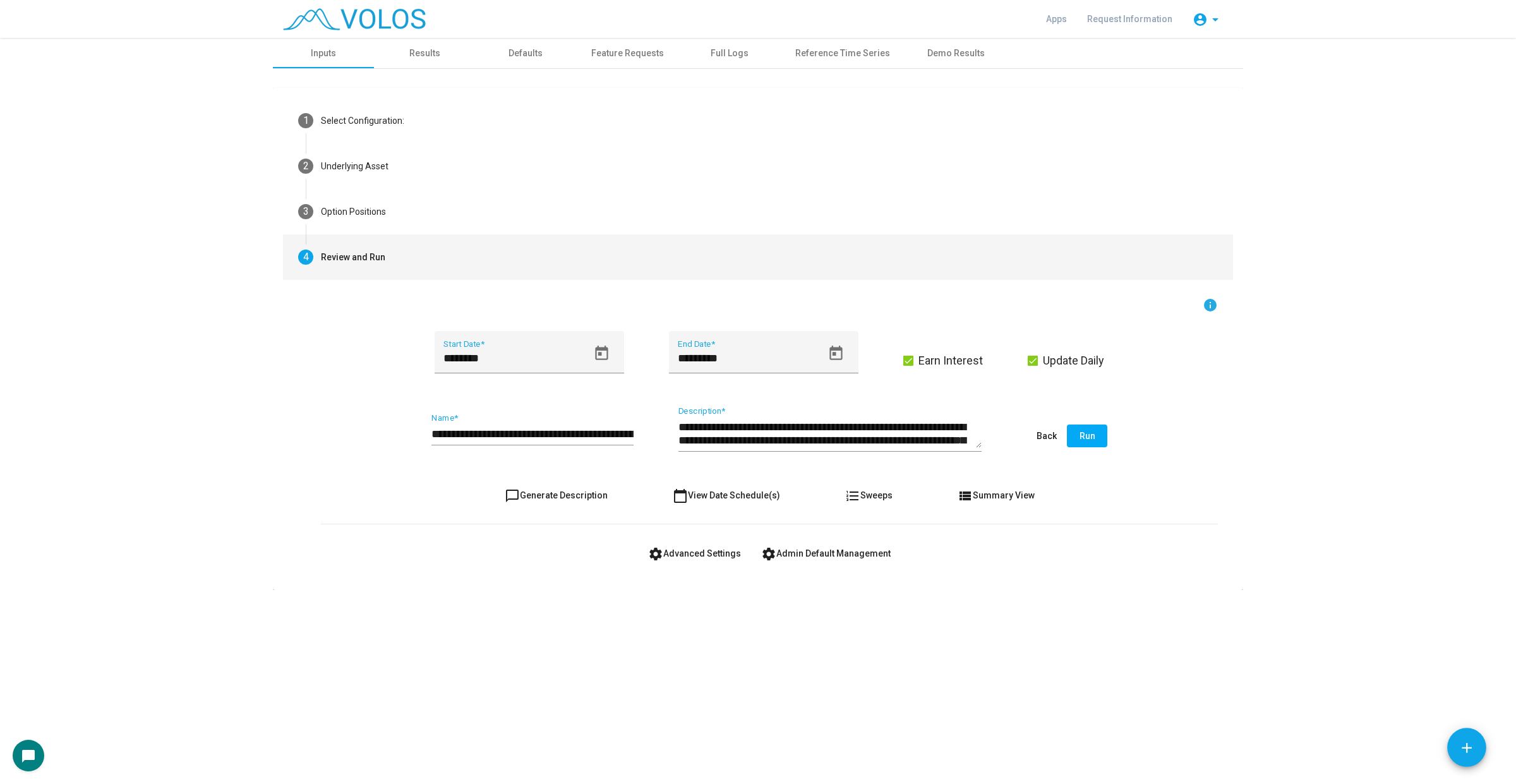
click at [559, 499] on span "chat_bubble_outline Generate Description" at bounding box center [556, 495] width 103 height 10
type textarea "**********"
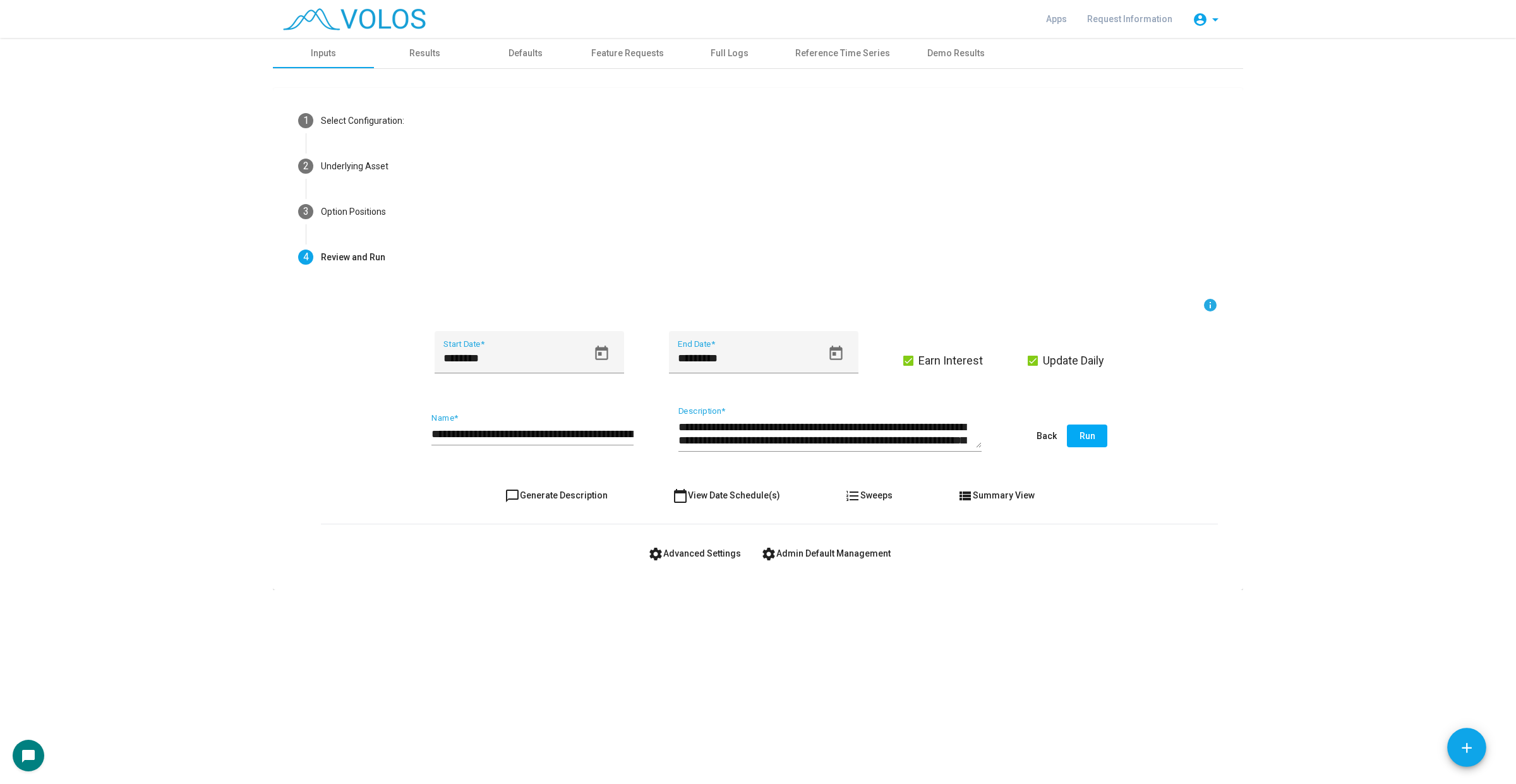
click at [433, 436] on input "**********" at bounding box center [532, 434] width 202 height 13
type input "**********"
click at [1084, 431] on span "Run" at bounding box center [1088, 435] width 16 height 10
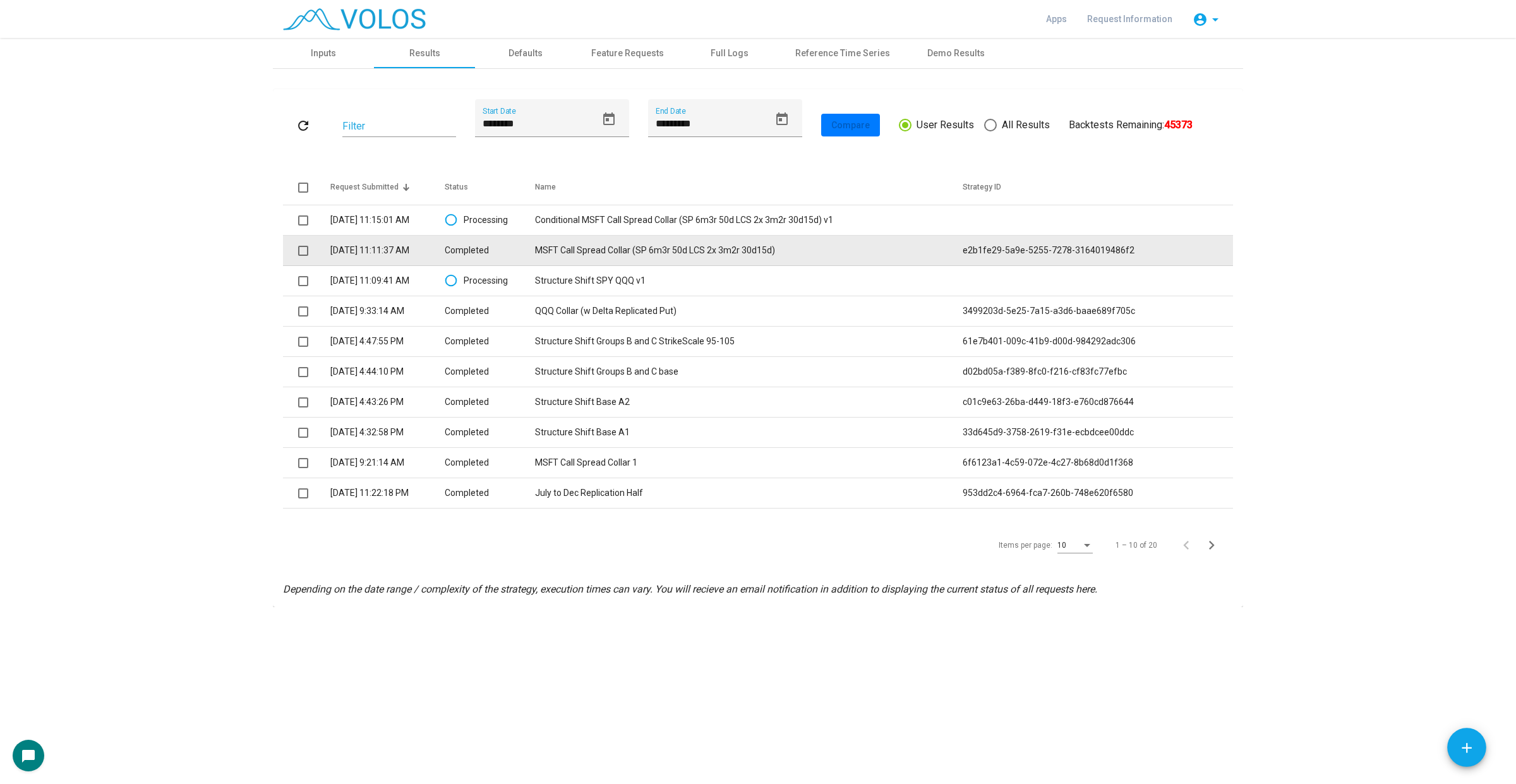
click at [472, 248] on td "Completed" at bounding box center [490, 251] width 91 height 30
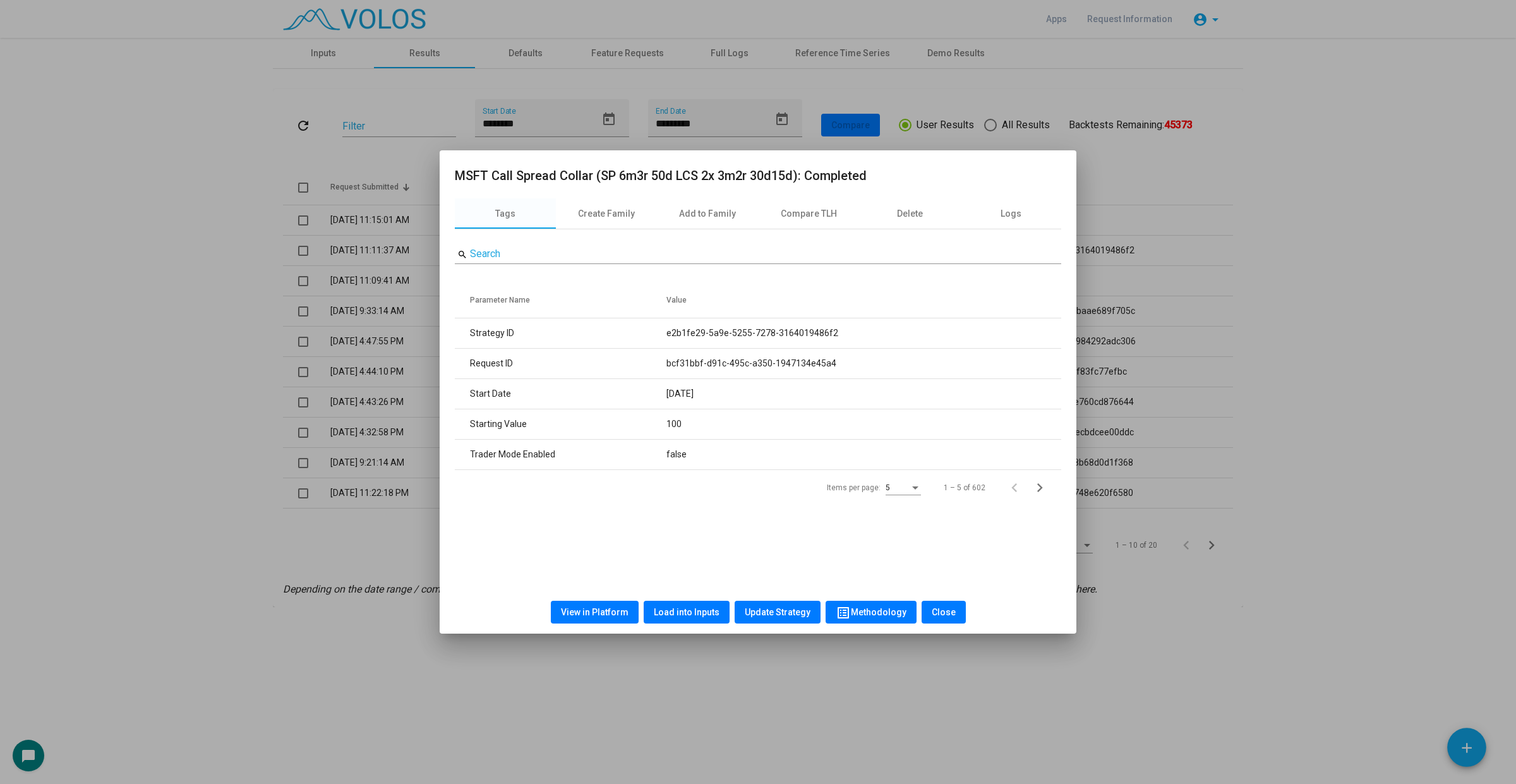
click at [590, 612] on span "View in Platform" at bounding box center [594, 612] width 68 height 10
click at [234, 146] on div at bounding box center [758, 392] width 1516 height 784
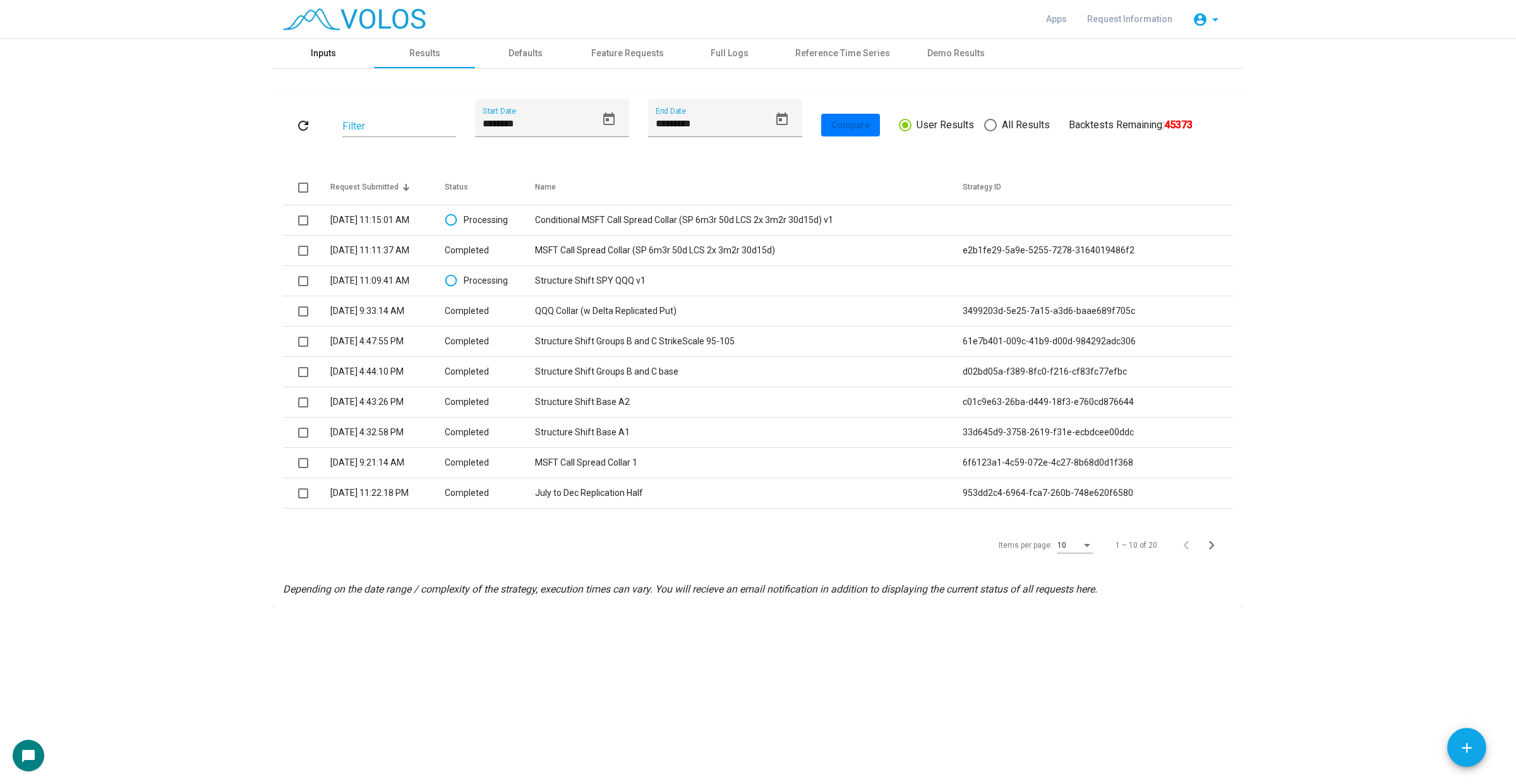
click at [323, 48] on div "Inputs" at bounding box center [323, 53] width 25 height 14
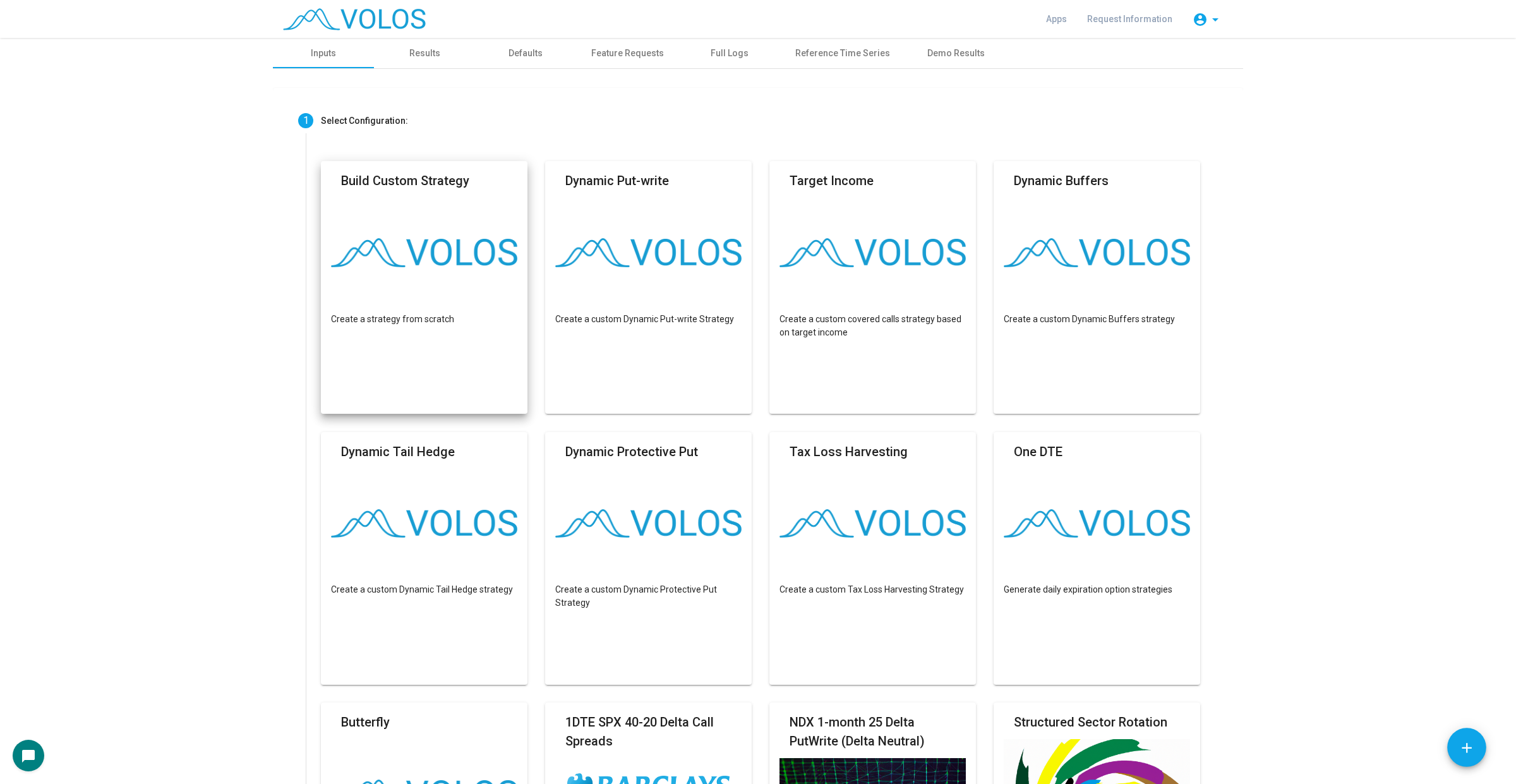
click at [497, 210] on mat-card "Build Custom Strategy Create a strategy from scratch" at bounding box center [424, 288] width 207 height 253
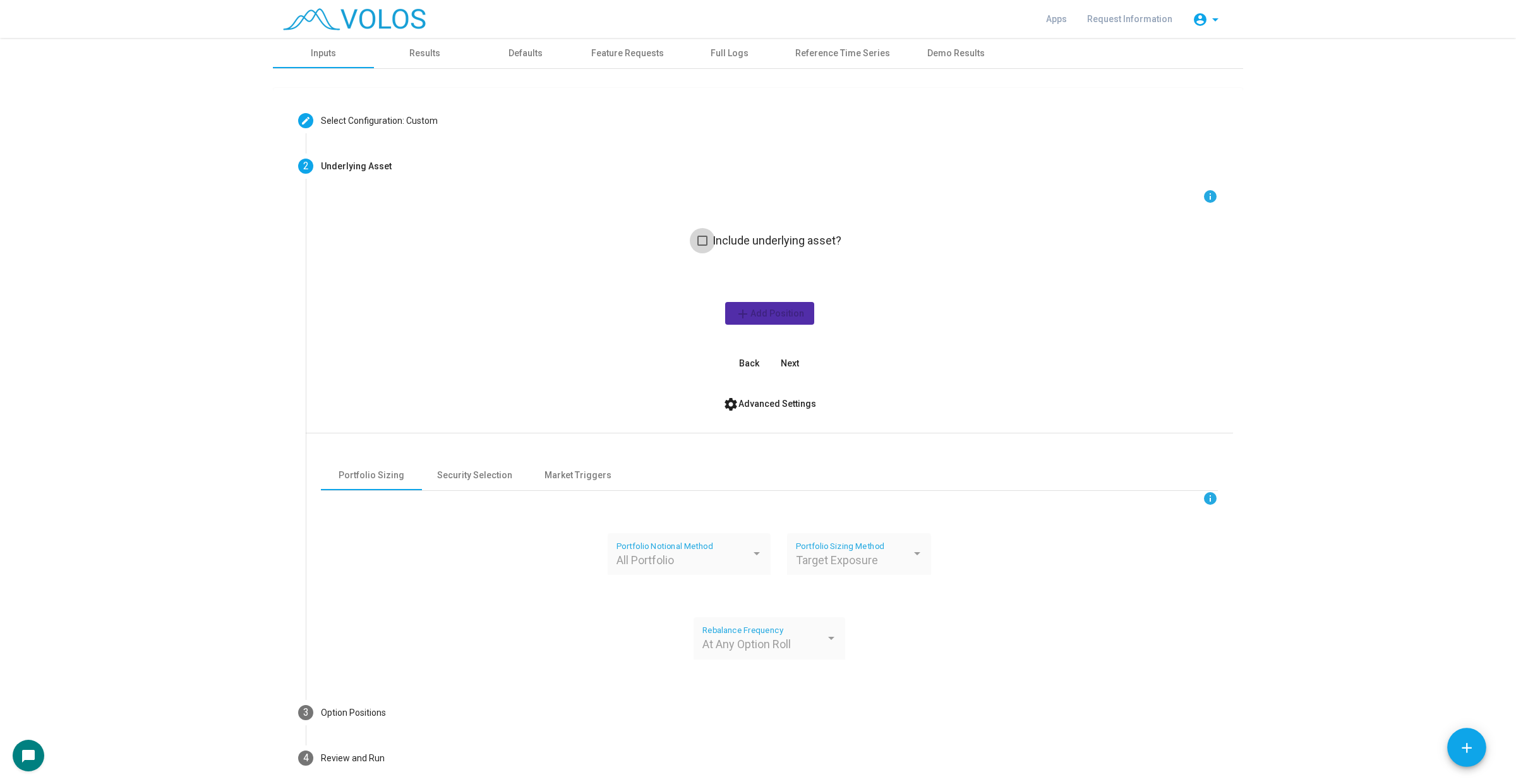
click at [772, 234] on span "Include underlying asset?" at bounding box center [777, 240] width 129 height 15
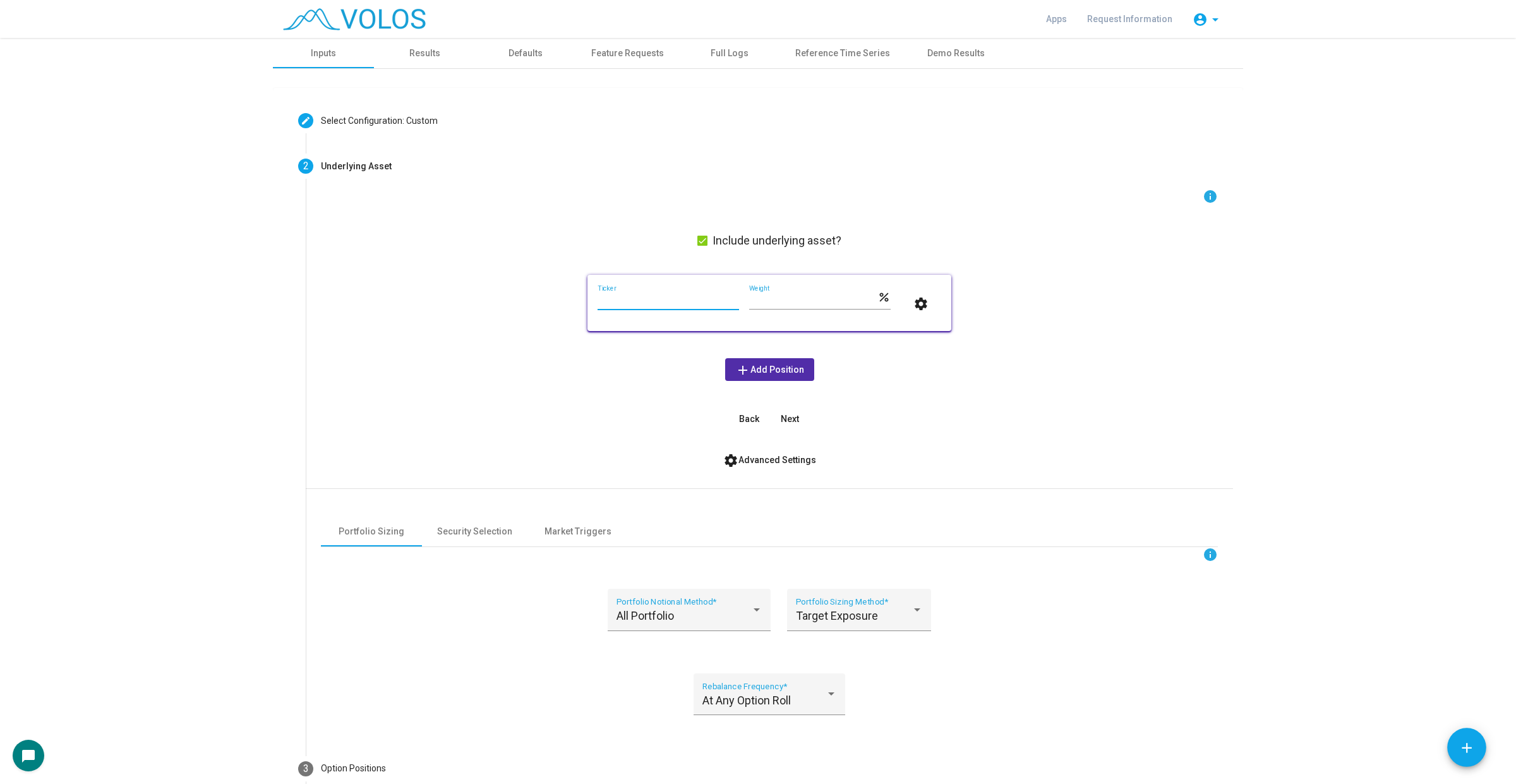
click at [683, 305] on input "Ticker" at bounding box center [668, 301] width 141 height 10
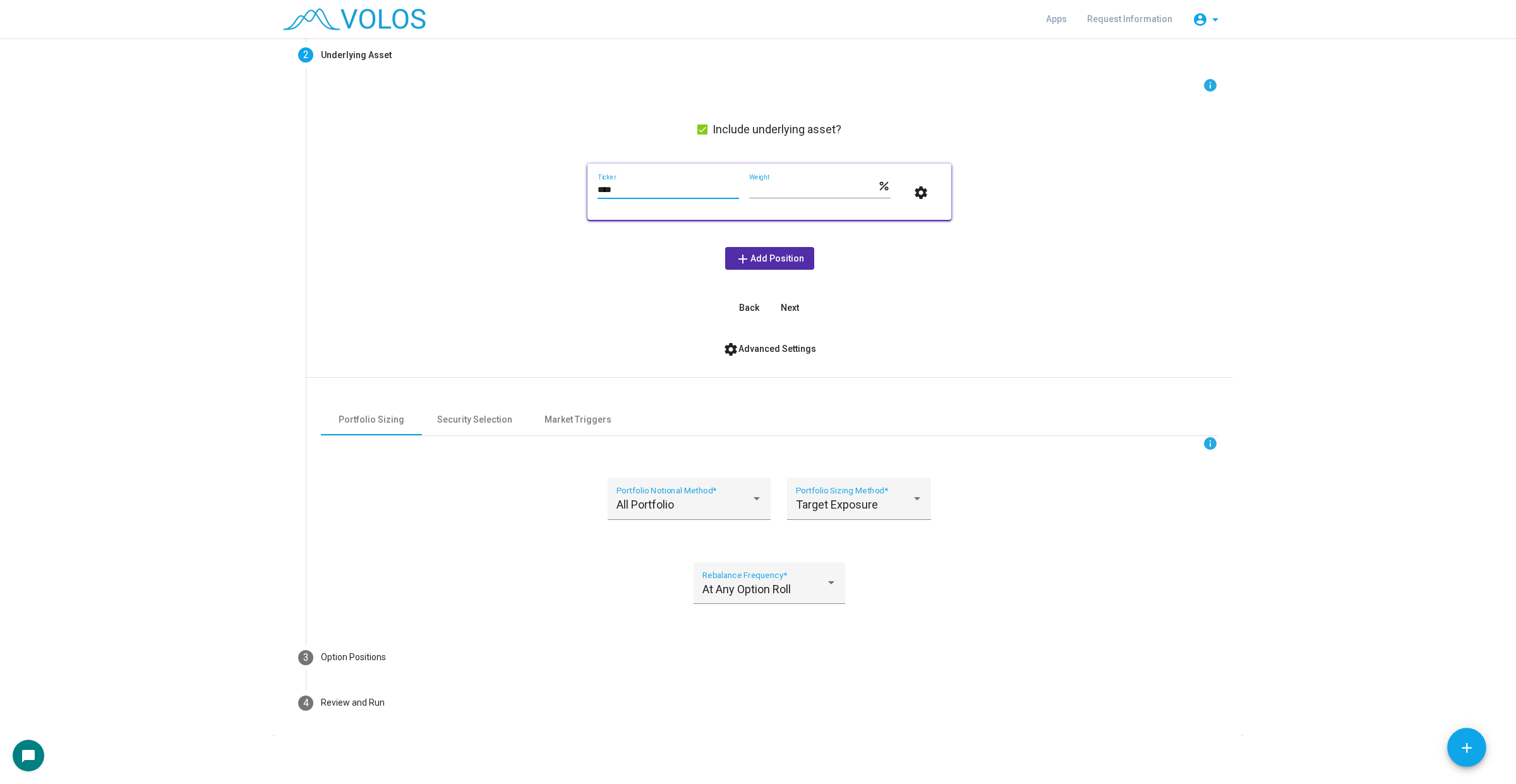
scroll to position [114, 0]
type input "****"
click at [796, 585] on div "At Any Option Roll" at bounding box center [764, 587] width 123 height 13
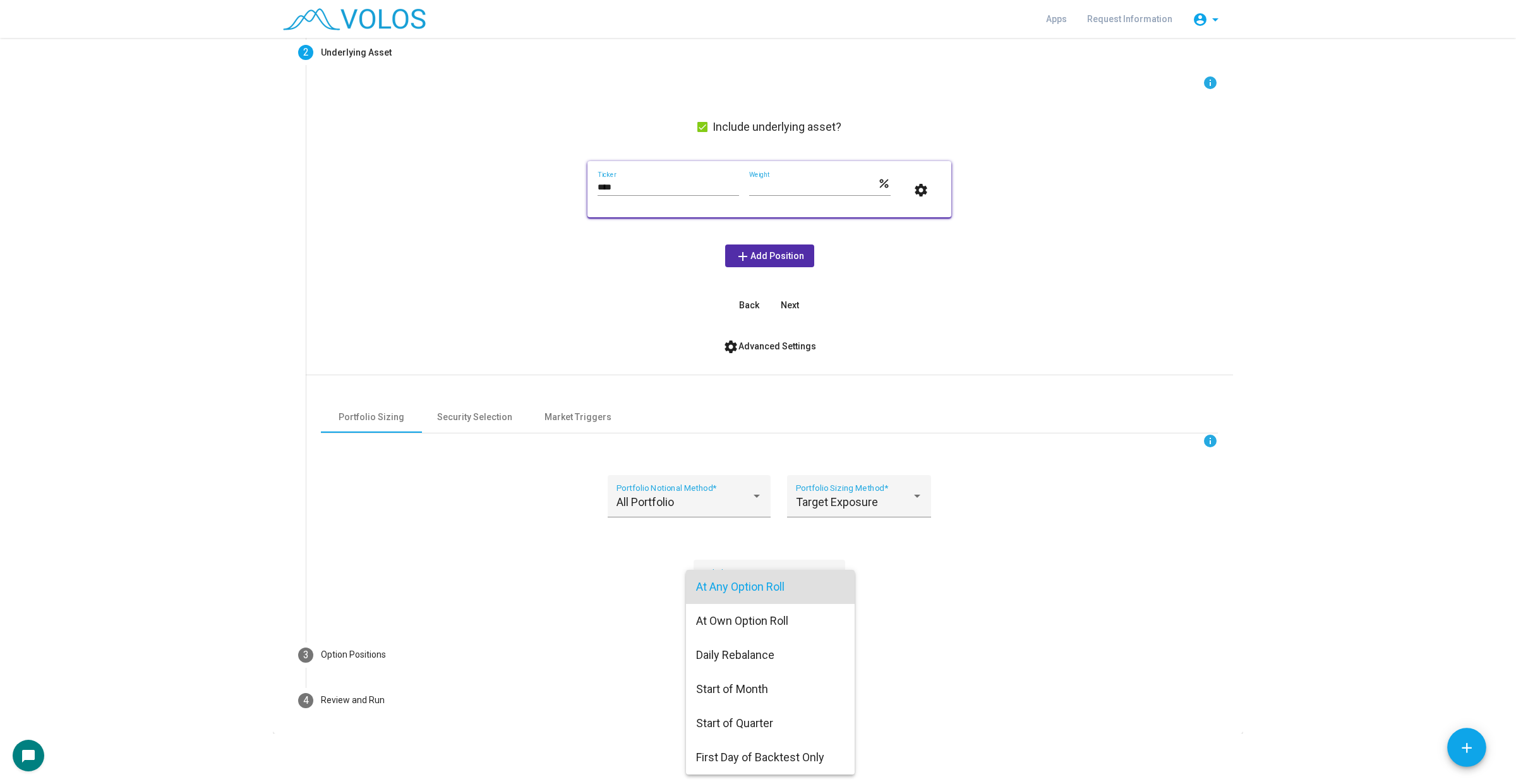
click at [920, 579] on div at bounding box center [758, 392] width 1516 height 784
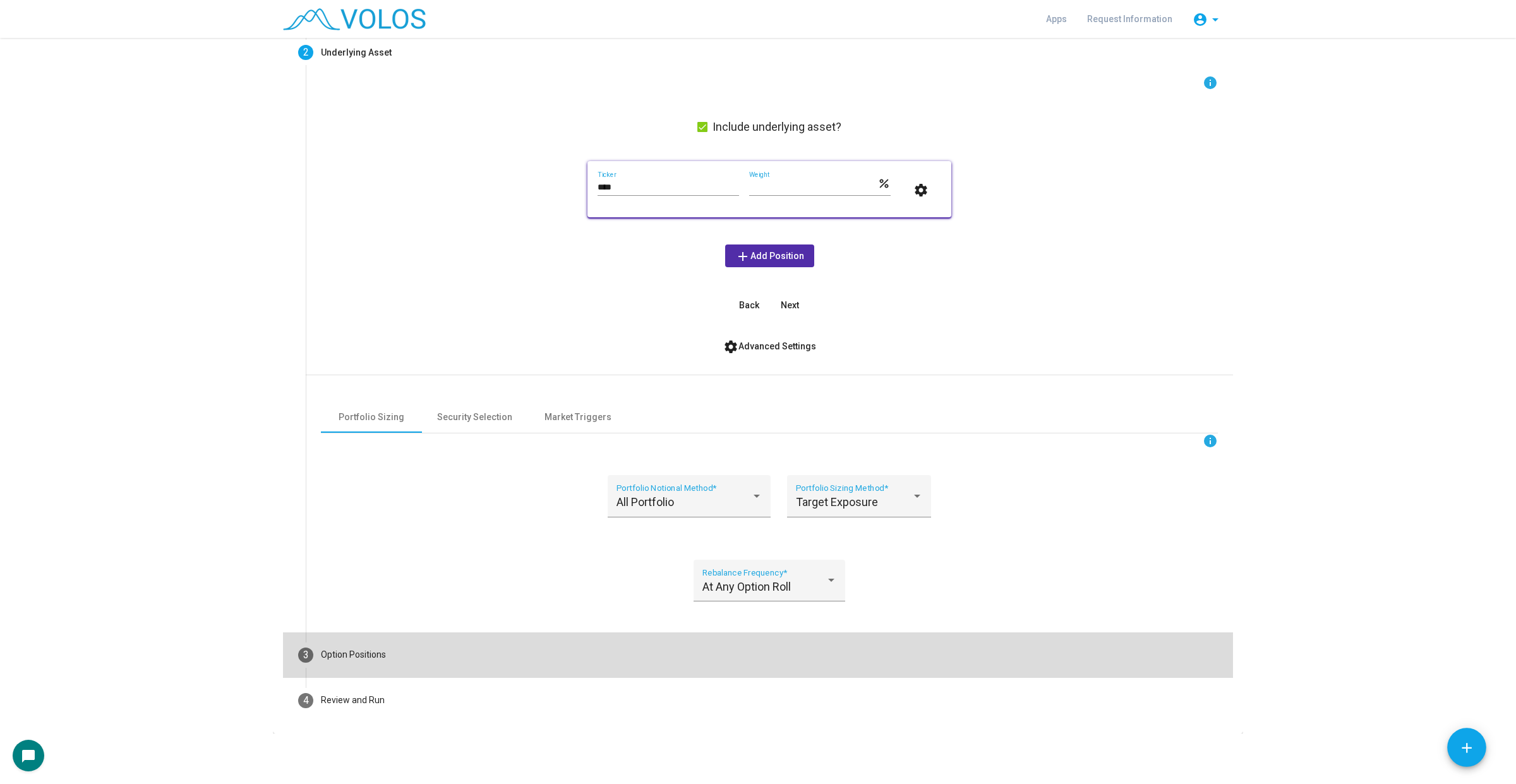
click at [809, 645] on mat-step-header "3 Option Positions" at bounding box center [758, 655] width 950 height 45
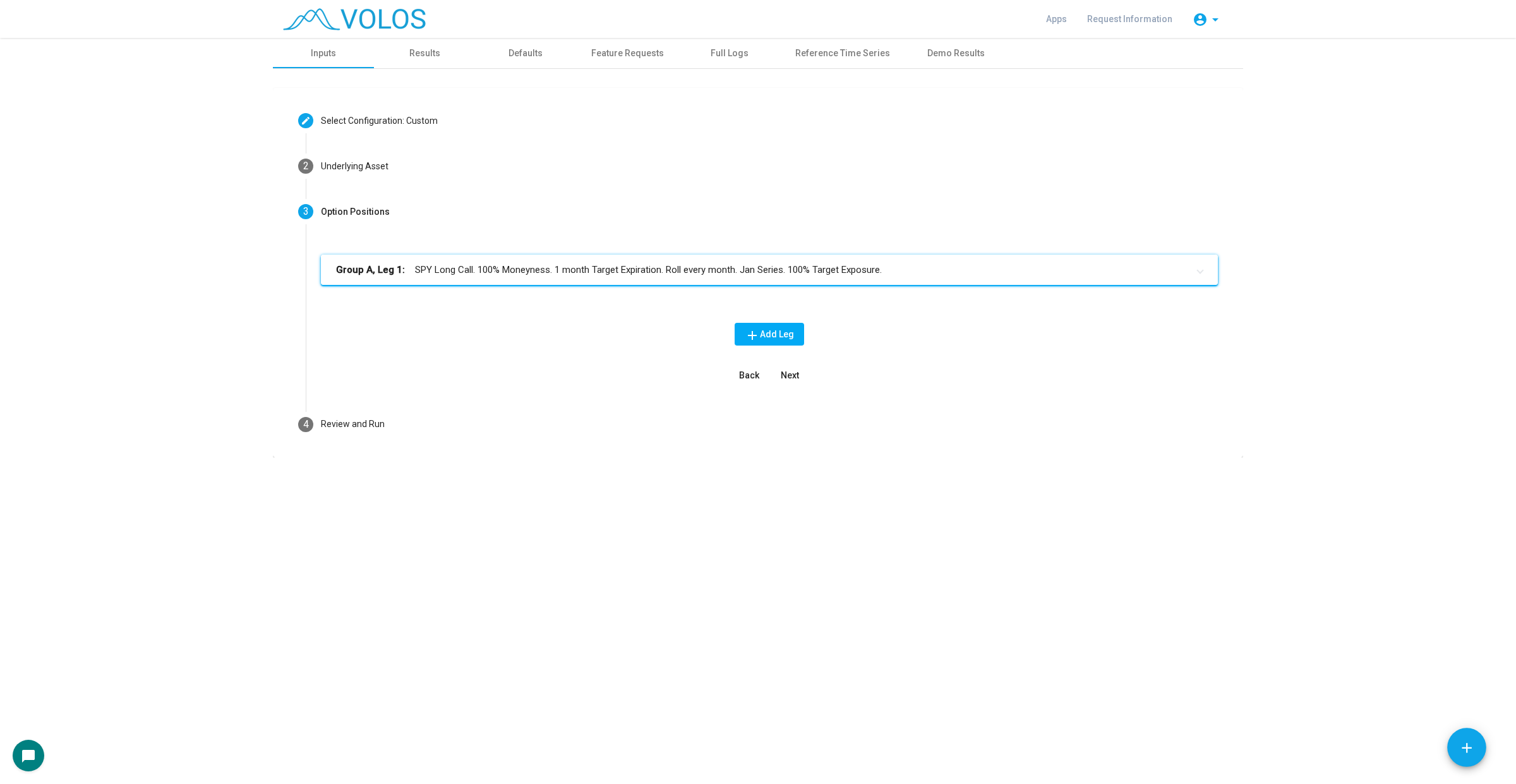
click at [888, 259] on mat-expansion-panel-header "Group A, Leg 1: SPY Long Call. 100% Moneyness. 1 month Target Expiration. Roll …" at bounding box center [769, 269] width 897 height 30
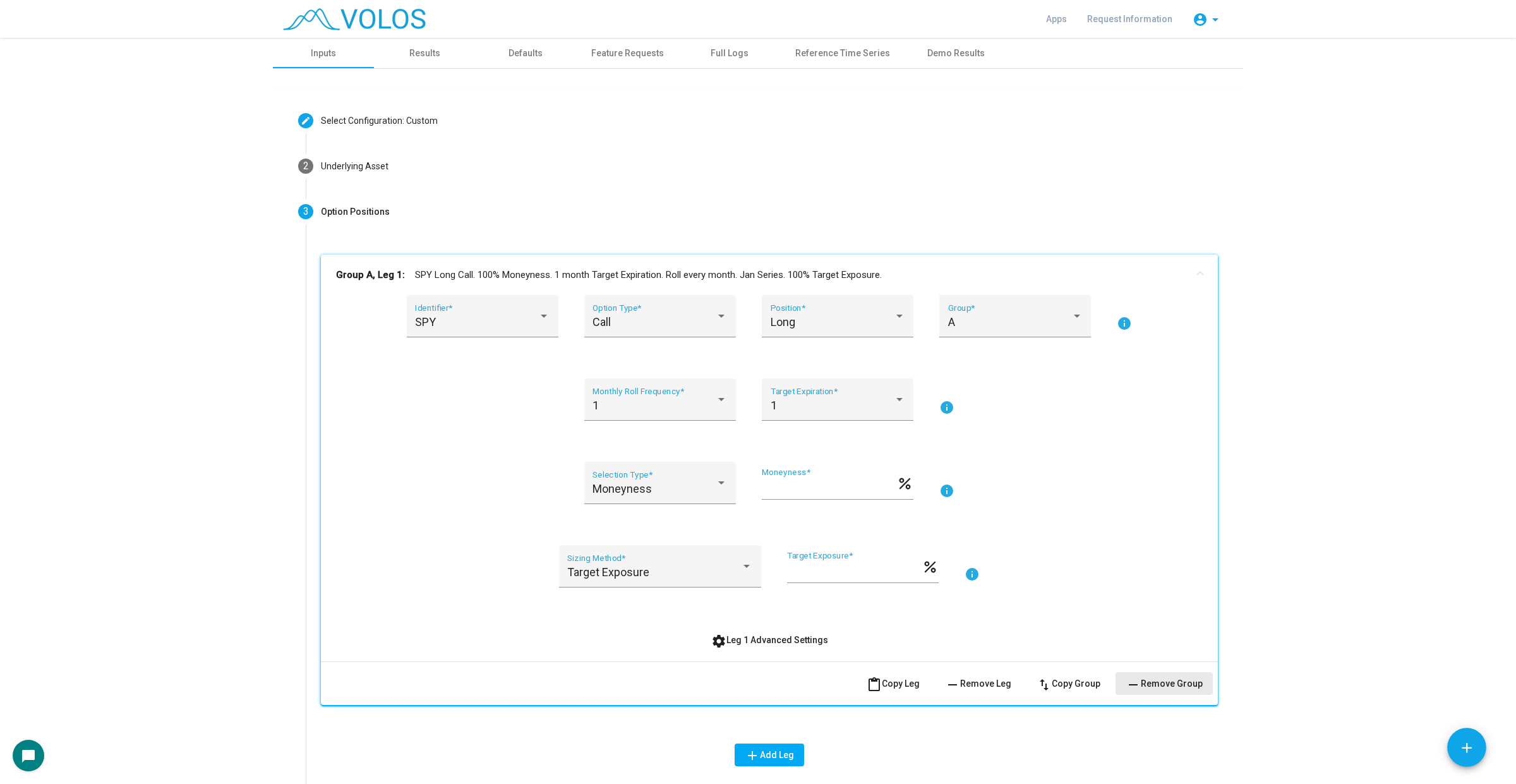
click at [1166, 690] on button "remove Remove Group" at bounding box center [1164, 683] width 97 height 23
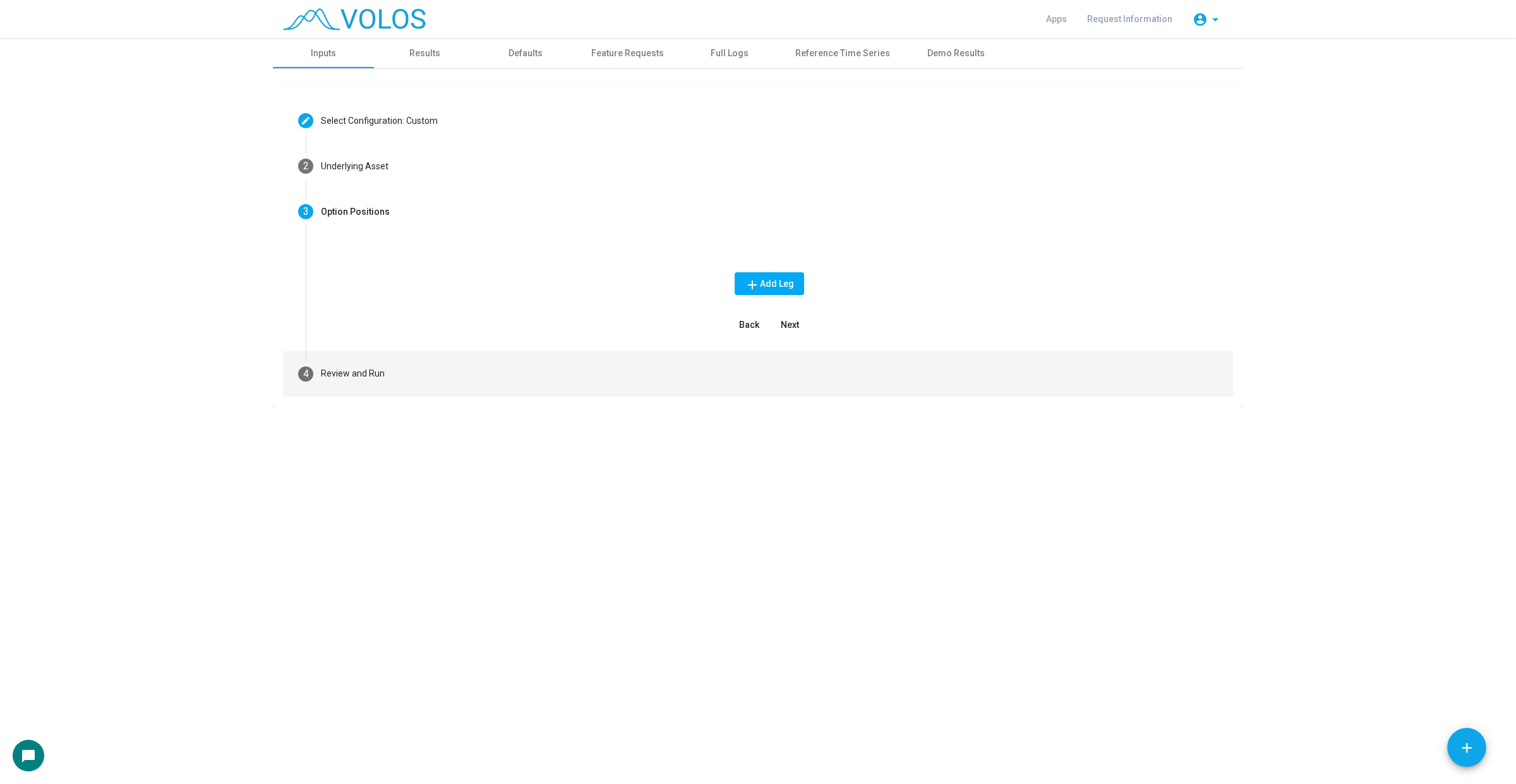
click at [778, 374] on mat-step-header "4 Review and Run" at bounding box center [758, 373] width 950 height 45
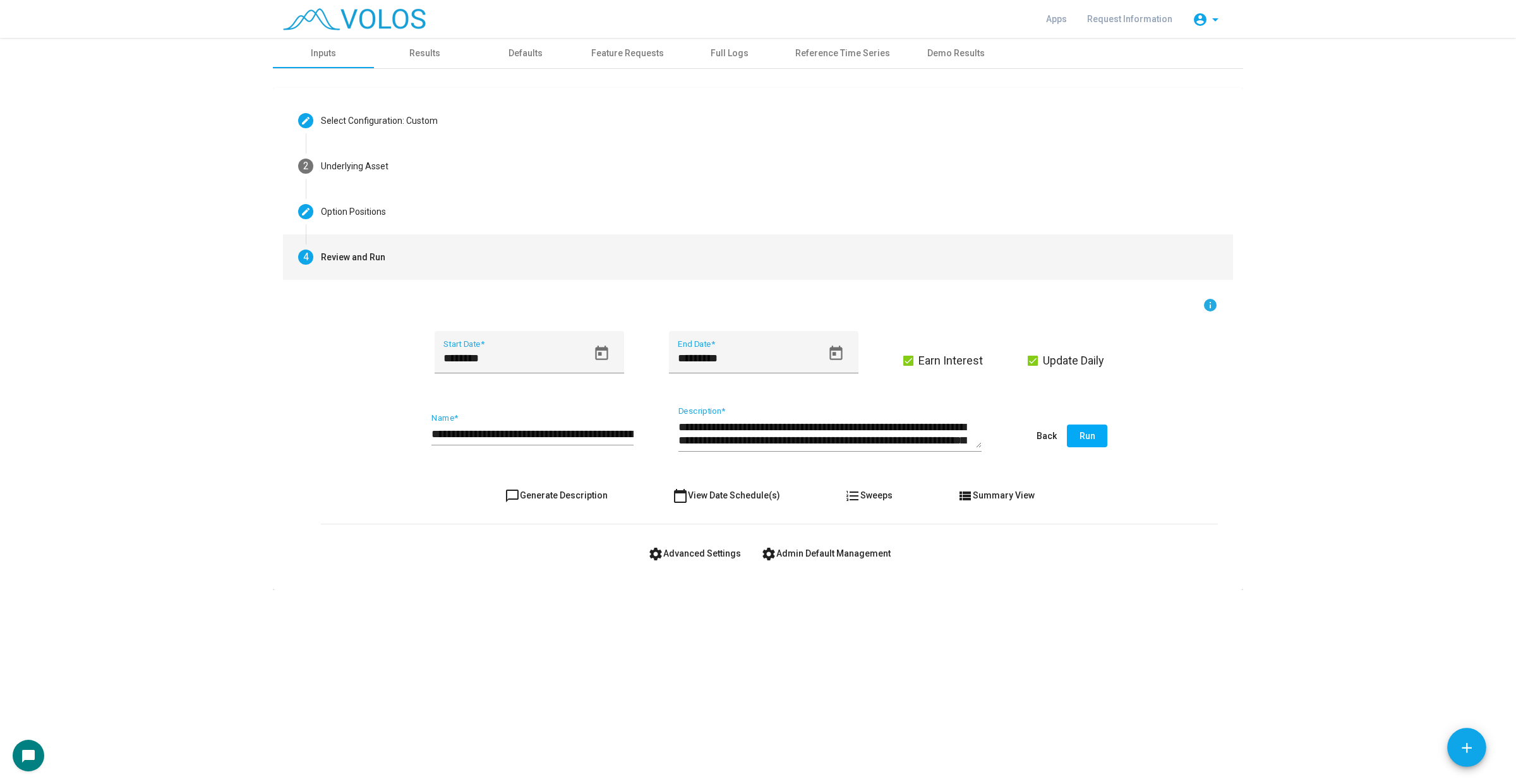
click at [593, 500] on button "chat_bubble_outline Generate Description" at bounding box center [555, 495] width 123 height 23
type textarea "**********"
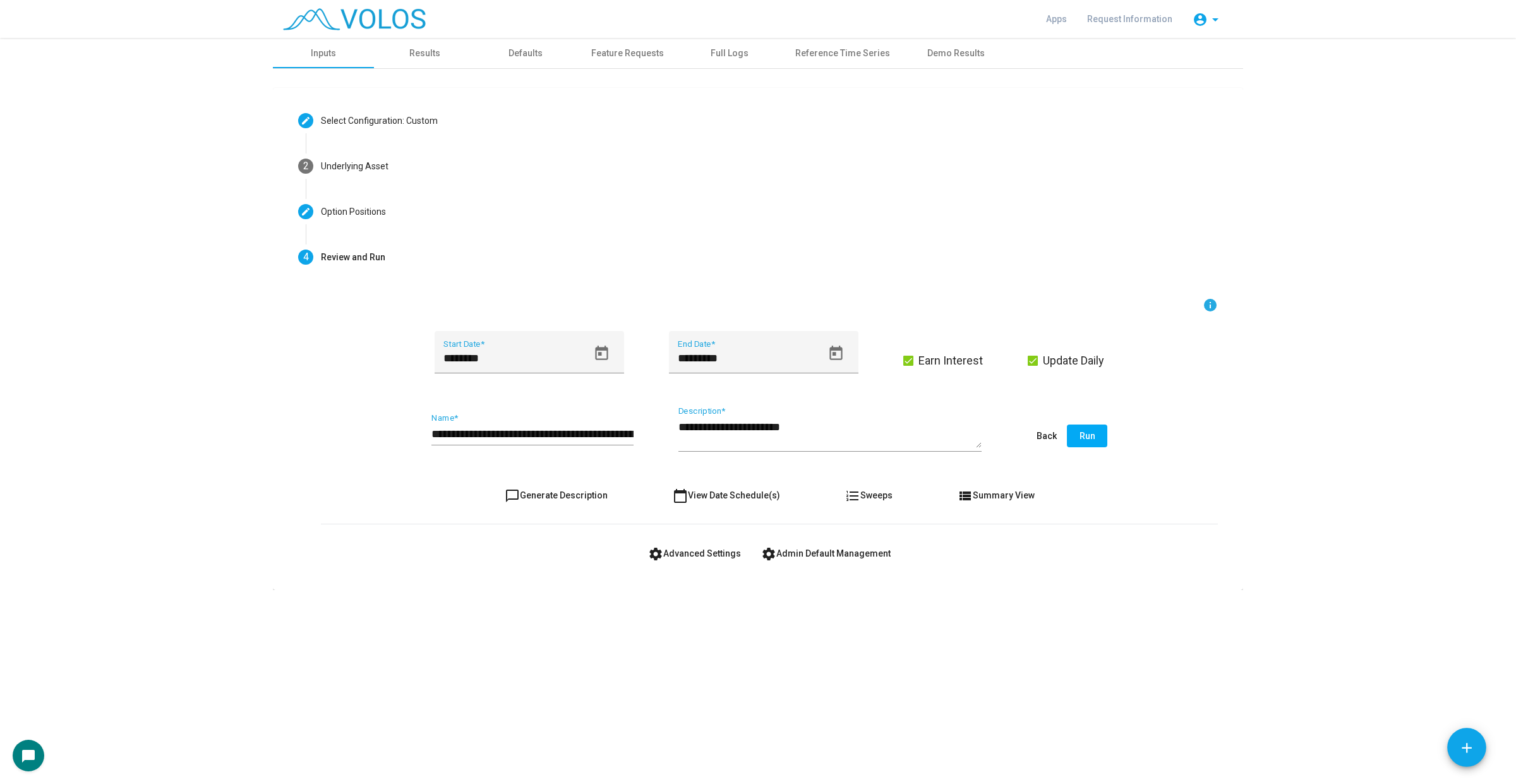
click at [559, 428] on input "**********" at bounding box center [532, 434] width 202 height 13
type input "*"
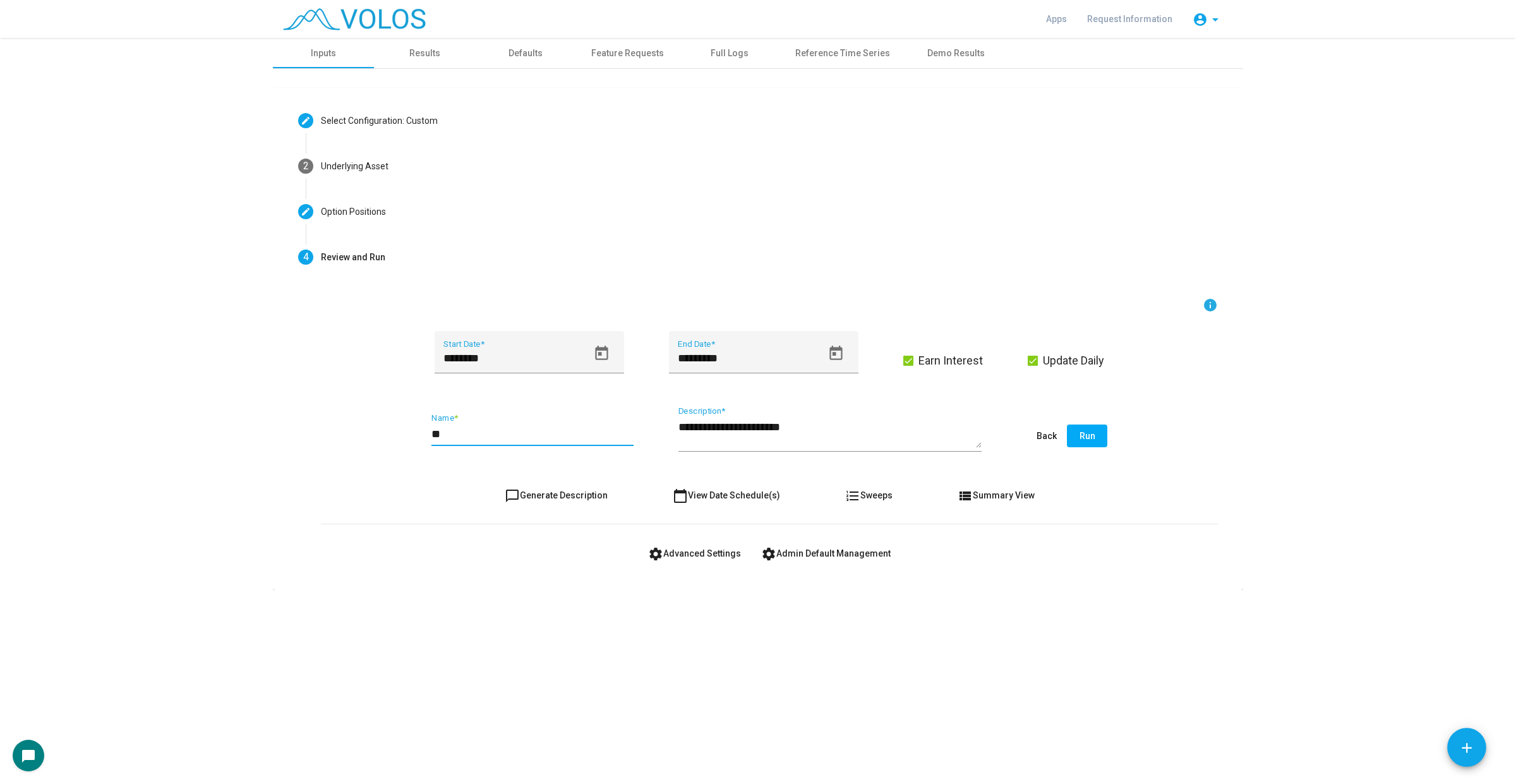
type input "*"
type input "**********"
click at [1089, 440] on span "Run" at bounding box center [1088, 435] width 16 height 10
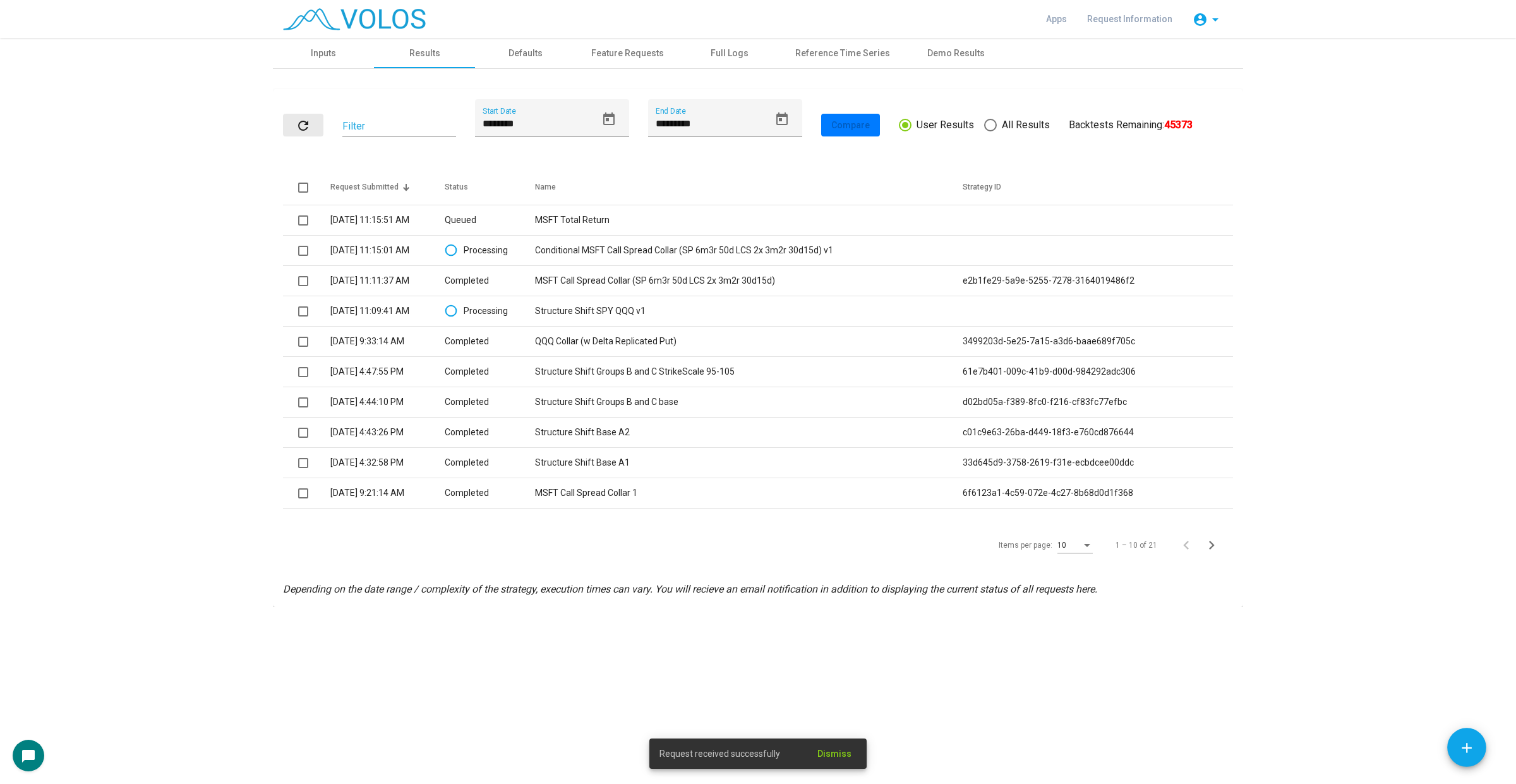
click at [301, 134] on button "refresh" at bounding box center [303, 125] width 41 height 23
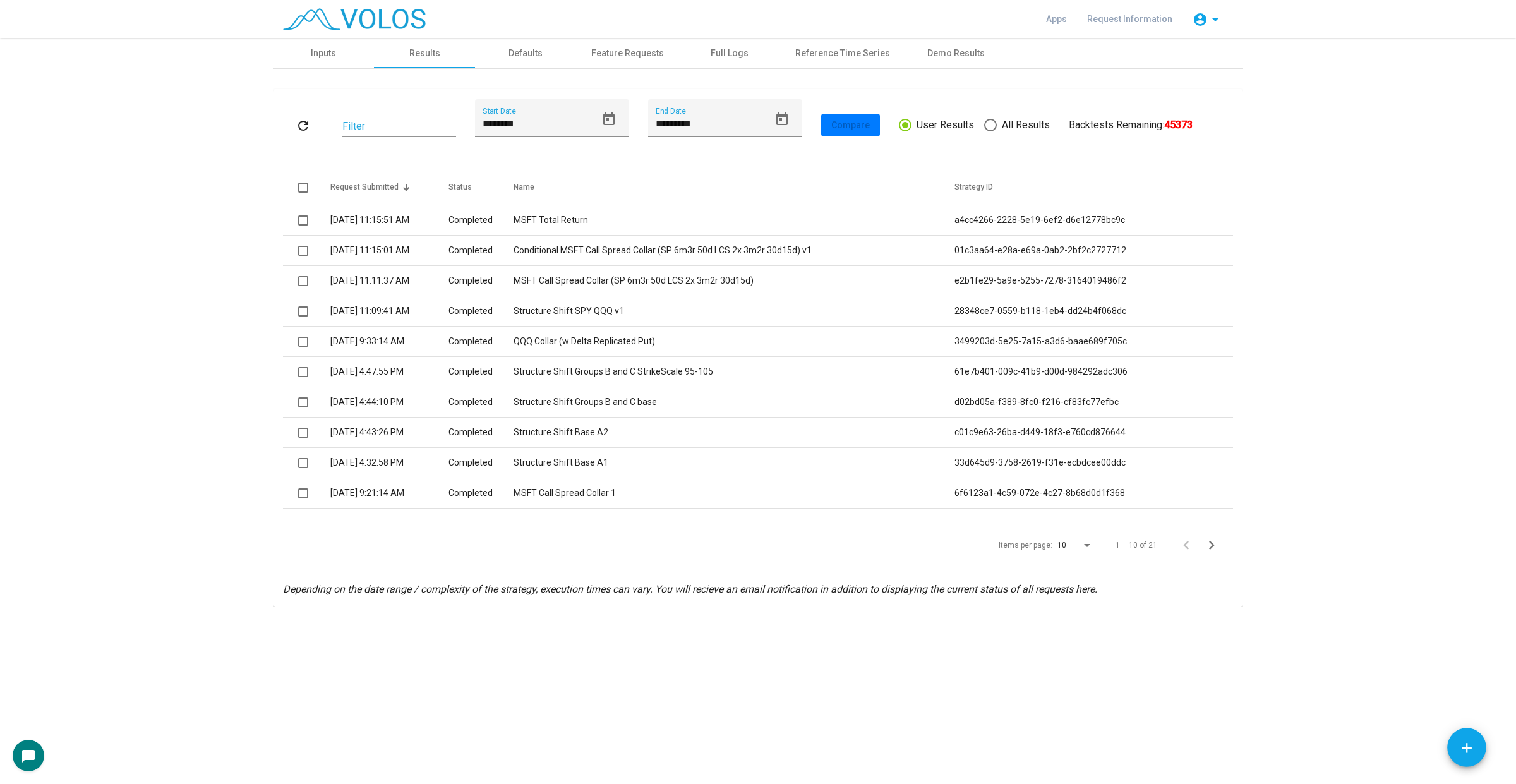
click at [1315, 156] on as-strategy-engine-wrapper "**********" at bounding box center [758, 322] width 1516 height 569
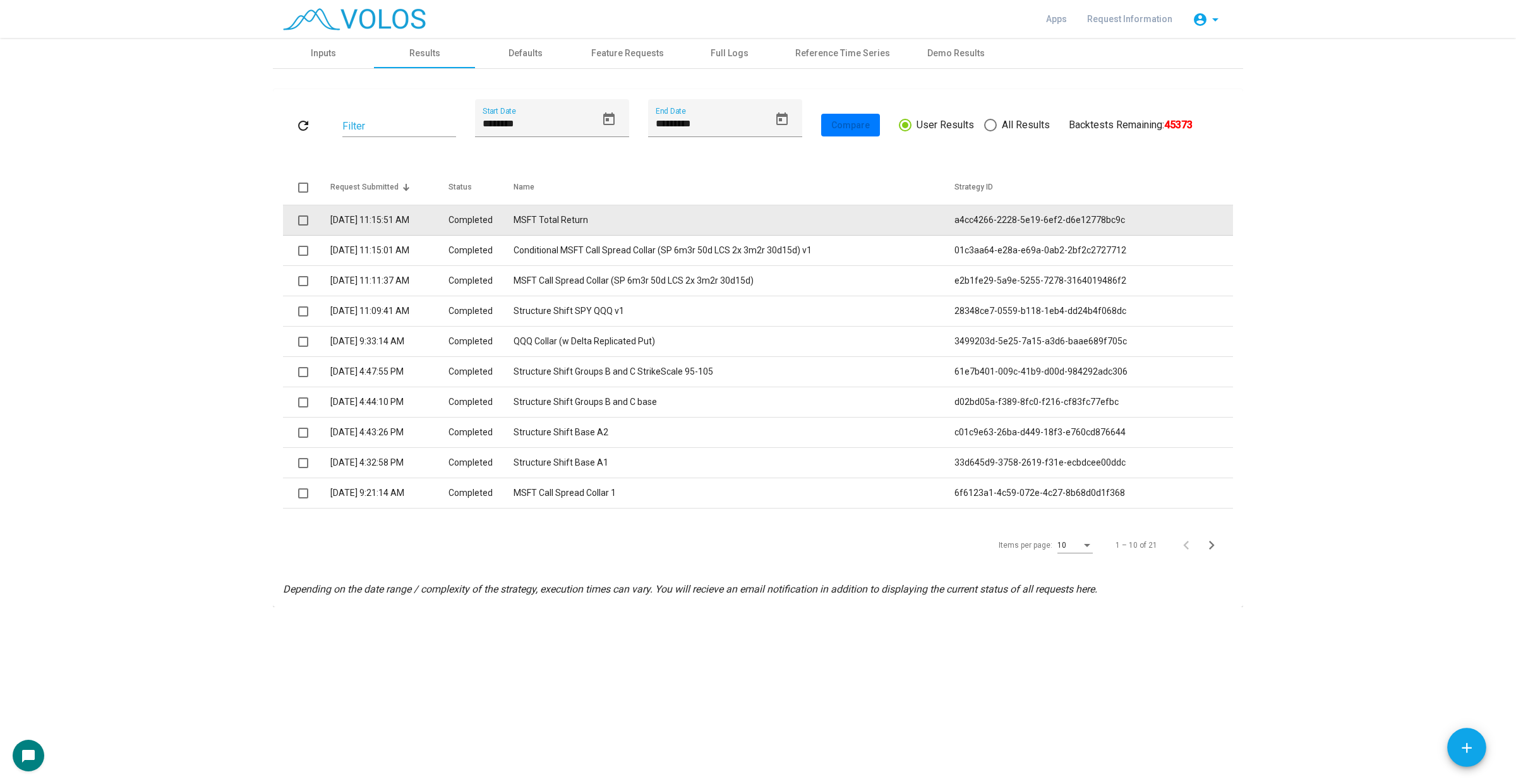
click at [307, 222] on span at bounding box center [303, 220] width 10 height 10
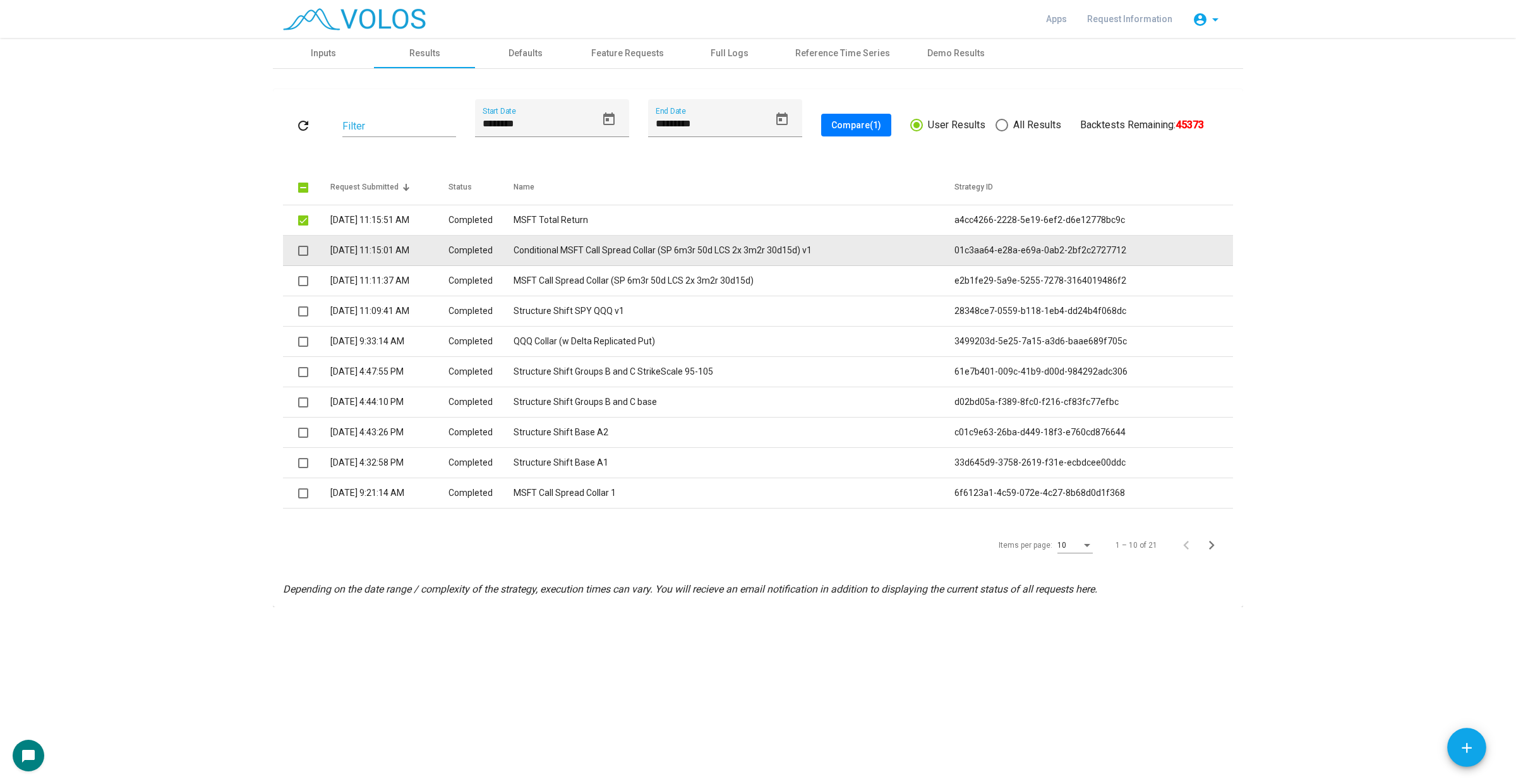
click at [304, 253] on span at bounding box center [303, 250] width 10 height 10
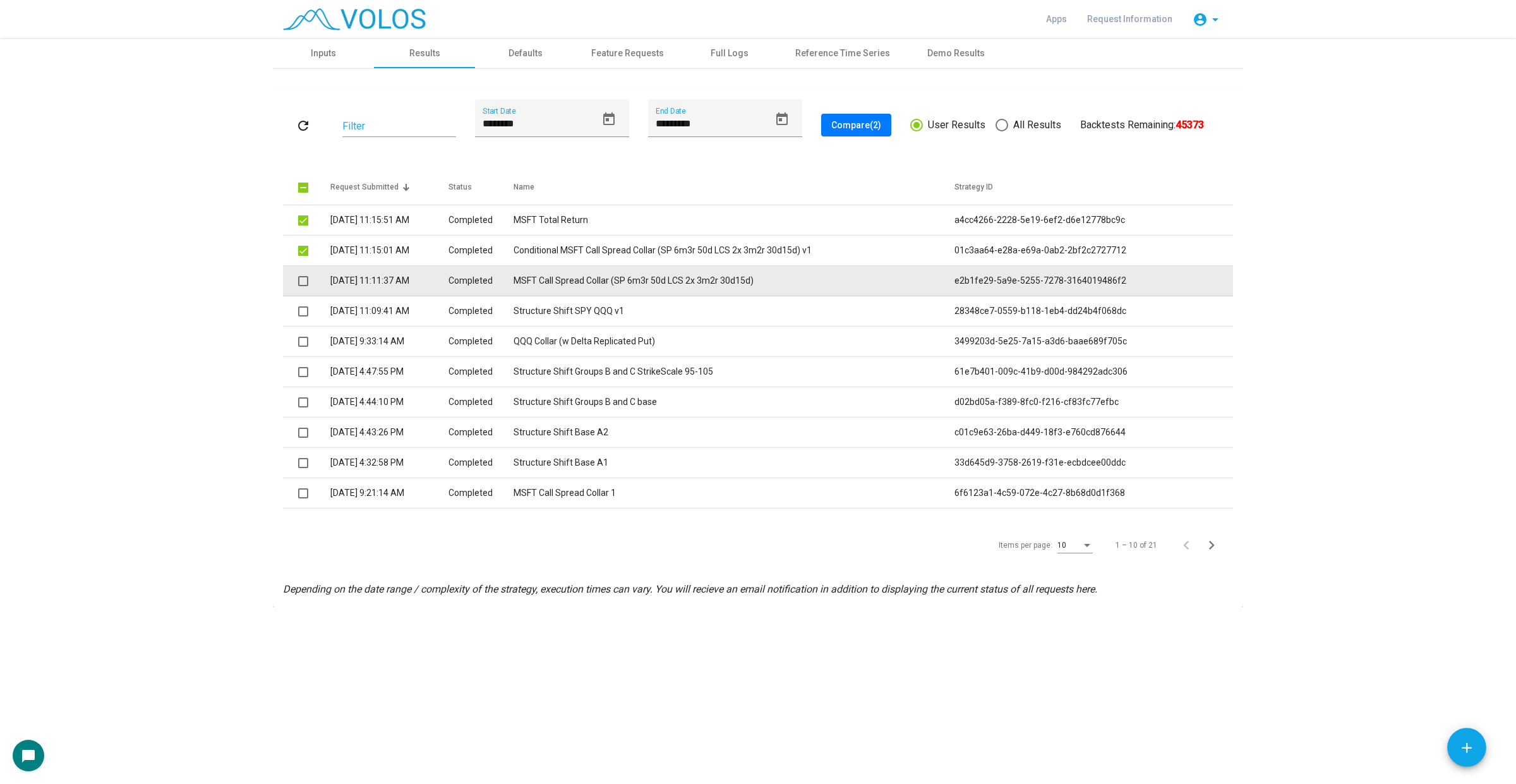
click at [295, 282] on td at bounding box center [307, 281] width 48 height 30
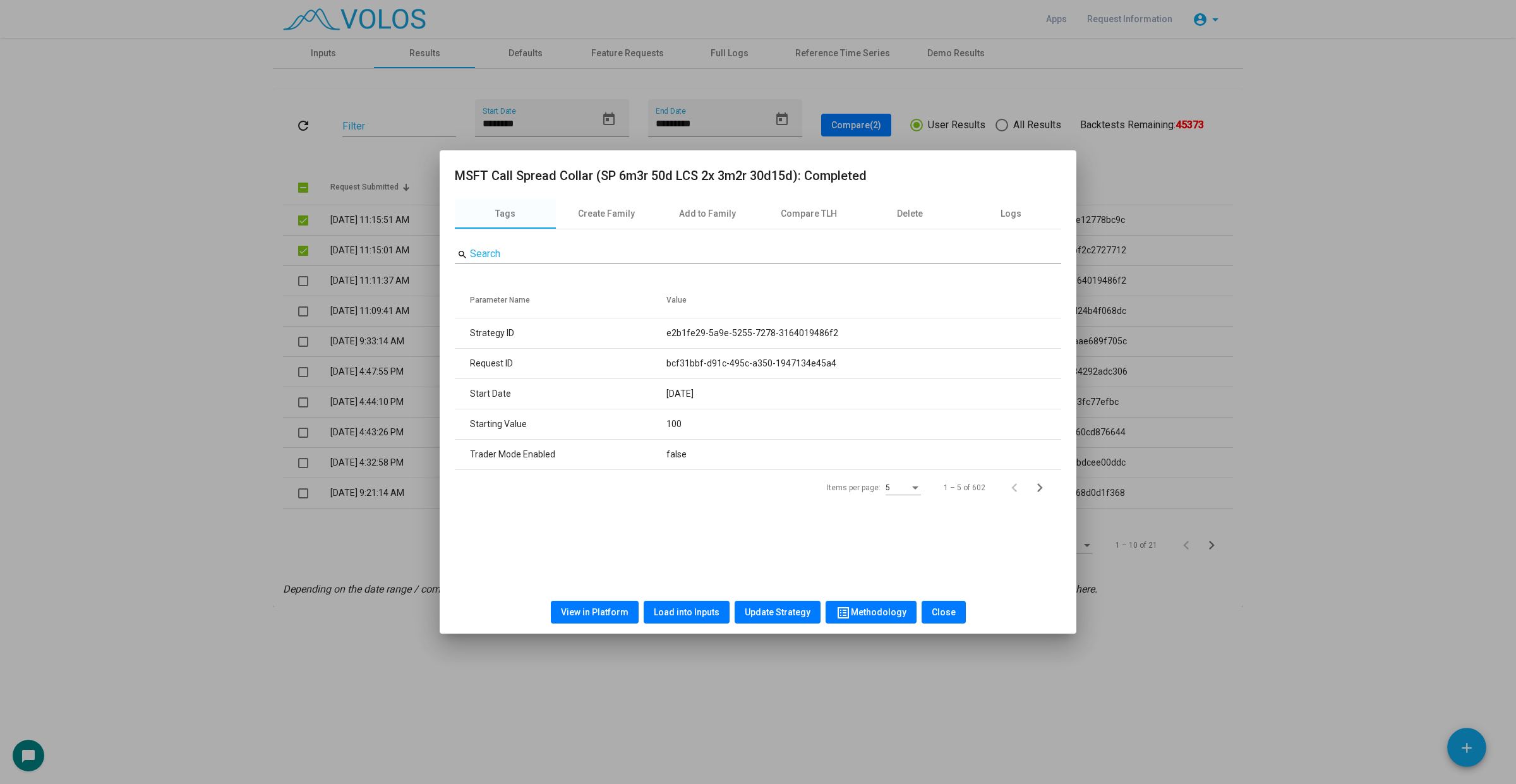
click at [300, 282] on div at bounding box center [758, 392] width 1516 height 784
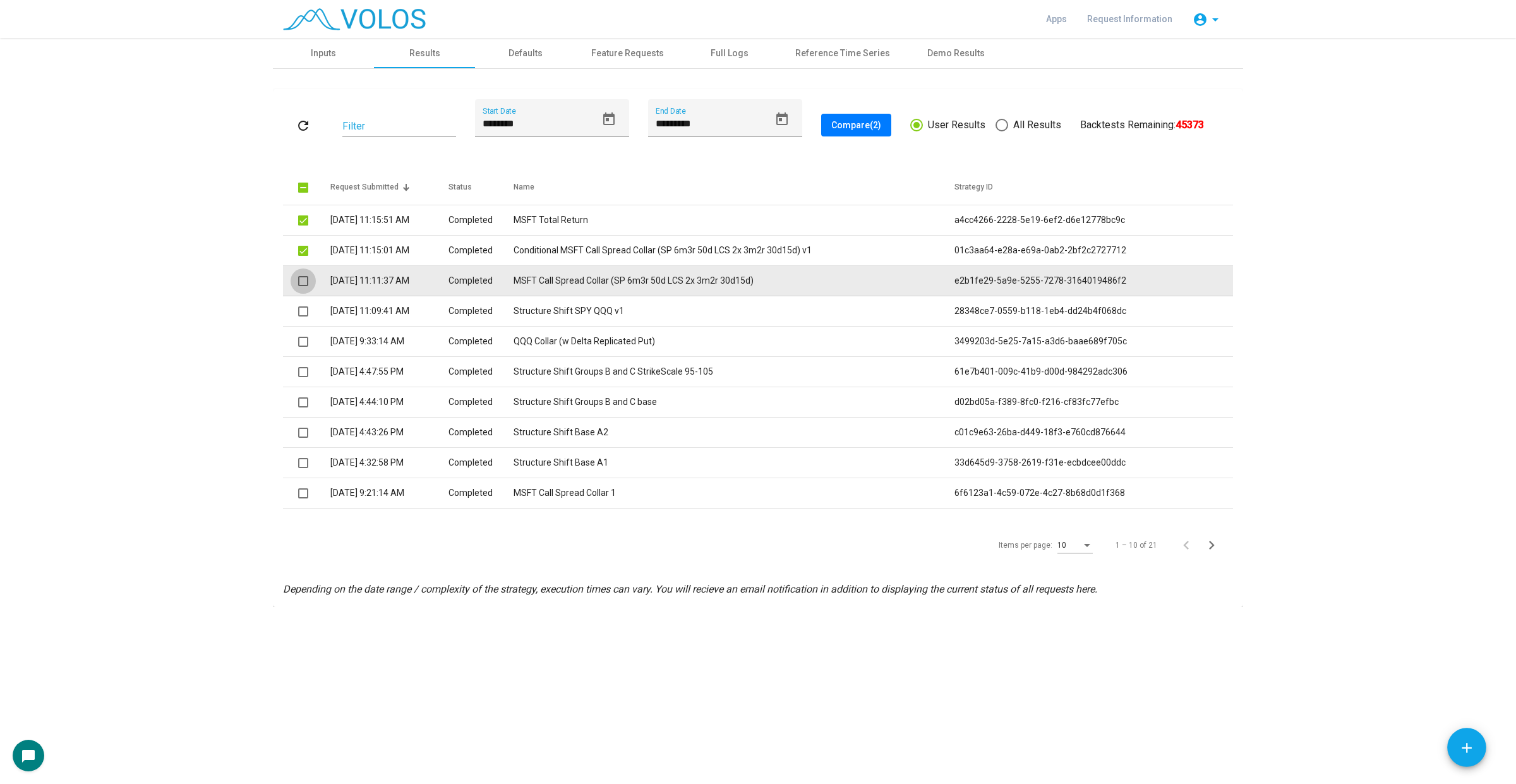
click at [300, 280] on span at bounding box center [303, 280] width 10 height 10
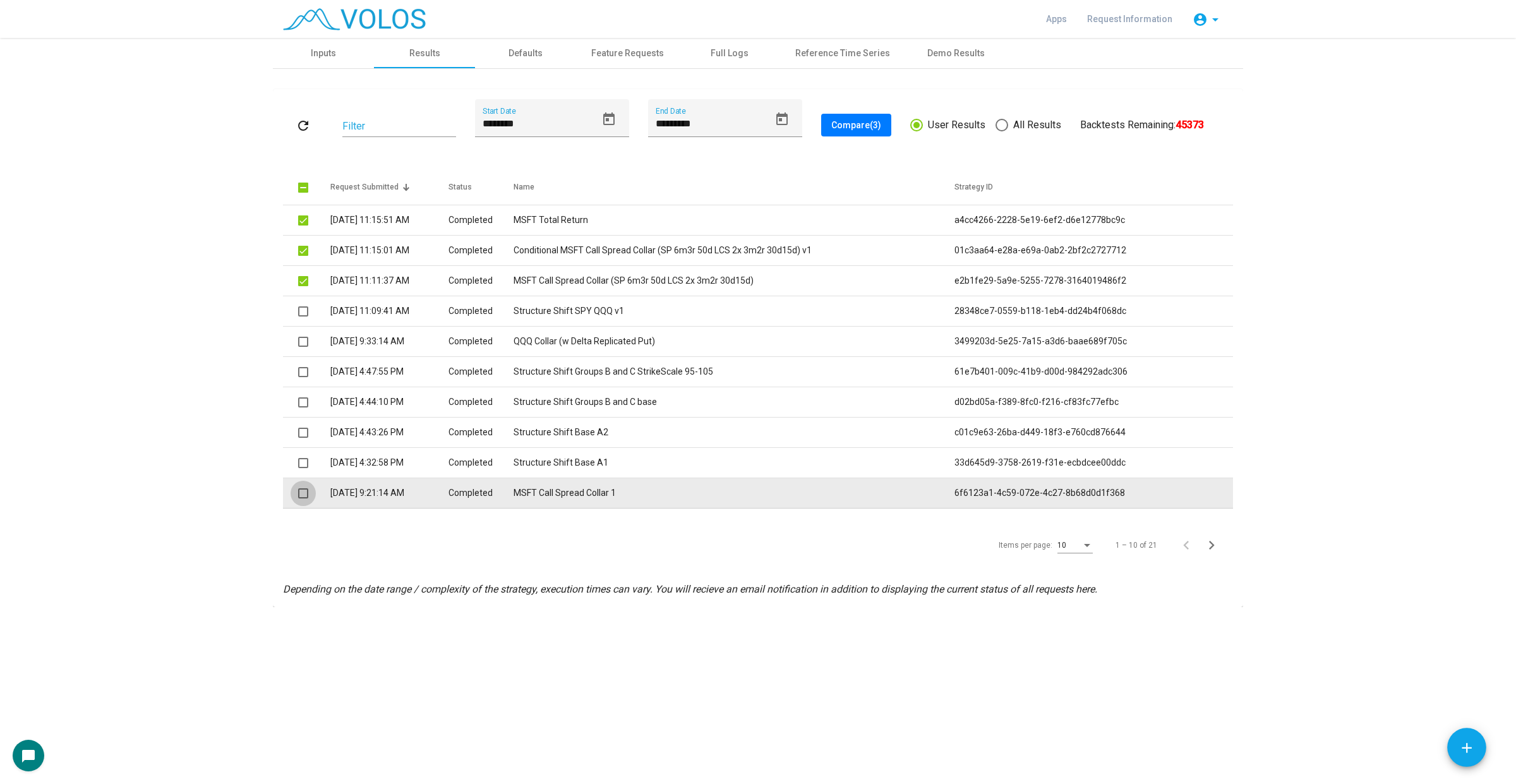
click at [302, 493] on span at bounding box center [303, 492] width 10 height 10
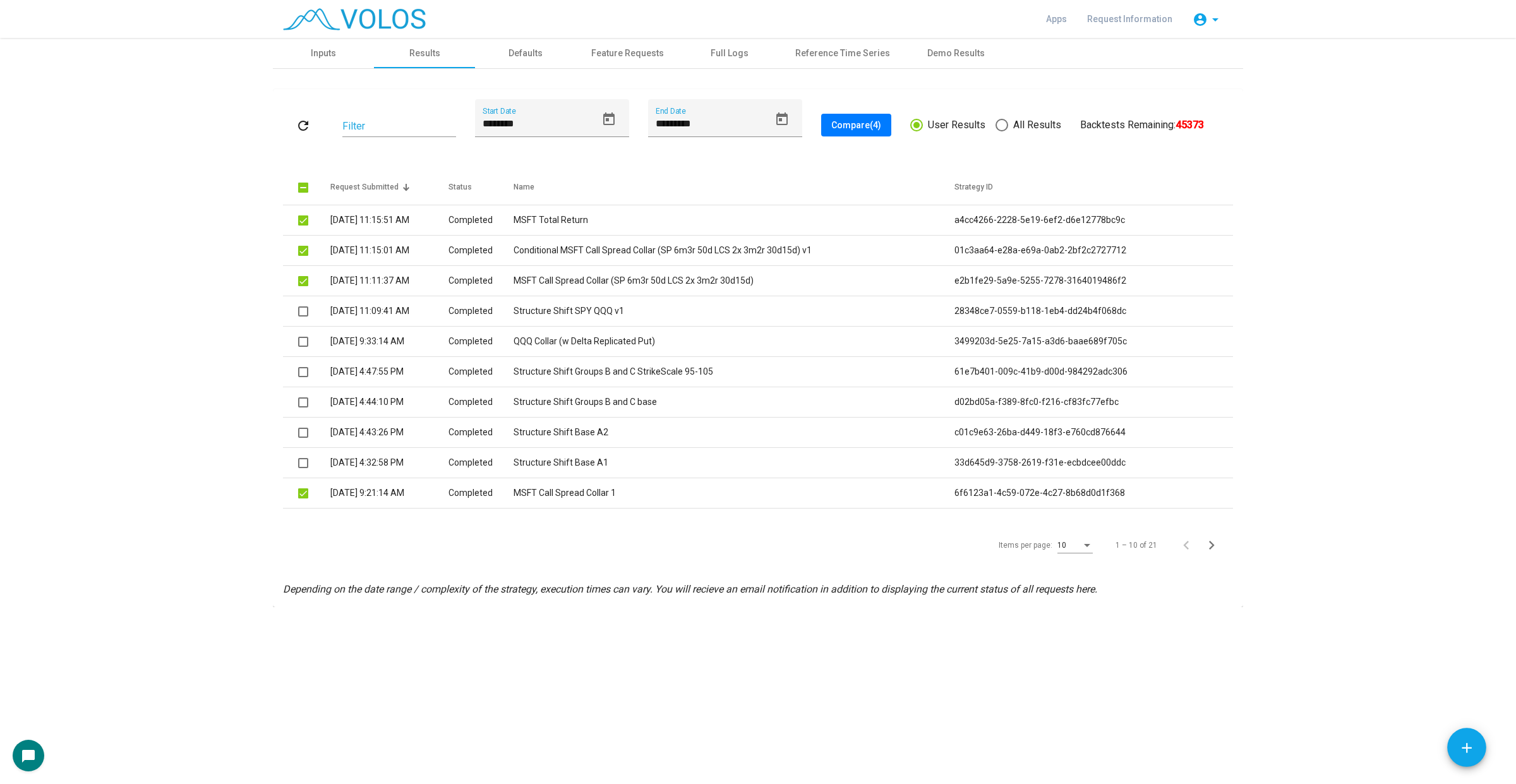
click at [841, 118] on button "Compare (4)" at bounding box center [856, 125] width 70 height 23
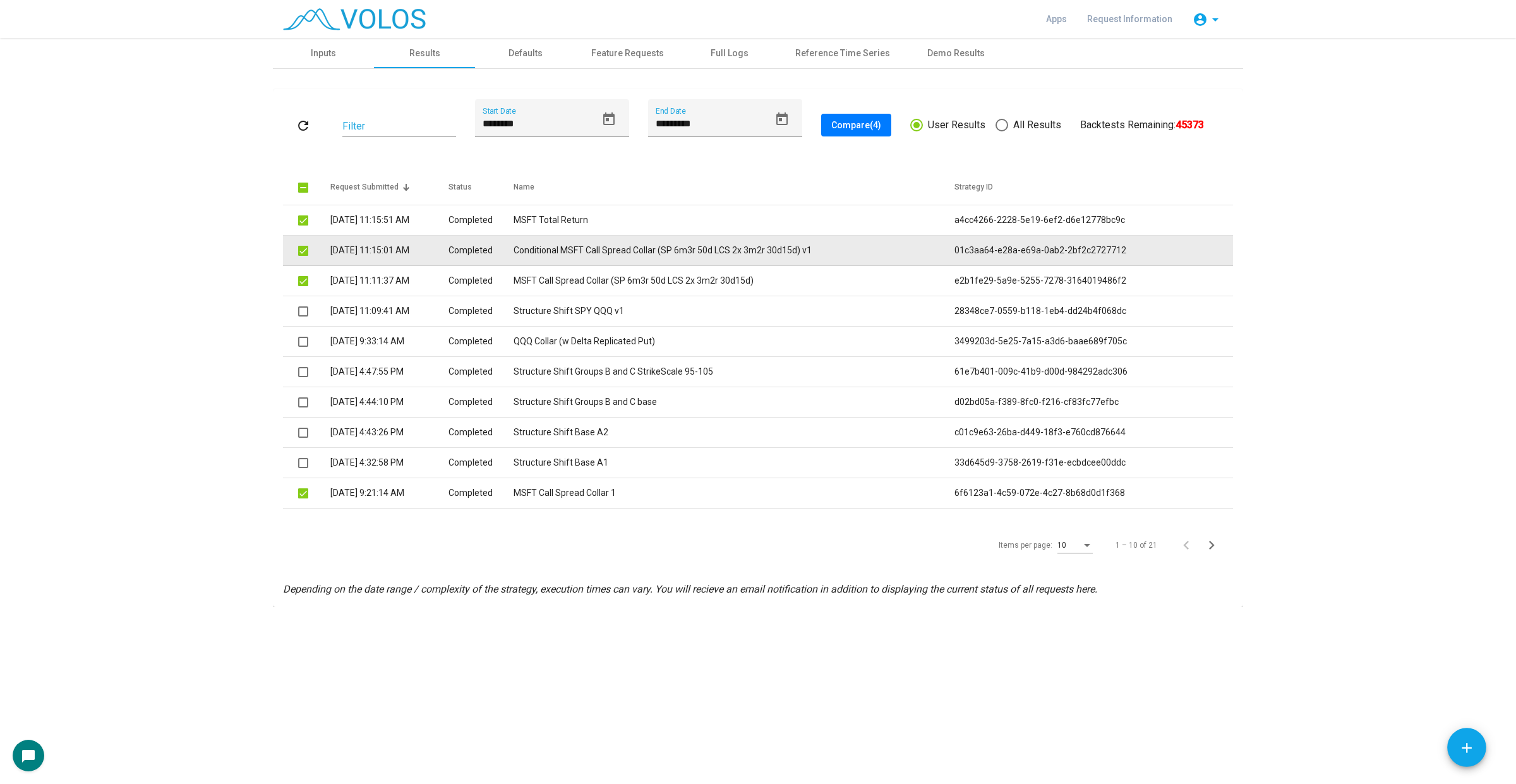
click at [800, 246] on td "Conditional MSFT Call Spread Collar (SP 6m3r 50d LCS 2x 3m2r 30d15d) v1" at bounding box center [733, 251] width 441 height 30
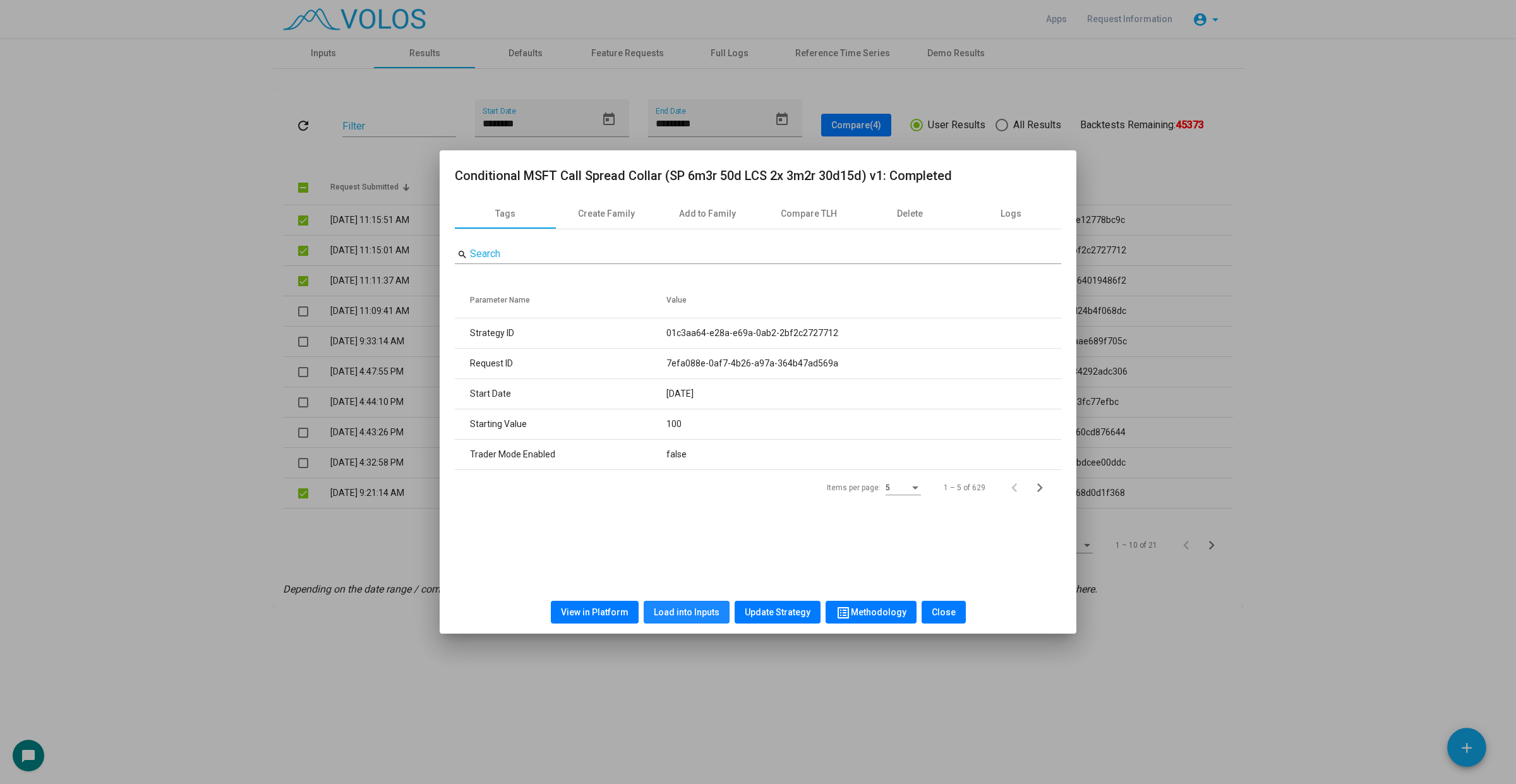
click at [692, 612] on span "Load into Inputs" at bounding box center [686, 612] width 66 height 10
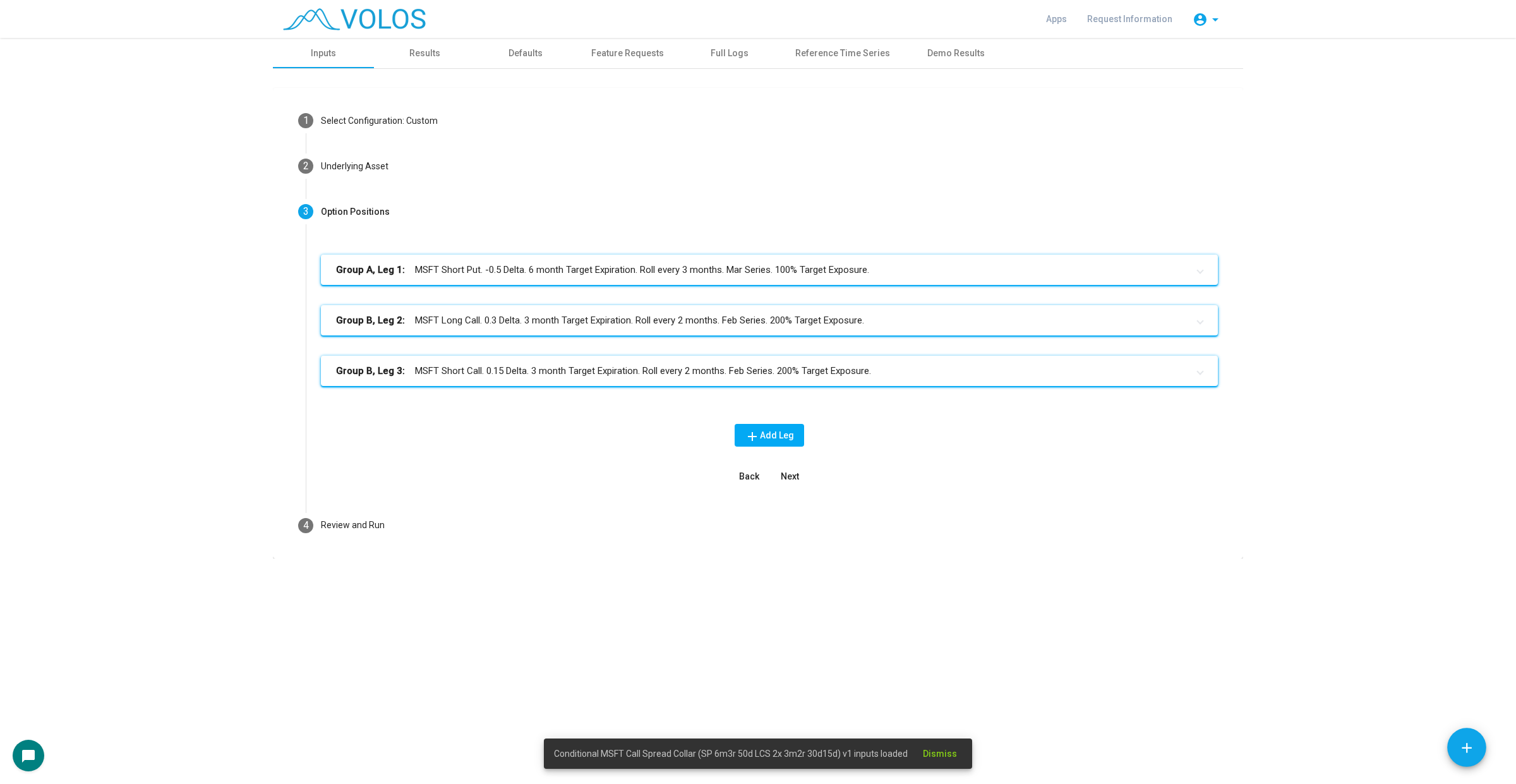
click at [1459, 753] on mat-icon "add" at bounding box center [1466, 747] width 17 height 17
click at [1436, 632] on span "view_list" at bounding box center [1435, 646] width 15 height 36
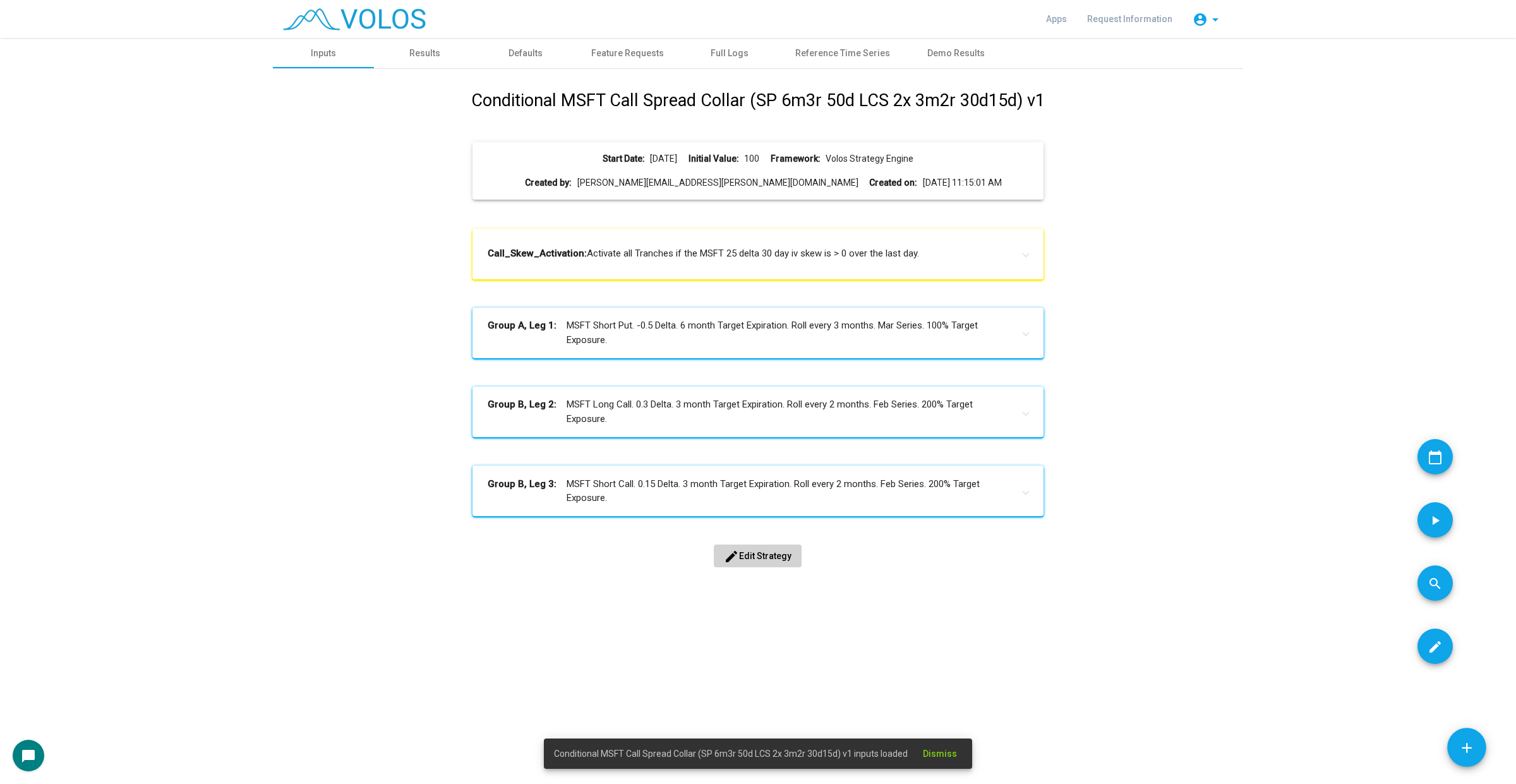
click at [1172, 288] on div "Conditional MSFT Call Spread Collar (SP 6m3r 50d LCS 2x 3m2r 30d15d) v1 Start D…" at bounding box center [757, 341] width 950 height 508
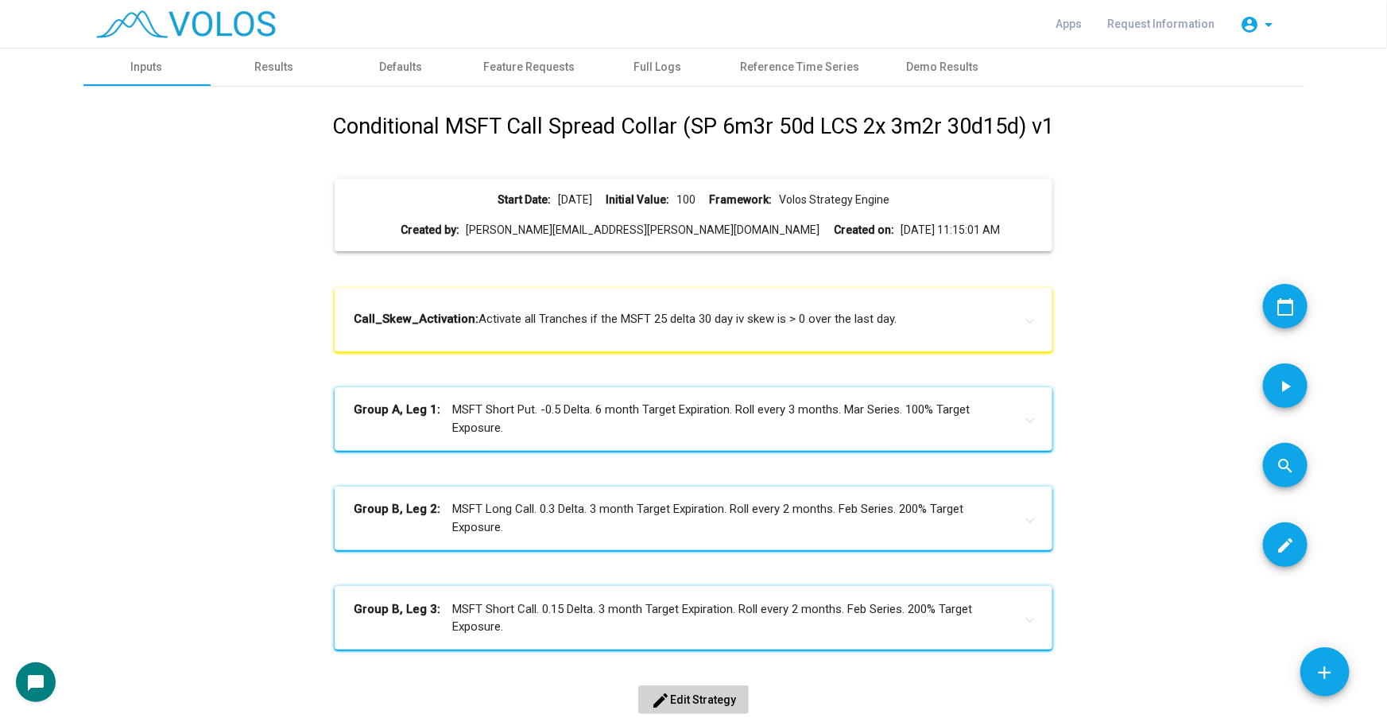
click at [17, 667] on div "chat_bubble" at bounding box center [693, 682] width 1355 height 40
click at [41, 677] on mat-icon "chat_bubble" at bounding box center [35, 682] width 19 height 19
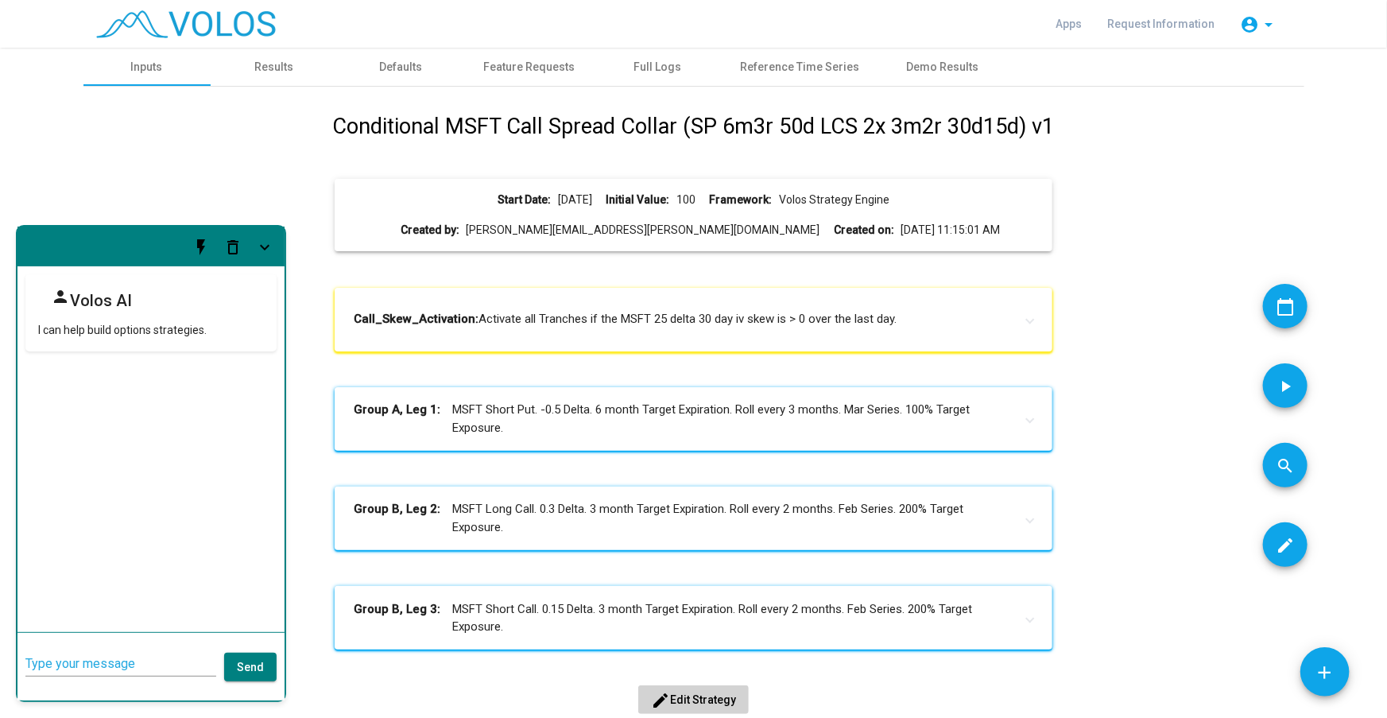
click at [197, 238] on mat-icon "flash_on" at bounding box center [201, 247] width 19 height 19
click at [258, 238] on mat-icon "keyboard_arrow_down" at bounding box center [264, 247] width 19 height 19
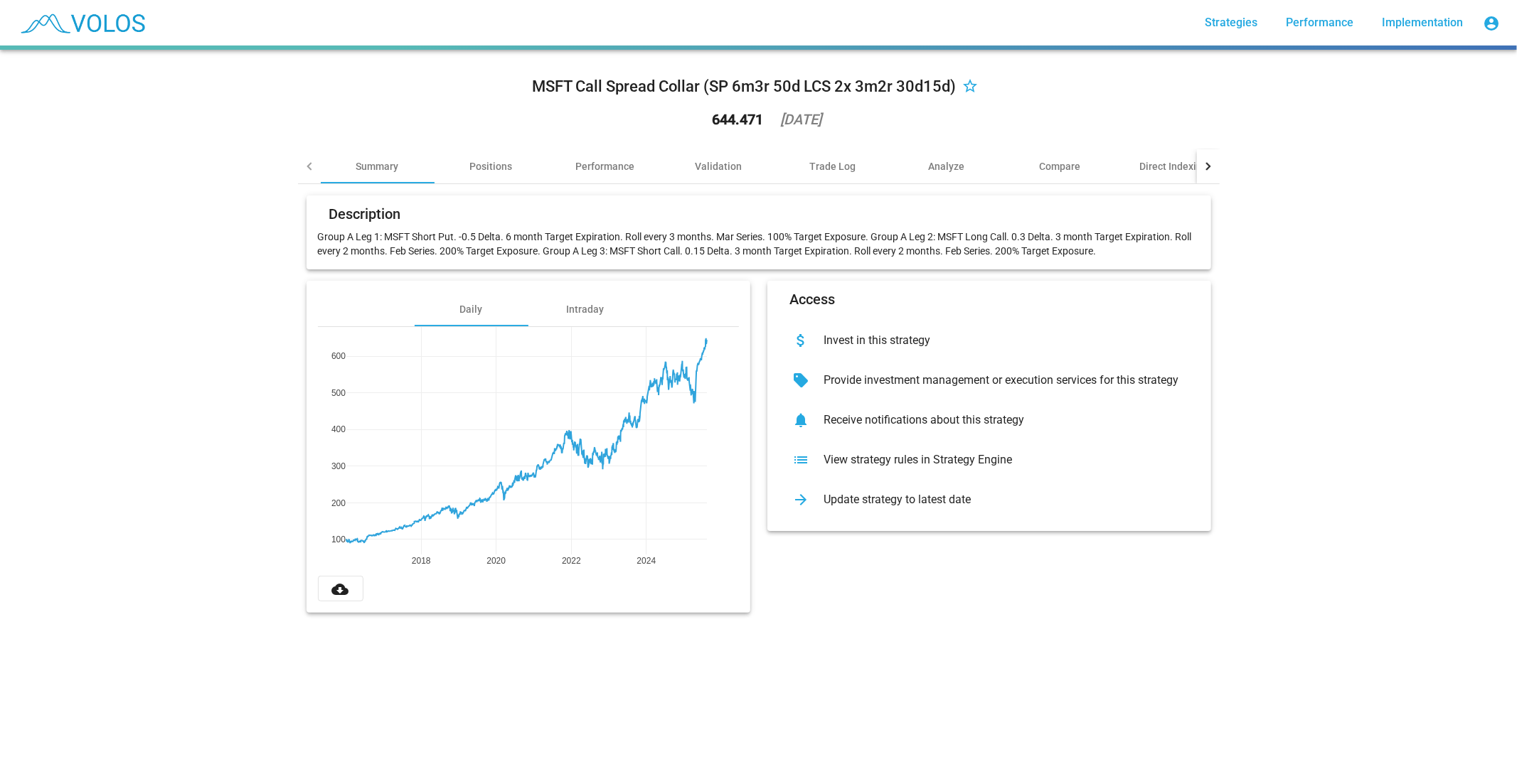
click at [159, 480] on div "MSFT Call Spread Collar (SP 6m3r 50d LCS 2x 3m2r 30d15d) star_border 644.471 [D…" at bounding box center [758, 417] width 1517 height 734
click at [1246, 610] on div "MSFT Call Spread Collar (SP 6m3r 50d LCS 2x 3m2r 30d15d) star_border 644.471 [D…" at bounding box center [758, 417] width 1517 height 734
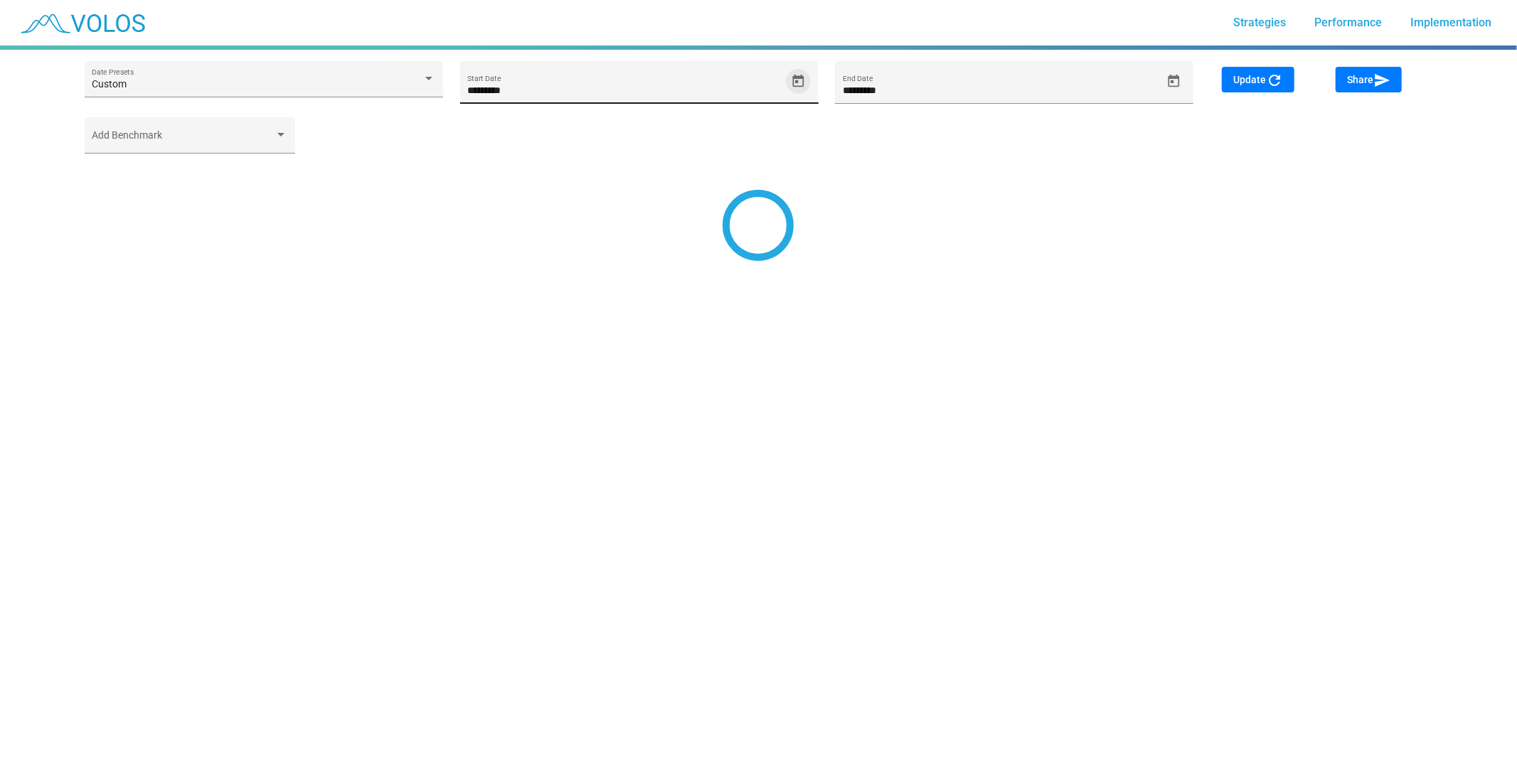
click at [796, 84] on icon "Open calendar" at bounding box center [798, 81] width 15 height 15
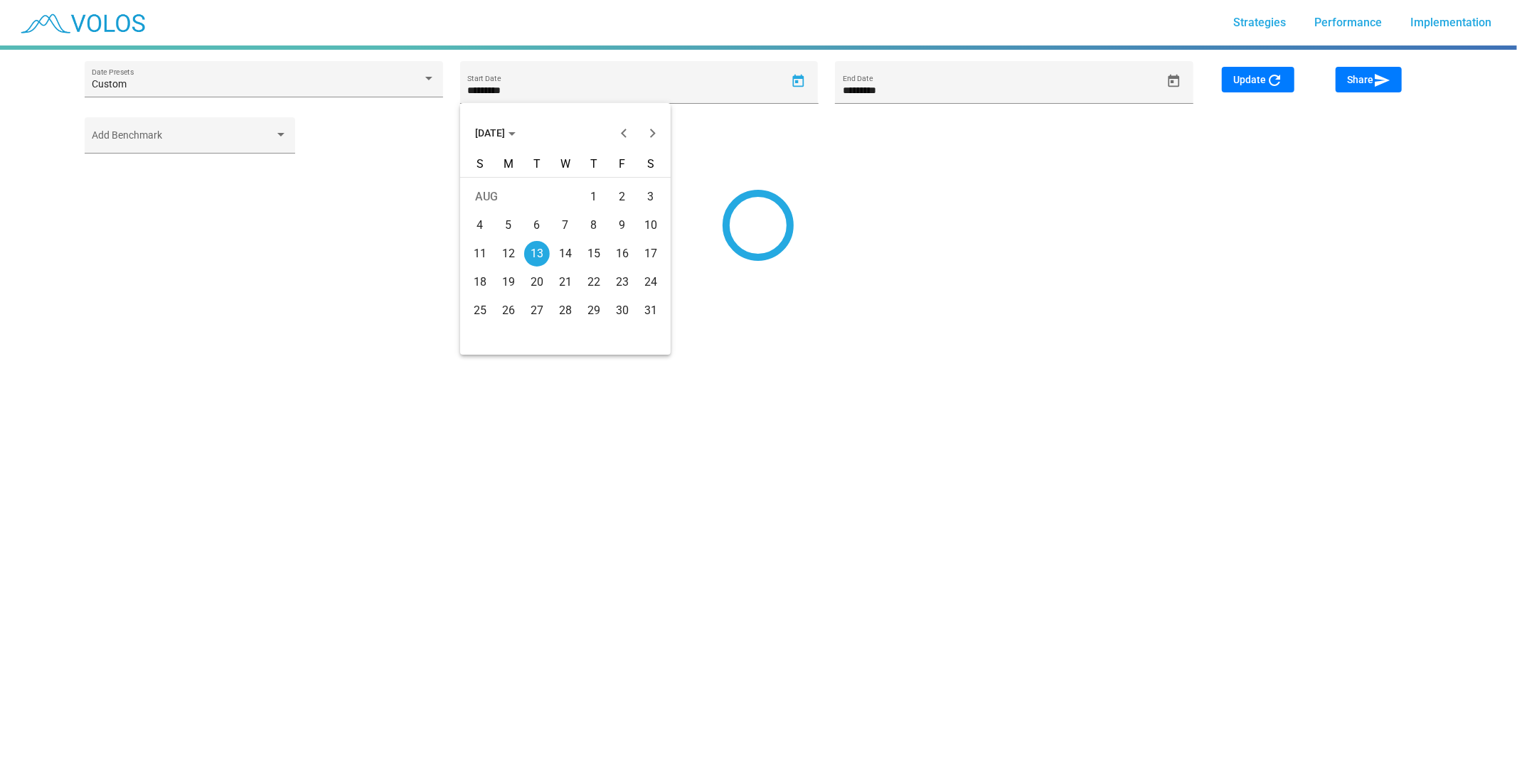
click at [515, 127] on span "[DATE]" at bounding box center [495, 132] width 40 height 12
click at [502, 185] on div "2016" at bounding box center [490, 177] width 45 height 26
click at [502, 209] on div "JAN" at bounding box center [490, 205] width 45 height 26
click at [513, 226] on div "4" at bounding box center [508, 225] width 26 height 26
click at [1264, 89] on button "Update refresh" at bounding box center [1258, 80] width 72 height 26
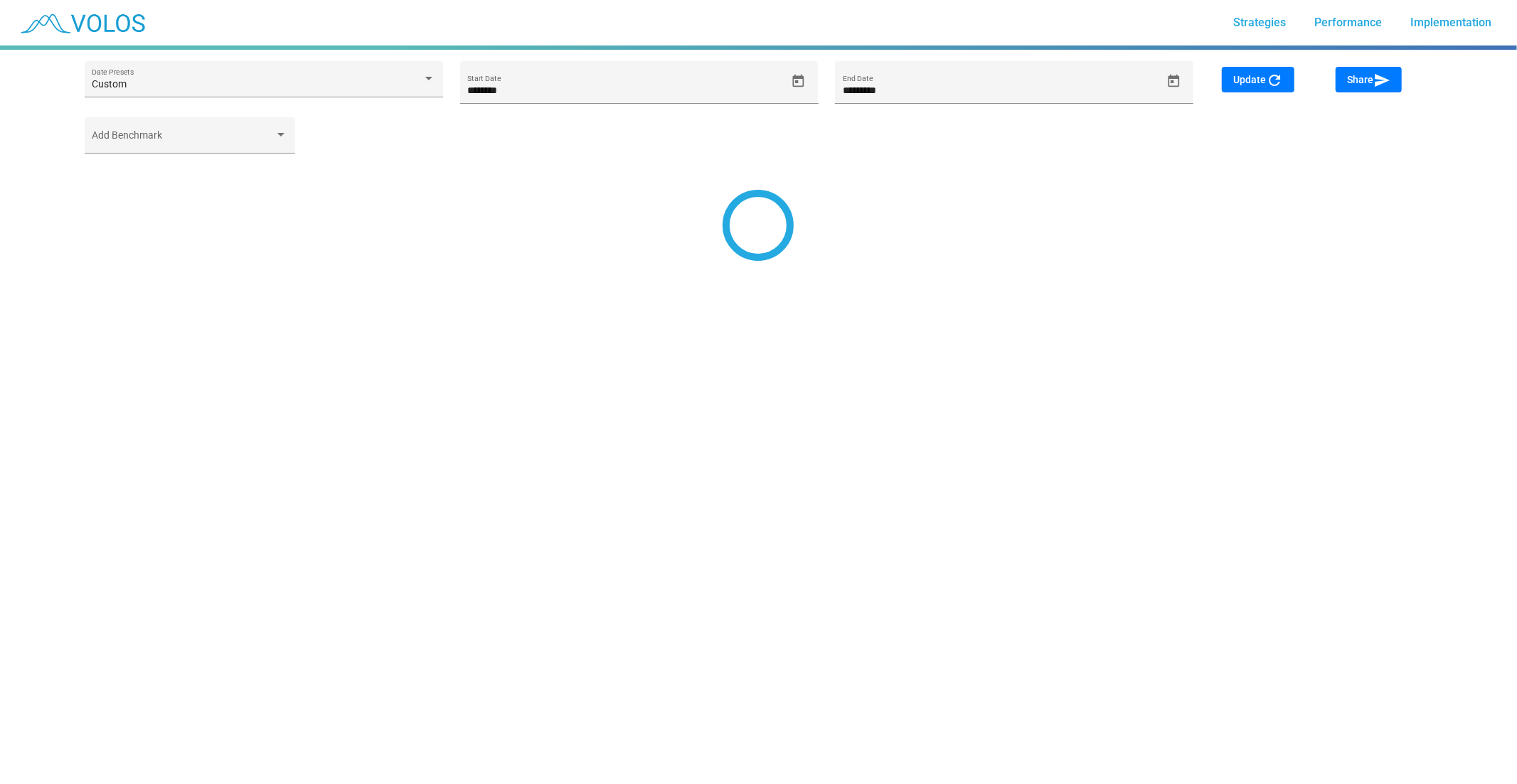
type input "*********"
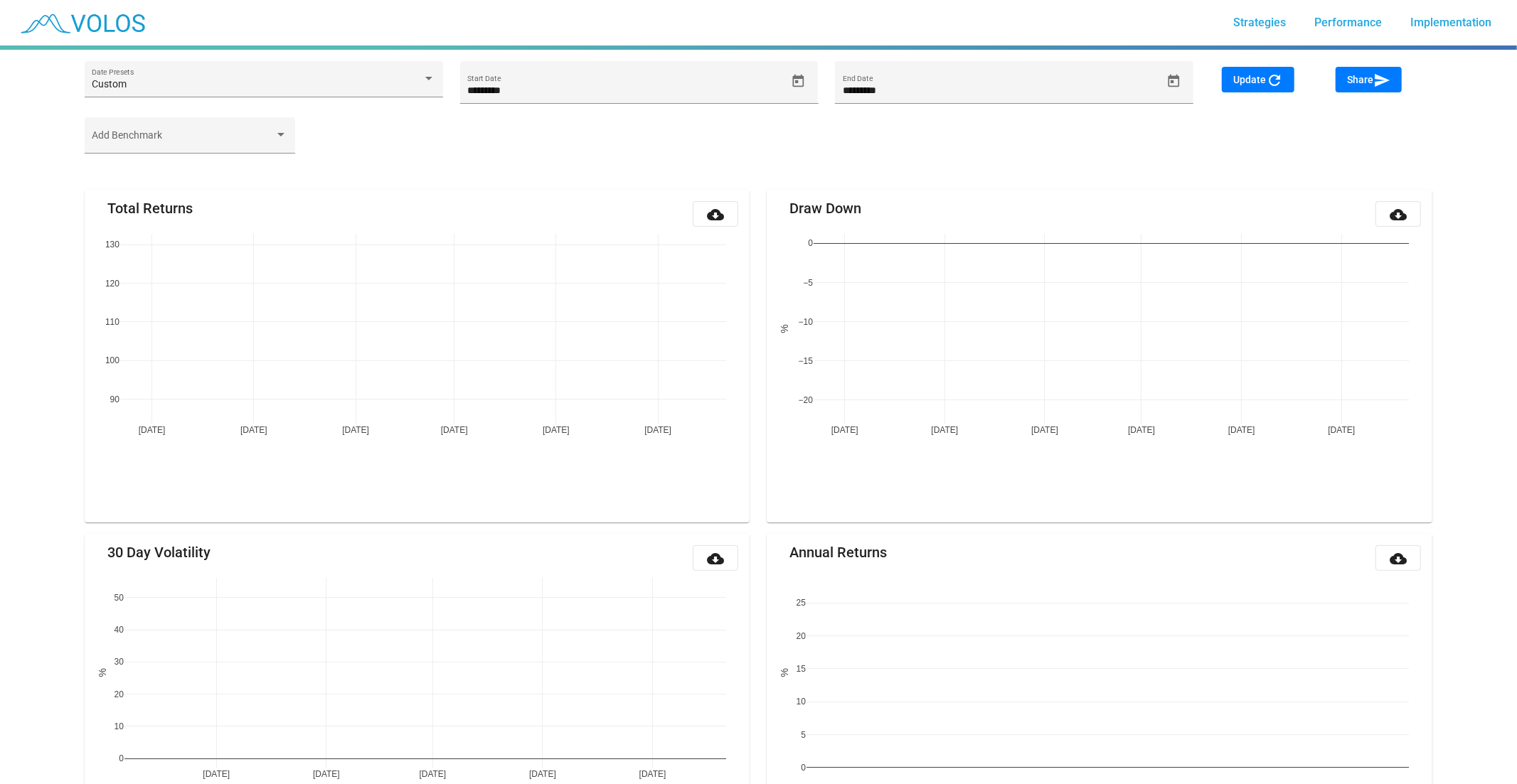
type input "********"
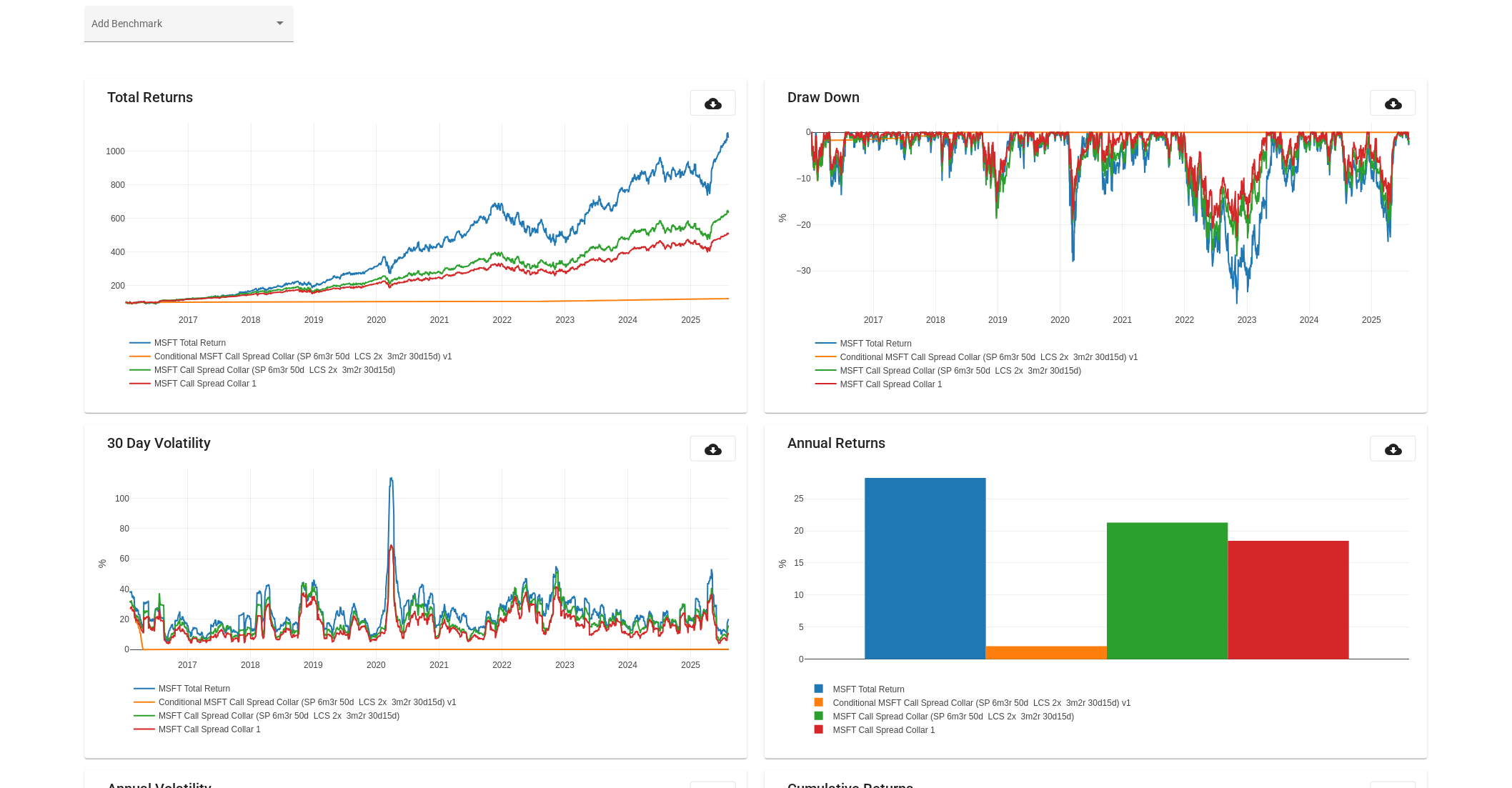
scroll to position [167, 0]
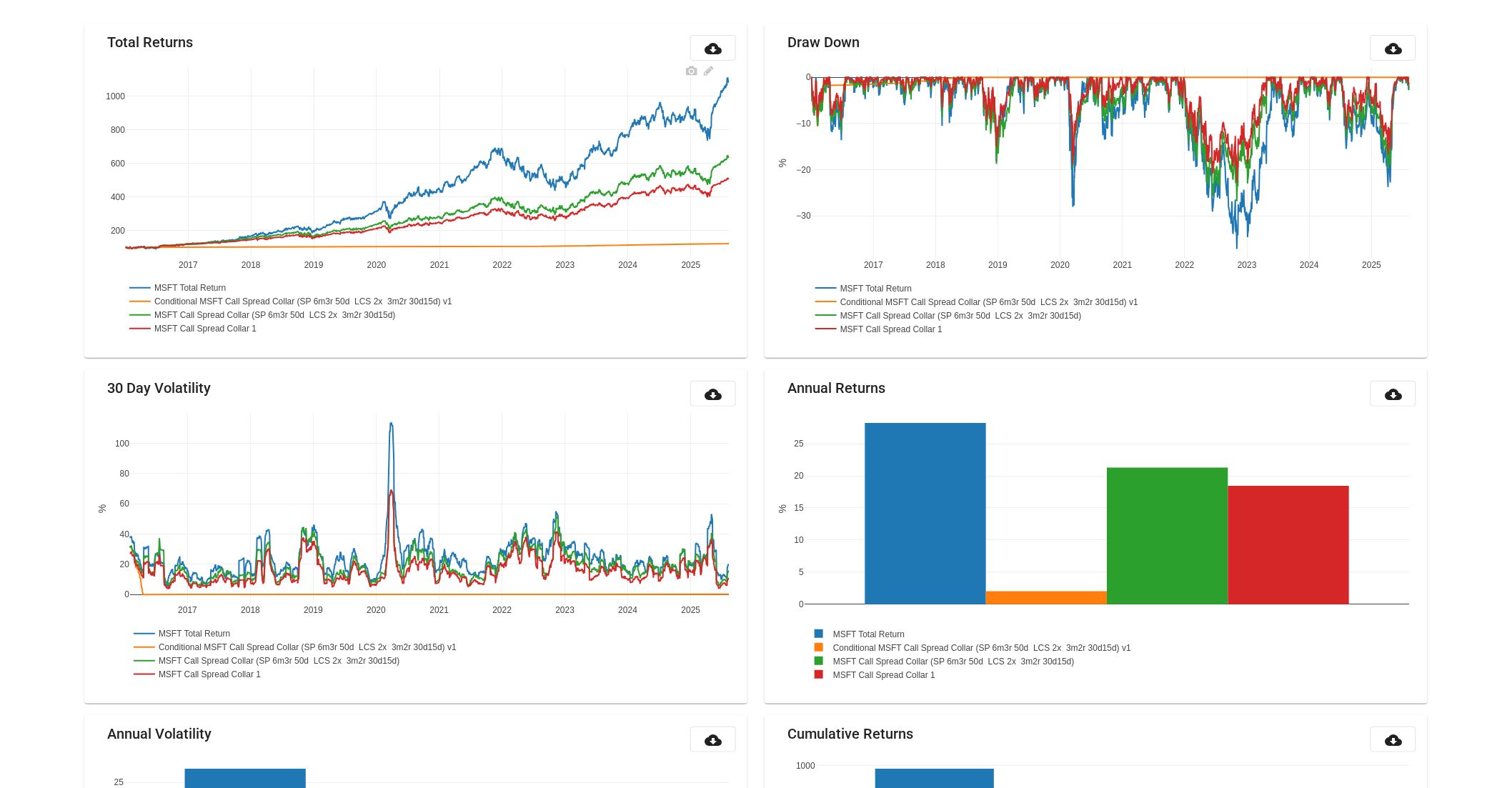
click at [187, 290] on rect at bounding box center [182, 287] width 112 height 13
click at [211, 284] on rect at bounding box center [182, 287] width 112 height 13
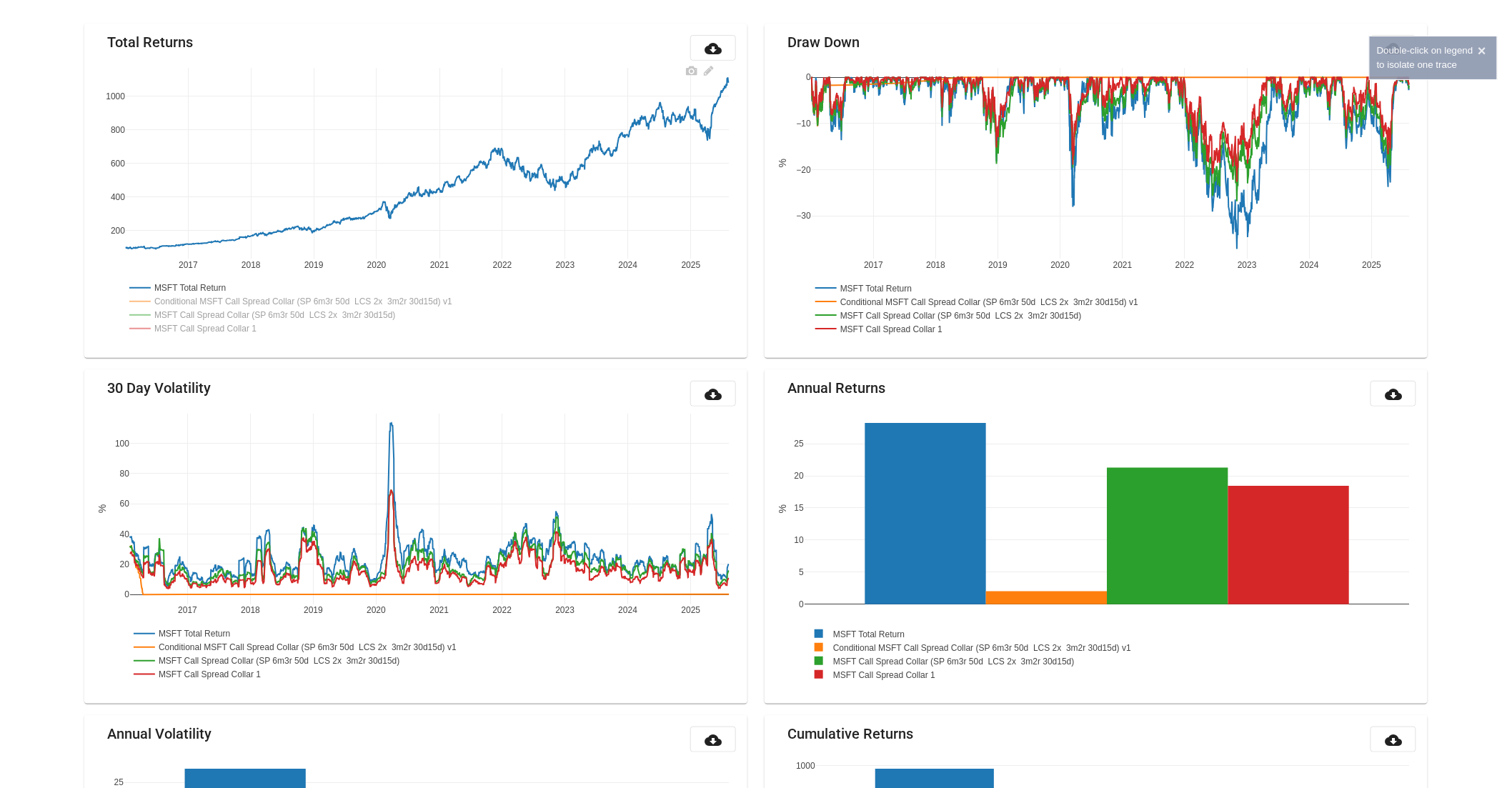
click at [227, 301] on rect at bounding box center [310, 301] width 369 height 13
click at [240, 297] on rect at bounding box center [310, 301] width 369 height 13
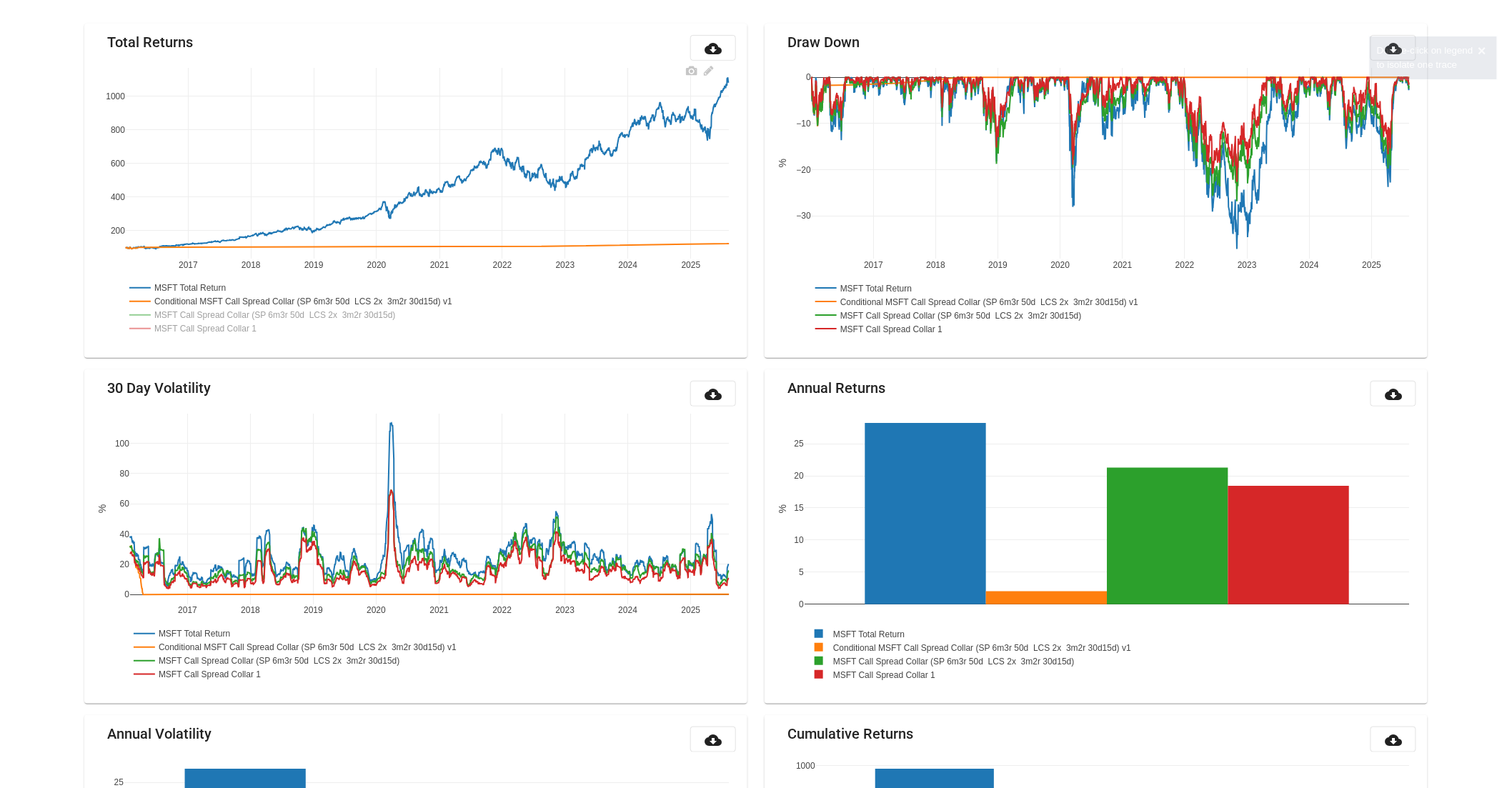
click at [240, 297] on rect at bounding box center [310, 301] width 369 height 13
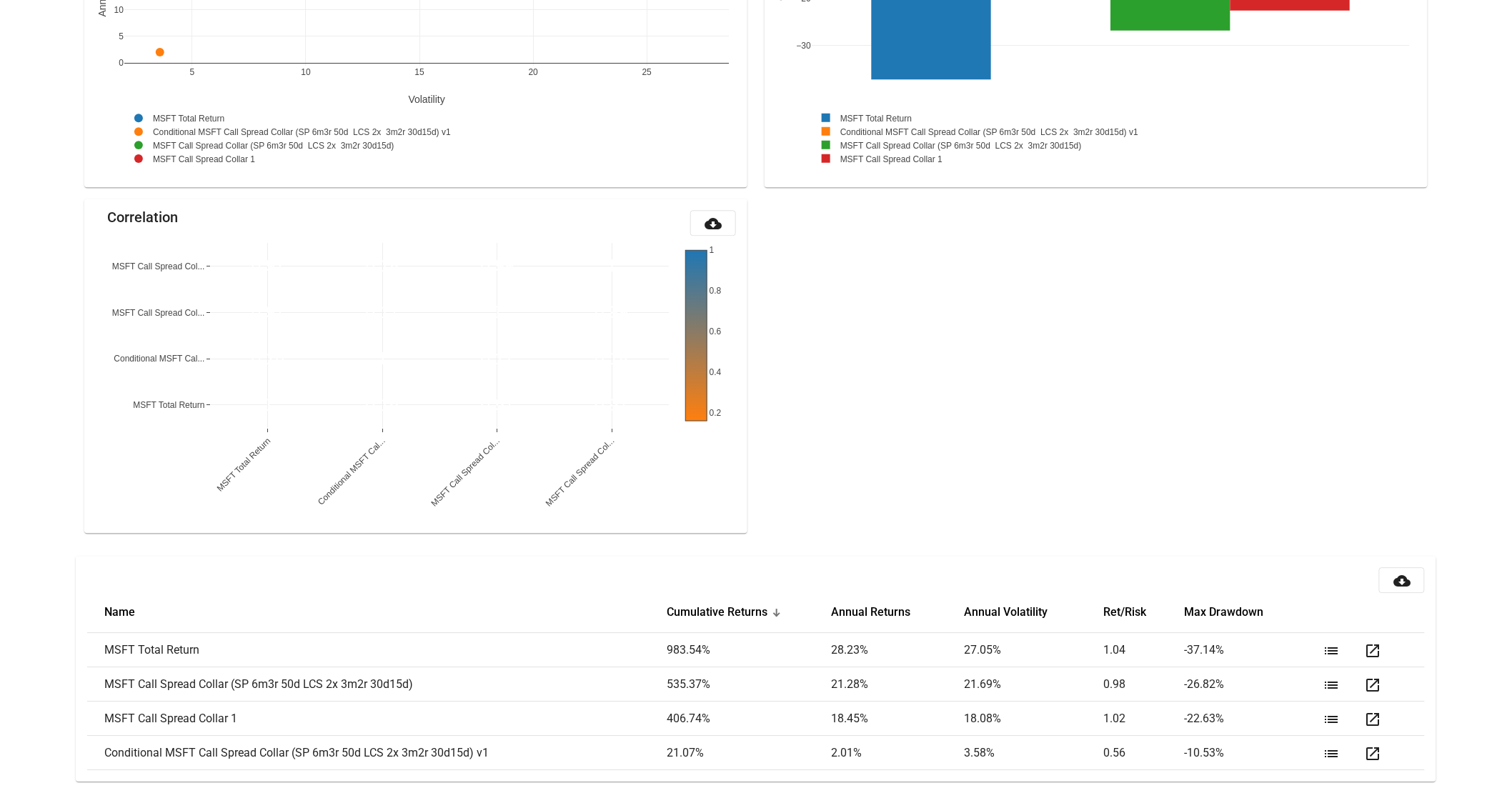
scroll to position [1380, 0]
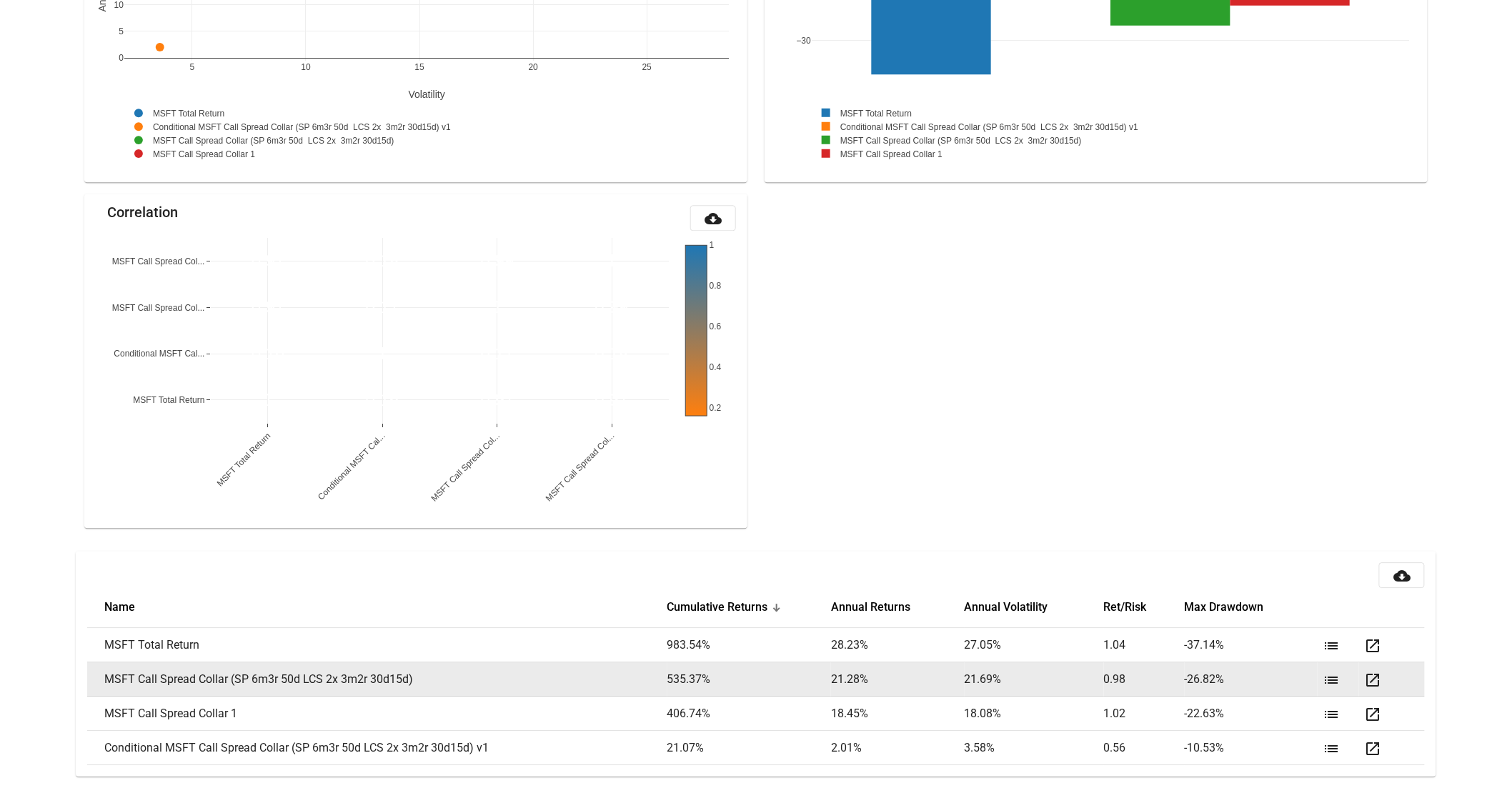
click at [1330, 679] on mat-icon "list" at bounding box center [1331, 679] width 17 height 17
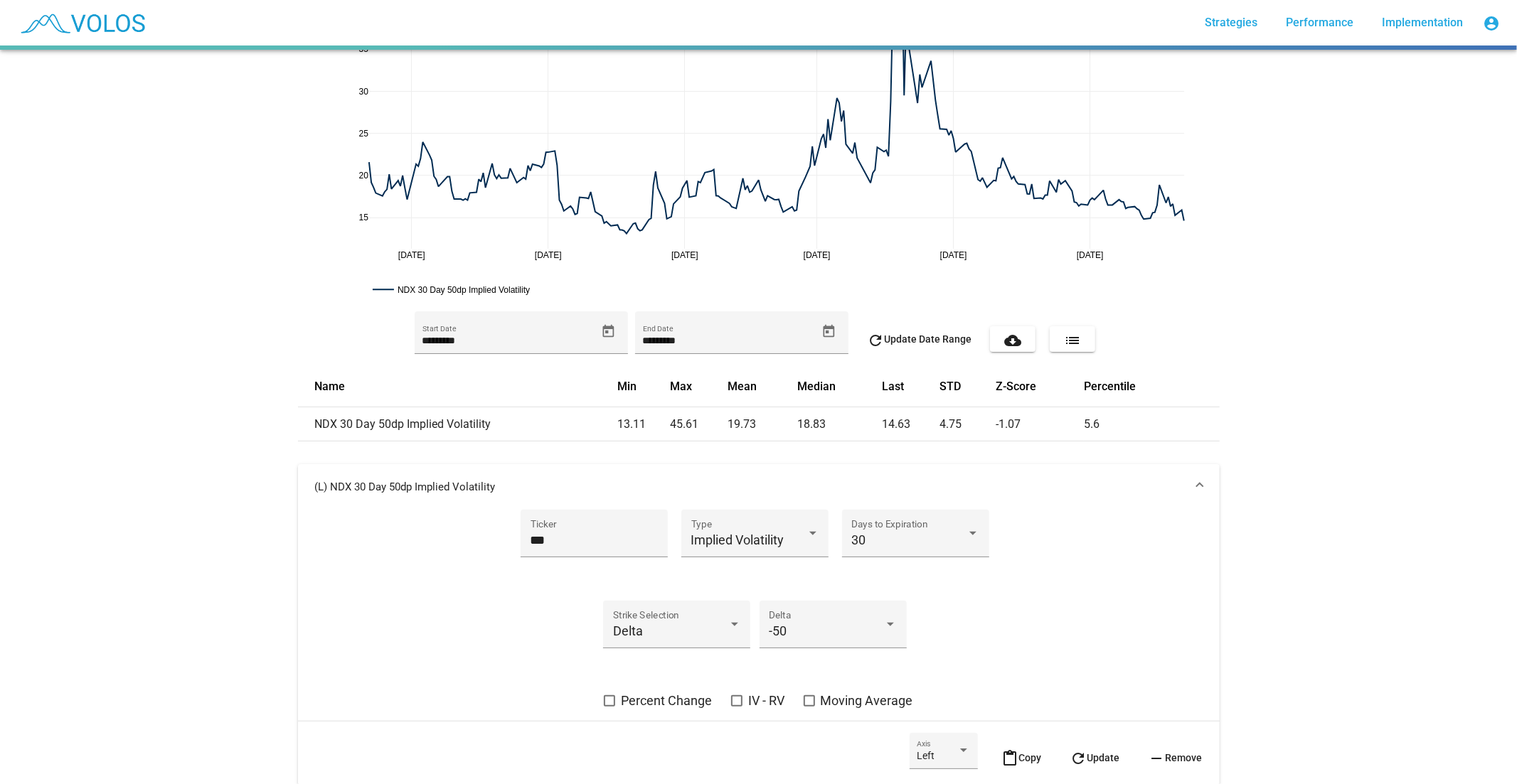
scroll to position [157, 0]
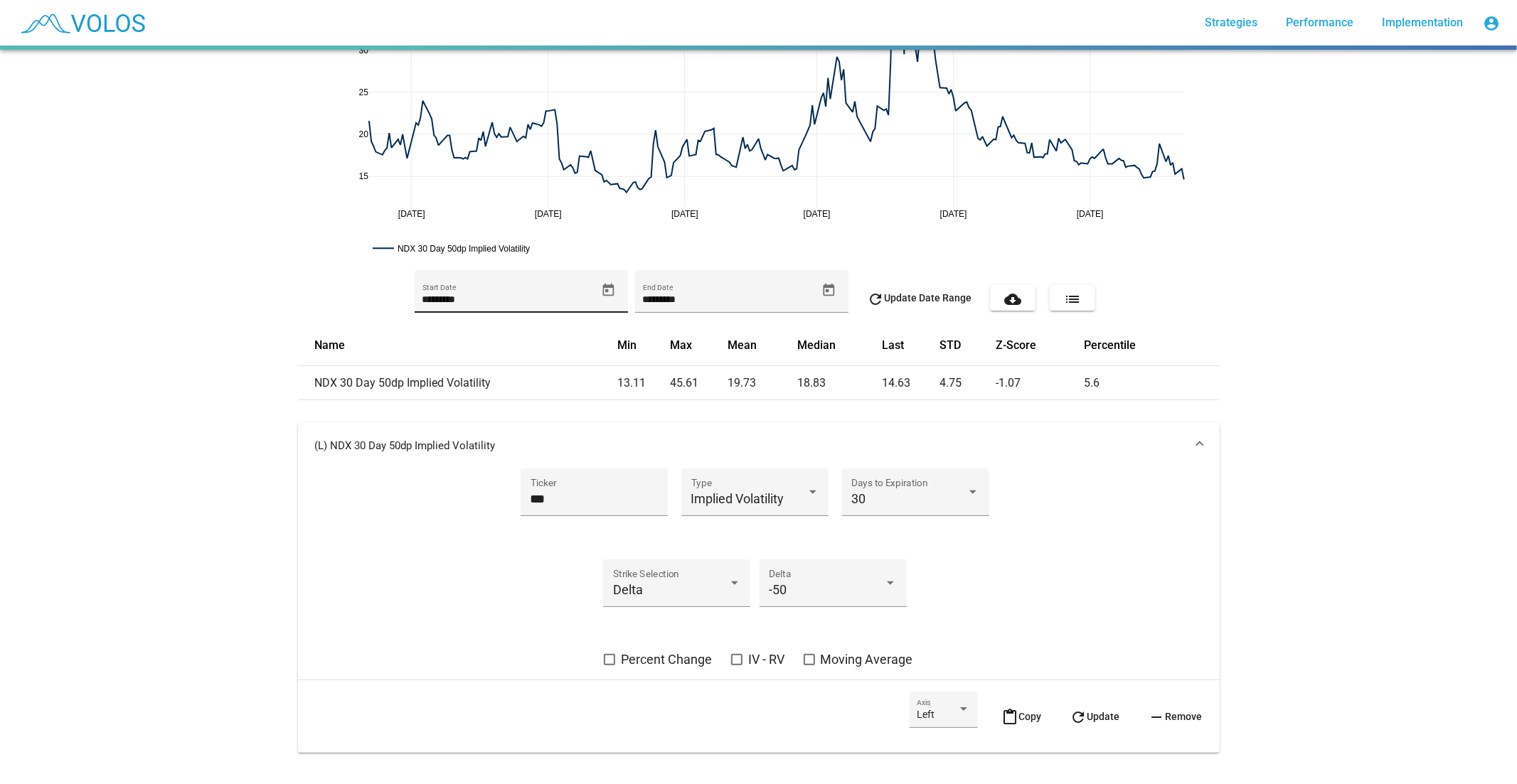
click at [603, 291] on icon "Open calendar" at bounding box center [608, 290] width 15 height 15
click at [442, 343] on span "[DATE]" at bounding box center [444, 341] width 40 height 12
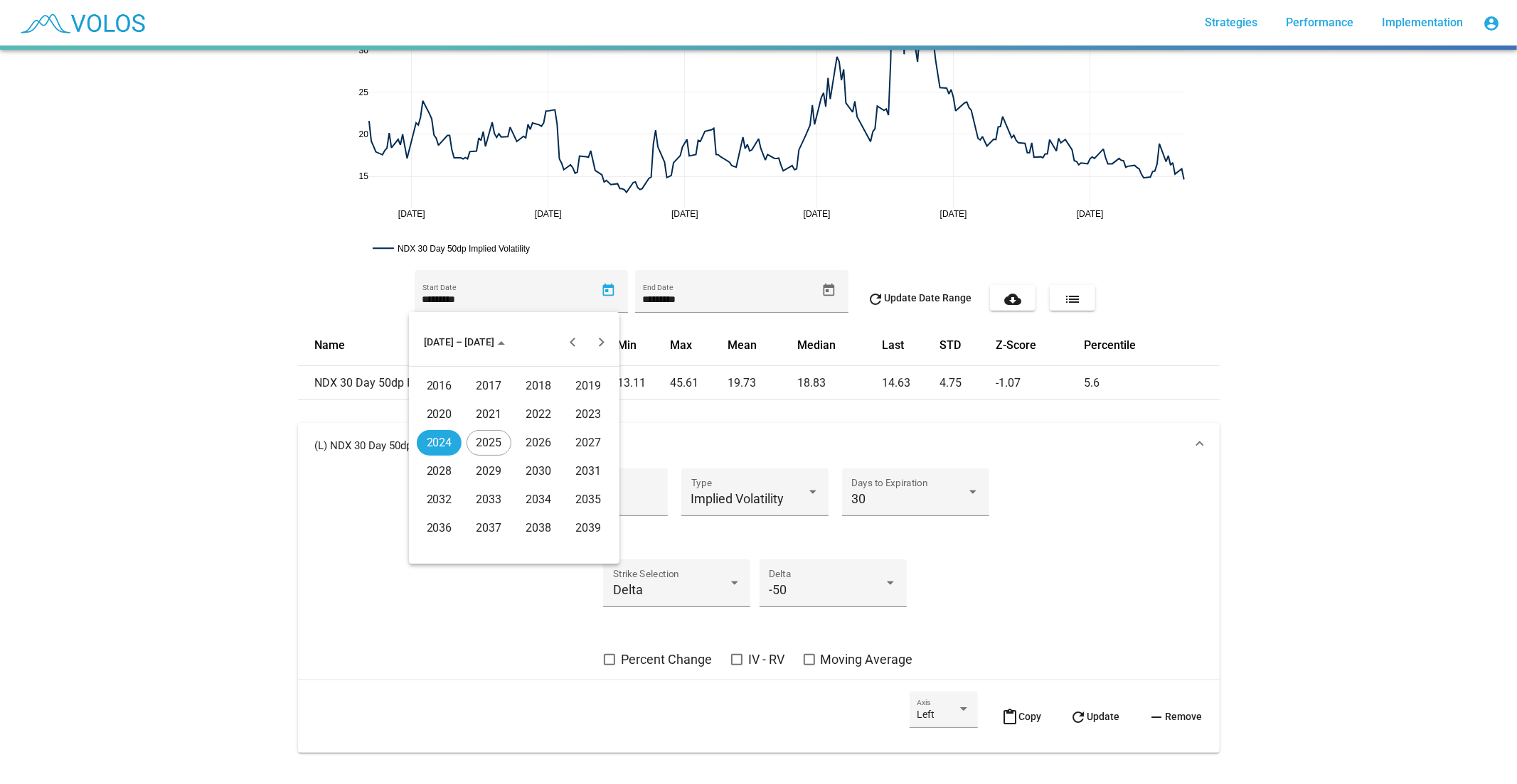
click at [441, 388] on div "2016" at bounding box center [439, 385] width 45 height 26
click at [443, 408] on div "JAN" at bounding box center [439, 414] width 45 height 26
click at [455, 434] on div "4" at bounding box center [457, 434] width 26 height 26
type input "********"
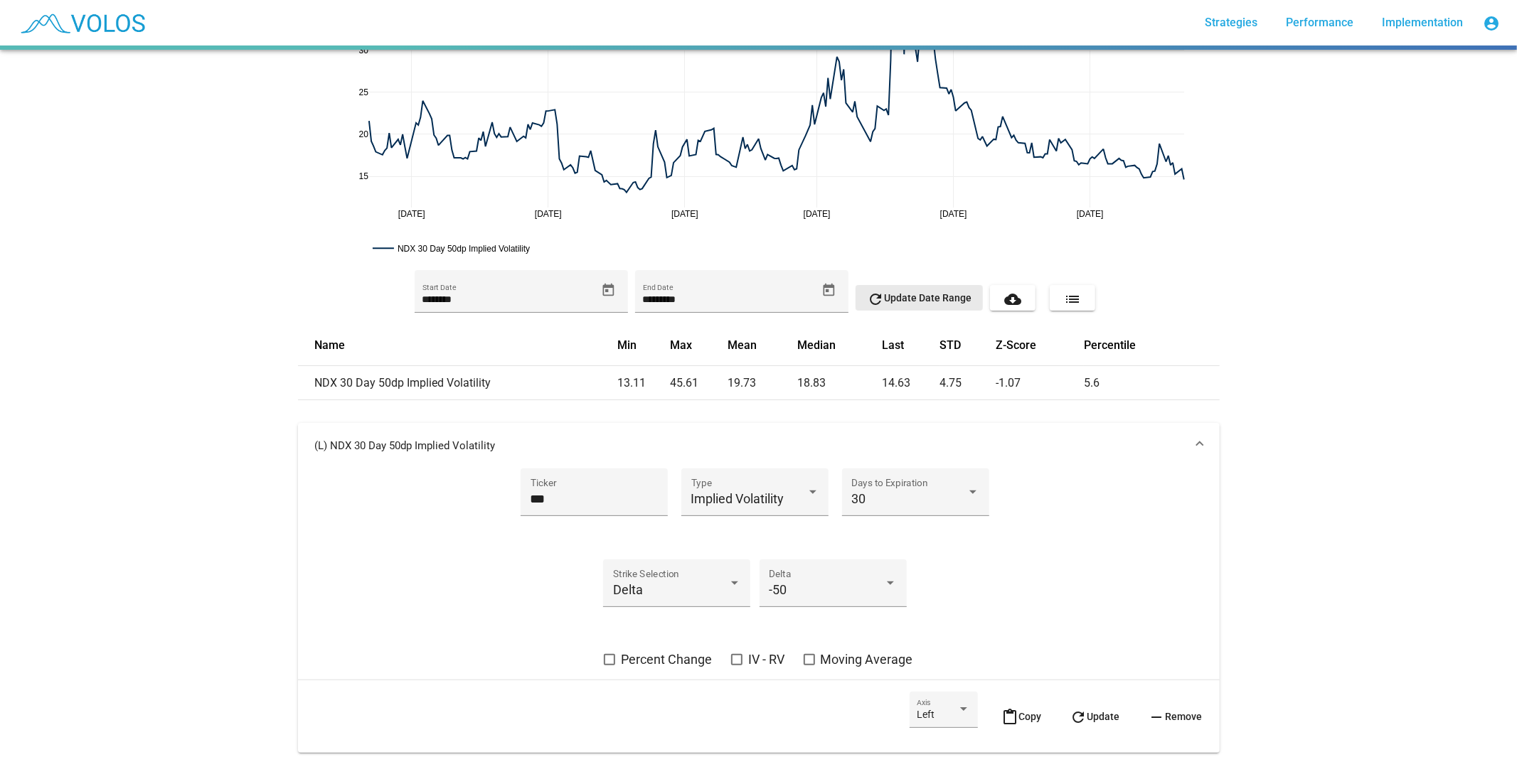
click at [912, 295] on span "refresh Update Date Range" at bounding box center [919, 298] width 105 height 12
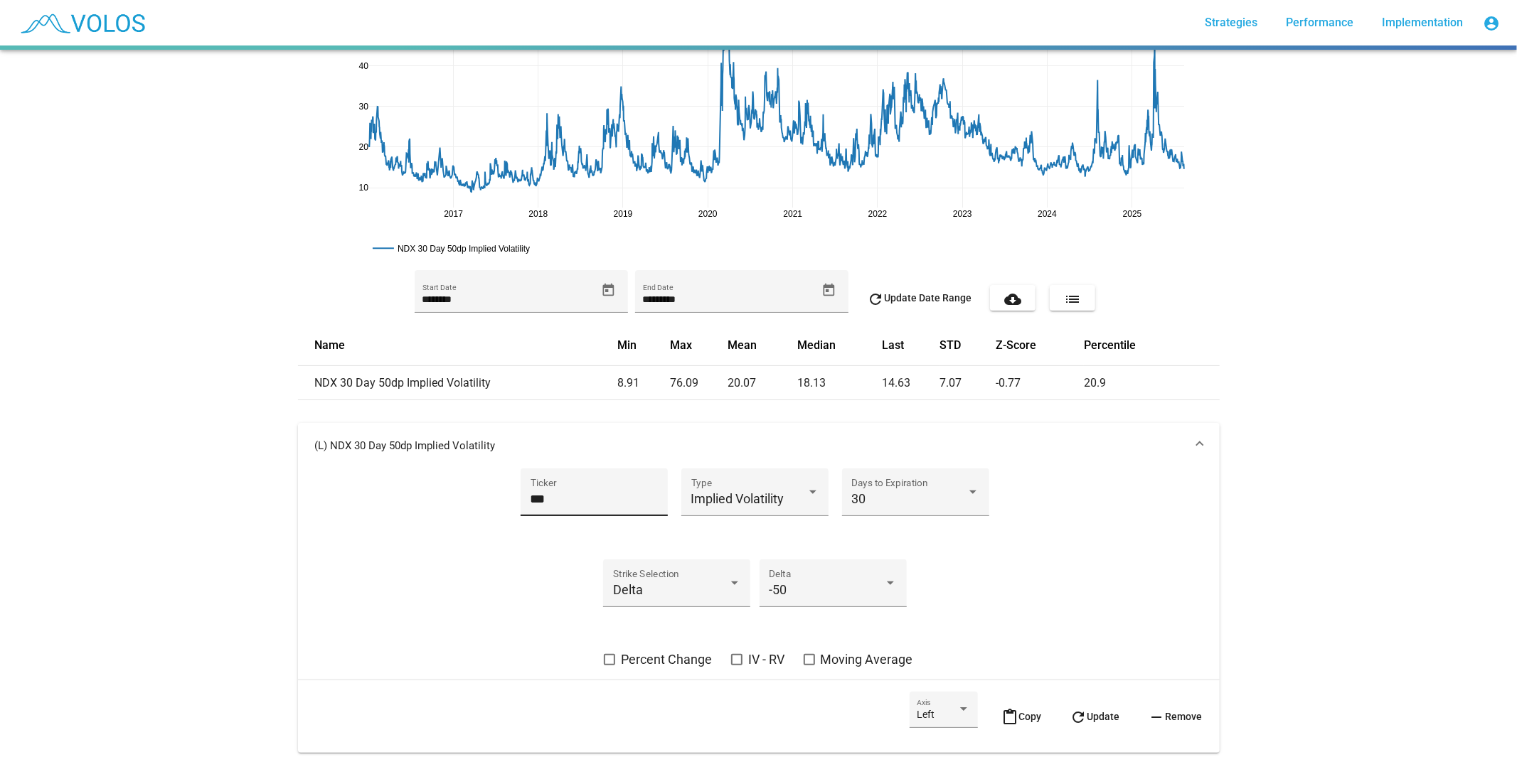
click at [590, 492] on input "***" at bounding box center [594, 499] width 128 height 14
click at [733, 487] on div "Implied Volatility Type" at bounding box center [755, 497] width 128 height 38
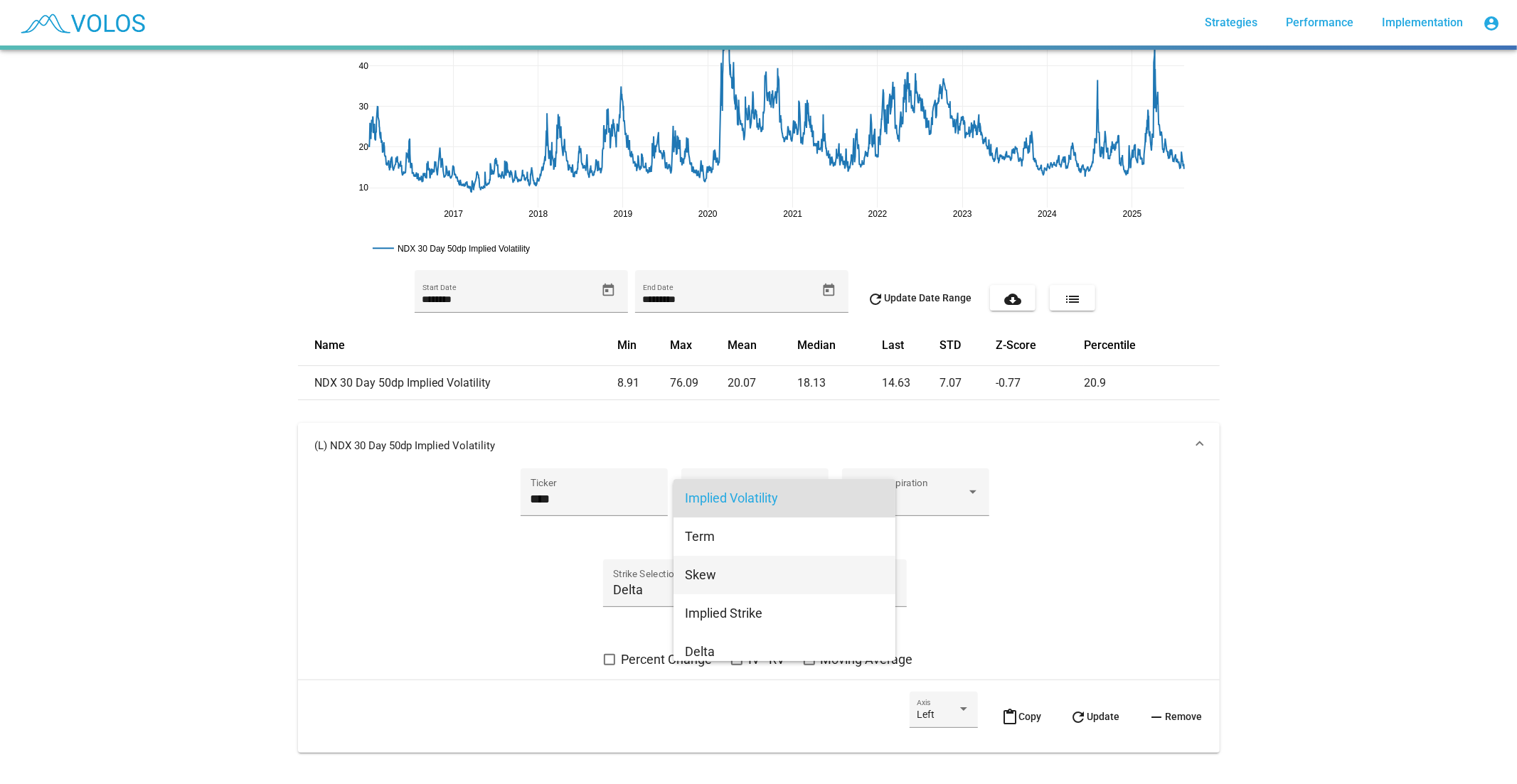
click at [758, 580] on span "Skew" at bounding box center [784, 575] width 199 height 38
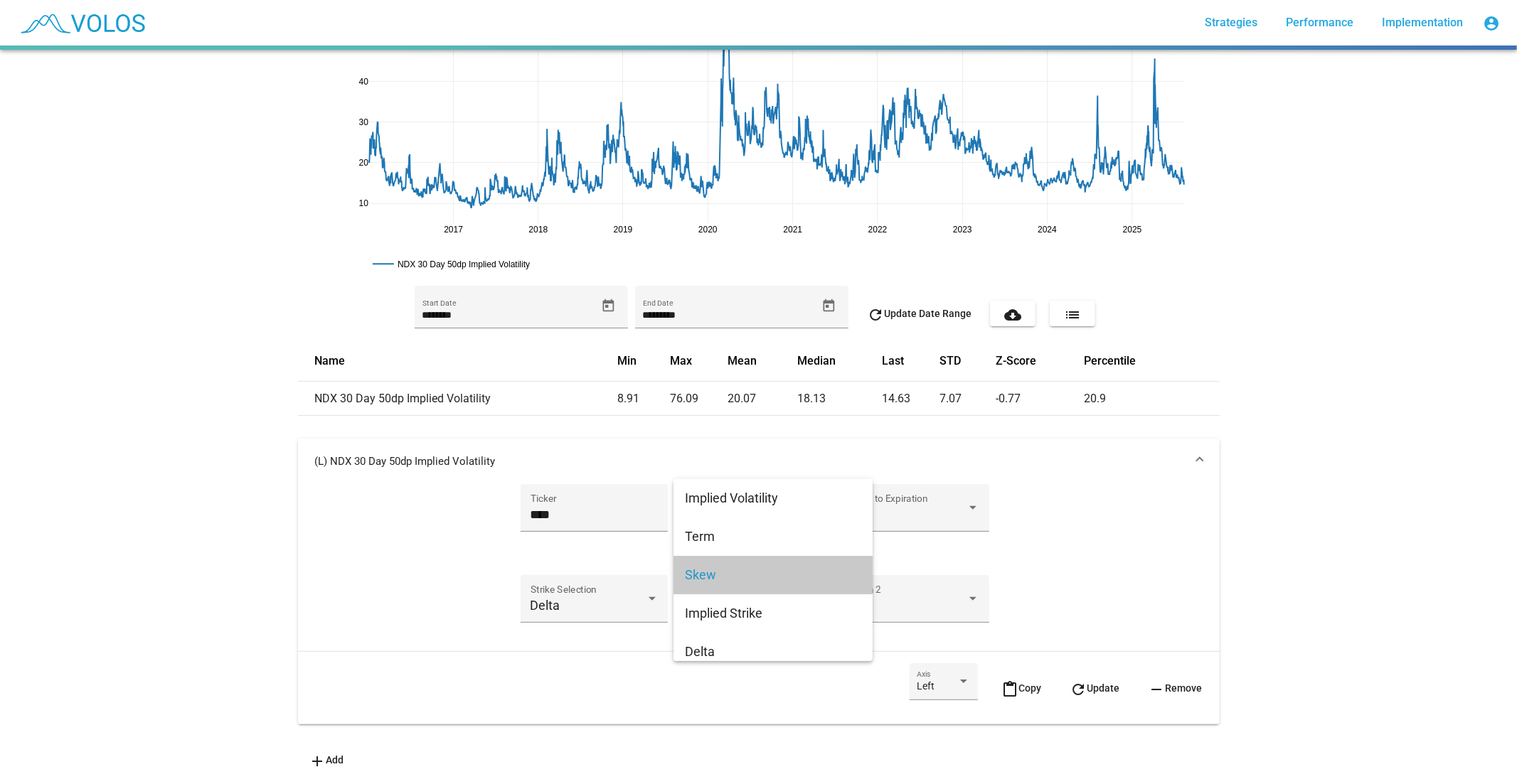
scroll to position [153, 0]
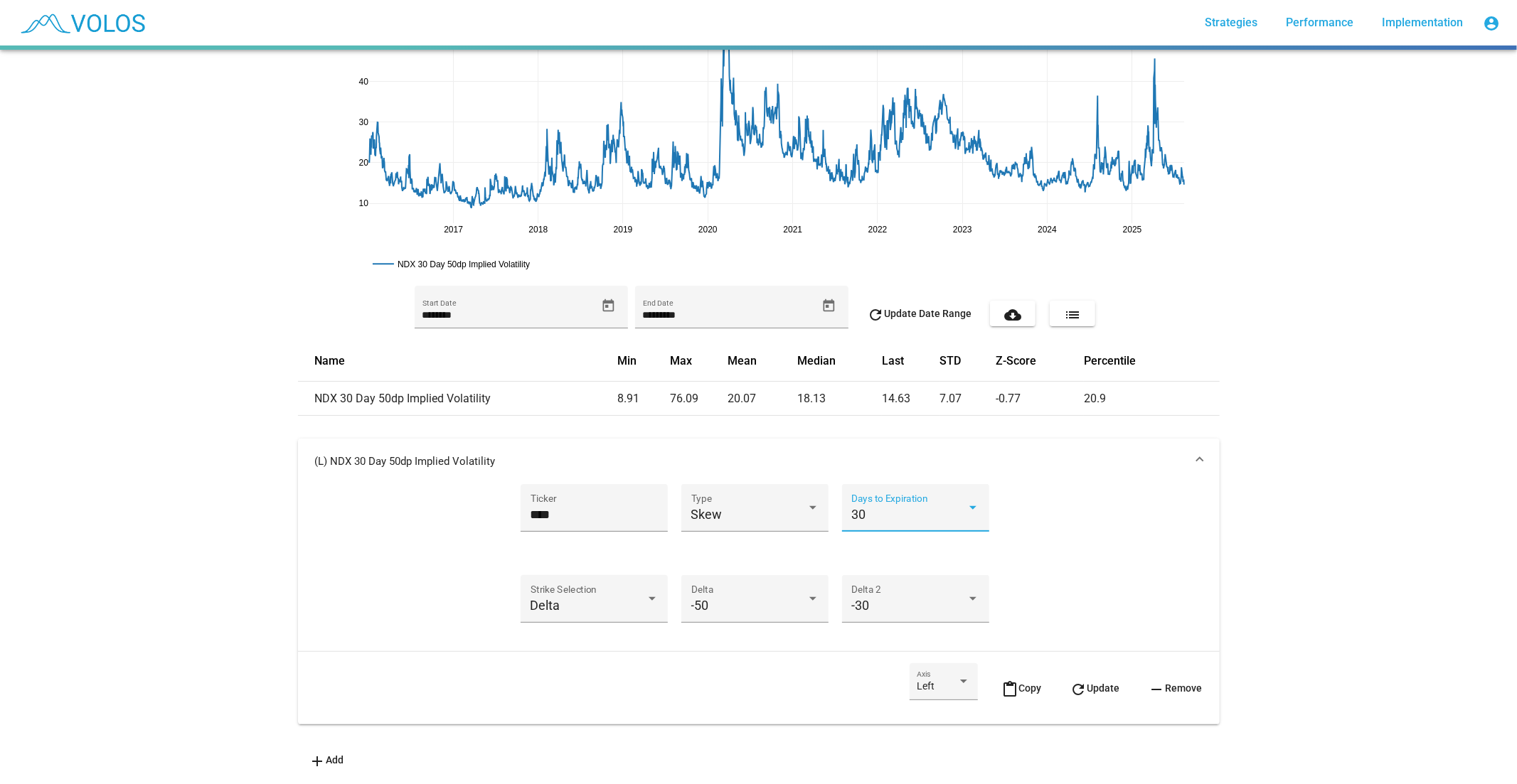
click at [875, 508] on div "30" at bounding box center [909, 515] width 115 height 14
drag, startPoint x: 868, startPoint y: 584, endPoint x: 842, endPoint y: 594, distance: 27.9
click at [865, 584] on span "91" at bounding box center [909, 580] width 128 height 38
click at [584, 598] on div "Delta" at bounding box center [588, 605] width 115 height 14
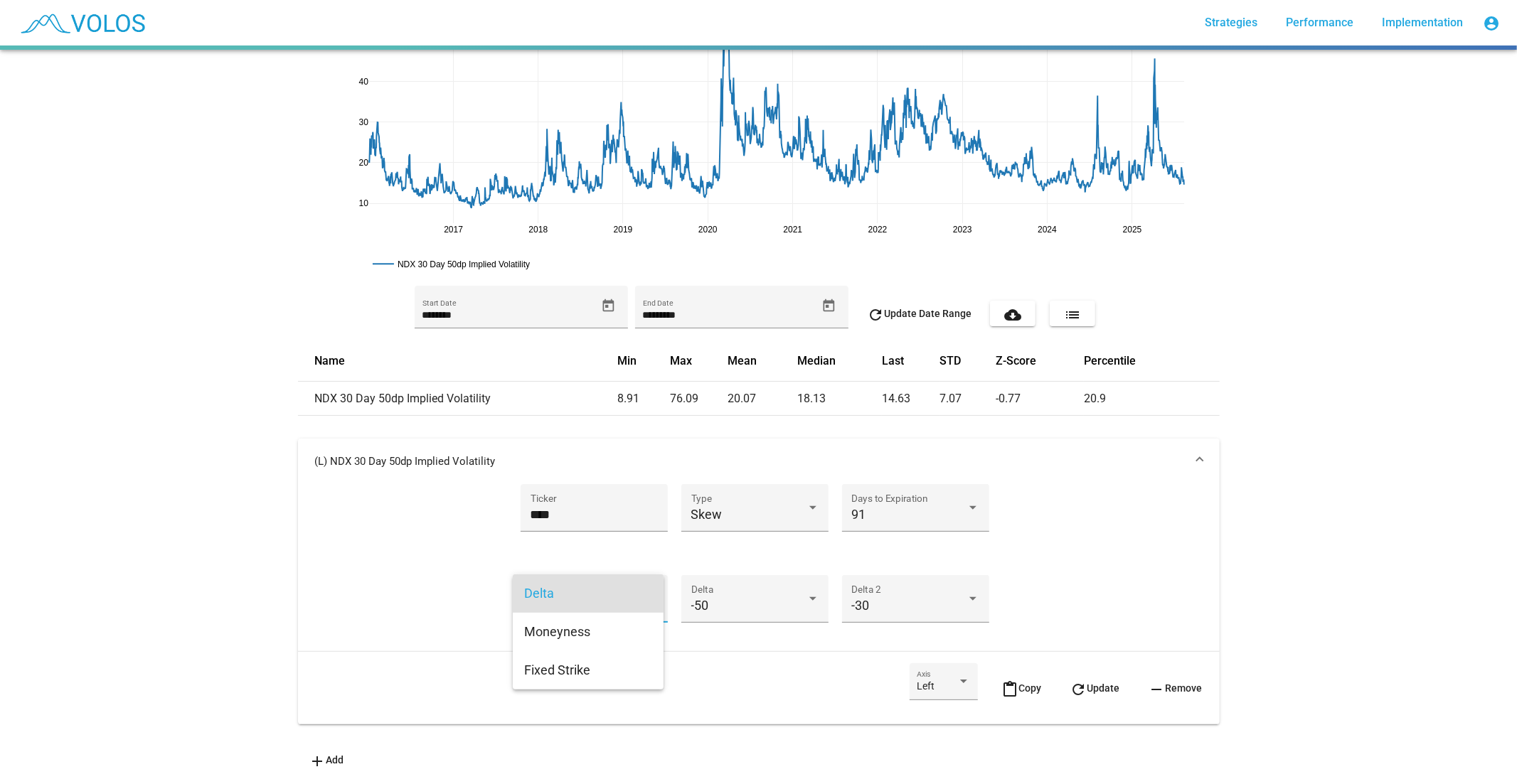
click at [623, 574] on span "Delta" at bounding box center [588, 593] width 128 height 38
click at [741, 585] on div "-50 Delta" at bounding box center [755, 603] width 128 height 38
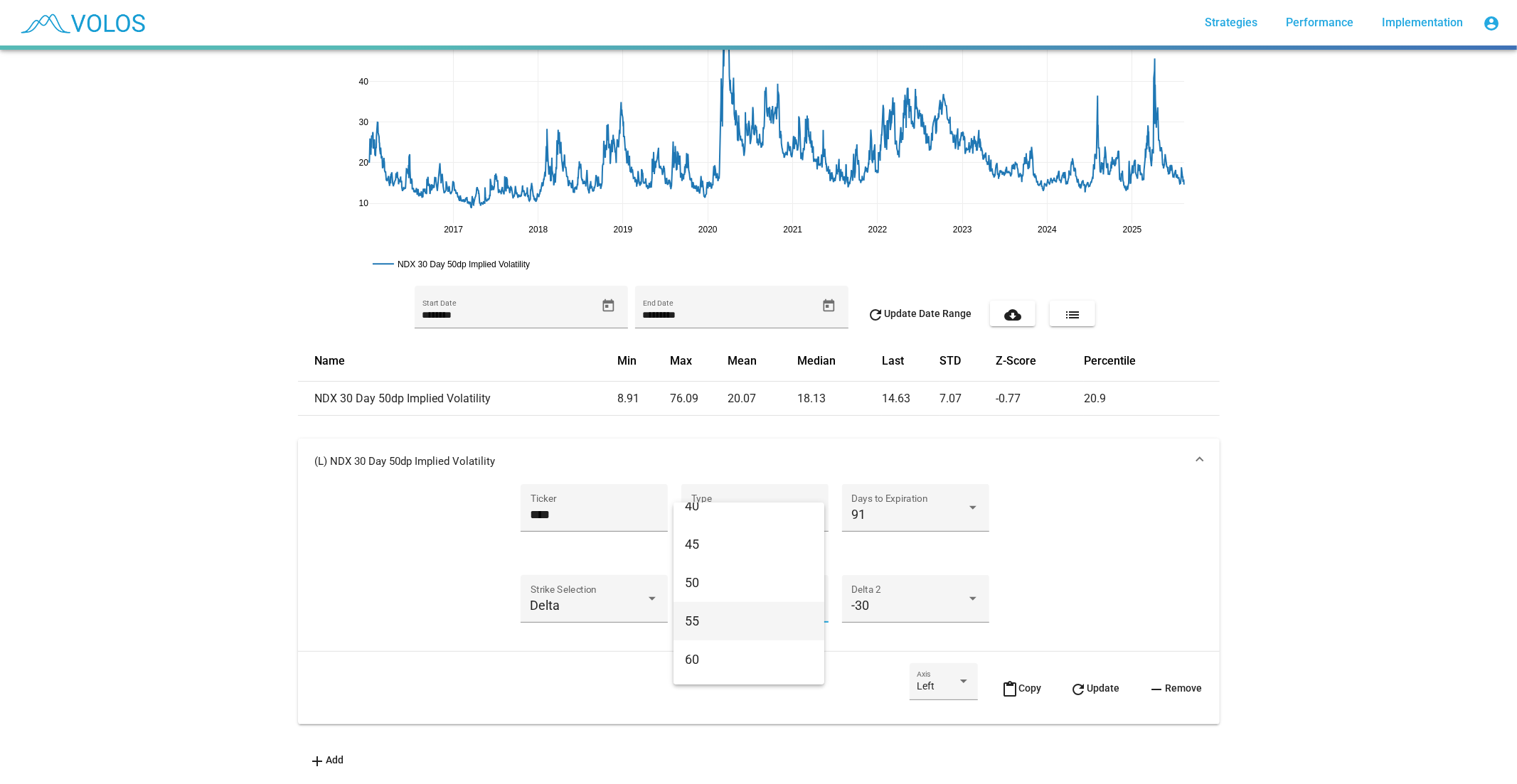
scroll to position [1101, 0]
click at [750, 579] on span "50" at bounding box center [749, 571] width 128 height 38
click at [876, 585] on div "-30 Delta 2" at bounding box center [915, 603] width 128 height 38
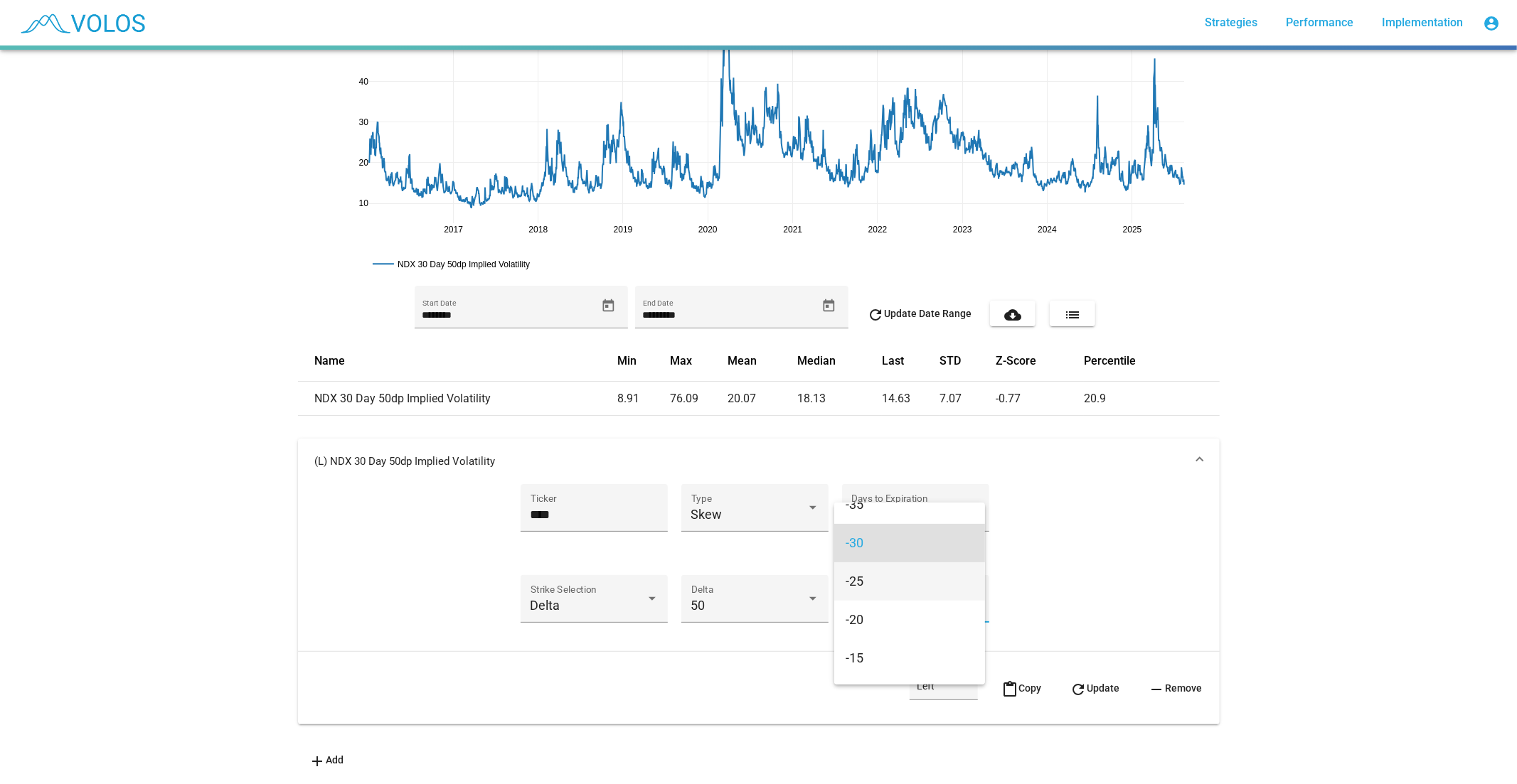
scroll to position [623, 0]
click at [763, 587] on div at bounding box center [758, 392] width 1517 height 784
click at [763, 598] on div "50" at bounding box center [749, 605] width 115 height 14
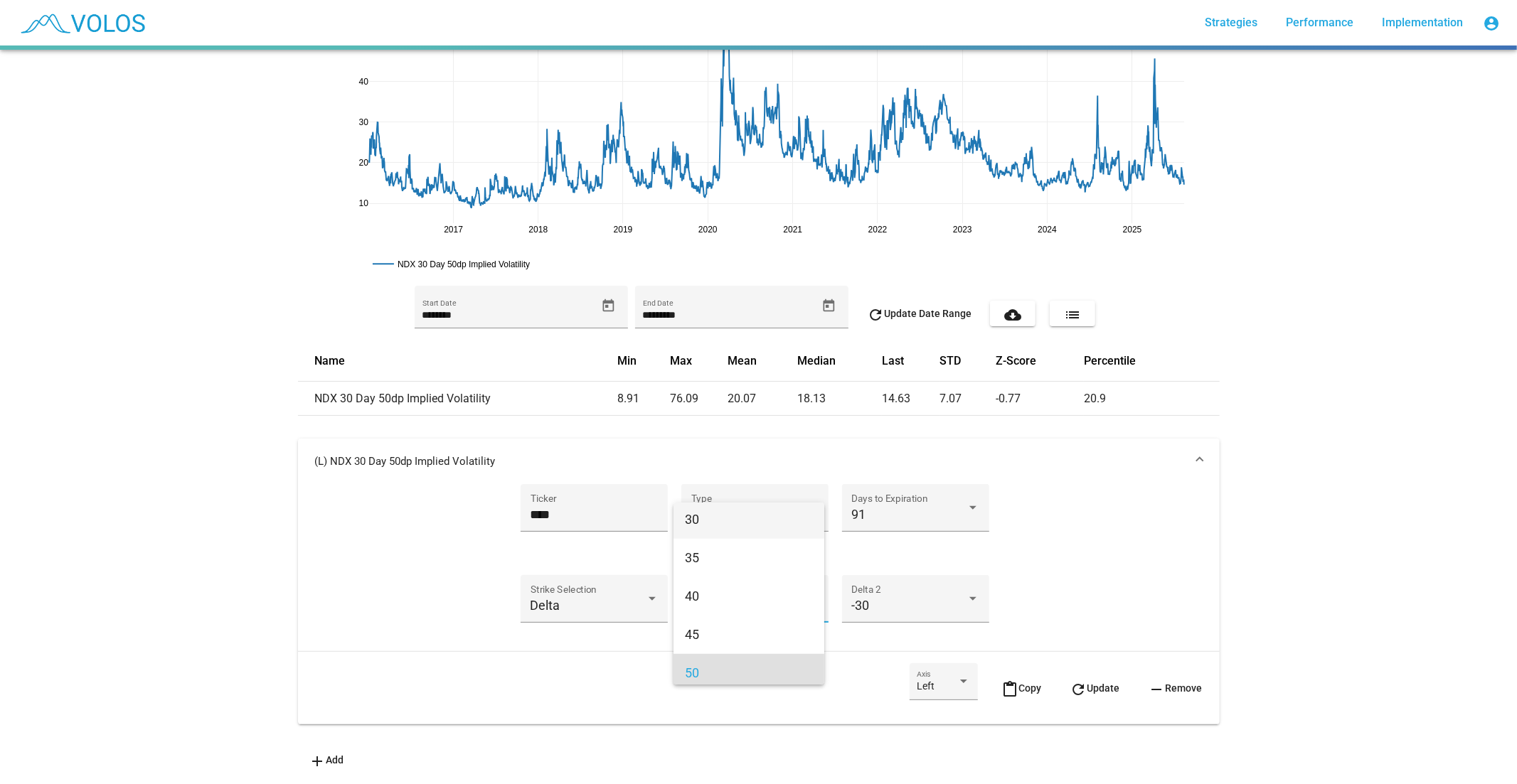
click at [750, 535] on span "30" at bounding box center [749, 519] width 128 height 38
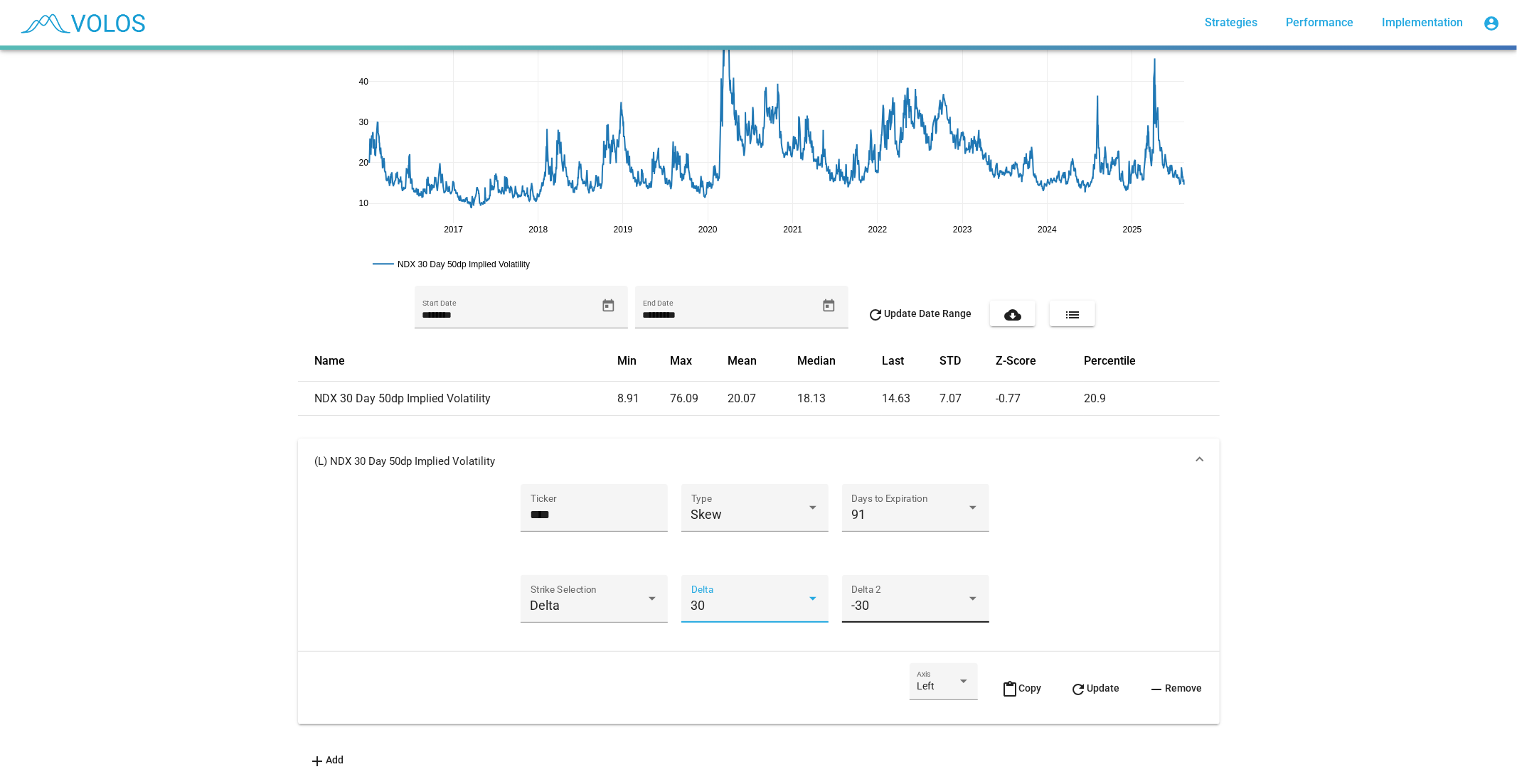
click at [864, 585] on div "-30 Delta 2" at bounding box center [915, 603] width 128 height 38
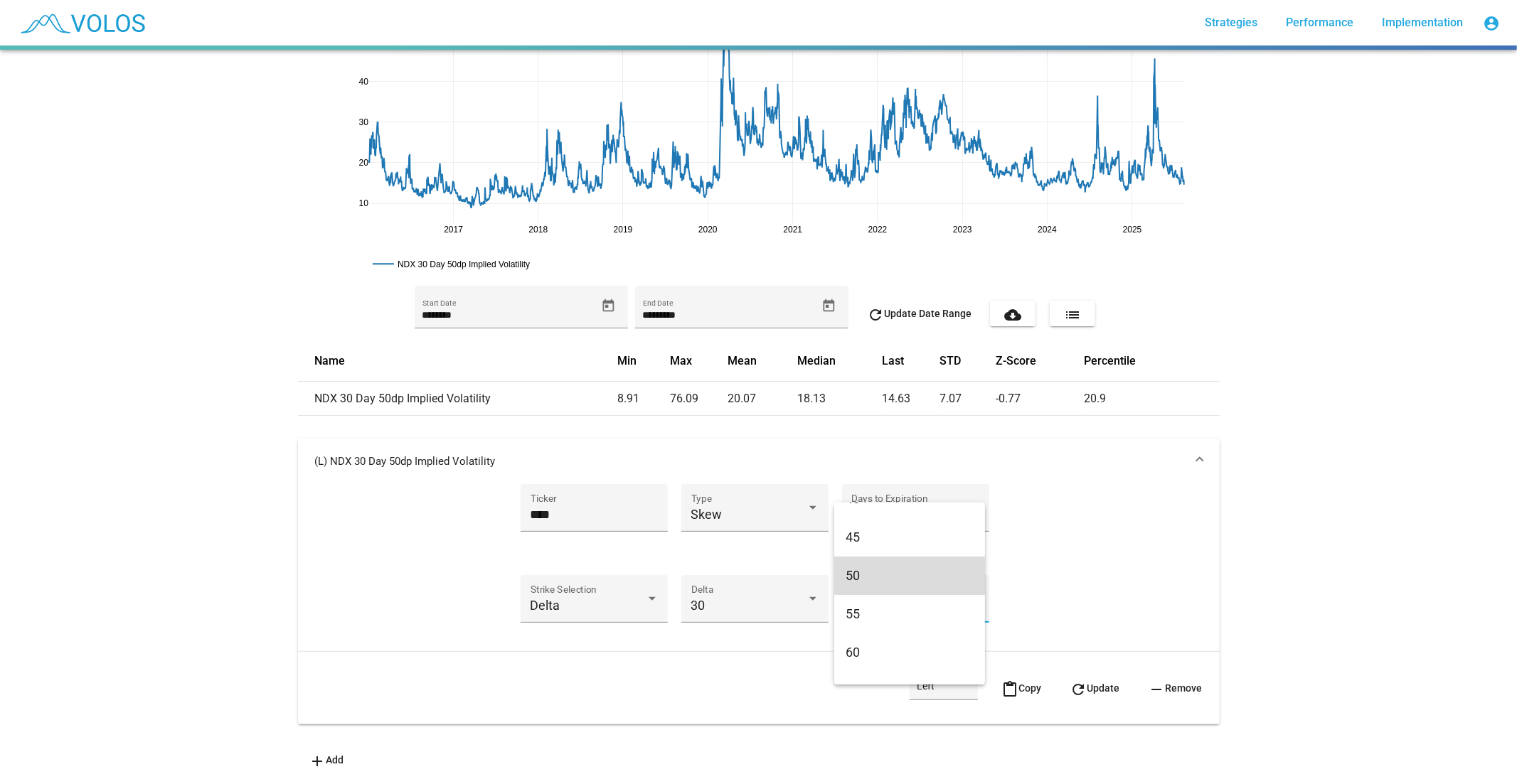
click at [912, 572] on span "50" at bounding box center [909, 575] width 128 height 38
click at [1119, 587] on div "**** Ticker Skew Type 91 Days to Expiration Delta Strike Selection 30 Delta 50 …" at bounding box center [758, 561] width 887 height 156
click at [953, 598] on div "50" at bounding box center [909, 605] width 115 height 14
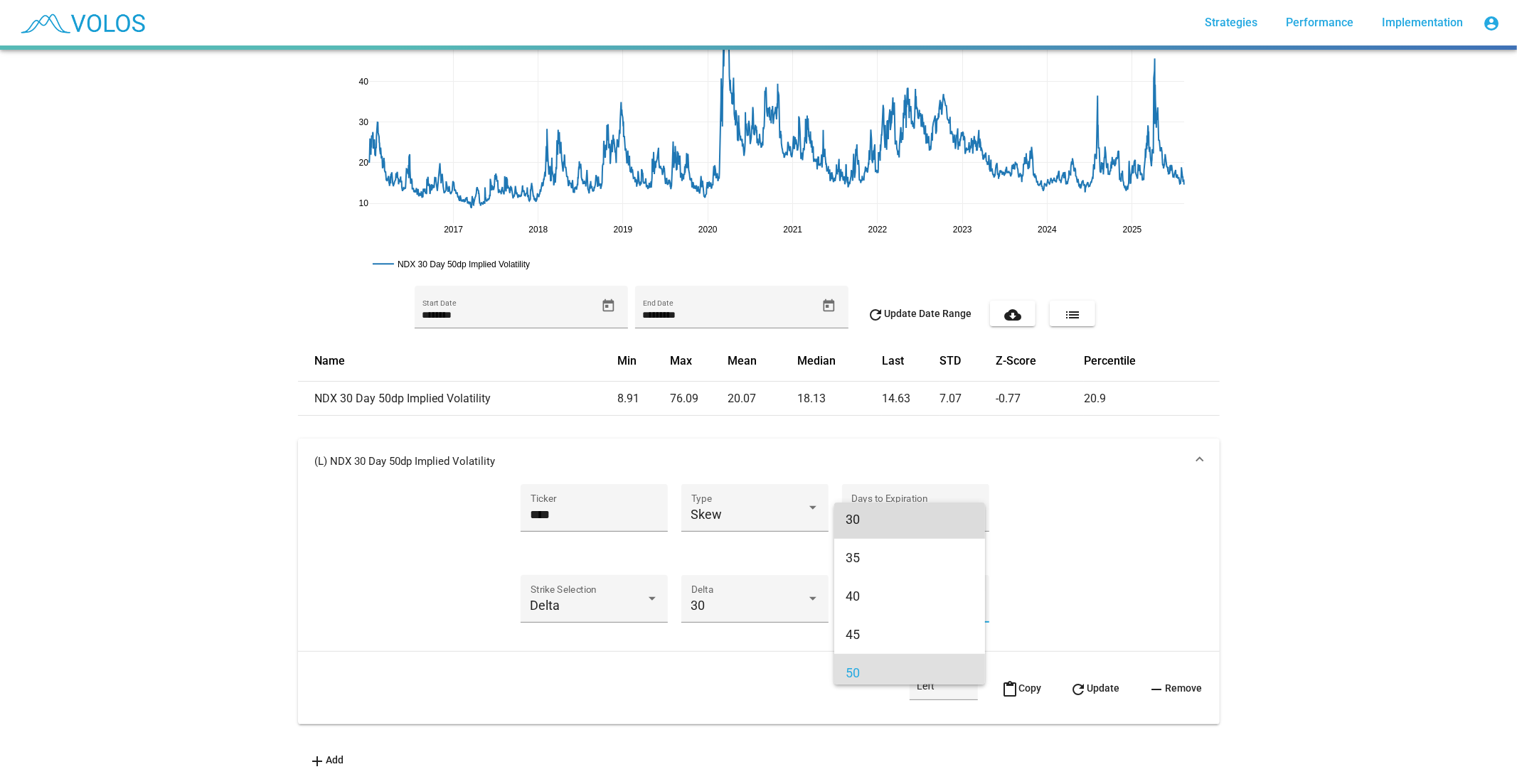
click at [913, 521] on span "30" at bounding box center [909, 519] width 128 height 38
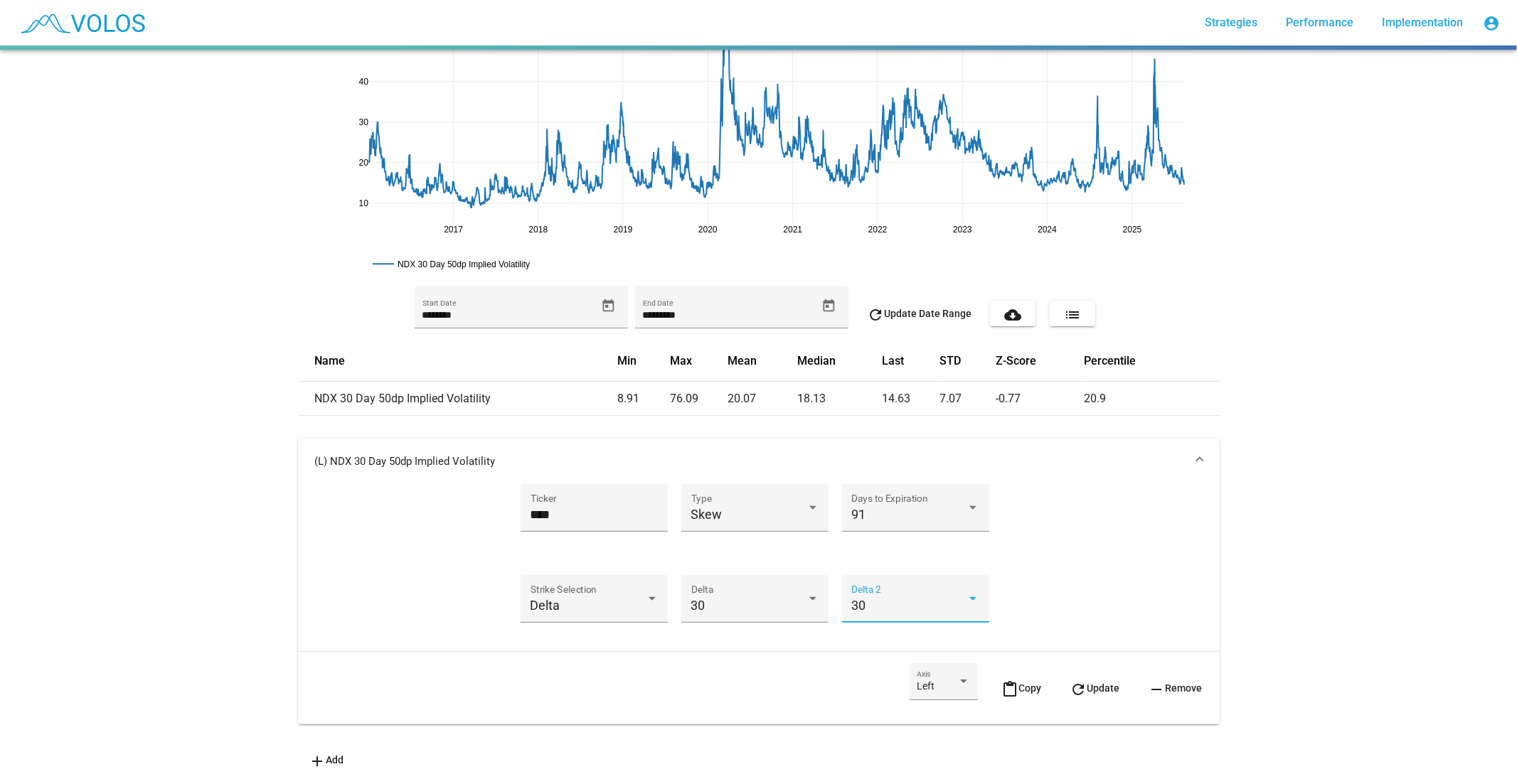
click at [1105, 549] on div "**** Ticker Skew Type 91 Days to Expiration Delta Strike Selection 30 Delta 30 …" at bounding box center [758, 561] width 887 height 156
click at [1089, 682] on span "refresh Update" at bounding box center [1095, 687] width 50 height 12
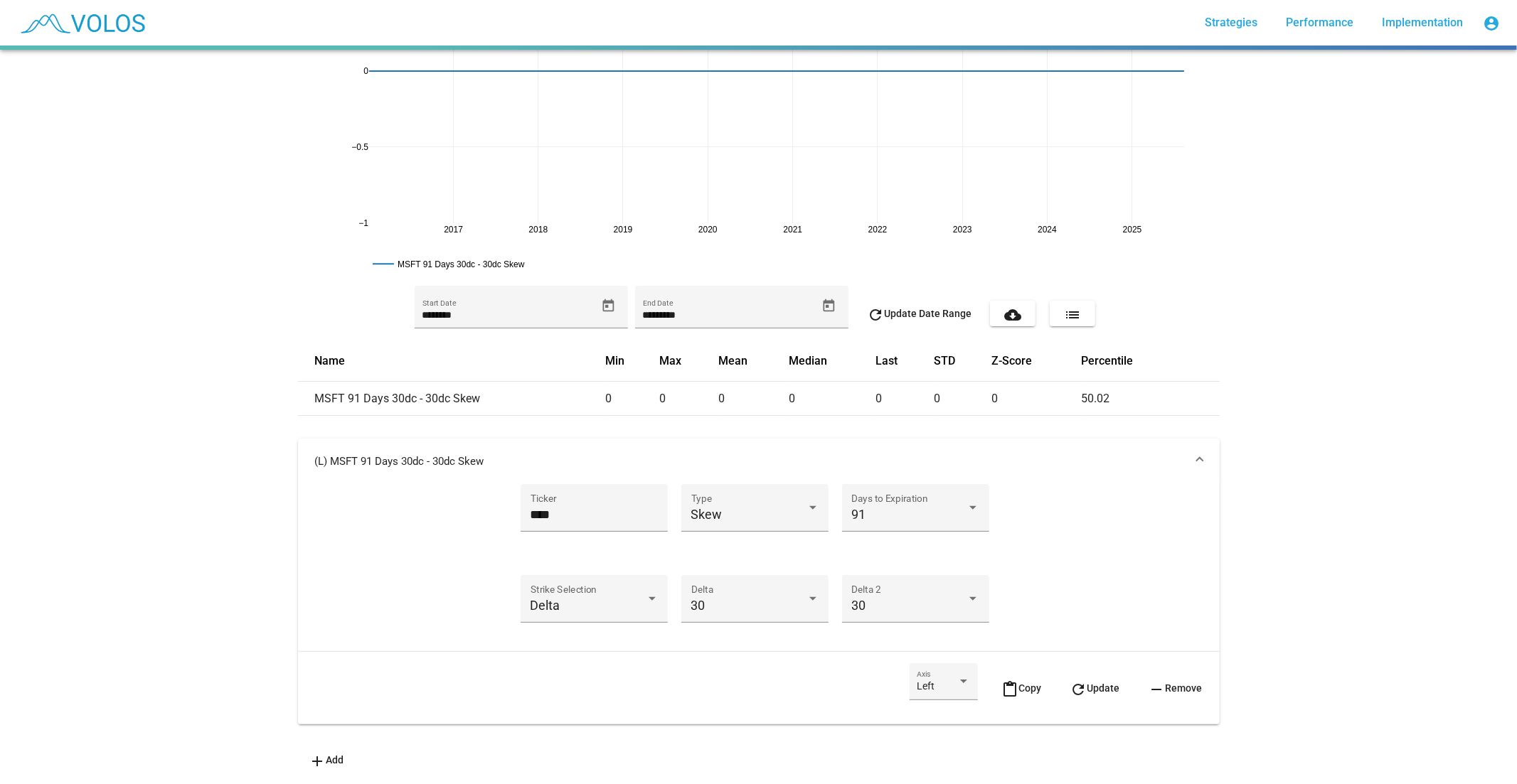
click at [1103, 454] on mat-panel-title "(L) MSFT 91 Days 30dc - 30dc Skew" at bounding box center [750, 461] width 870 height 14
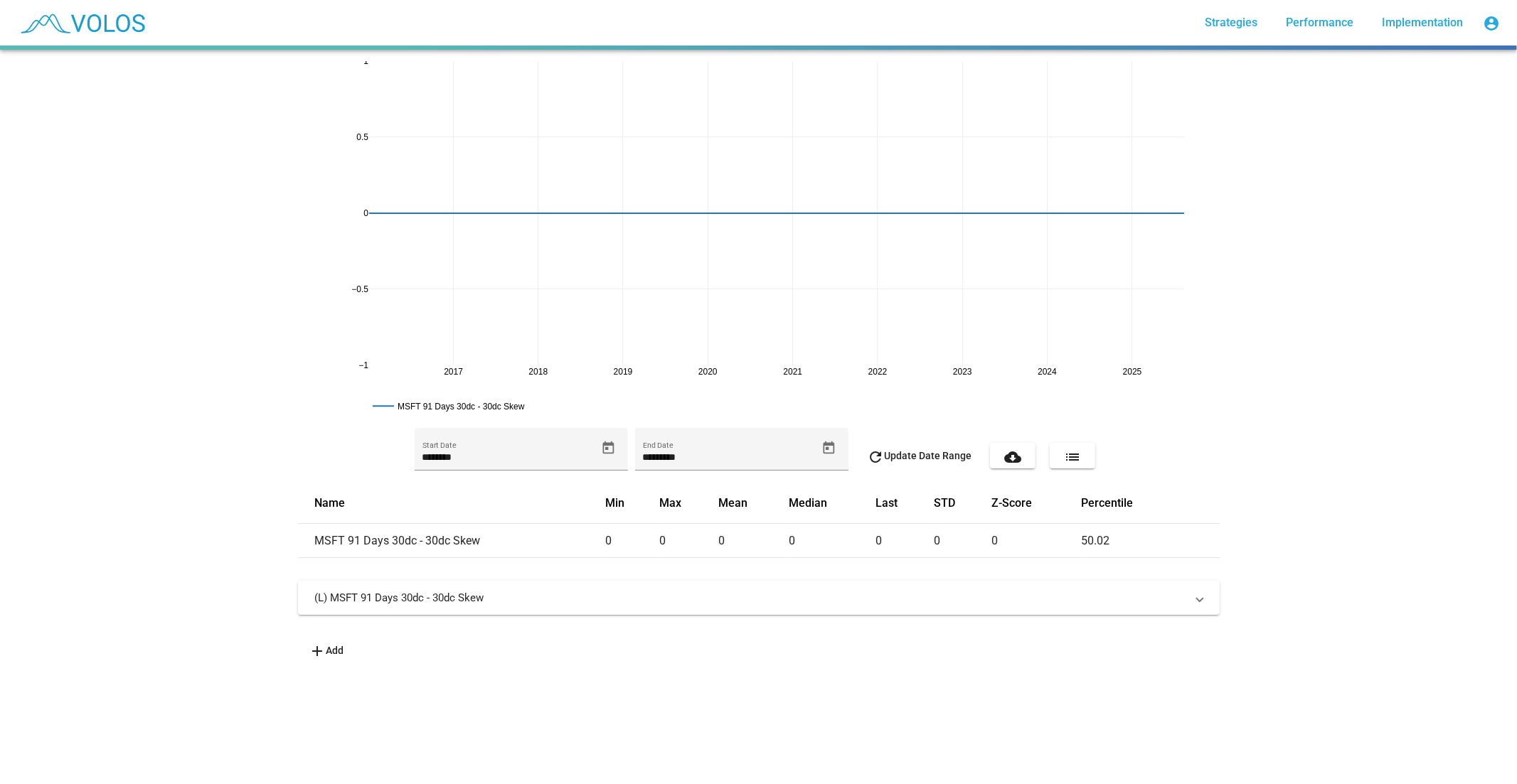
click at [645, 591] on mat-panel-title "(L) MSFT 91 Days 30dc - 30dc Skew" at bounding box center [750, 598] width 870 height 14
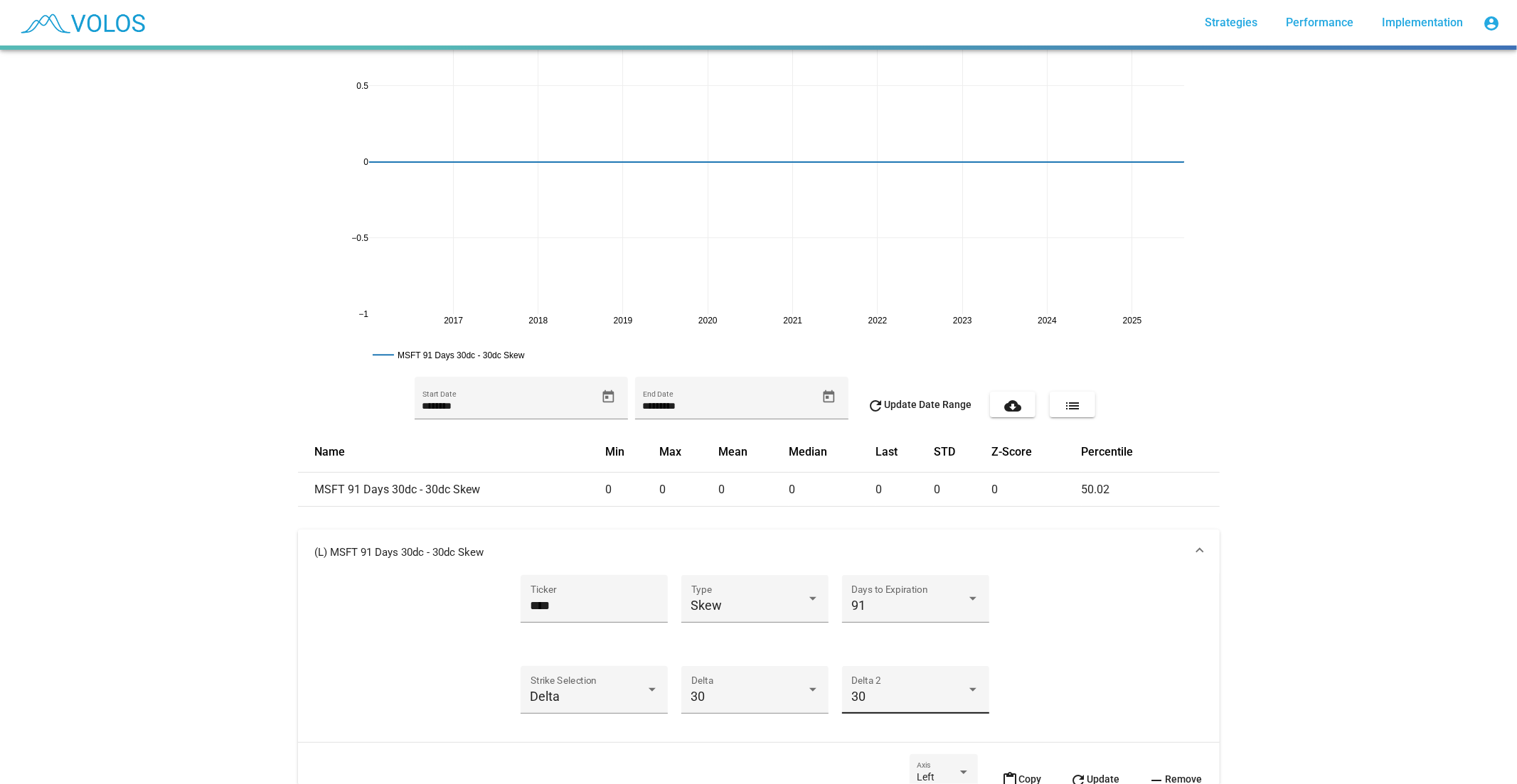
scroll to position [79, 0]
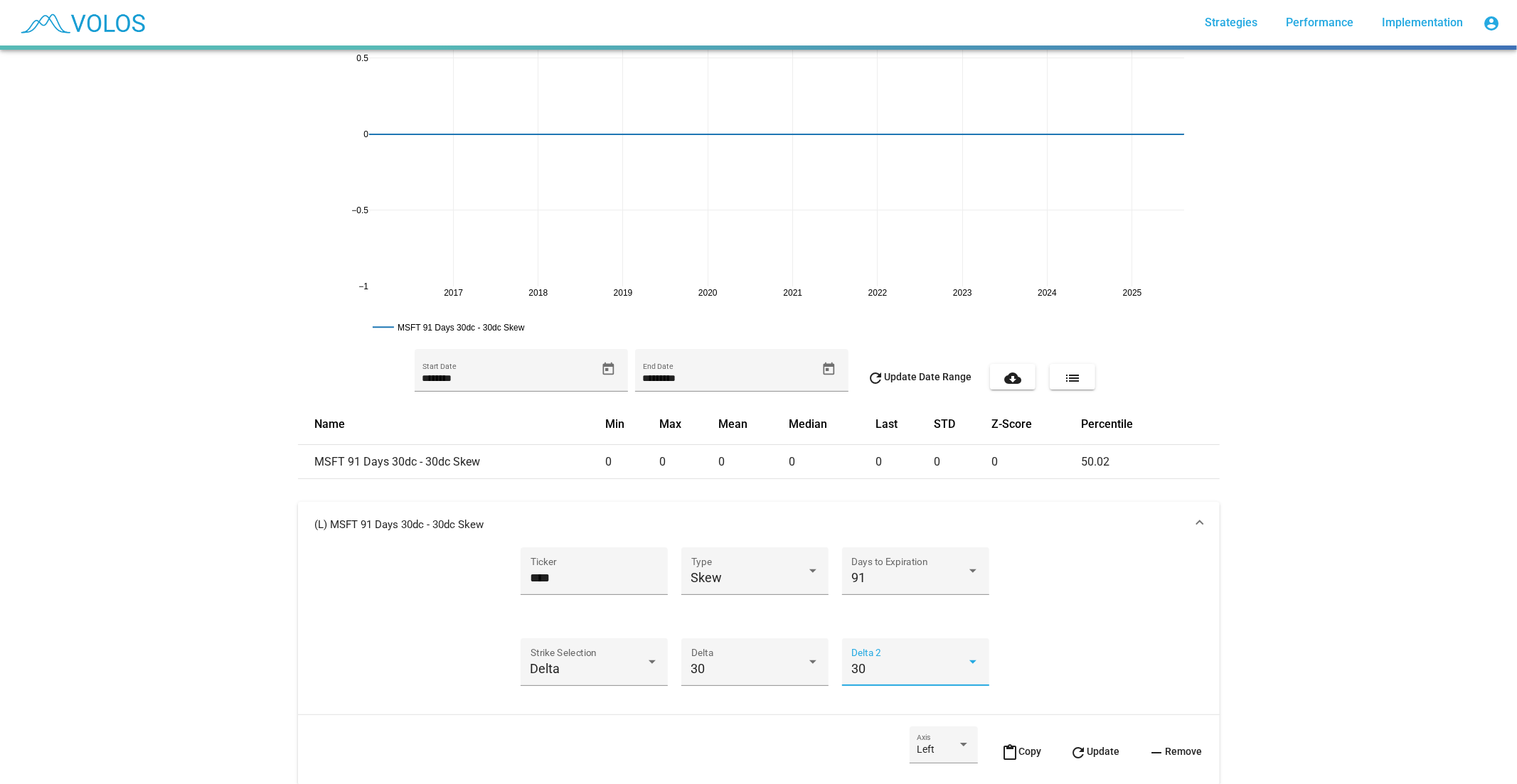
click at [911, 668] on div "30" at bounding box center [909, 669] width 115 height 14
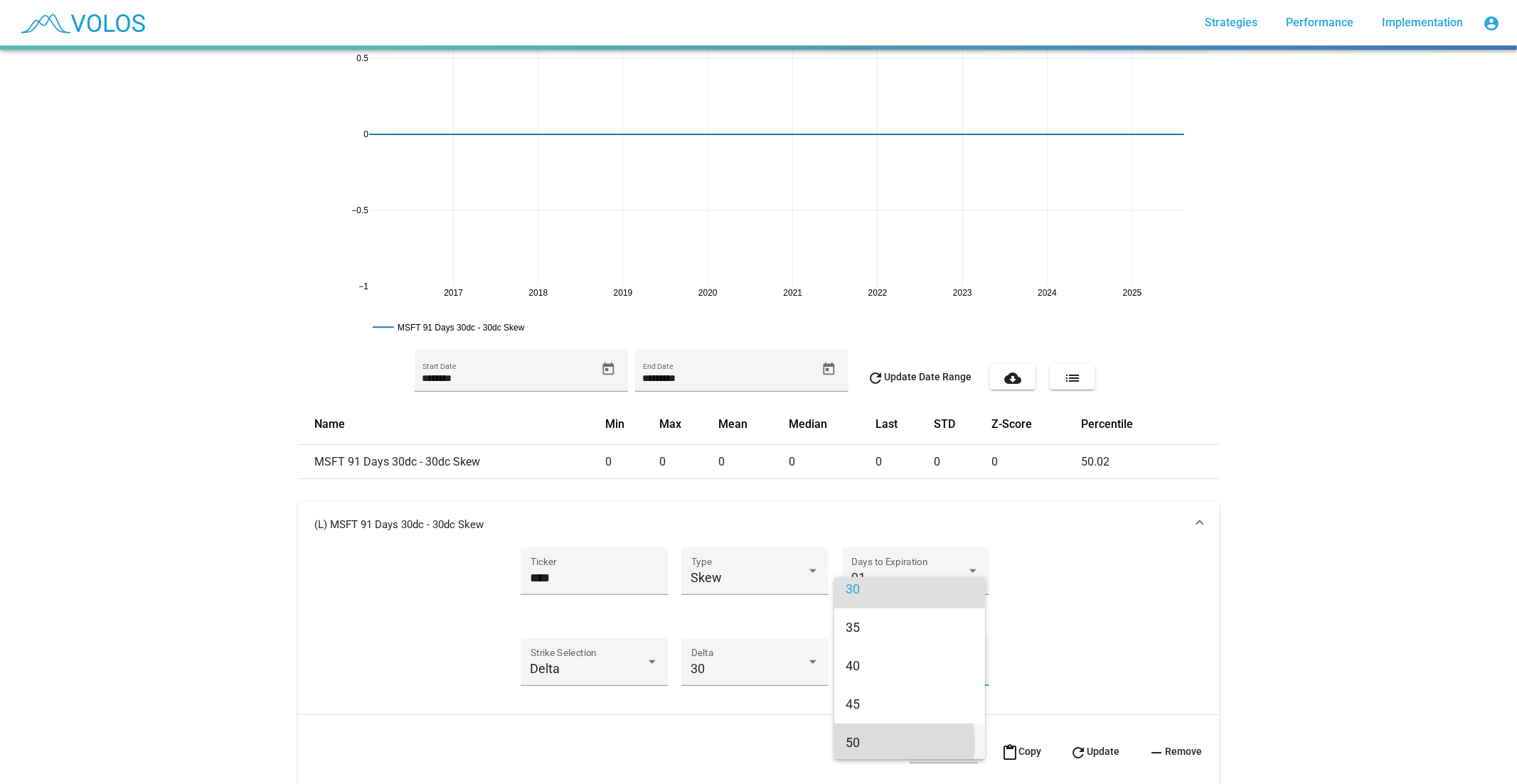
click at [869, 743] on span "50" at bounding box center [909, 742] width 128 height 38
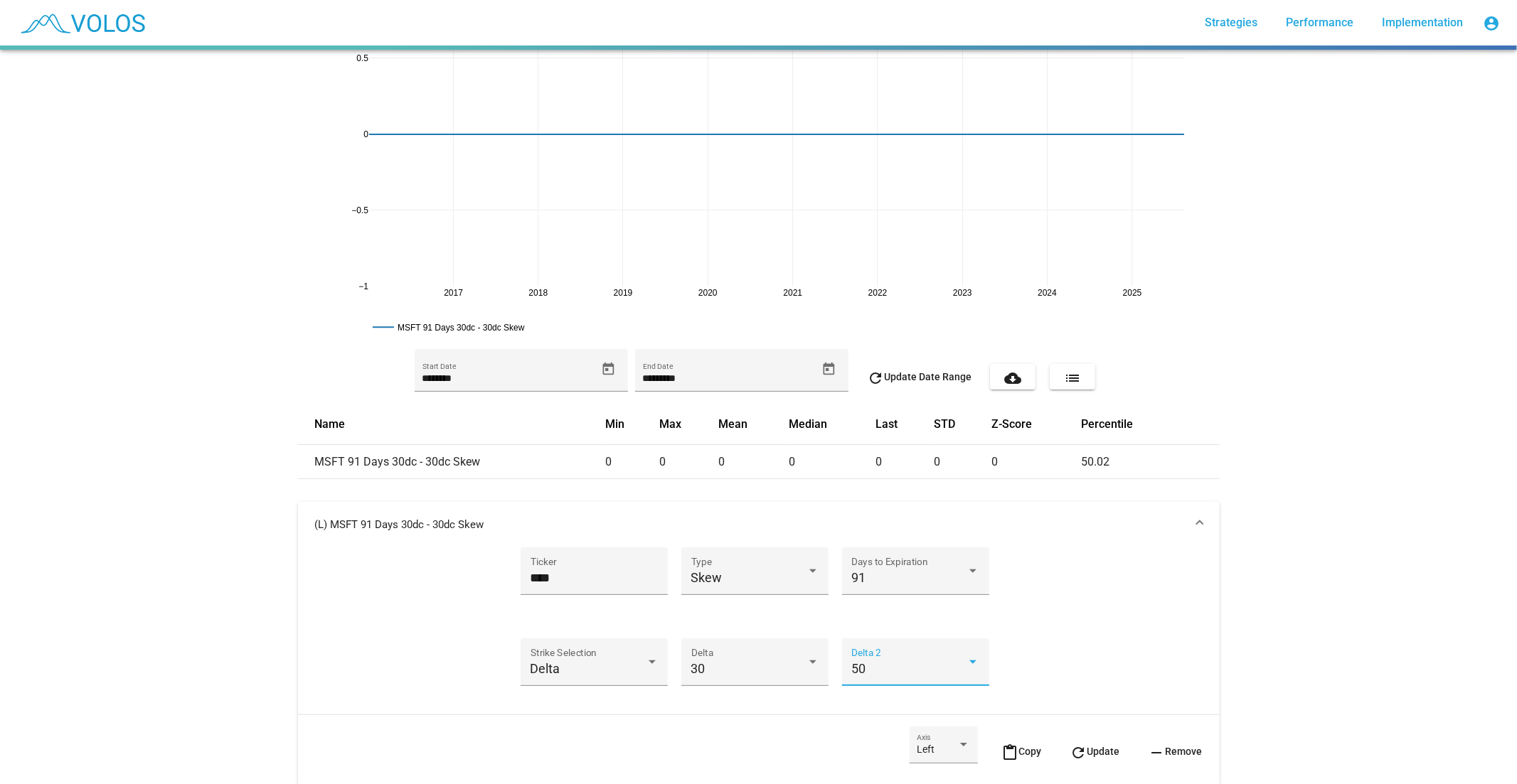
click at [1068, 740] on button "refresh Update" at bounding box center [1095, 751] width 72 height 50
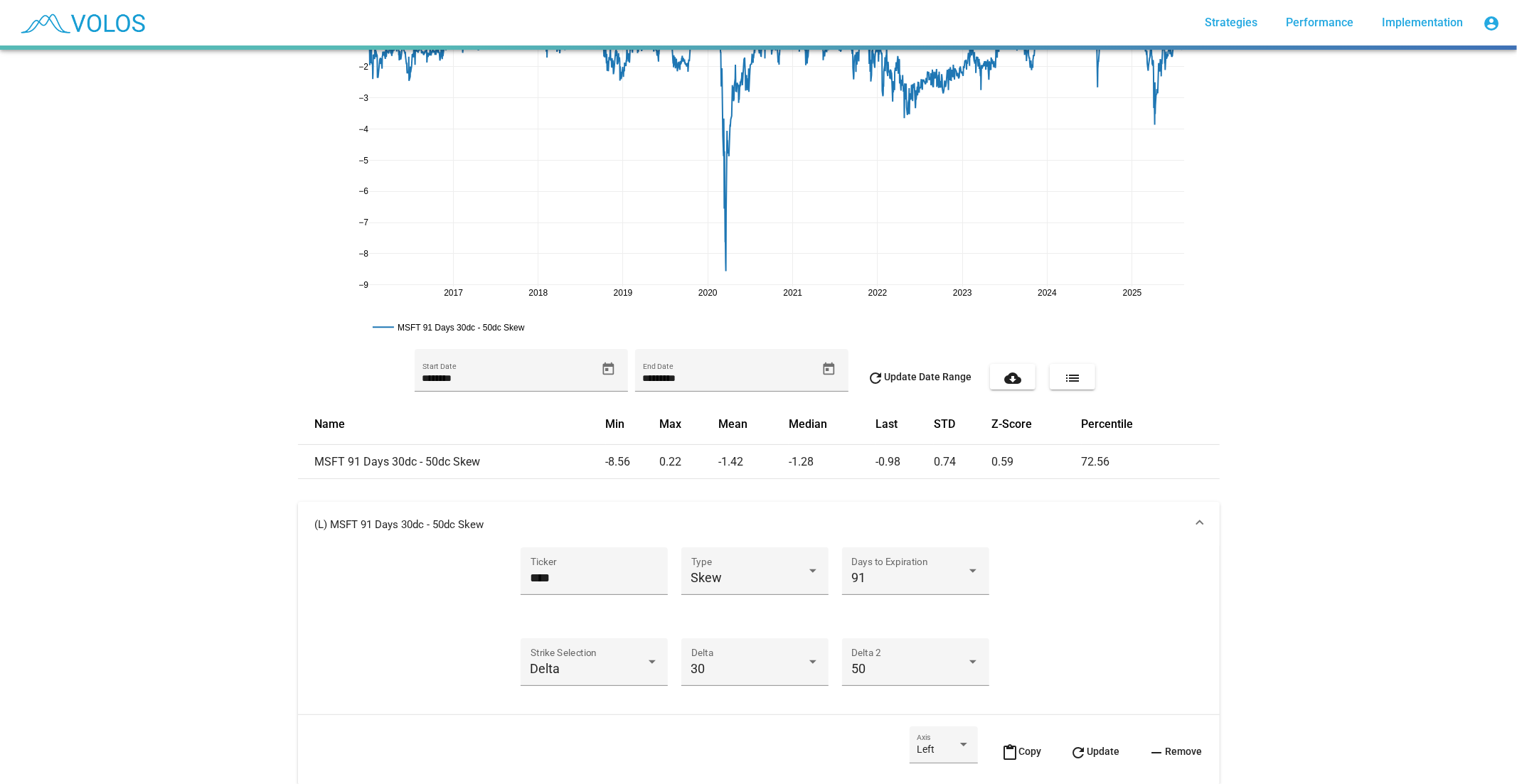
click at [1031, 530] on mat-panel-title "(L) MSFT 91 Days 30dc - 50dc Skew" at bounding box center [750, 525] width 870 height 14
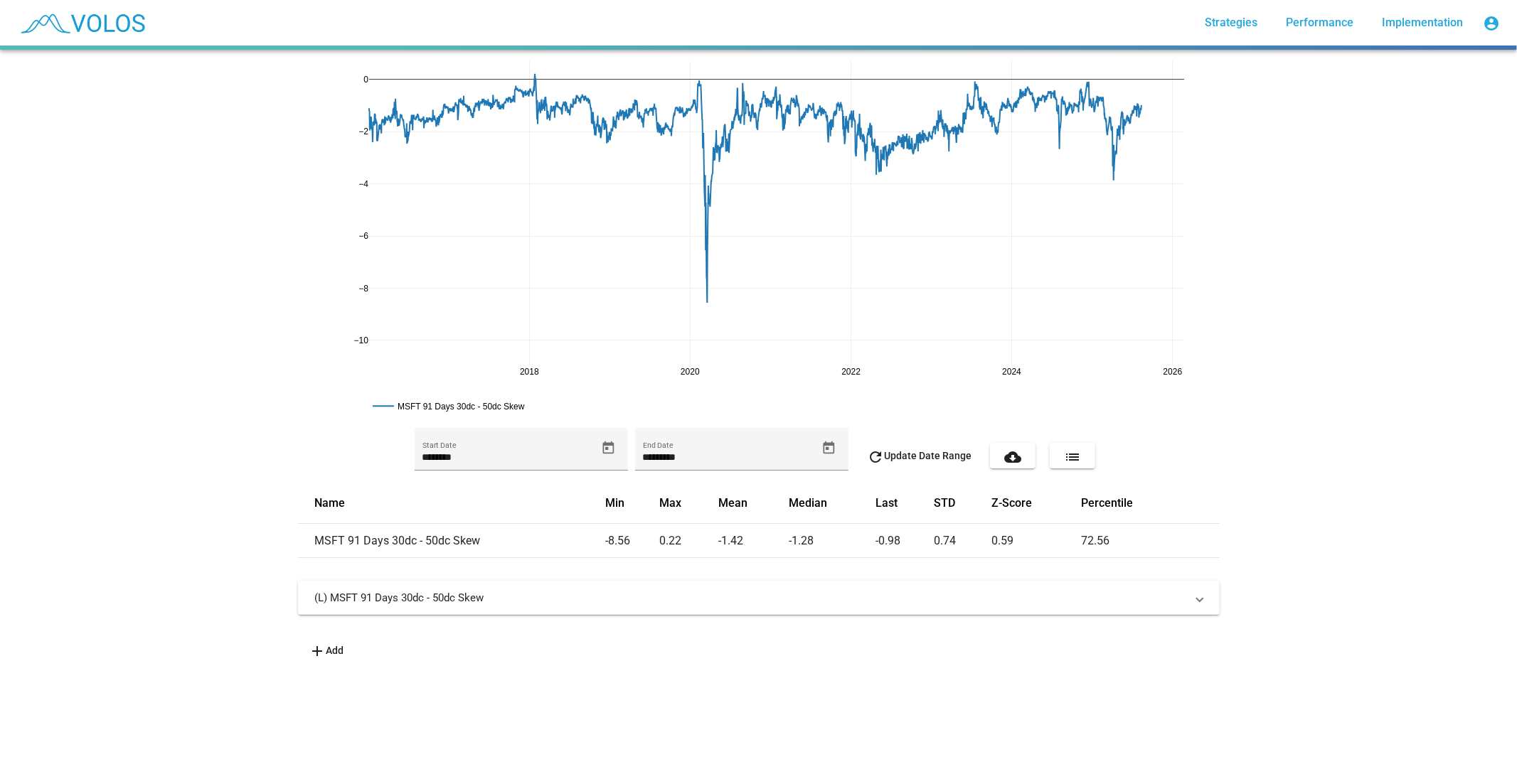
drag, startPoint x: 1181, startPoint y: 371, endPoint x: 1139, endPoint y: 321, distance: 65.3
click at [1021, 602] on mat-panel-title "(L) MSFT 91 Days 30dc - 50dc Skew" at bounding box center [750, 598] width 870 height 14
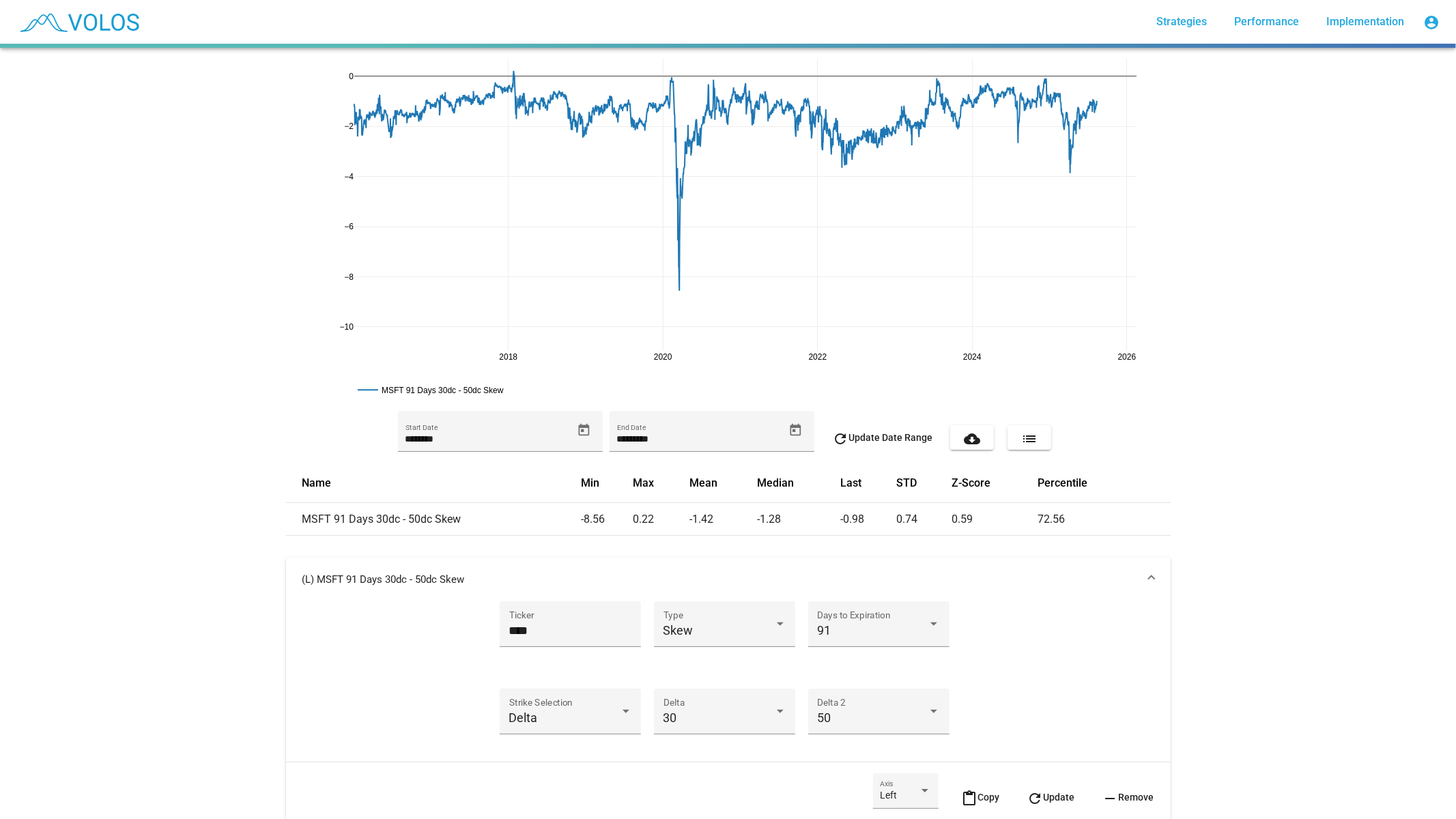
click at [190, 219] on div "2018 2020 2022 2024 2026 −8 −6 −4 −2 0 −10 MSFT 91 Days 30dc - 50dc Skew ******…" at bounding box center [728, 434] width 1456 height 771
click at [549, 631] on input "****" at bounding box center [570, 631] width 123 height 14
type input "***"
click at [1030, 752] on mat-icon "refresh" at bounding box center [1034, 798] width 16 height 16
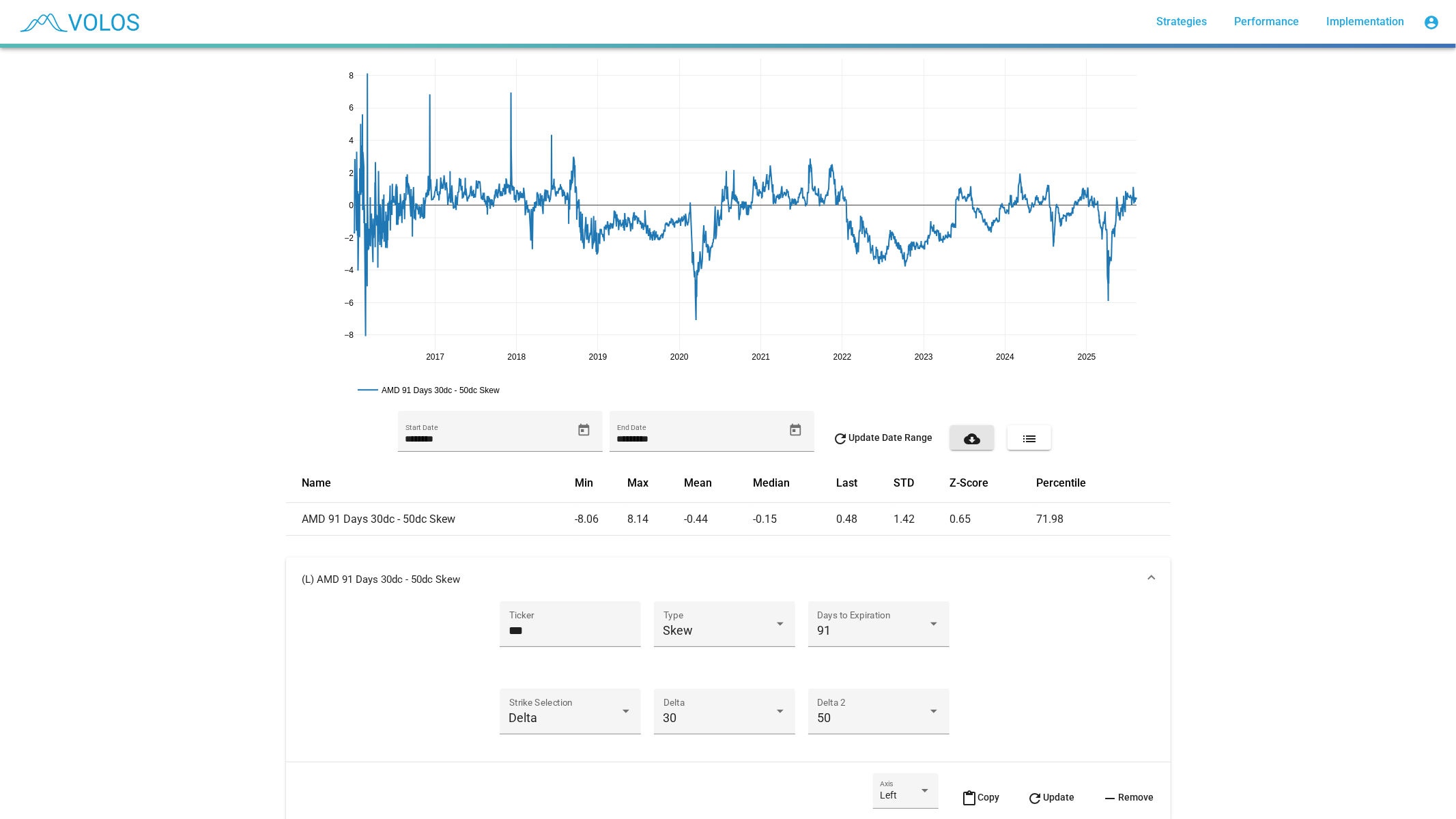
click at [963, 441] on mat-icon "cloud_download" at bounding box center [971, 439] width 16 height 16
click at [1127, 68] on icon at bounding box center [1128, 69] width 11 height 9
click at [980, 433] on button "cloud_download" at bounding box center [972, 437] width 44 height 25
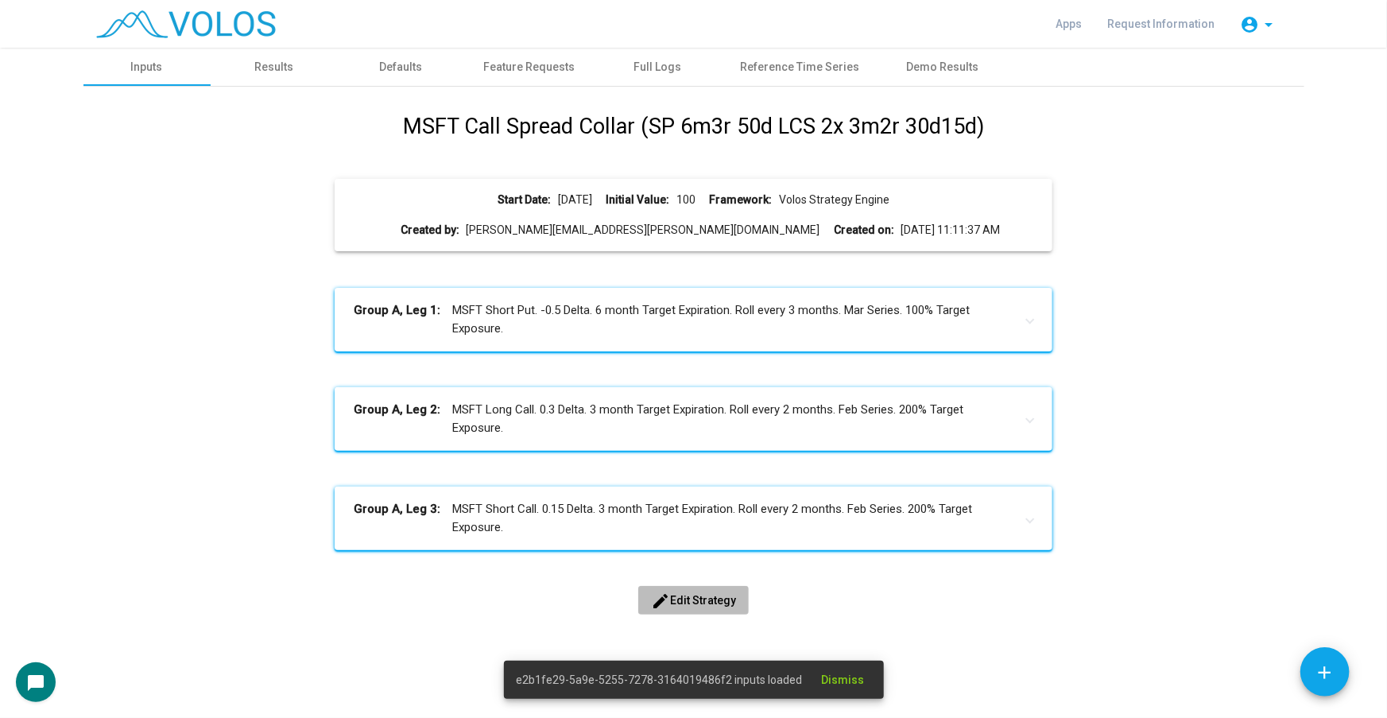
click at [692, 594] on span "edit Edit Strategy" at bounding box center [693, 600] width 85 height 13
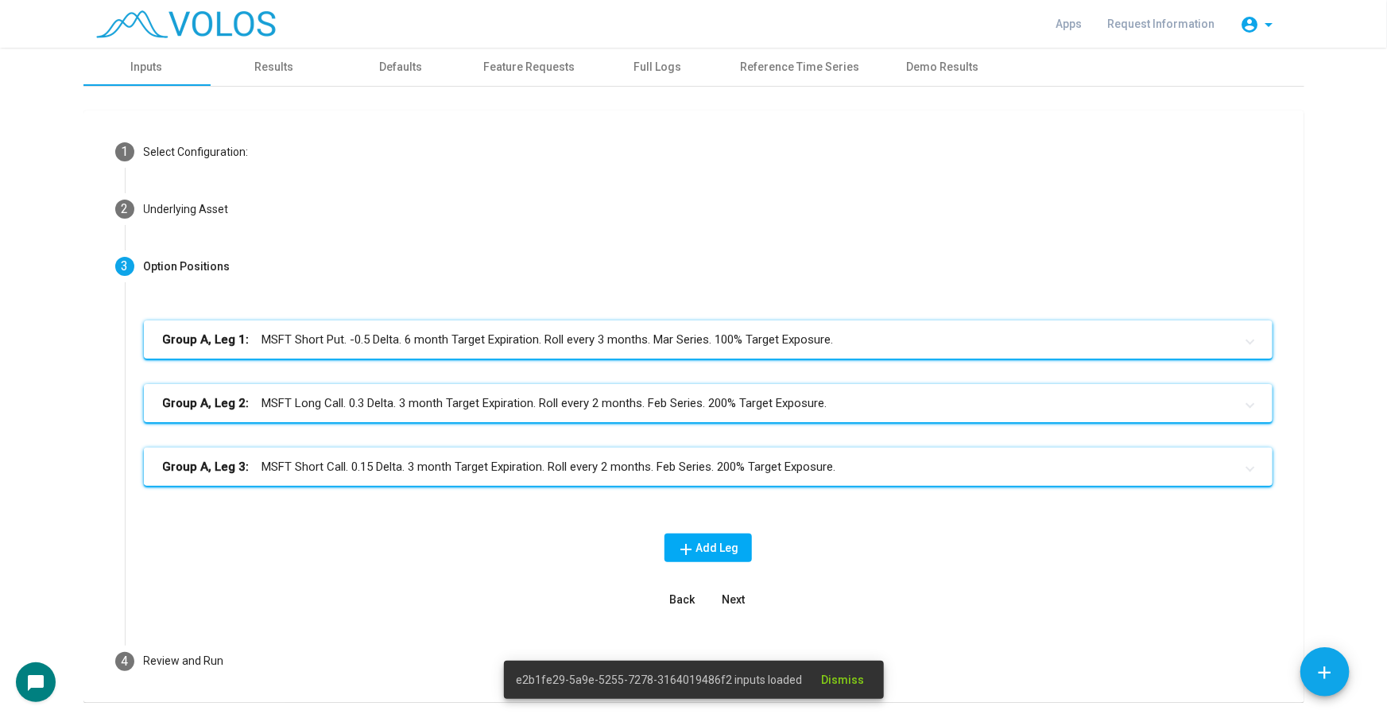
click at [761, 479] on mat-expansion-panel-header "Group A, Leg 3: MSFT Short Call. 0.15 Delta. 3 month Target Expiration. Roll ev…" at bounding box center [708, 467] width 1129 height 38
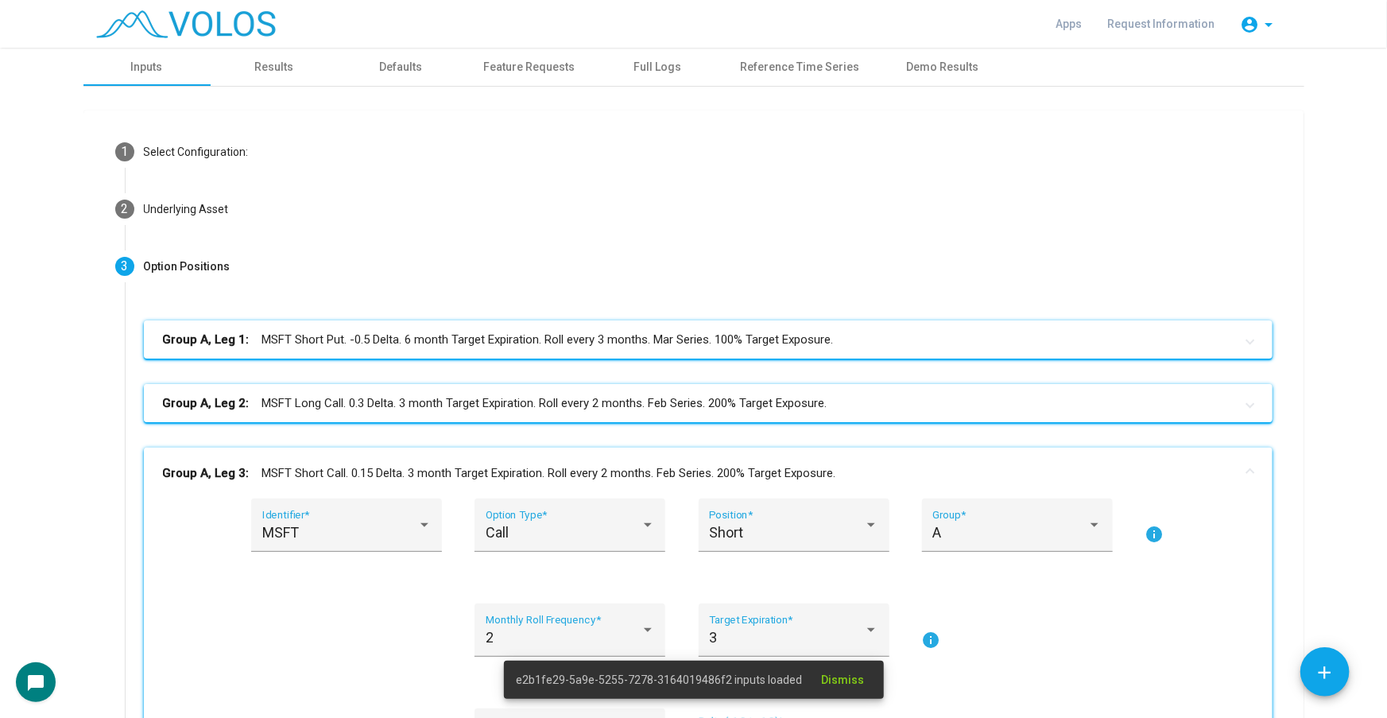
click at [783, 405] on mat-panel-title "Group A, Leg 2: MSFT Long Call. 0.3 Delta. 3 month Target Expiration. Roll ever…" at bounding box center [699, 403] width 1072 height 18
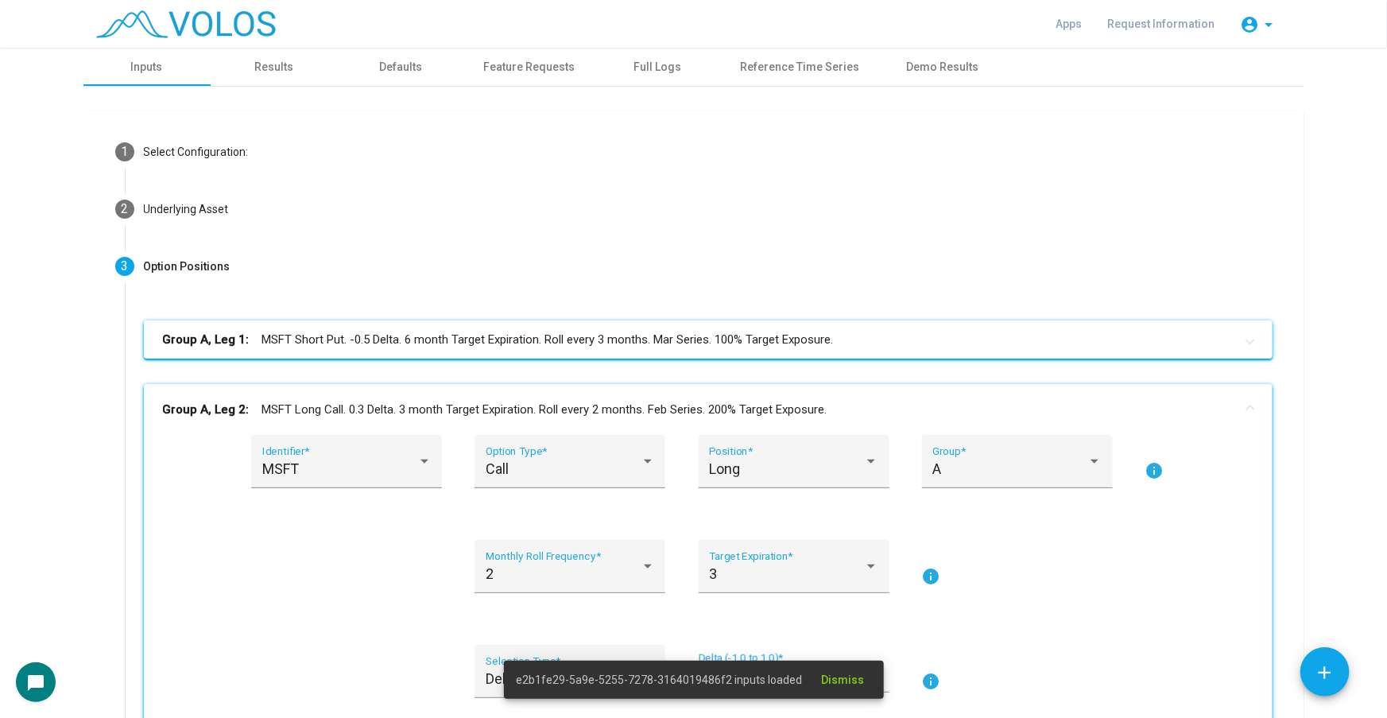
click at [795, 341] on mat-panel-title "Group A, Leg 1: MSFT Short Put. -0.5 Delta. 6 month Target Expiration. Roll eve…" at bounding box center [699, 340] width 1072 height 18
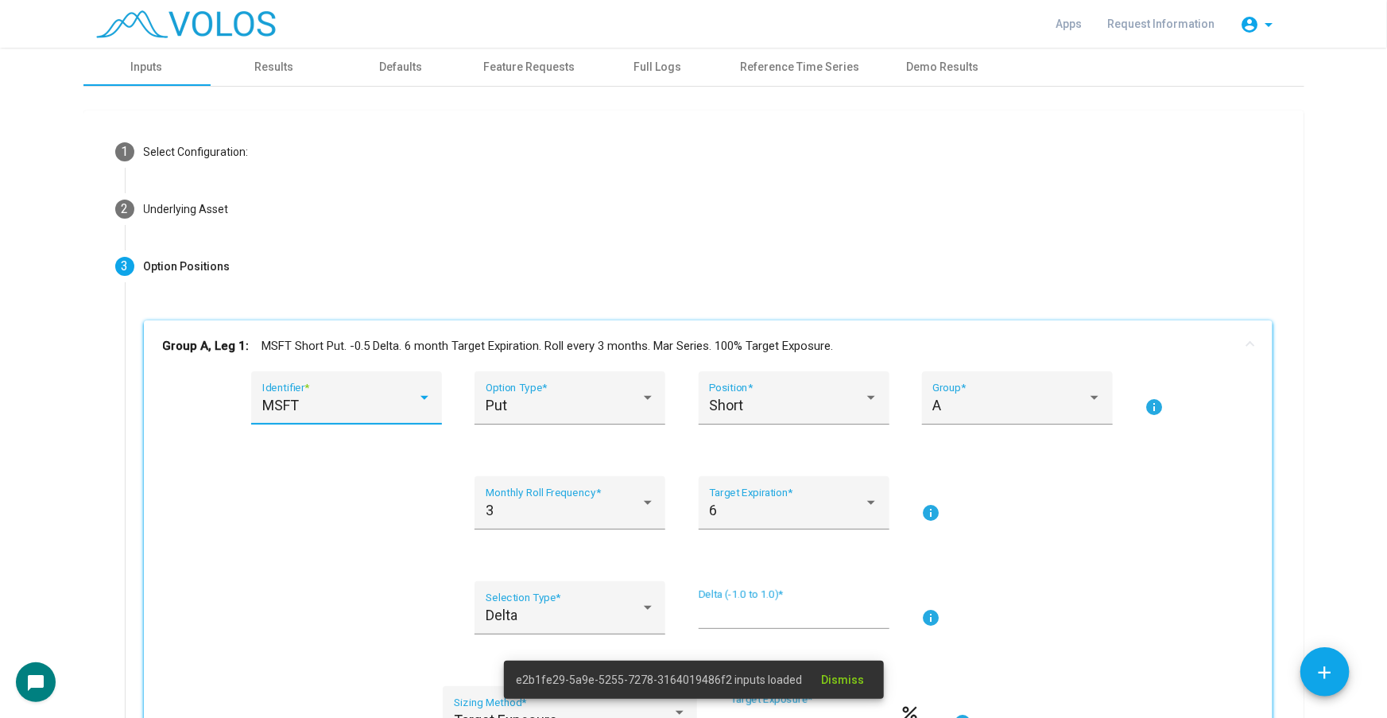
click at [347, 405] on div "MSFT" at bounding box center [339, 405] width 155 height 16
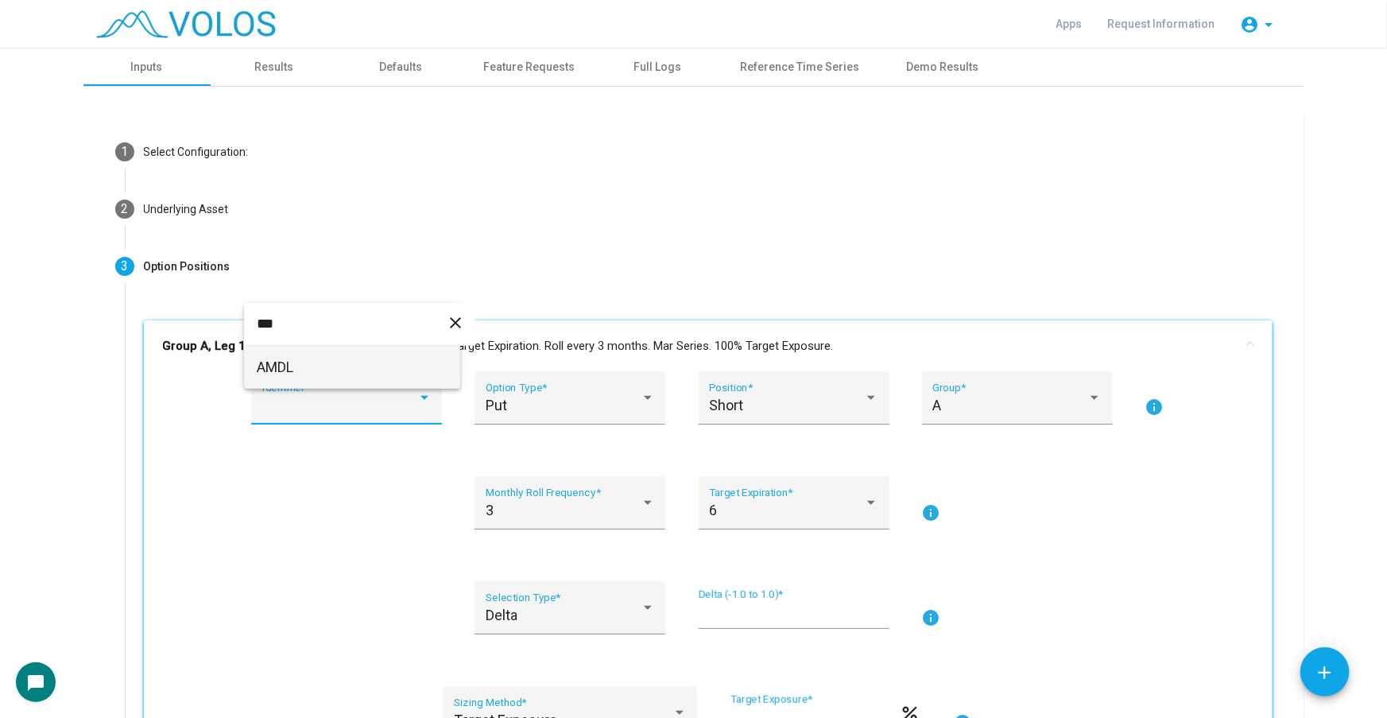
type input "***"
click at [211, 530] on div at bounding box center [693, 359] width 1387 height 718
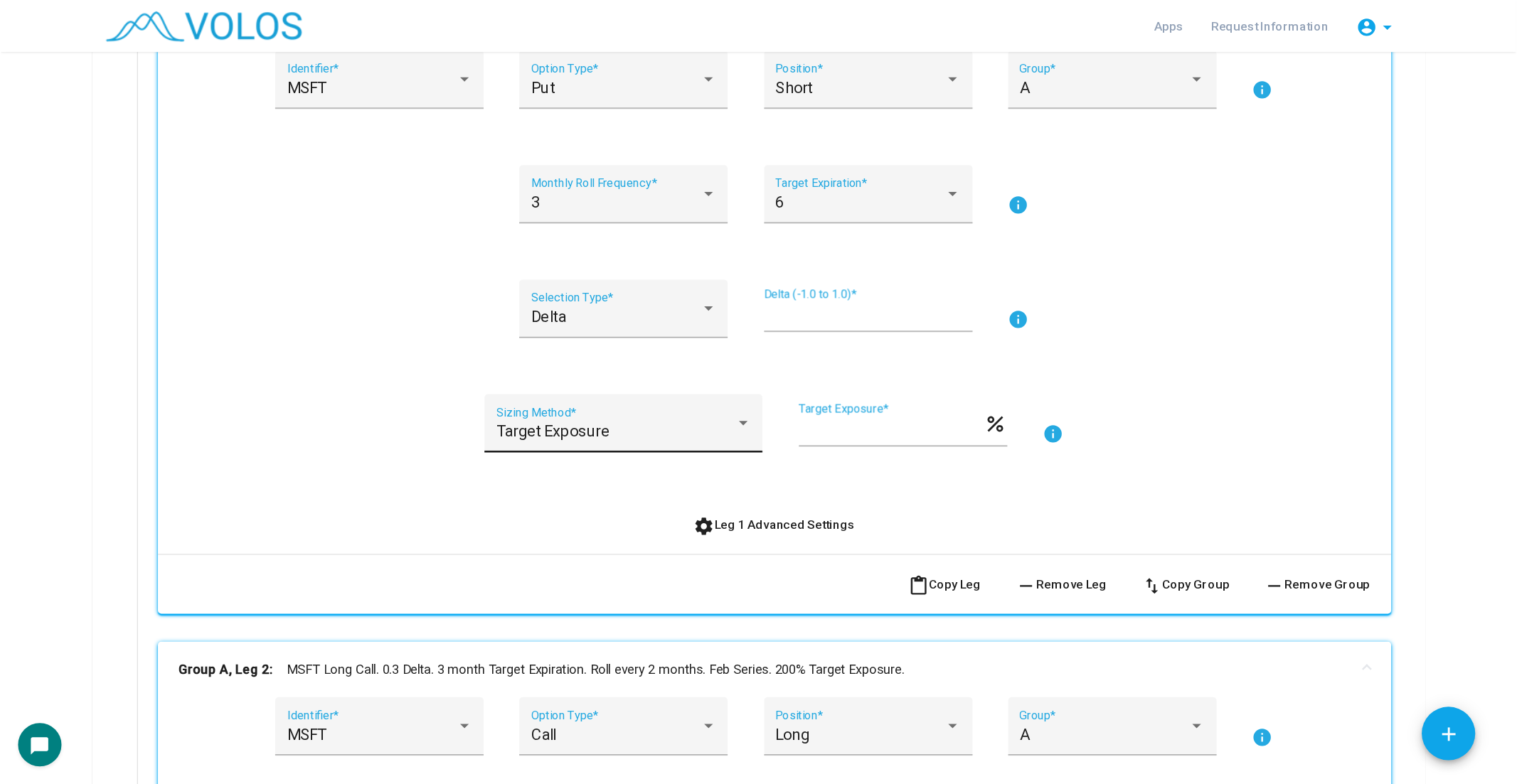
scroll to position [323, 0]
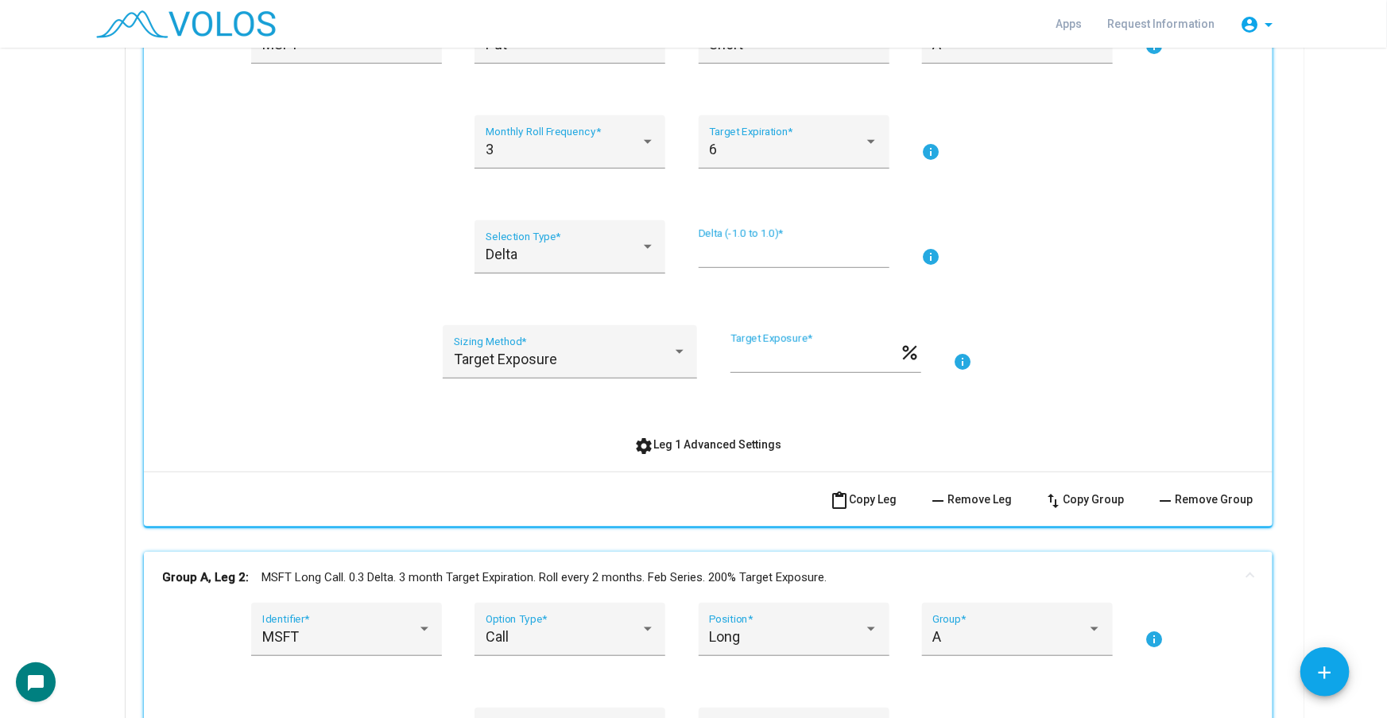
click at [683, 438] on span "settings Leg 1 Advanced Settings" at bounding box center [707, 444] width 147 height 13
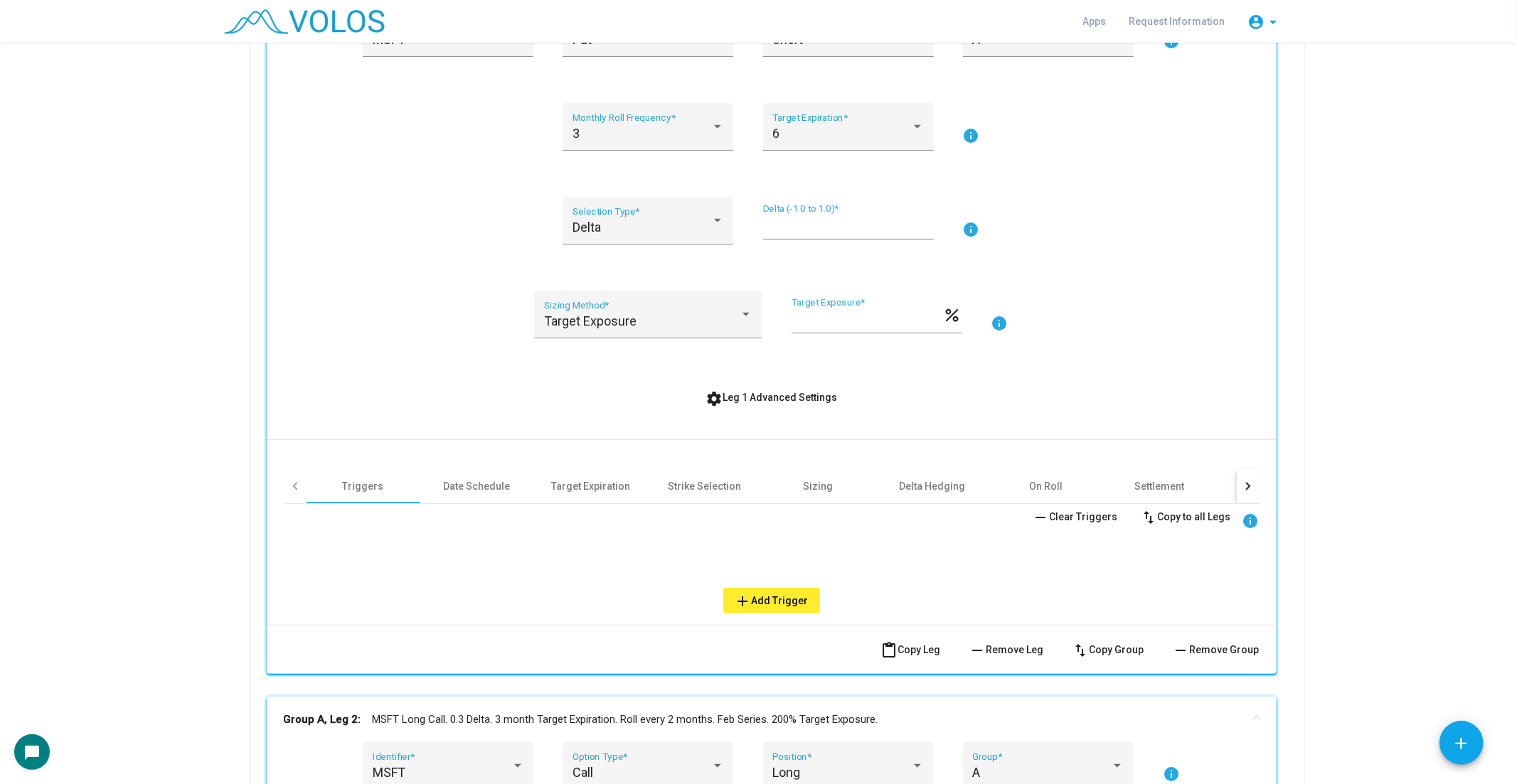
scroll to position [324, 0]
click at [1240, 472] on div "MSFT Identifier * Put Option Type * Short Position * A Group * info 3 Monthly R…" at bounding box center [771, 316] width 1010 height 615
click at [1240, 485] on div at bounding box center [1247, 485] width 22 height 34
click at [962, 487] on div "Other" at bounding box center [963, 485] width 26 height 14
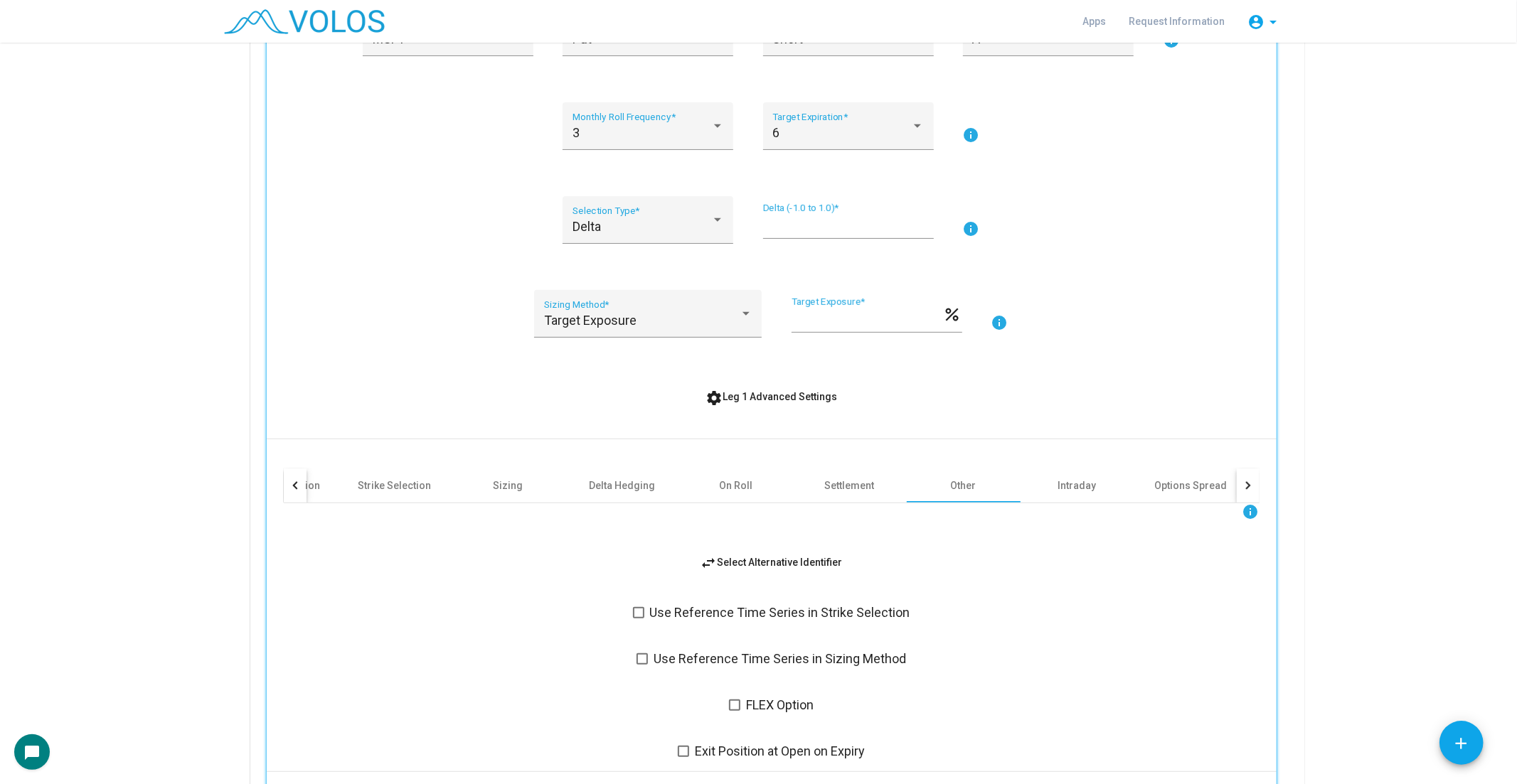
click at [747, 556] on span "swap_horiz Select Alternative Identifier" at bounding box center [771, 561] width 142 height 12
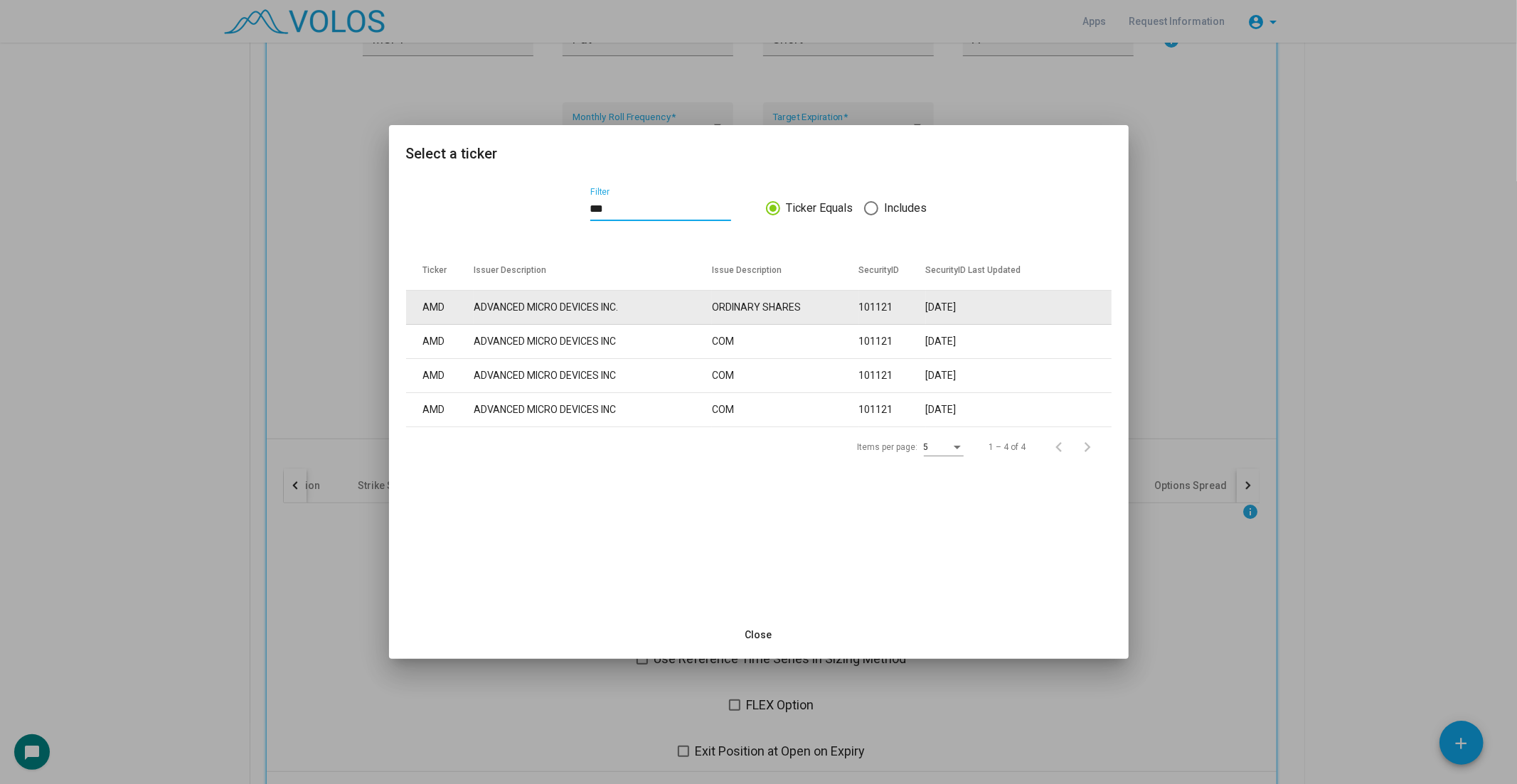
type input "***"
click at [734, 313] on td "ORDINARY SHARES" at bounding box center [785, 308] width 147 height 34
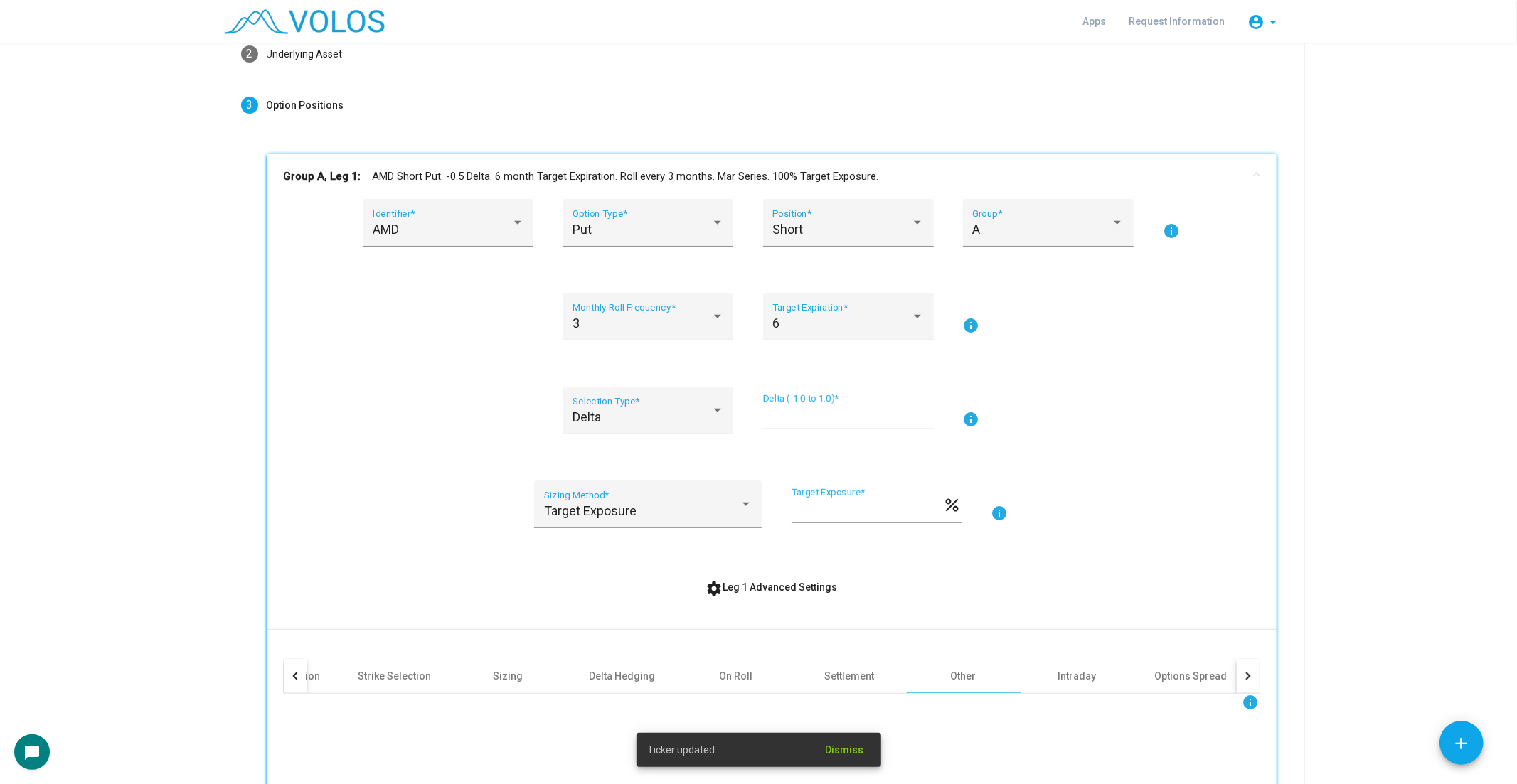
scroll to position [0, 0]
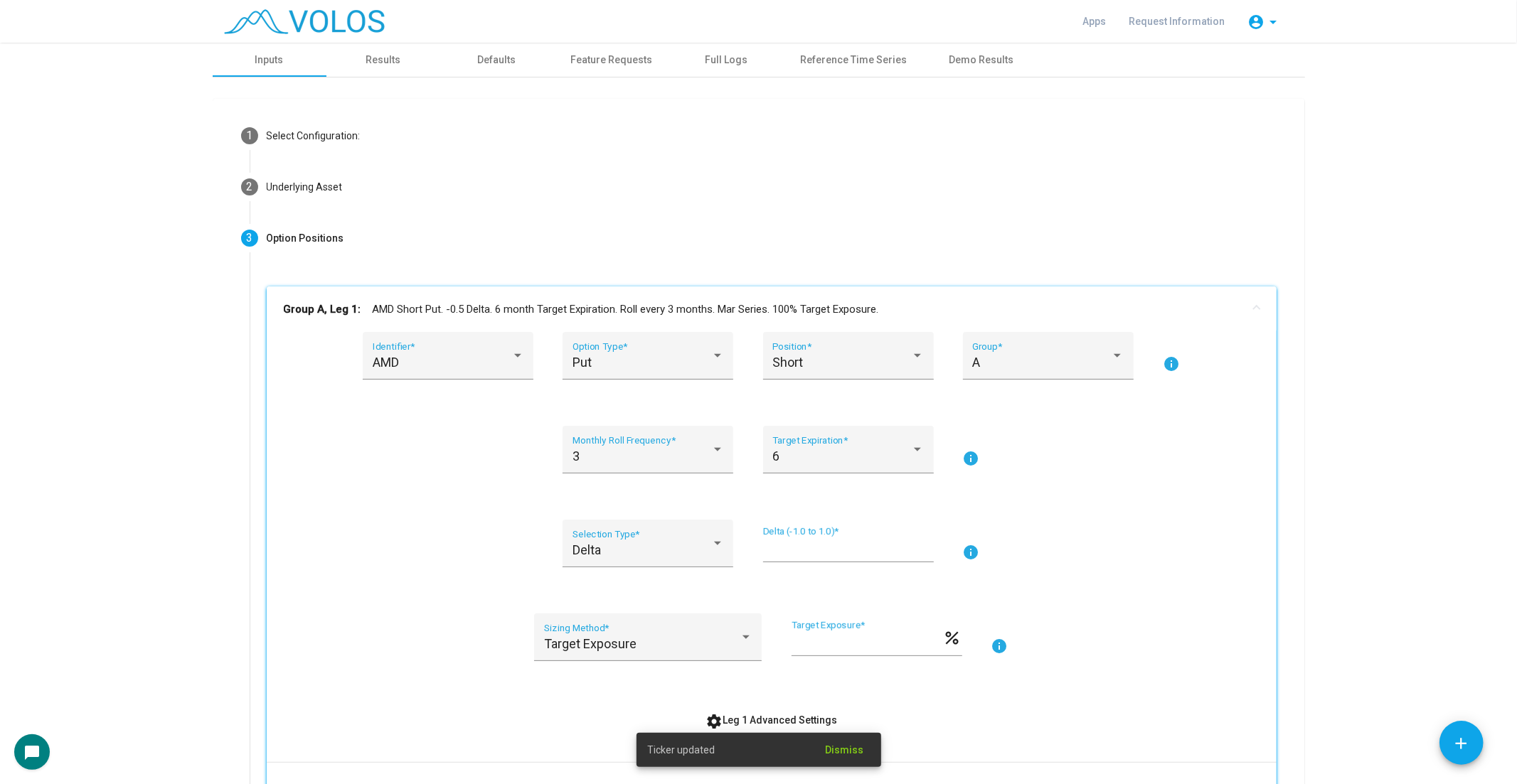
drag, startPoint x: 787, startPoint y: 303, endPoint x: 800, endPoint y: 301, distance: 13.2
click at [800, 301] on mat-panel-title "Group A, Leg 1: AMD Short Put. -0.5 Delta. 6 month Target Expiration. Roll ever…" at bounding box center [763, 309] width 959 height 16
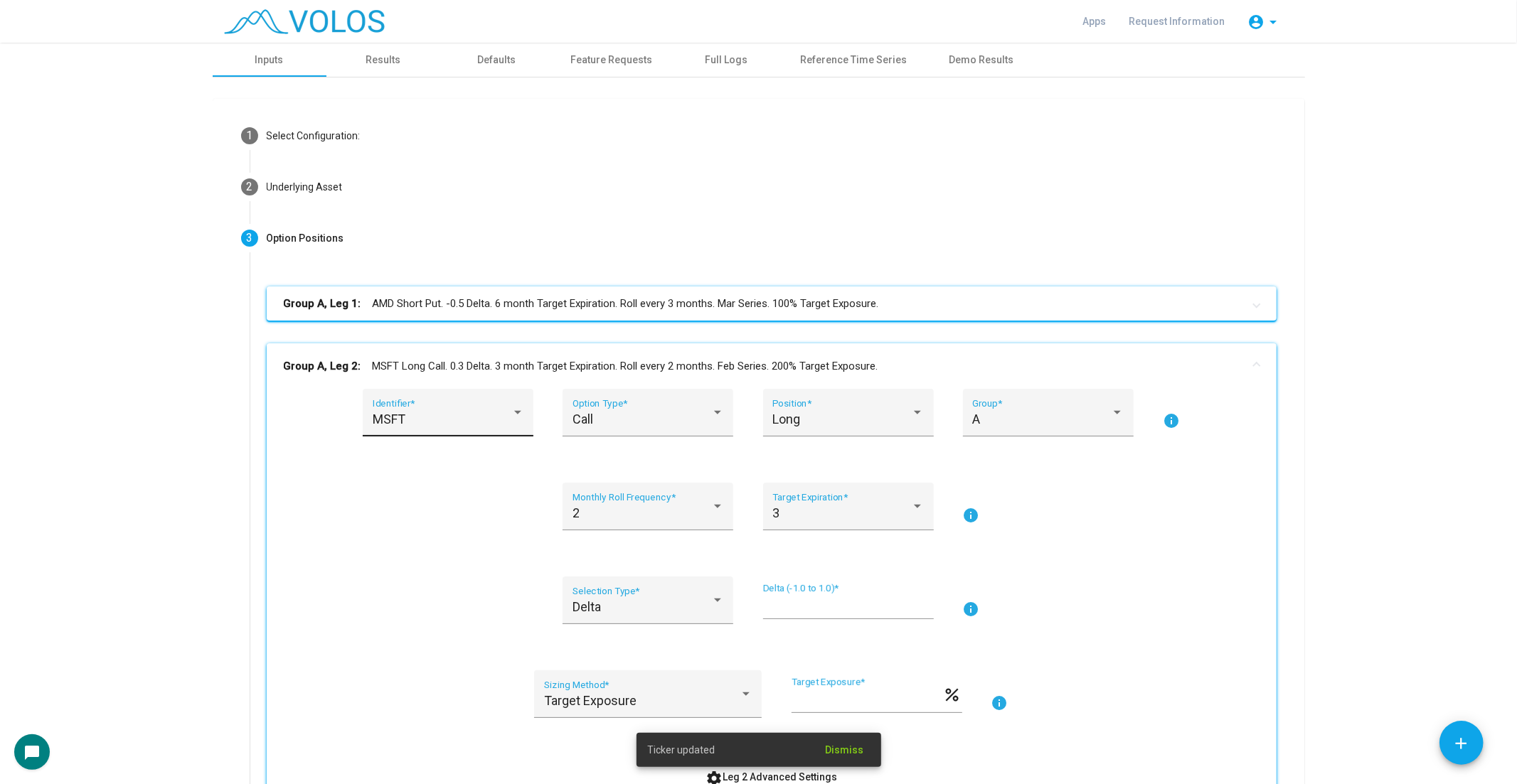
click at [462, 428] on div "MSFT Identifier *" at bounding box center [448, 417] width 151 height 38
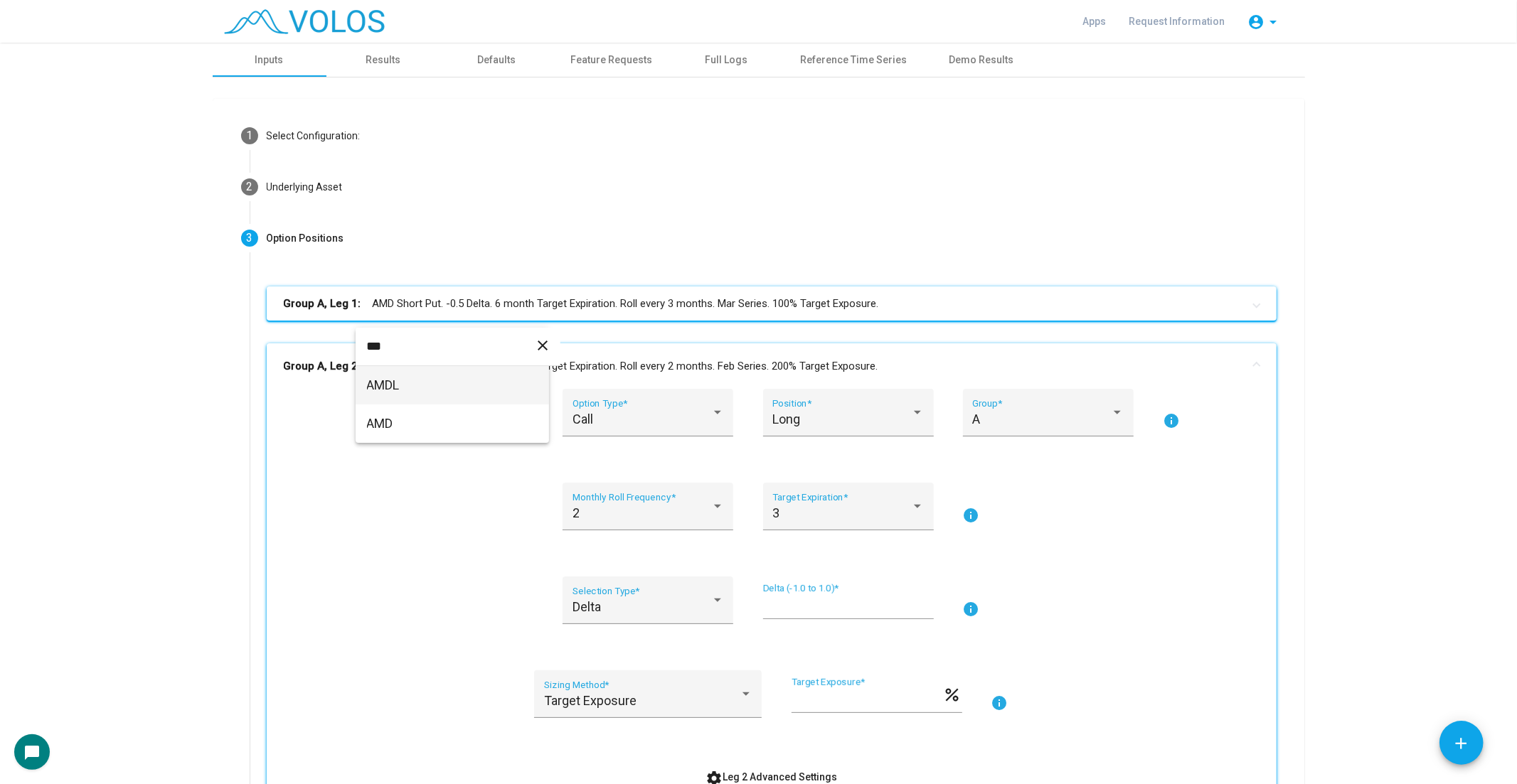
type input "***"
click at [459, 426] on span "AMD" at bounding box center [452, 423] width 171 height 38
click at [546, 365] on mat-panel-title "Group A, Leg 2: AMD Long Call. 0.3 Delta. 3 month Target Expiration. Roll every…" at bounding box center [763, 367] width 959 height 16
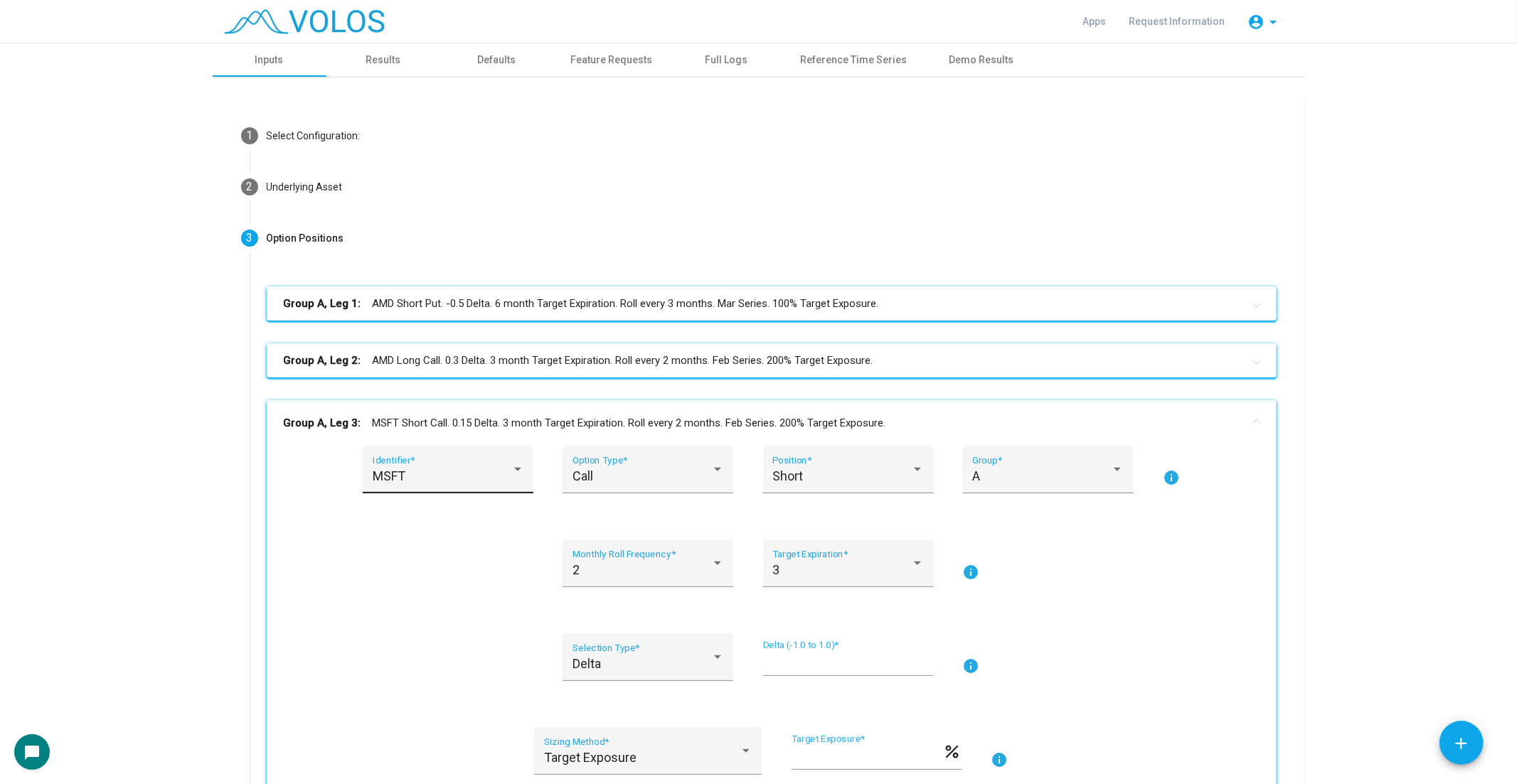
click at [445, 462] on div "MSFT Identifier *" at bounding box center [448, 475] width 151 height 38
type input "***"
click at [430, 486] on span "AMD" at bounding box center [452, 480] width 171 height 38
click at [526, 424] on mat-panel-title "Group A, Leg 3: AMD Short Call. 0.15 Delta. 3 month Target Expiration. Roll eve…" at bounding box center [763, 423] width 959 height 16
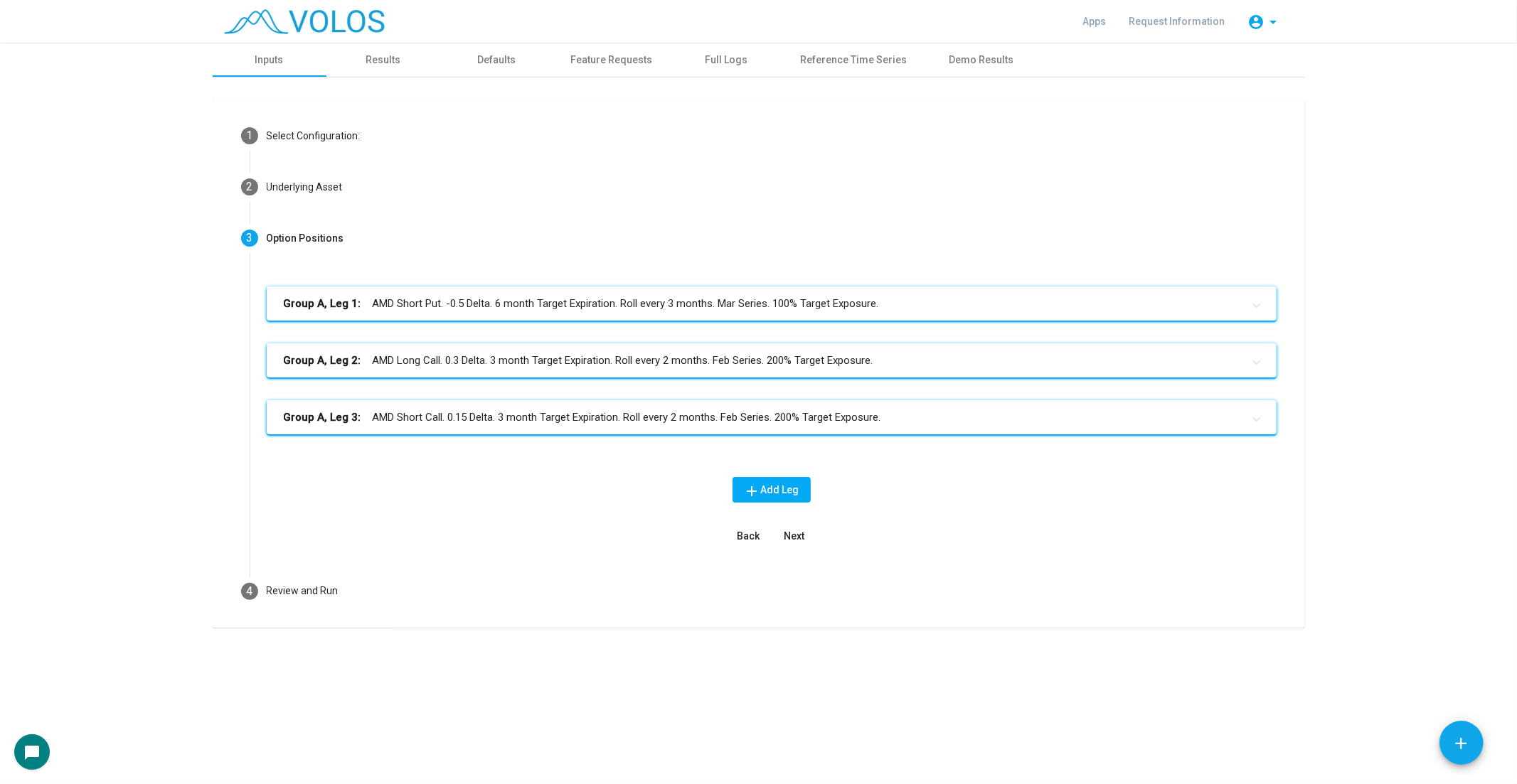
click at [792, 530] on span "Next" at bounding box center [793, 535] width 21 height 12
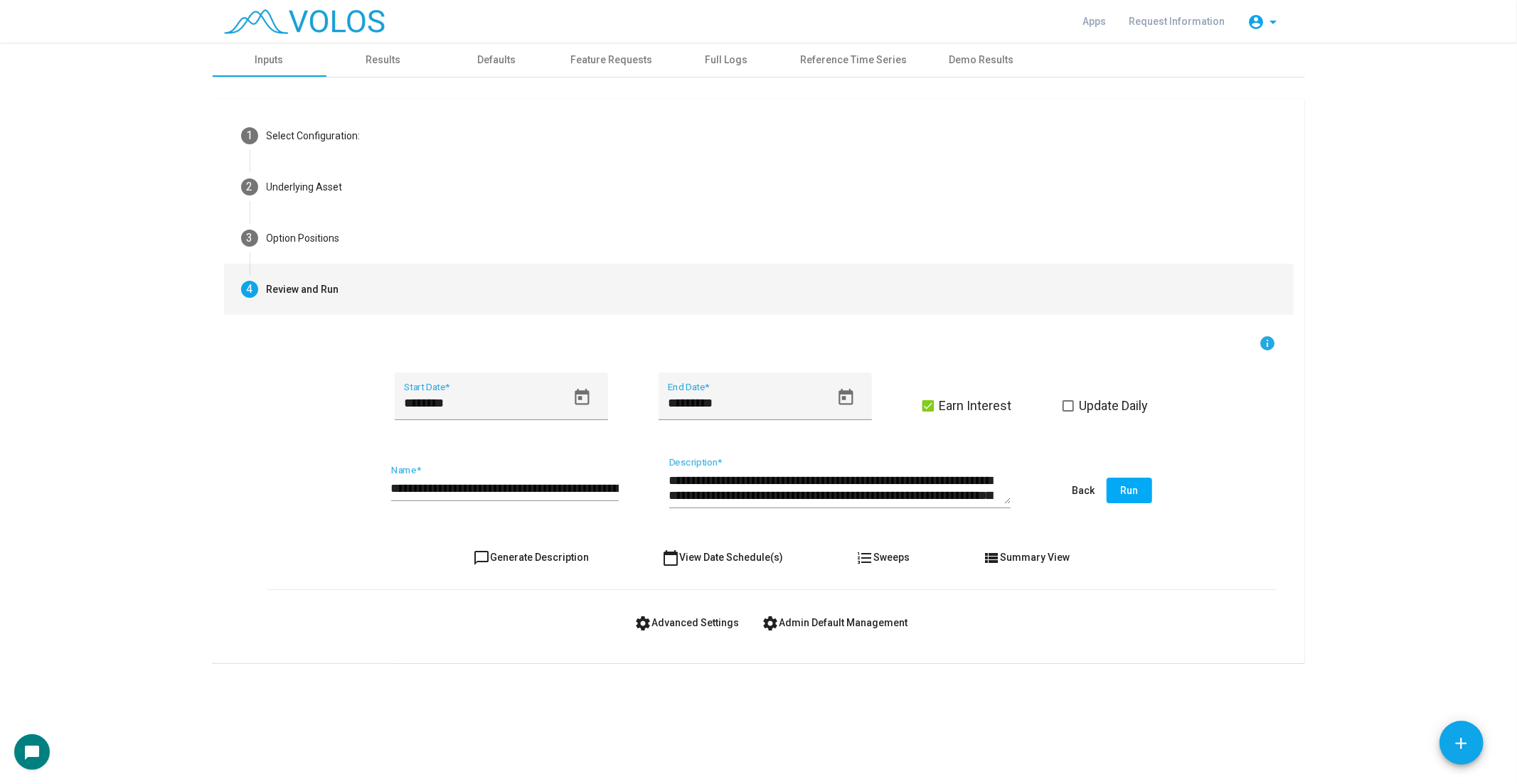
click at [521, 566] on button "chat_bubble_outline Generate Description" at bounding box center [530, 557] width 139 height 26
type textarea "**********"
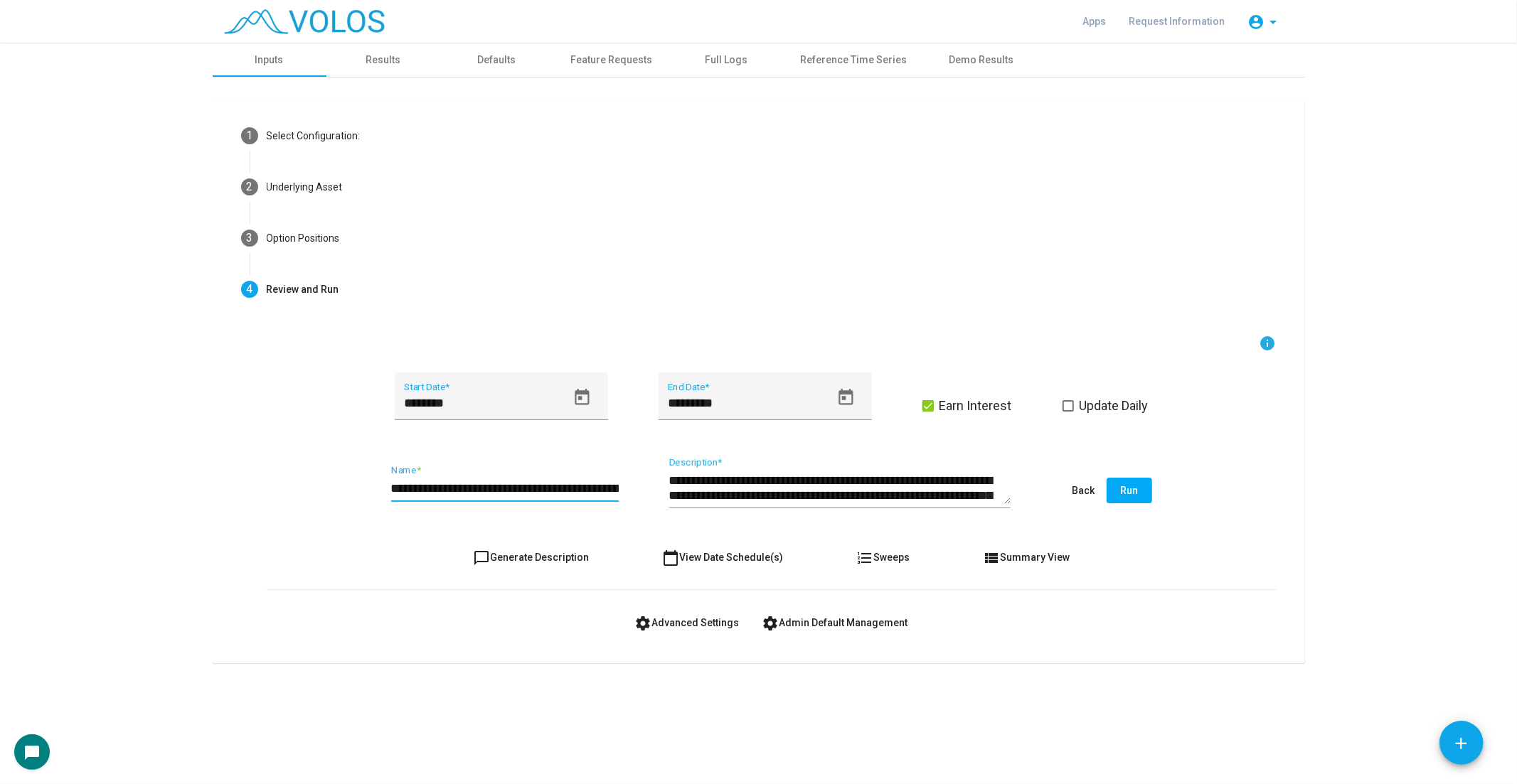
click at [400, 486] on input "**********" at bounding box center [504, 488] width 227 height 14
type input "**********"
drag, startPoint x: 1131, startPoint y: 404, endPoint x: 1046, endPoint y: 448, distance: 95.7
click at [1131, 404] on span "Update Daily" at bounding box center [1114, 405] width 69 height 17
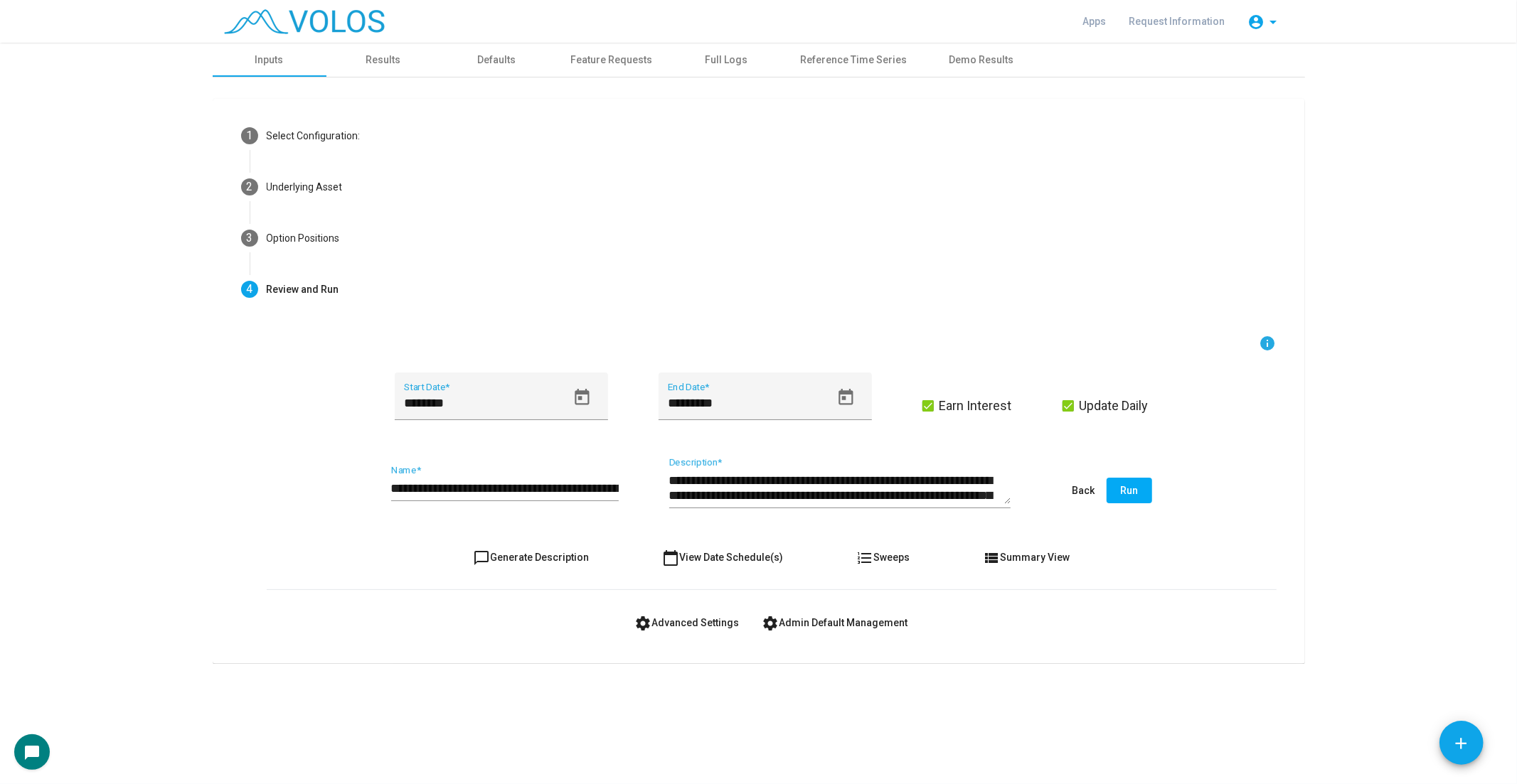
click at [549, 552] on span "chat_bubble_outline Generate Description" at bounding box center [531, 557] width 116 height 12
click at [685, 607] on form "**********" at bounding box center [771, 485] width 1010 height 300
click at [688, 617] on span "settings Advanced Settings" at bounding box center [687, 622] width 105 height 12
click at [555, 540] on form "**********" at bounding box center [771, 485] width 1010 height 300
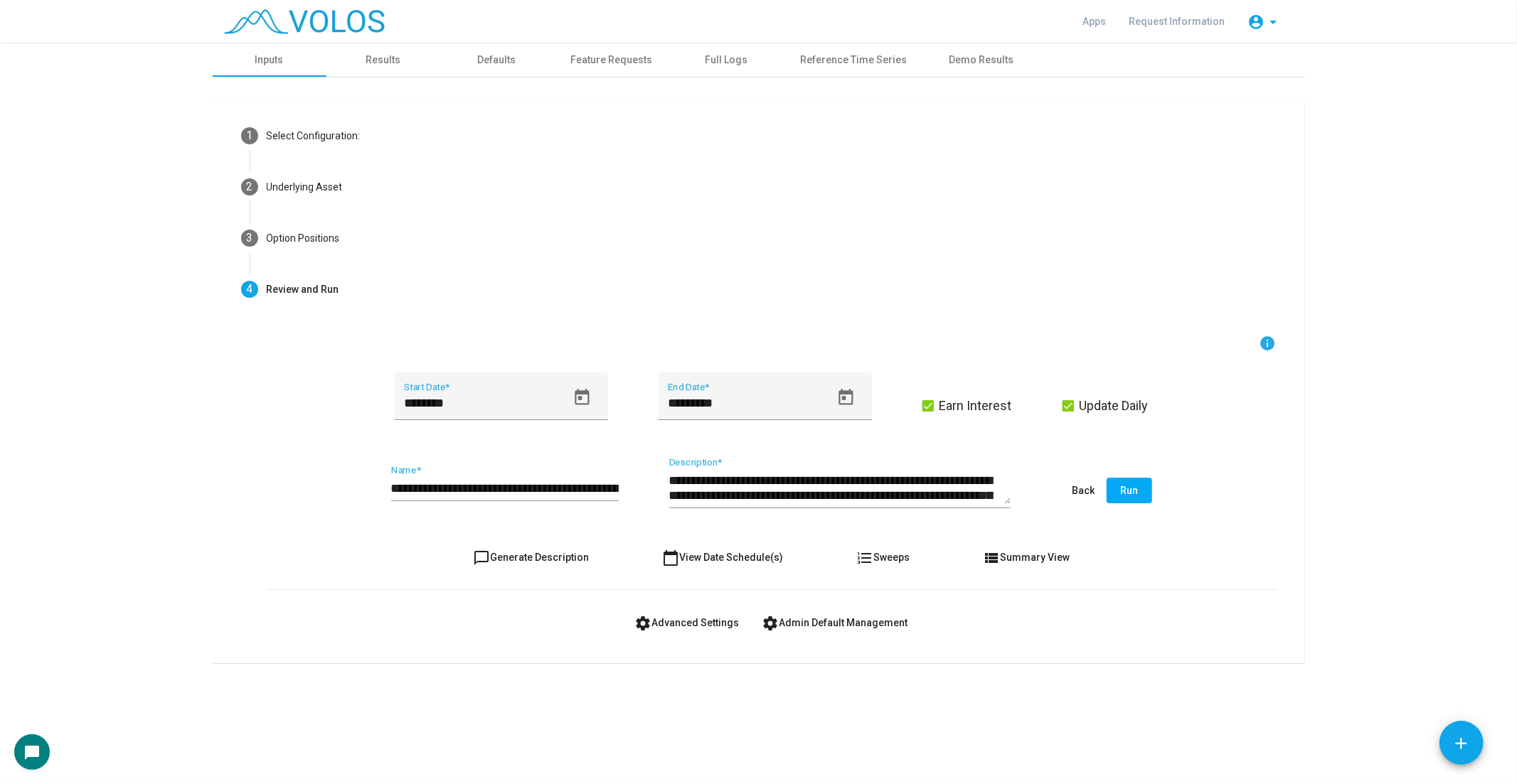
drag, startPoint x: 560, startPoint y: 563, endPoint x: 652, endPoint y: 570, distance: 92.3
click at [563, 565] on button "chat_bubble_outline Generate Description" at bounding box center [530, 557] width 139 height 26
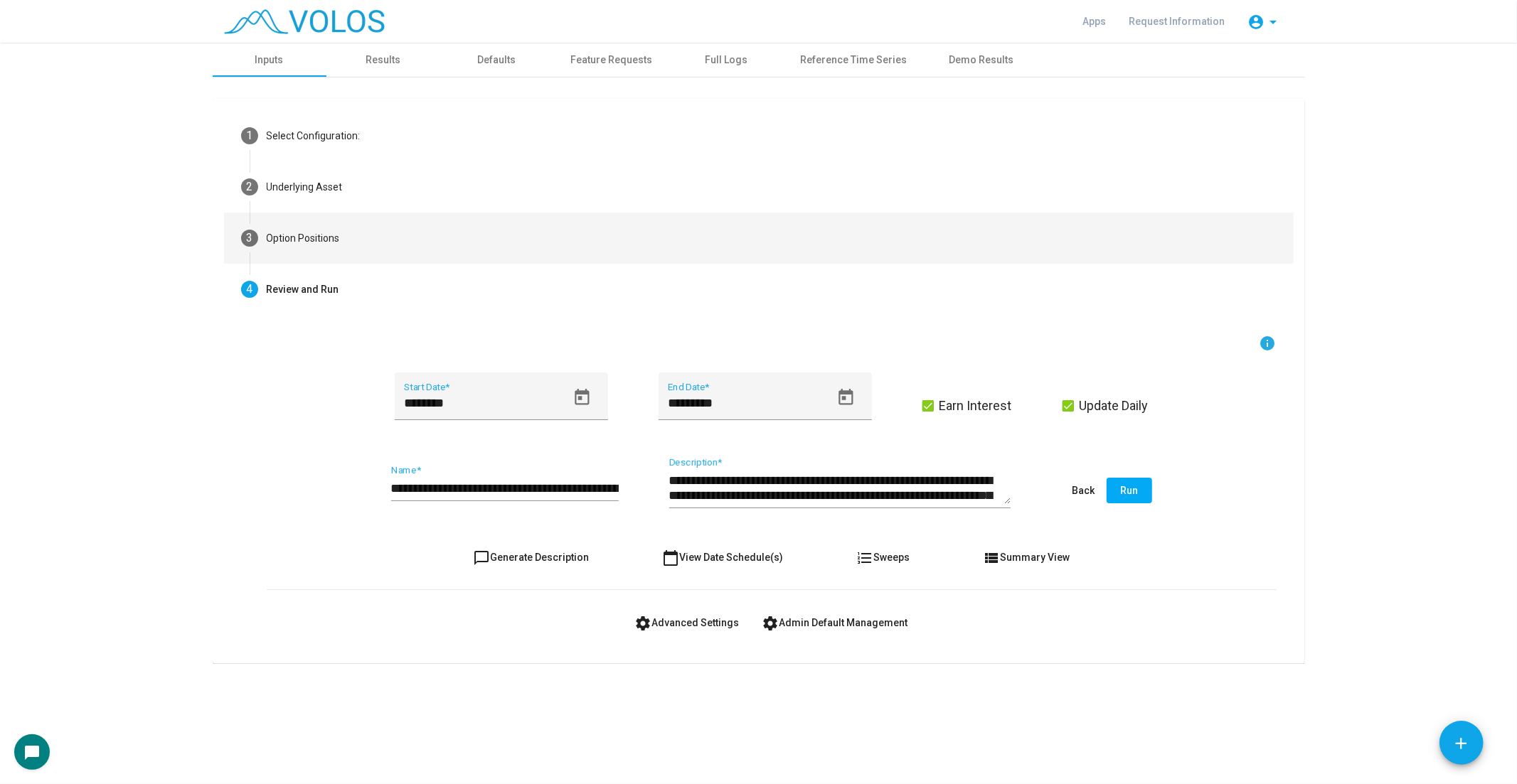
click at [691, 240] on mat-step-header "3 Option Positions" at bounding box center [758, 238] width 1070 height 51
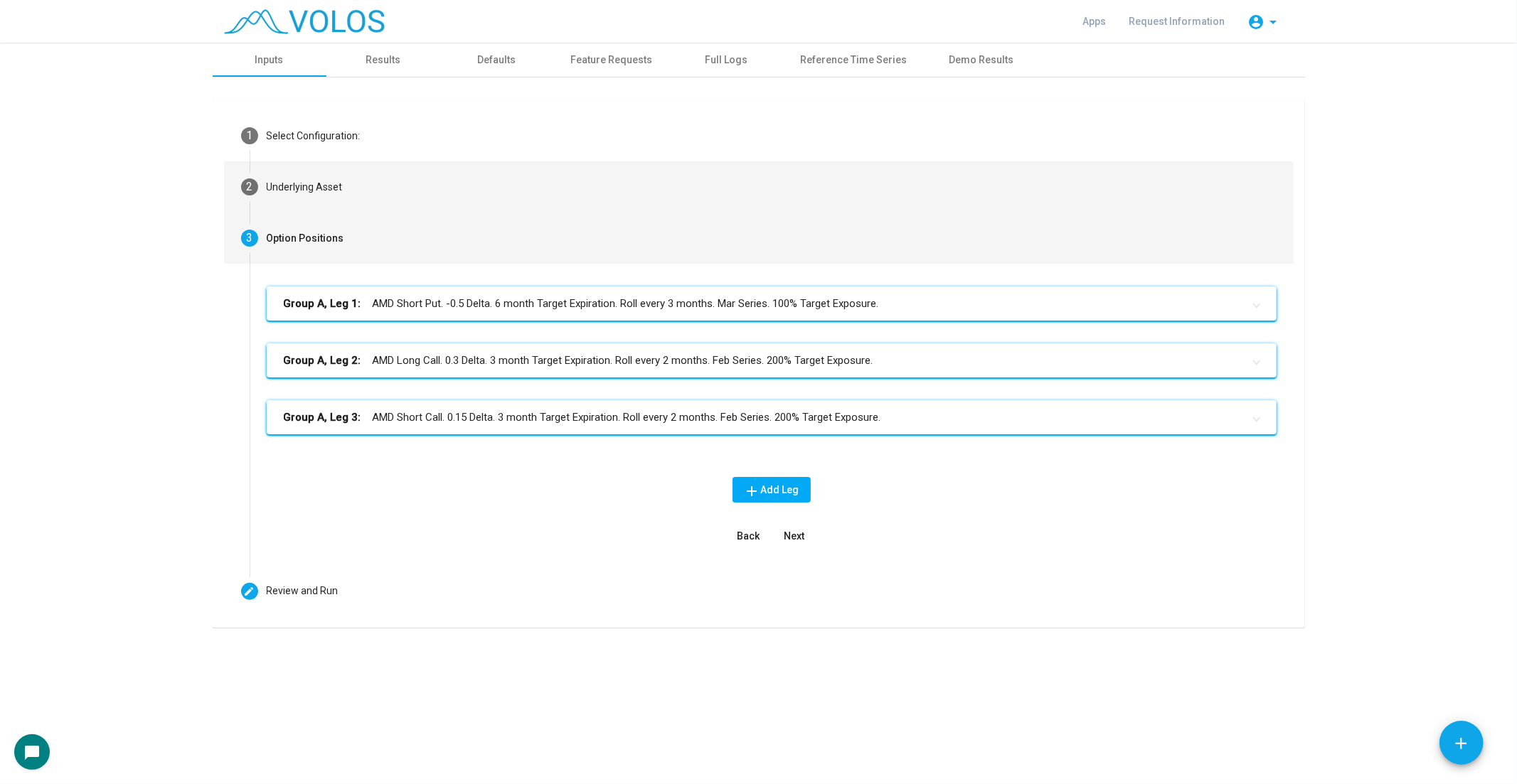
click at [713, 196] on mat-step-header "2 Underlying Asset" at bounding box center [758, 186] width 1070 height 51
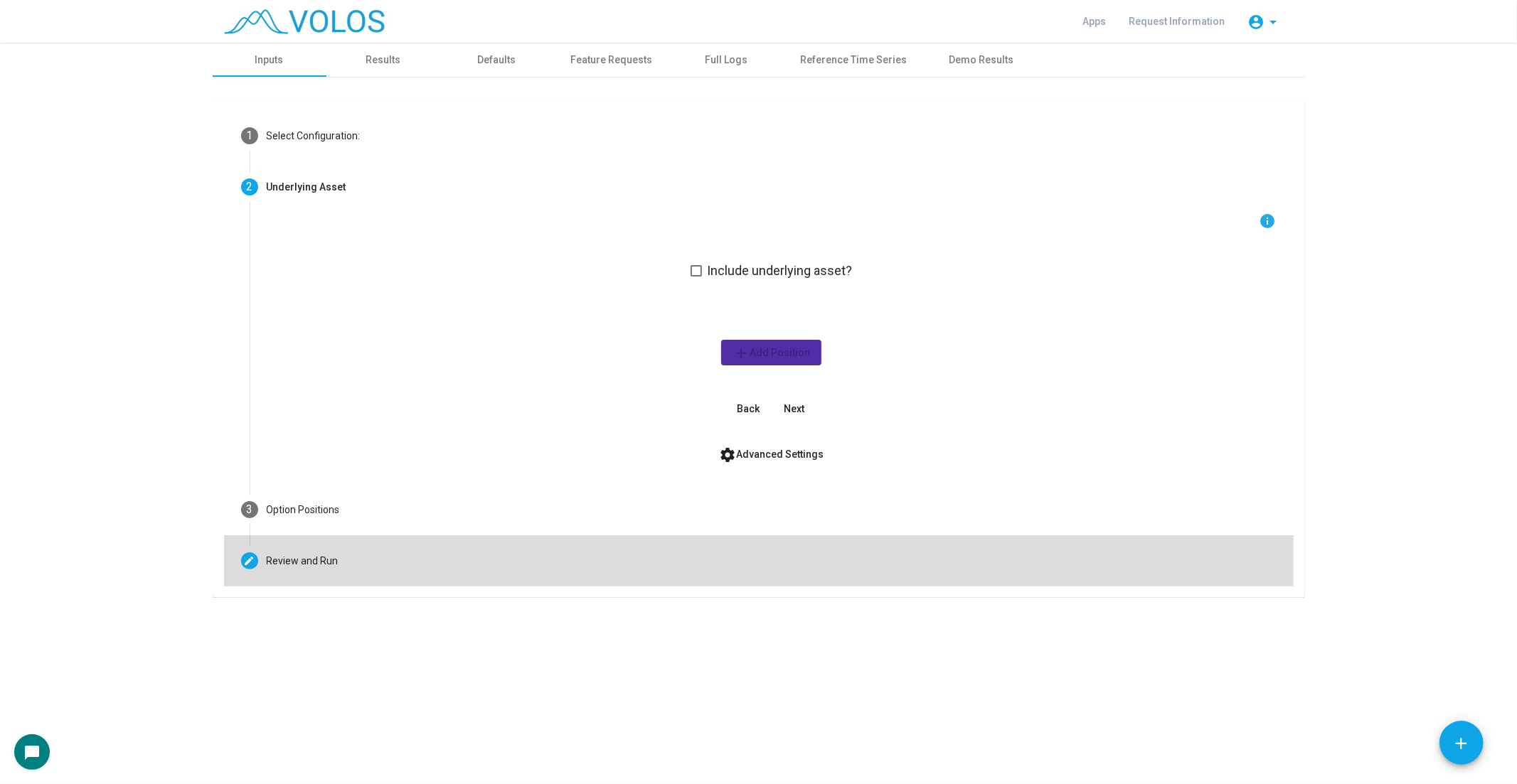
click at [778, 565] on mat-step-header "Editable create Review and Run" at bounding box center [758, 561] width 1070 height 51
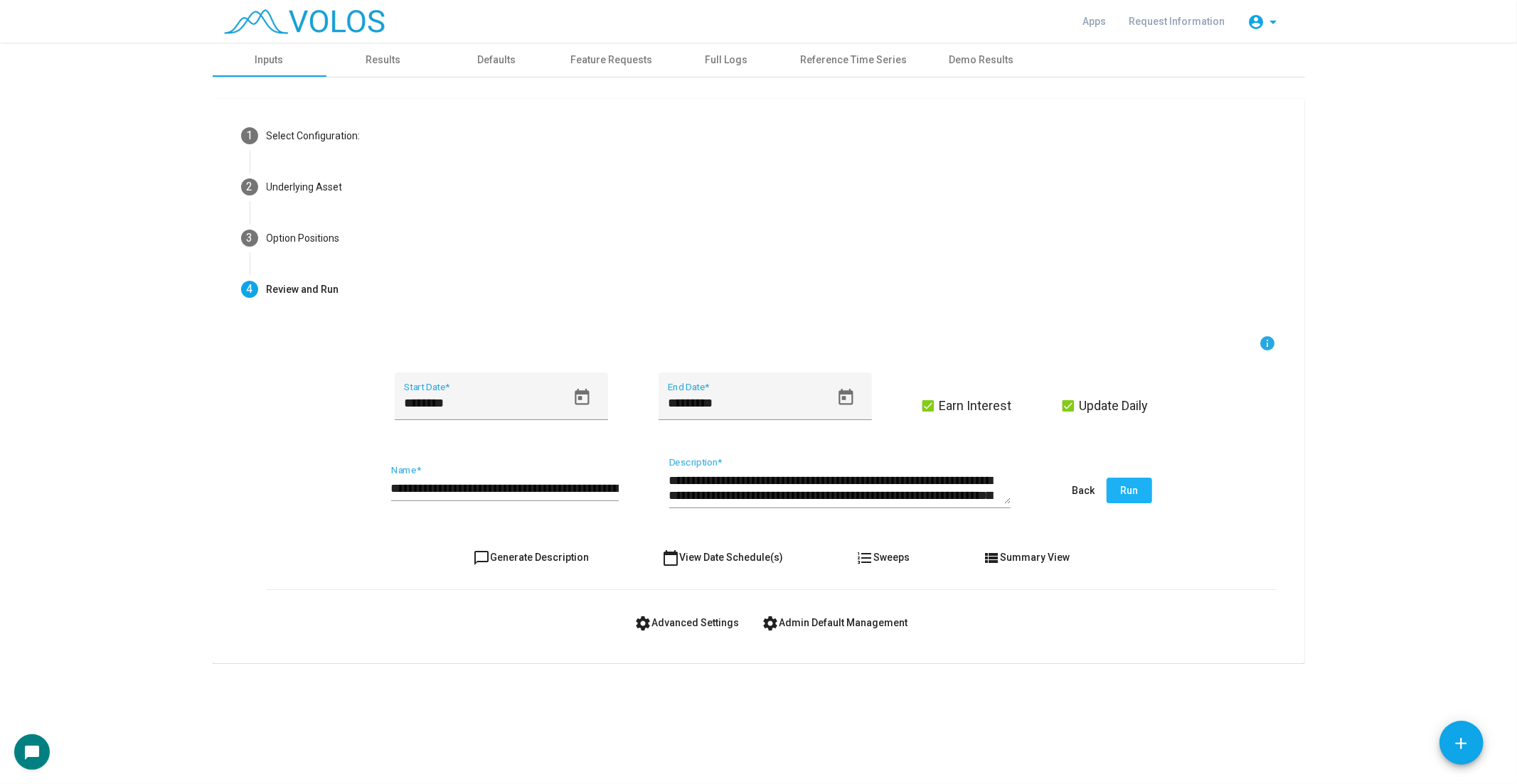
click at [1120, 494] on span "Run" at bounding box center [1129, 490] width 18 height 12
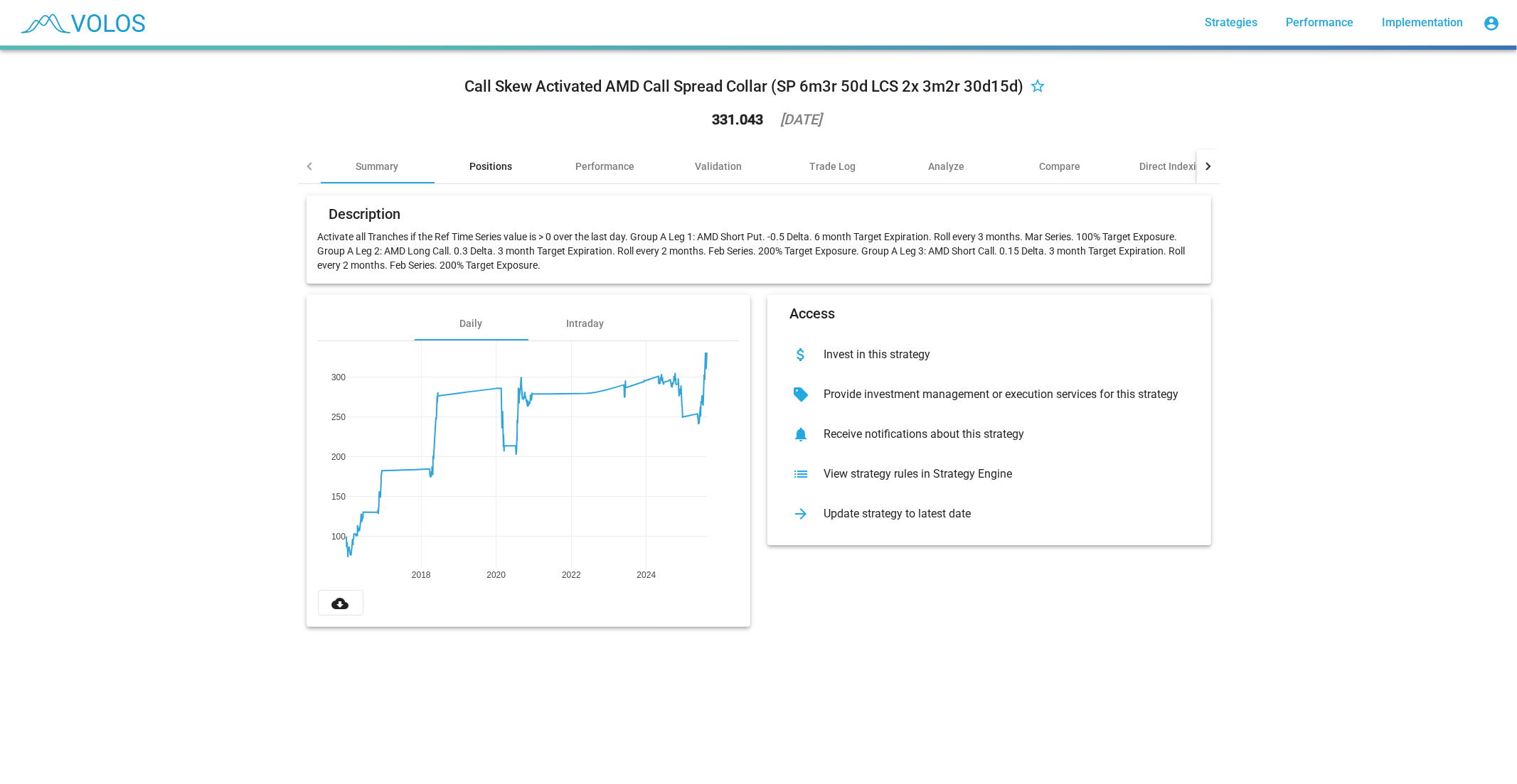
click at [470, 164] on div "Positions" at bounding box center [491, 166] width 43 height 14
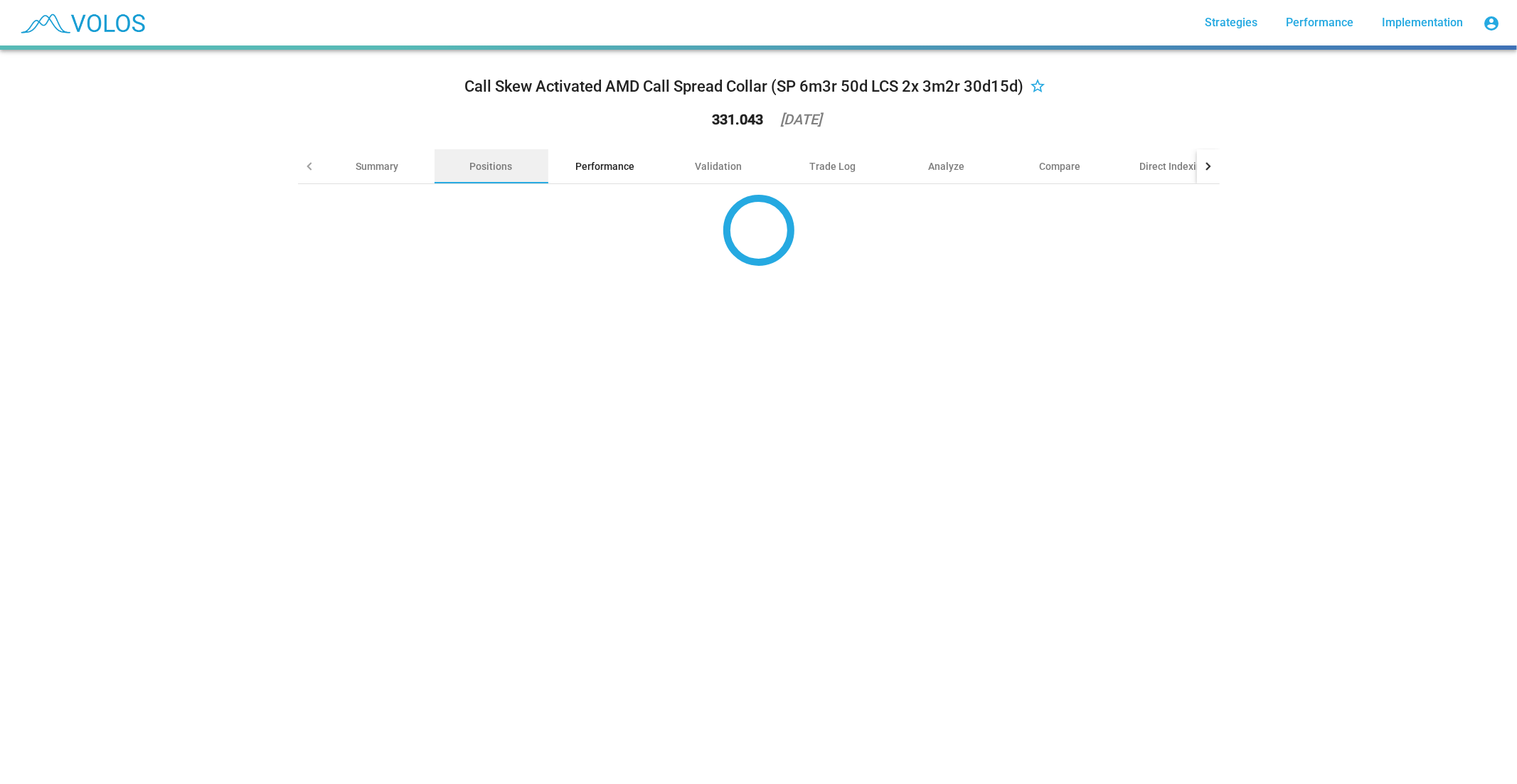
click at [590, 169] on div "Performance" at bounding box center [605, 166] width 59 height 14
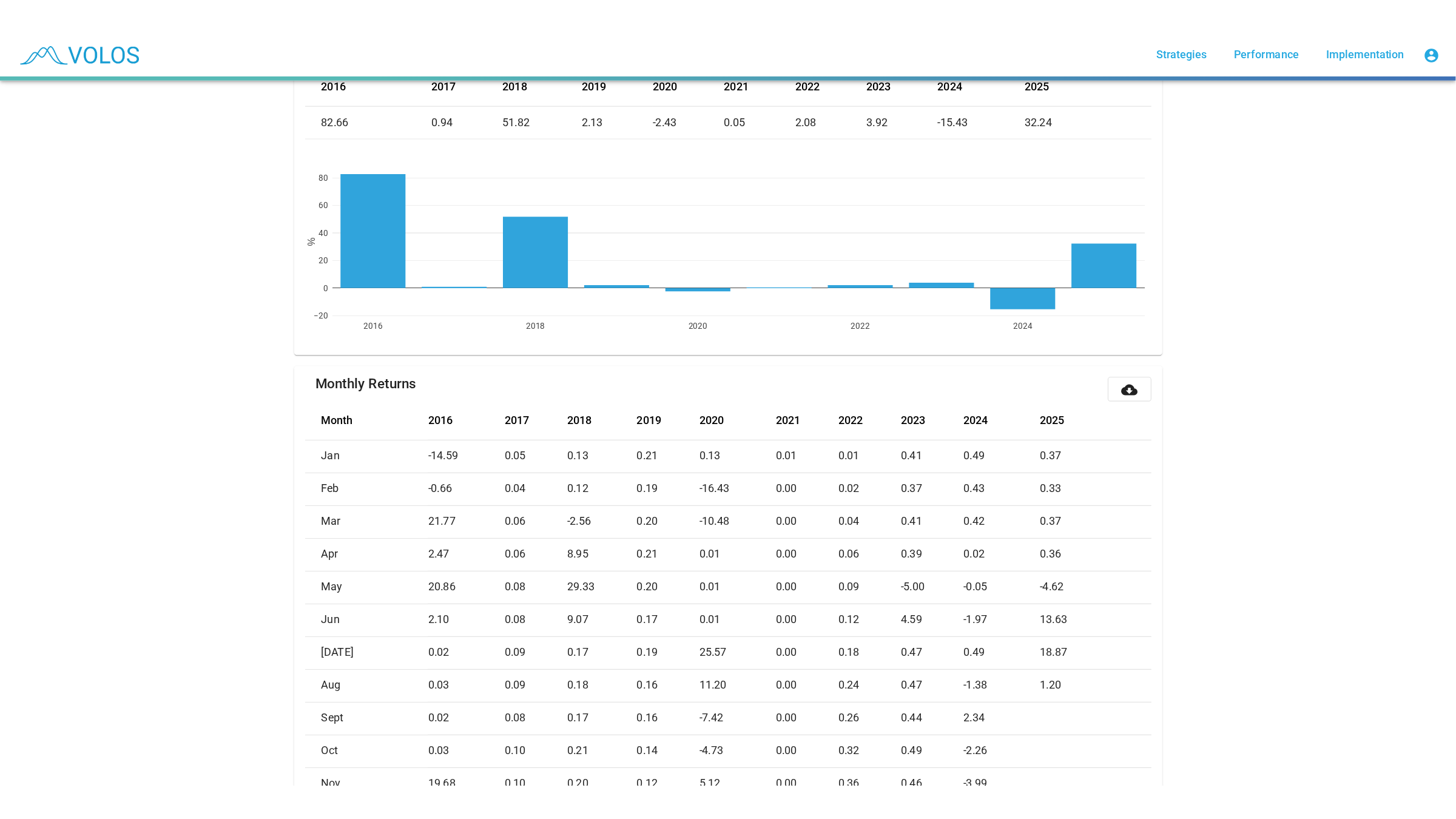
scroll to position [282, 0]
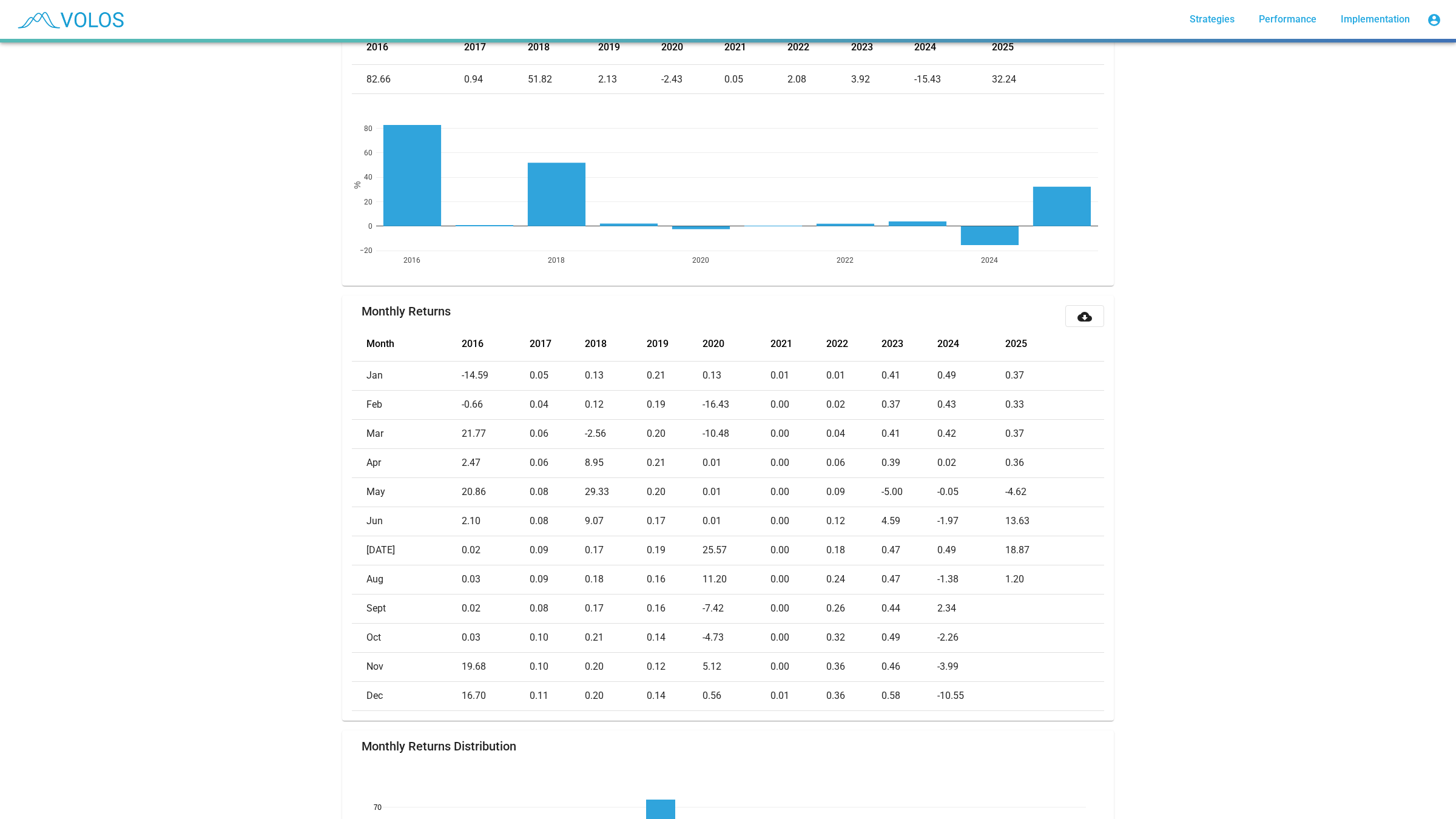
drag, startPoint x: 1290, startPoint y: 573, endPoint x: 1285, endPoint y: 495, distance: 78.2
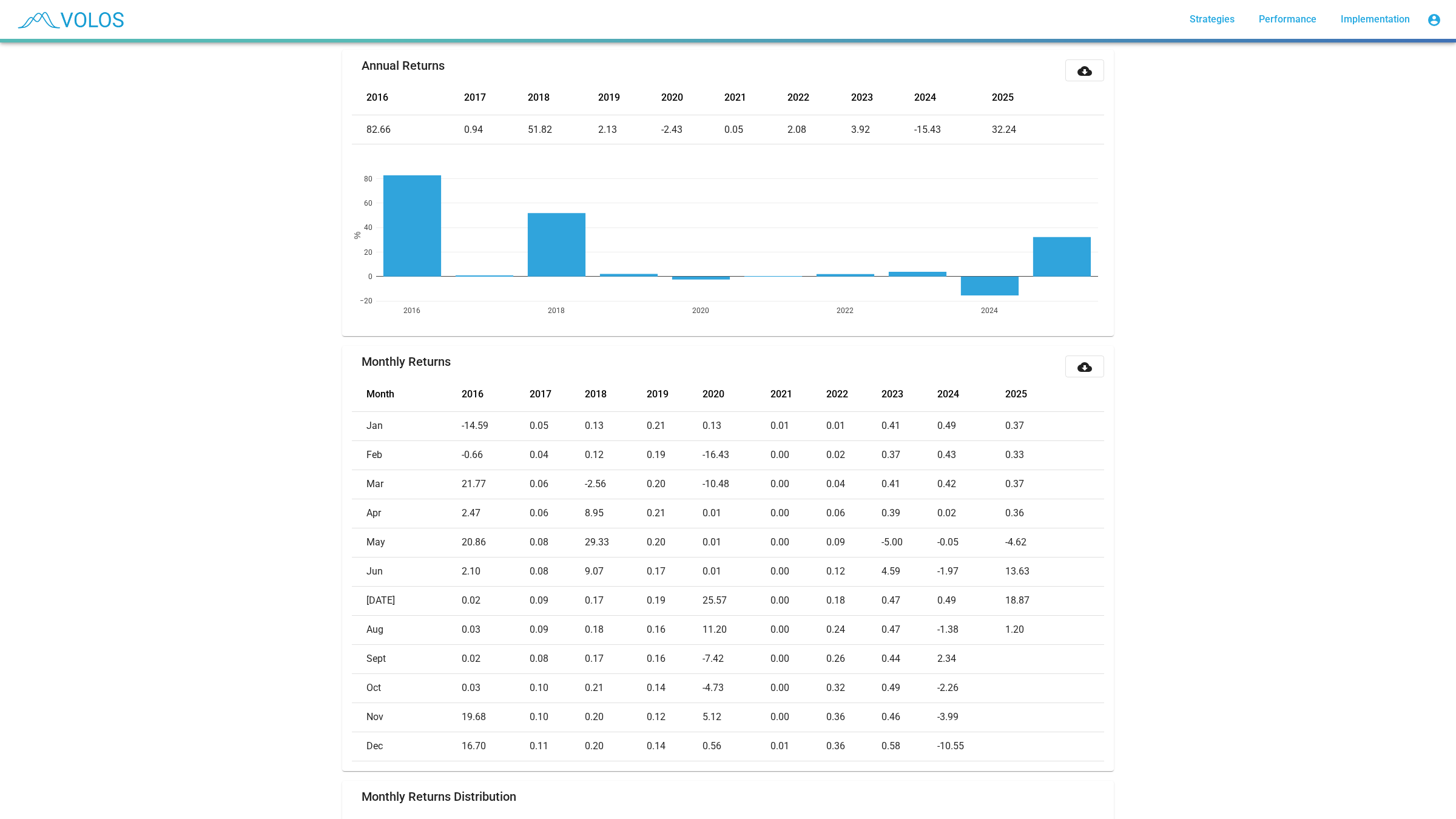
scroll to position [206, 0]
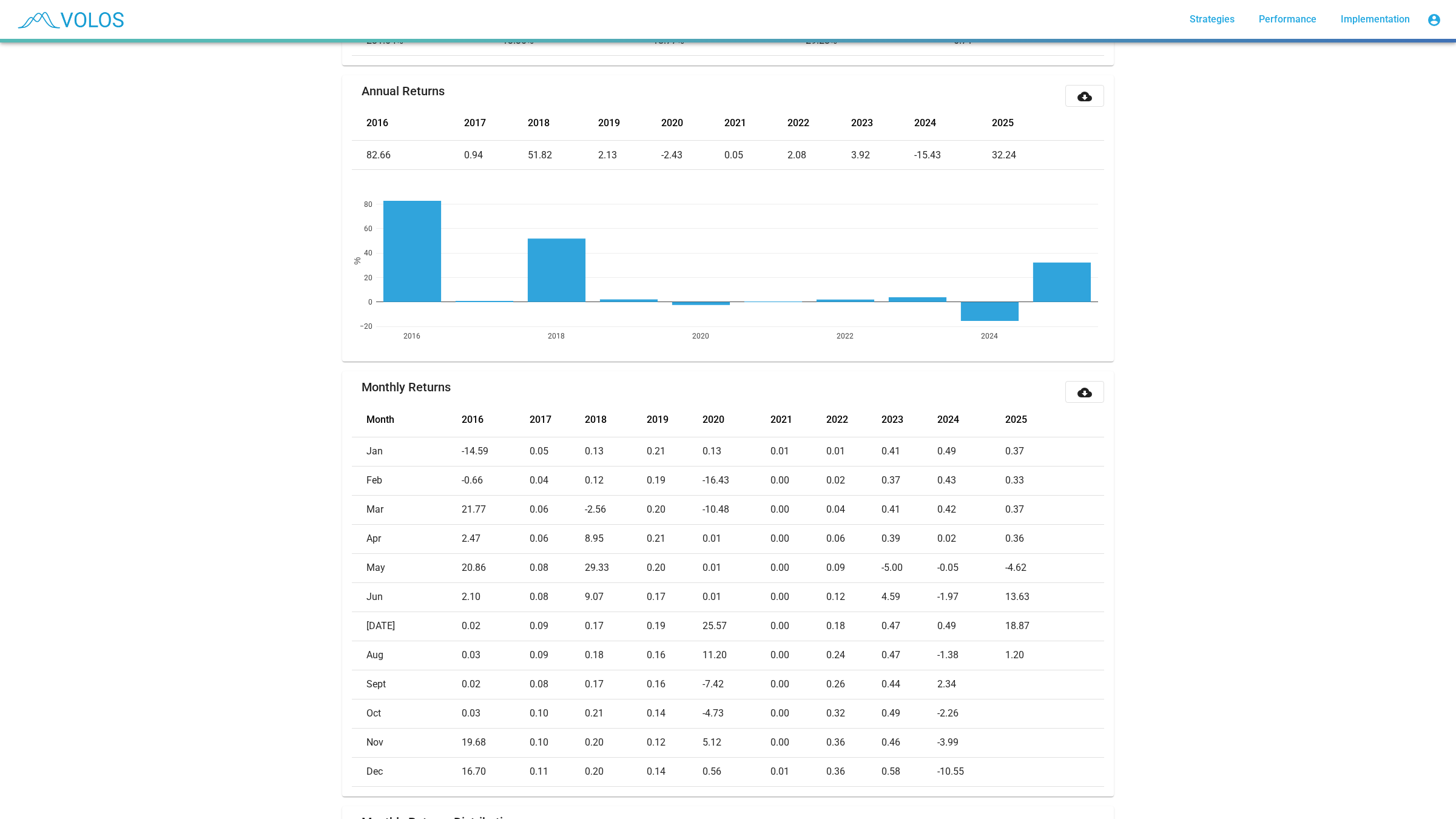
drag, startPoint x: 1229, startPoint y: 661, endPoint x: 1211, endPoint y: 483, distance: 178.9
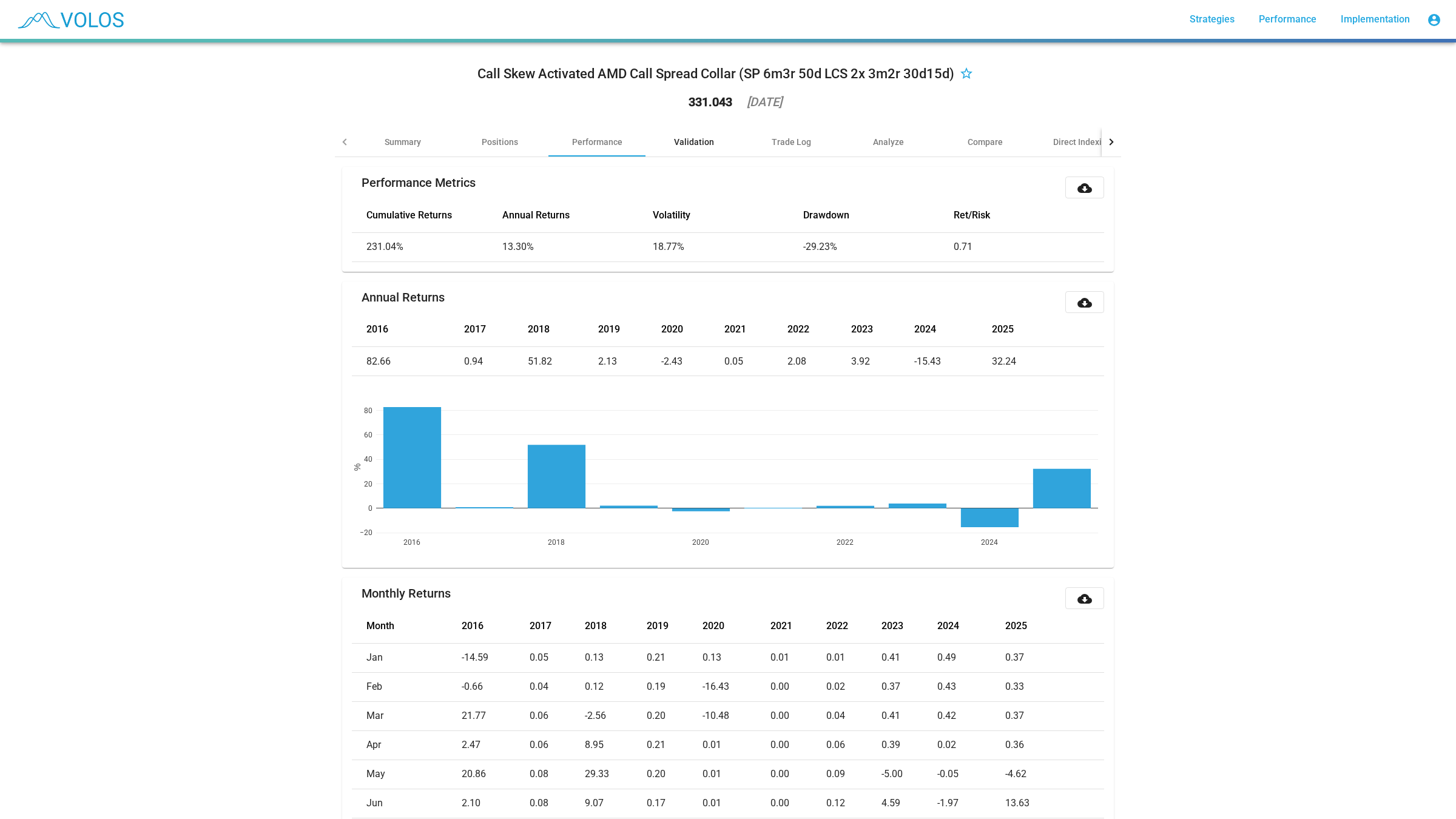
click at [685, 137] on div "Validation" at bounding box center [694, 142] width 40 height 12
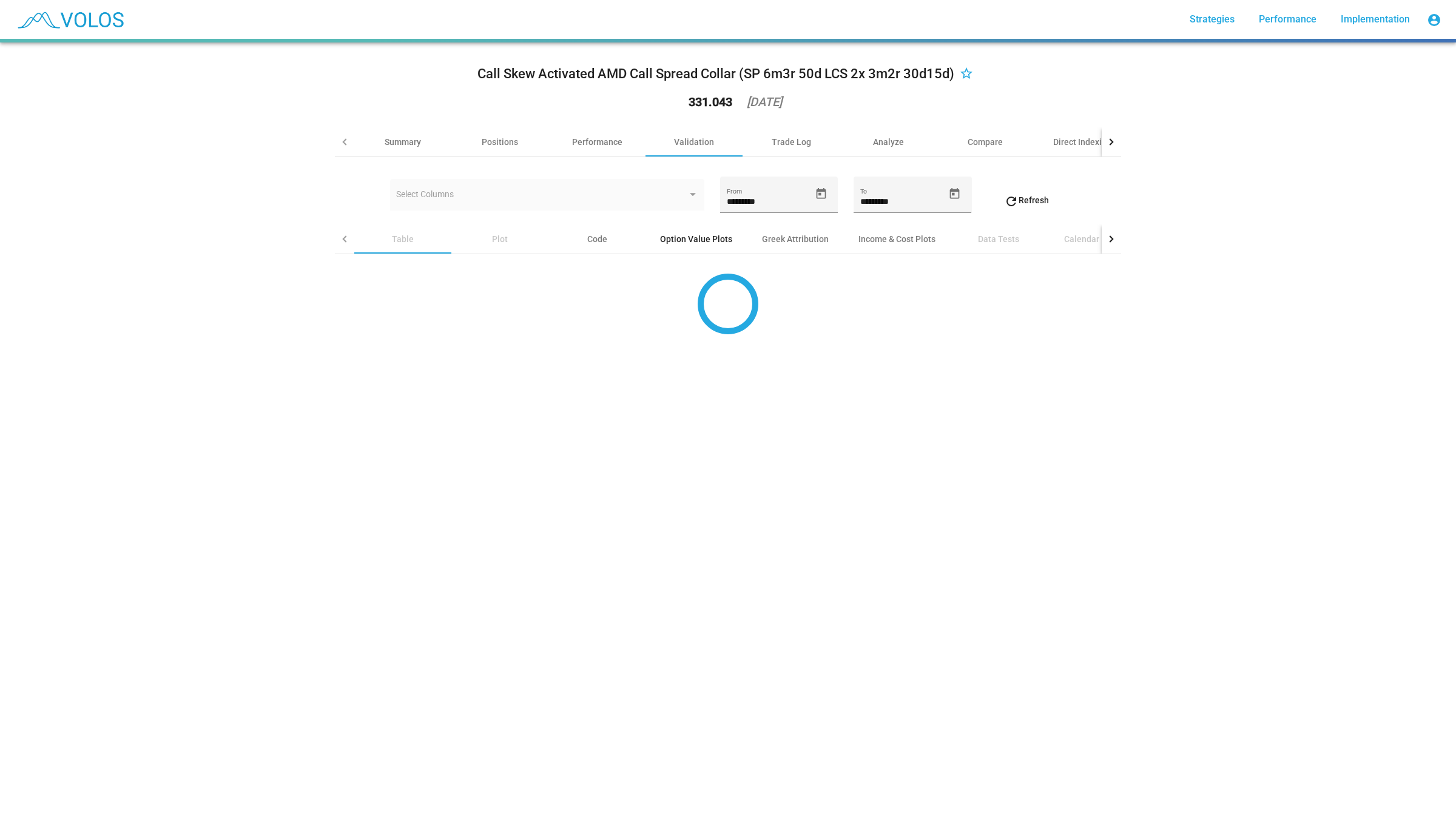
click at [714, 247] on div "Option Value Plots" at bounding box center [696, 239] width 101 height 29
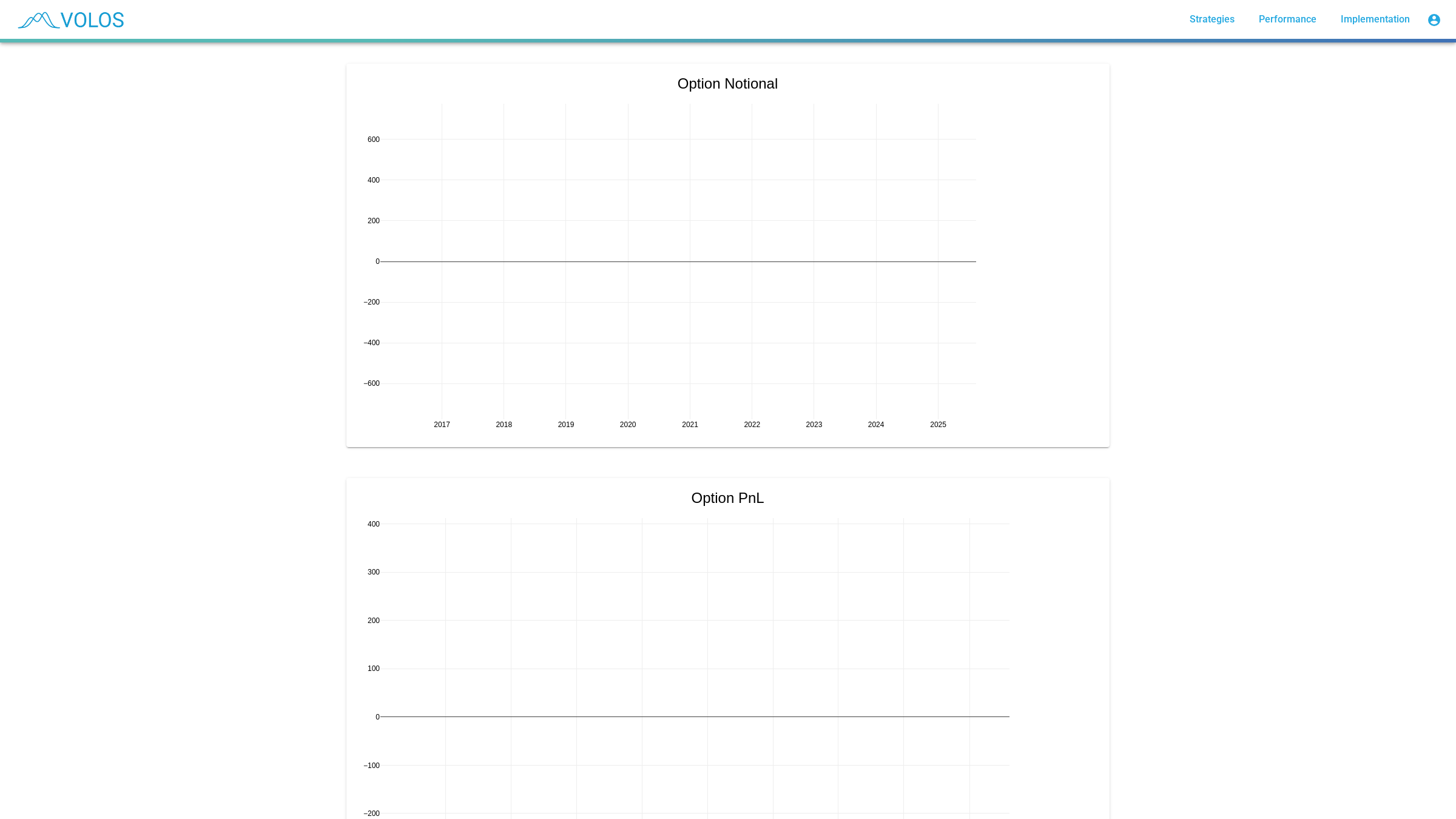
scroll to position [943, 0]
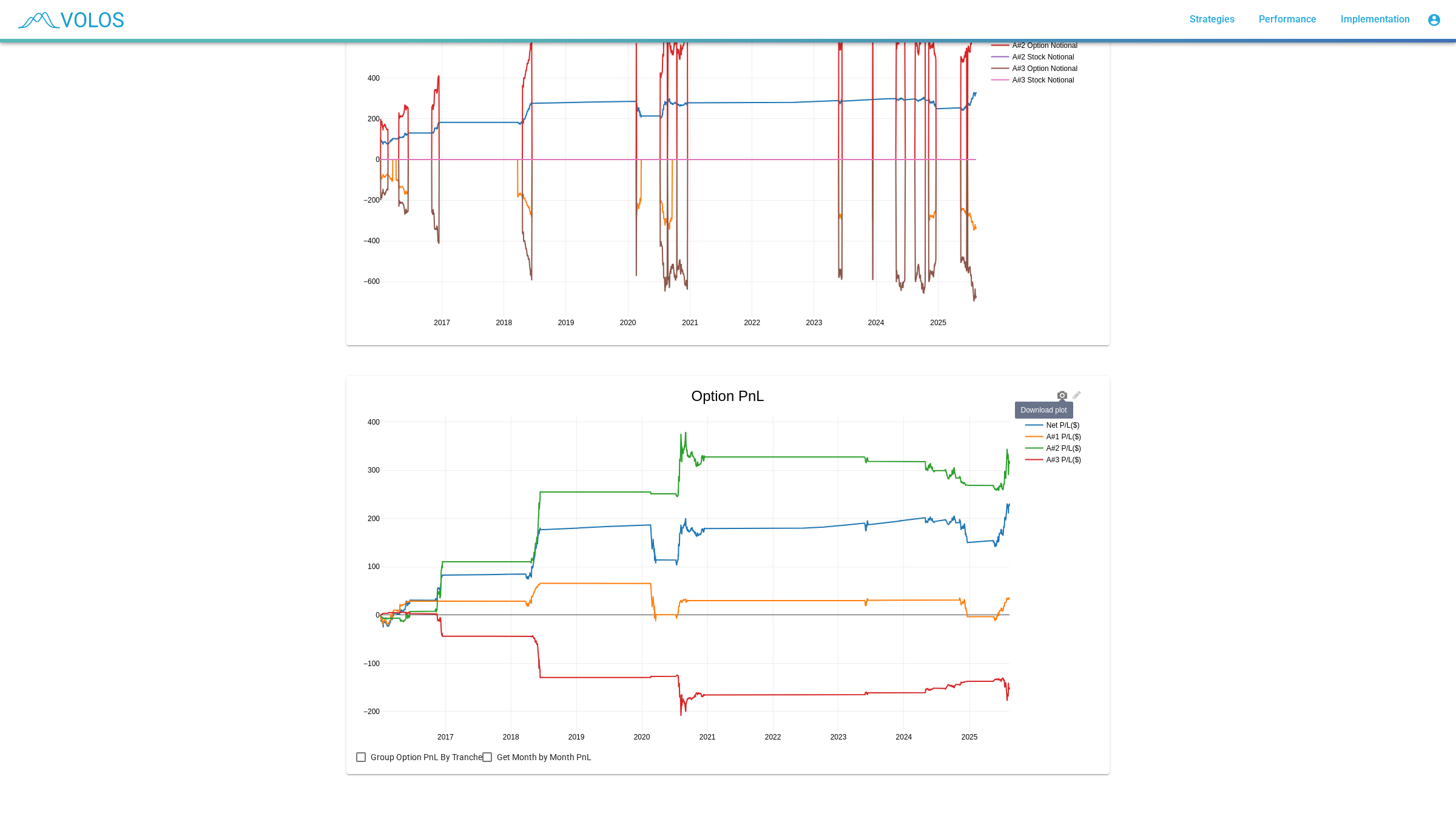
click at [1058, 390] on icon at bounding box center [1062, 395] width 10 height 10
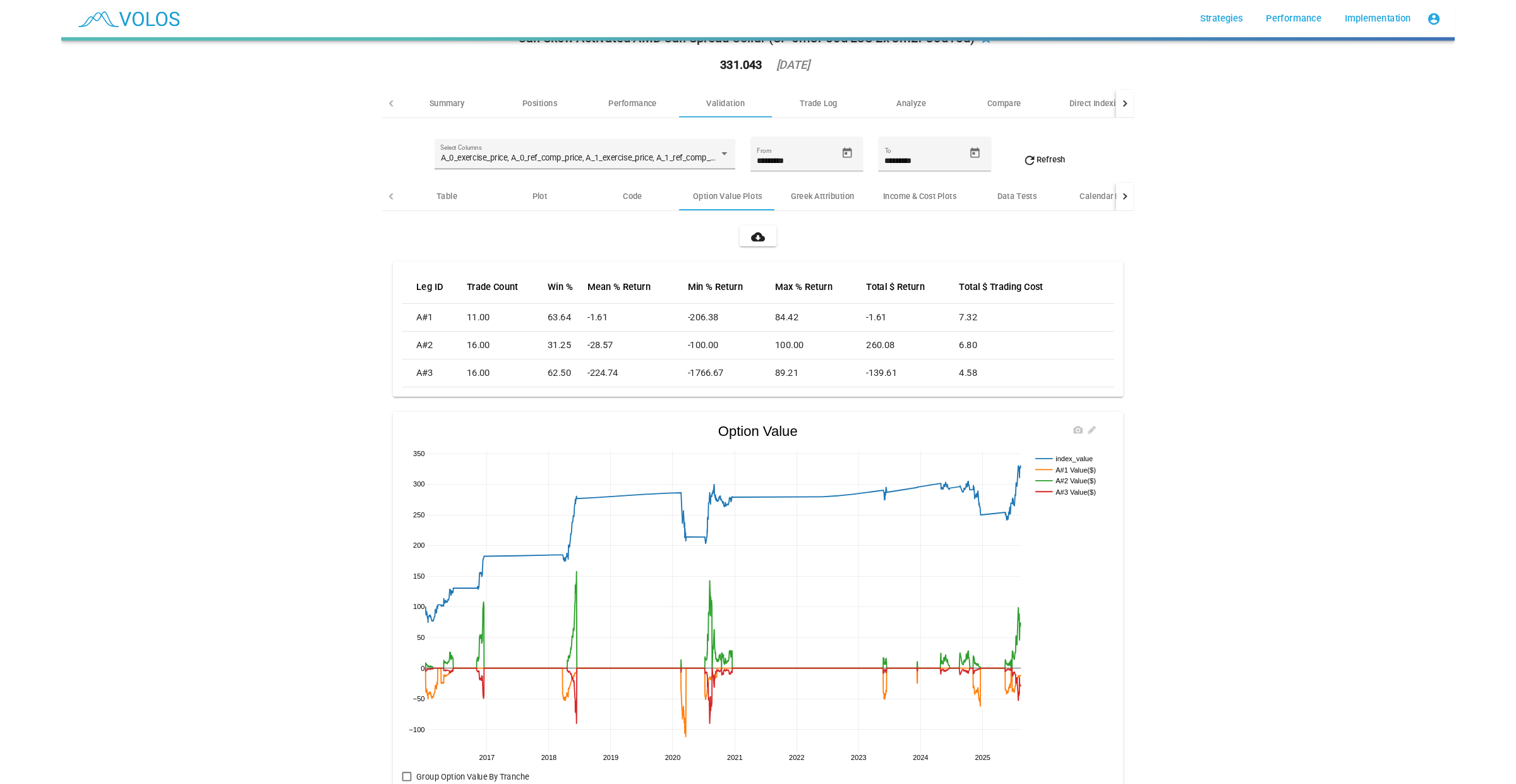
scroll to position [35, 0]
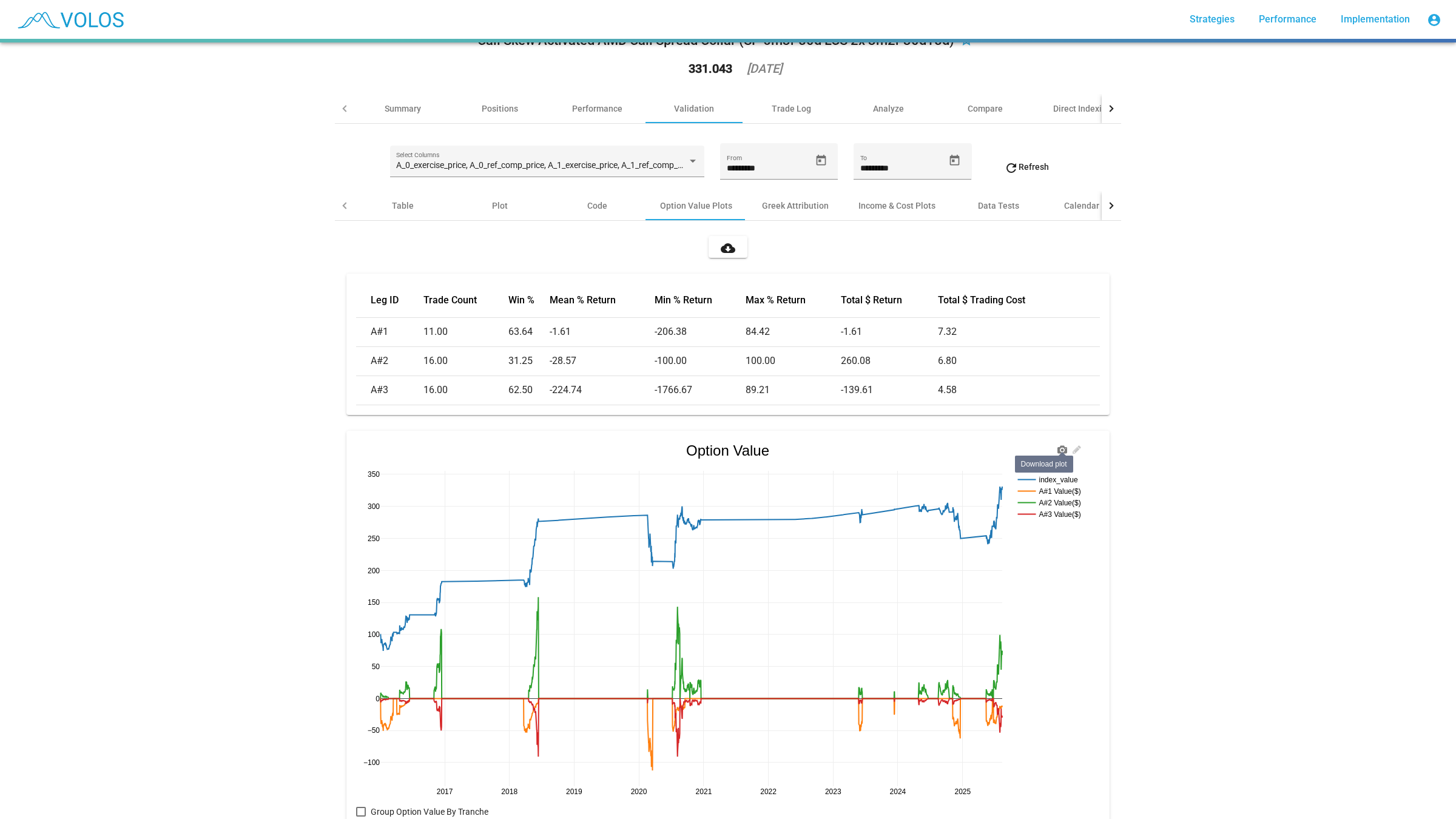
click at [1058, 449] on icon at bounding box center [1062, 450] width 10 height 10
click at [1293, 543] on div "Call Skew Activated AMD Call Spread Collar (SP 6m3r 50d LCS 2x 3m2r 30d15d) sta…" at bounding box center [728, 431] width 1456 height 777
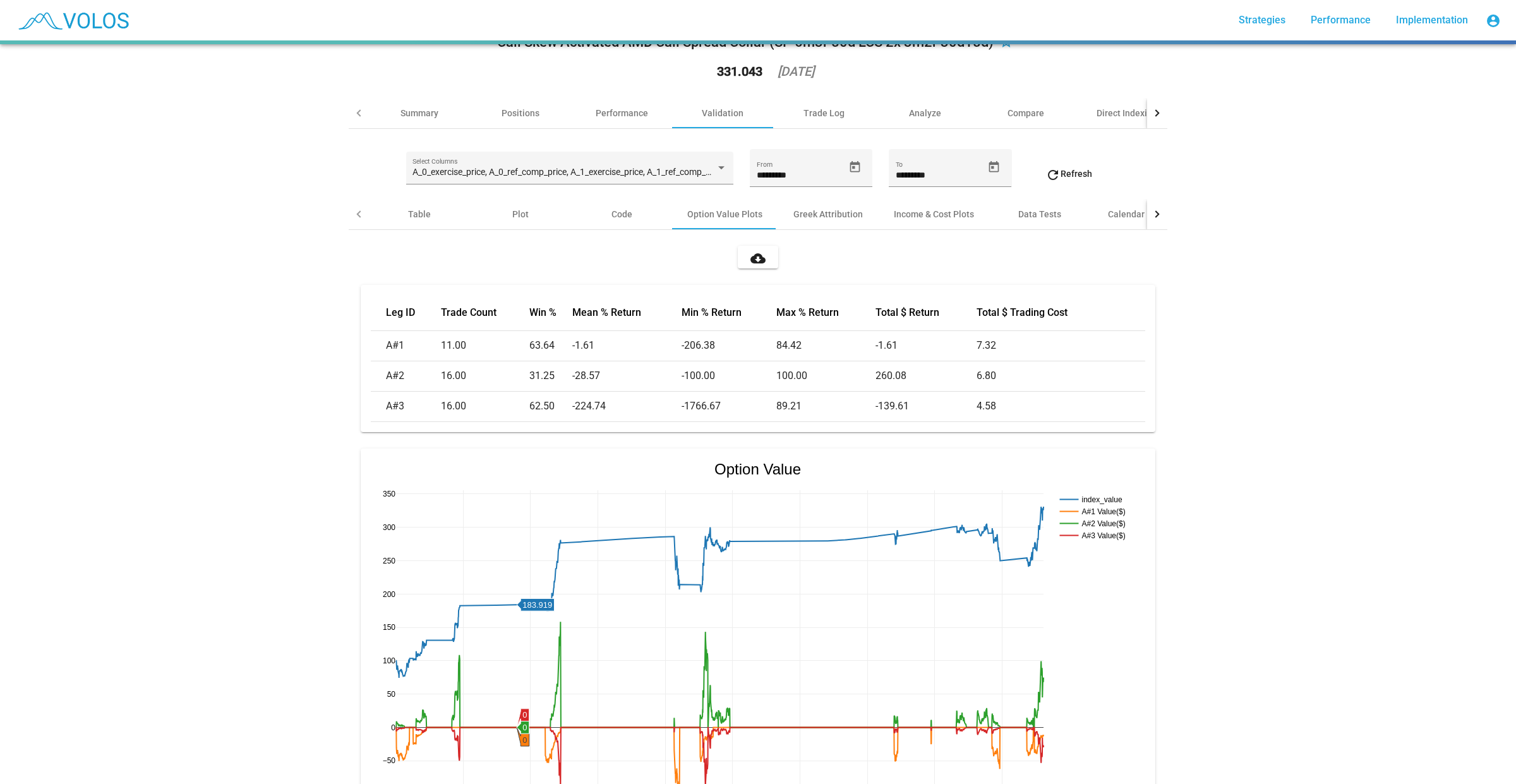
drag, startPoint x: 269, startPoint y: 574, endPoint x: 263, endPoint y: 577, distance: 6.7
click at [263, 576] on div "Call Skew Activated AMD Call Spread Collar (SP 6m3r 50d LCS 2x 3m2r 30d15d) sta…" at bounding box center [758, 414] width 1516 height 740
